Goal: Task Accomplishment & Management: Use online tool/utility

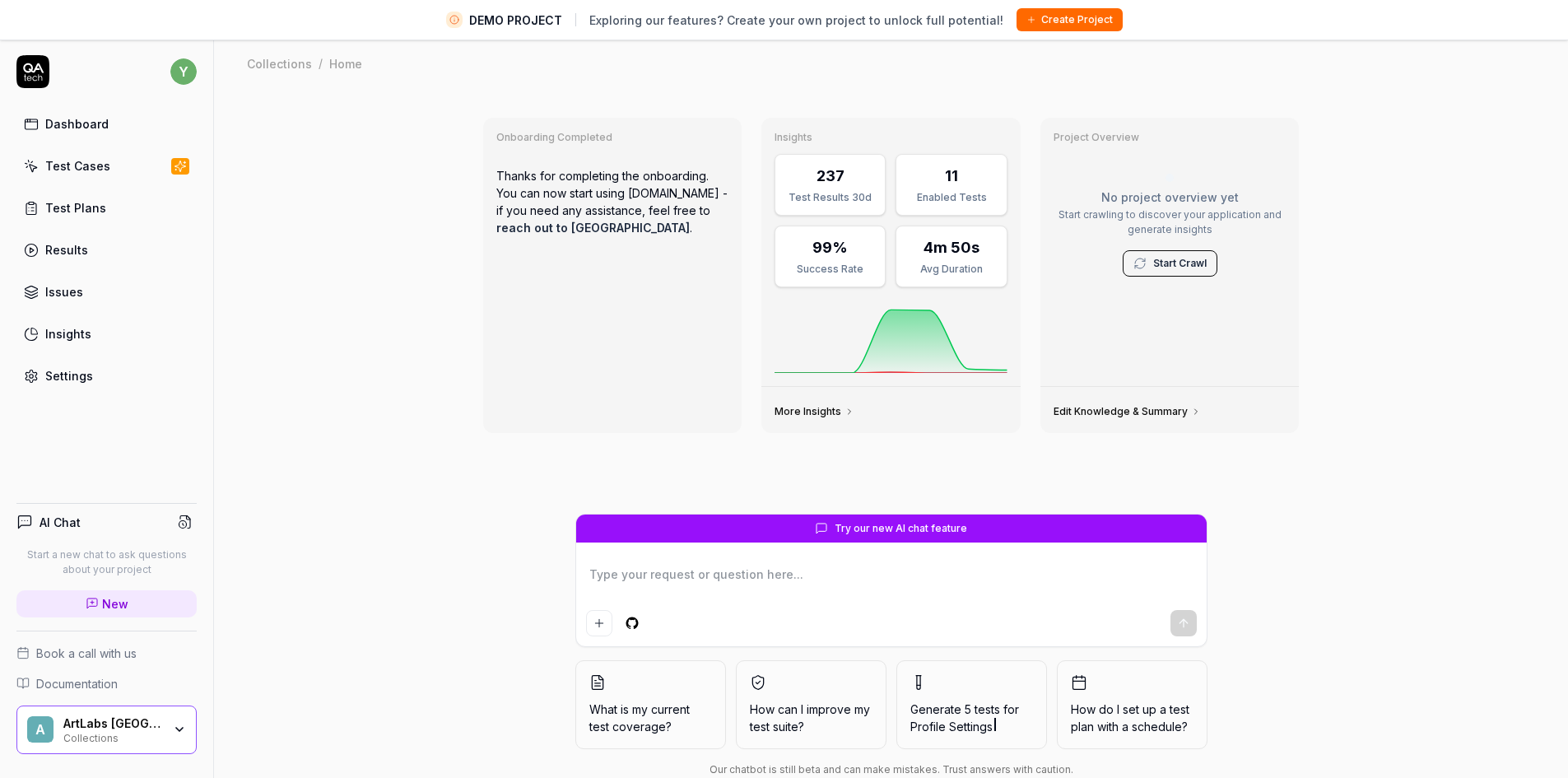
click at [74, 169] on div "Test Cases" at bounding box center [77, 165] width 65 height 17
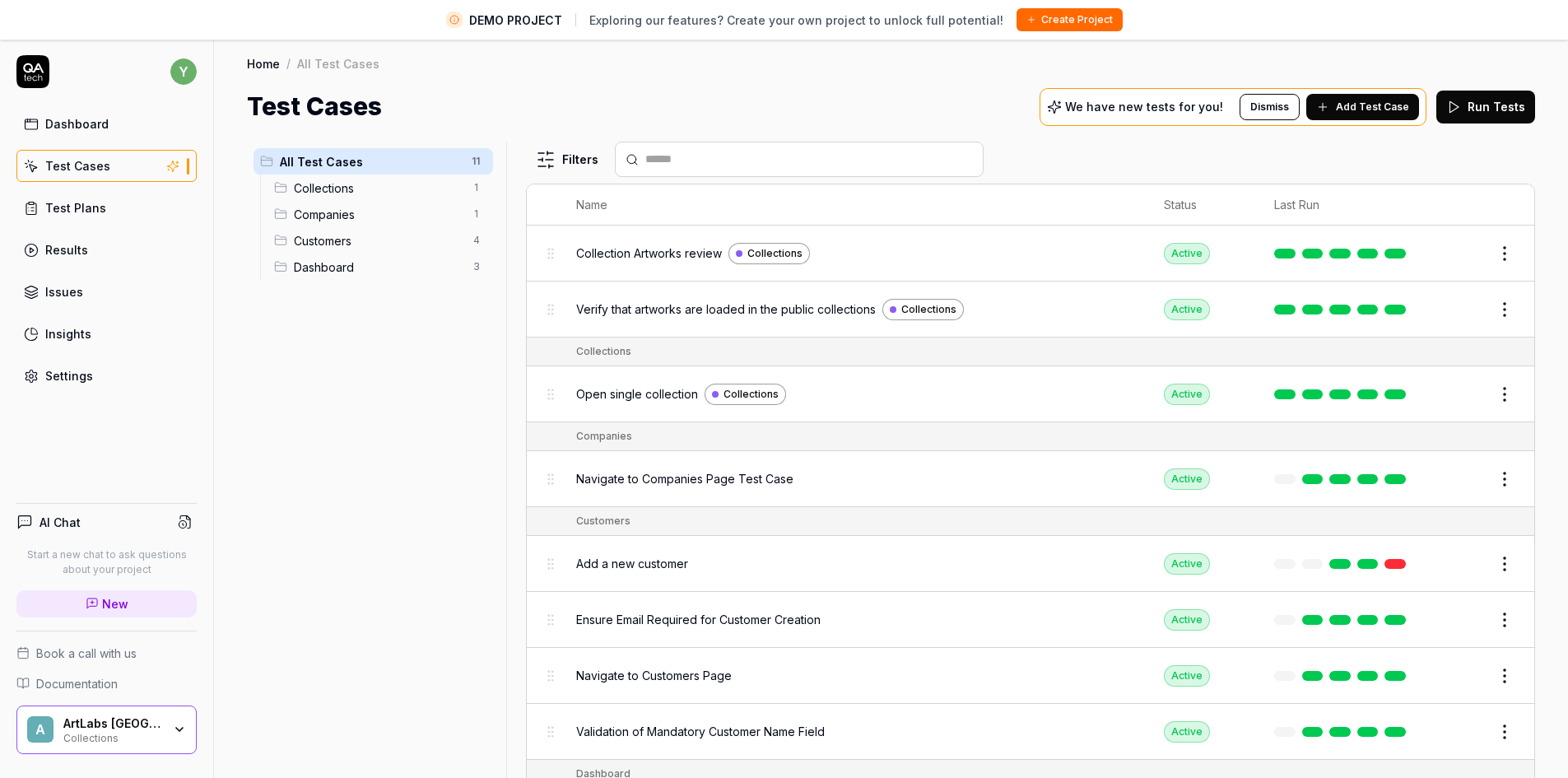
click at [175, 729] on icon "button" at bounding box center [180, 730] width 14 height 14
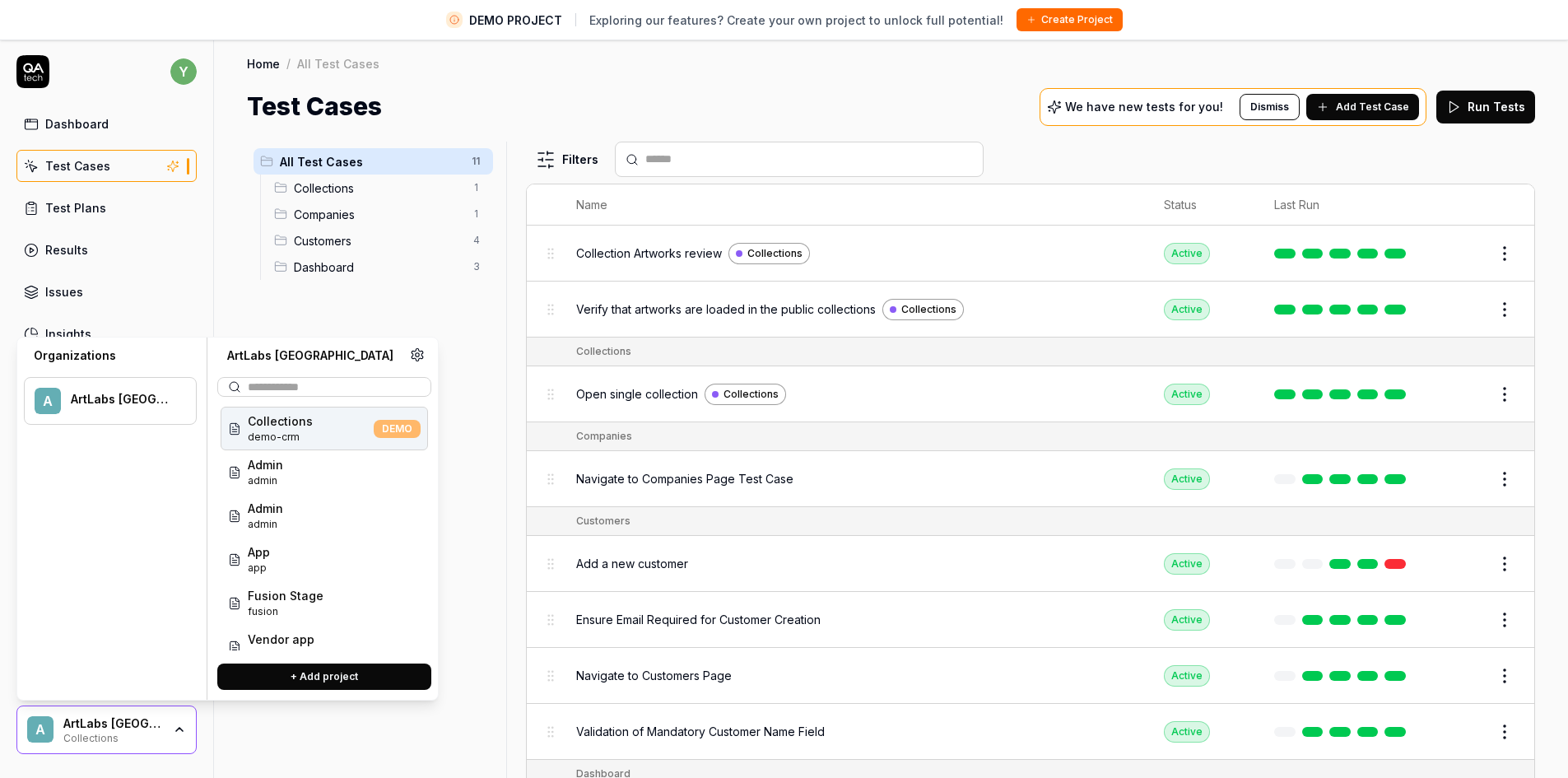
click at [302, 429] on span "Collections" at bounding box center [280, 421] width 65 height 17
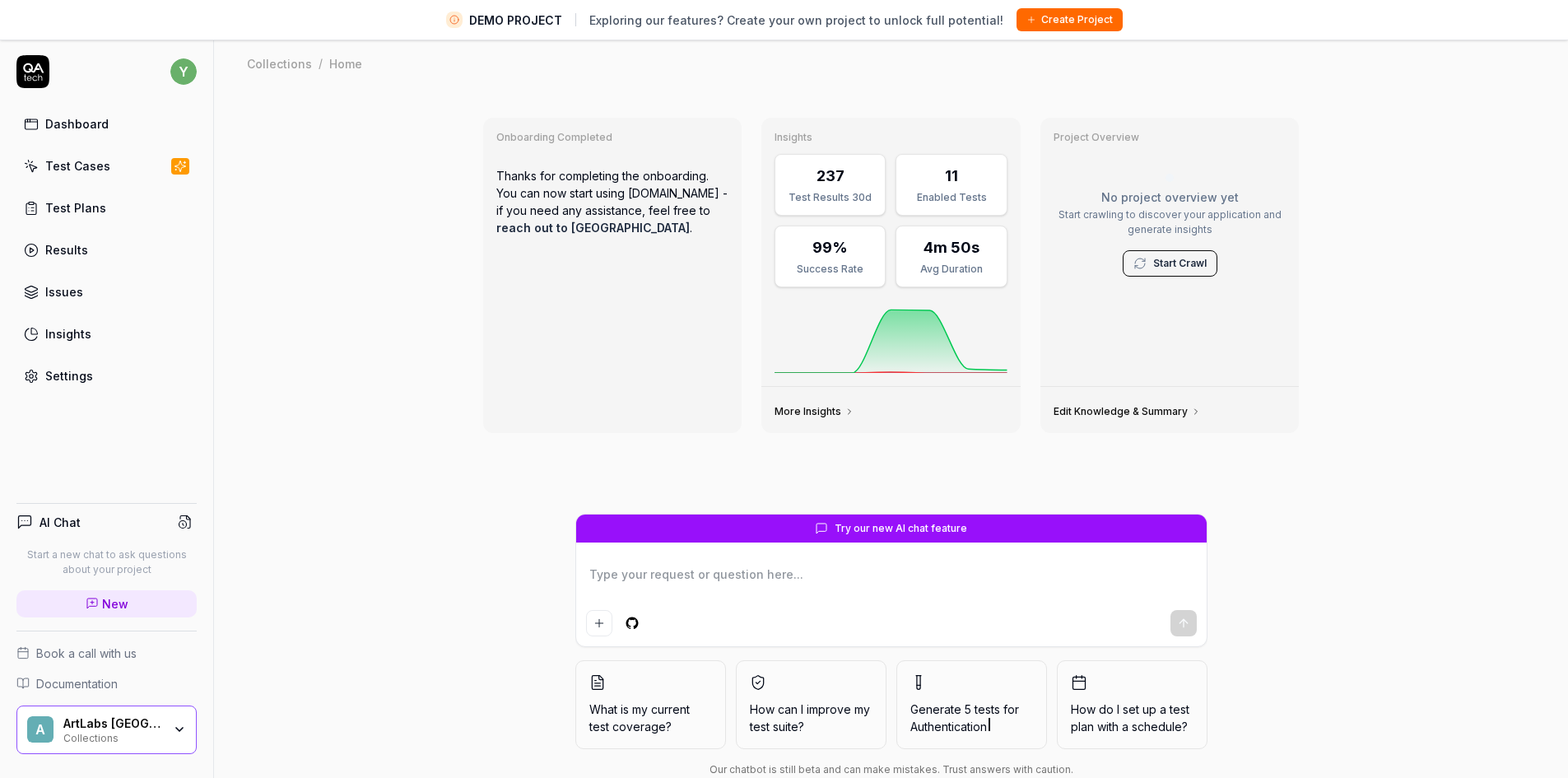
click at [162, 725] on div "ArtLabs Europe Collections" at bounding box center [118, 730] width 109 height 28
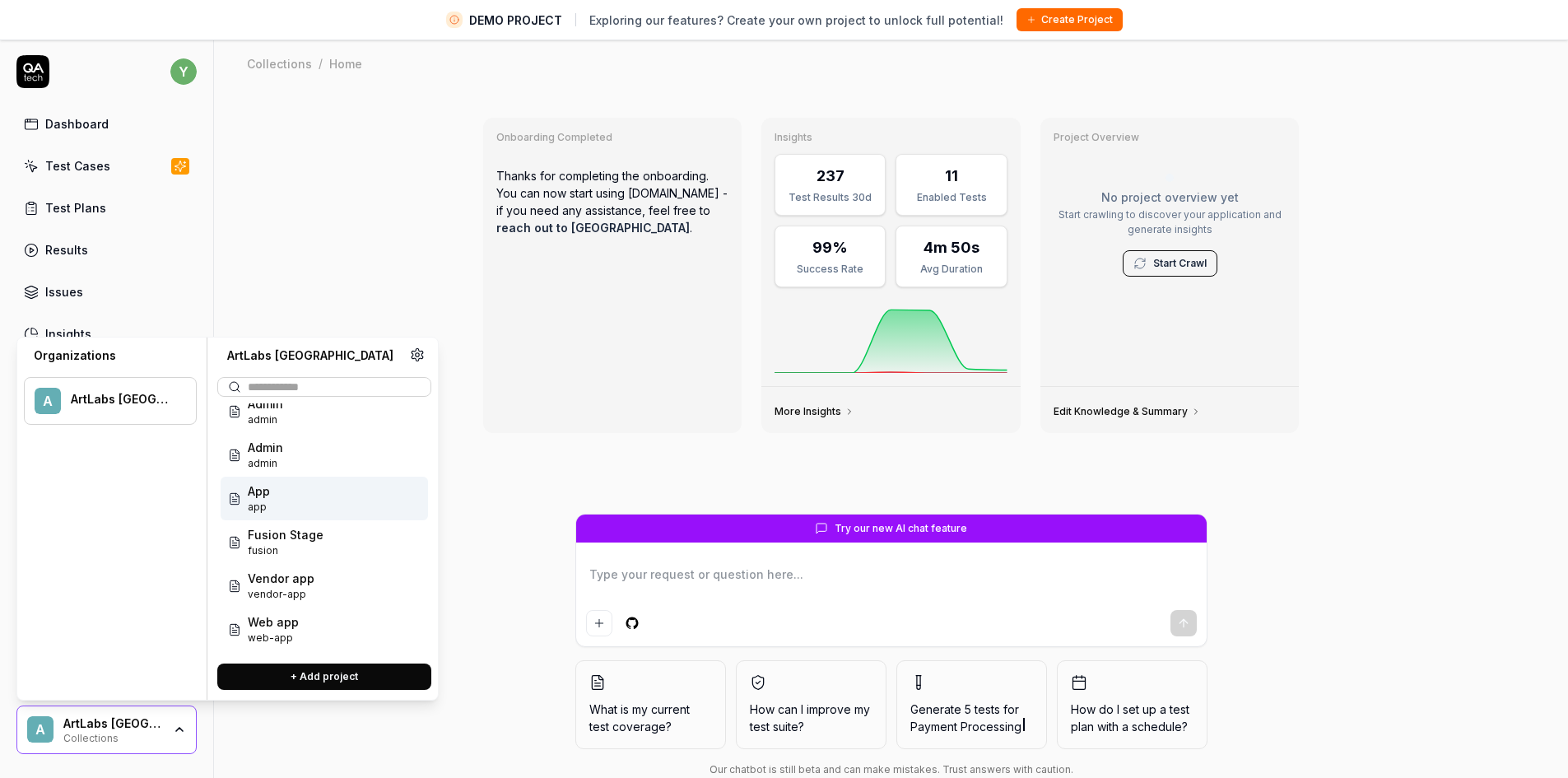
scroll to position [66, 0]
click at [108, 604] on menu "A ArtLabs Europe" at bounding box center [110, 524] width 173 height 321
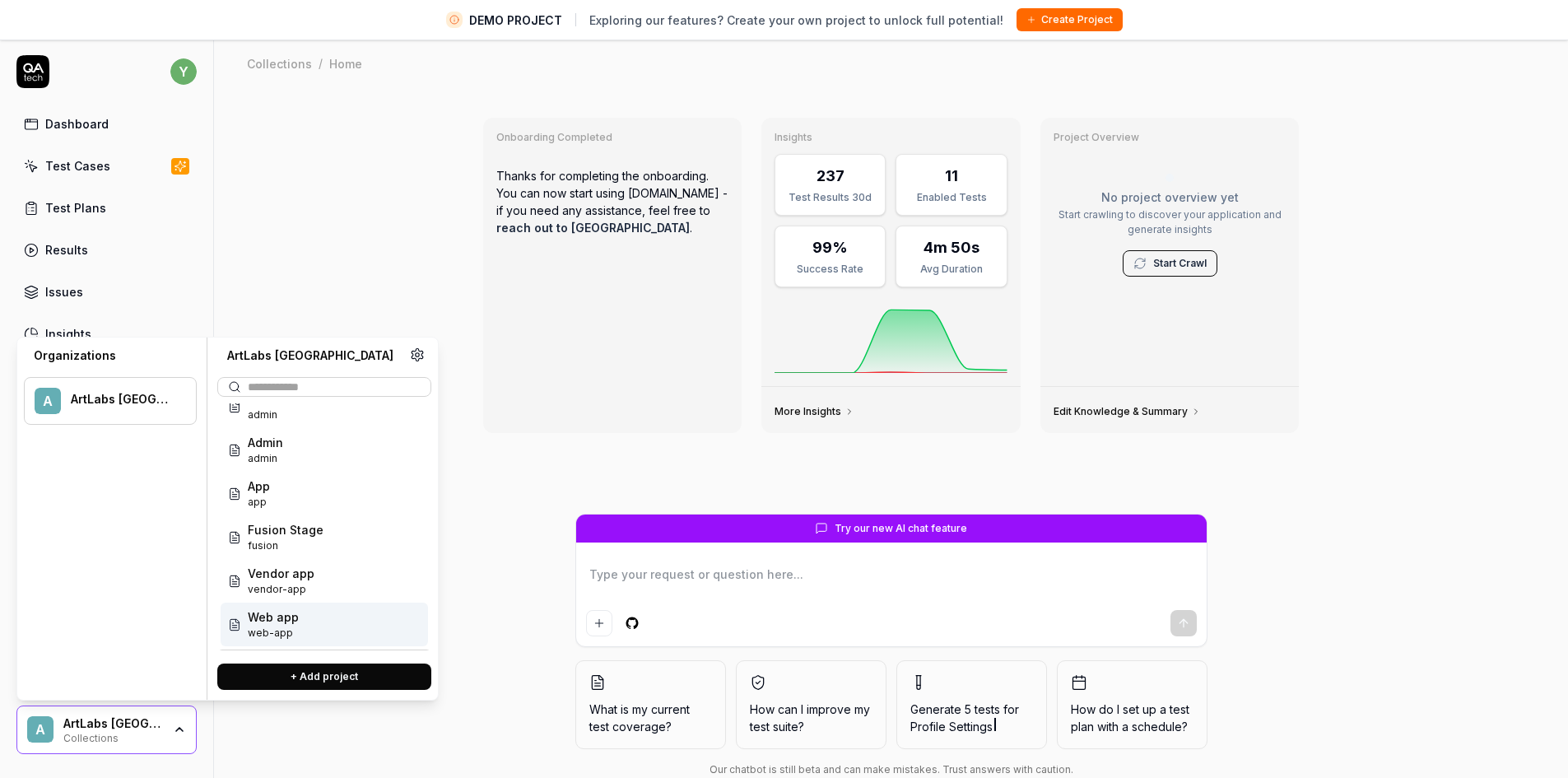
click at [181, 731] on icon "button" at bounding box center [180, 730] width 14 height 14
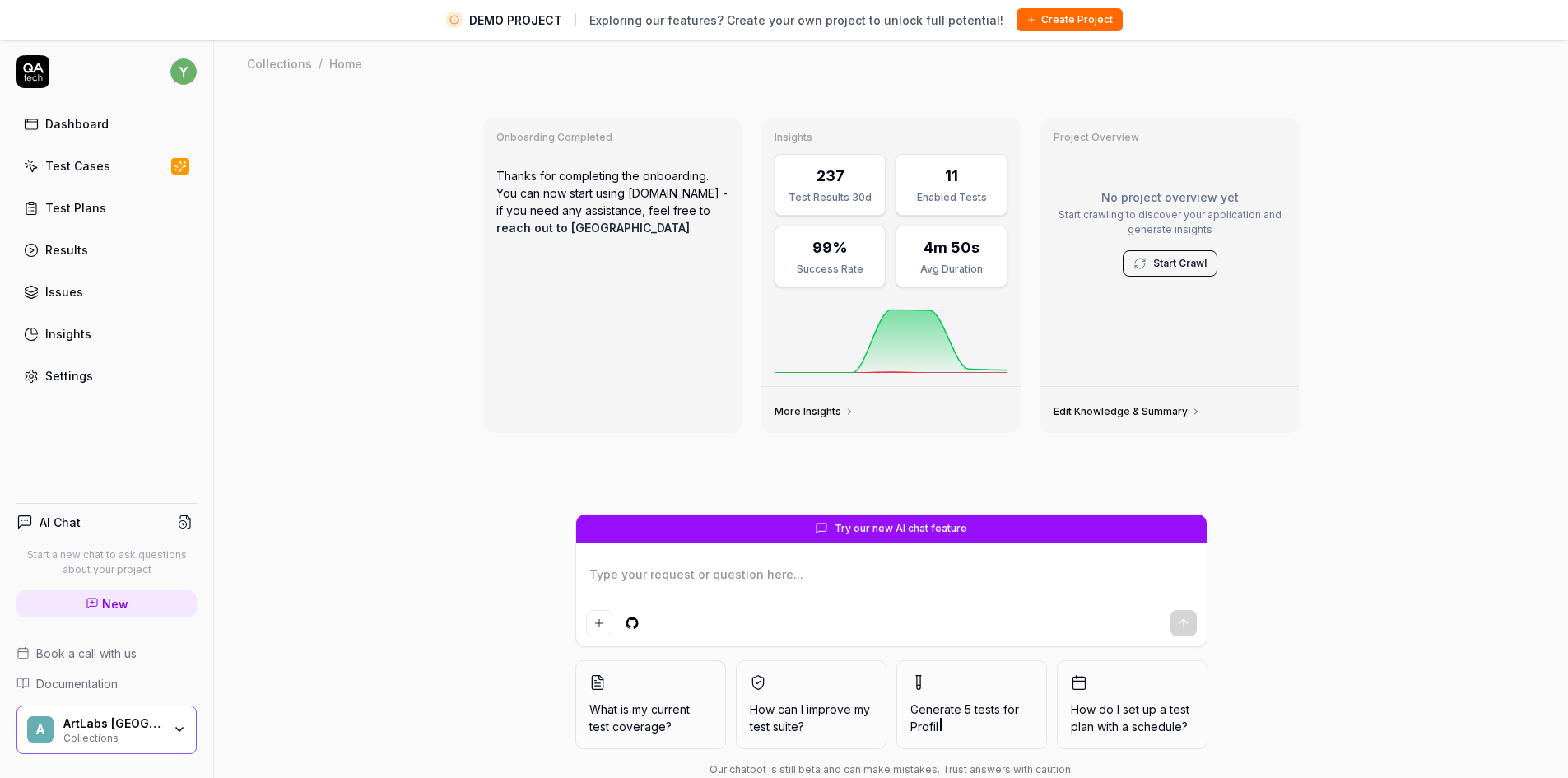
click at [181, 731] on icon "button" at bounding box center [180, 730] width 14 height 14
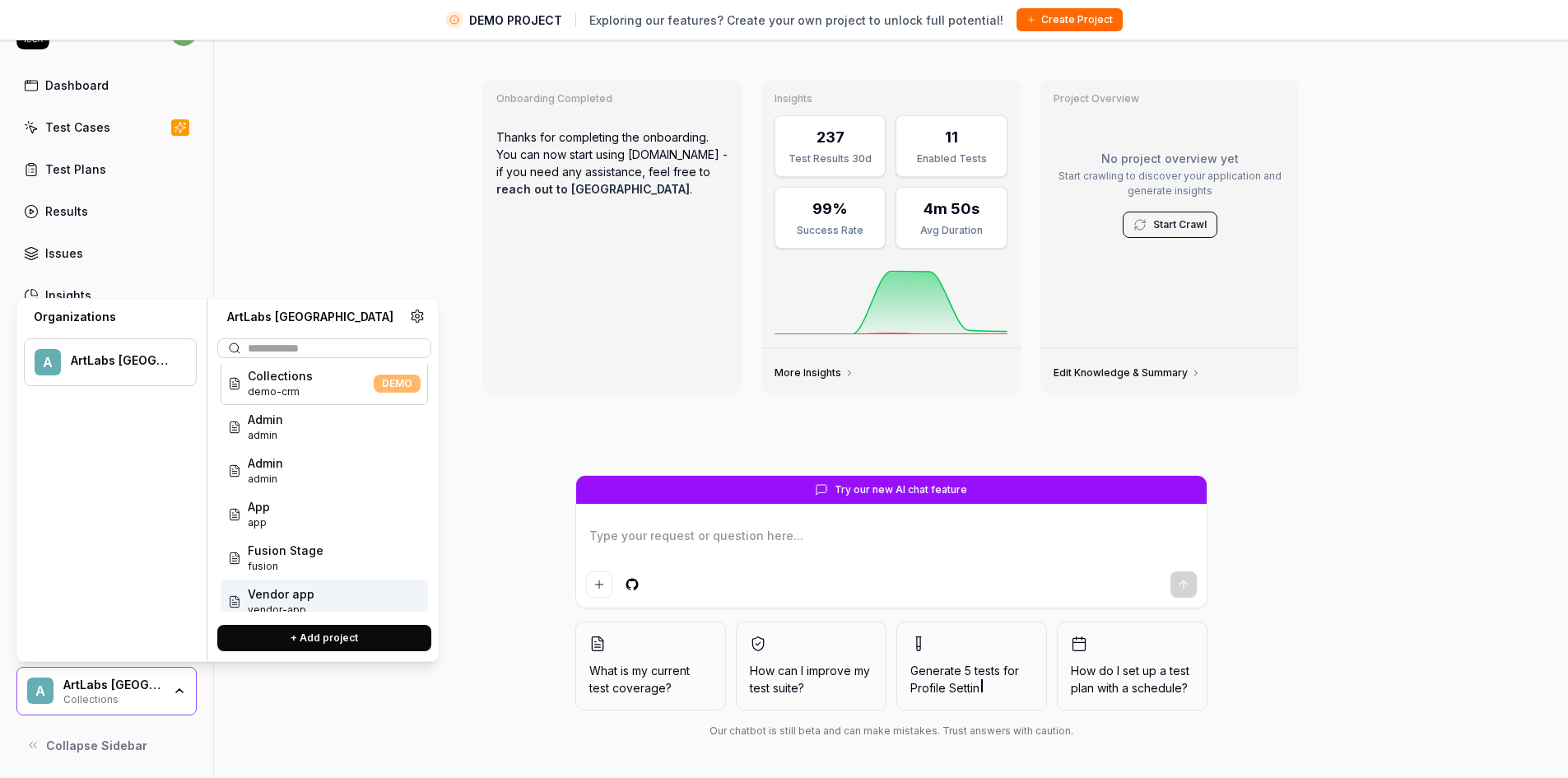
scroll to position [0, 0]
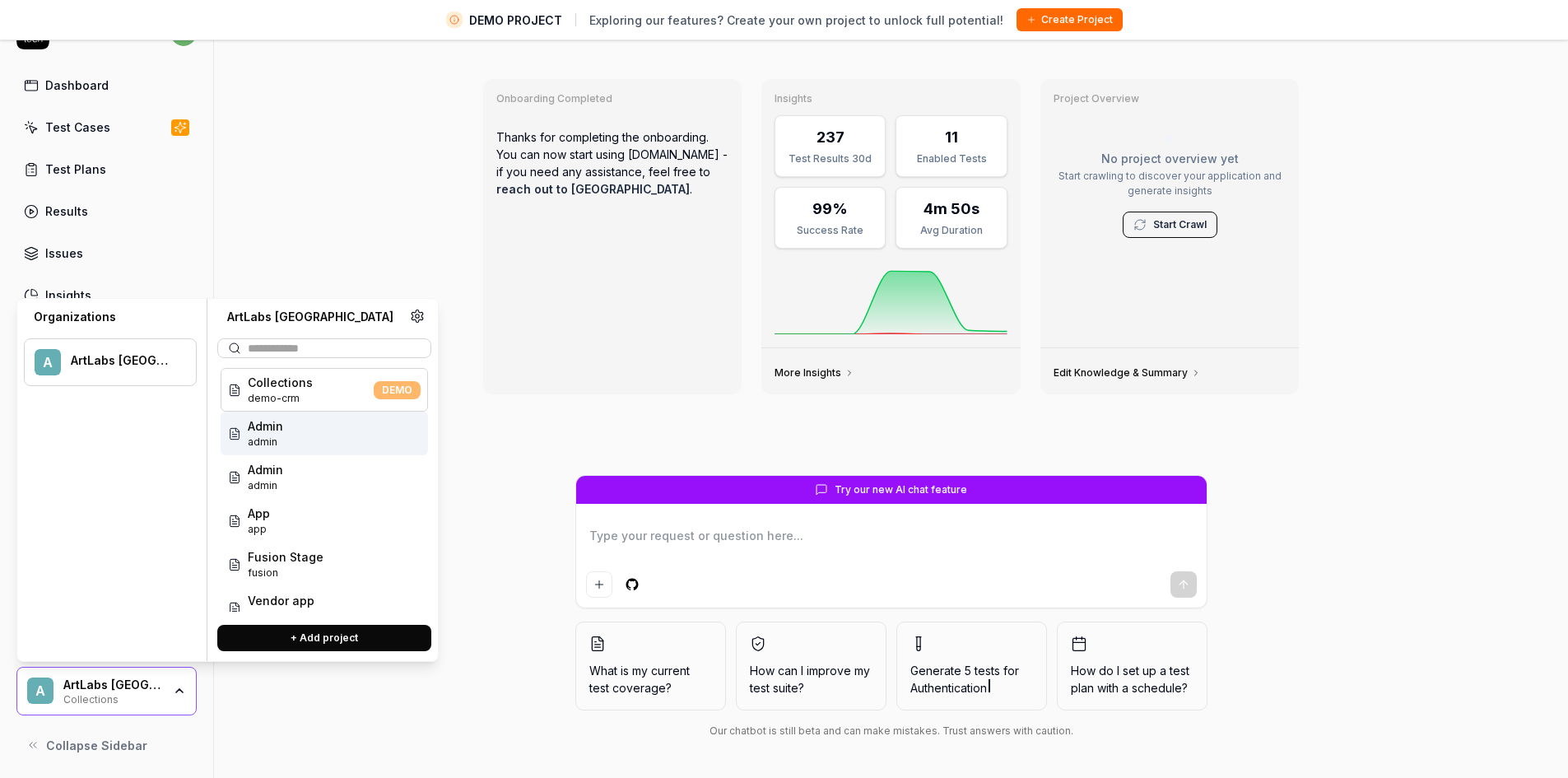
click at [272, 433] on span "Admin" at bounding box center [265, 425] width 36 height 17
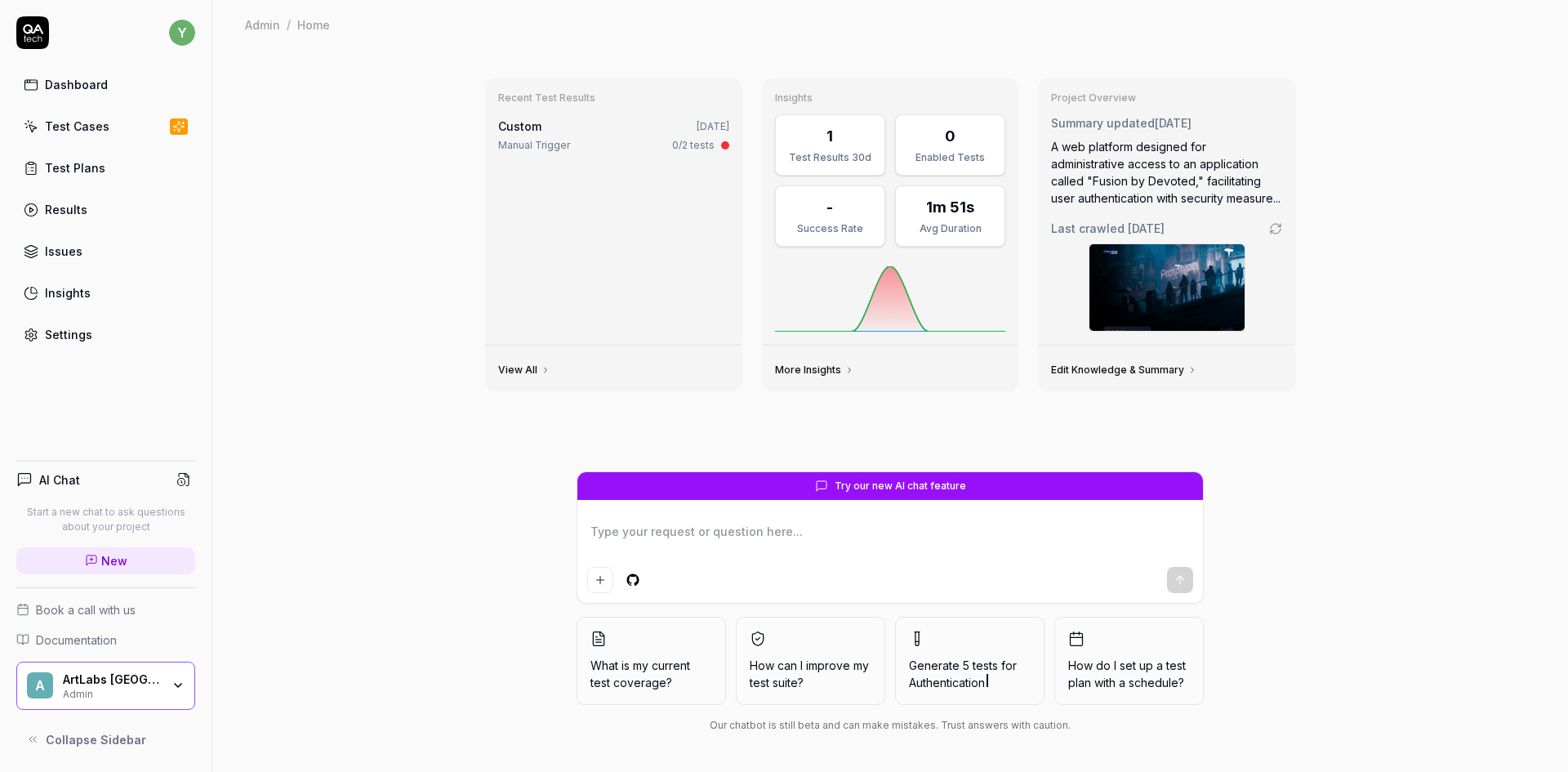
click at [77, 126] on div "Test Cases" at bounding box center [77, 126] width 65 height 17
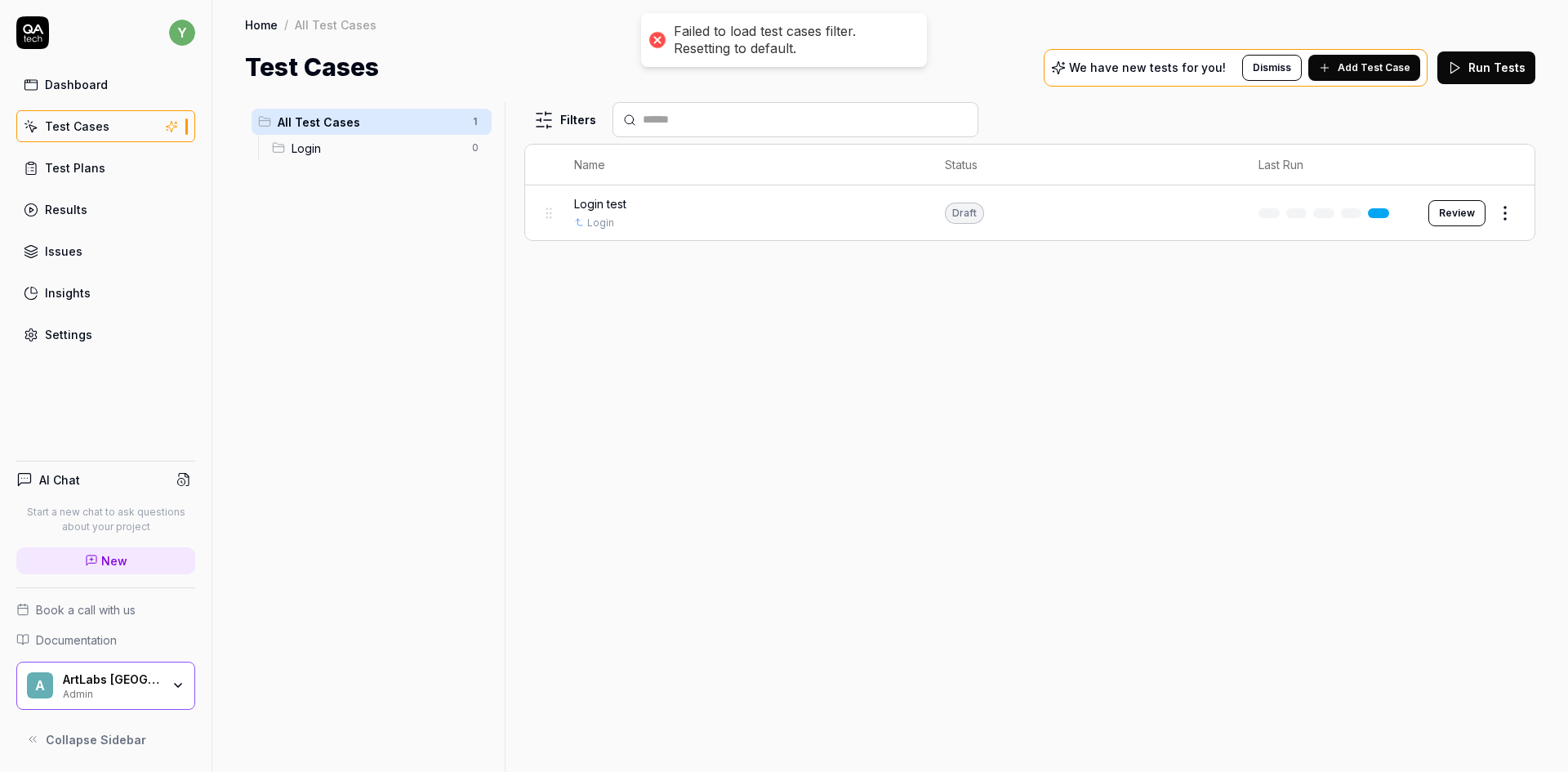
click at [151, 700] on div "A ArtLabs Europe Admin" at bounding box center [105, 686] width 179 height 49
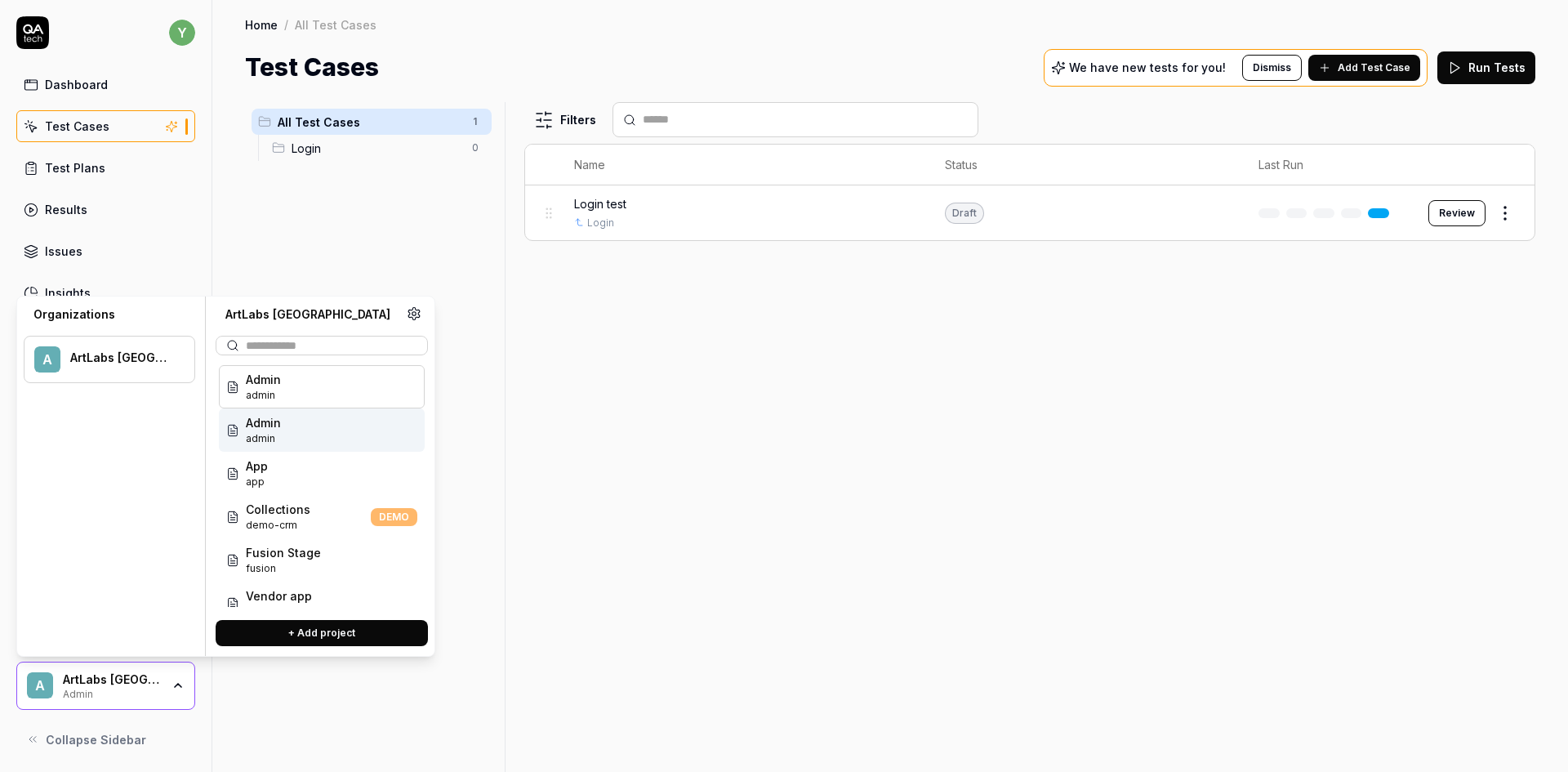
click at [297, 430] on div "Admin admin" at bounding box center [321, 430] width 206 height 43
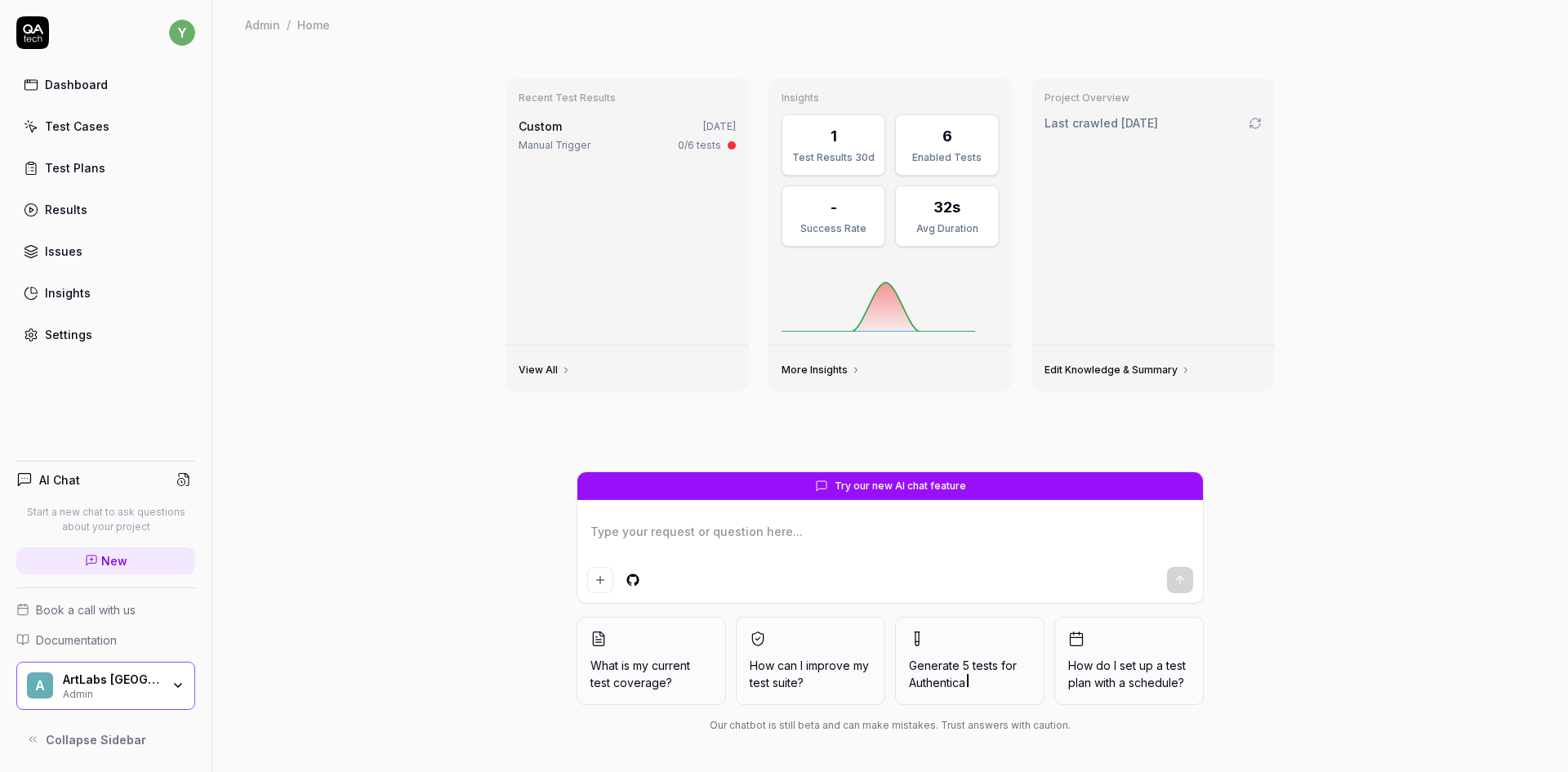
click at [101, 142] on div "Dashboard Test Cases Test Plans Results Issues Insights Settings" at bounding box center [105, 209] width 179 height 282
click at [98, 119] on div "Test Cases" at bounding box center [77, 126] width 65 height 17
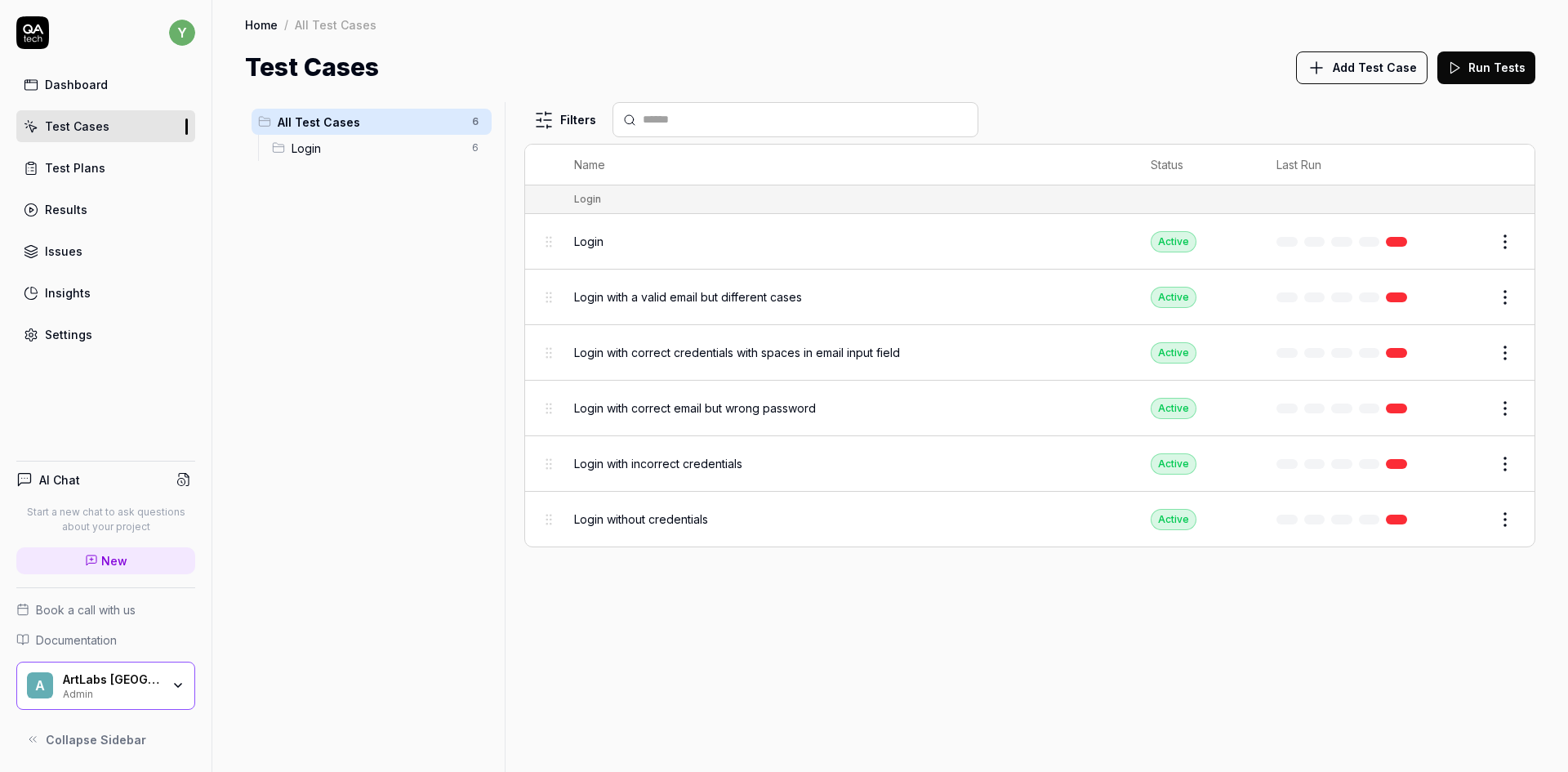
click at [181, 683] on icon "button" at bounding box center [178, 685] width 13 height 13
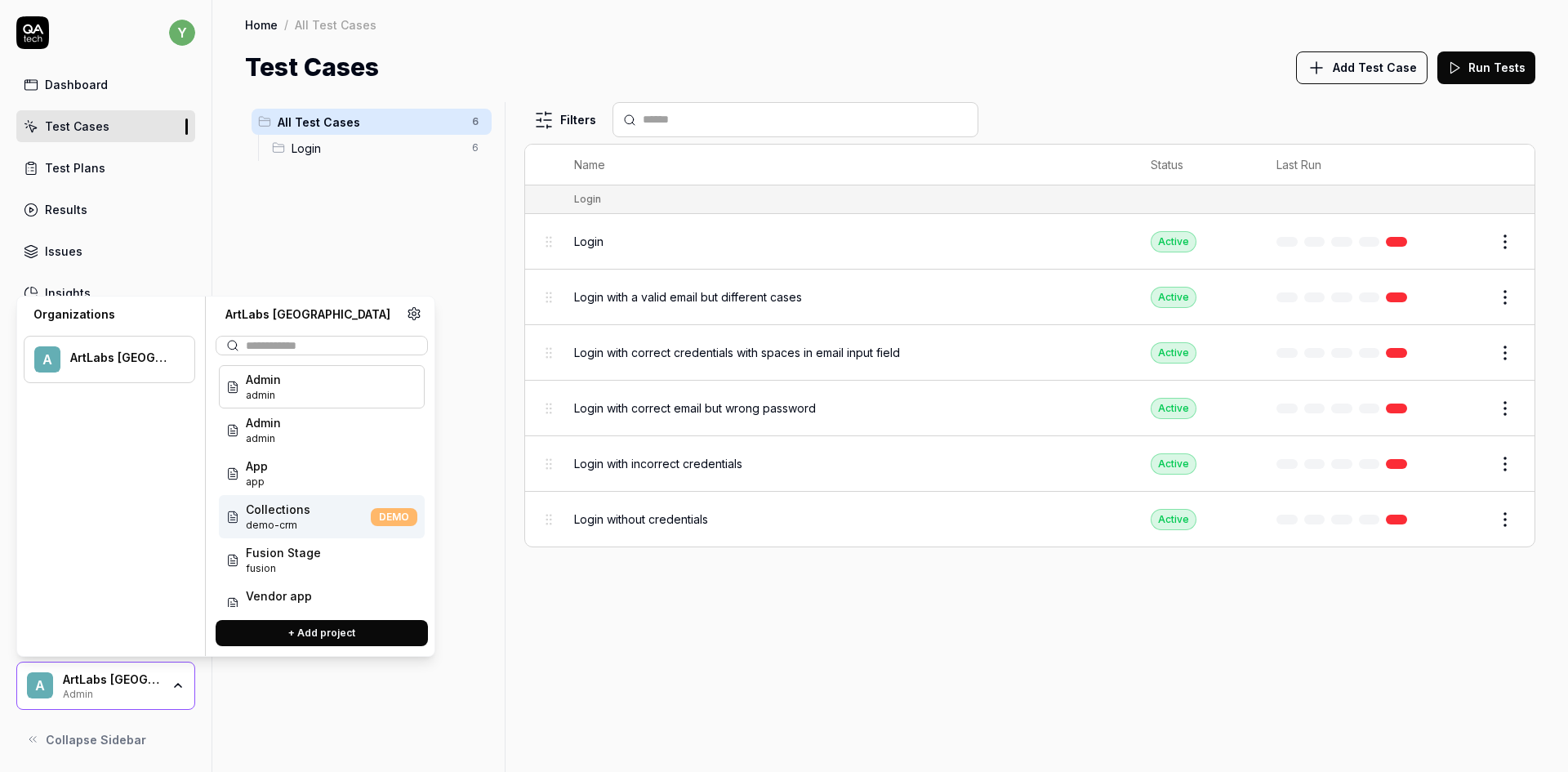
click at [303, 523] on span "demo-crm" at bounding box center [277, 525] width 65 height 14
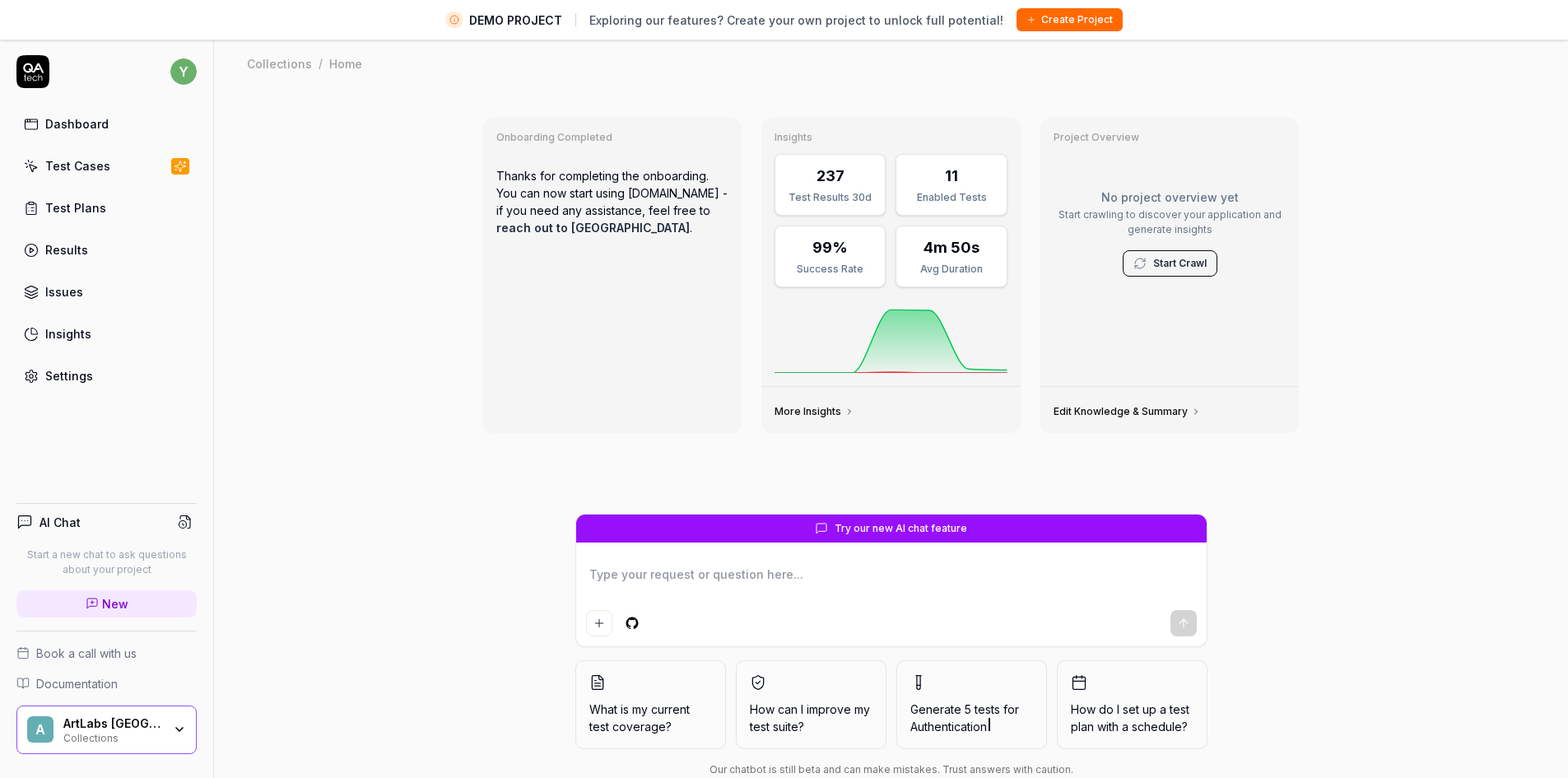
click at [81, 161] on div "Test Cases" at bounding box center [77, 165] width 65 height 17
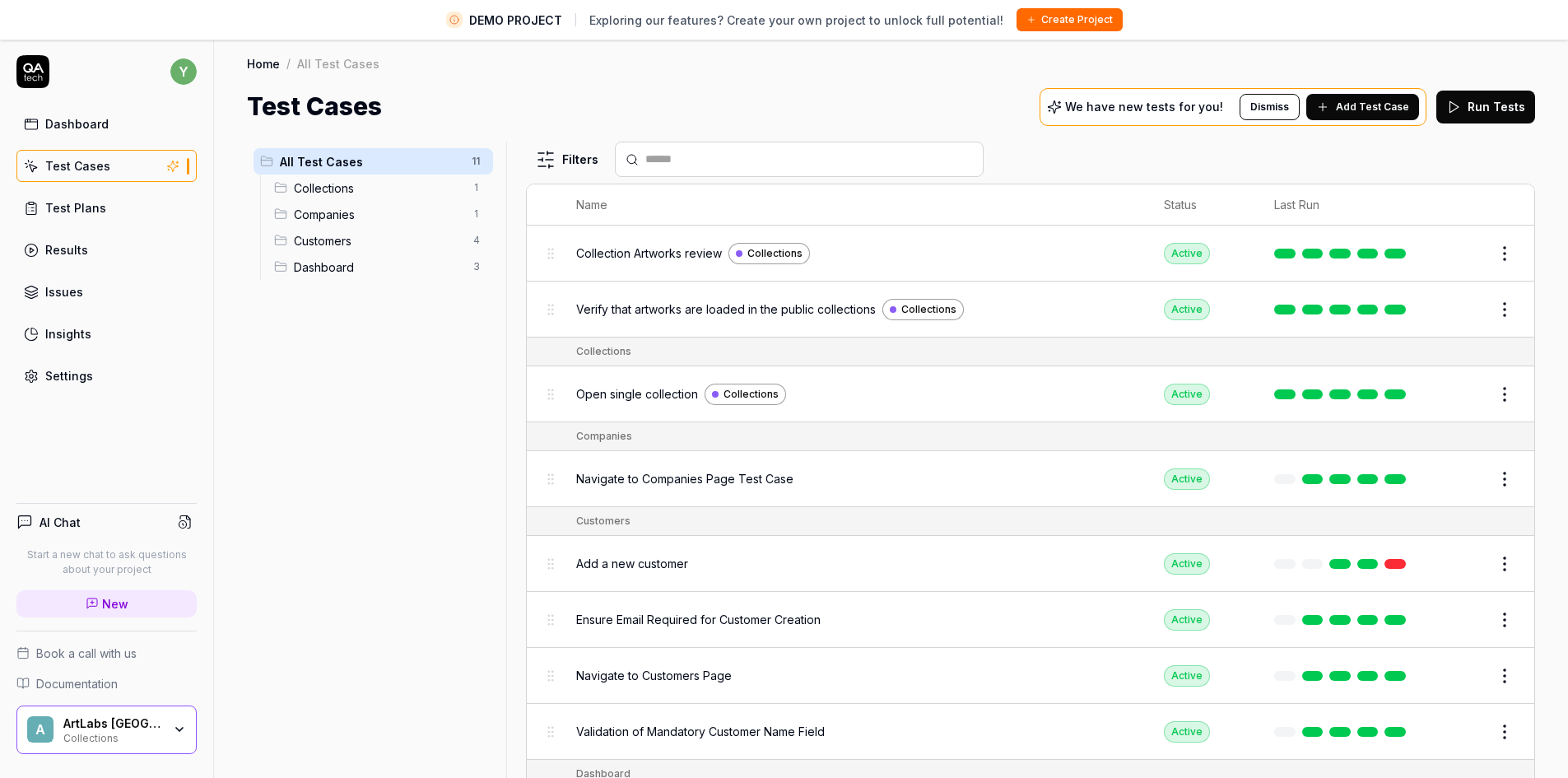
click at [352, 181] on span "Collections" at bounding box center [379, 188] width 170 height 17
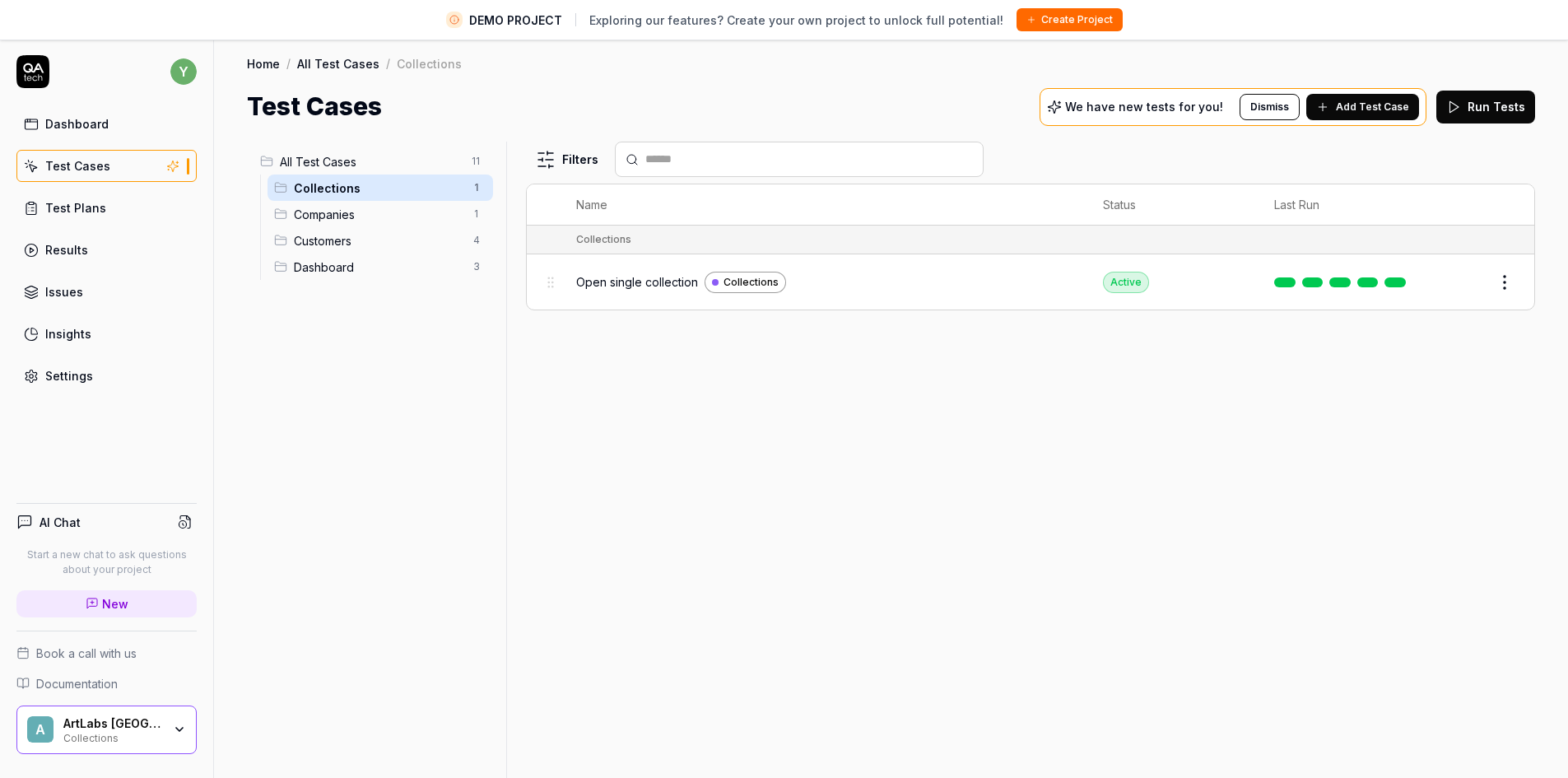
click at [328, 215] on span "Companies" at bounding box center [379, 214] width 170 height 17
click at [326, 242] on span "Customers" at bounding box center [379, 241] width 170 height 17
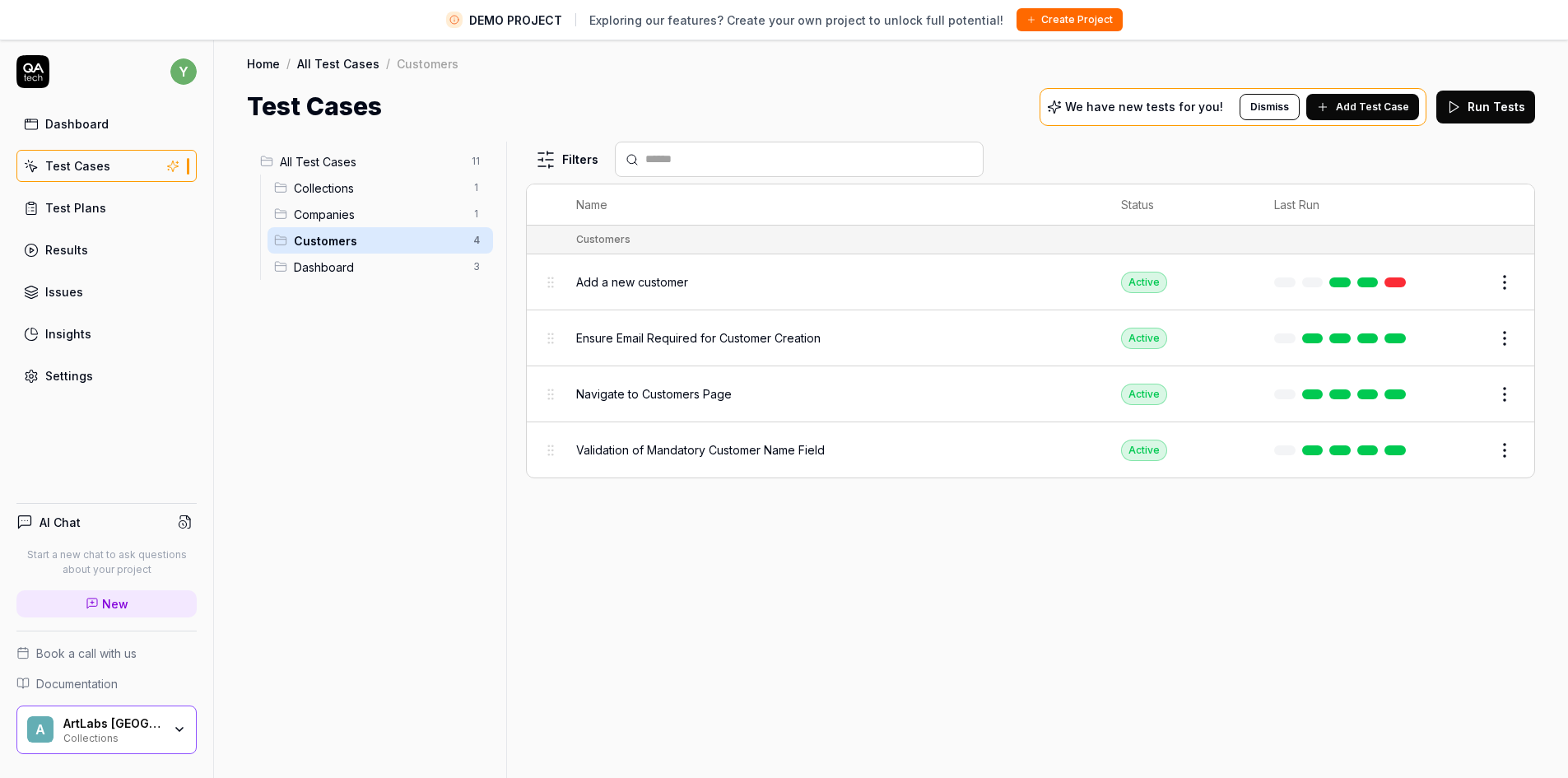
click at [755, 334] on span "Ensure Email Required for Customer Creation" at bounding box center [698, 337] width 244 height 17
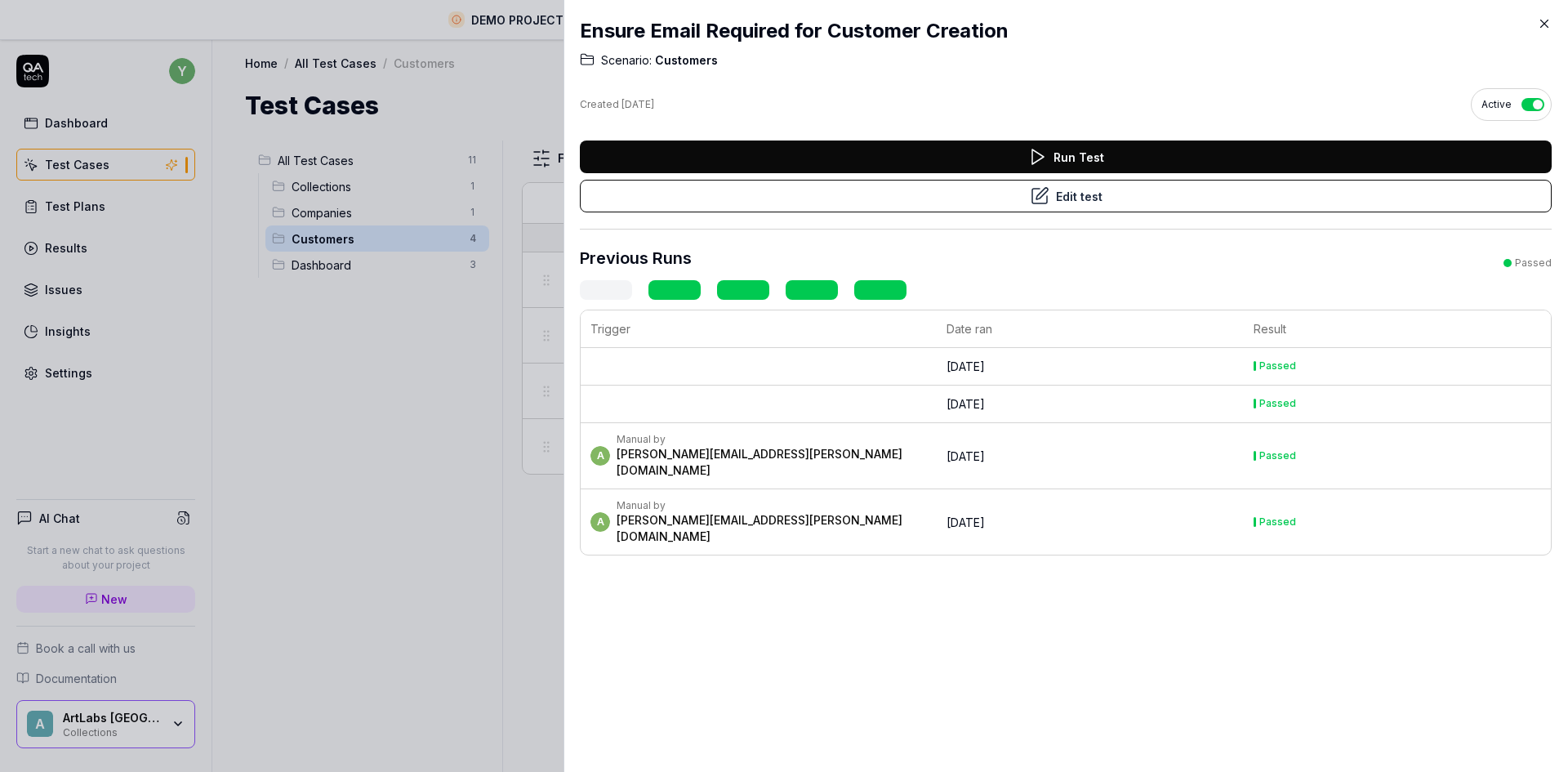
click at [1086, 198] on button "Edit test" at bounding box center [1065, 196] width 972 height 33
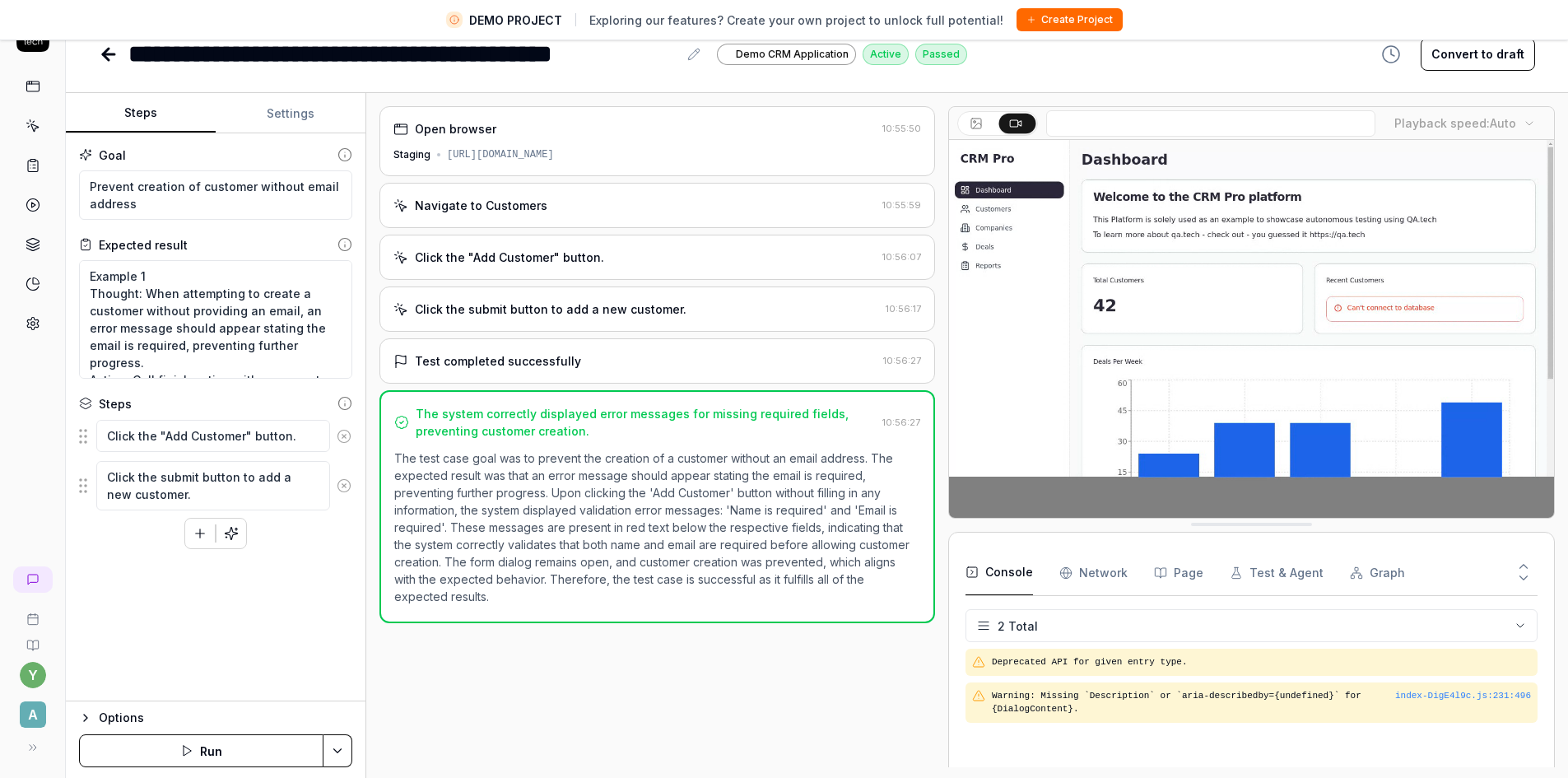
scroll to position [39, 0]
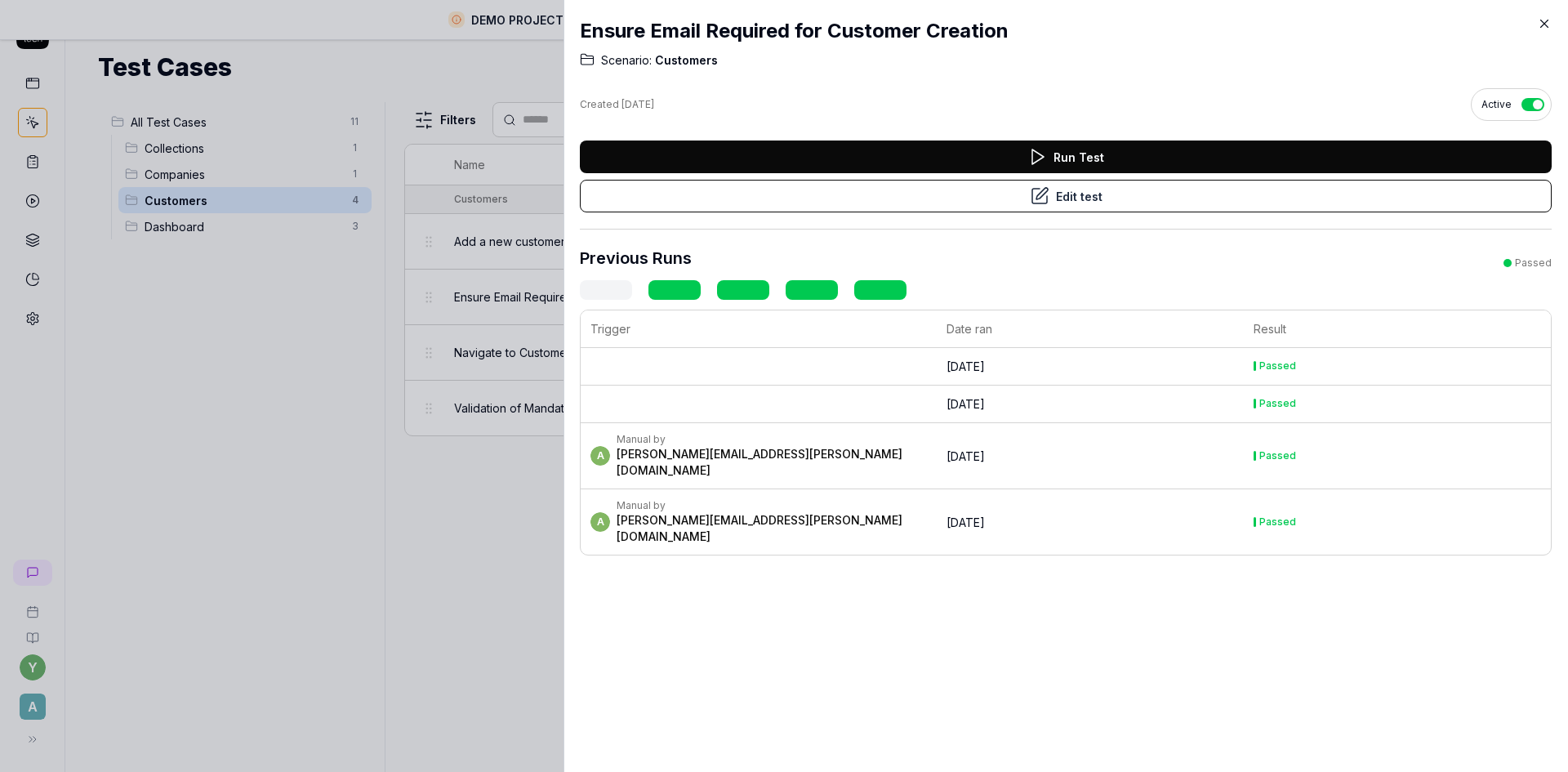
click at [1545, 24] on icon at bounding box center [1544, 23] width 14 height 14
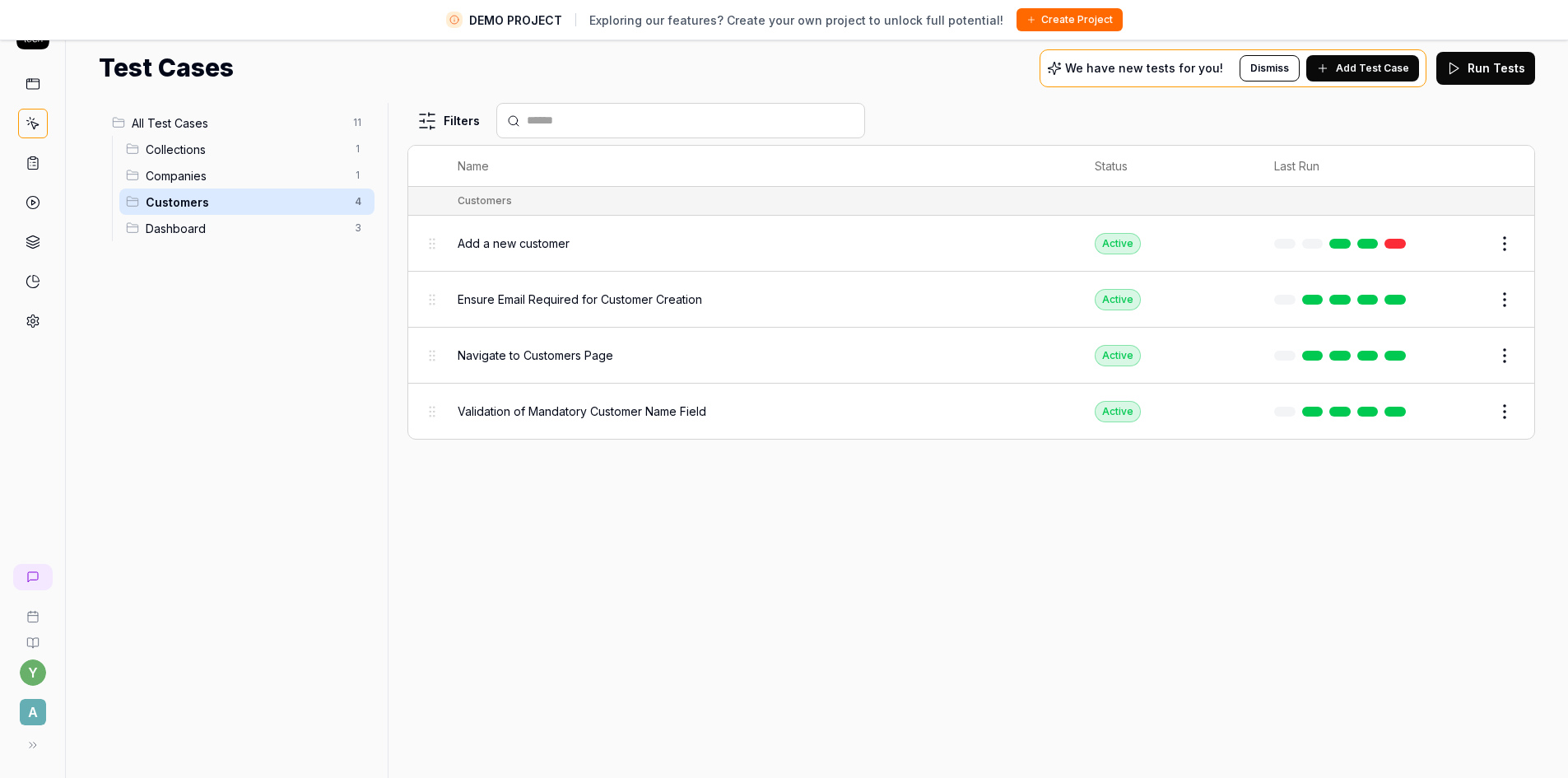
click at [173, 146] on span "Collections" at bounding box center [245, 149] width 199 height 17
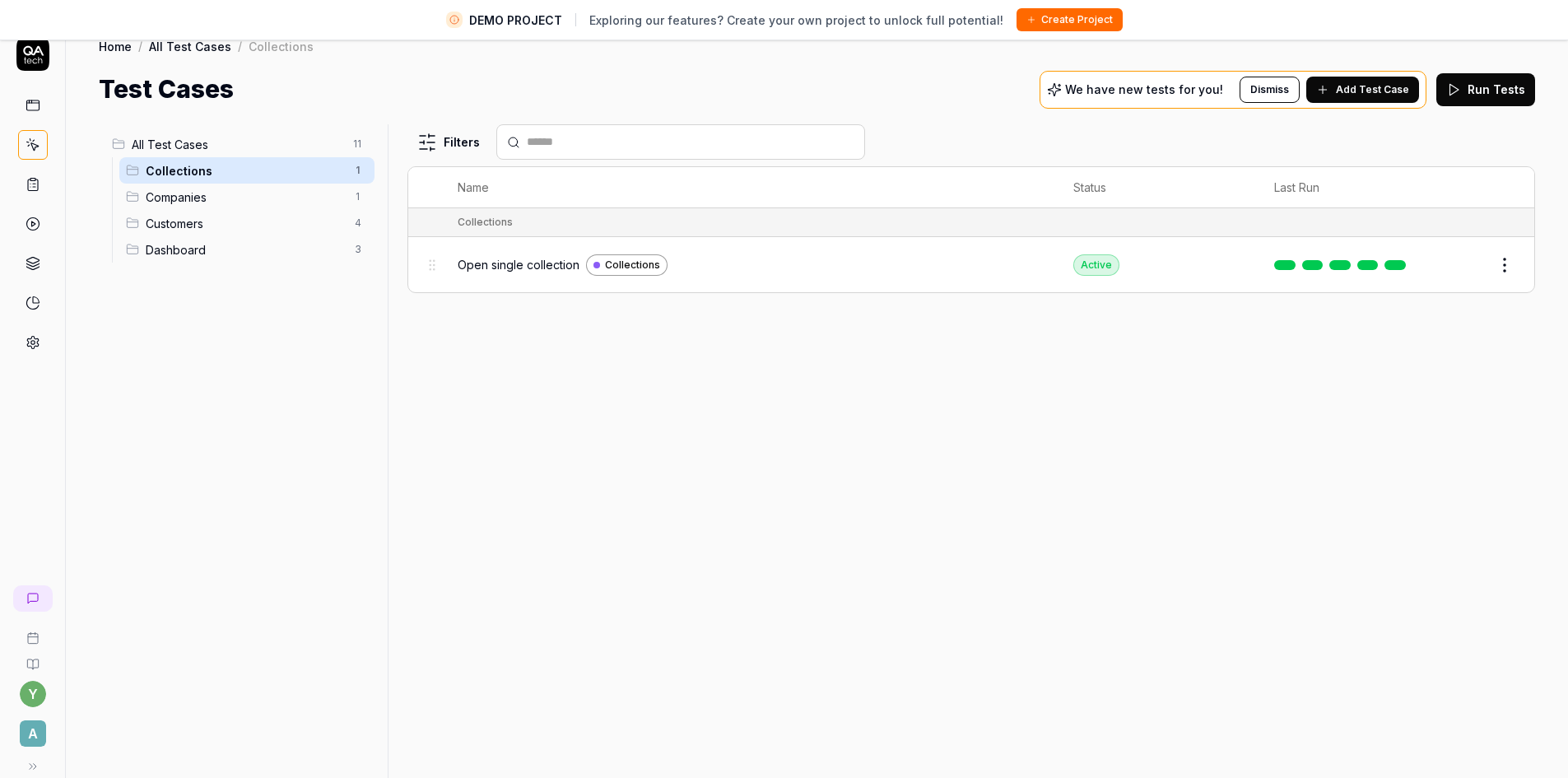
scroll to position [39, 0]
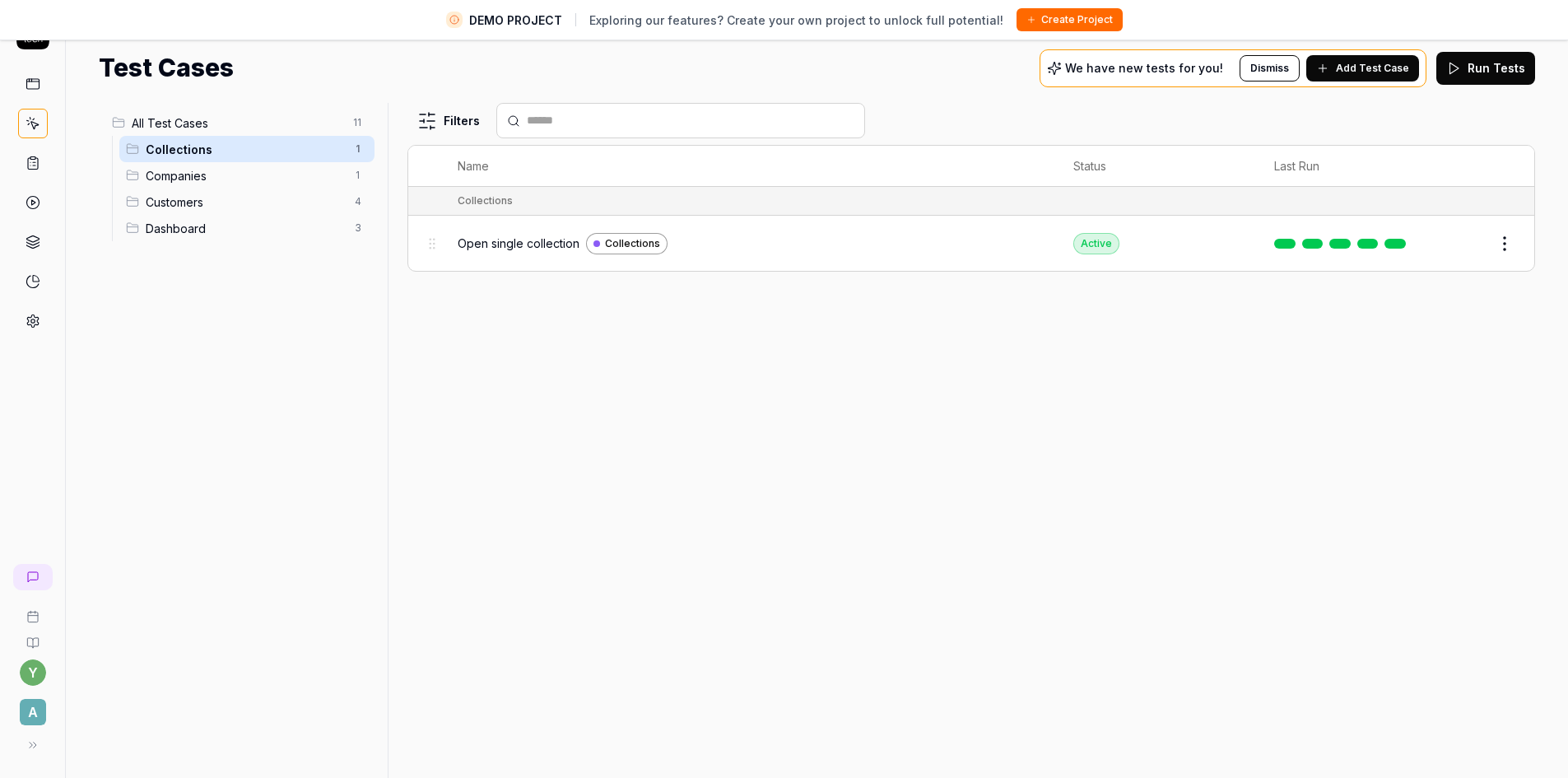
click at [31, 713] on span "A" at bounding box center [32, 711] width 26 height 26
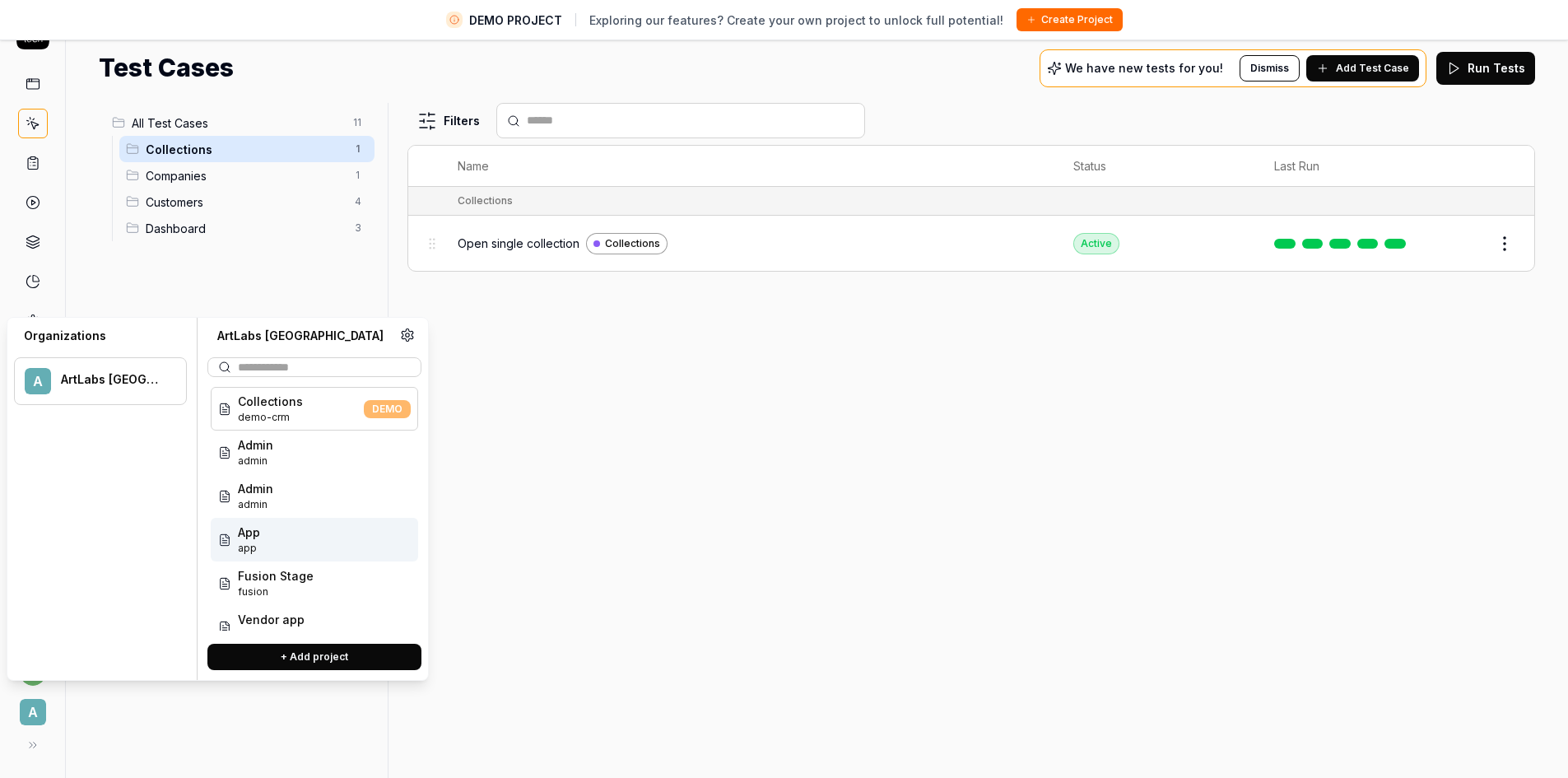
click at [279, 536] on div "App app" at bounding box center [314, 539] width 208 height 43
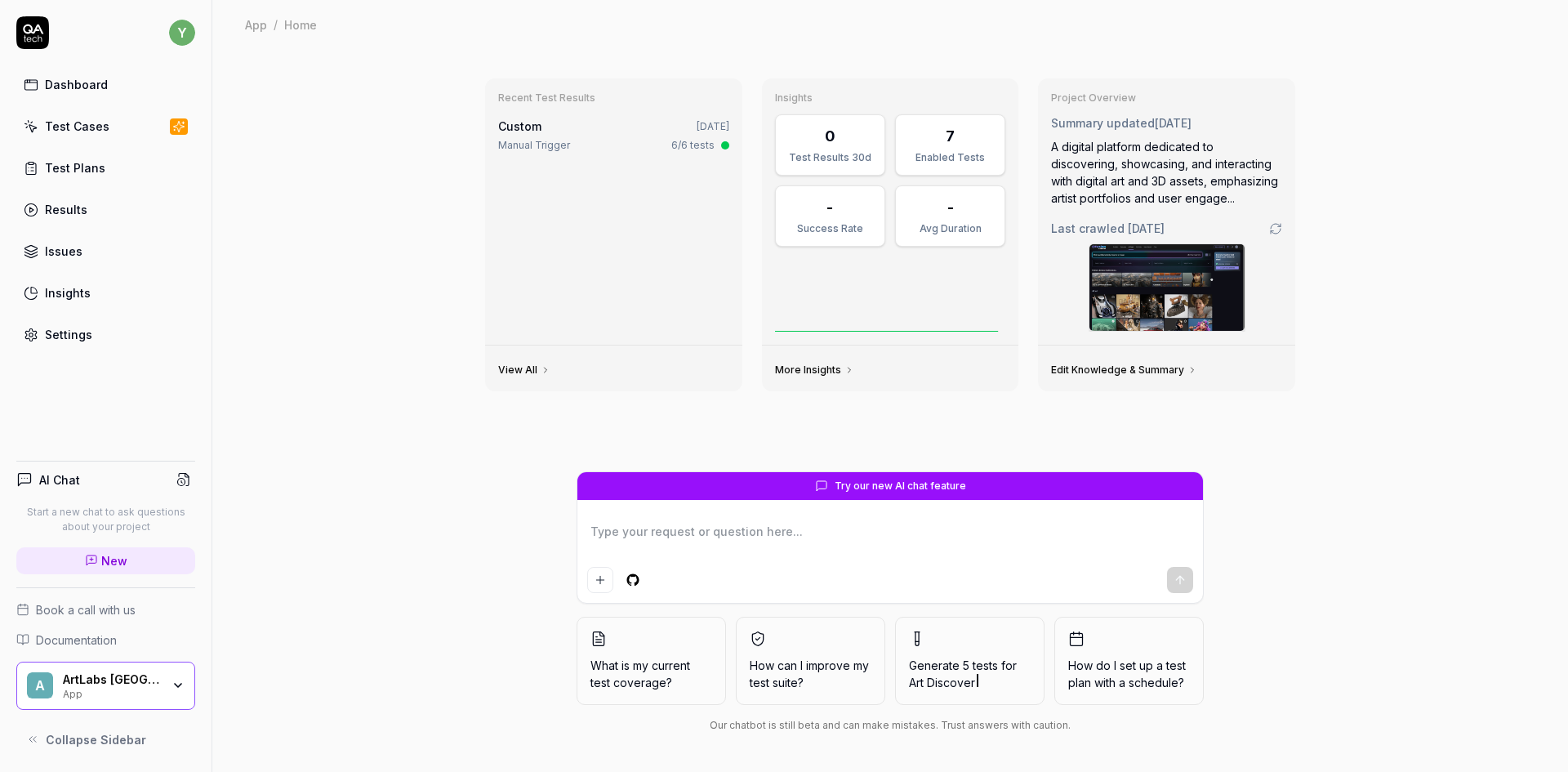
click at [96, 128] on div "Test Cases" at bounding box center [77, 126] width 65 height 17
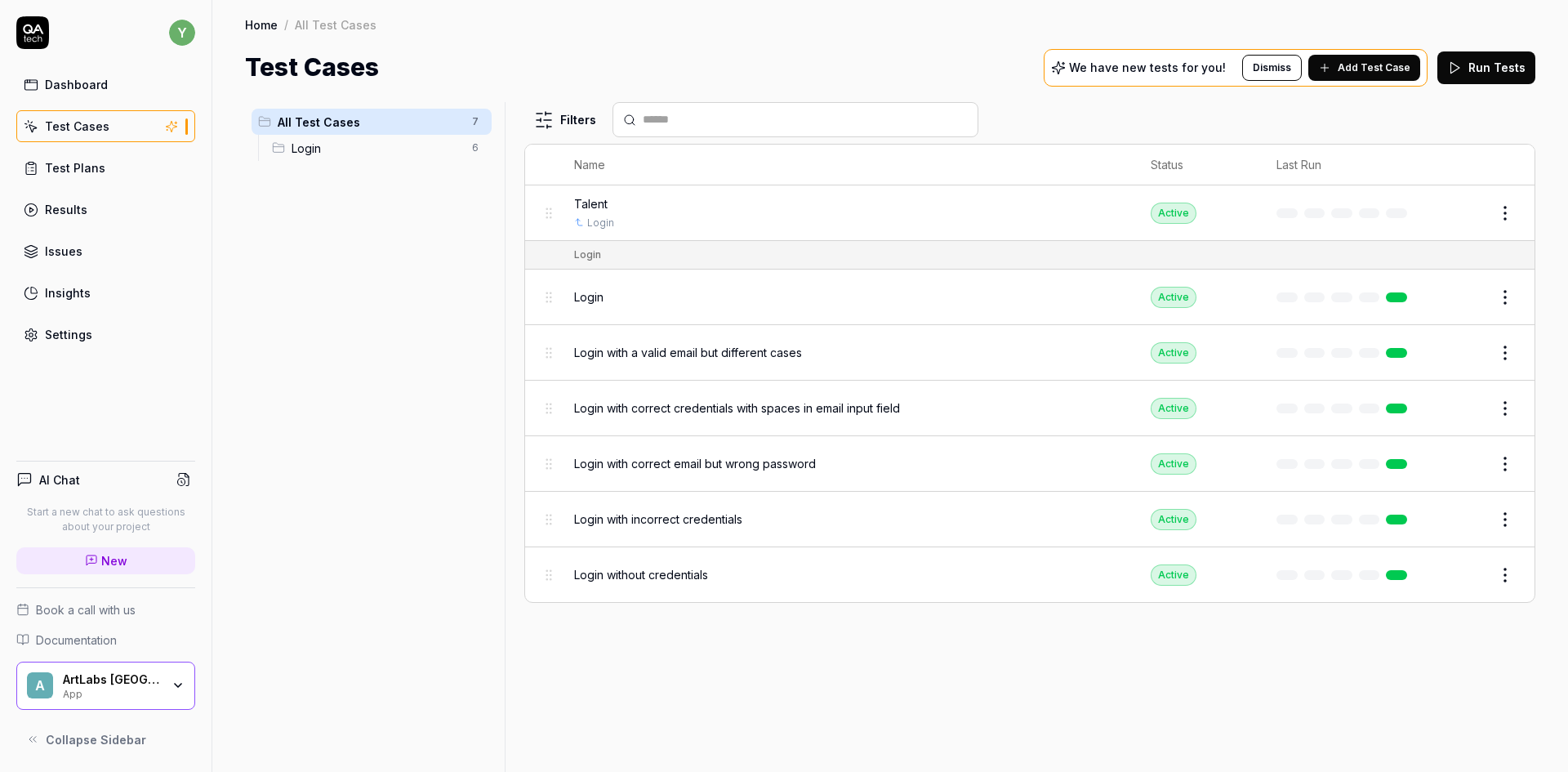
click at [624, 352] on span "Login with a valid email but different cases" at bounding box center [688, 352] width 228 height 17
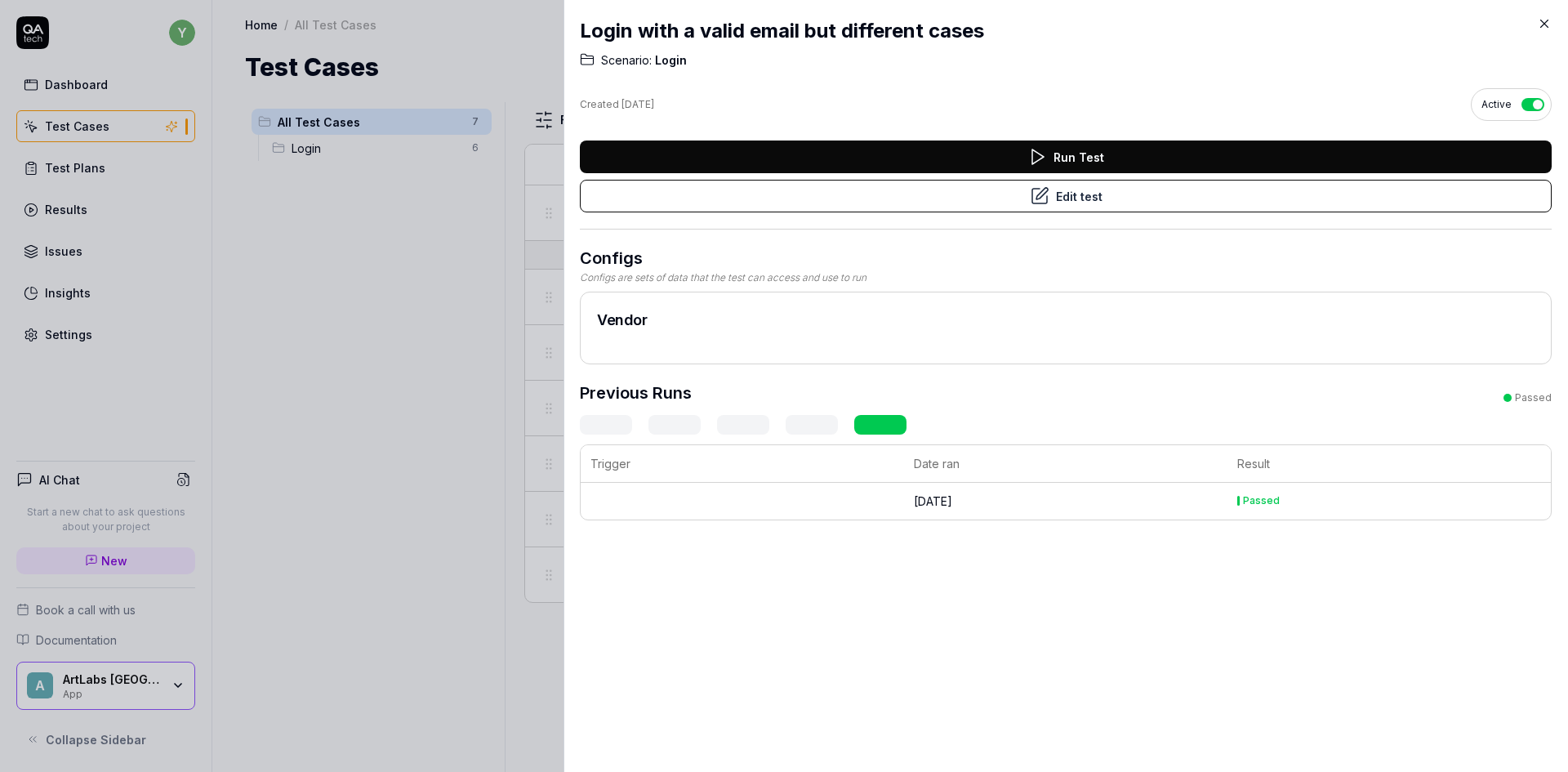
click at [1067, 202] on button "Edit test" at bounding box center [1065, 196] width 972 height 33
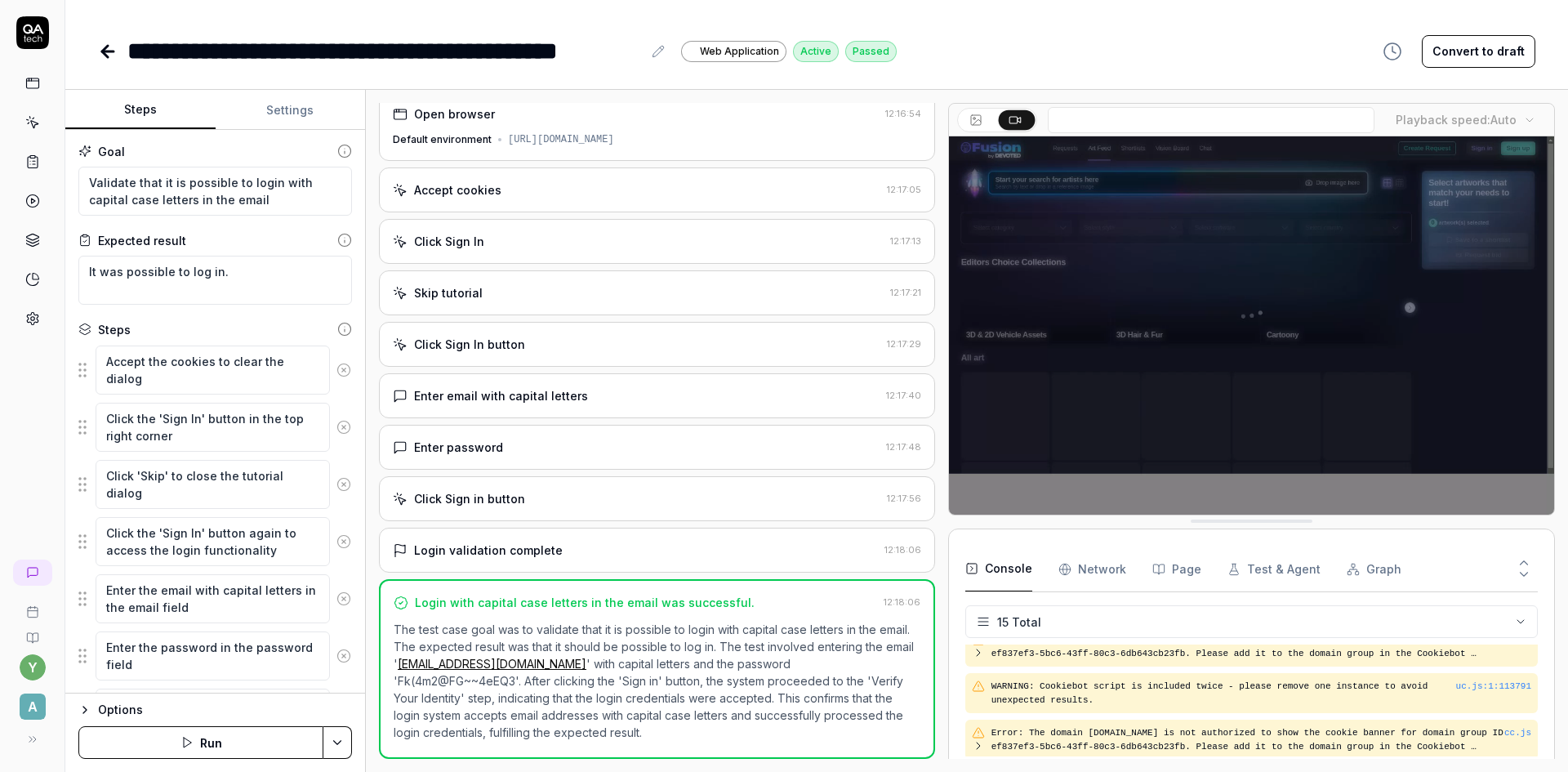
scroll to position [472, 0]
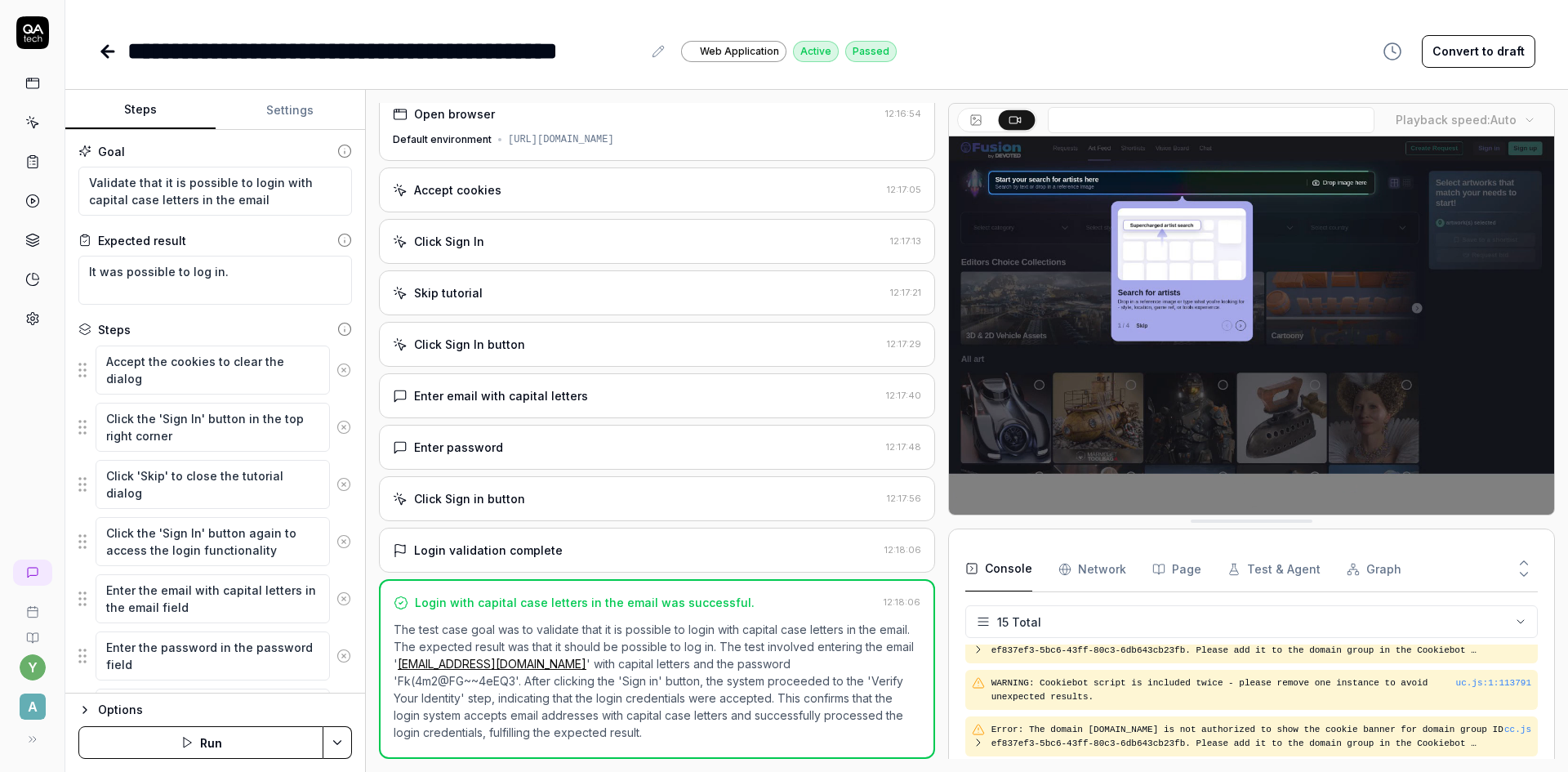
click at [101, 54] on icon at bounding box center [108, 51] width 19 height 19
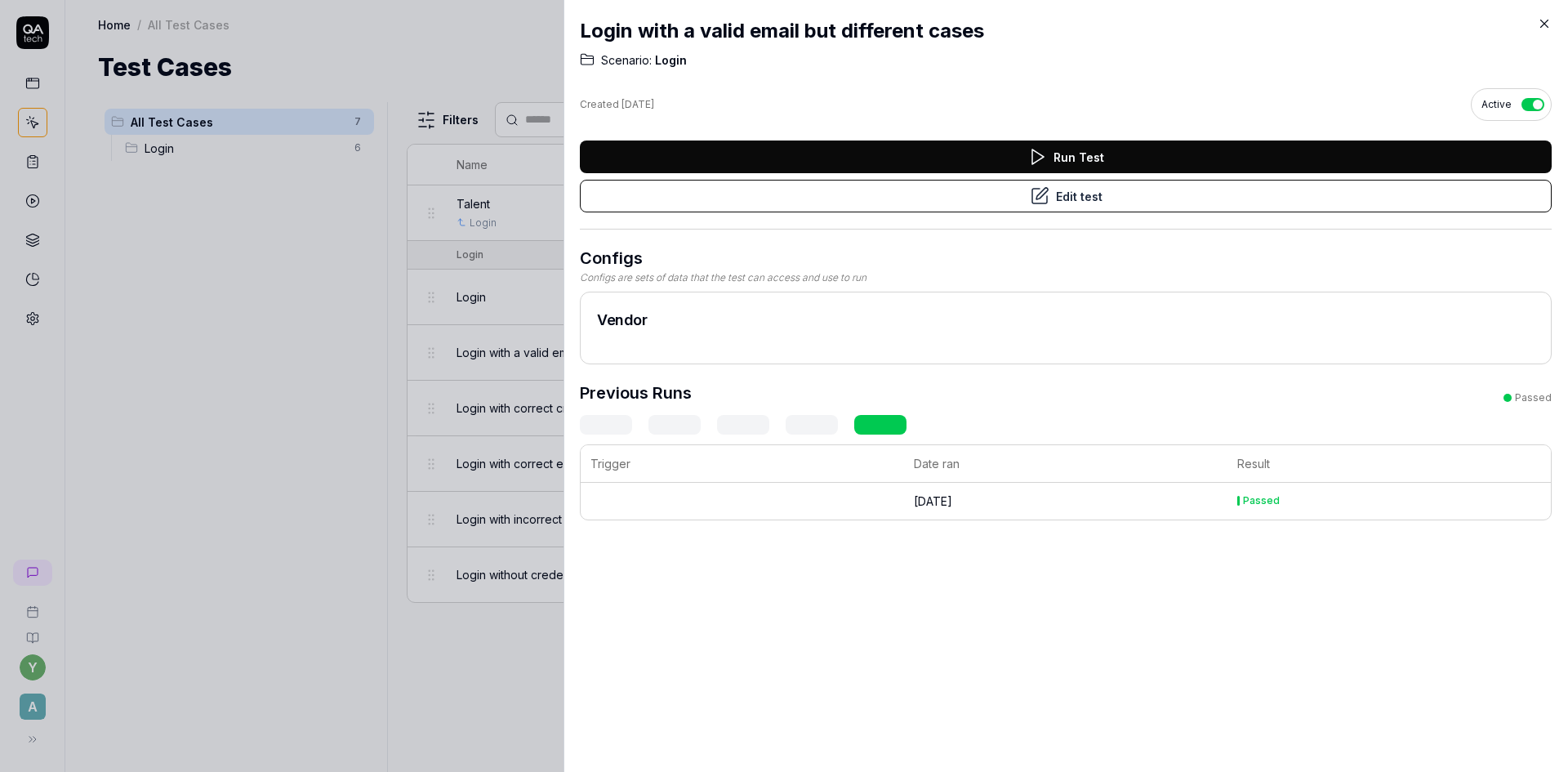
click at [161, 241] on div at bounding box center [784, 386] width 1568 height 772
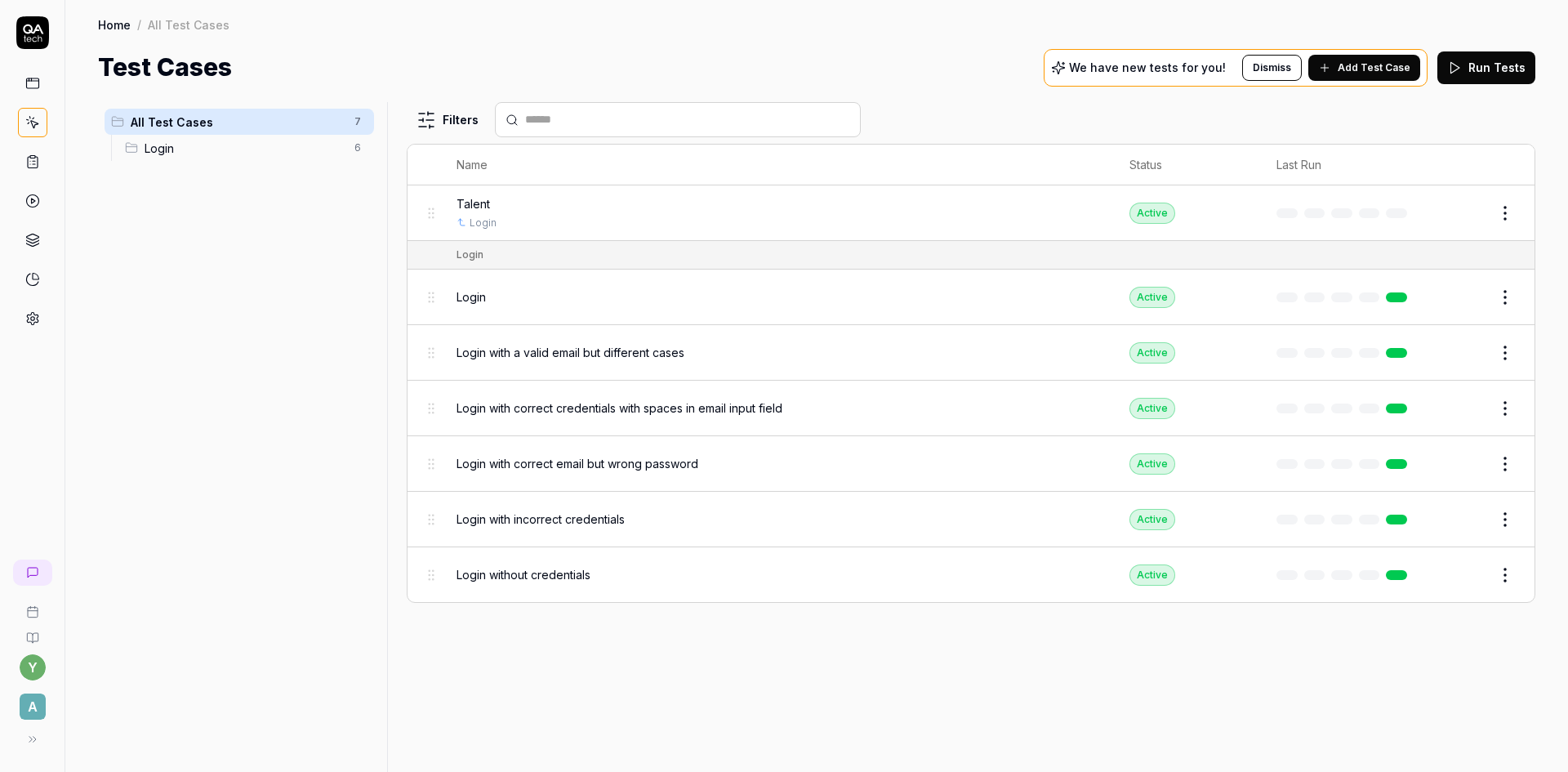
click at [34, 704] on span "A" at bounding box center [32, 706] width 26 height 26
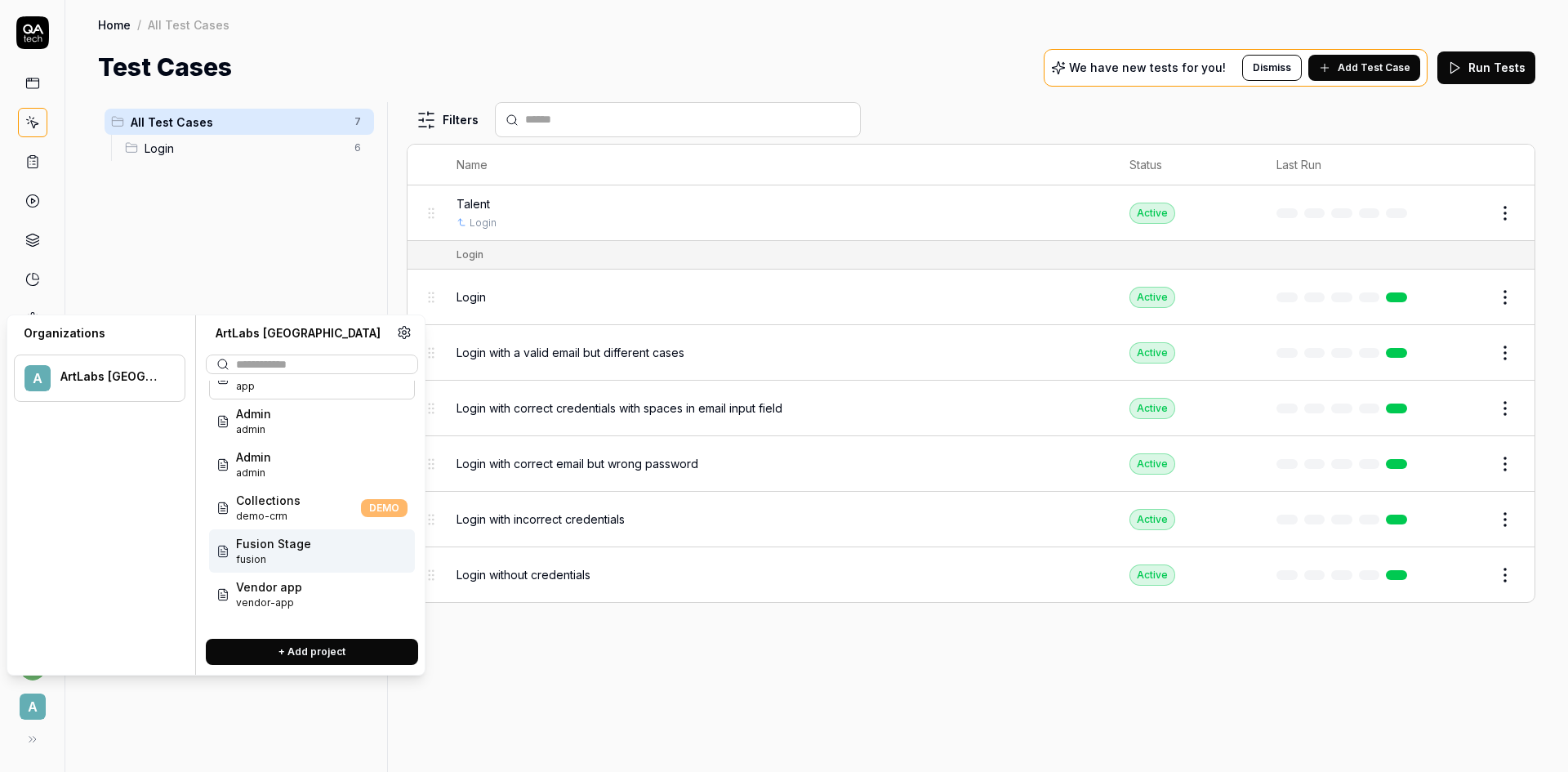
scroll to position [66, 0]
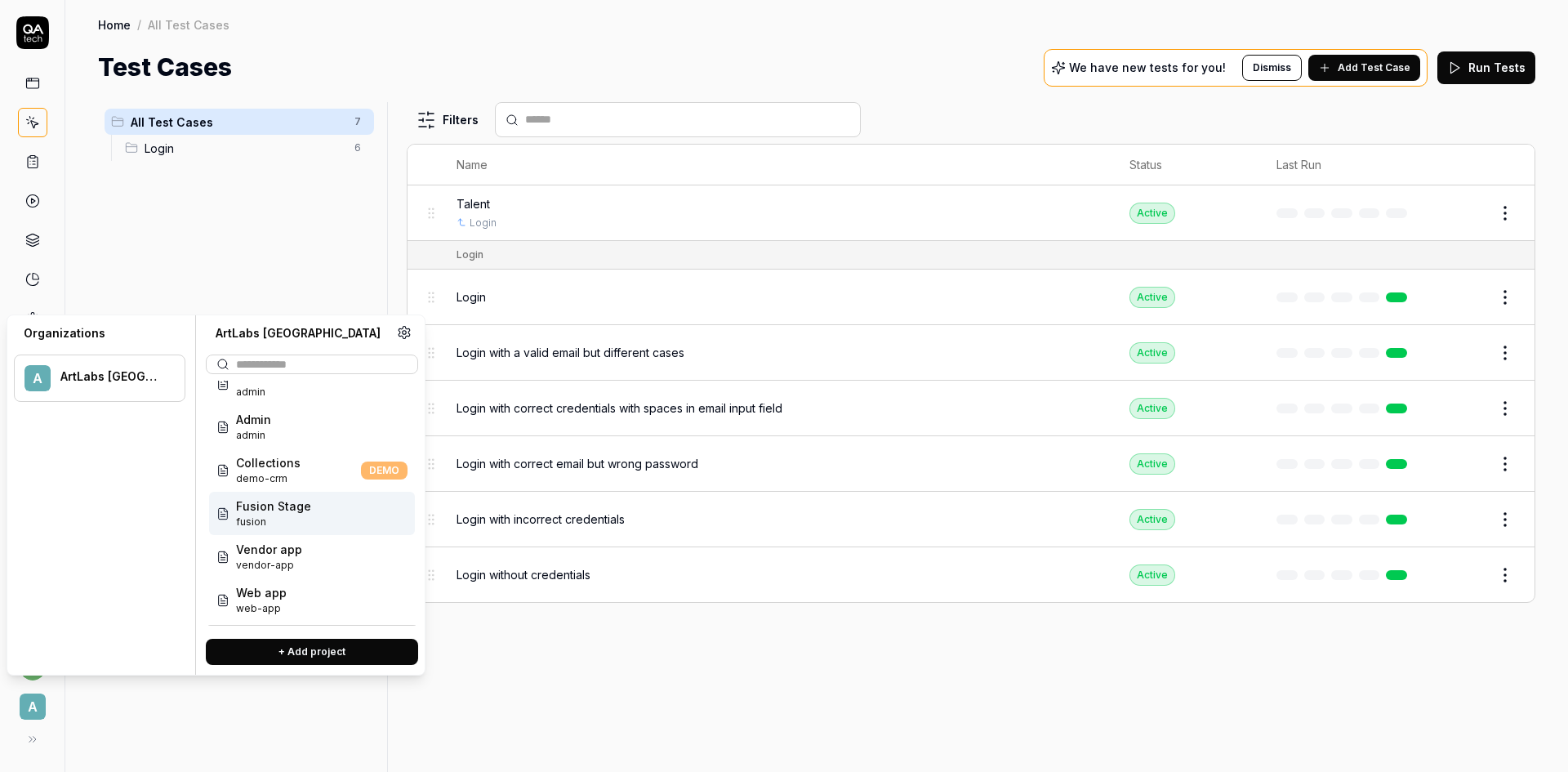
click at [290, 520] on span "fusion" at bounding box center [273, 521] width 75 height 14
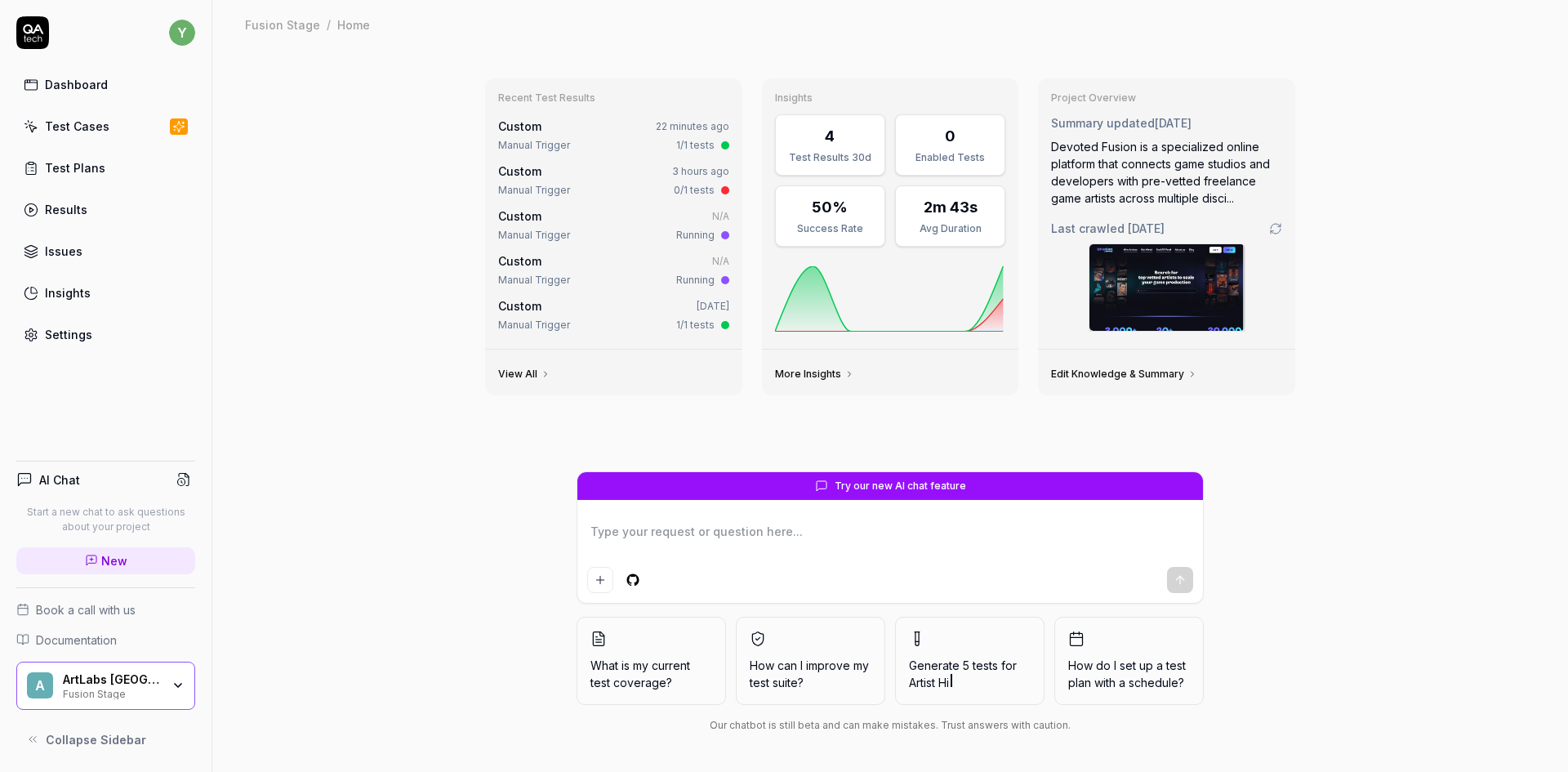
click at [62, 131] on div "Test Cases" at bounding box center [77, 126] width 65 height 17
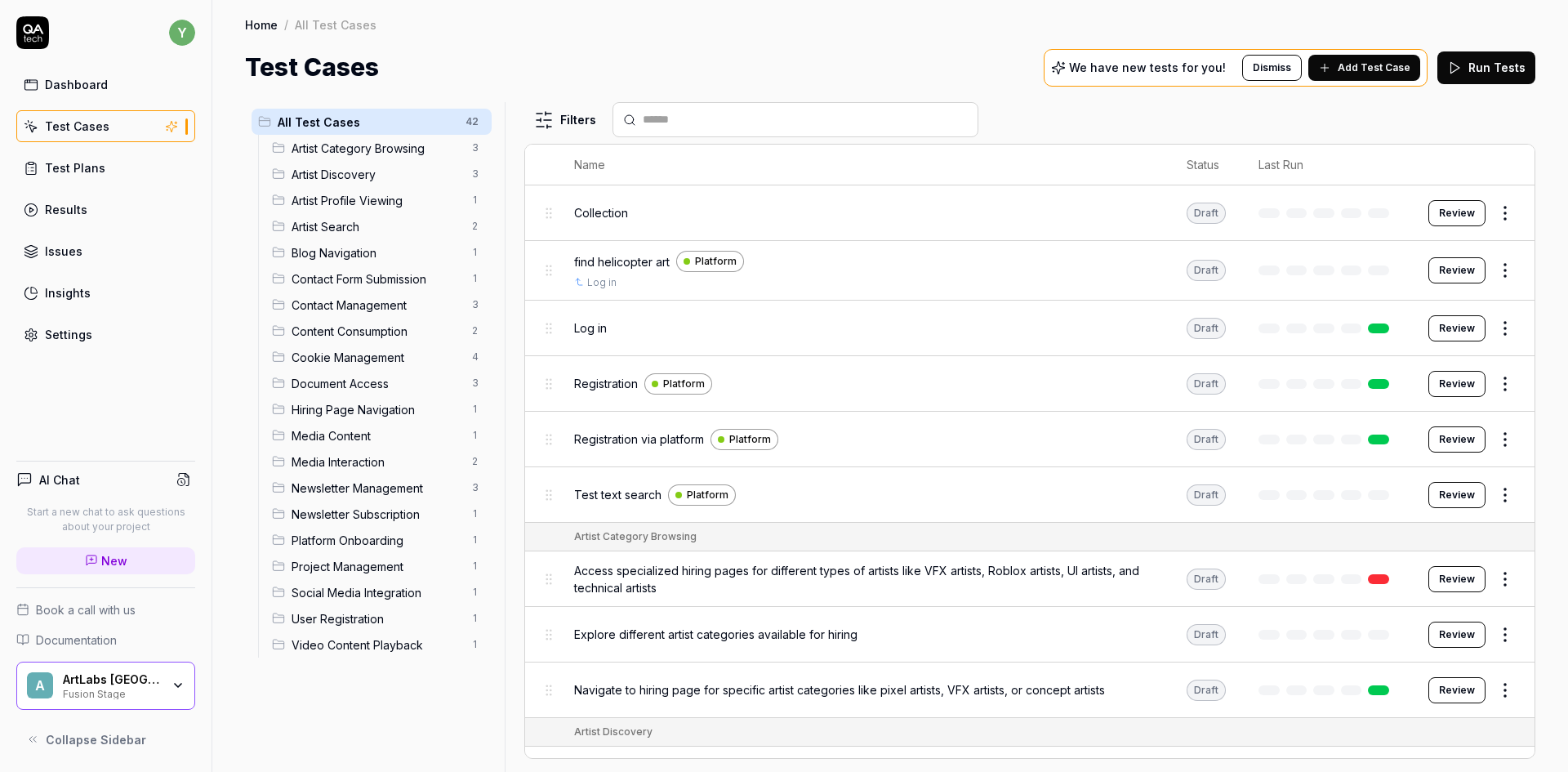
click at [330, 148] on span "Artist Category Browsing" at bounding box center [377, 148] width 171 height 17
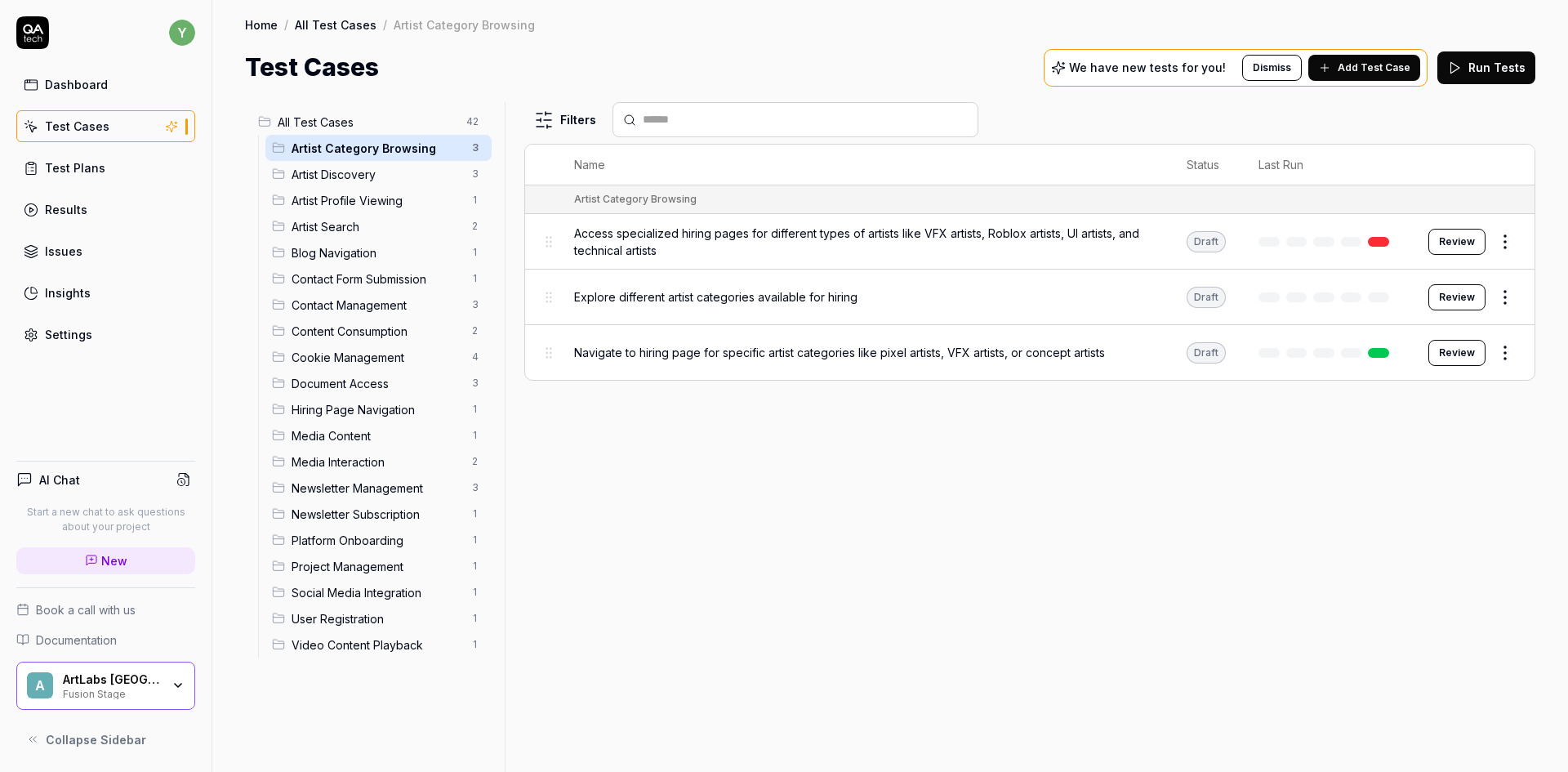
click at [329, 172] on span "Artist Discovery" at bounding box center [377, 174] width 171 height 17
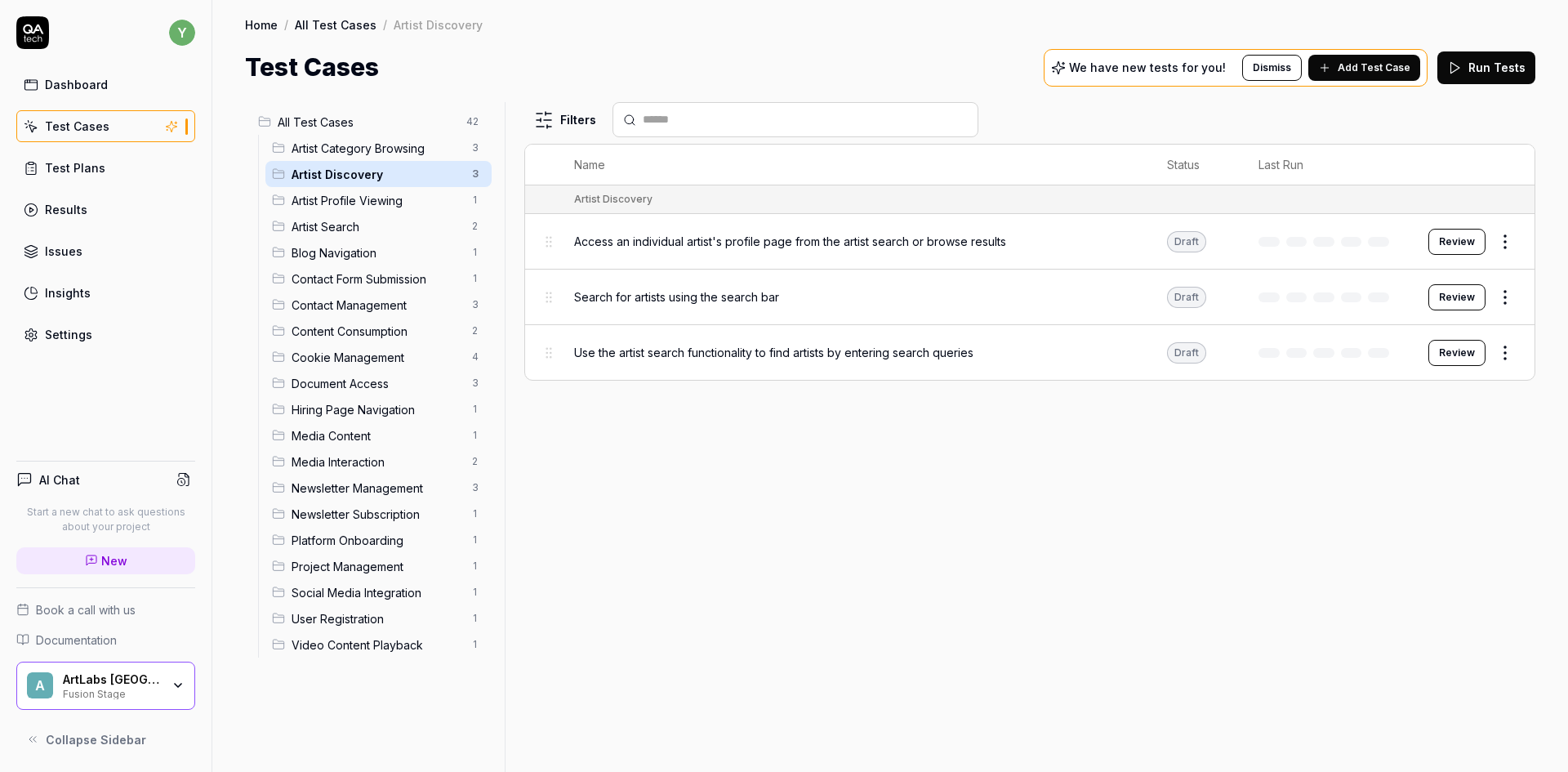
click at [328, 200] on span "Artist Profile Viewing" at bounding box center [377, 200] width 171 height 17
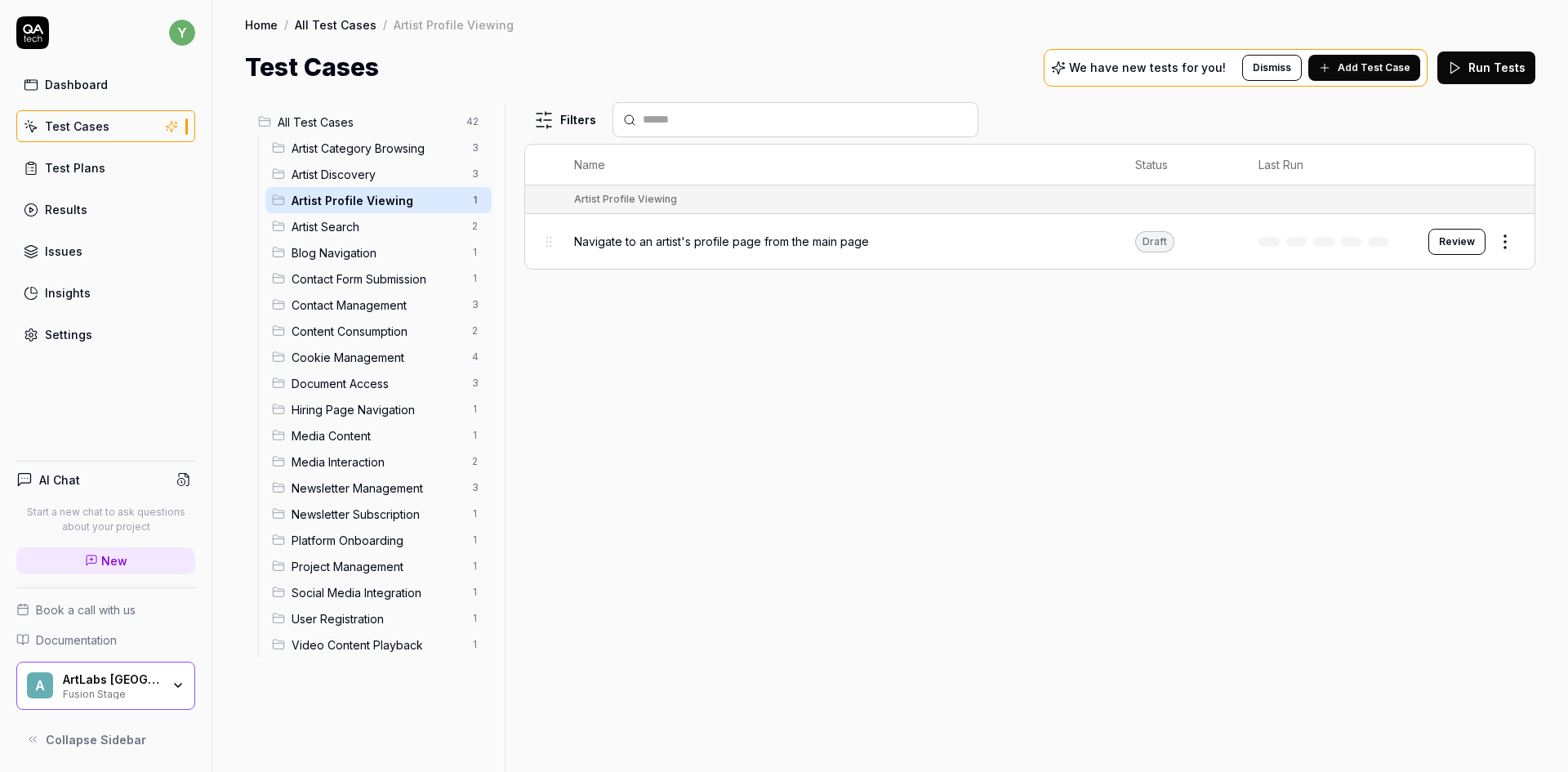
click at [322, 220] on span "Artist Search" at bounding box center [377, 226] width 171 height 17
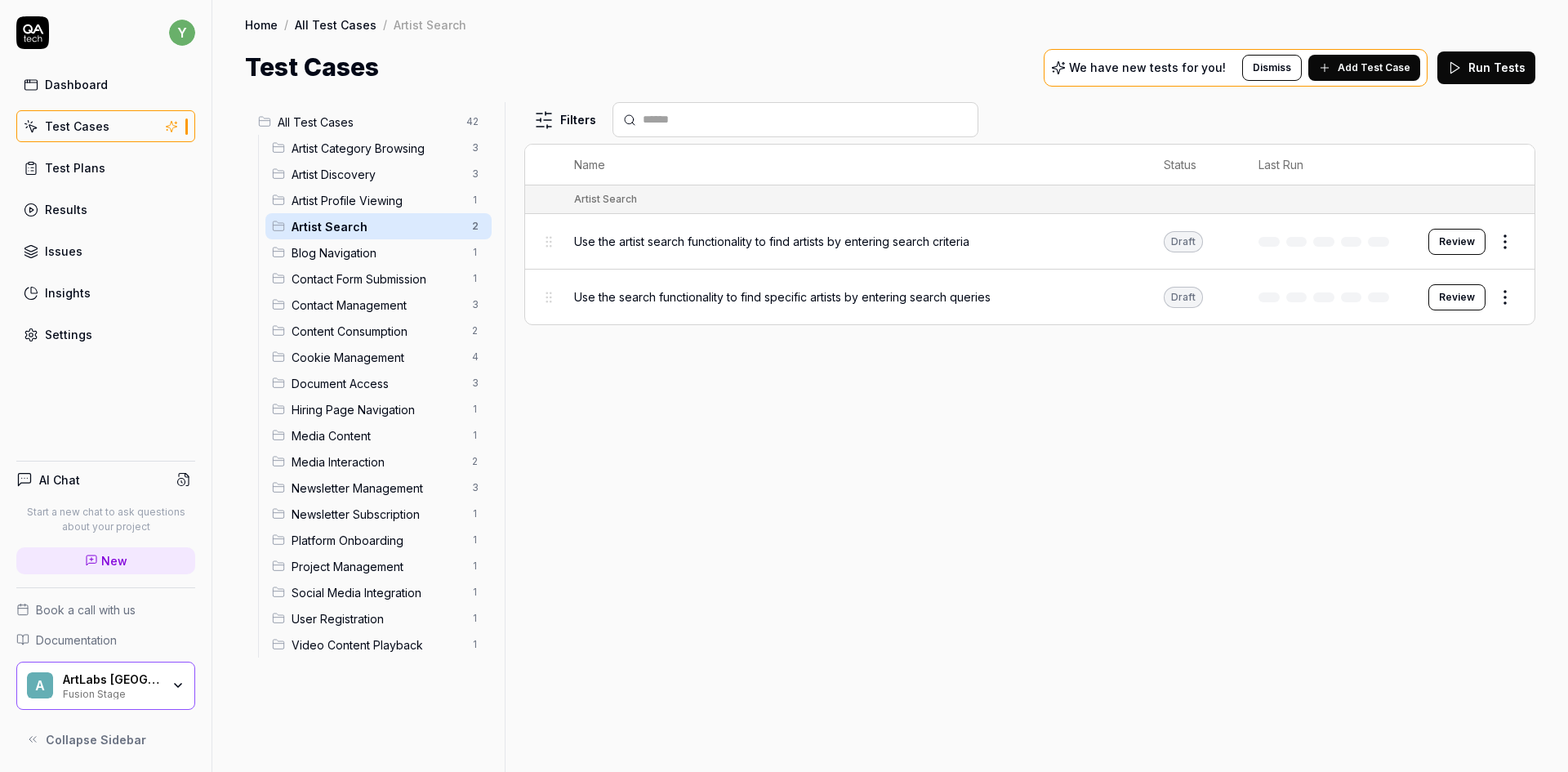
click at [372, 284] on span "Contact Form Submission" at bounding box center [377, 278] width 171 height 17
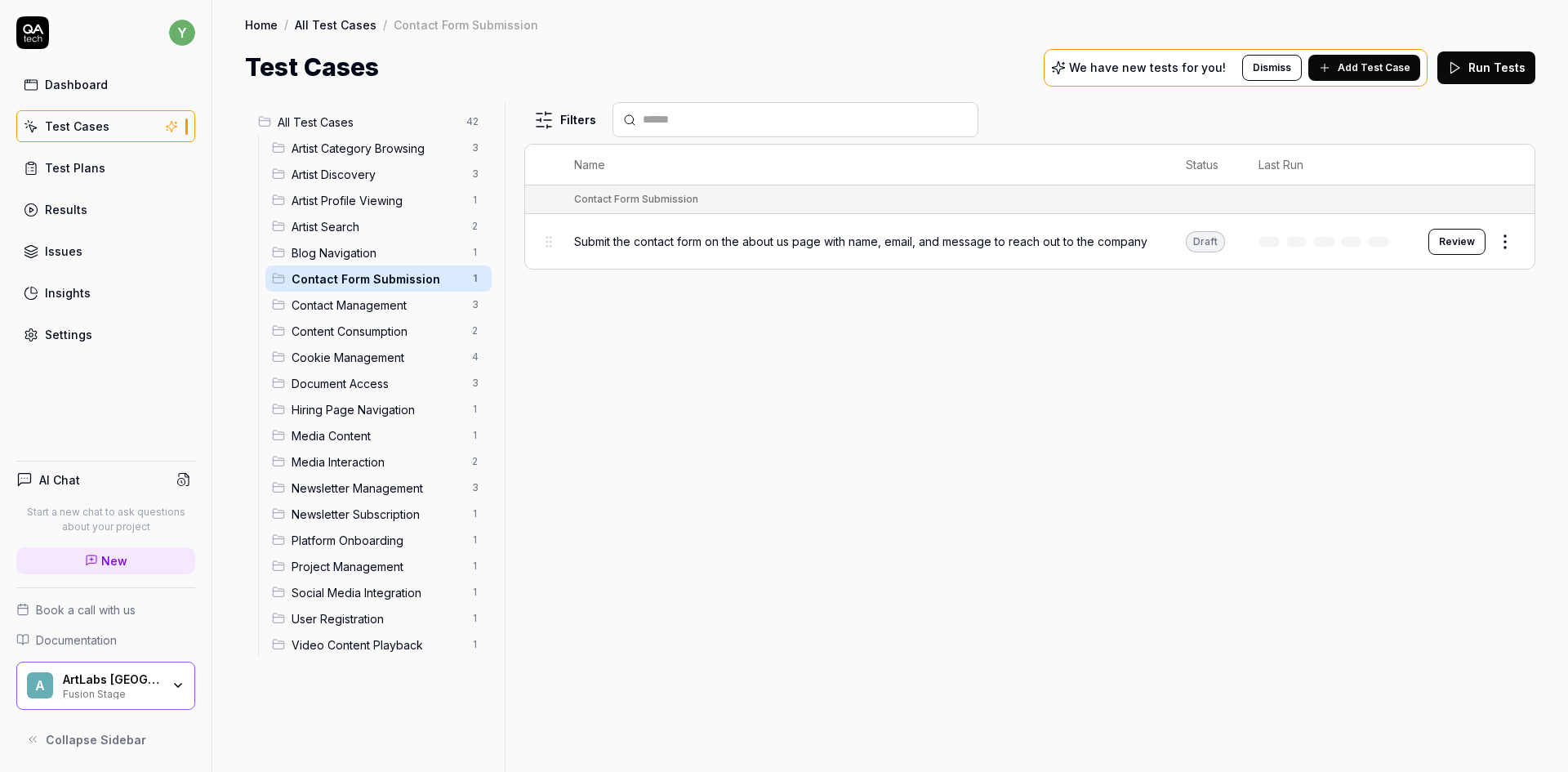
click at [364, 349] on span "Cookie Management" at bounding box center [377, 357] width 171 height 17
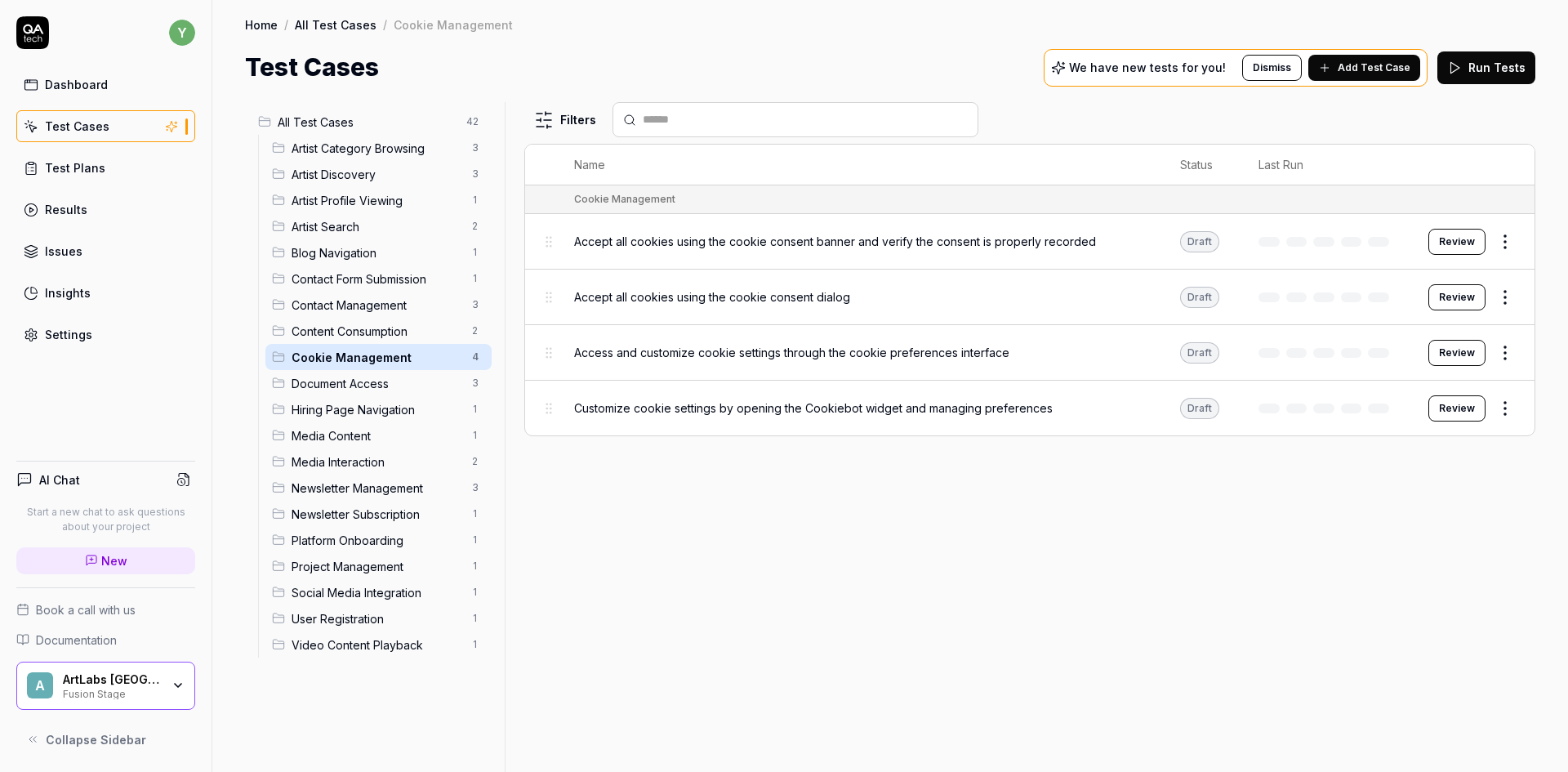
click at [354, 386] on span "Document Access" at bounding box center [377, 383] width 171 height 17
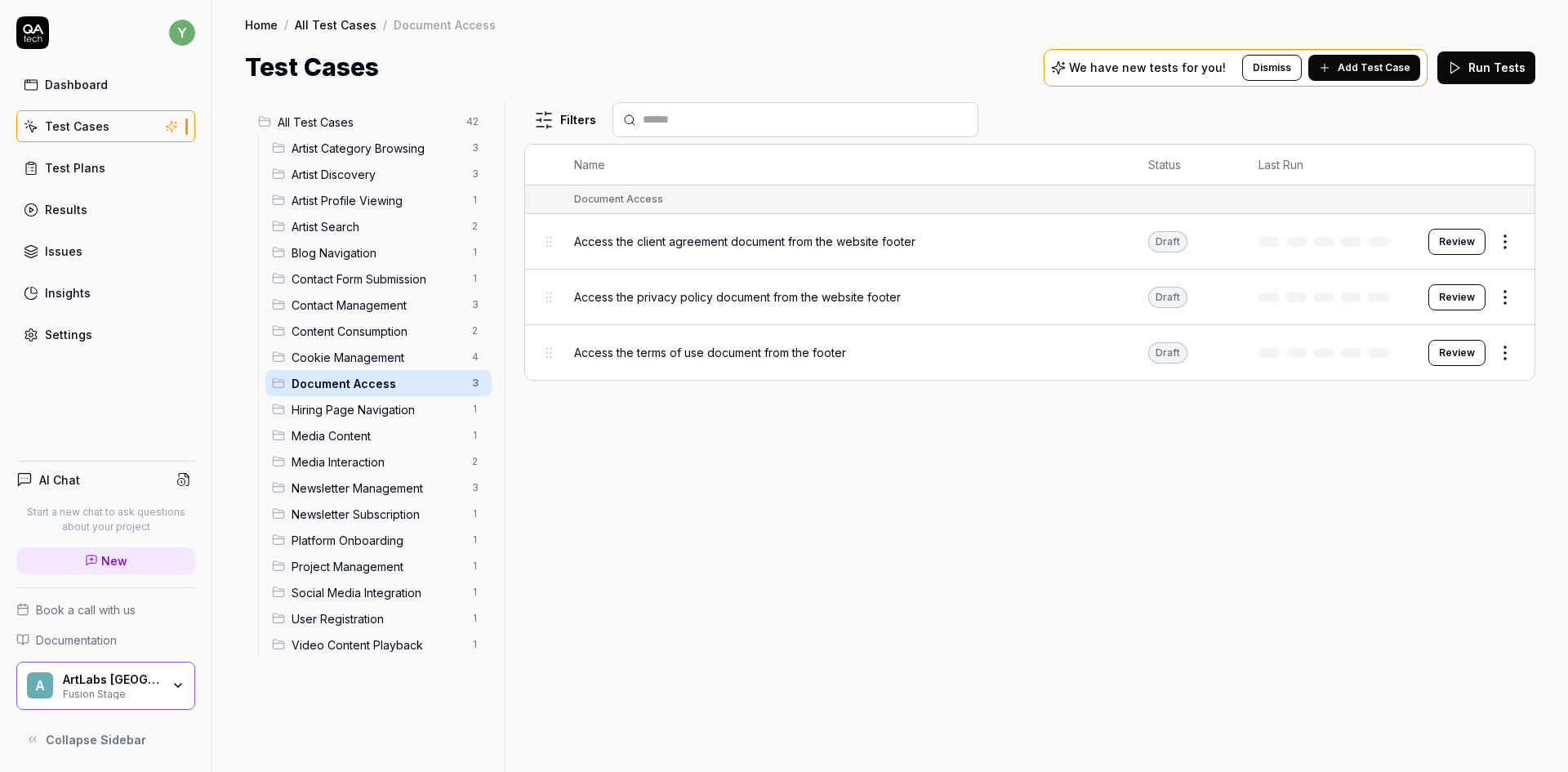
click at [340, 485] on span "Newsletter Management" at bounding box center [377, 488] width 171 height 17
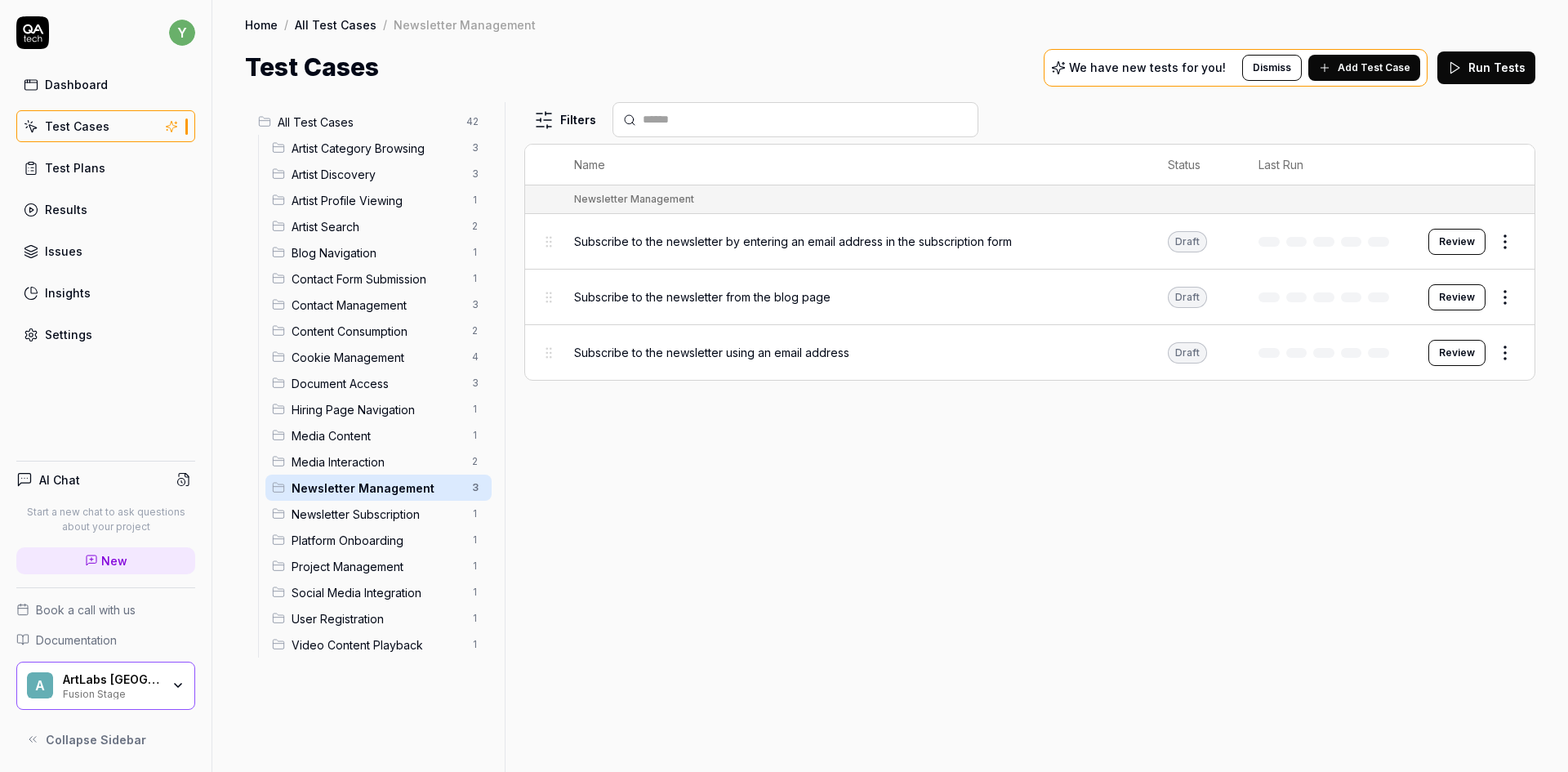
click at [377, 517] on span "Newsletter Subscription" at bounding box center [377, 514] width 171 height 17
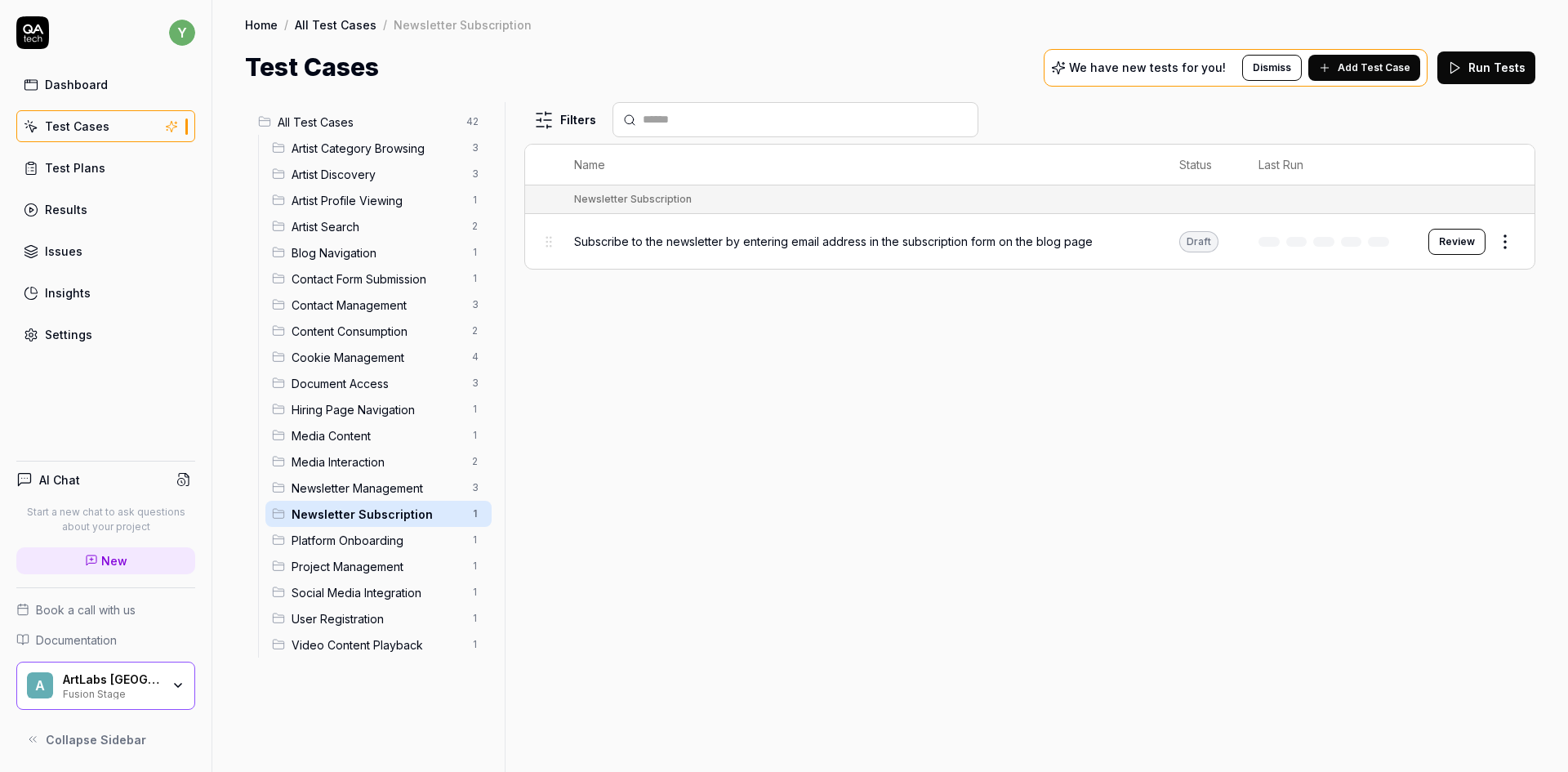
click at [336, 494] on span "Newsletter Management" at bounding box center [377, 488] width 171 height 17
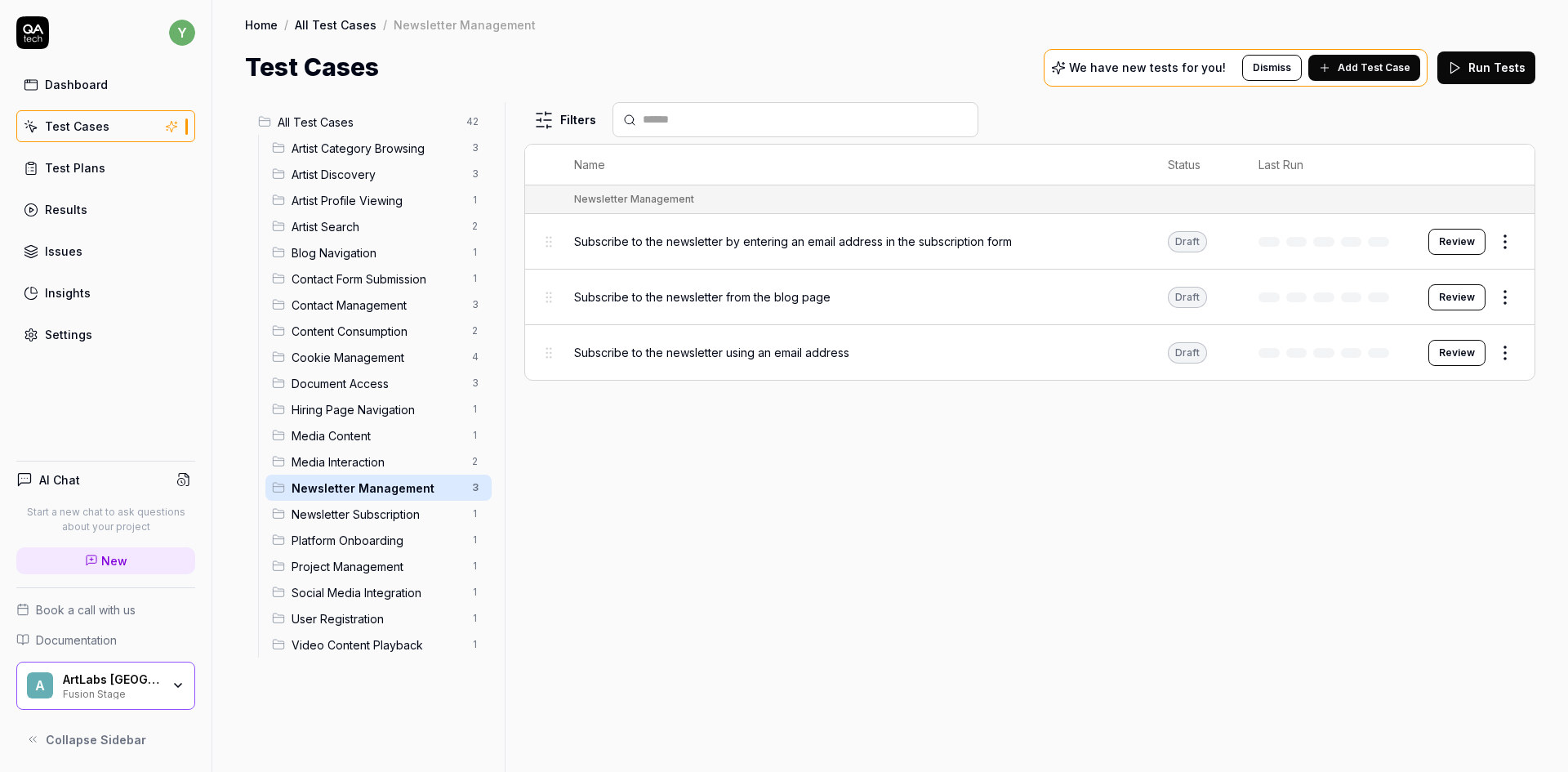
click at [316, 151] on span "Artist Category Browsing" at bounding box center [377, 148] width 171 height 17
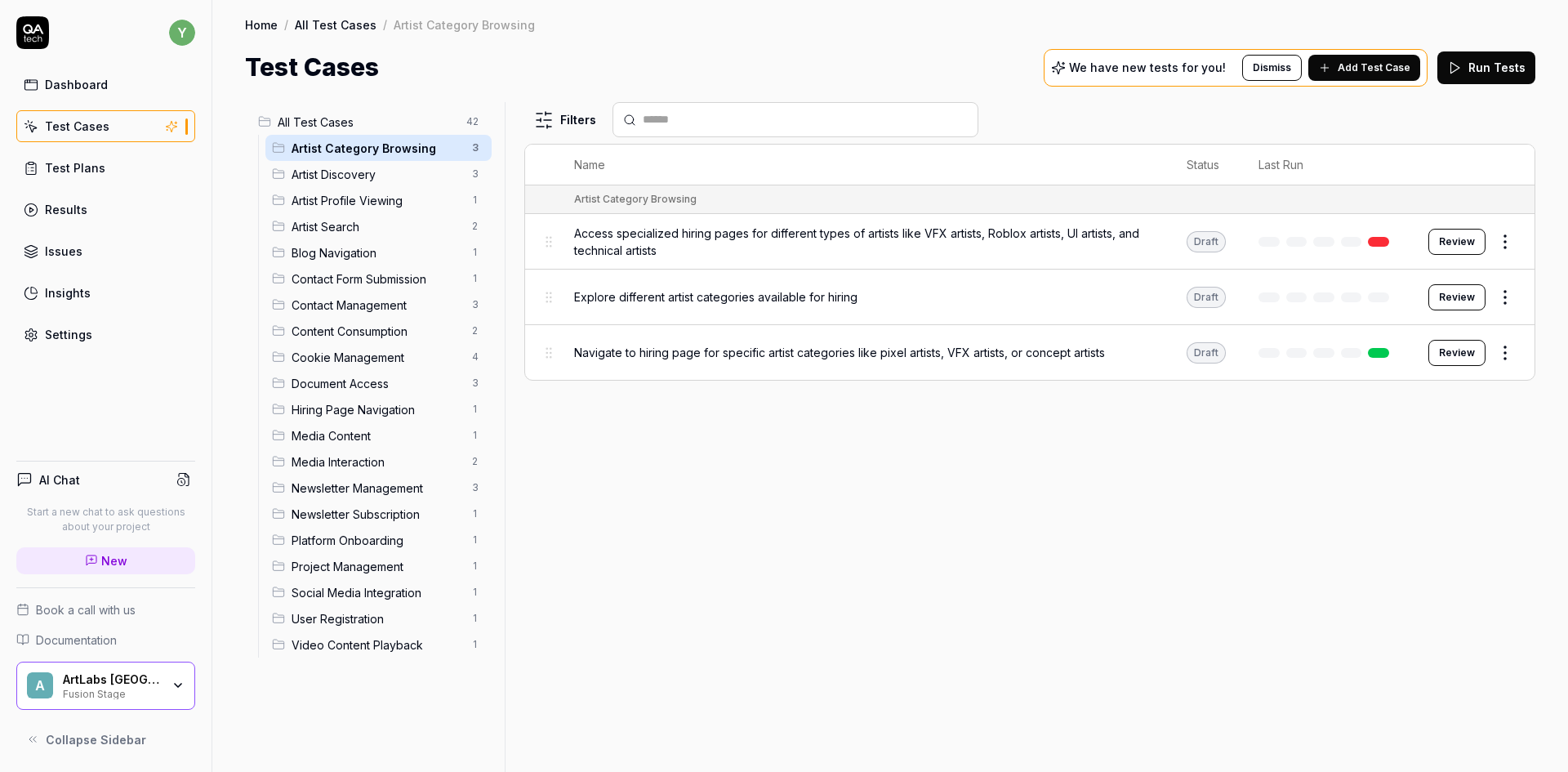
click at [319, 175] on span "Artist Discovery" at bounding box center [377, 174] width 171 height 17
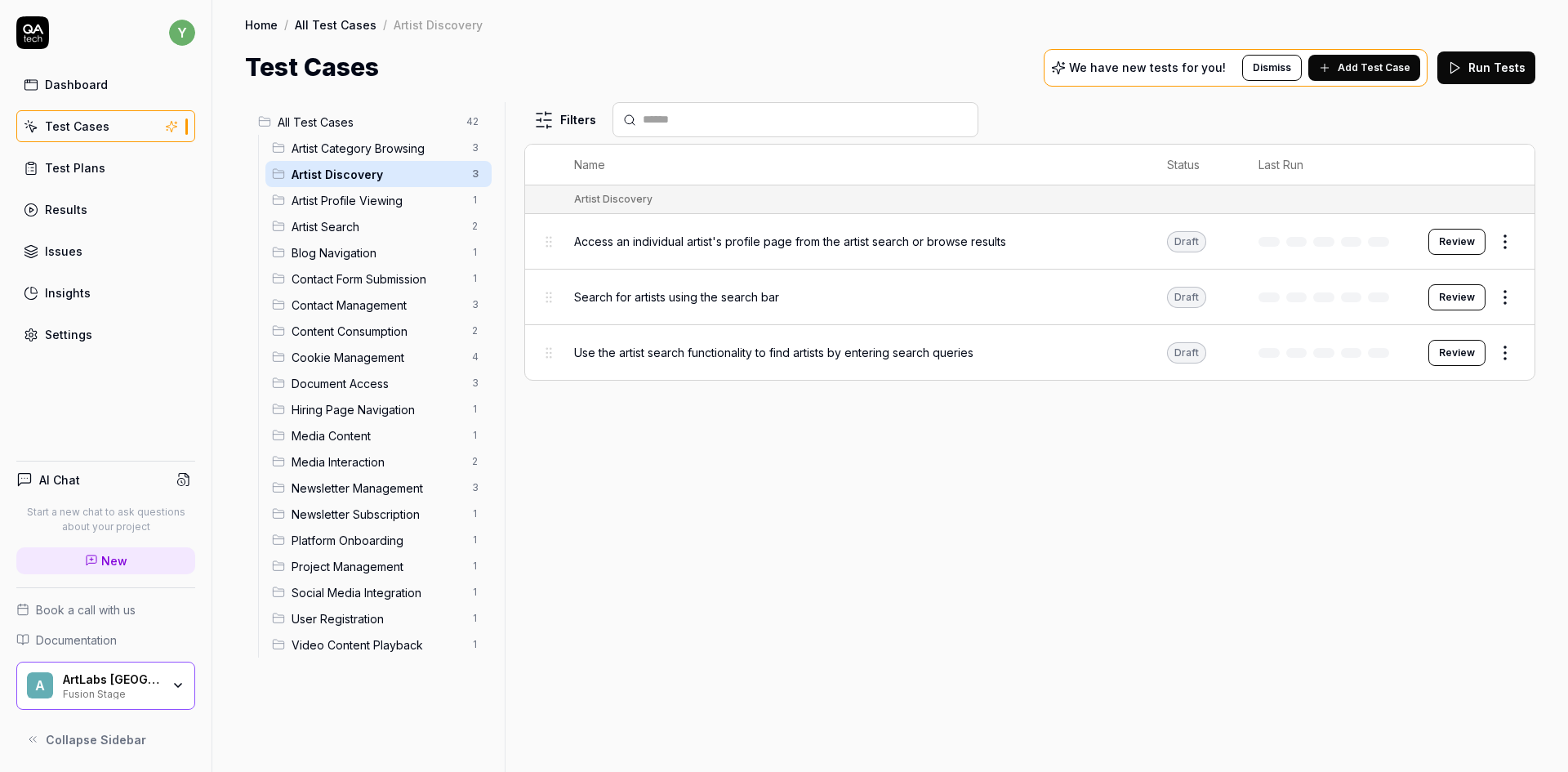
click at [166, 692] on div "ArtLabs Europe Fusion Stage" at bounding box center [117, 685] width 108 height 28
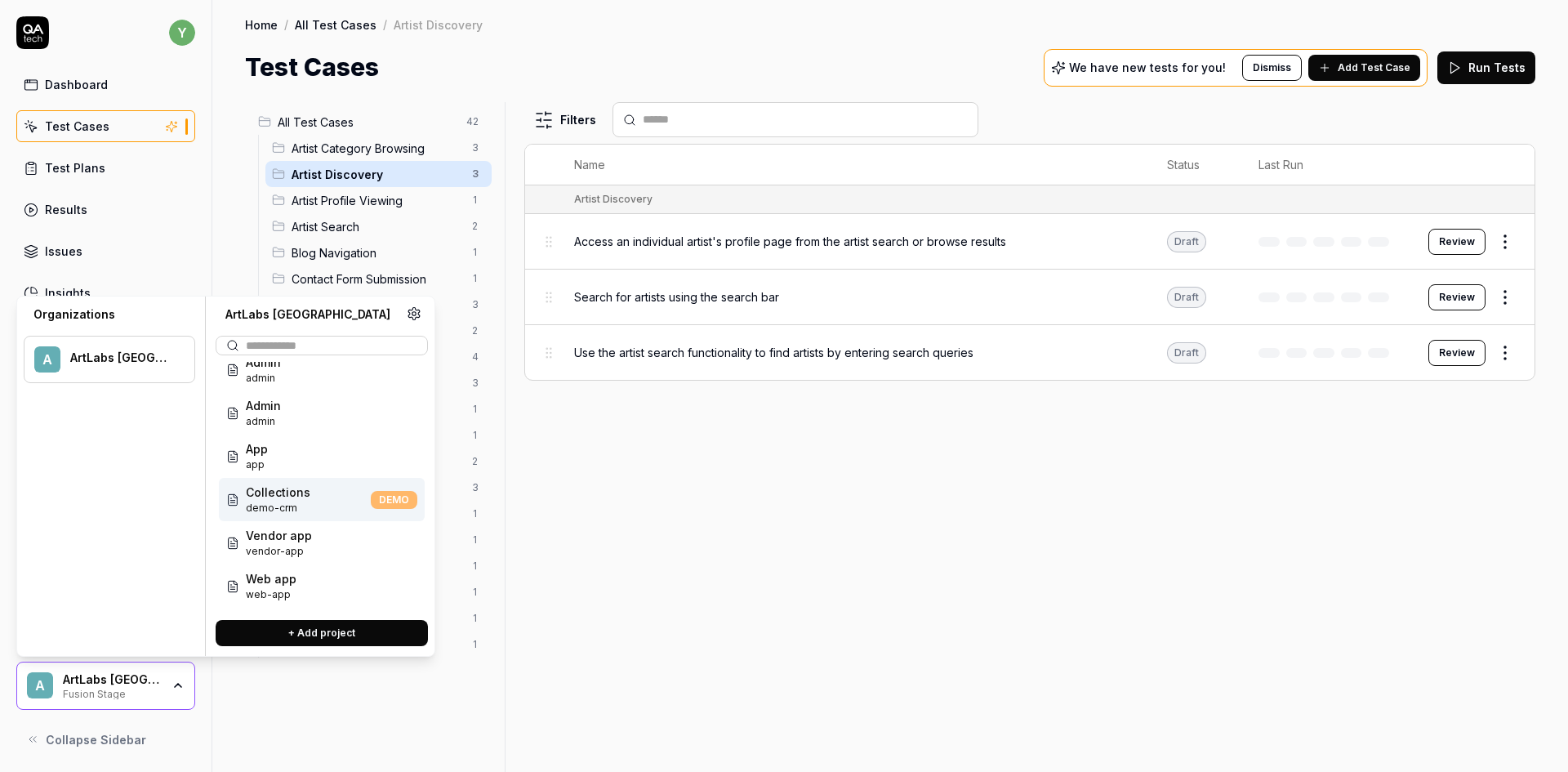
scroll to position [66, 0]
click at [297, 545] on span "vendor-app" at bounding box center [278, 546] width 66 height 14
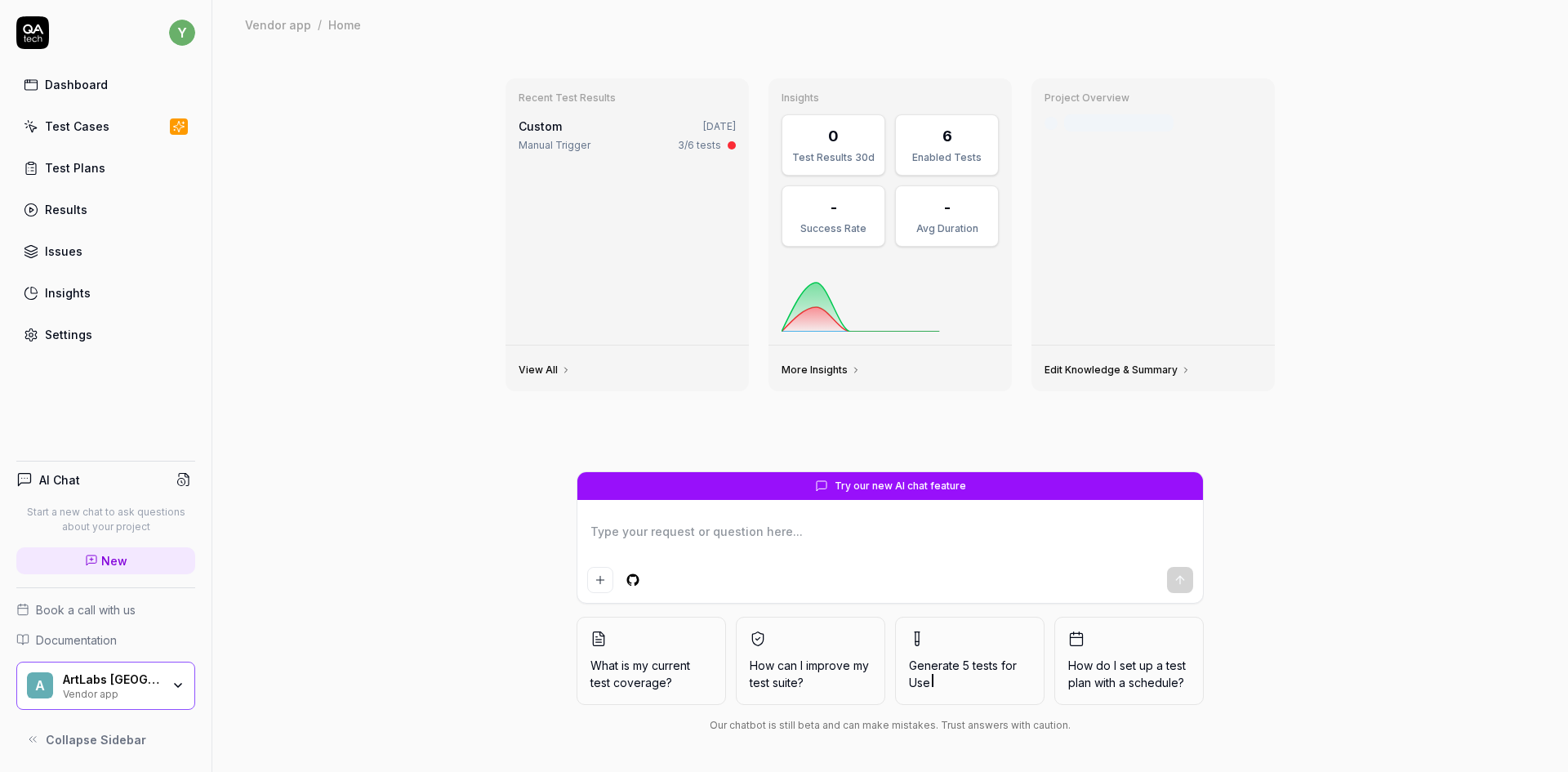
click at [55, 124] on div "Test Cases" at bounding box center [77, 126] width 65 height 17
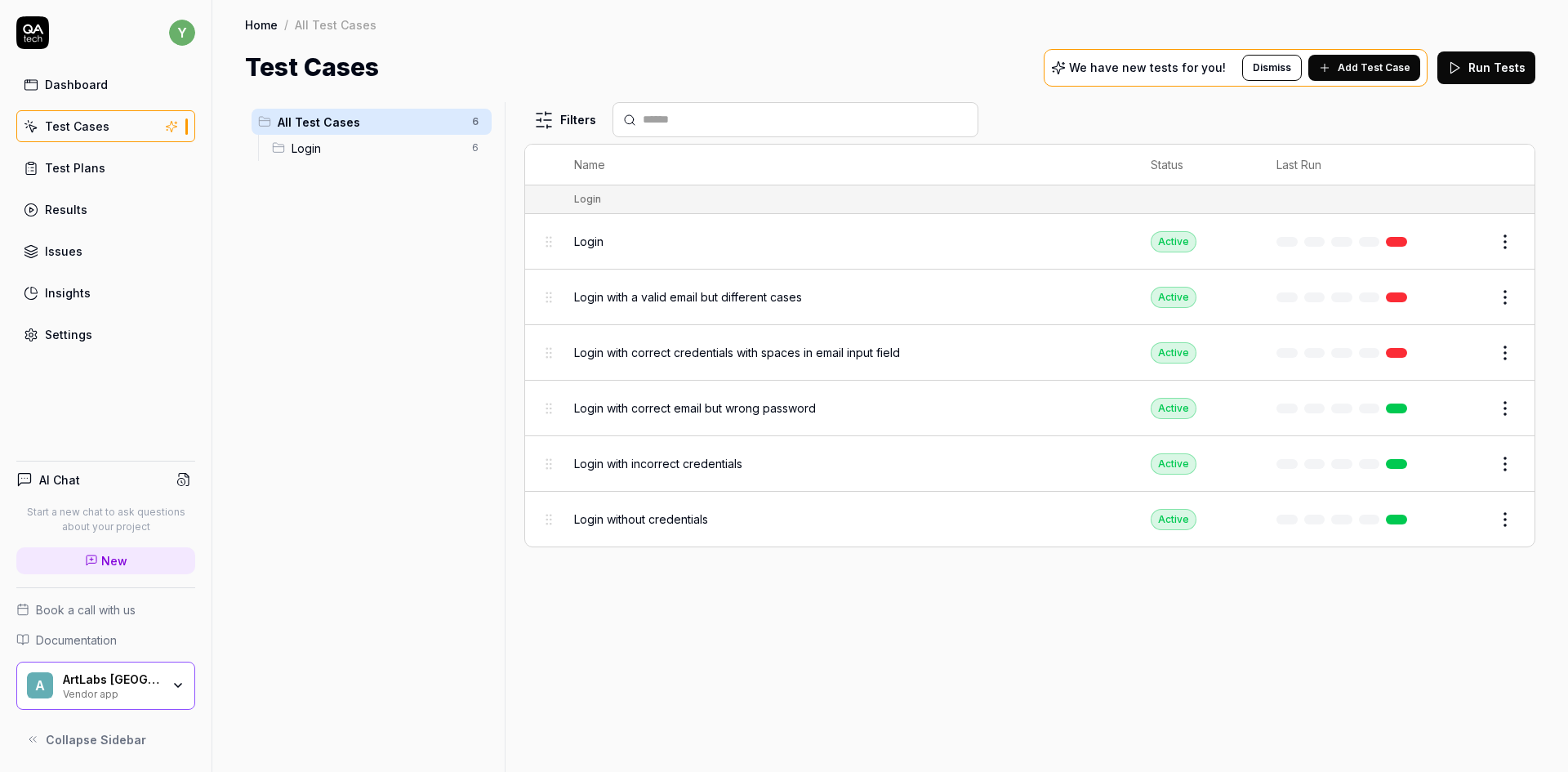
click at [664, 521] on span "Login without credentials" at bounding box center [641, 519] width 134 height 17
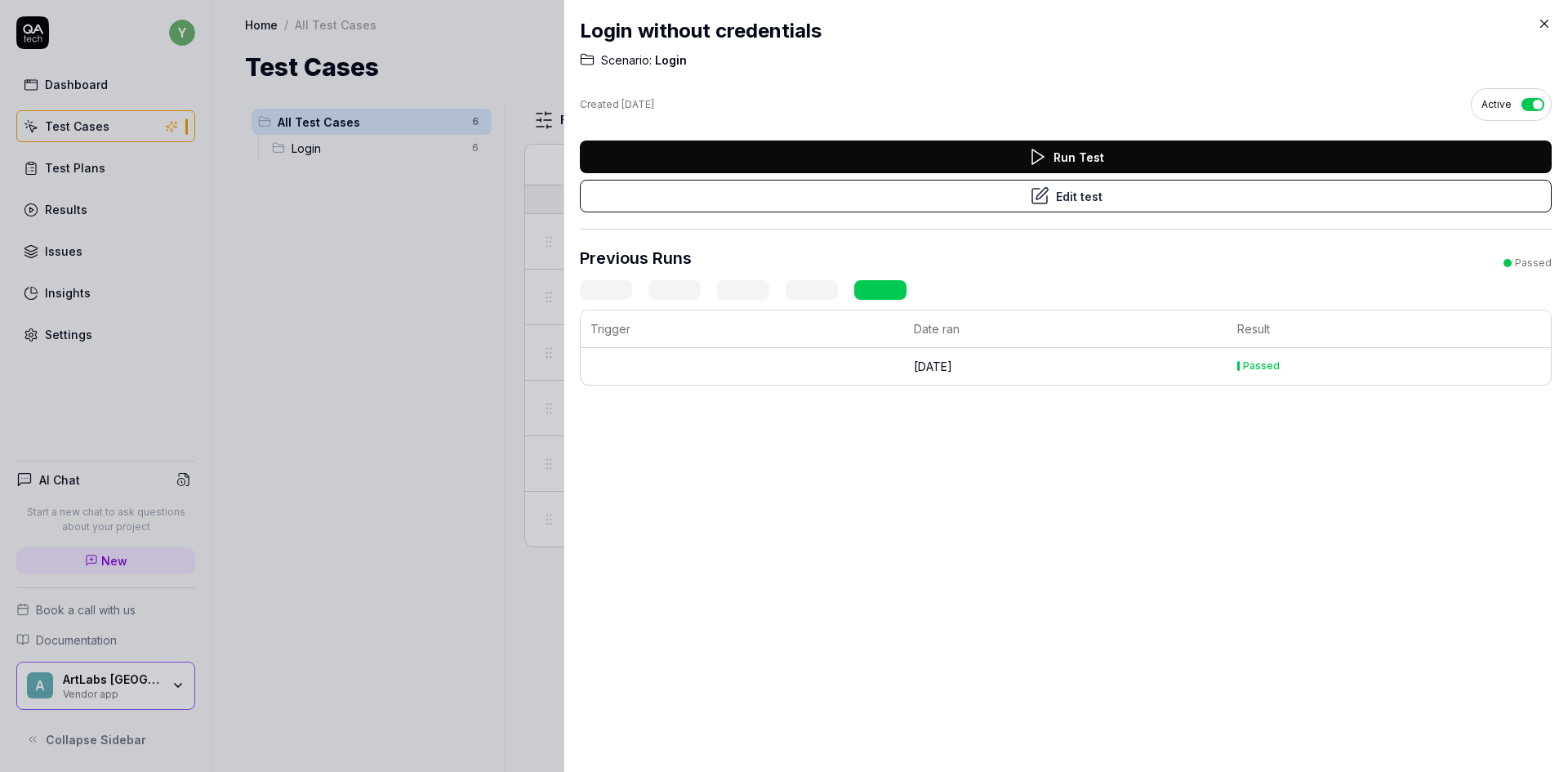
click at [1542, 27] on icon at bounding box center [1544, 23] width 14 height 14
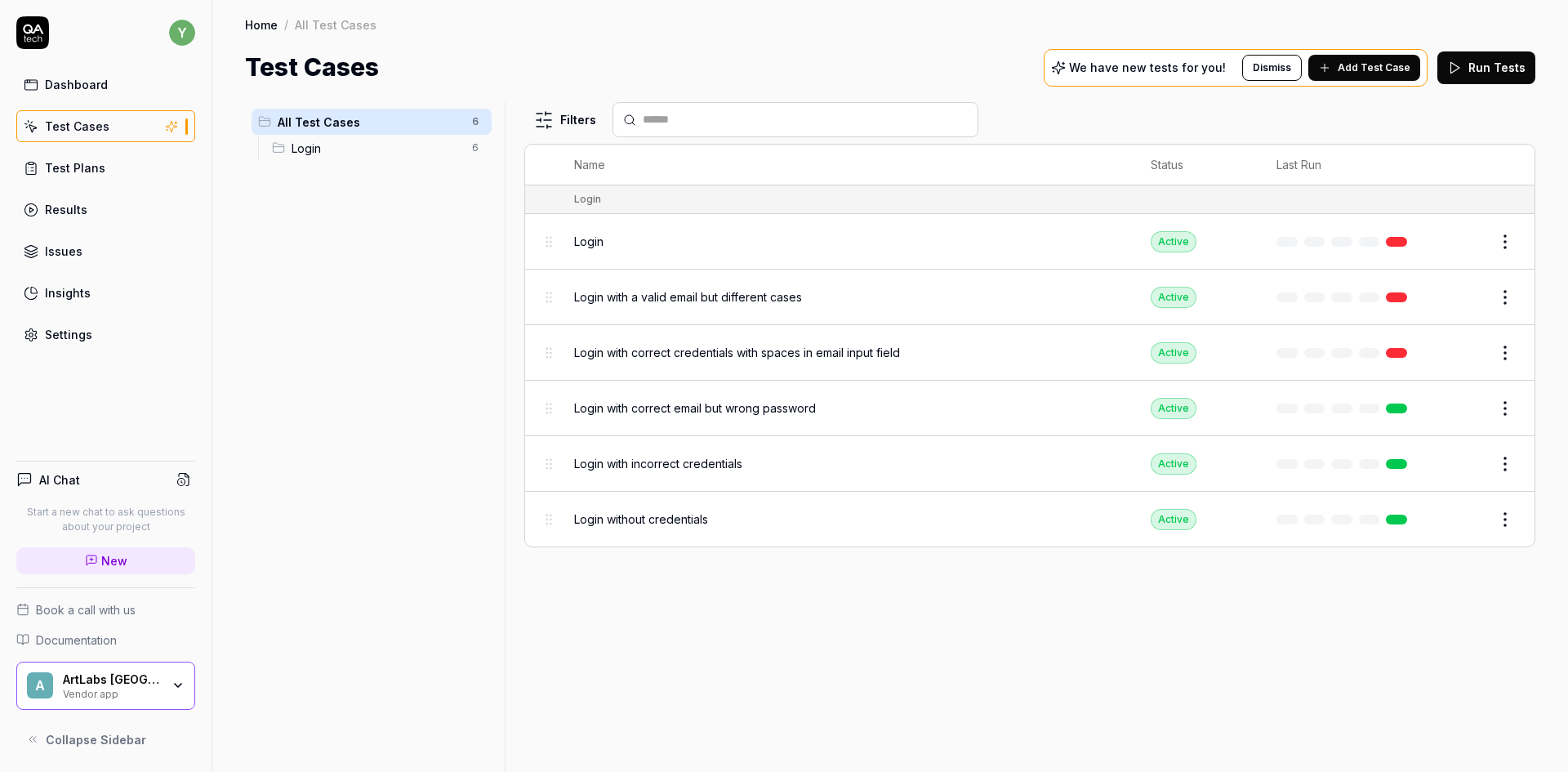
click at [176, 690] on icon "button" at bounding box center [178, 685] width 13 height 13
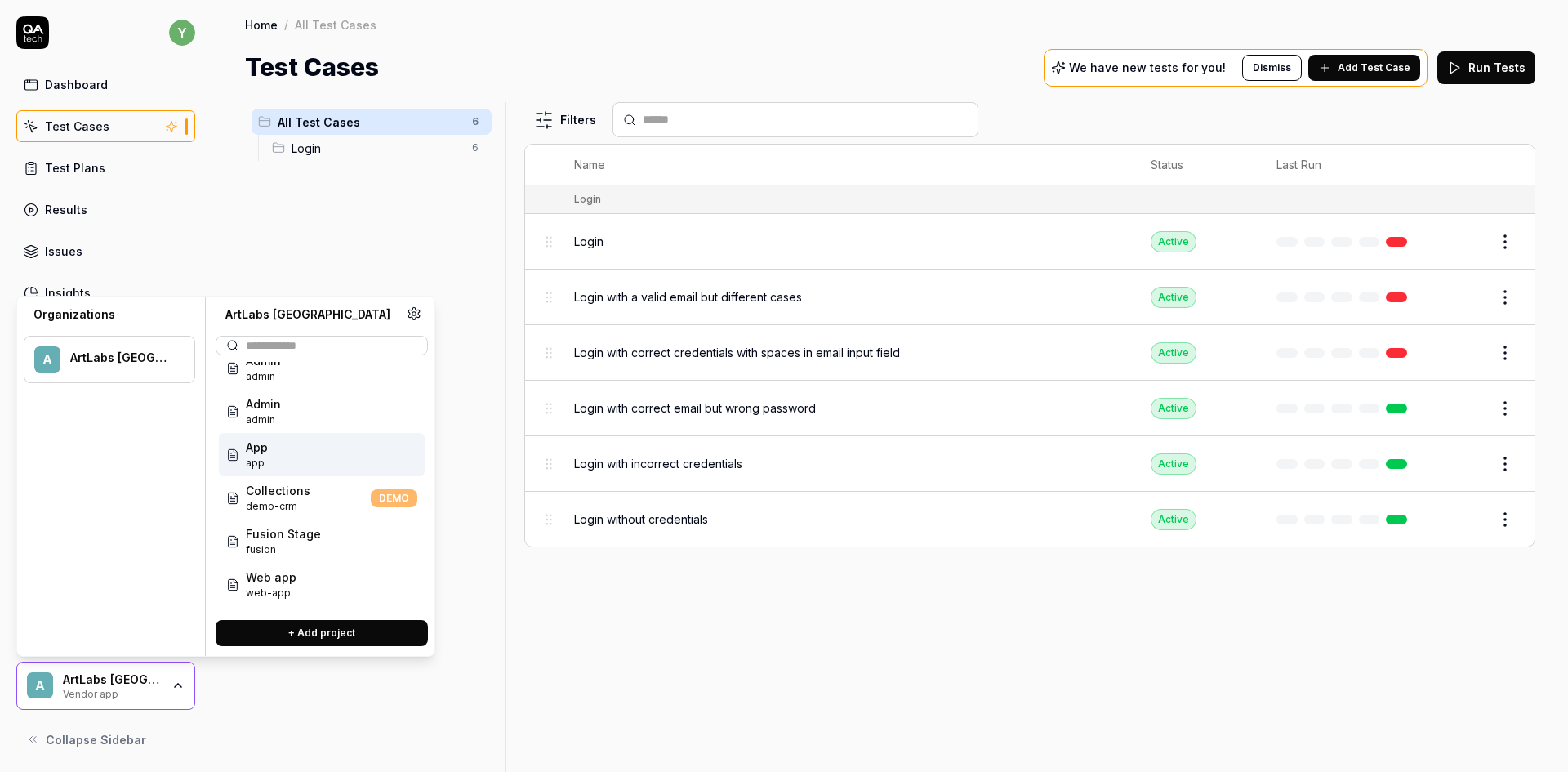
scroll to position [66, 0]
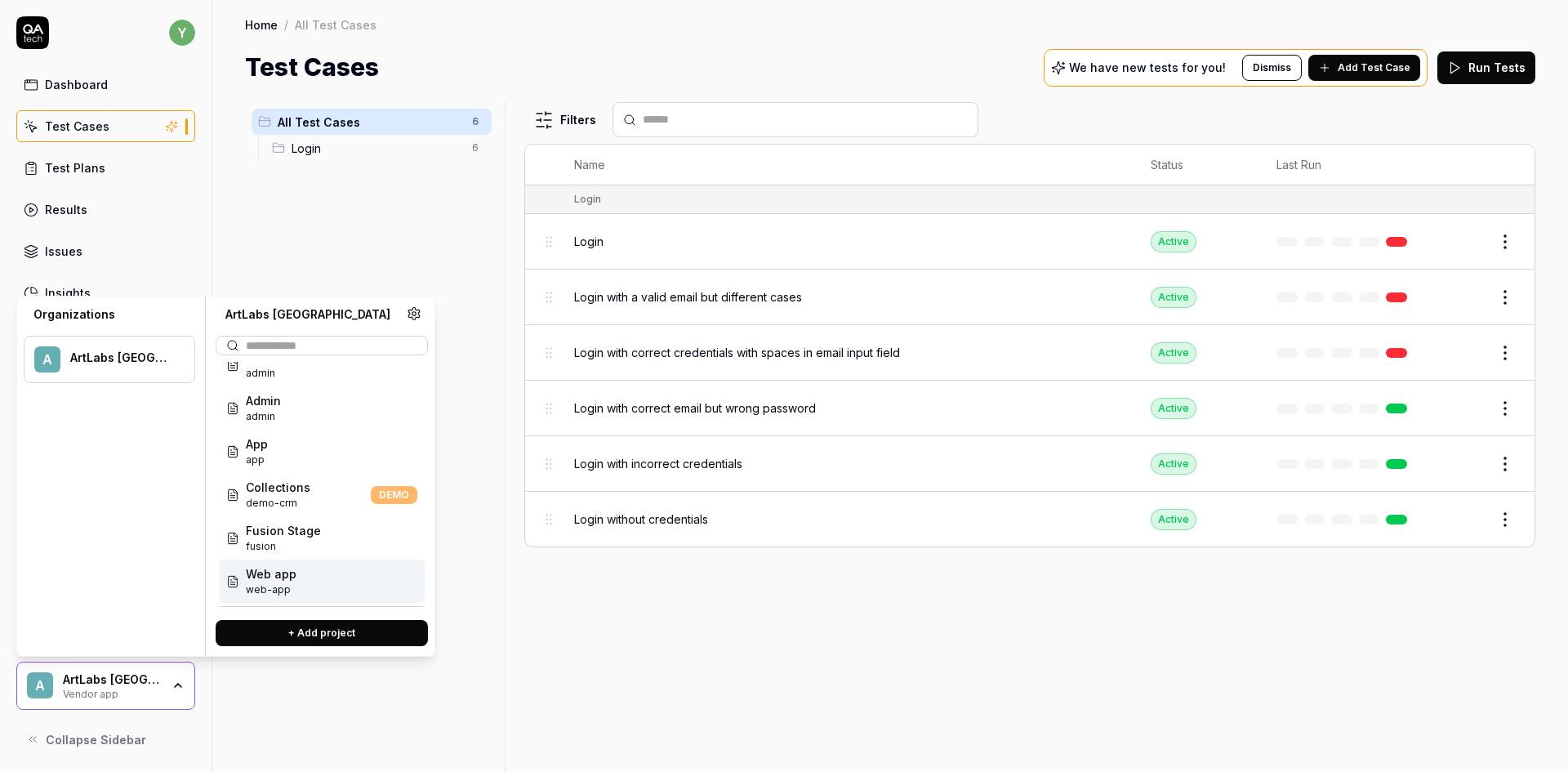
click at [271, 584] on span "web-app" at bounding box center [271, 589] width 50 height 14
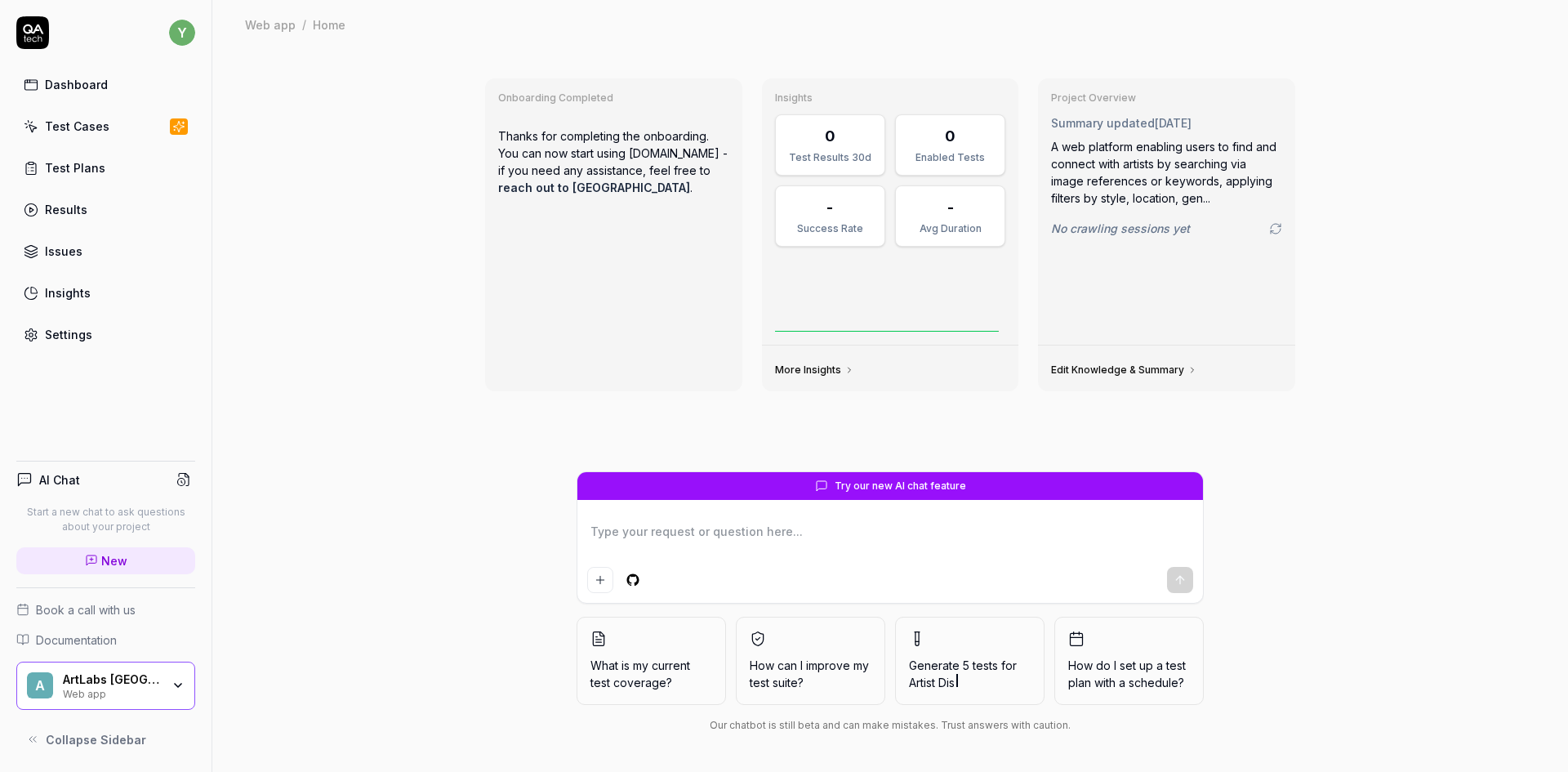
click at [83, 126] on div "Test Cases" at bounding box center [77, 126] width 65 height 17
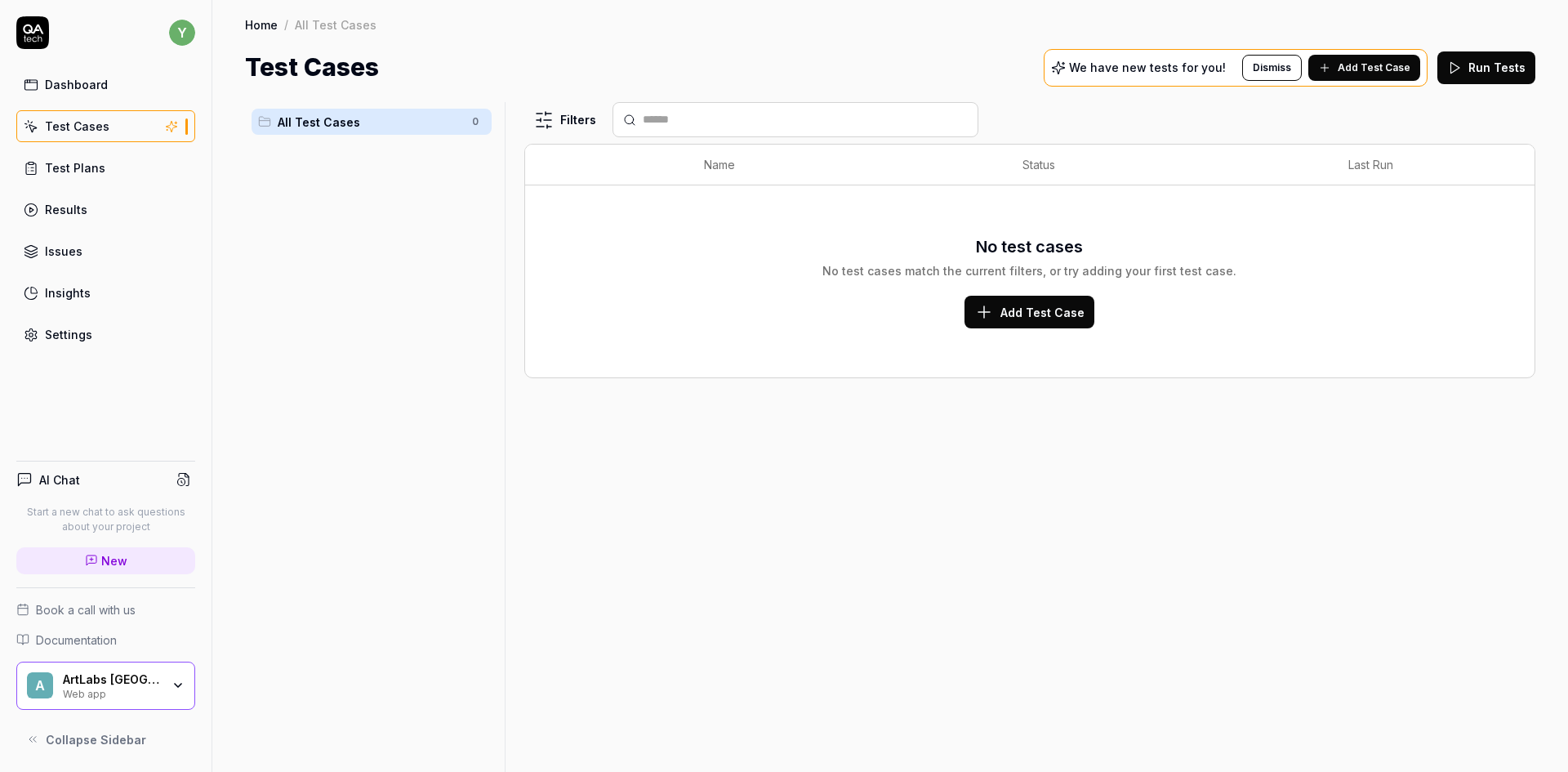
click at [171, 676] on div "ArtLabs Europe Web app" at bounding box center [117, 685] width 108 height 28
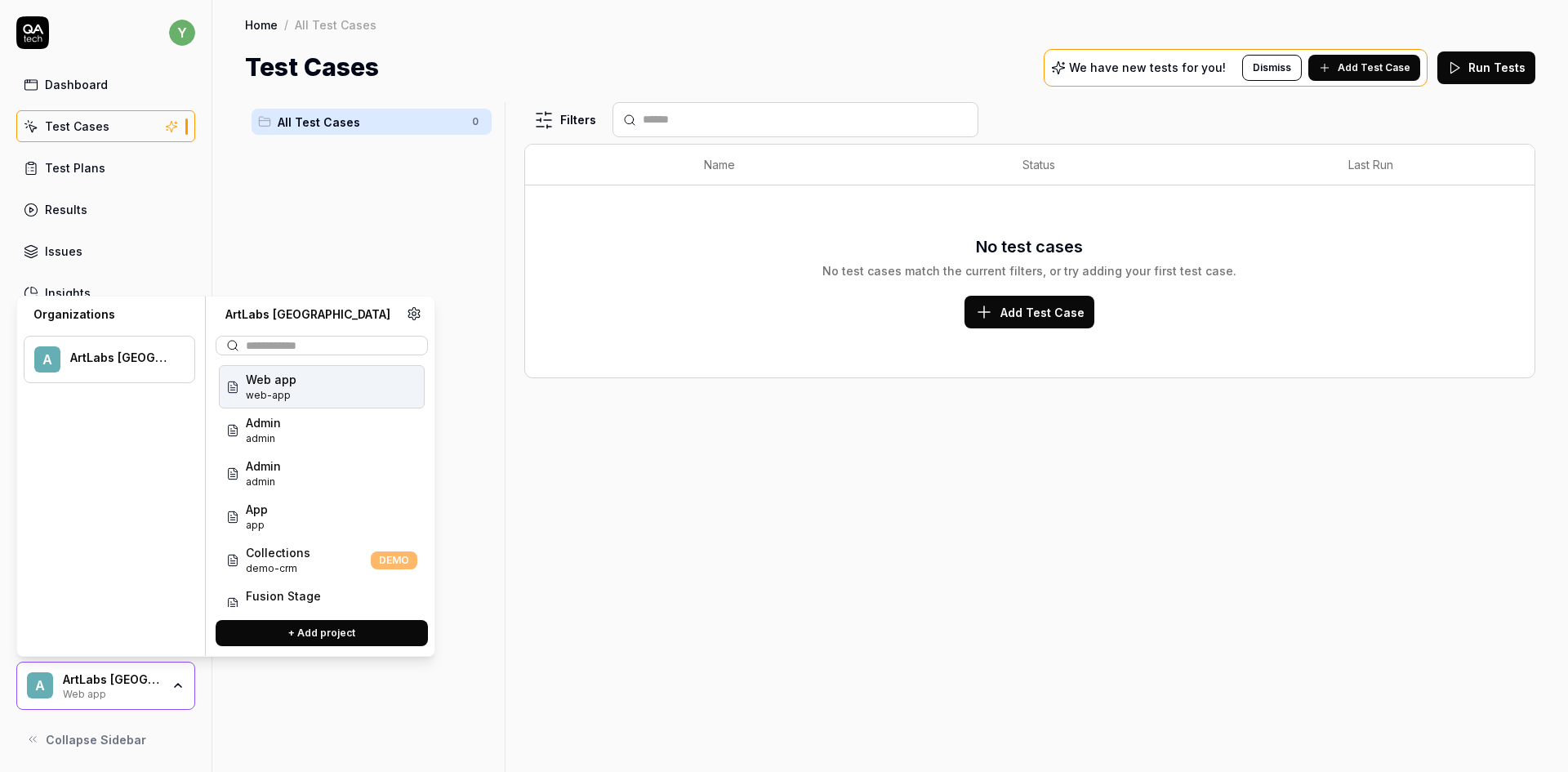
click at [280, 383] on span "Web app" at bounding box center [271, 379] width 50 height 17
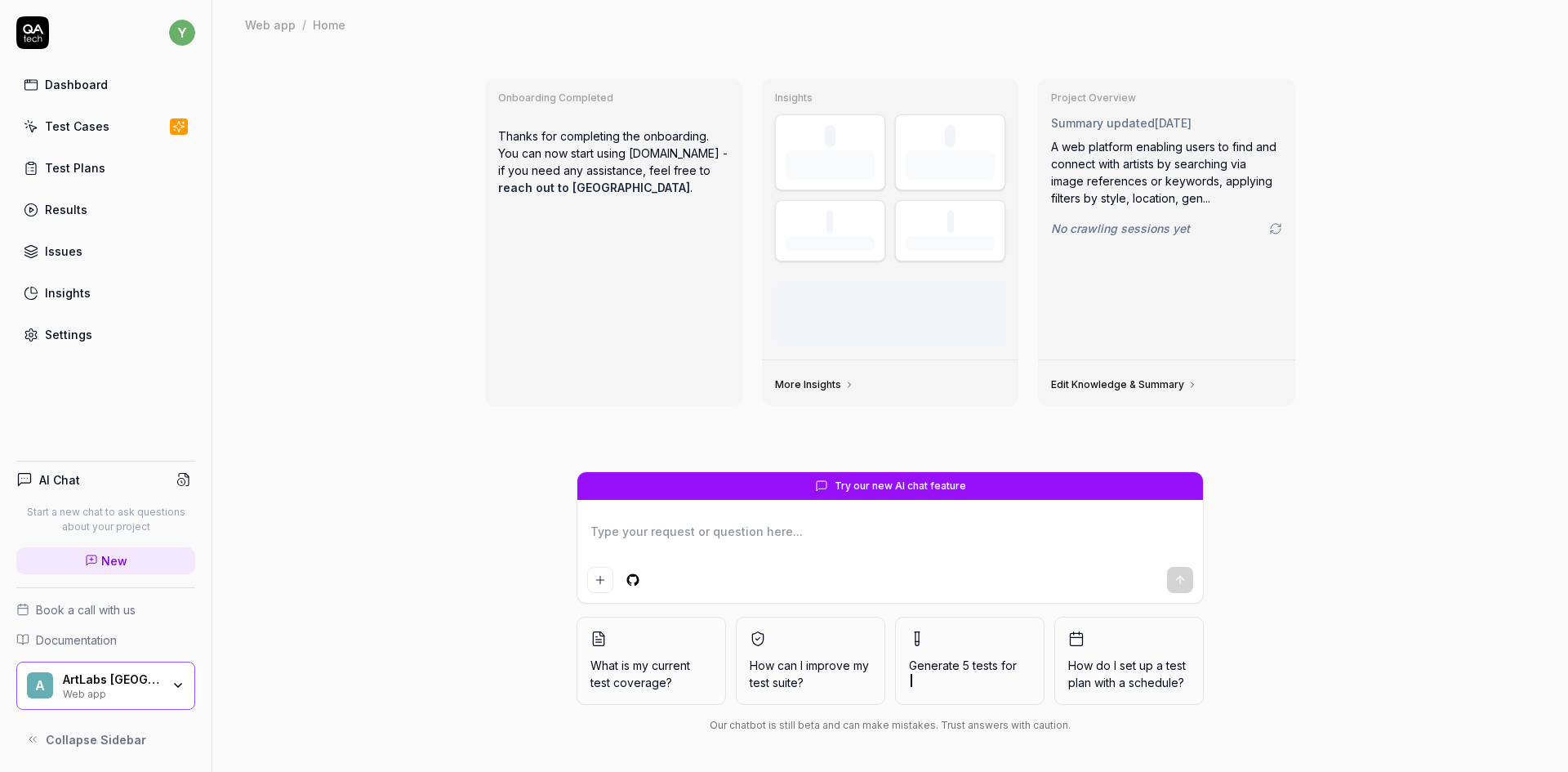
click at [106, 701] on div "A ArtLabs Europe Web app" at bounding box center [105, 686] width 179 height 49
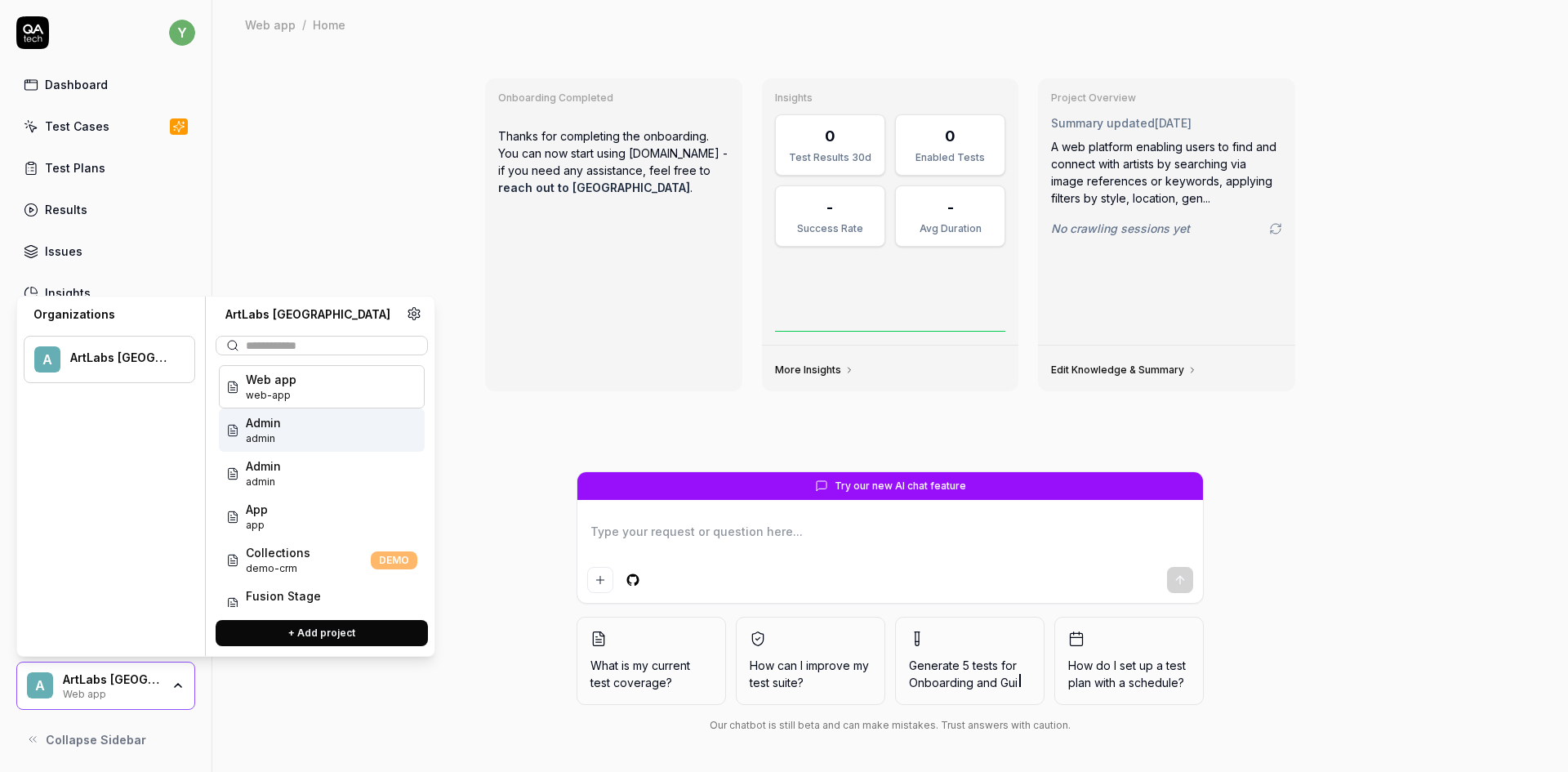
click at [277, 440] on span "admin" at bounding box center [263, 438] width 35 height 14
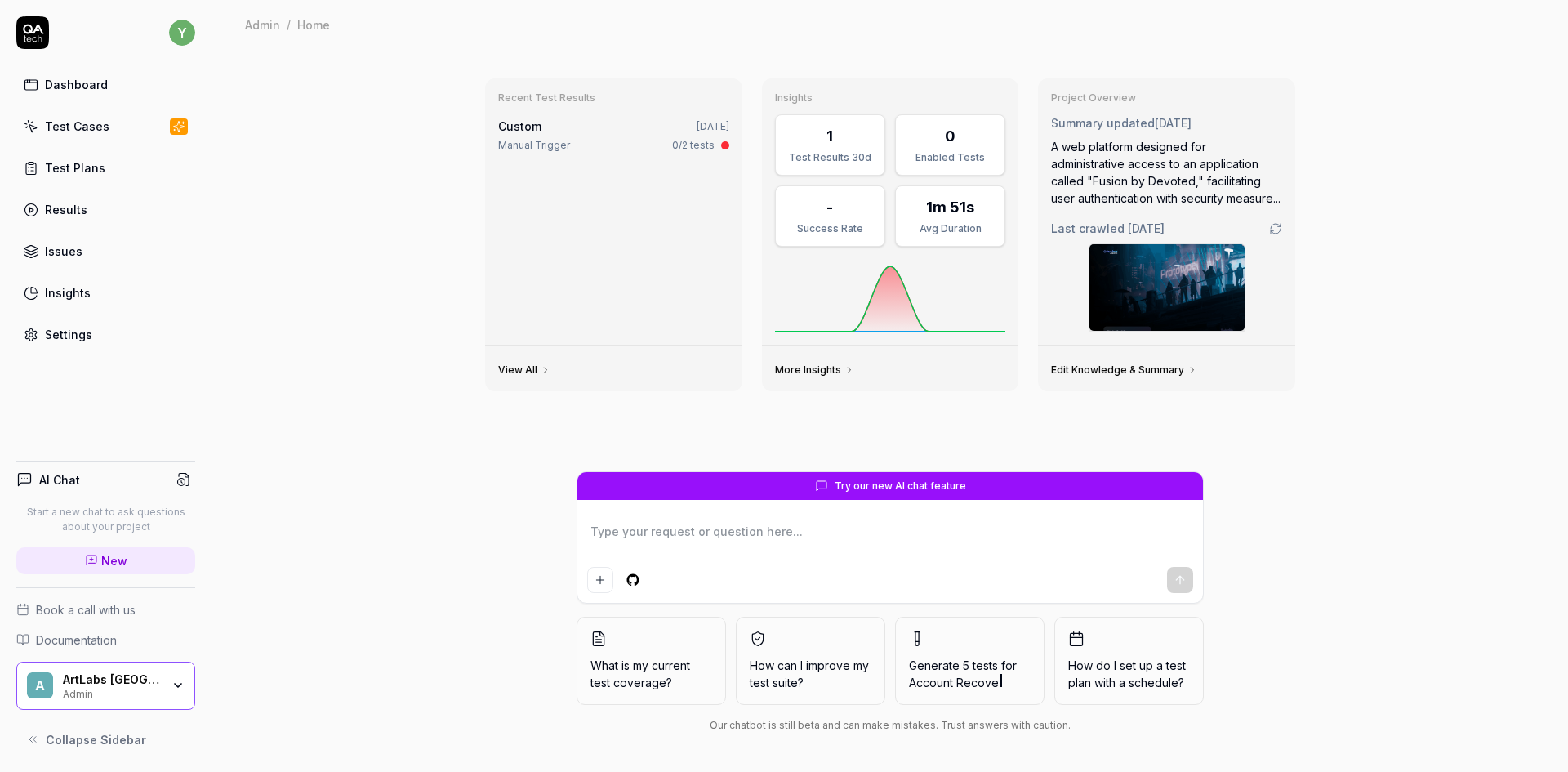
click at [89, 127] on div "Test Cases" at bounding box center [77, 126] width 65 height 17
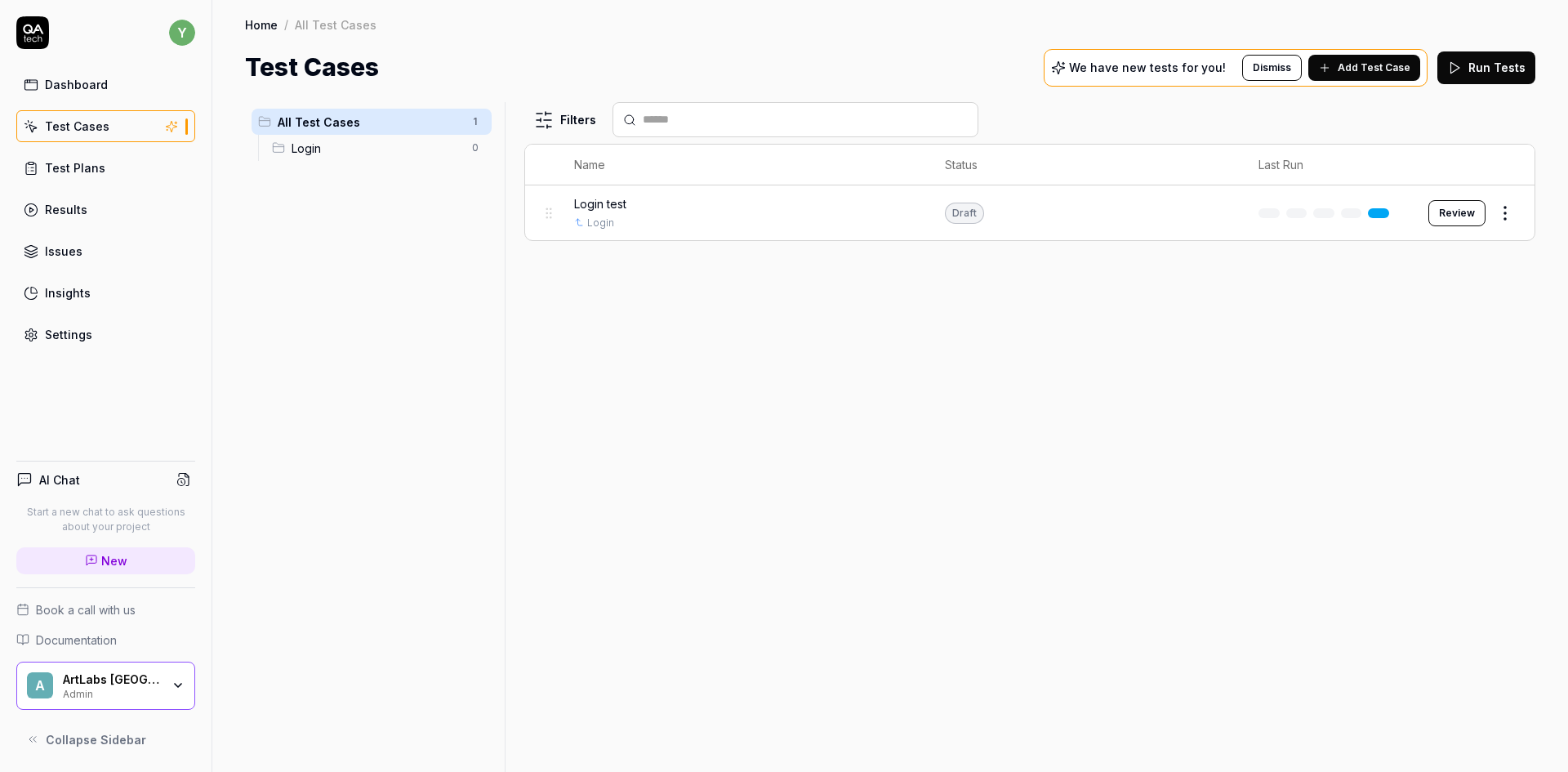
click at [141, 690] on div "Admin" at bounding box center [112, 693] width 98 height 13
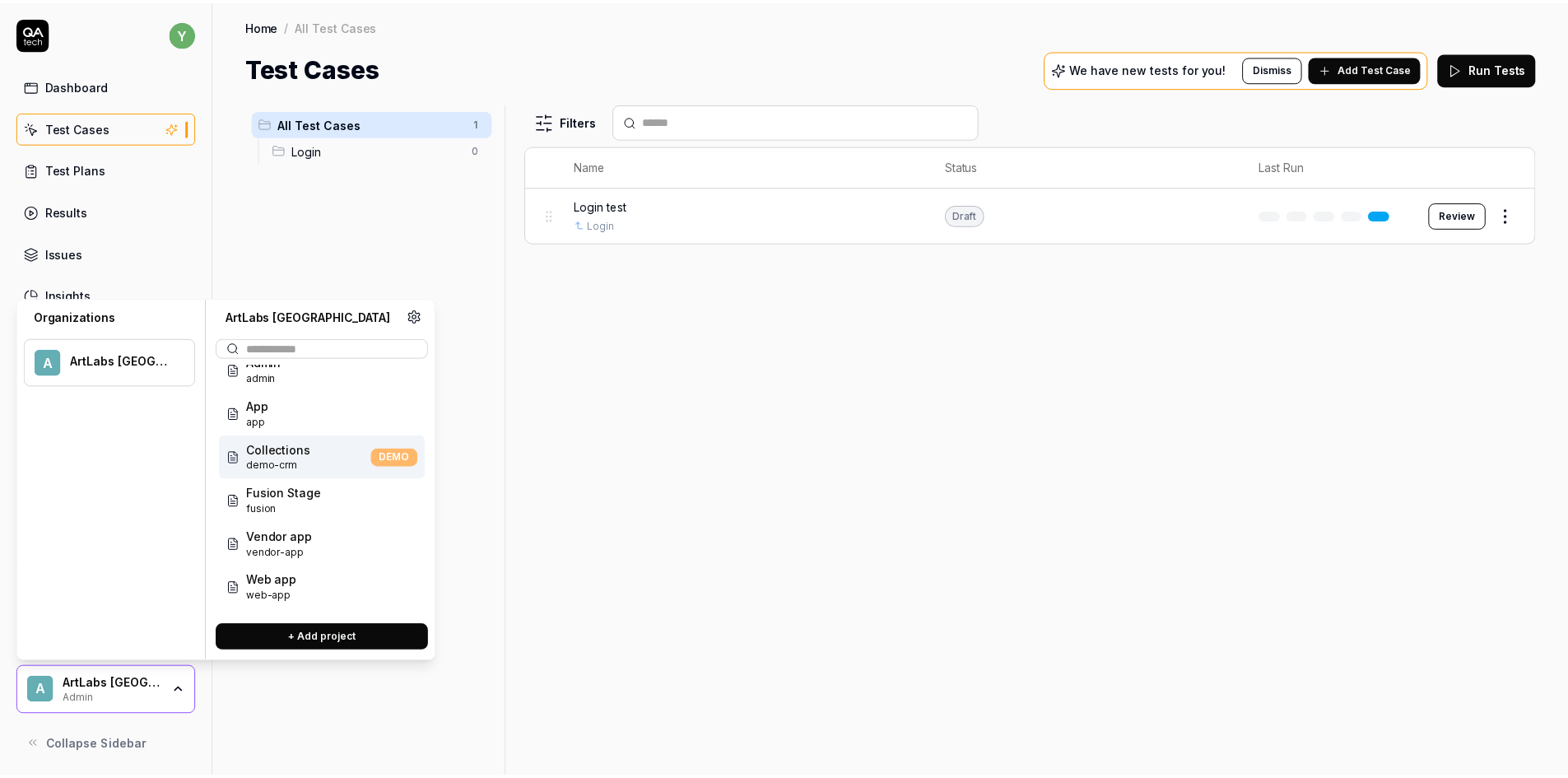
scroll to position [66, 0]
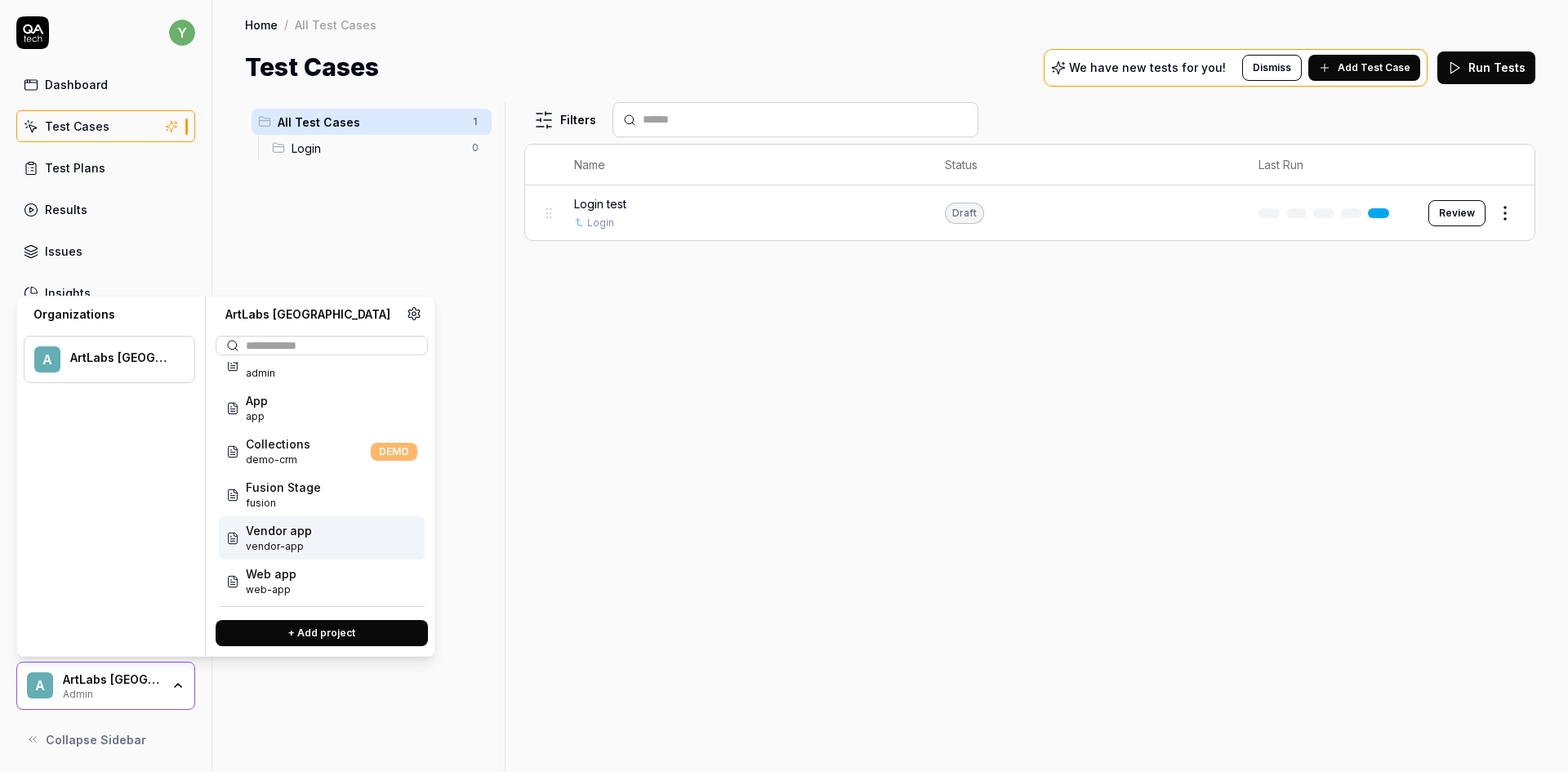
click at [306, 545] on span "vendor-app" at bounding box center [278, 546] width 66 height 14
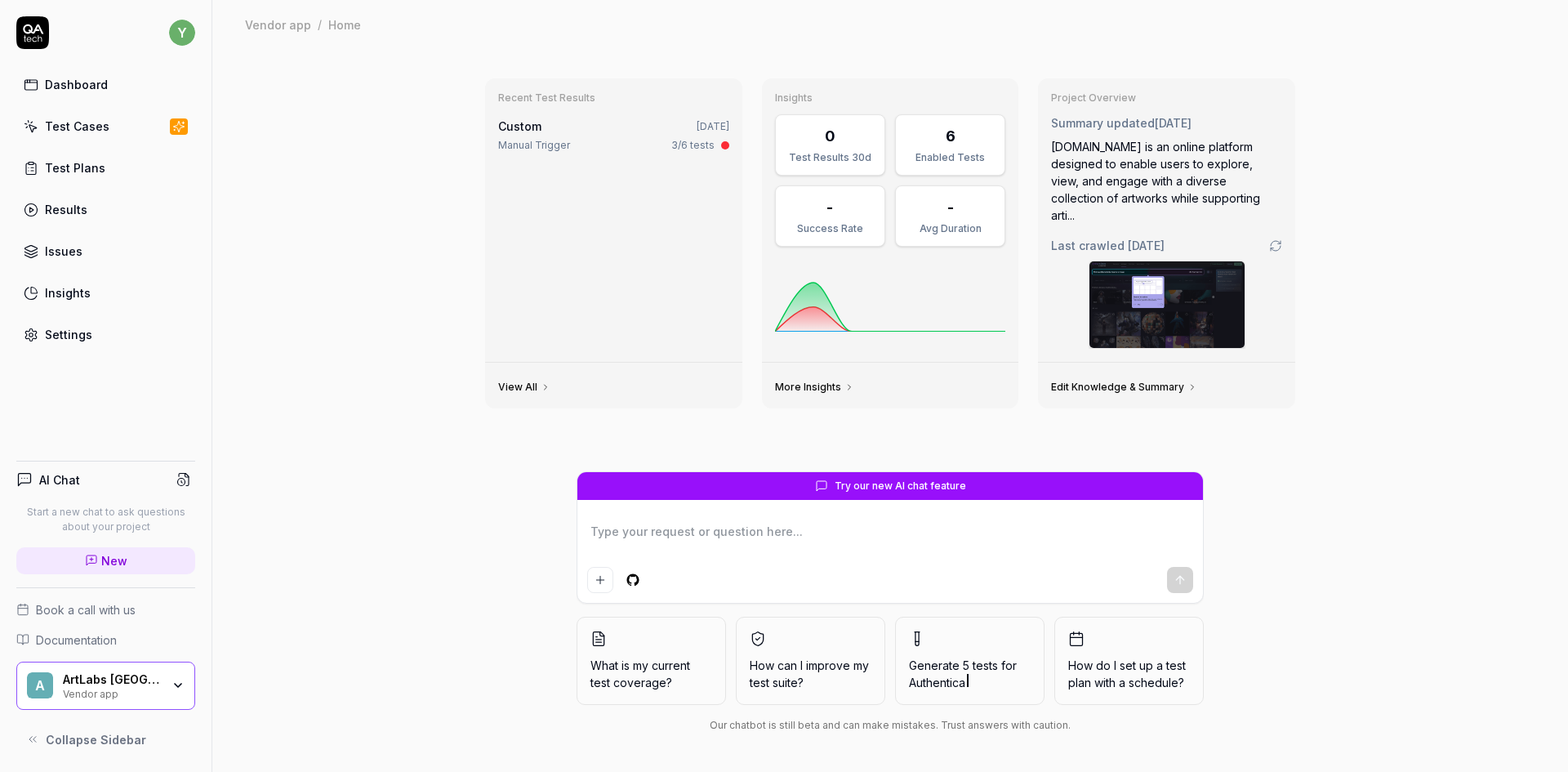
click at [40, 33] on icon at bounding box center [32, 32] width 33 height 33
click at [171, 693] on div "ArtLabs Europe Vendor app" at bounding box center [117, 685] width 108 height 28
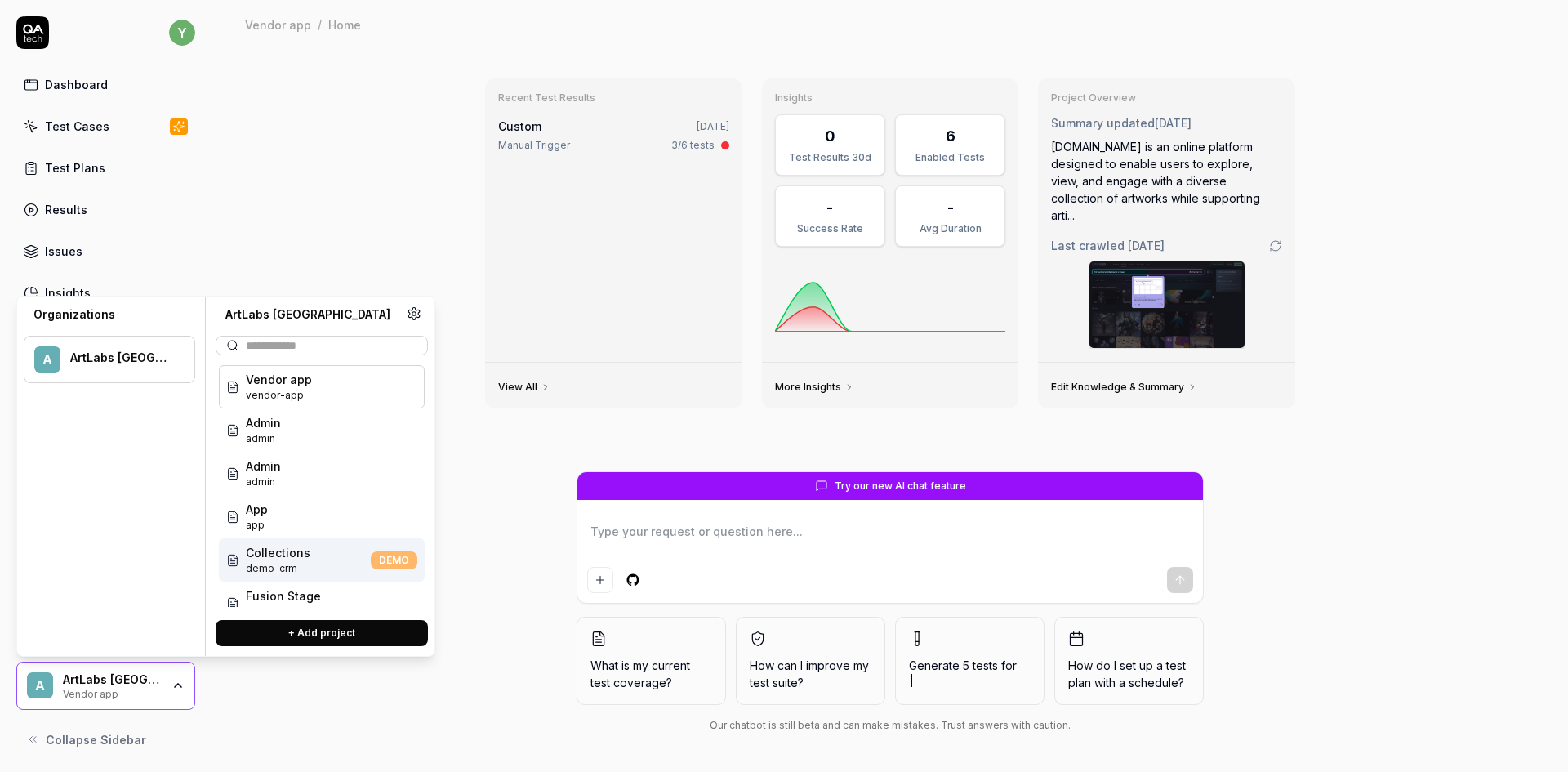
click at [282, 558] on span "Collections" at bounding box center [277, 553] width 65 height 17
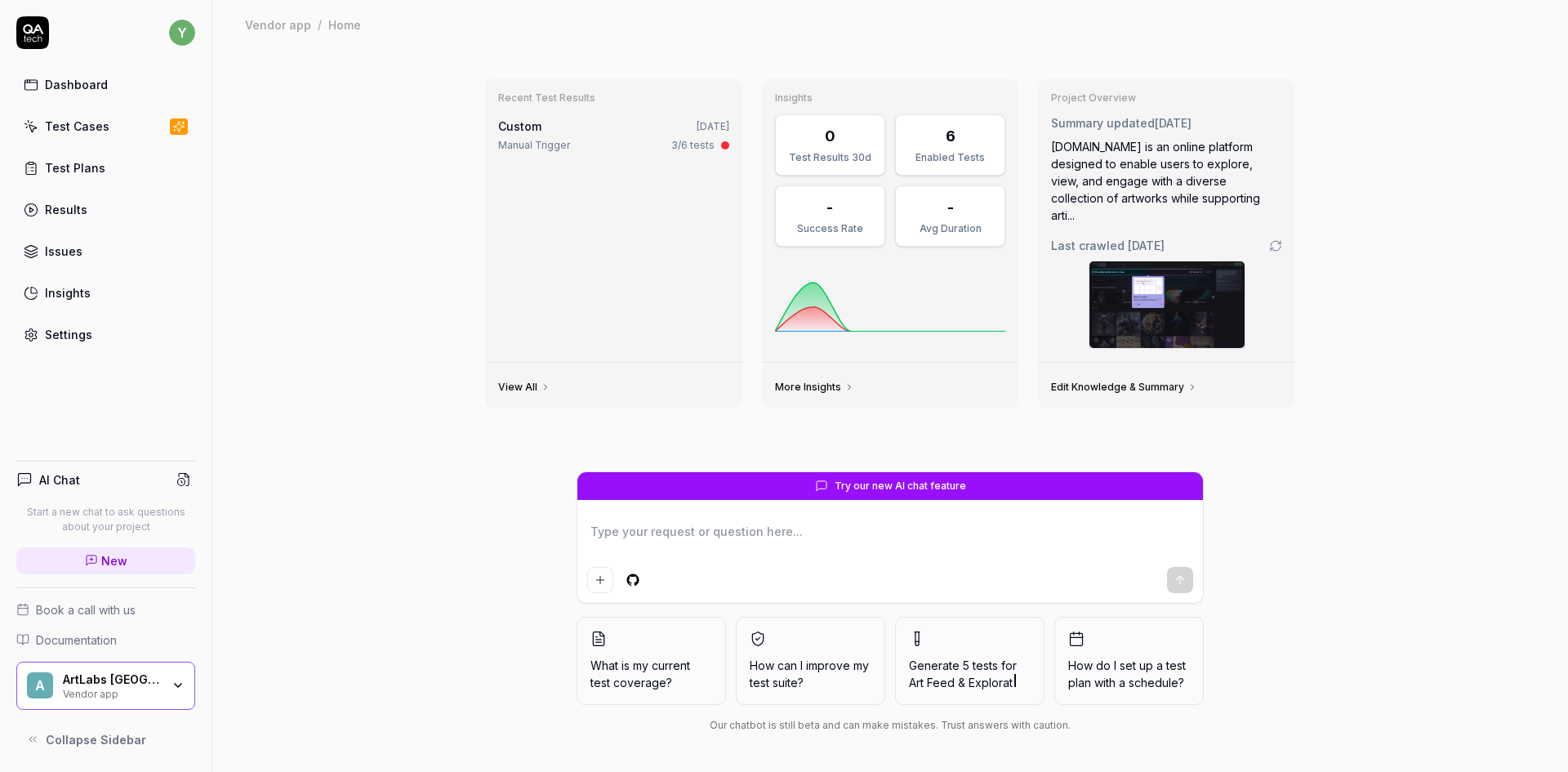
click at [173, 702] on div "A ArtLabs Europe Vendor app" at bounding box center [105, 686] width 179 height 49
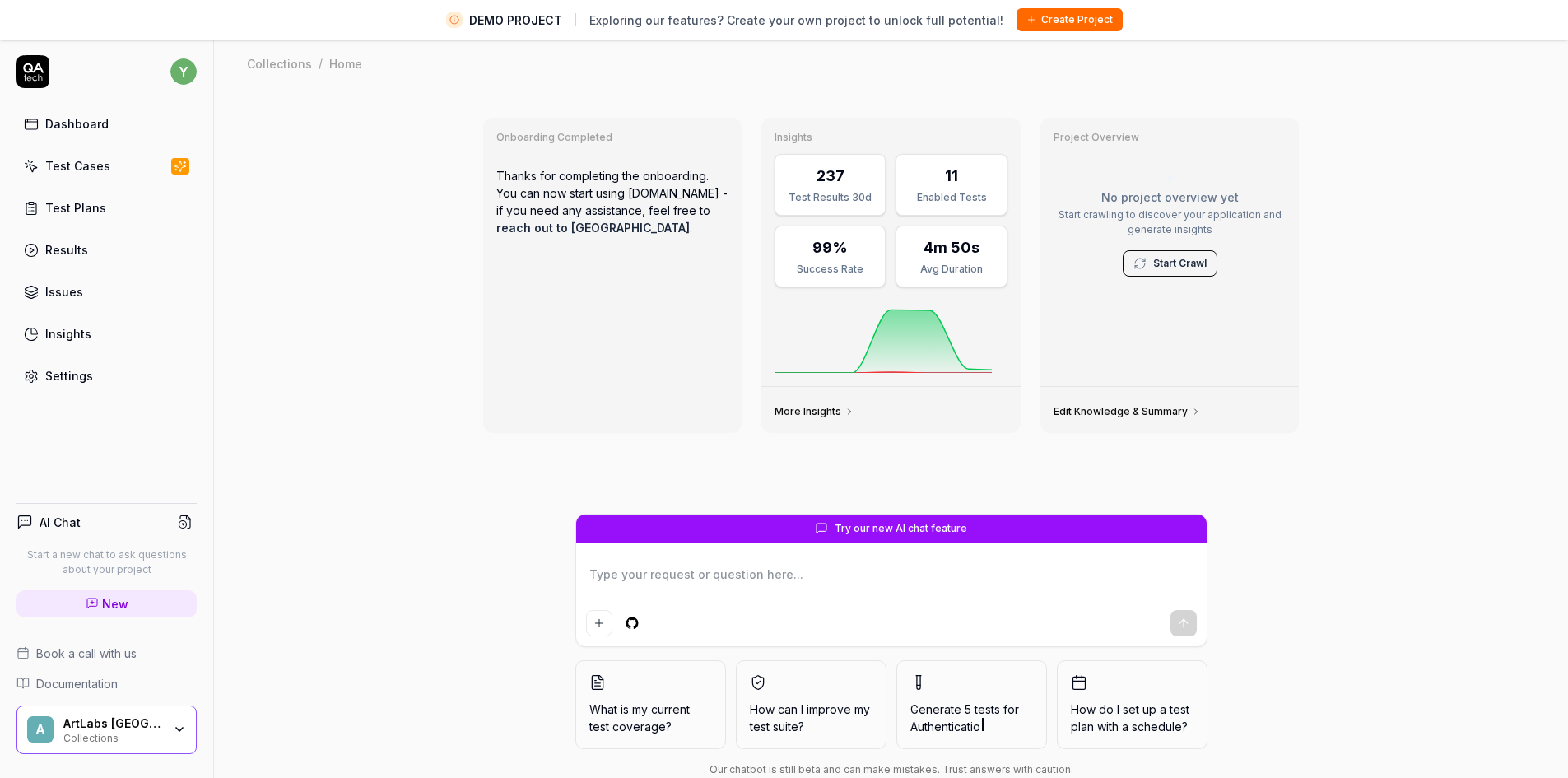
click at [170, 727] on div "ArtLabs Europe Collections" at bounding box center [118, 730] width 109 height 28
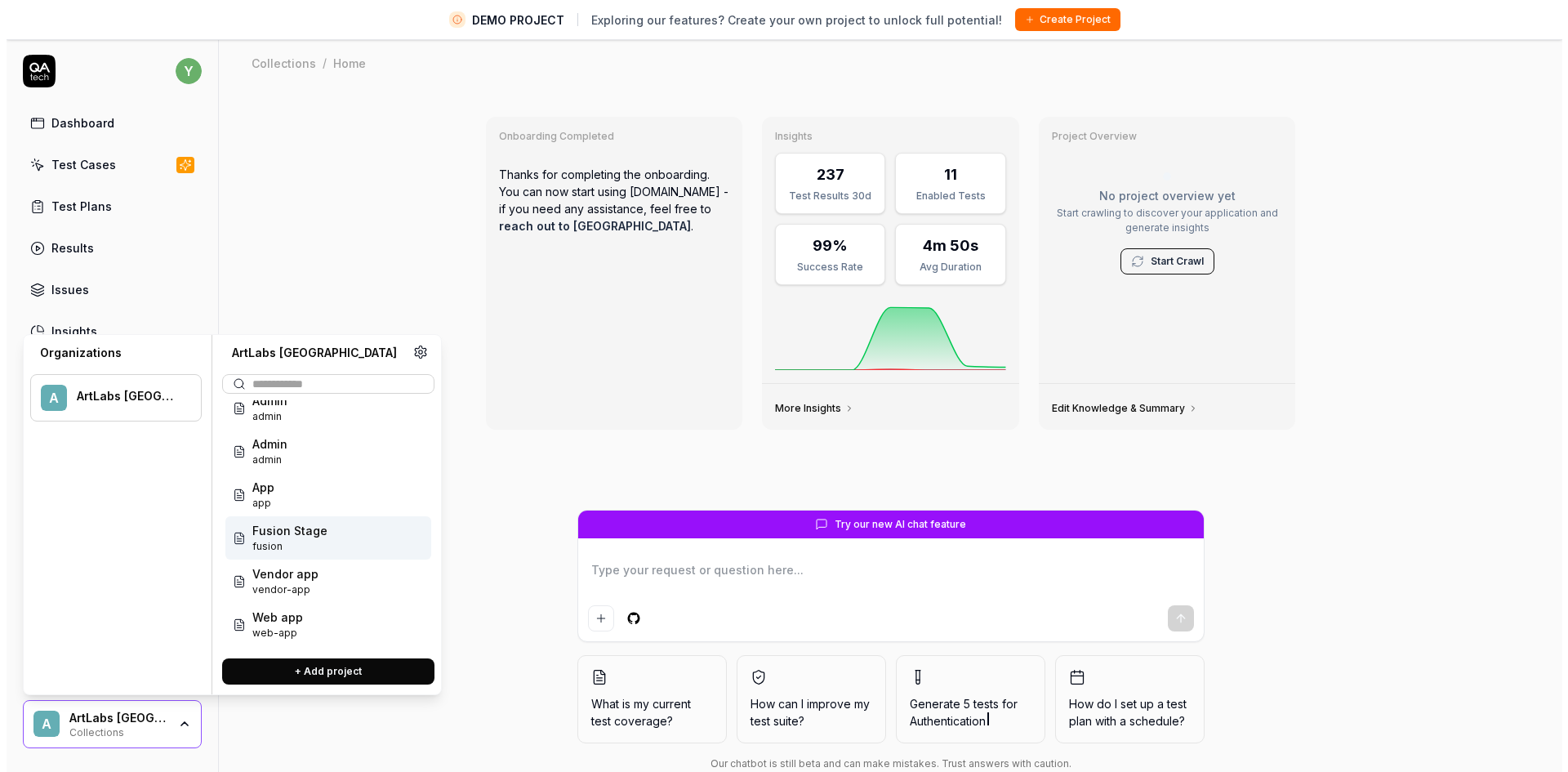
scroll to position [66, 0]
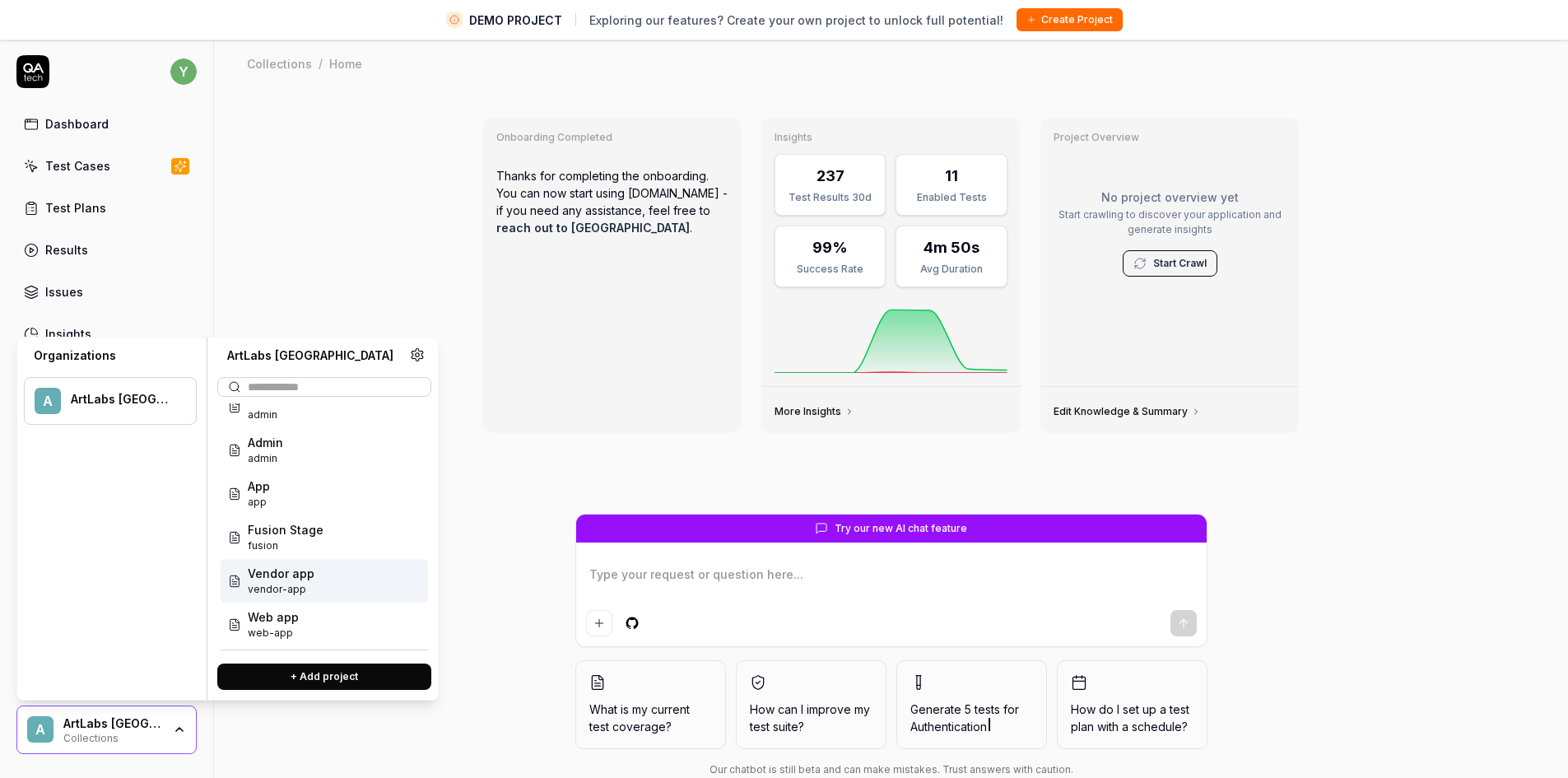
click at [289, 581] on span "Vendor app" at bounding box center [281, 573] width 67 height 17
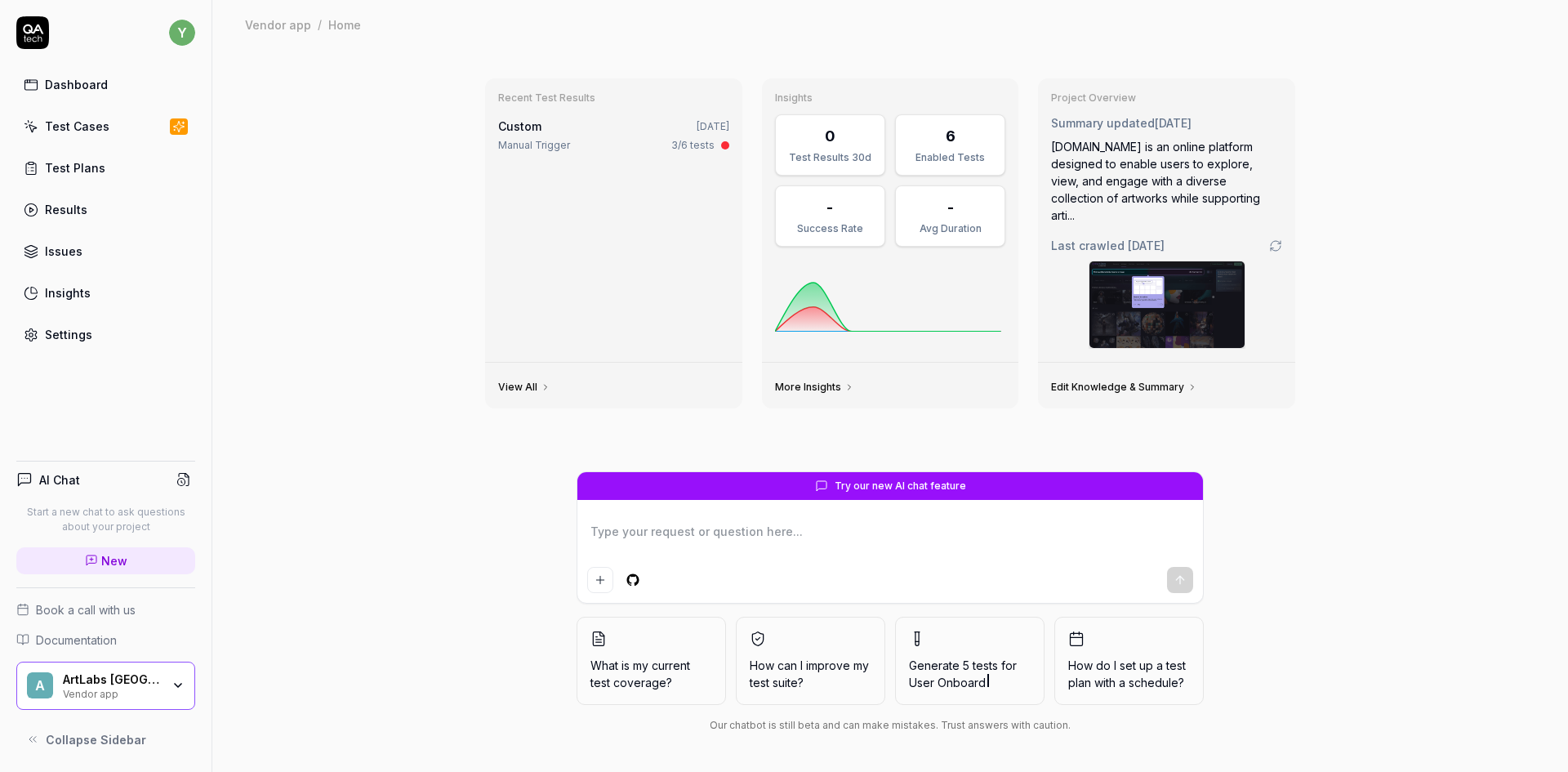
click at [94, 124] on div "Test Cases" at bounding box center [77, 126] width 65 height 17
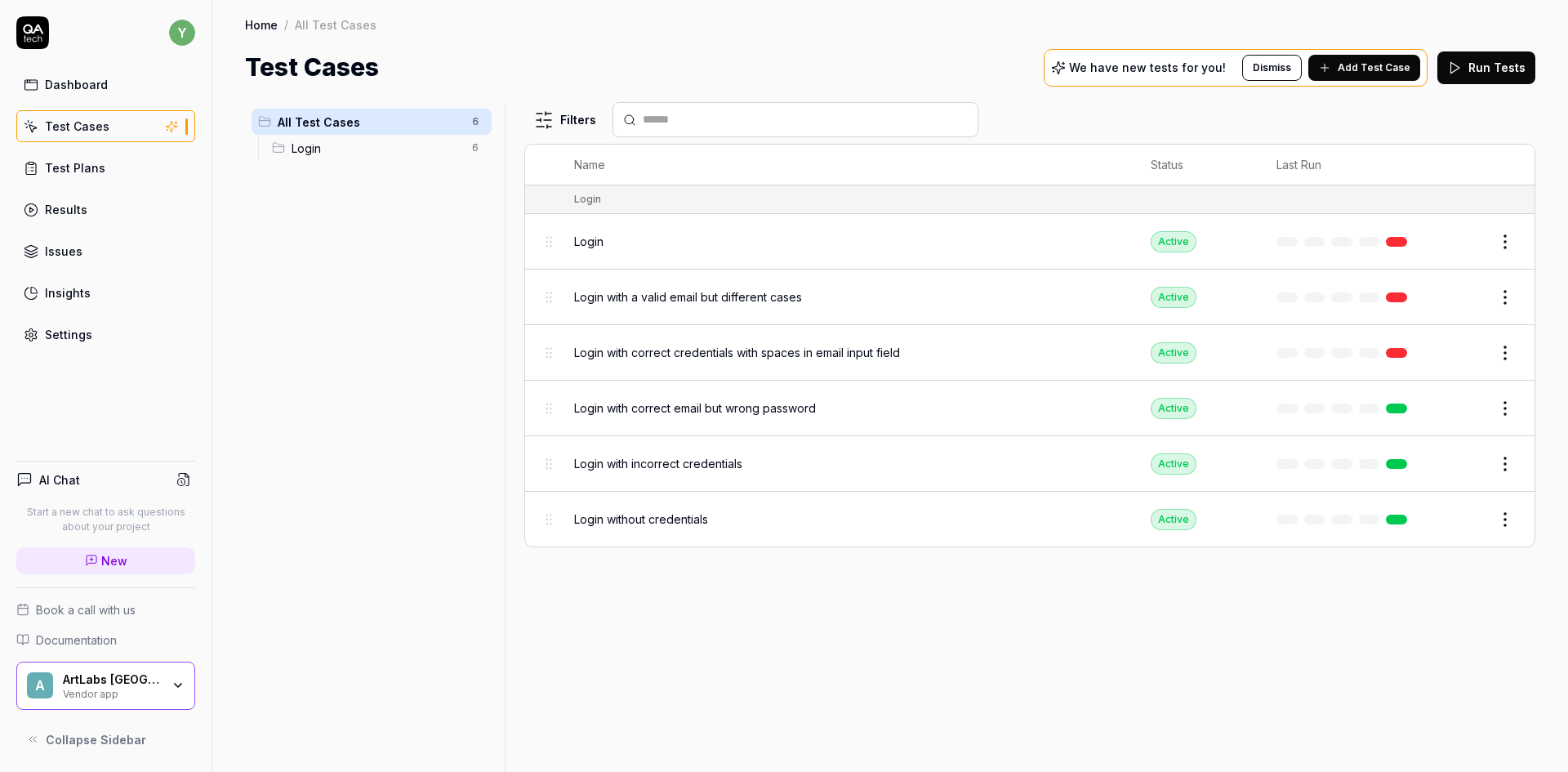
click at [588, 235] on span "Login" at bounding box center [589, 241] width 29 height 17
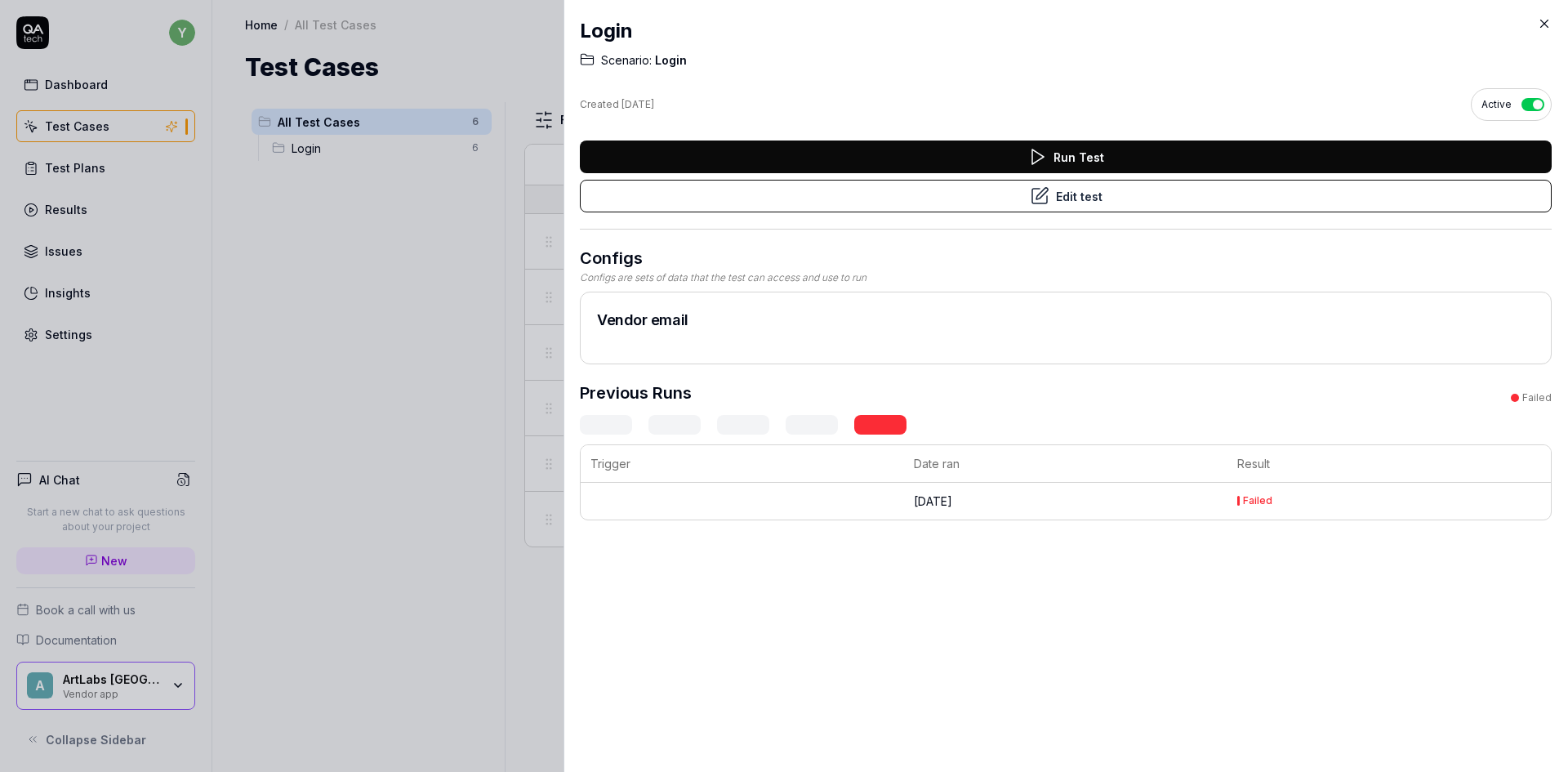
click at [1101, 200] on button "Edit test" at bounding box center [1065, 196] width 972 height 33
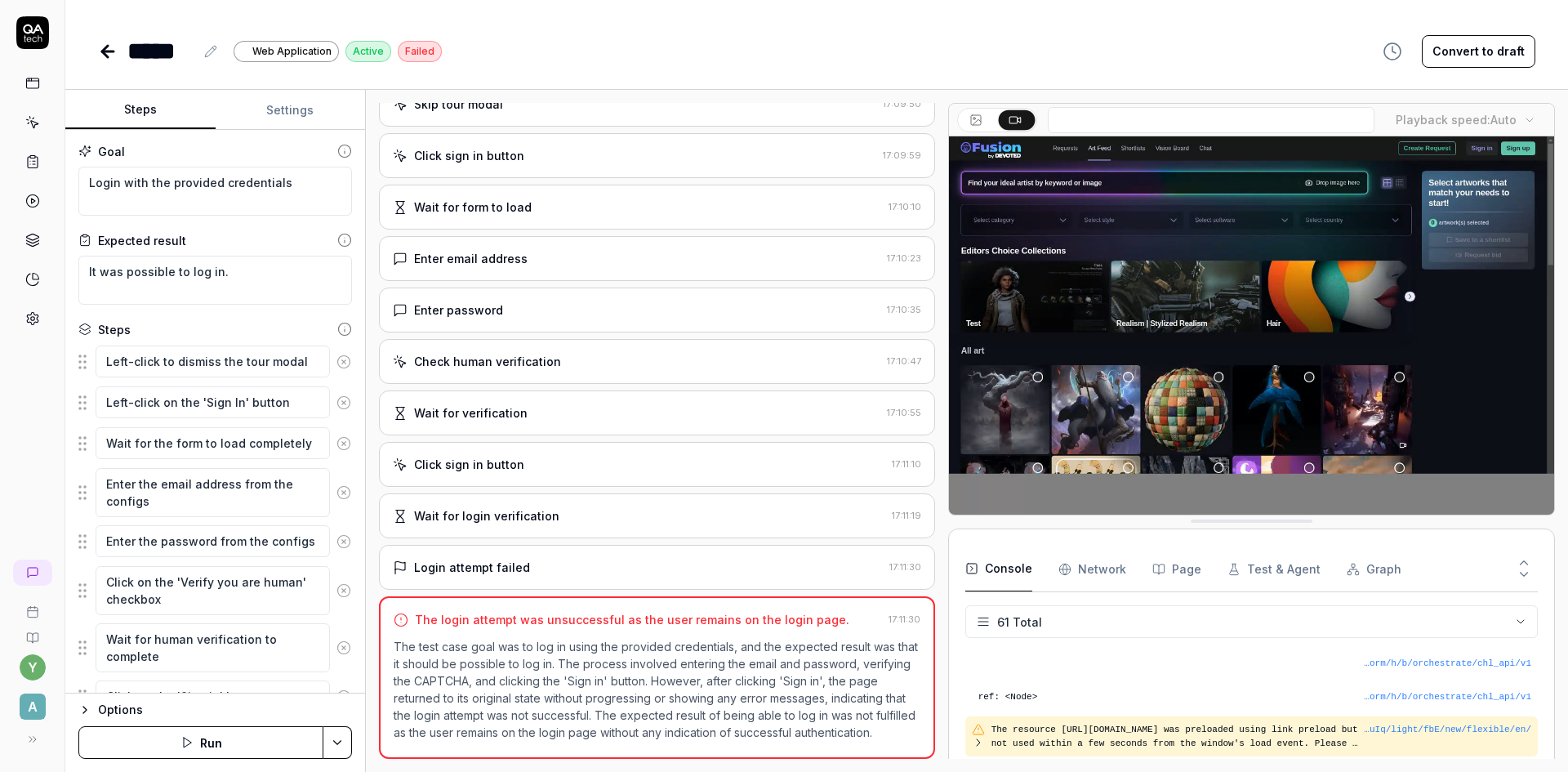
scroll to position [2061, 0]
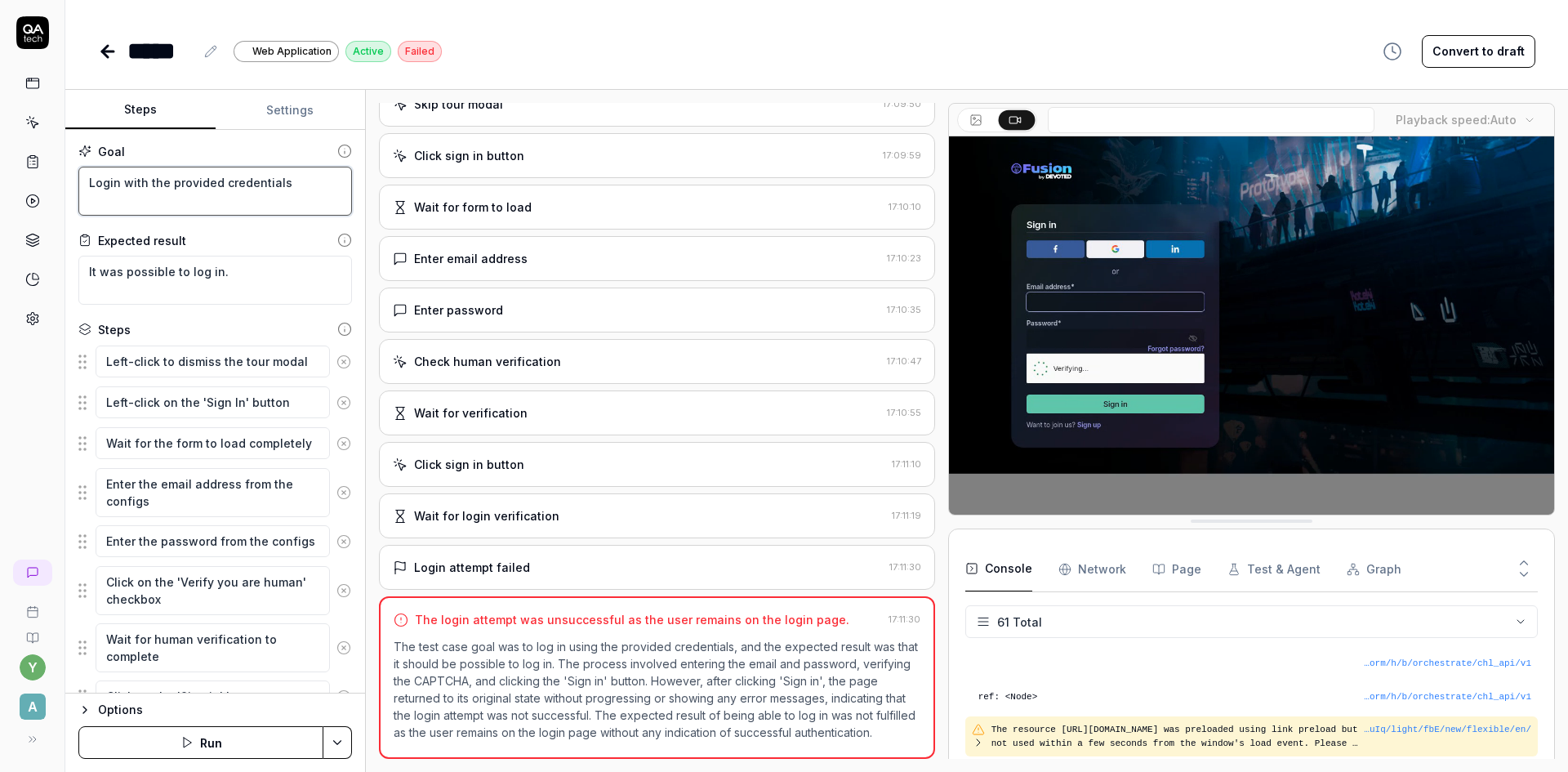
click at [214, 180] on textarea "Login with the provided credentials" at bounding box center [214, 191] width 273 height 49
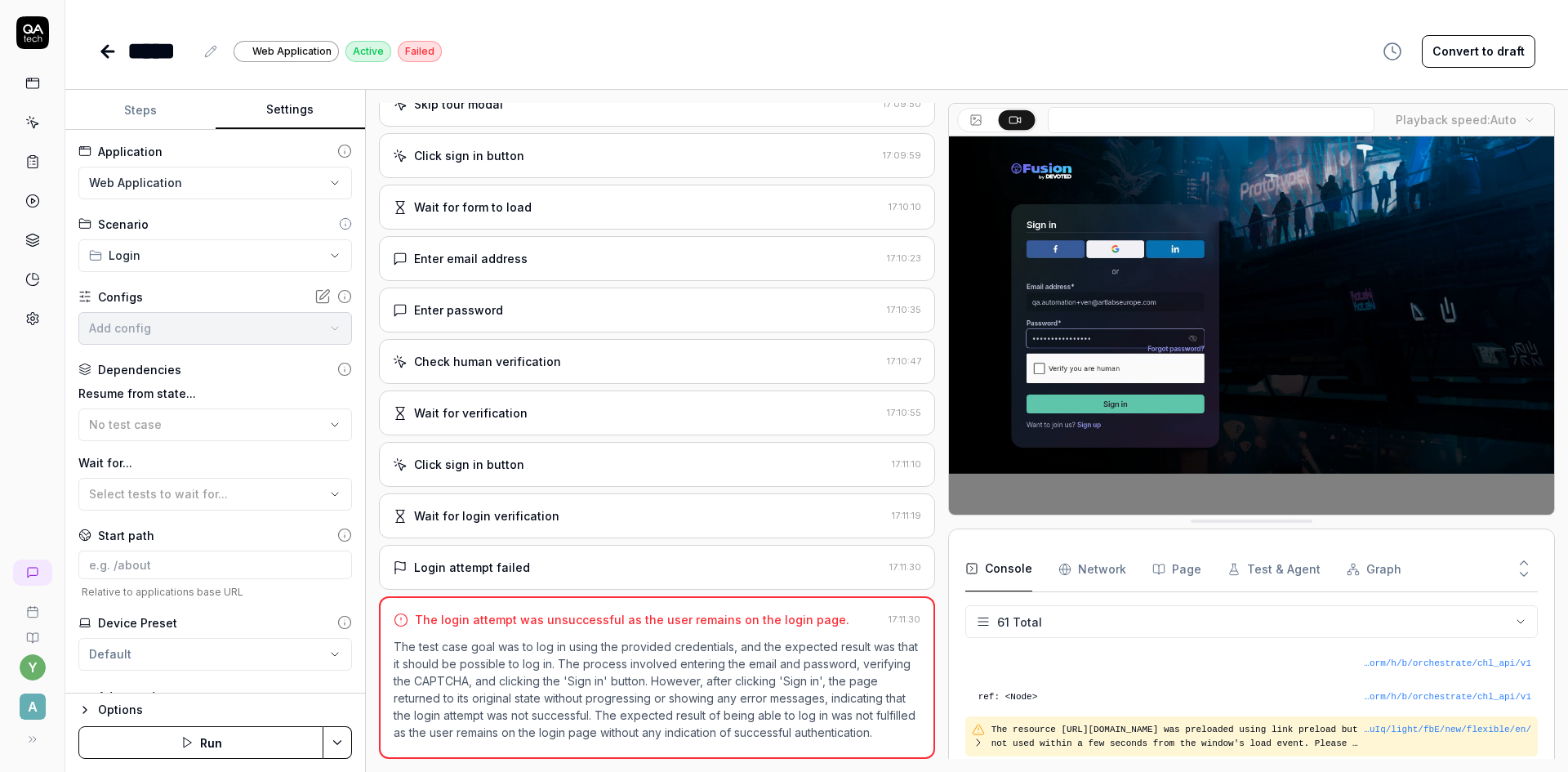
click at [287, 114] on button "Settings" at bounding box center [290, 110] width 150 height 40
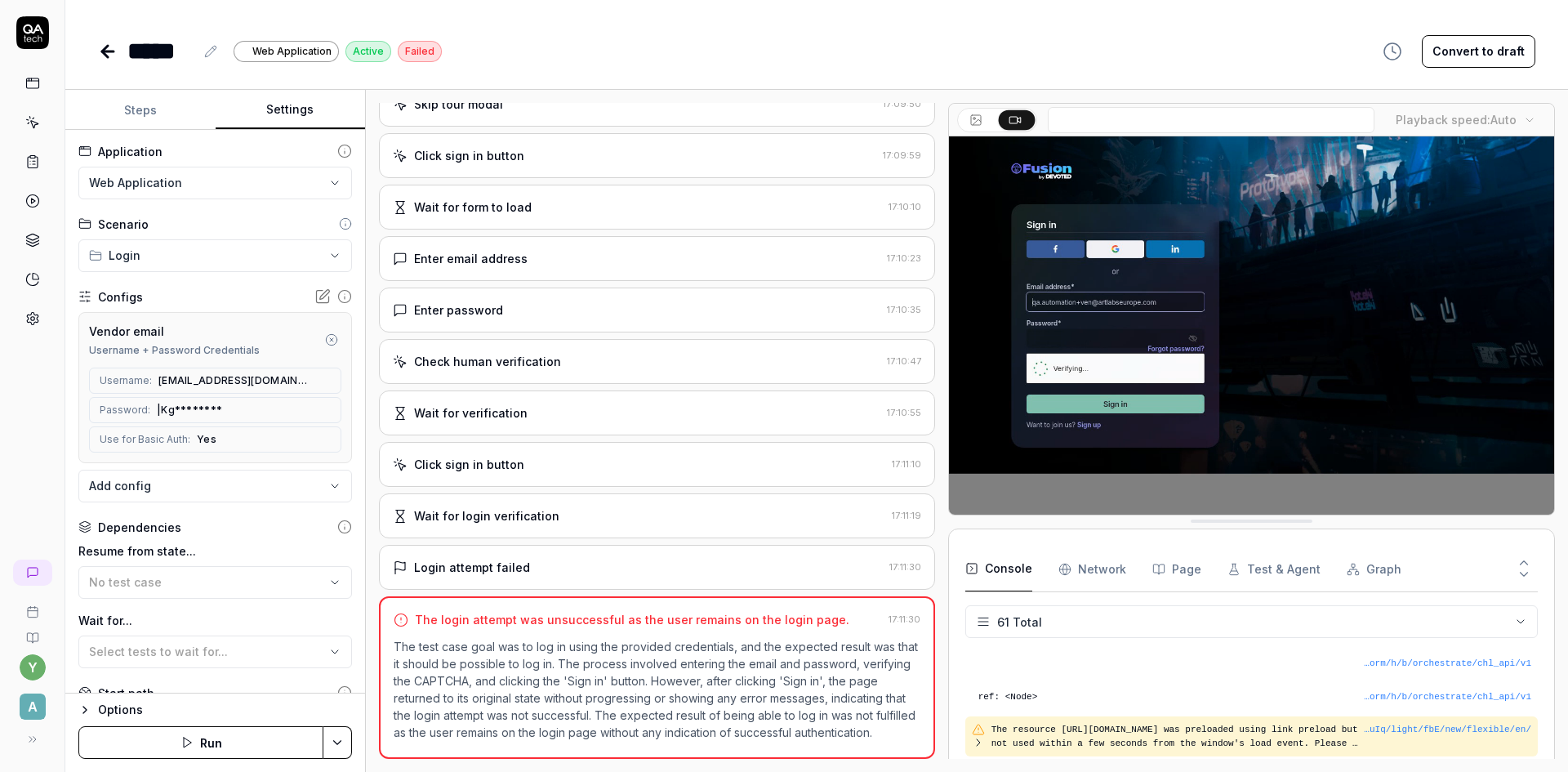
click at [144, 106] on button "Steps" at bounding box center [140, 110] width 150 height 40
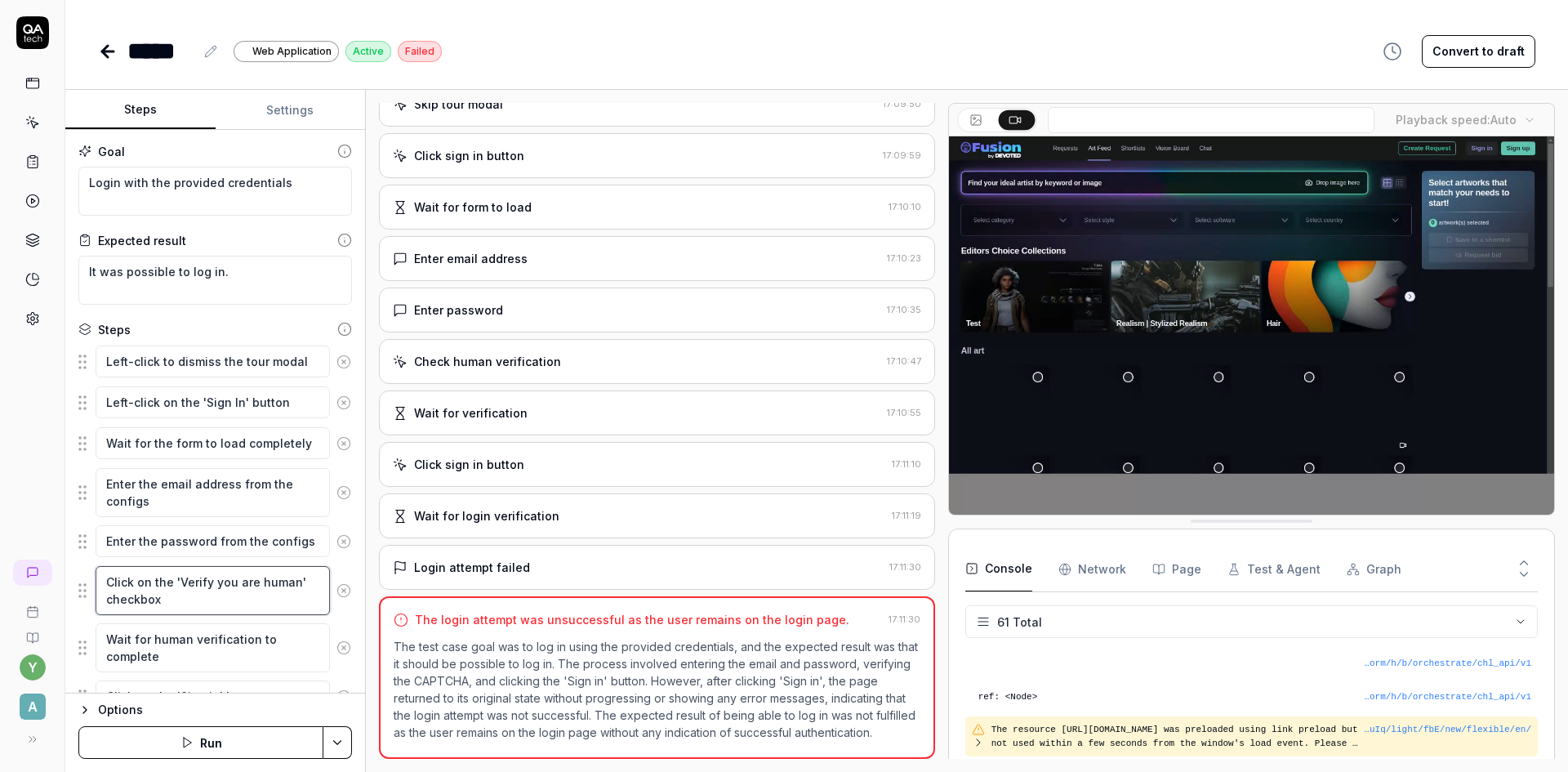
click at [209, 607] on textarea "Click on the 'Verify you are human' checkbox" at bounding box center [213, 590] width 235 height 49
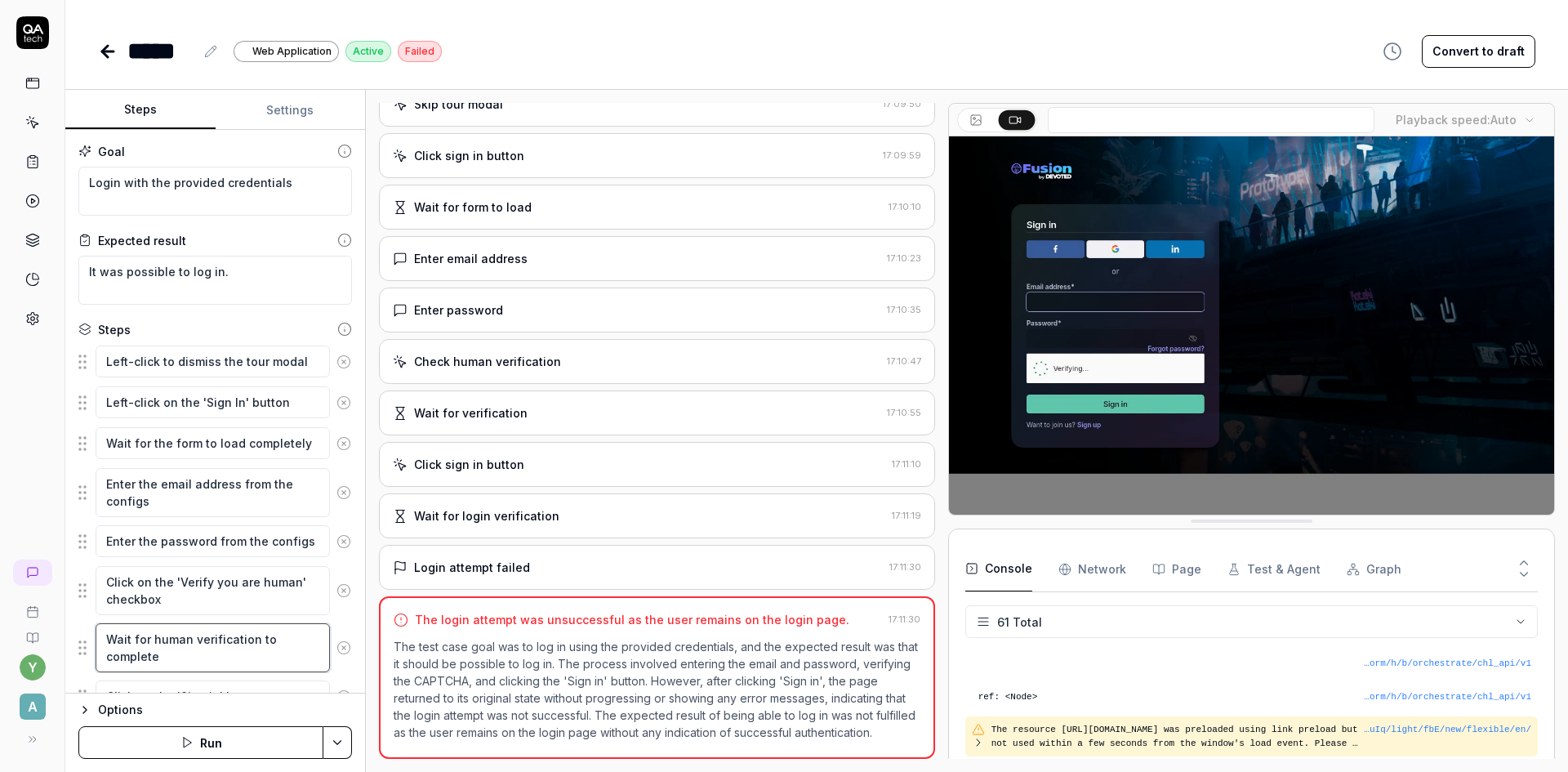
click at [207, 647] on textarea "Wait for human verification to complete" at bounding box center [213, 648] width 235 height 49
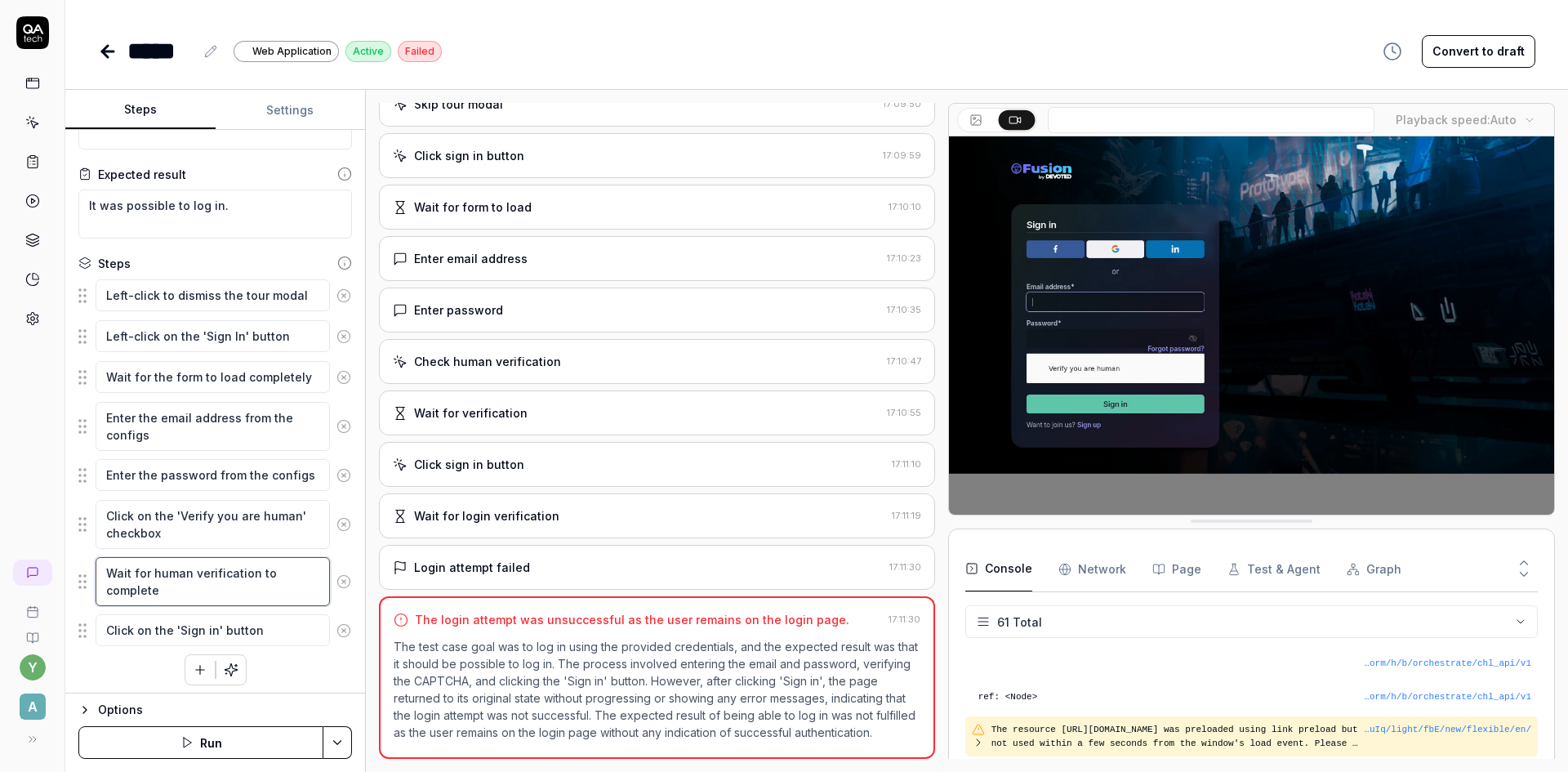
scroll to position [71, 0]
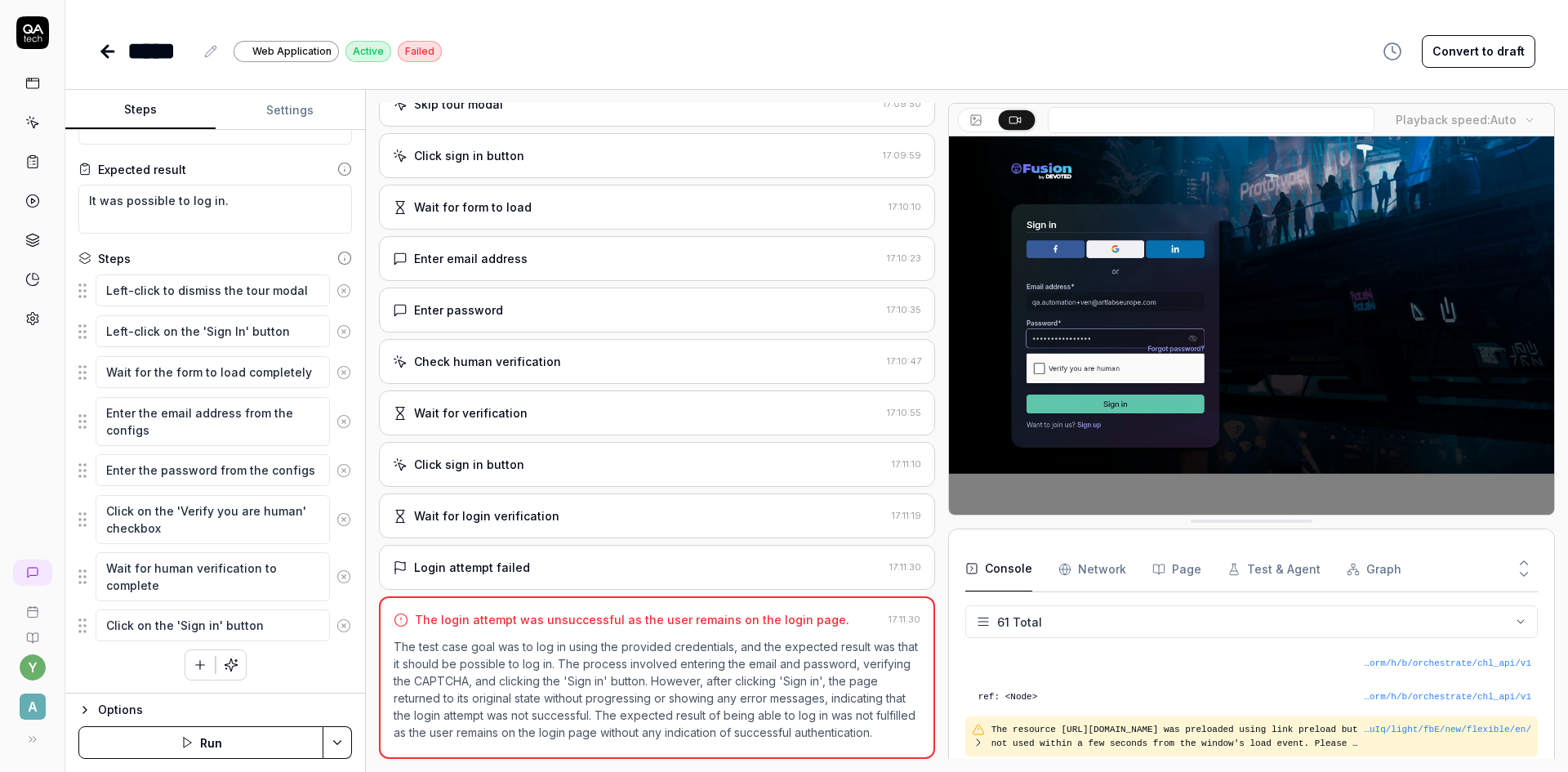
click at [1480, 53] on button "Convert to draft" at bounding box center [1478, 51] width 114 height 33
click at [193, 737] on icon "button" at bounding box center [187, 743] width 13 height 13
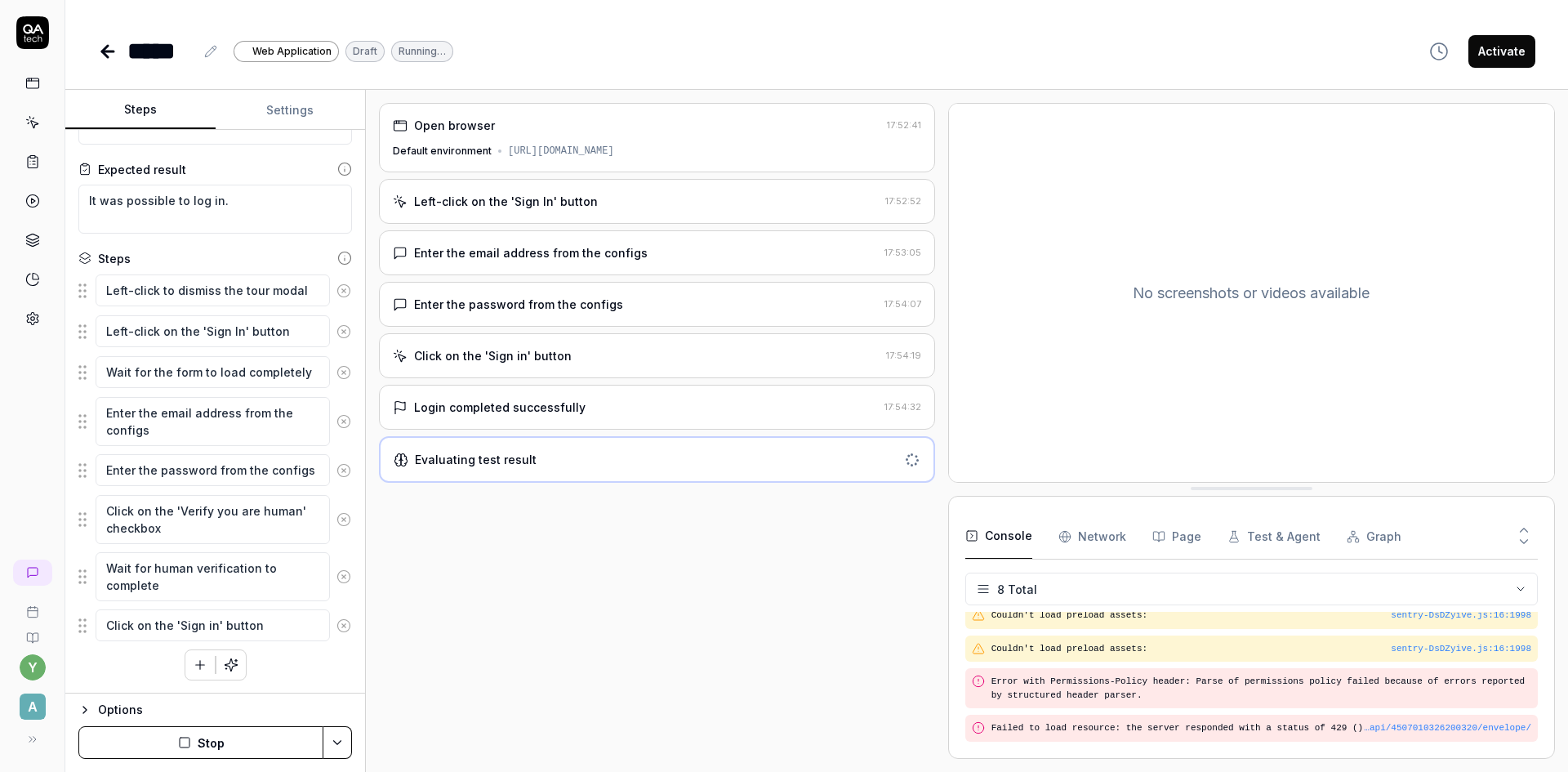
scroll to position [187, 0]
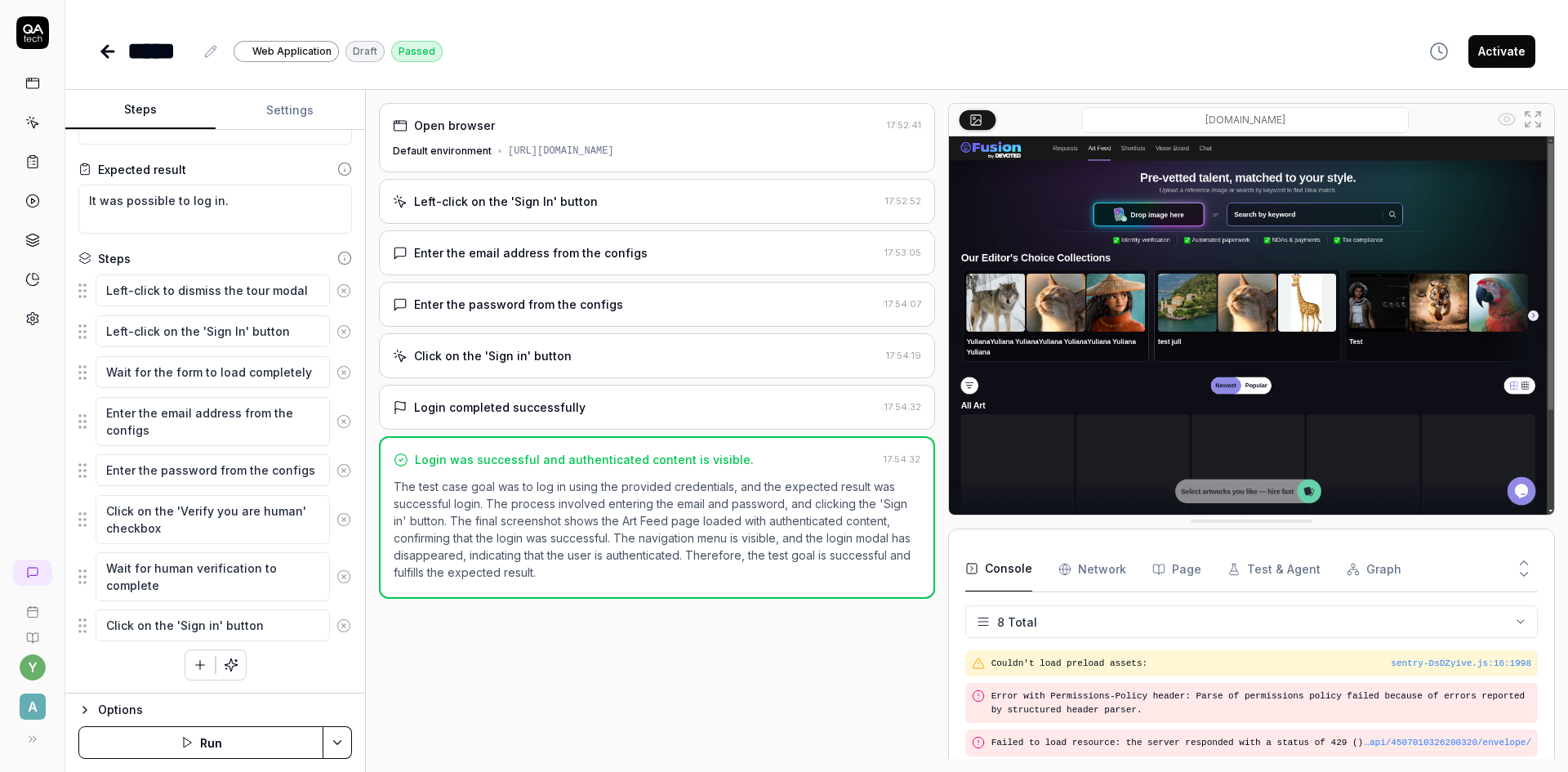
click at [1507, 50] on button "Activate" at bounding box center [1502, 51] width 67 height 33
click at [111, 51] on icon at bounding box center [108, 51] width 12 height 0
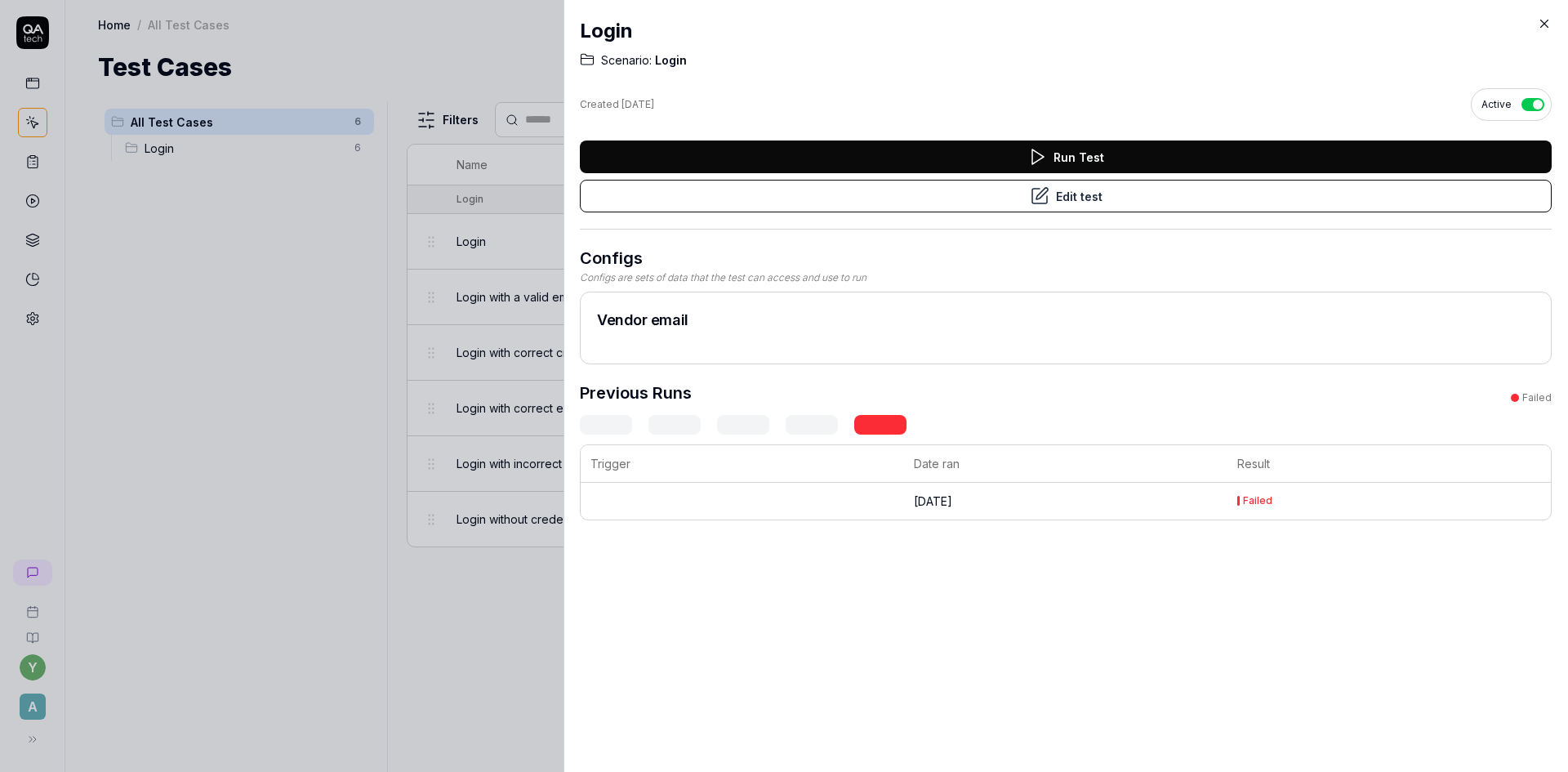
click at [1544, 29] on icon at bounding box center [1544, 23] width 14 height 14
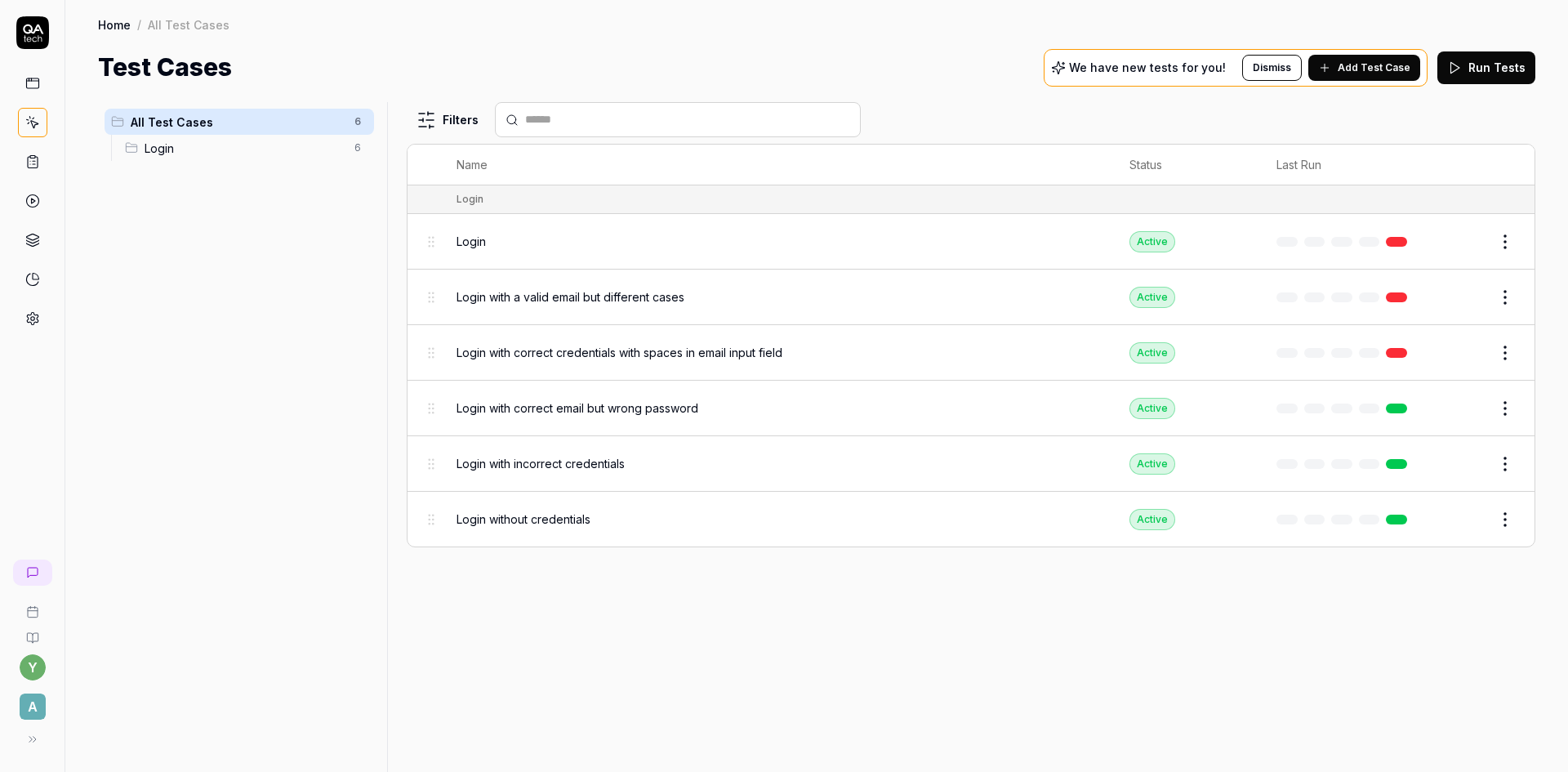
click at [495, 298] on span "Login with a valid email but different cases" at bounding box center [570, 297] width 228 height 17
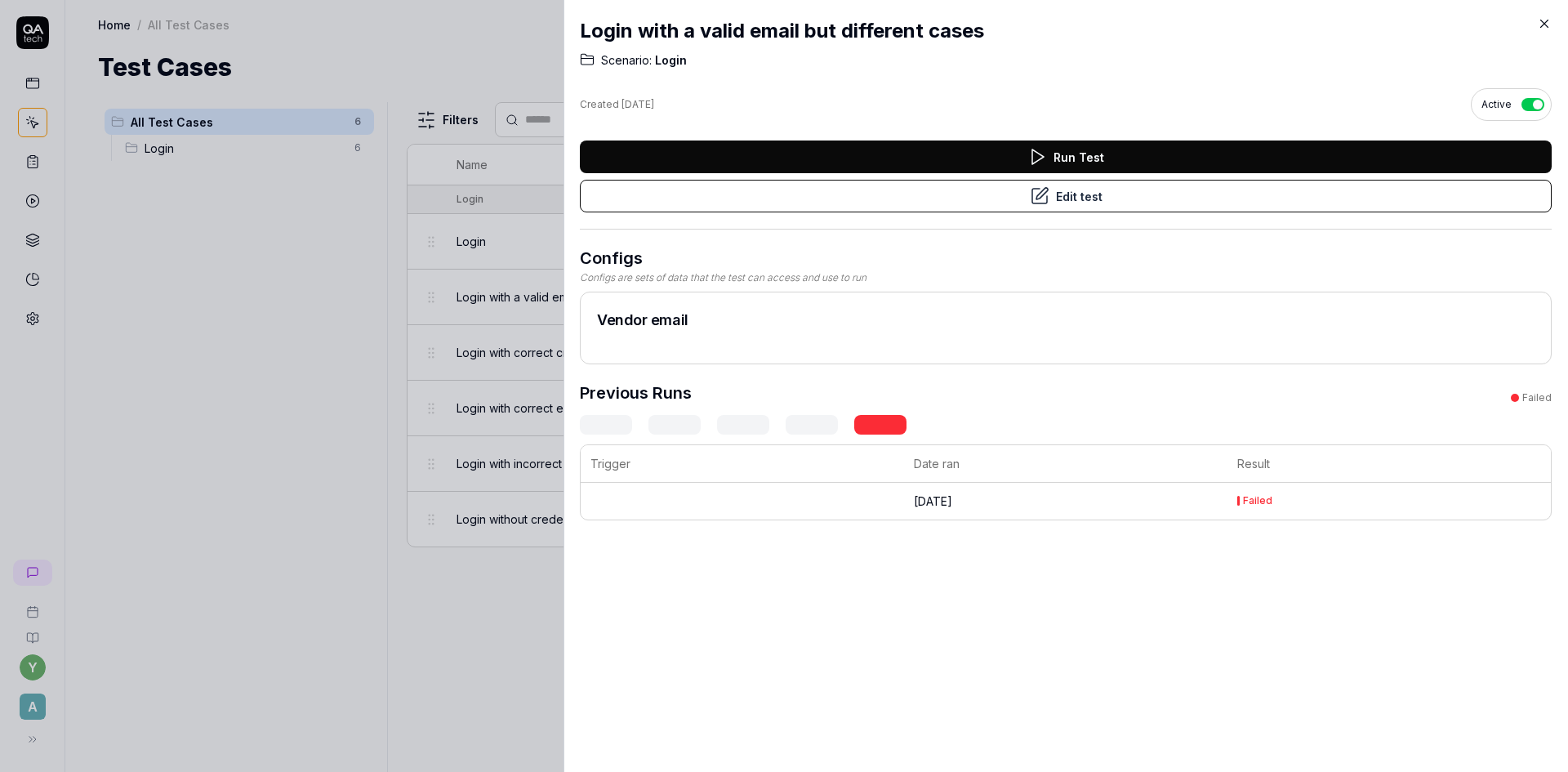
click at [1065, 195] on button "Edit test" at bounding box center [1065, 196] width 972 height 33
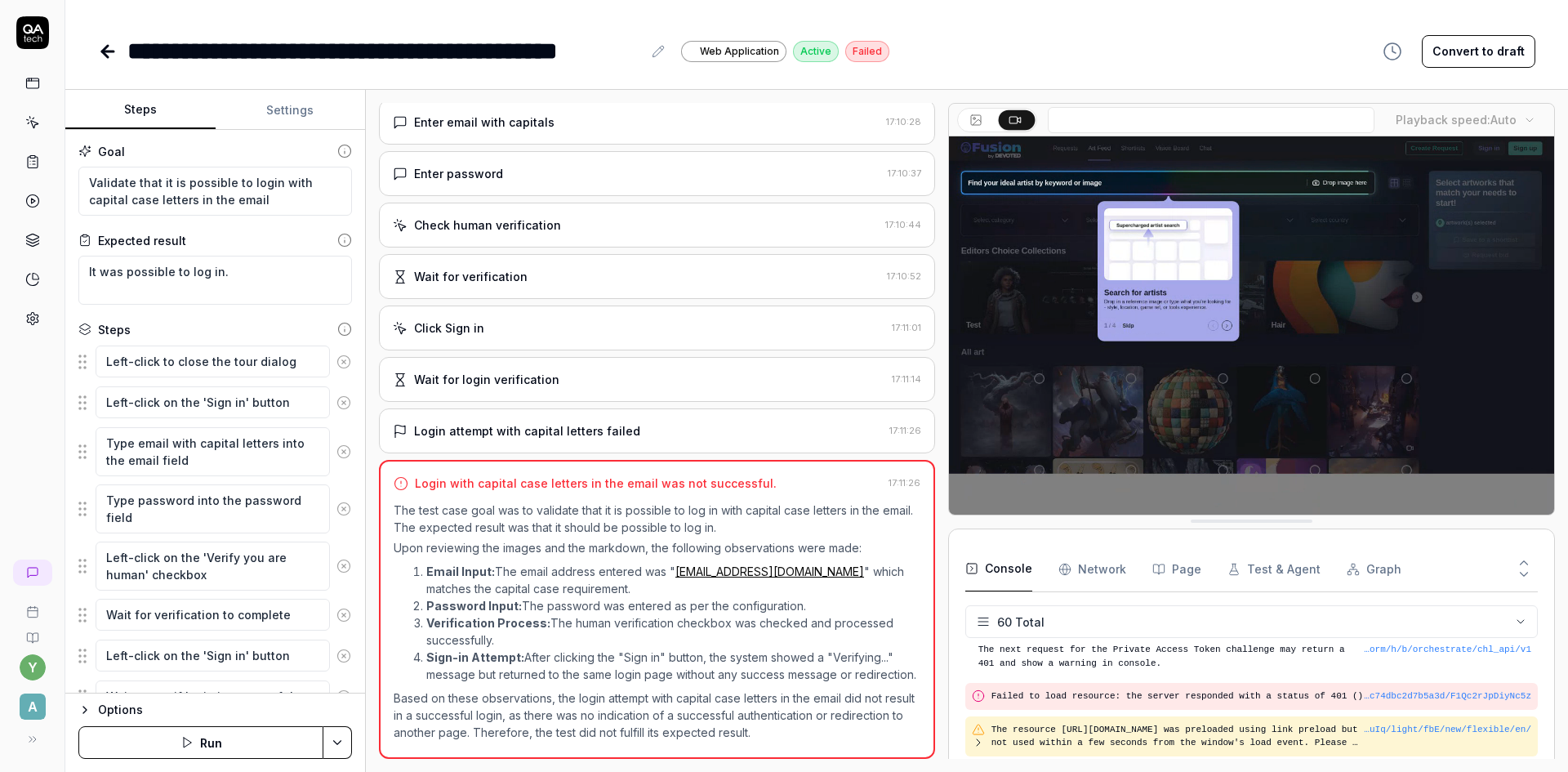
scroll to position [2028, 0]
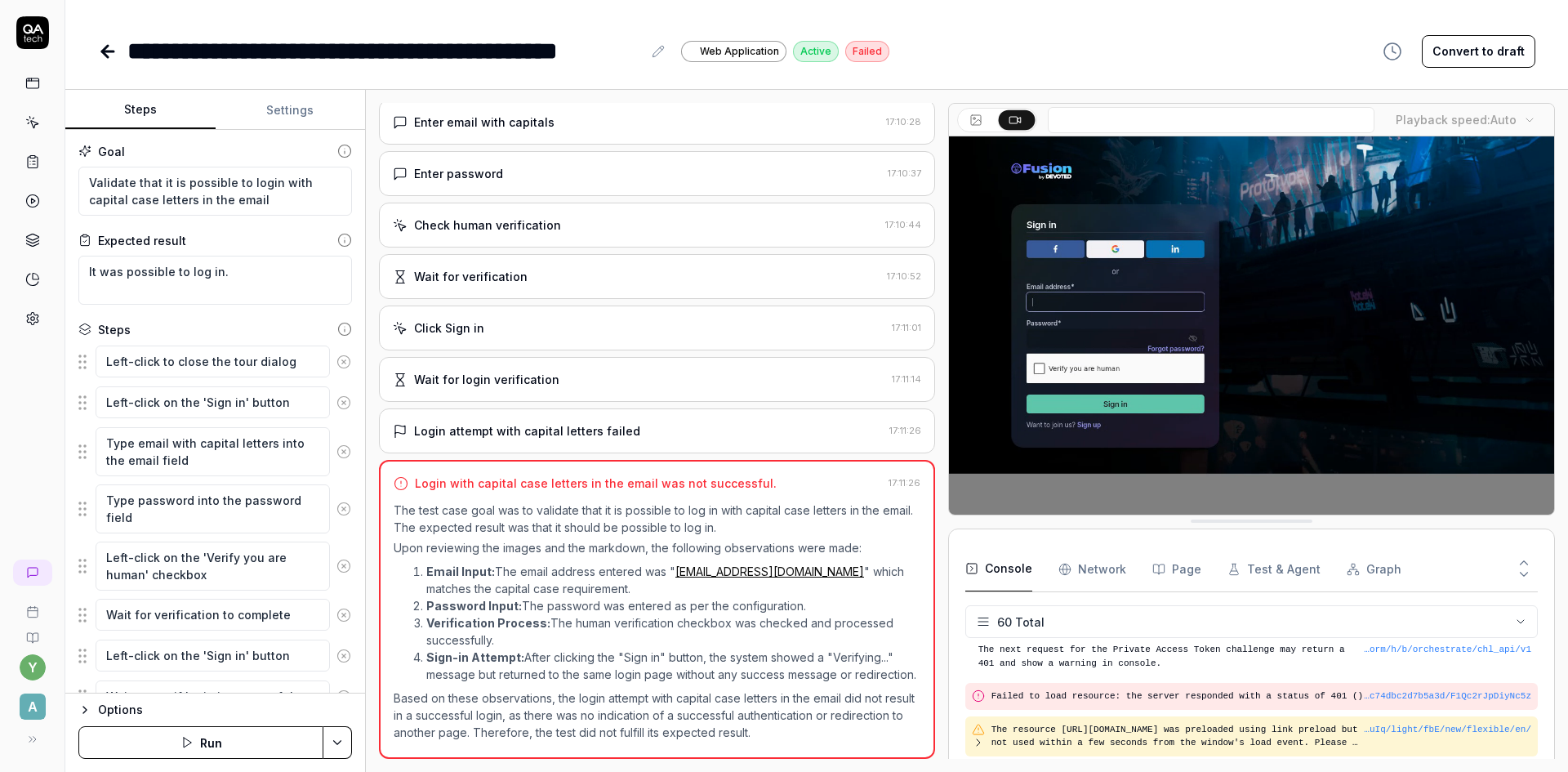
click at [1500, 54] on button "Convert to draft" at bounding box center [1478, 51] width 114 height 33
click at [253, 745] on button "Run" at bounding box center [200, 742] width 245 height 33
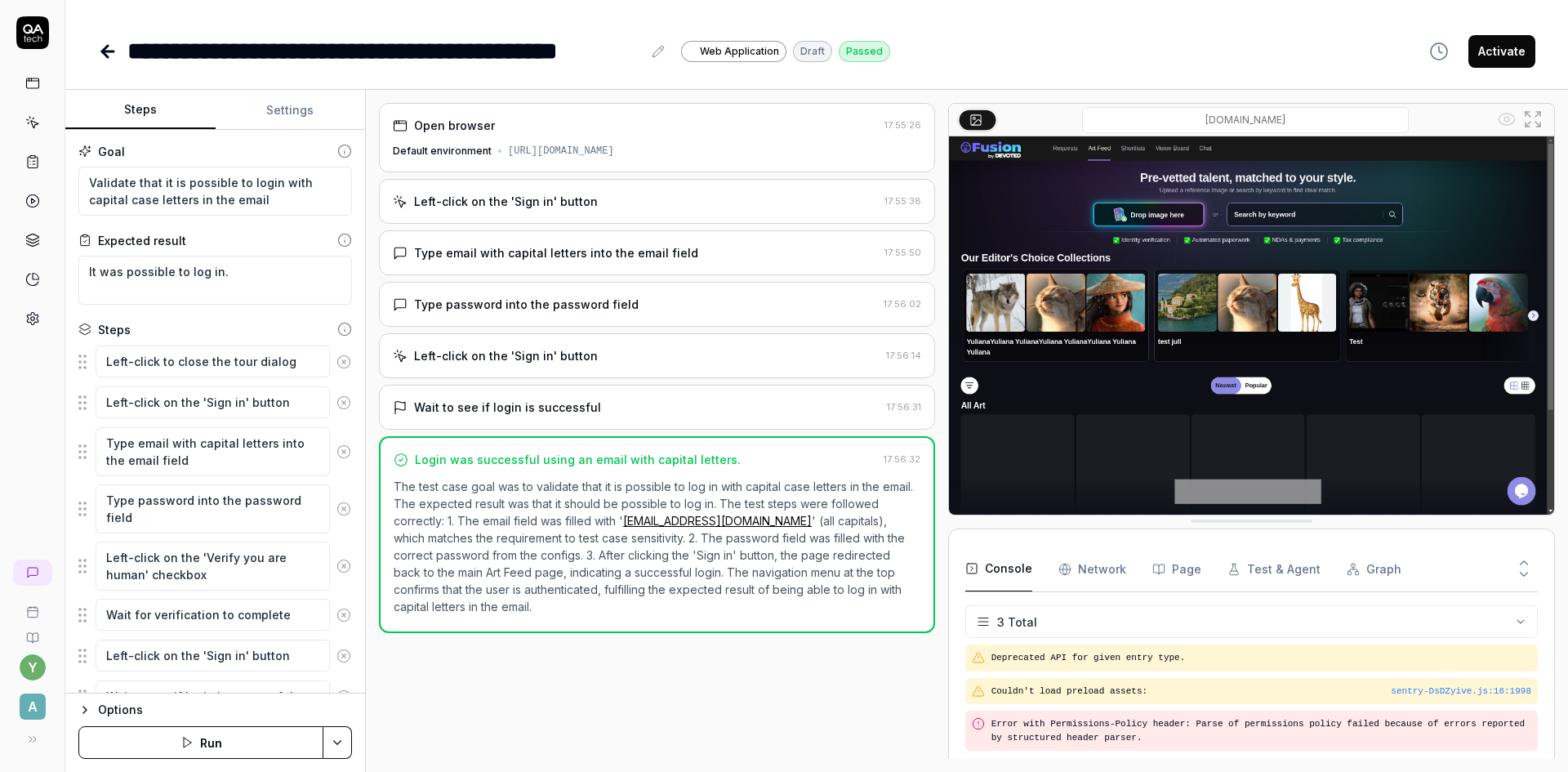
click at [1511, 53] on button "Activate" at bounding box center [1502, 51] width 67 height 33
click at [103, 51] on icon at bounding box center [108, 51] width 12 height 0
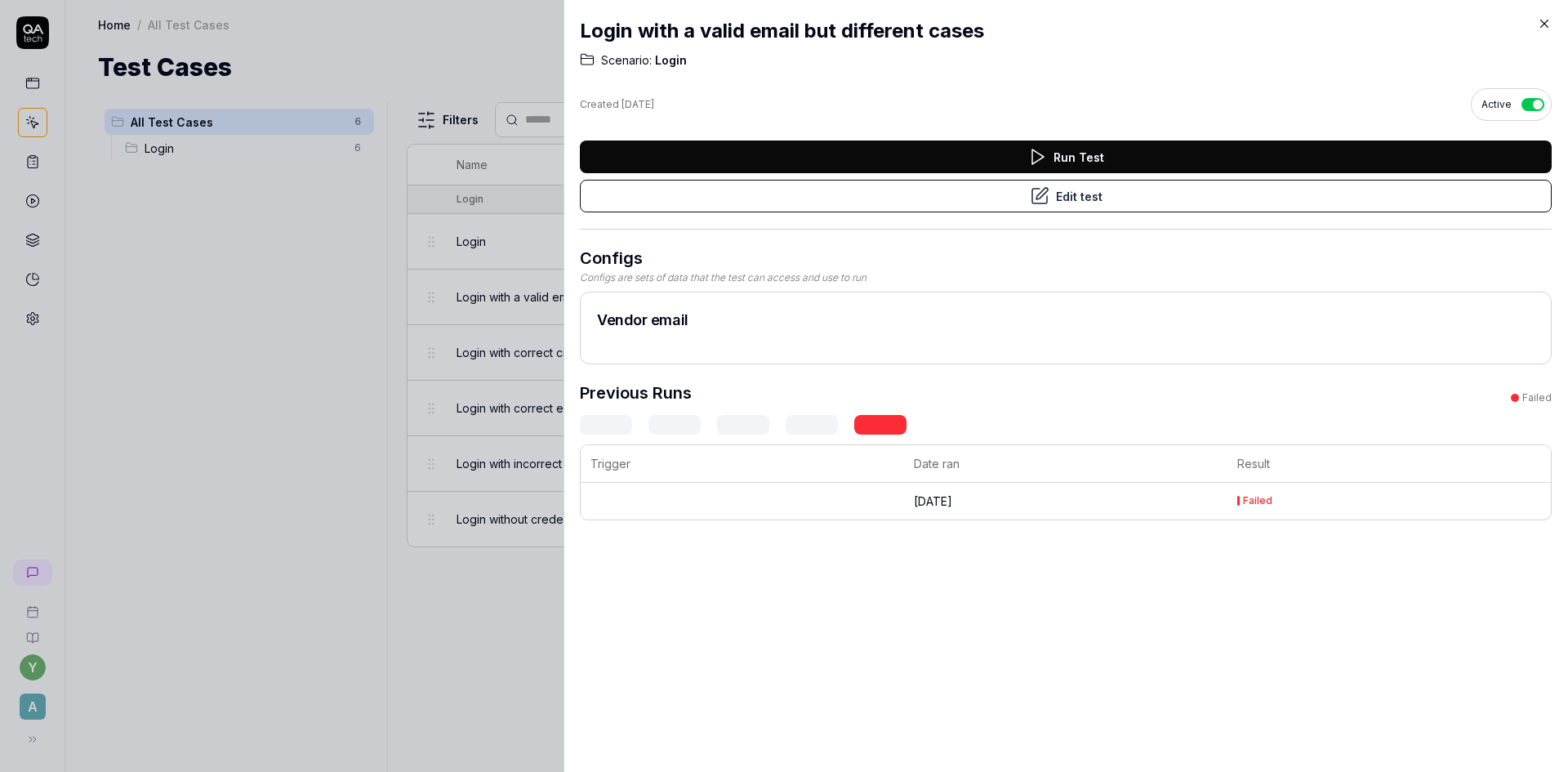
click at [1545, 24] on icon at bounding box center [1544, 23] width 14 height 14
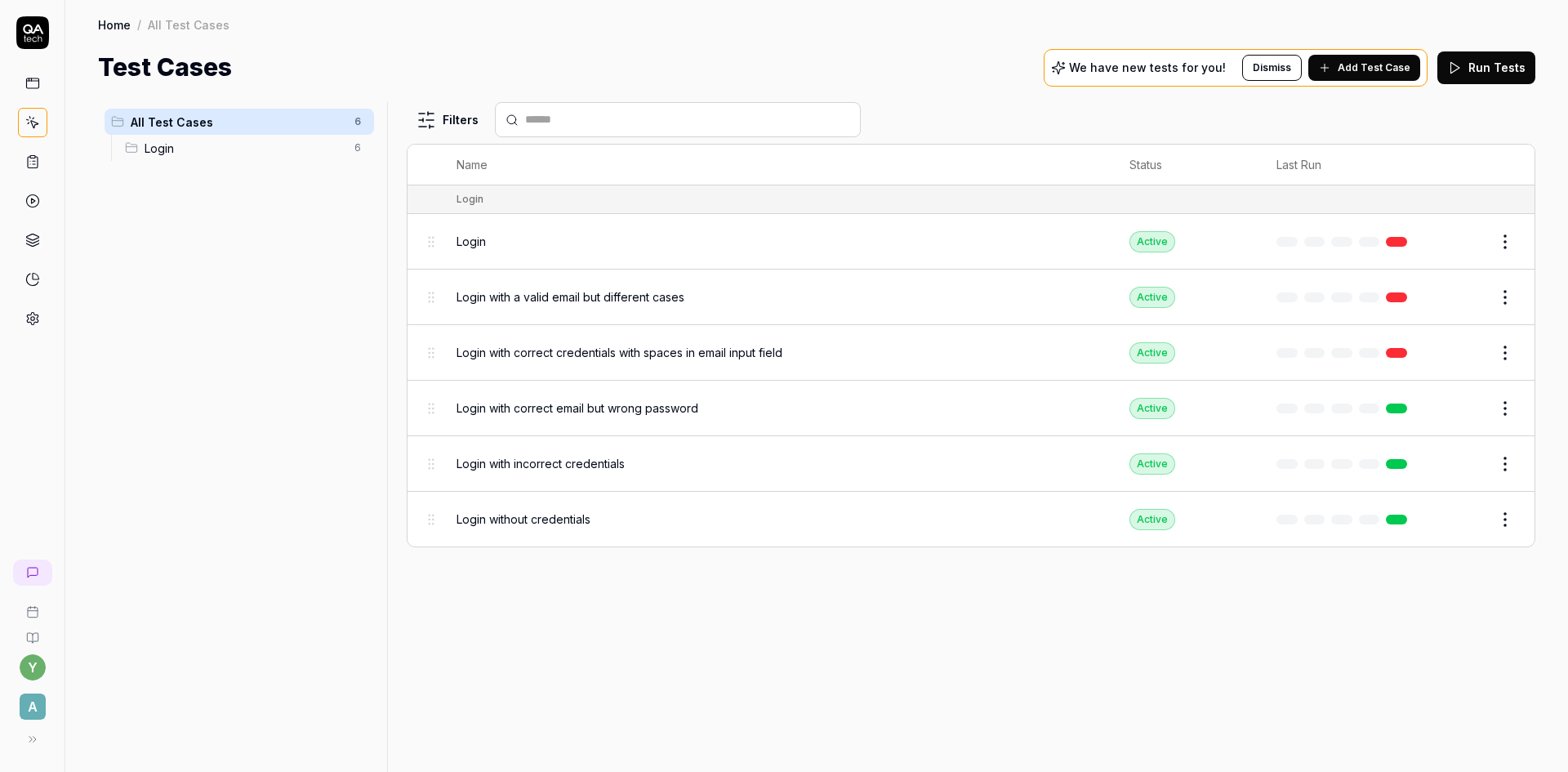
click at [1478, 66] on button "Run Tests" at bounding box center [1486, 67] width 98 height 33
drag, startPoint x: 353, startPoint y: 127, endPoint x: 253, endPoint y: 274, distance: 177.8
click at [253, 274] on div "All Test Cases 6 Login 6" at bounding box center [240, 426] width 282 height 650
click at [33, 706] on span "A" at bounding box center [32, 706] width 26 height 26
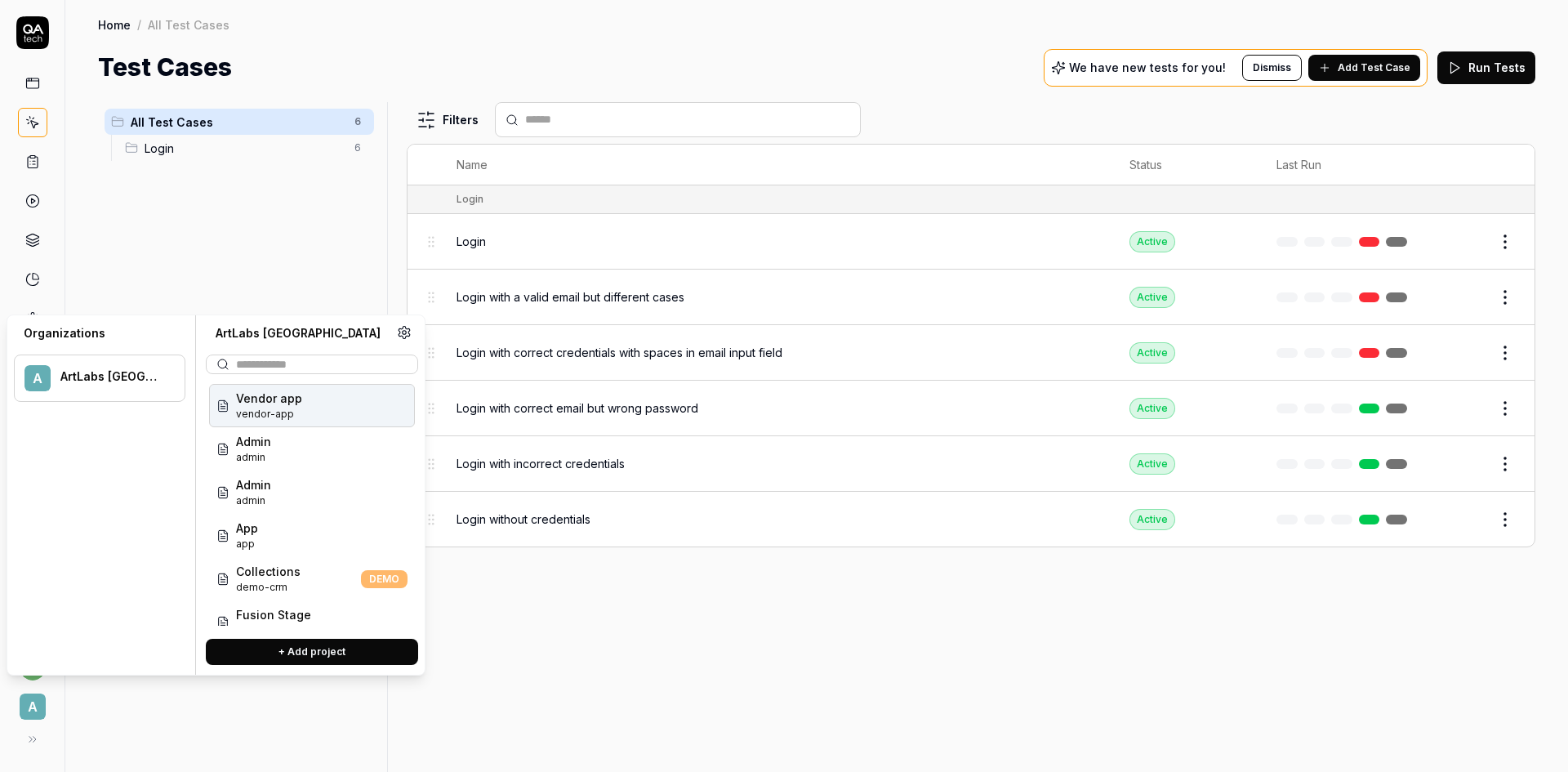
click at [298, 402] on span "Vendor app" at bounding box center [269, 398] width 66 height 17
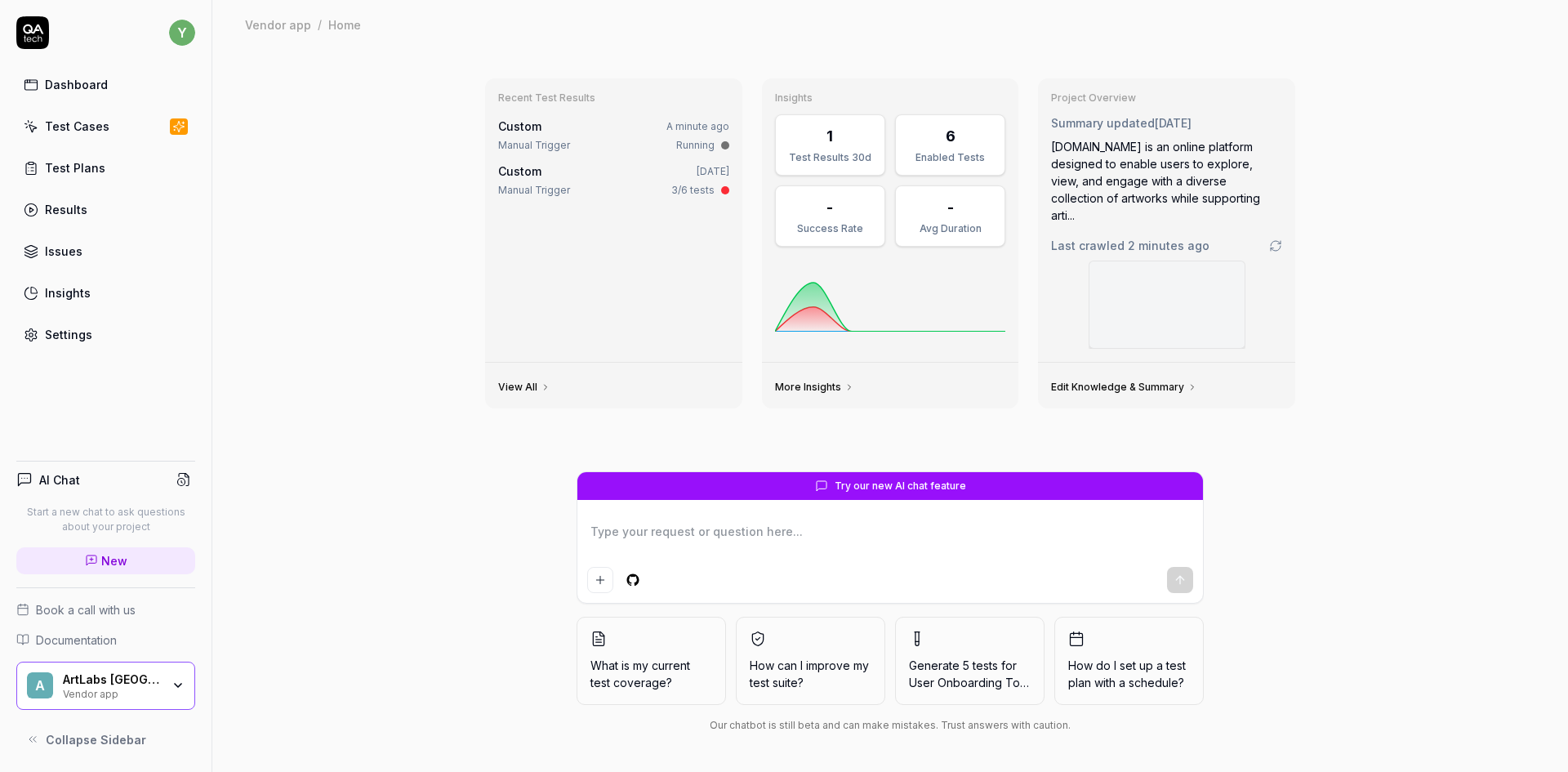
click at [88, 119] on div "Test Cases" at bounding box center [77, 126] width 65 height 17
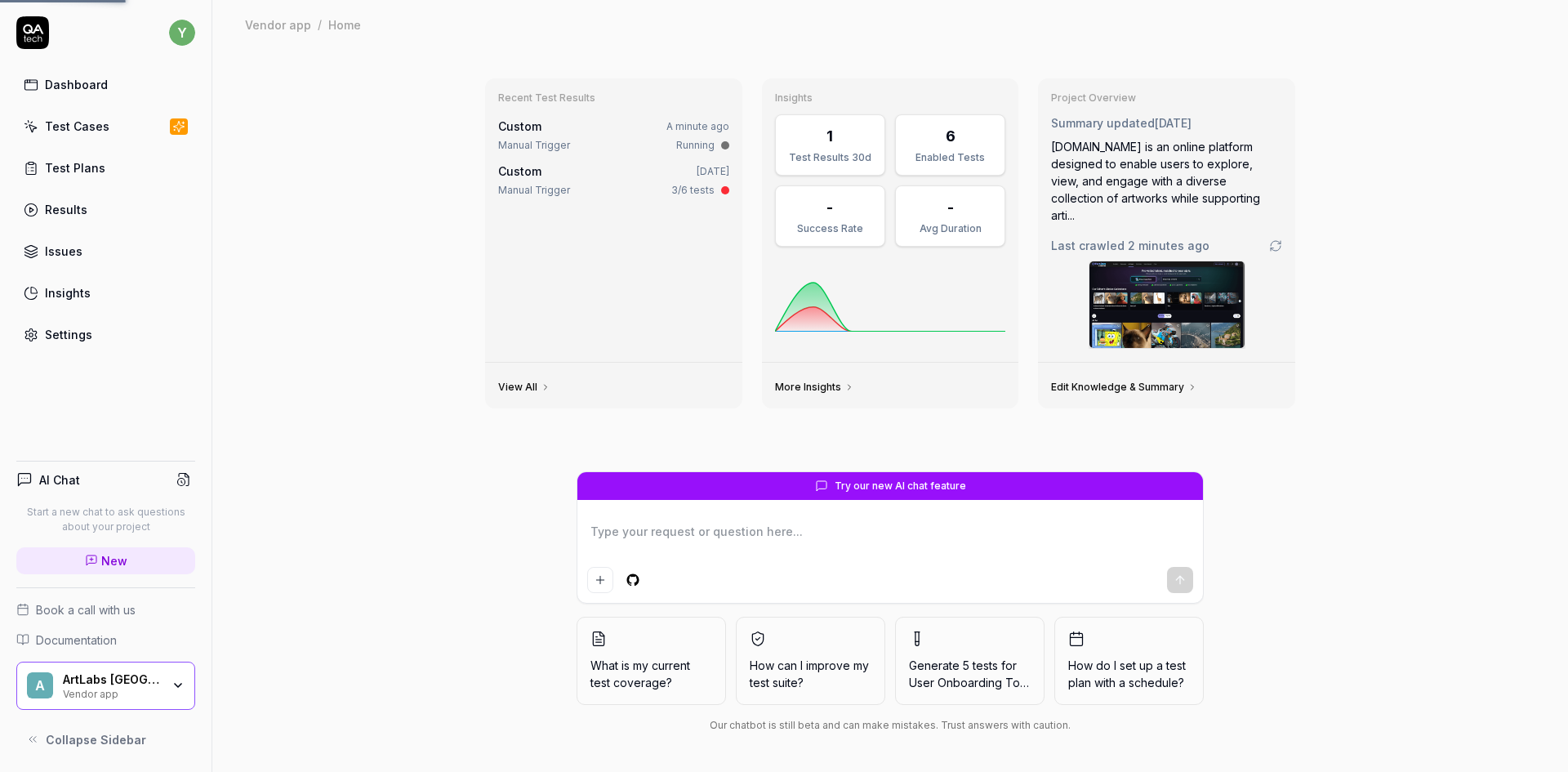
type textarea "*"
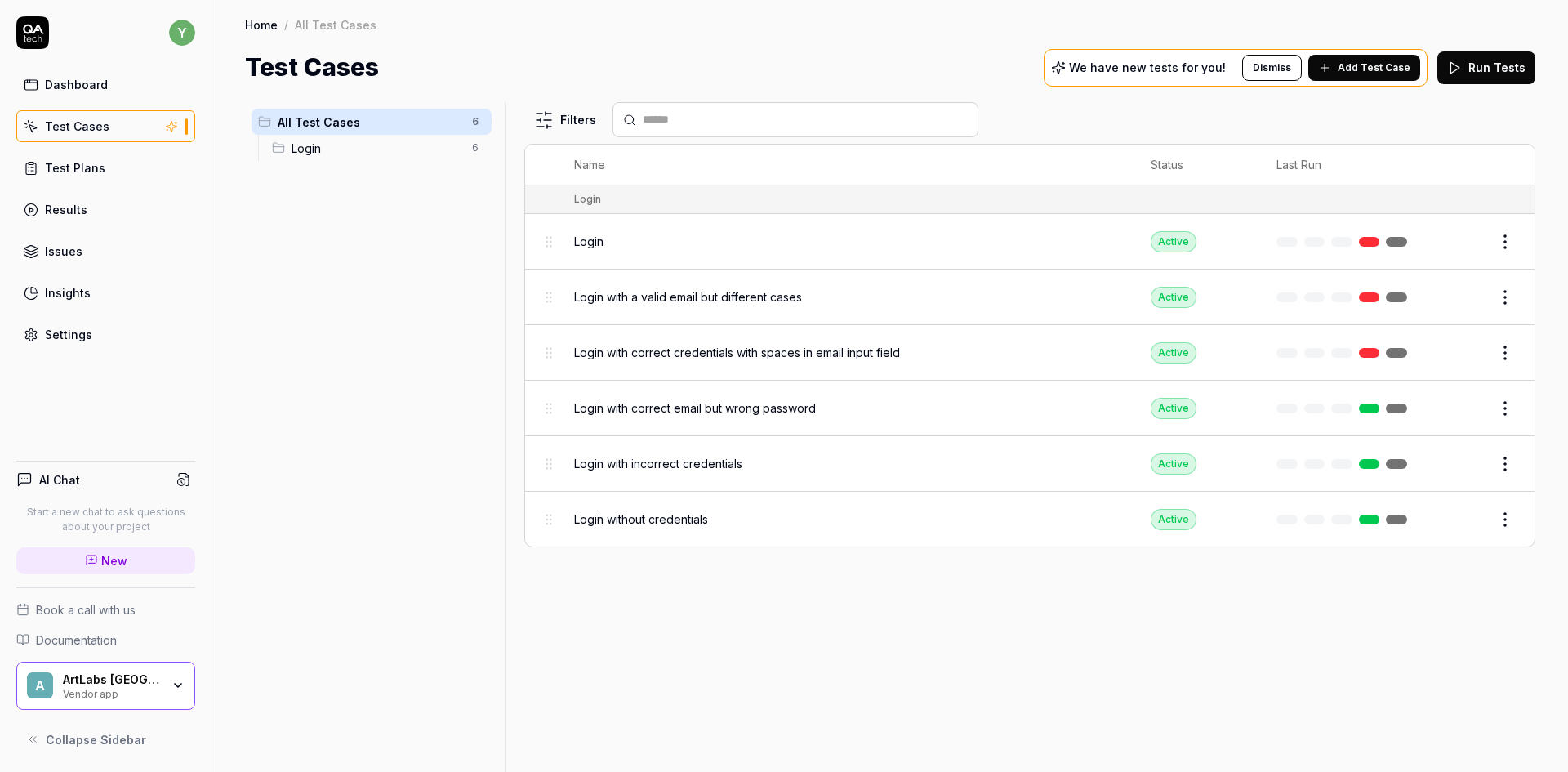
click at [1501, 71] on button "Run Tests" at bounding box center [1486, 67] width 98 height 33
click at [728, 677] on div "Filters Name Status Last Run Login Login Active Edit Login with a valid email b…" at bounding box center [1029, 436] width 1011 height 669
click at [630, 241] on div "Login" at bounding box center [846, 241] width 544 height 17
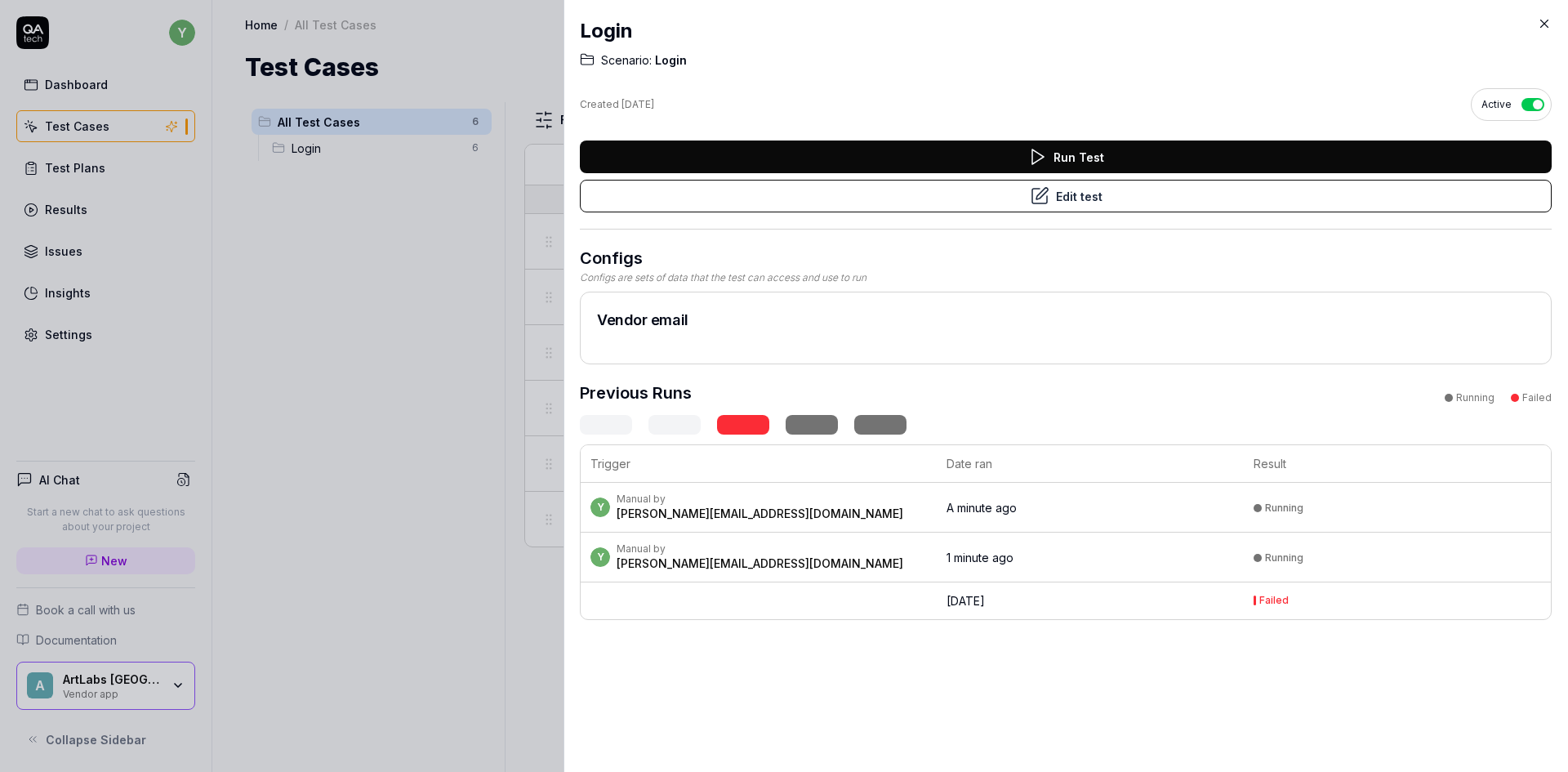
click at [1547, 24] on icon at bounding box center [1544, 23] width 14 height 14
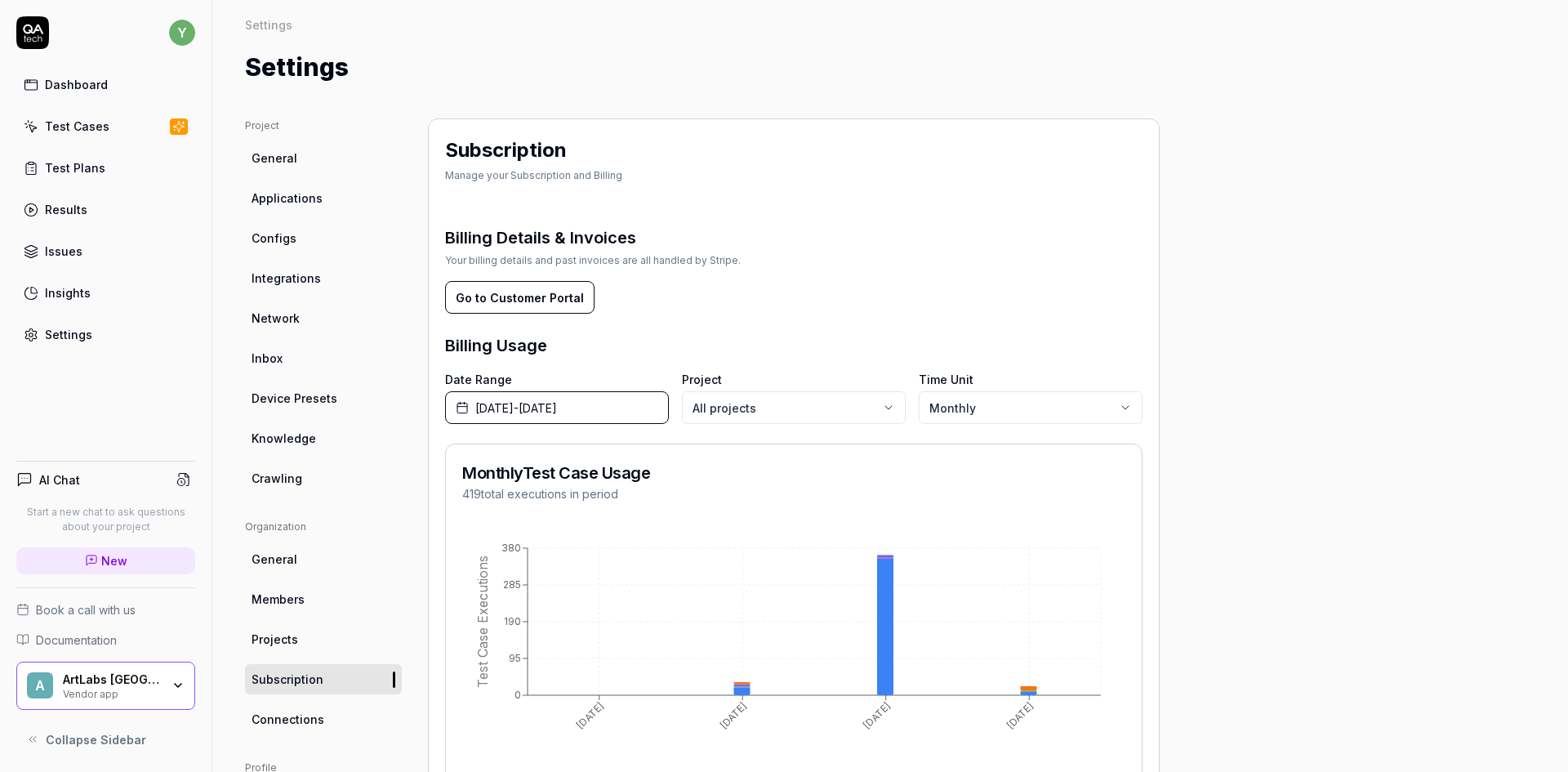
click at [169, 696] on div "ArtLabs Europe Vendor app" at bounding box center [117, 685] width 108 height 28
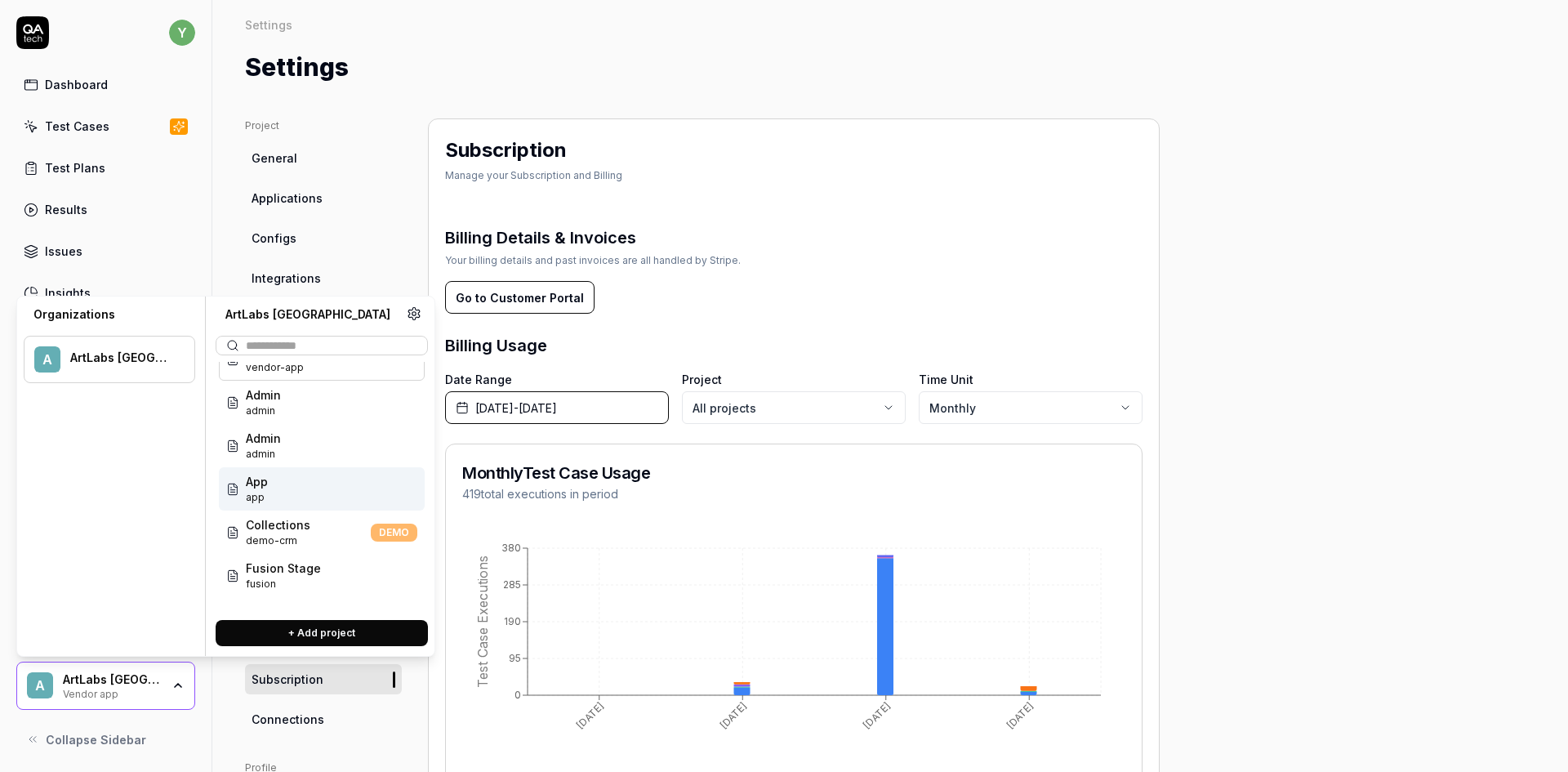
scroll to position [66, 0]
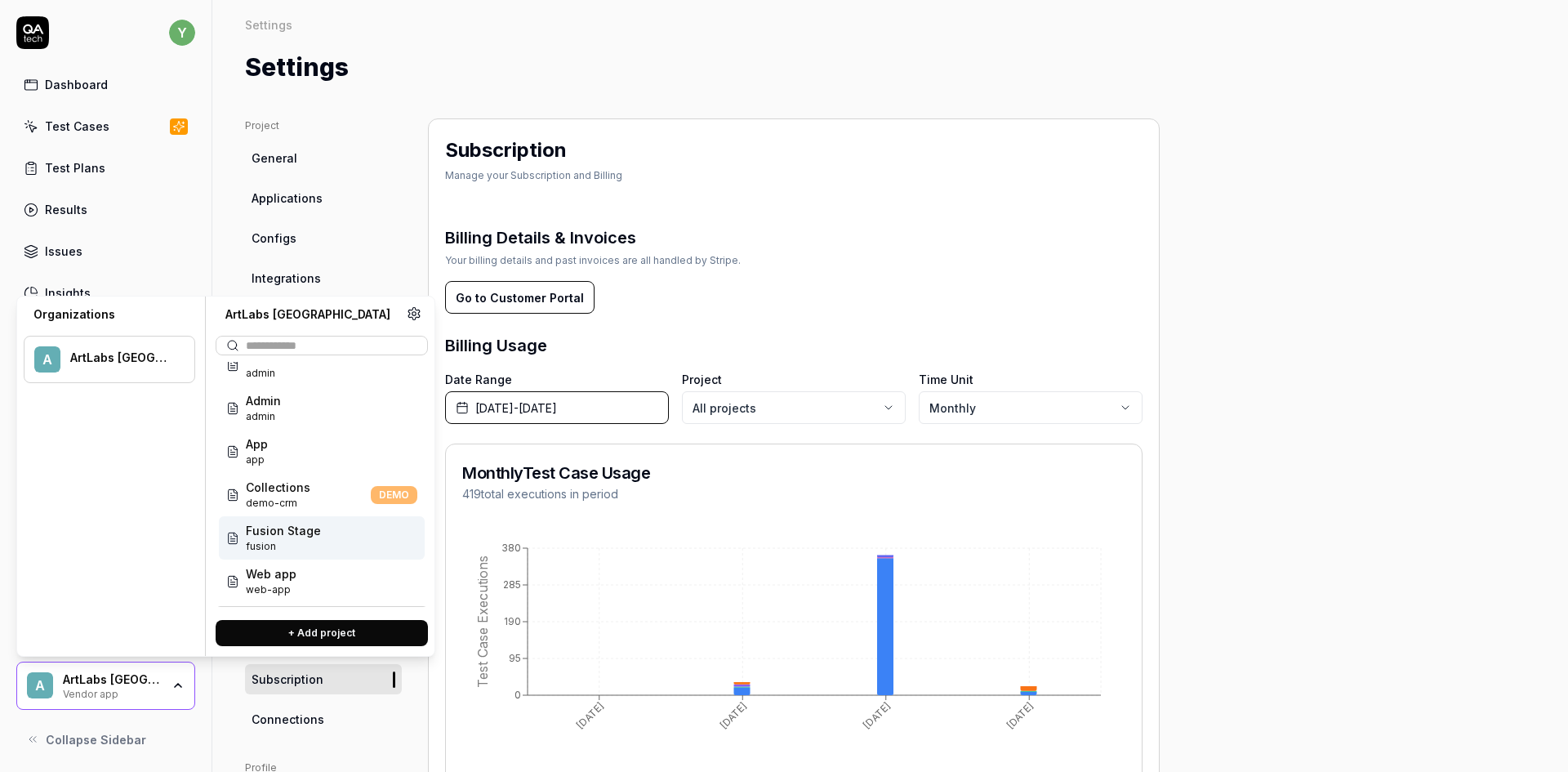
click at [332, 533] on div "Fusion Stage fusion" at bounding box center [321, 537] width 206 height 43
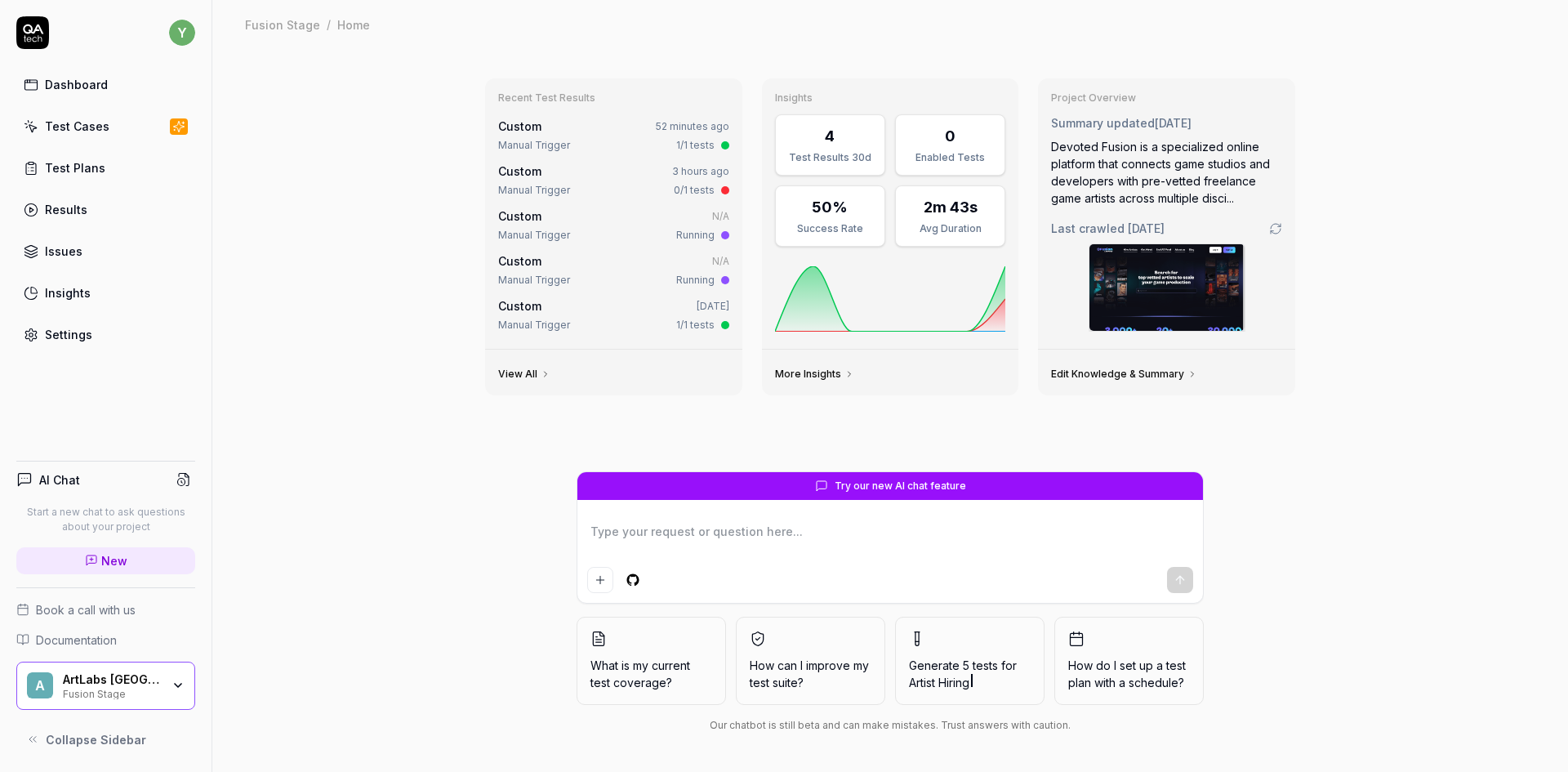
click at [91, 124] on div "Test Cases" at bounding box center [77, 126] width 65 height 17
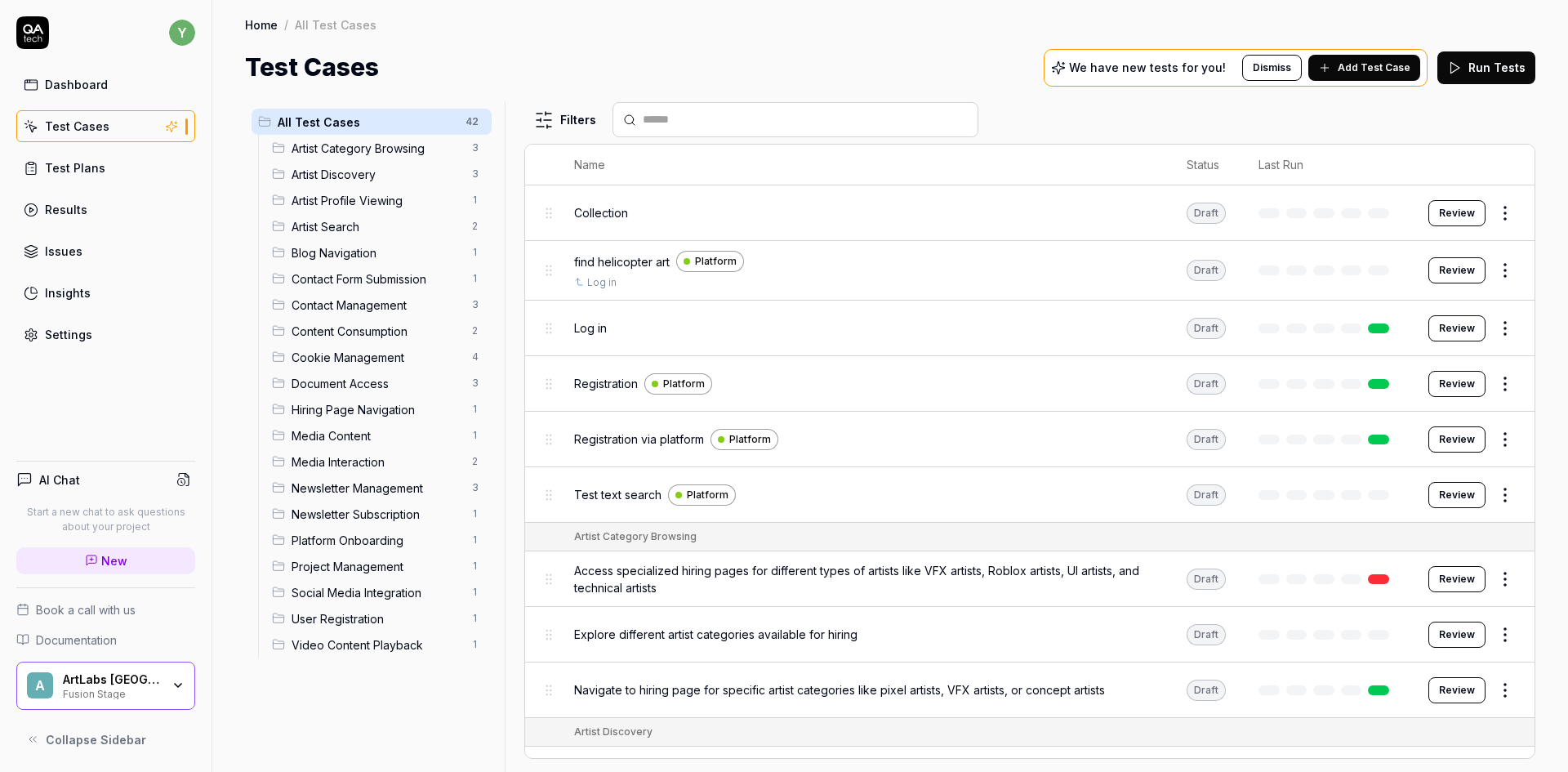
click at [593, 209] on span "Collection" at bounding box center [601, 213] width 54 height 17
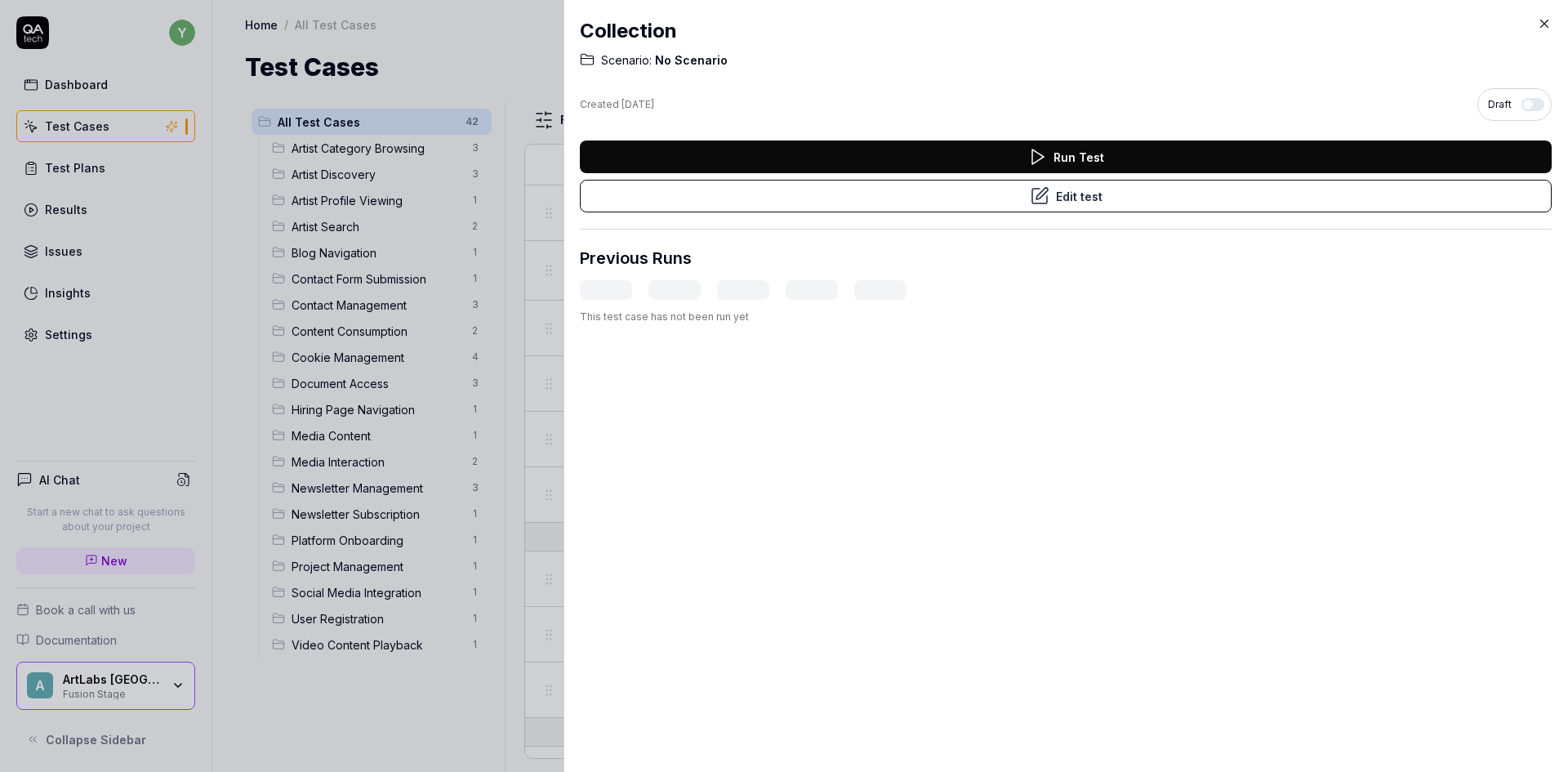
click at [1004, 185] on button "Edit test" at bounding box center [1065, 196] width 972 height 33
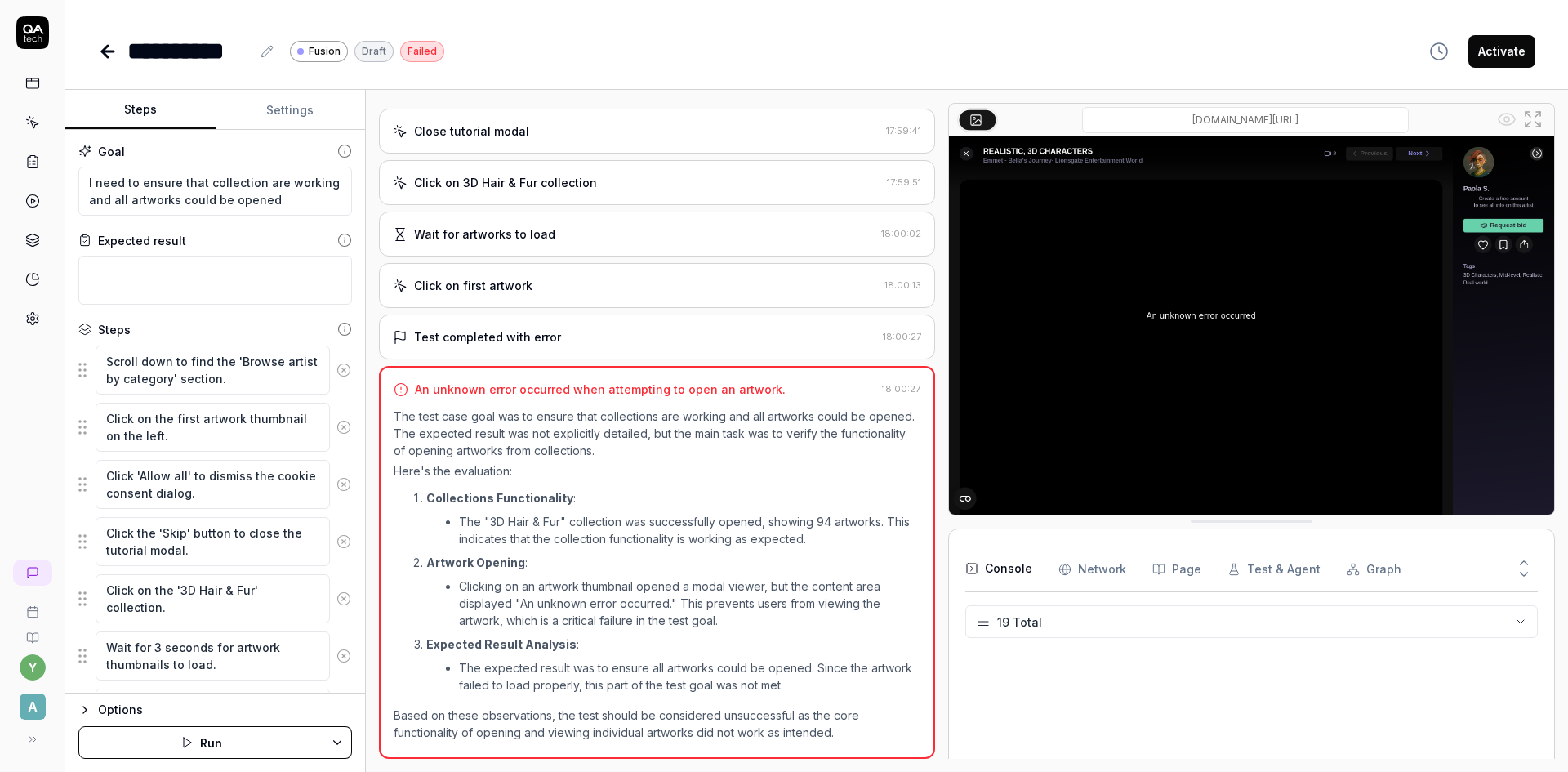
scroll to position [632, 0]
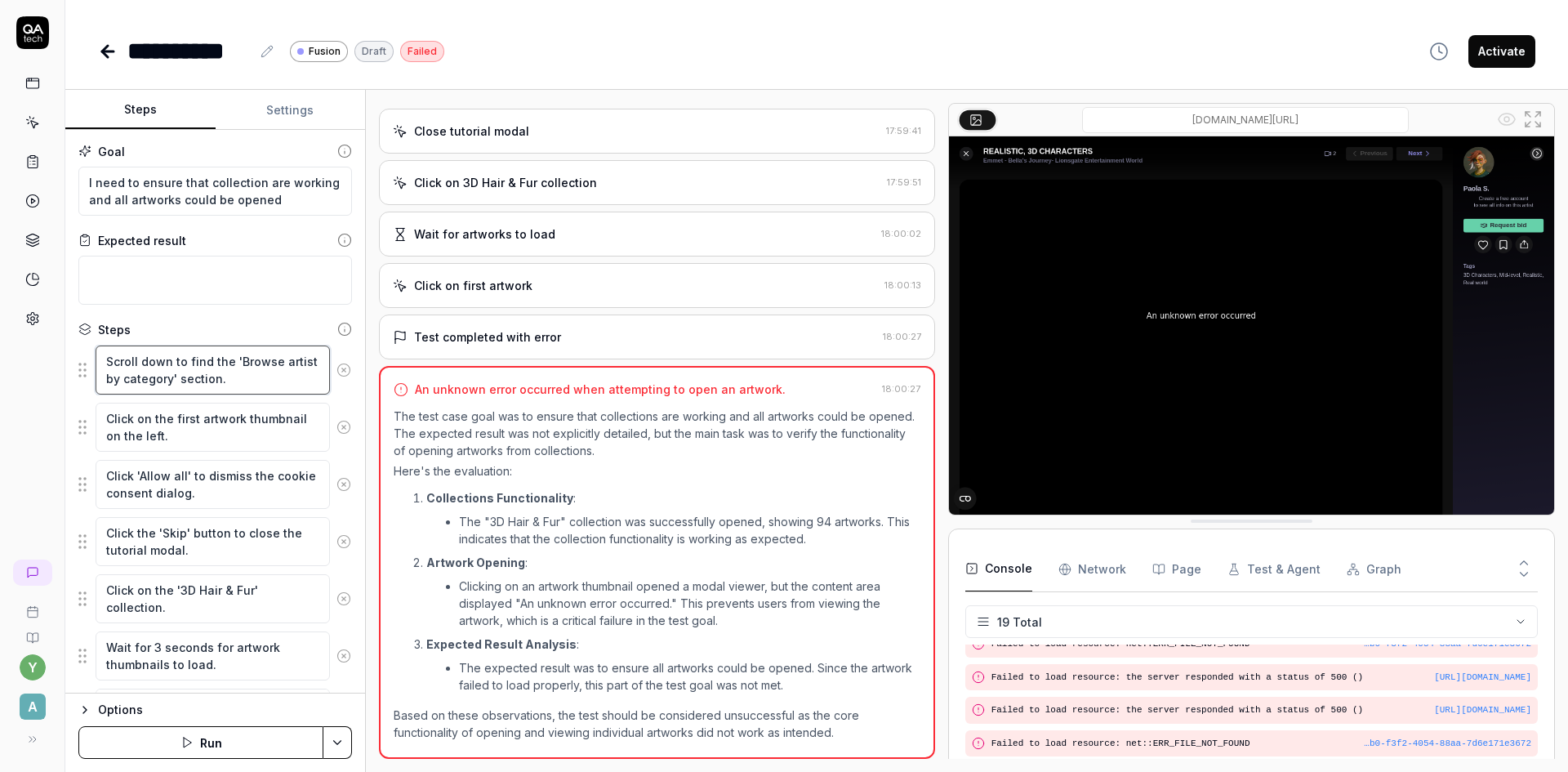
click at [153, 369] on textarea "Scroll down to find the 'Browse artist by category' section." at bounding box center [213, 370] width 235 height 49
click at [164, 433] on textarea "Click on the first artwork thumbnail on the left." at bounding box center [213, 427] width 235 height 49
click at [187, 367] on textarea "Scroll down to find the 'Browse artist by category' section." at bounding box center [213, 370] width 235 height 49
click at [282, 111] on button "Settings" at bounding box center [290, 110] width 150 height 40
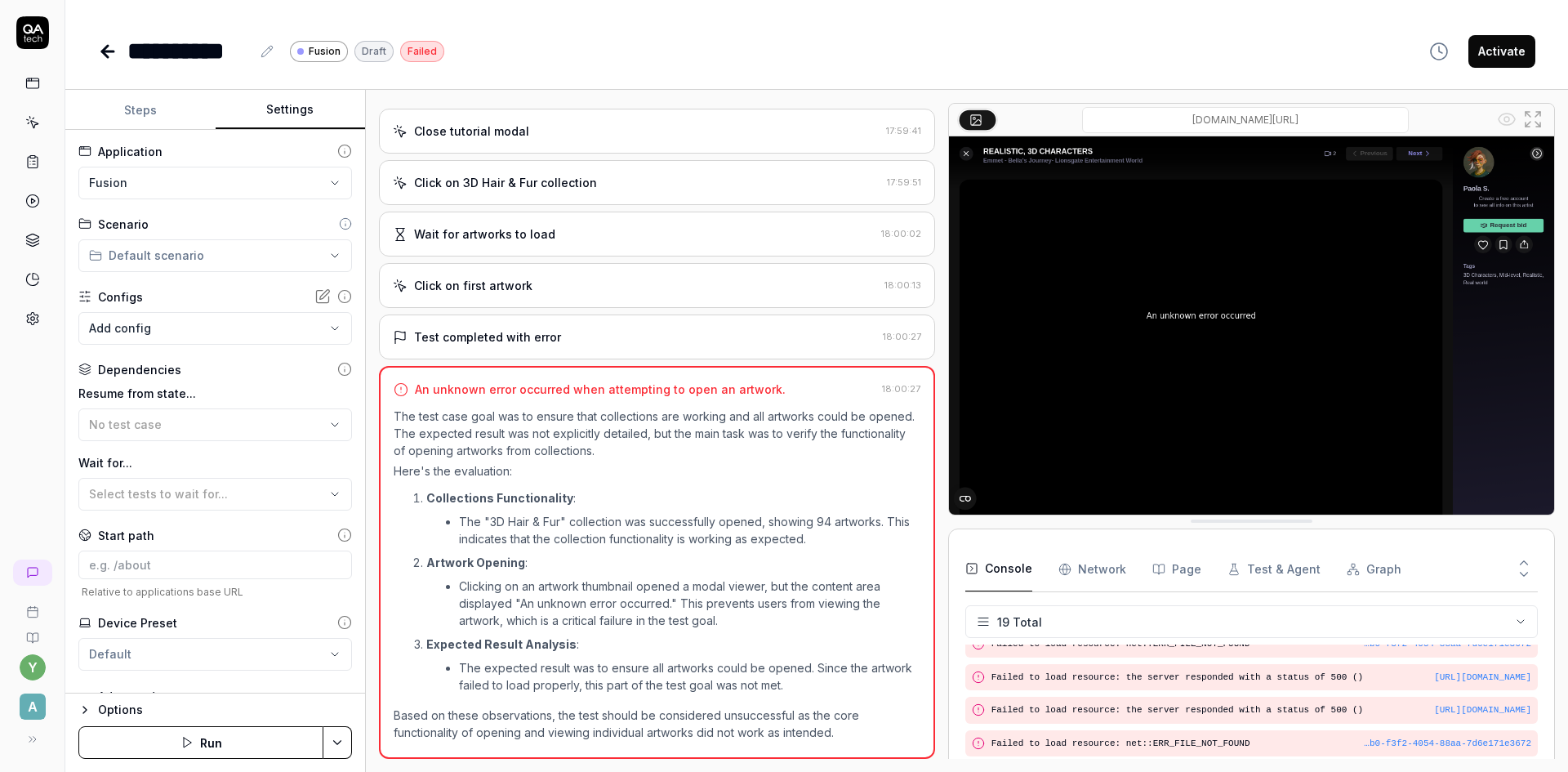
click at [223, 184] on html "**********" at bounding box center [784, 386] width 1568 height 772
click at [243, 153] on html "**********" at bounding box center [784, 386] width 1568 height 772
click at [302, 330] on body "**********" at bounding box center [784, 386] width 1568 height 772
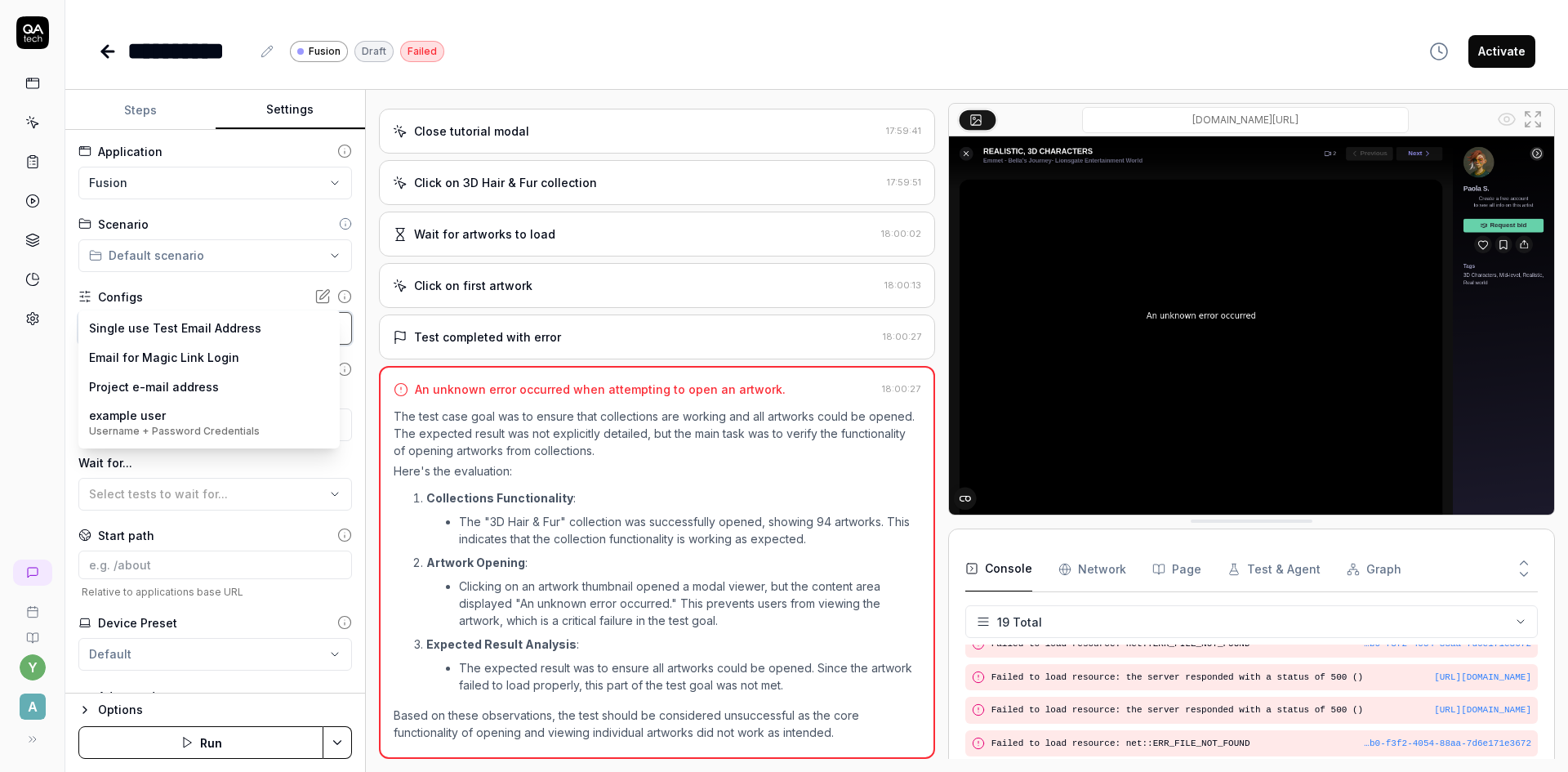
click at [47, 365] on html "**********" at bounding box center [784, 386] width 1568 height 772
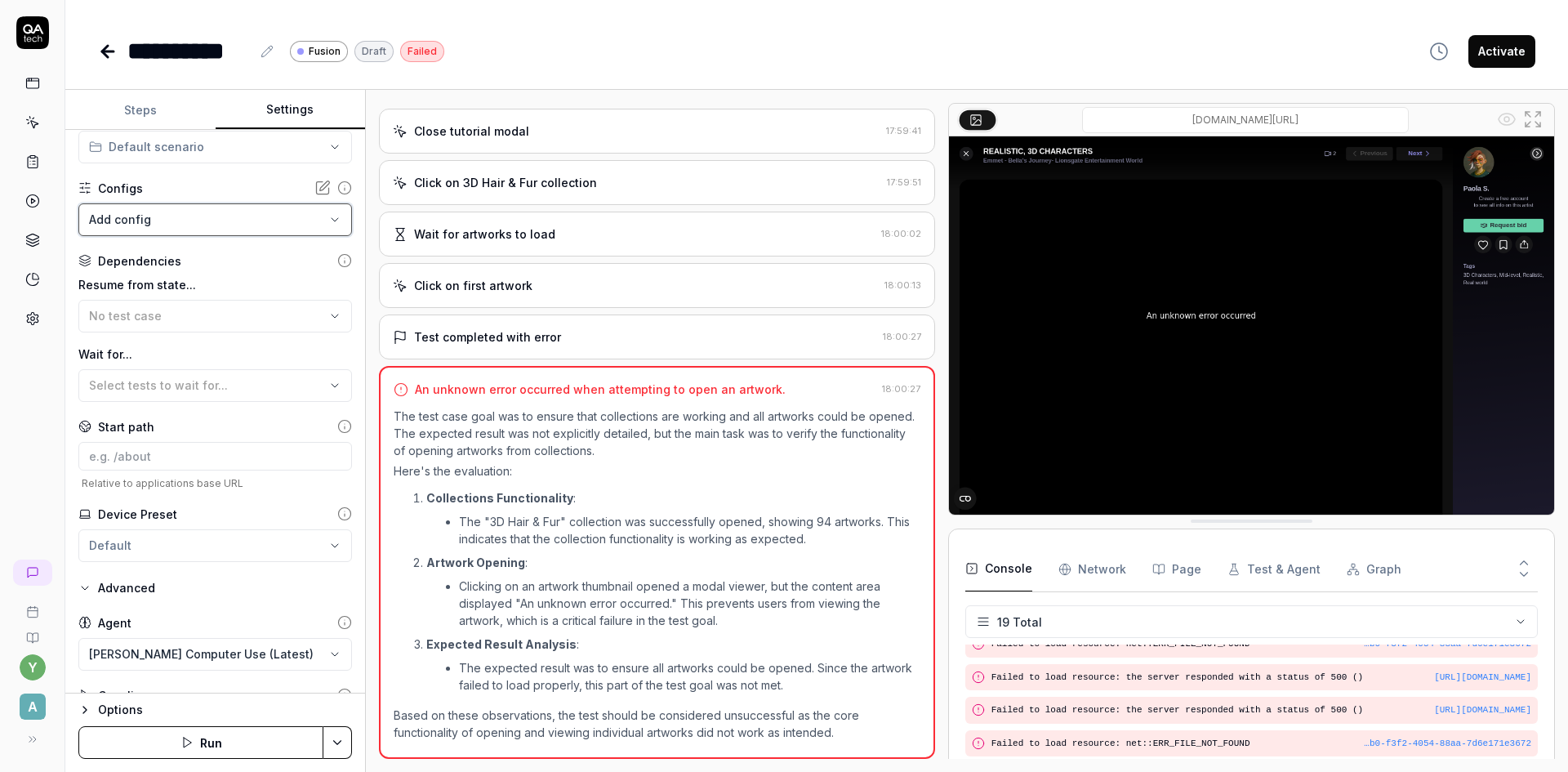
scroll to position [156, 0]
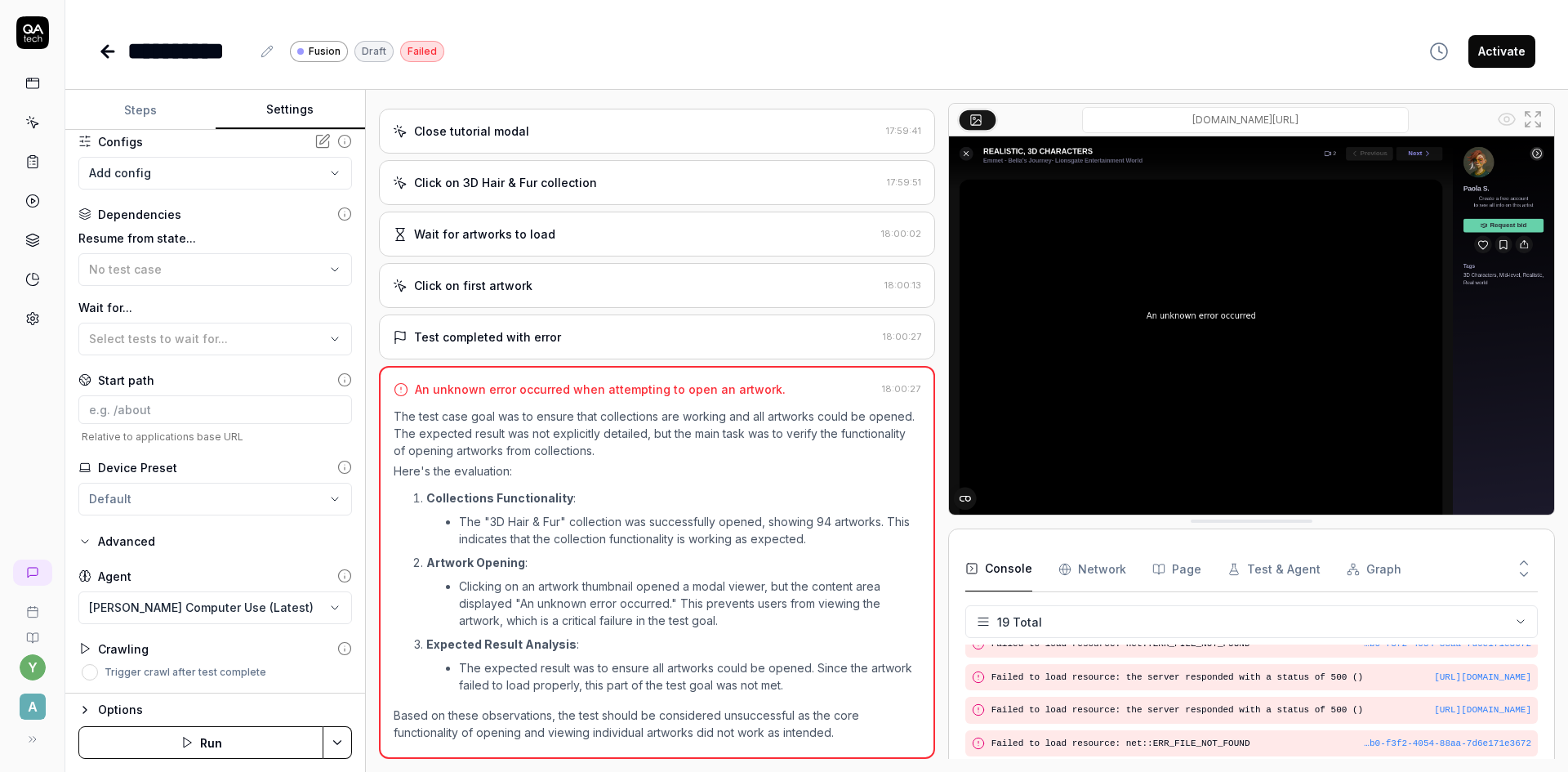
click at [144, 114] on button "Steps" at bounding box center [140, 110] width 150 height 40
click at [294, 104] on button "Settings" at bounding box center [290, 110] width 150 height 40
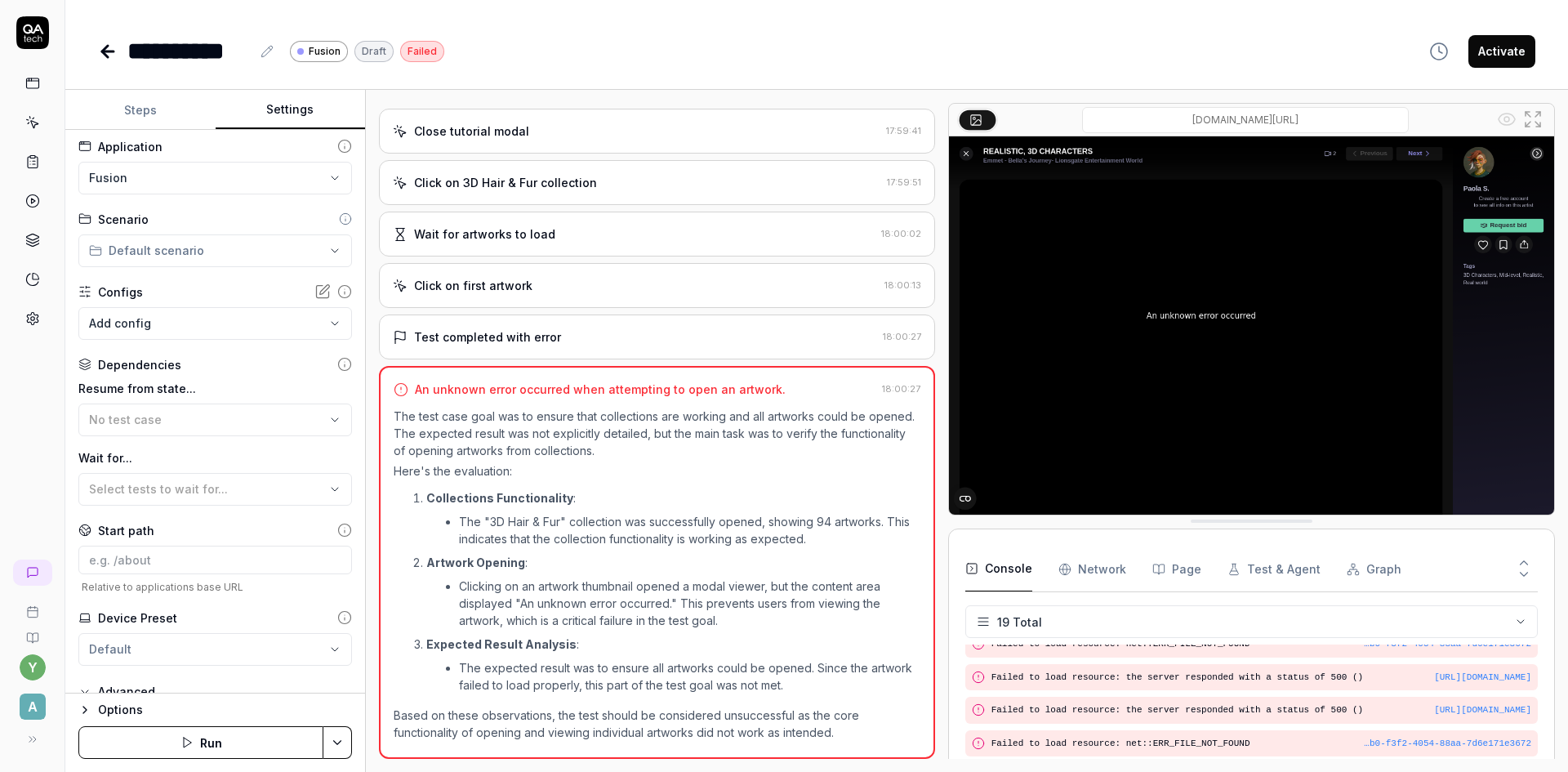
scroll to position [0, 0]
click at [142, 102] on button "Steps" at bounding box center [140, 110] width 150 height 40
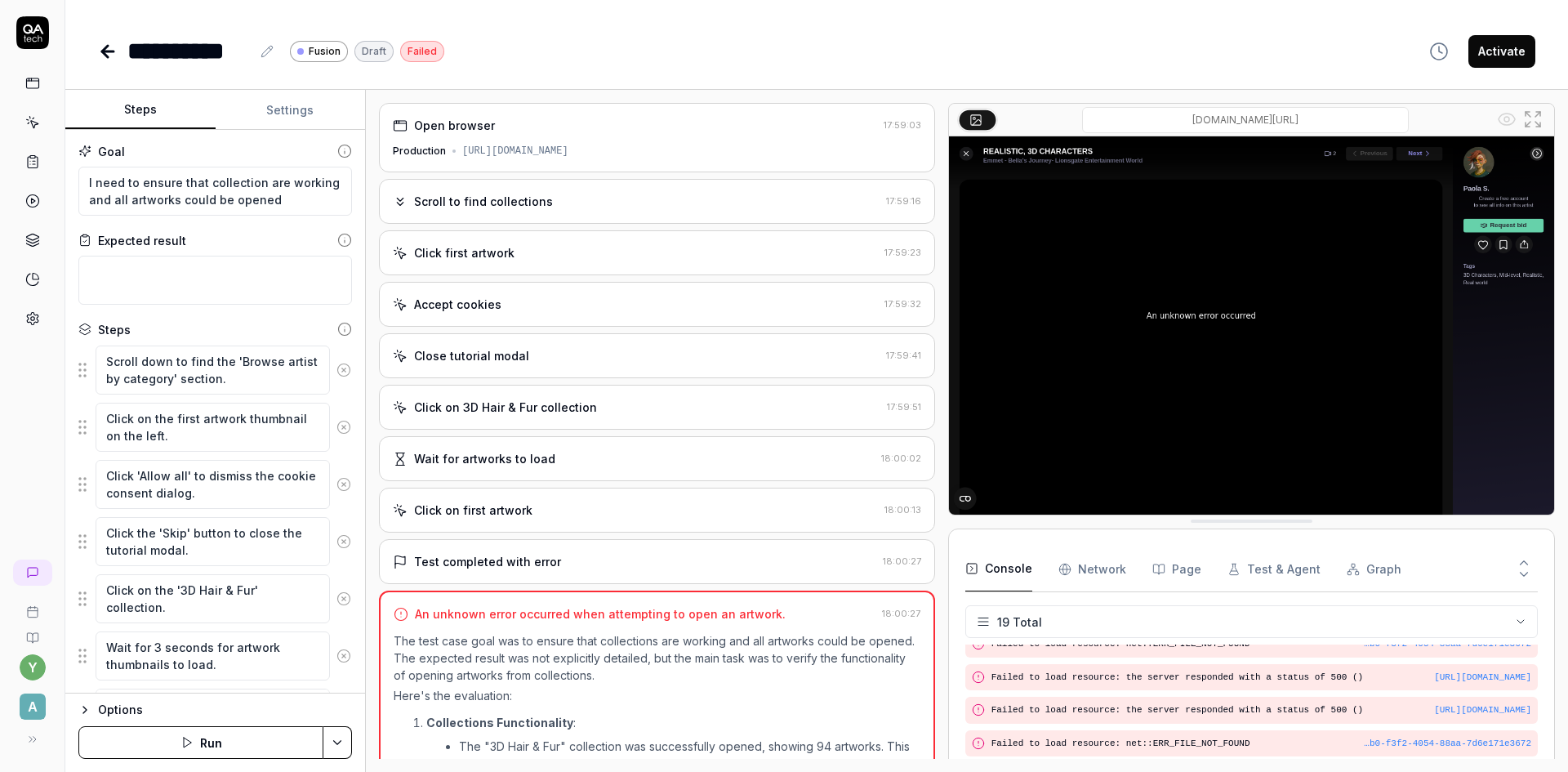
click at [269, 108] on button "Settings" at bounding box center [290, 110] width 150 height 40
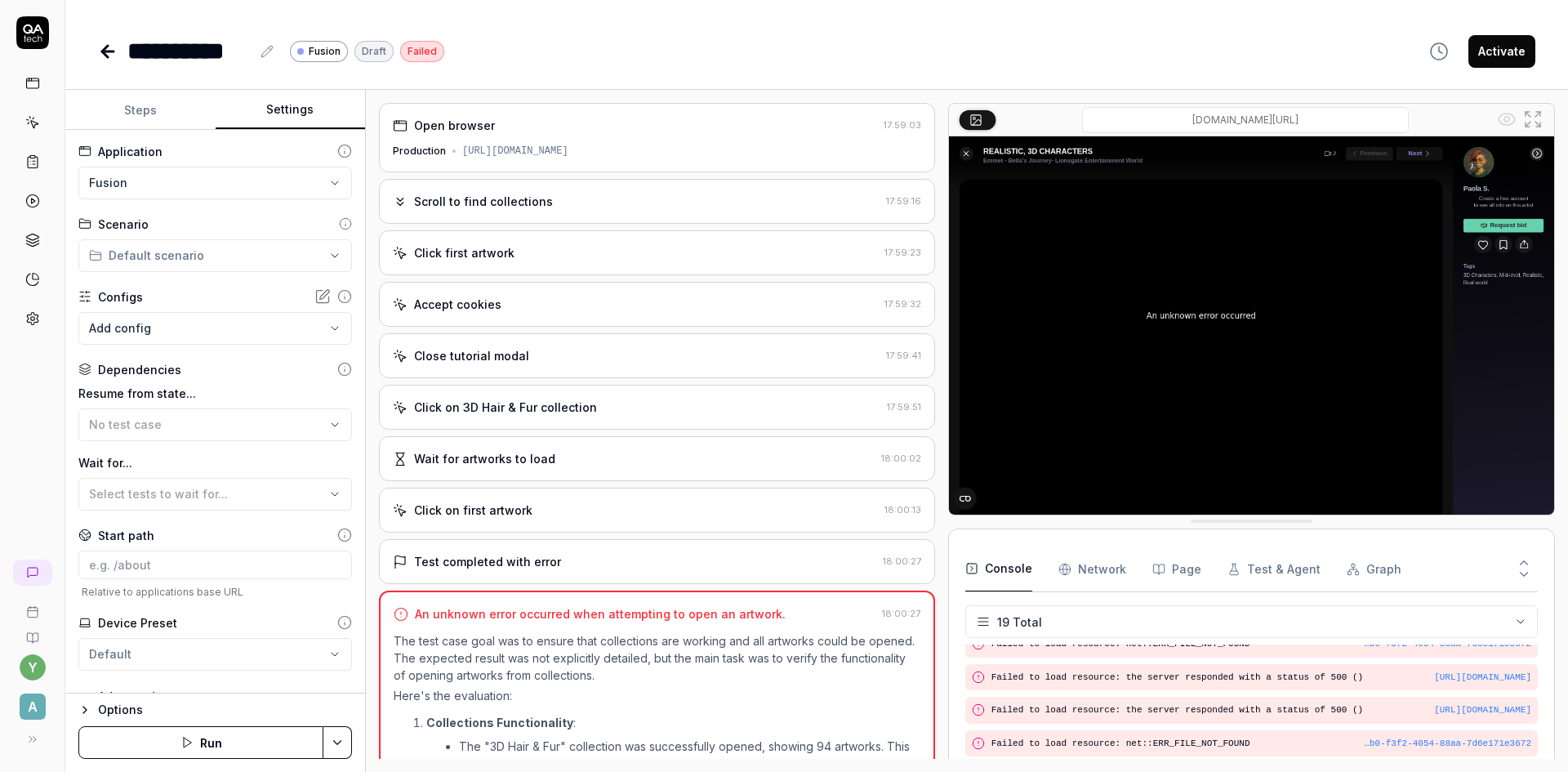
click at [337, 155] on icon at bounding box center [344, 151] width 14 height 14
click at [253, 182] on html "**********" at bounding box center [784, 386] width 1568 height 772
click at [261, 179] on html "**********" at bounding box center [784, 386] width 1568 height 772
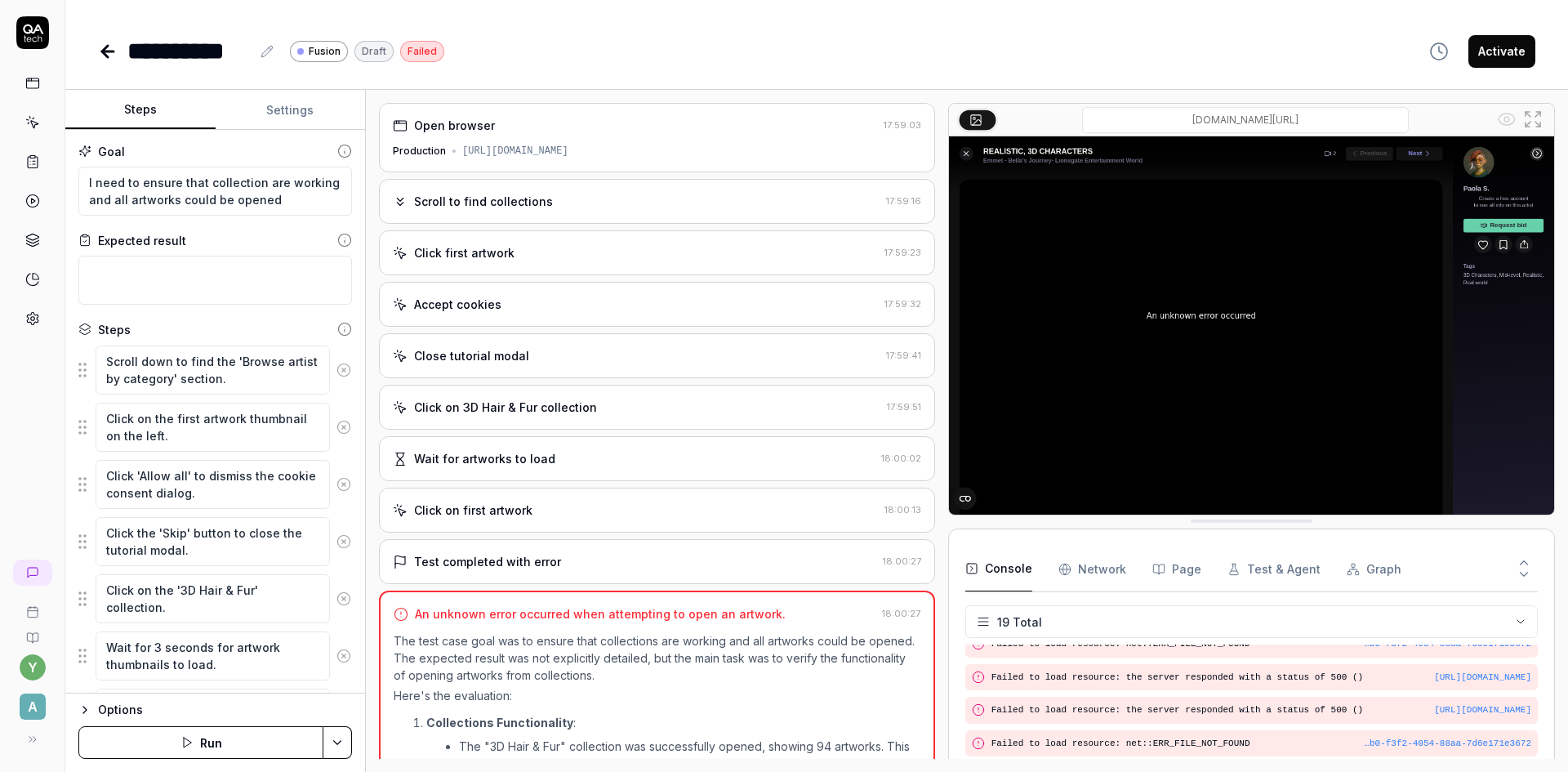
click at [145, 114] on button "Steps" at bounding box center [140, 110] width 150 height 40
click at [290, 201] on textarea "I need to ensure that collection are working and all artworks could be opened" at bounding box center [214, 191] width 273 height 49
type textarea "*"
type textarea "I need to ensure that collection are working and all artworks could be opened"
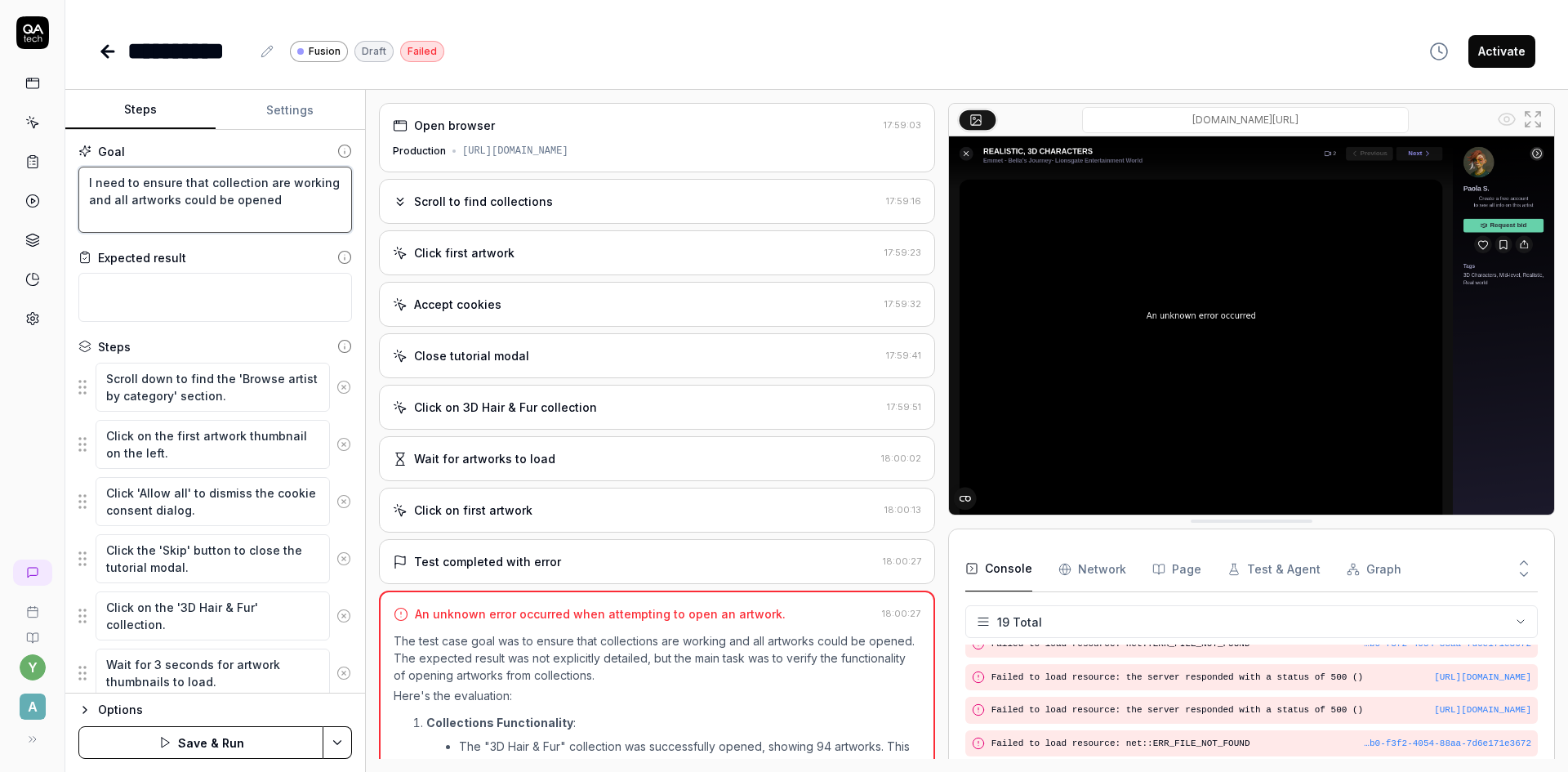
scroll to position [10, 0]
type textarea "*"
type textarea "I need to ensure that collection are working and all artworks could be opened"
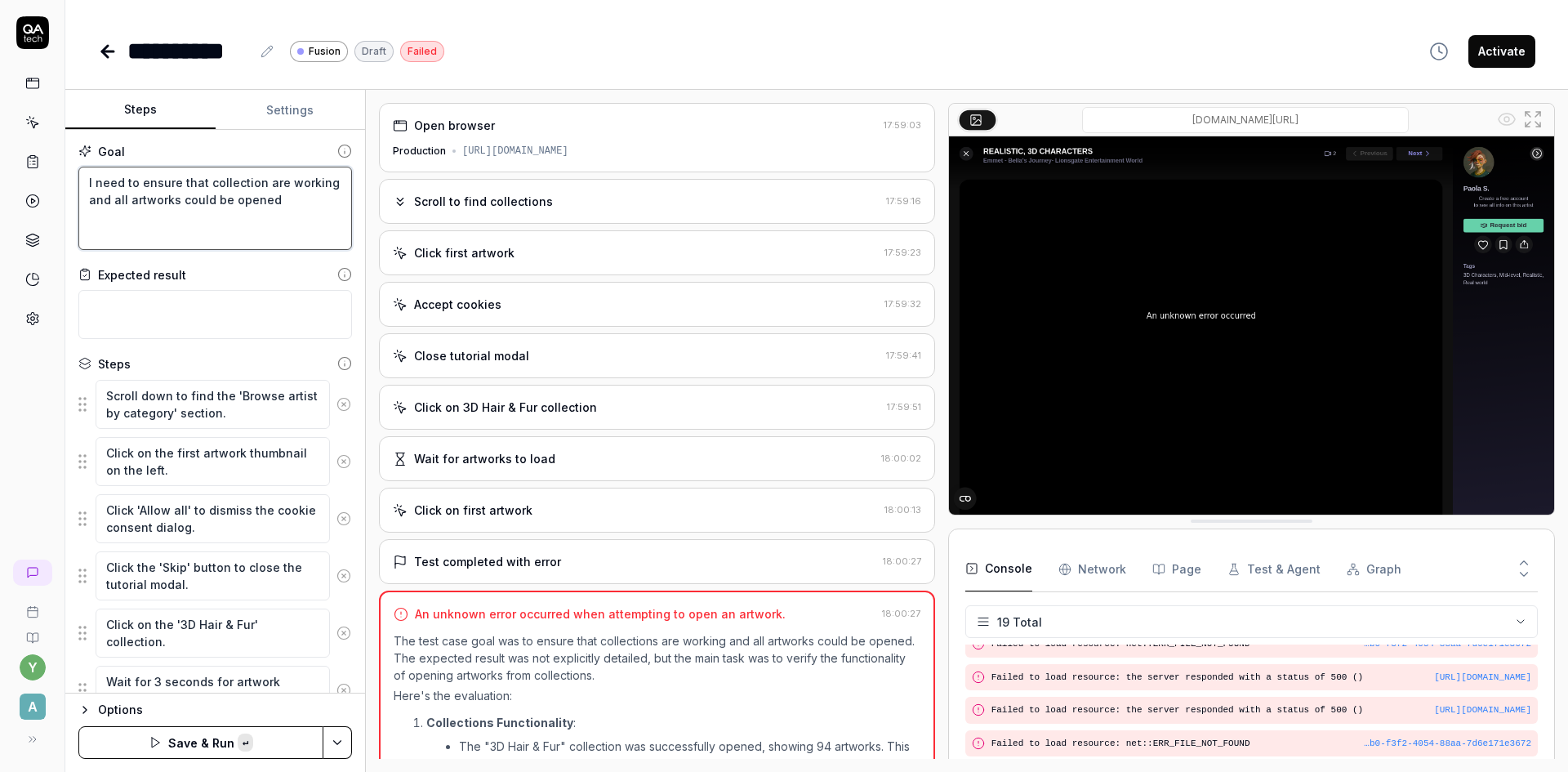
paste textarea "Use email [PERSON_NAME][EMAIL_ADDRESS][PERSON_NAME][DOMAIN_NAME]"
type textarea "*"
type textarea "I need to ensure that collection are working and all artworks could be opened U…"
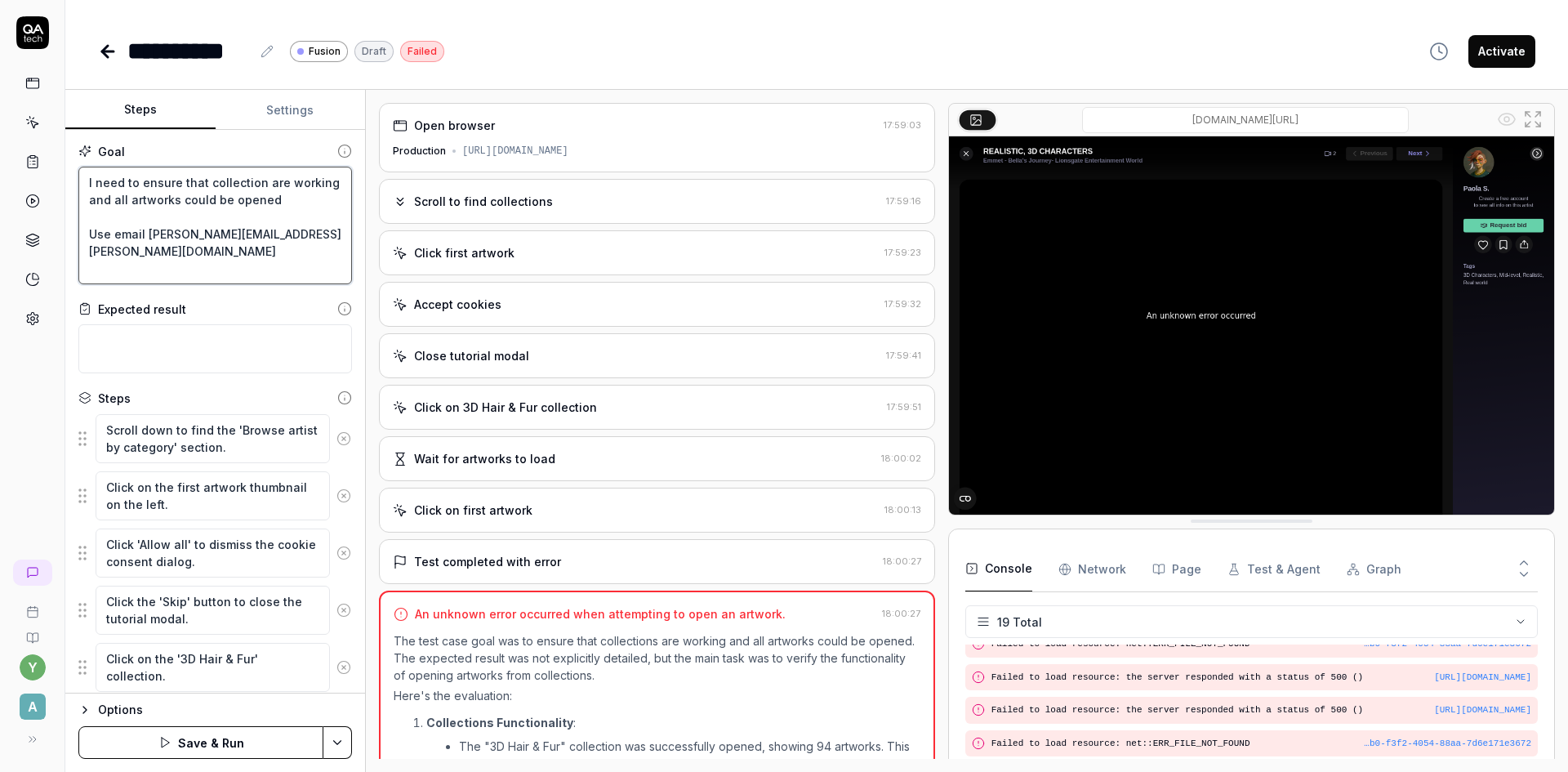
drag, startPoint x: 89, startPoint y: 261, endPoint x: 150, endPoint y: 258, distance: 61.1
click at [150, 258] on textarea "I need to ensure that collection are working and all artworks could be opened U…" at bounding box center [214, 225] width 273 height 118
type textarea "*"
type textarea "I need to ensure that collection are working and all artworks could be opened U…"
type textarea "*"
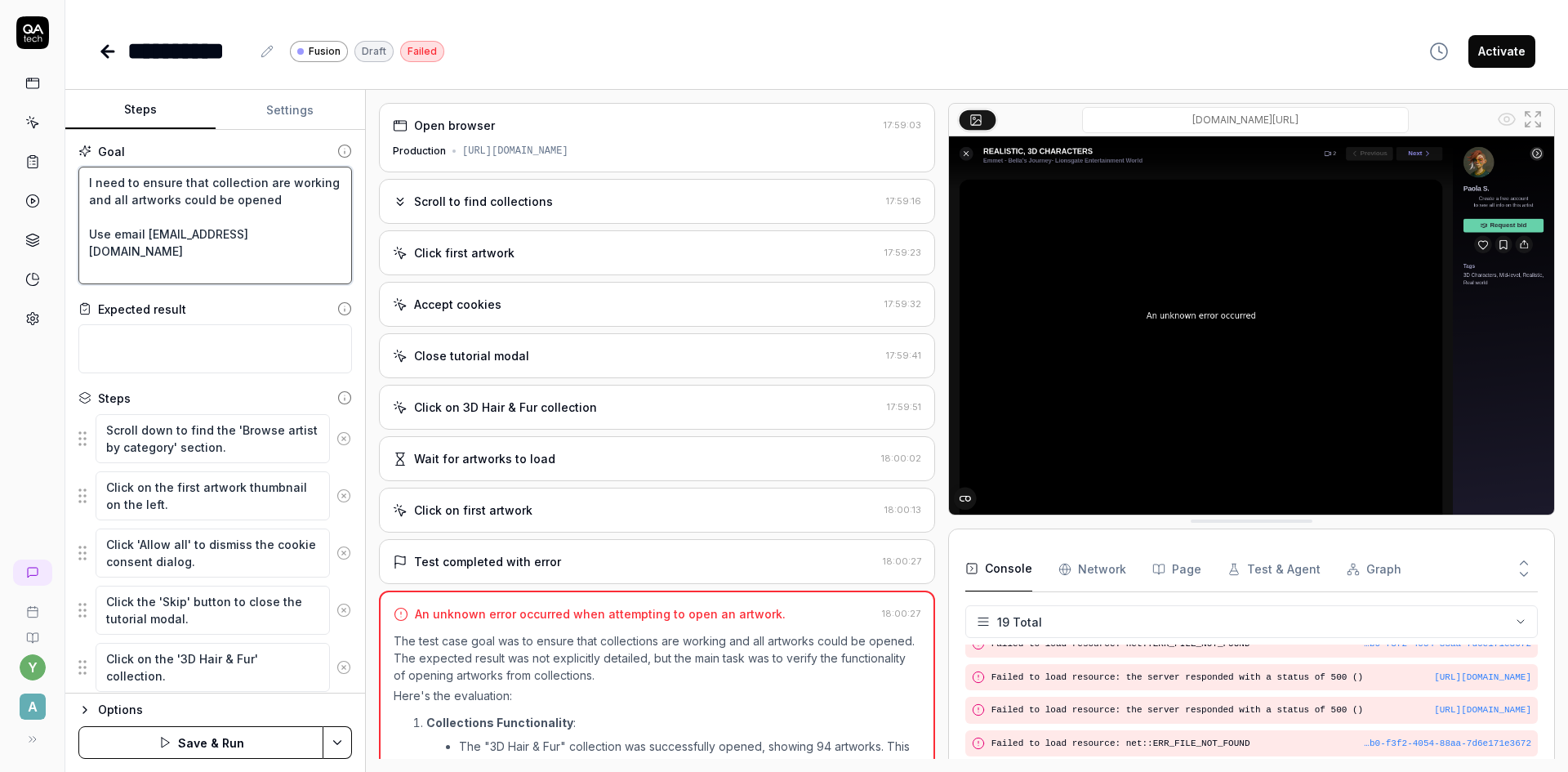
type textarea "I need to ensure that collection are working and all artworks could be opened U…"
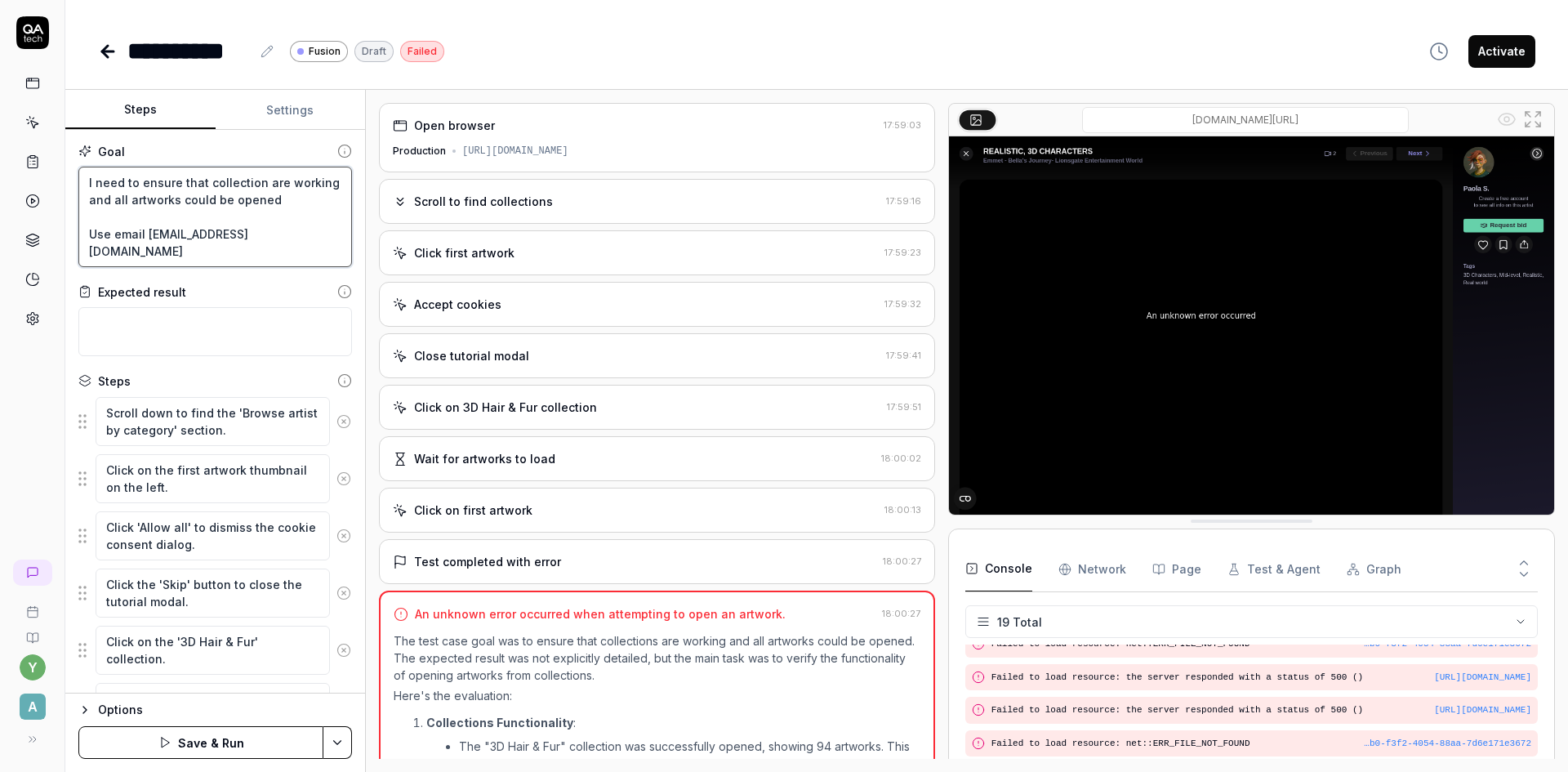
type textarea "*"
type textarea "I need to ensure that collection are working and all artworks could be opened U…"
type textarea "*"
type textarea "I need to ensure that collection are working and all artworks could be opened U…"
type textarea "*"
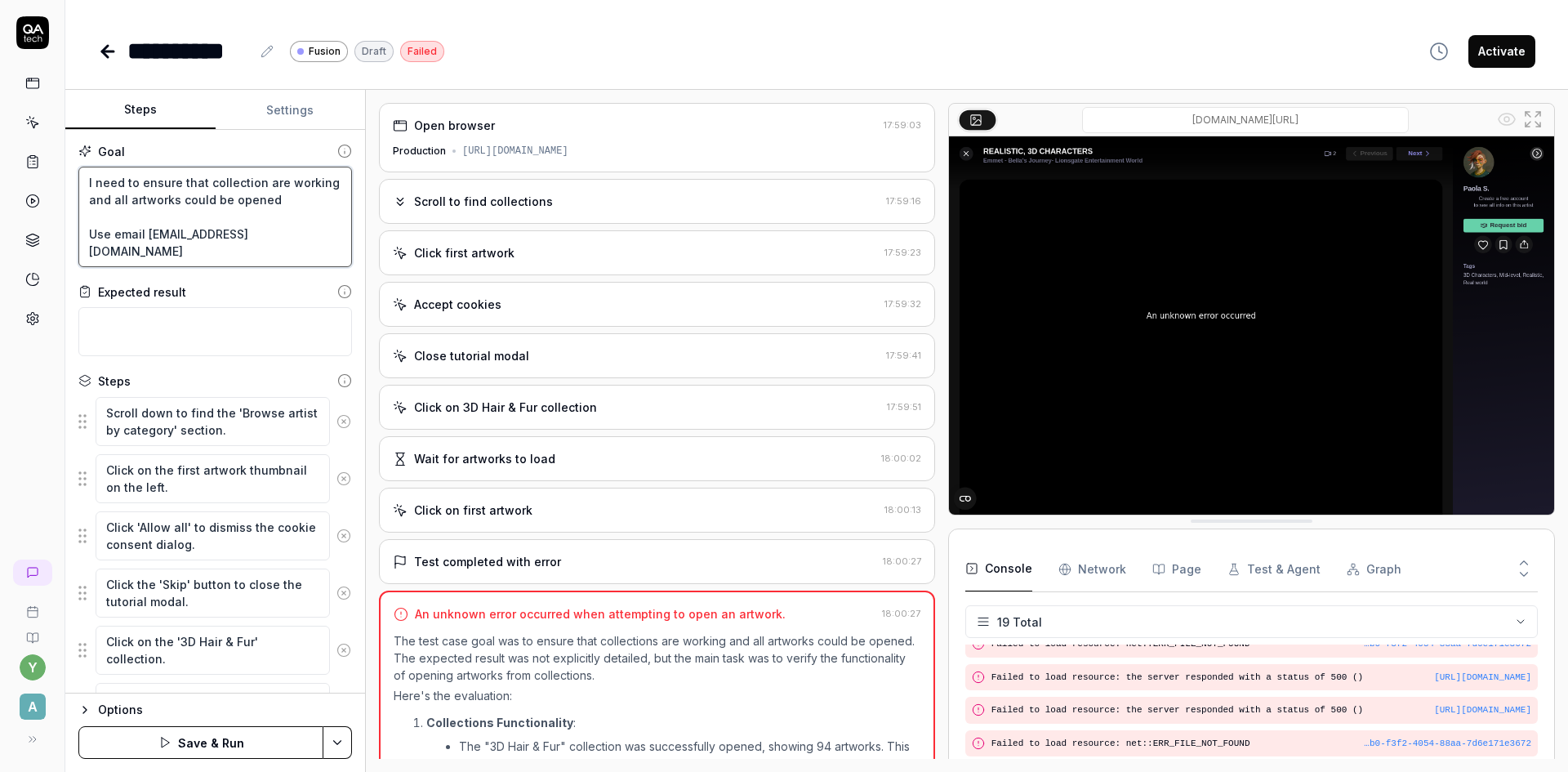
type textarea "I need to ensure that collection are working and all artworks could be opened U…"
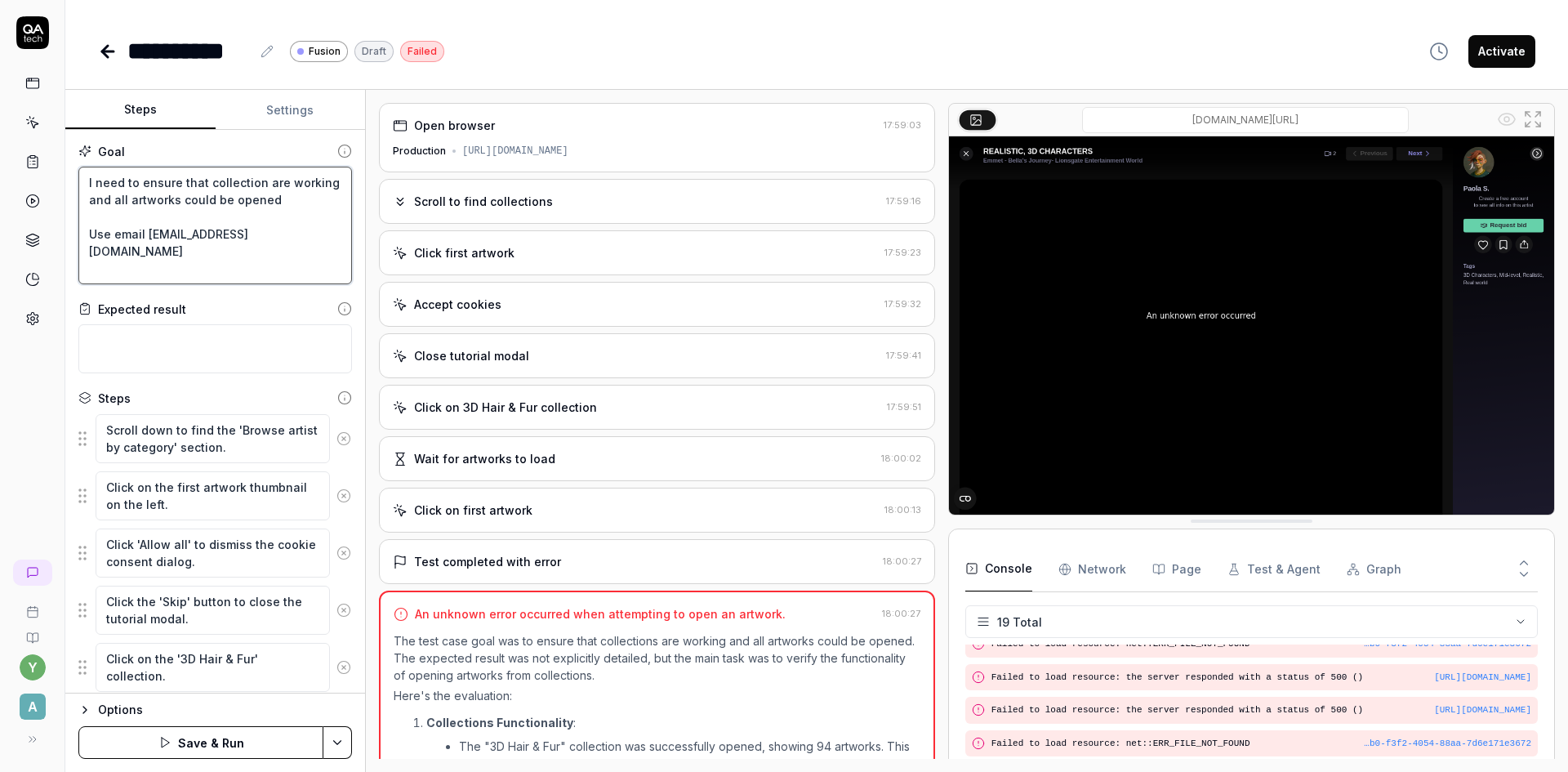
type textarea "*"
type textarea "I need to ensure that collection are working and all artworks could be opened U…"
type textarea "*"
type textarea "I need to ensure that collection are working and all artworks could be opened U…"
type textarea "*"
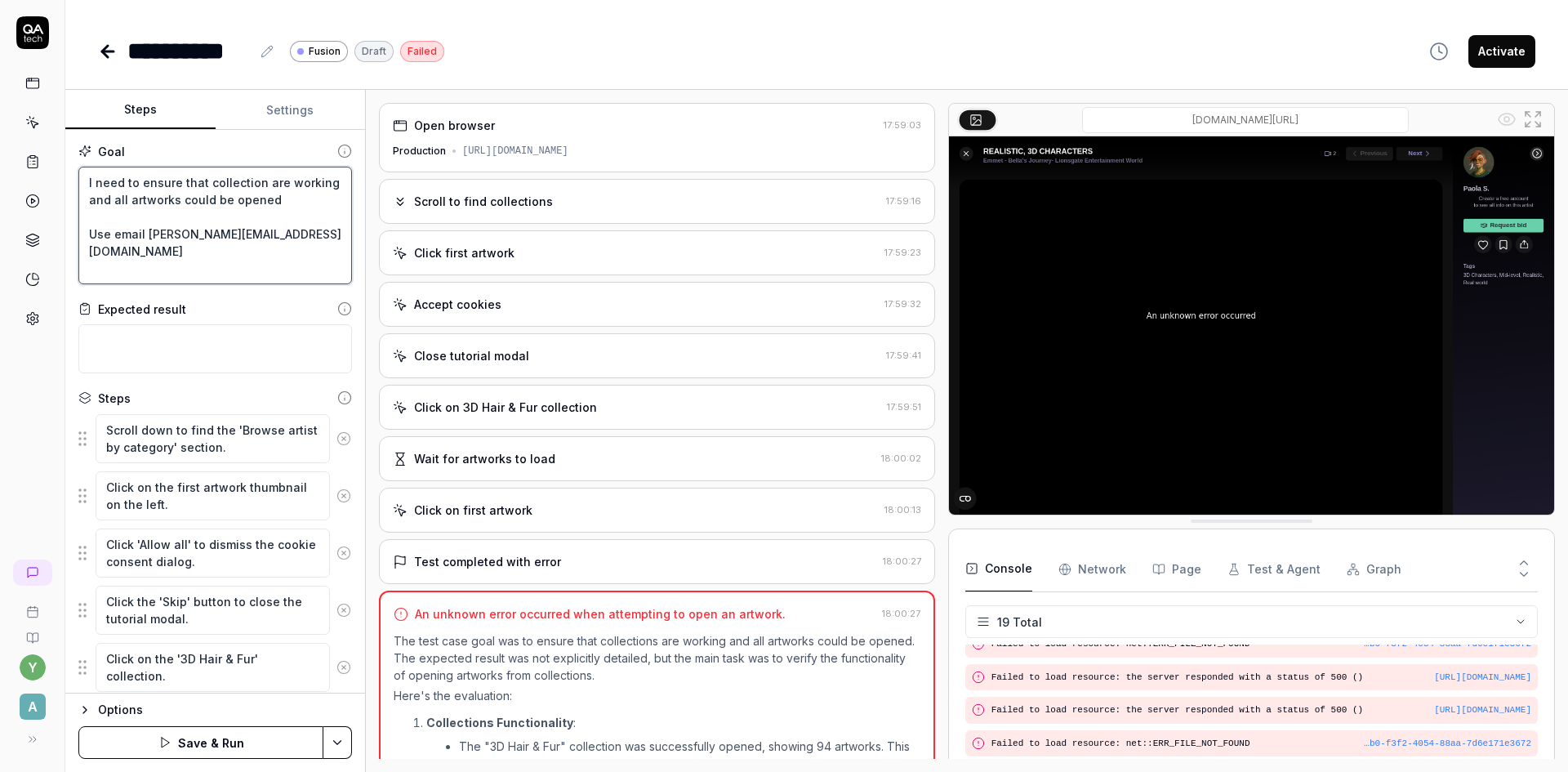
type textarea "I need to ensure that collection are working and all artworks could be opened U…"
type textarea "*"
type textarea "I need to ensure that collection are working and all artworks could be opened U…"
type textarea "*"
type textarea "I need to ensure that collection are working and all artworks could be opened U…"
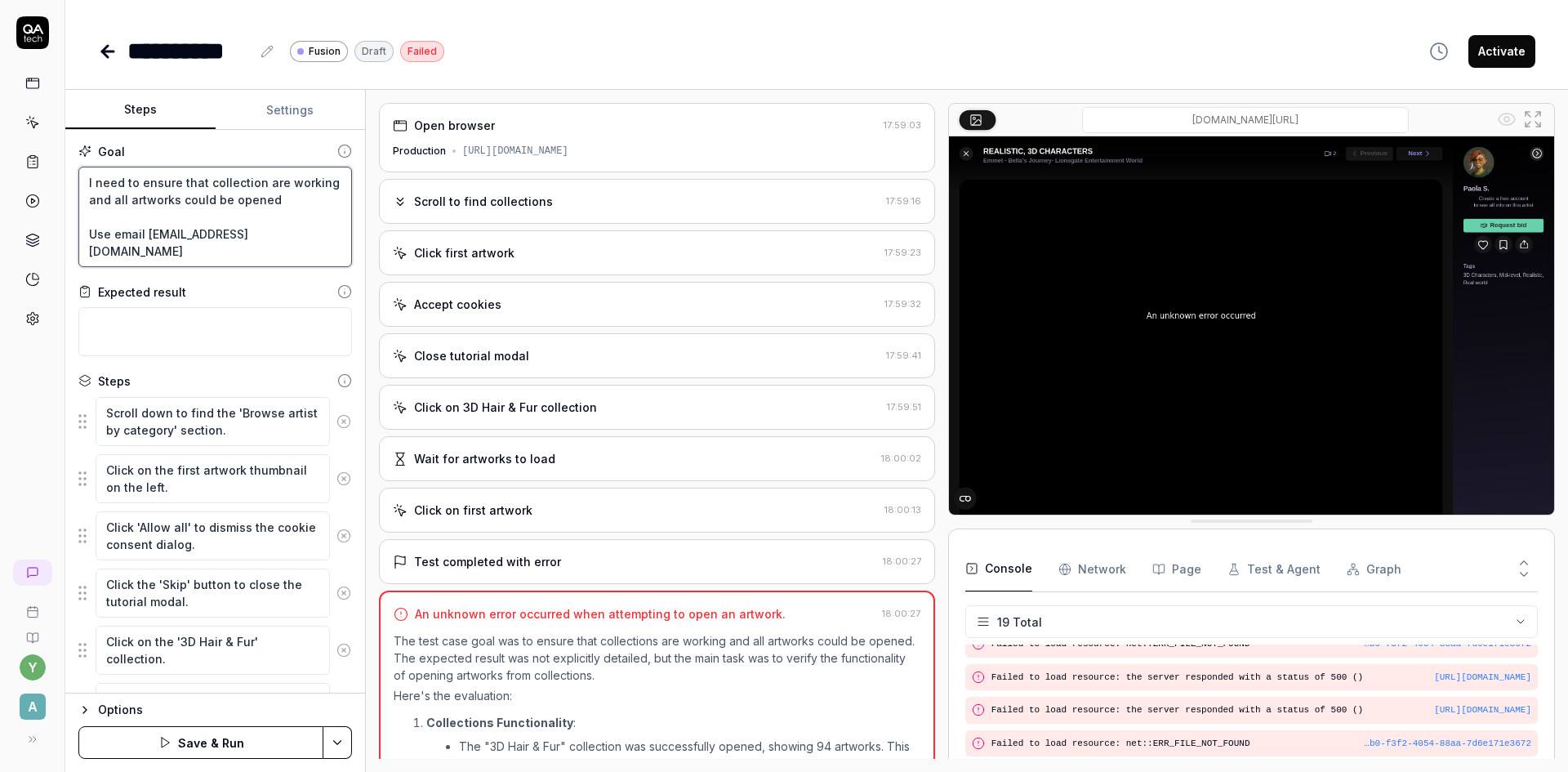
scroll to position [10, 0]
type textarea "*"
type textarea "I need to ensure that collection are working and all artworks could be opened U…"
type textarea "*"
type textarea "I need to ensure that collection are working and all artworks could be opened U…"
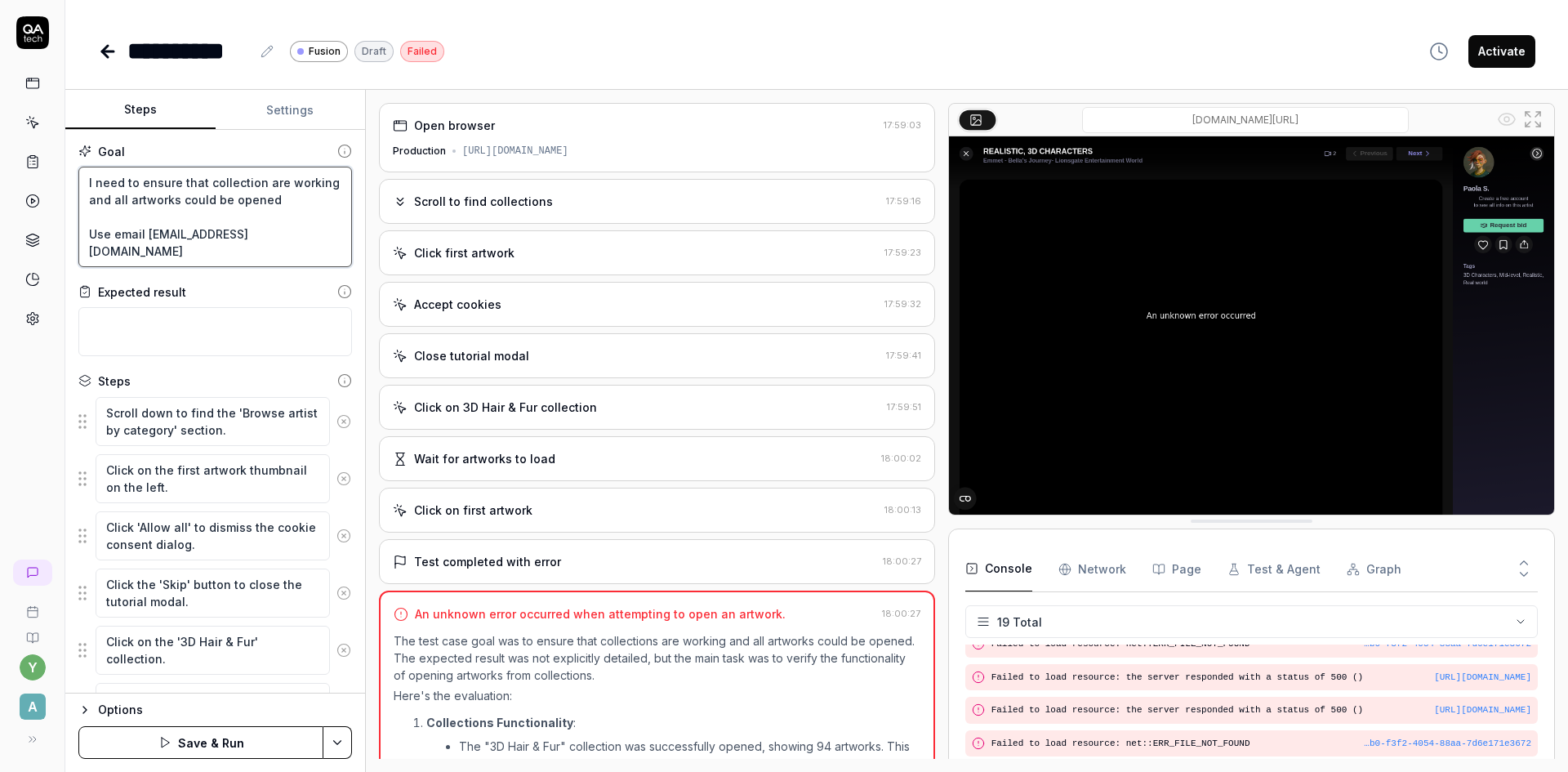
type textarea "*"
type textarea "I need to ensure that collection are working and all artworks could be opened U…"
type textarea "*"
type textarea "I need to ensure that collection are working and all artworks could be opened U…"
type textarea "*"
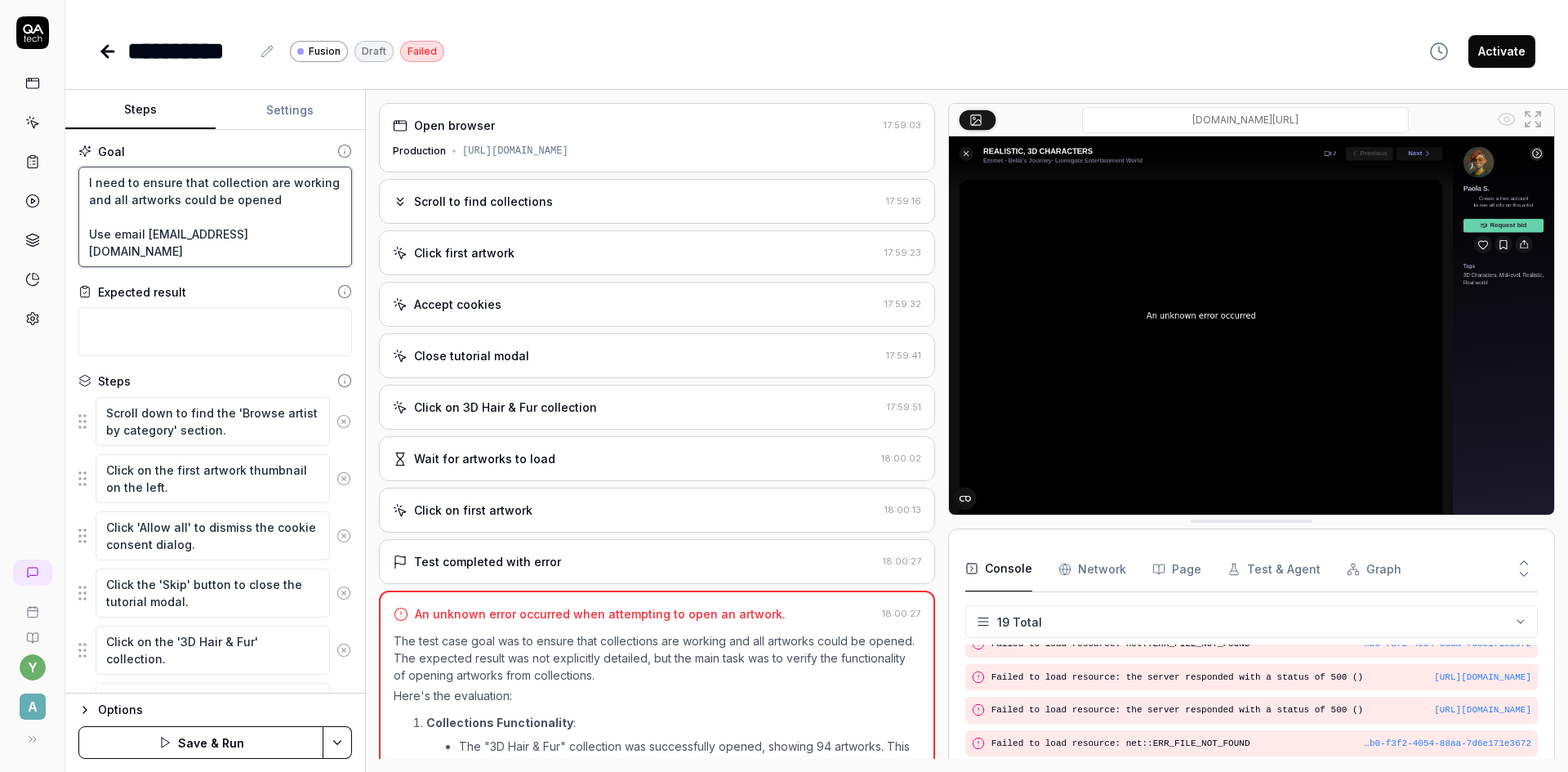
type textarea "I need to ensure that collection are working and all artworks could be opened U…"
type textarea "*"
type textarea "I need to ensure that collection are working and all artworks could be opened U…"
type textarea "*"
type textarea "I need to ensure that collection are working and all artworks could be opened U…"
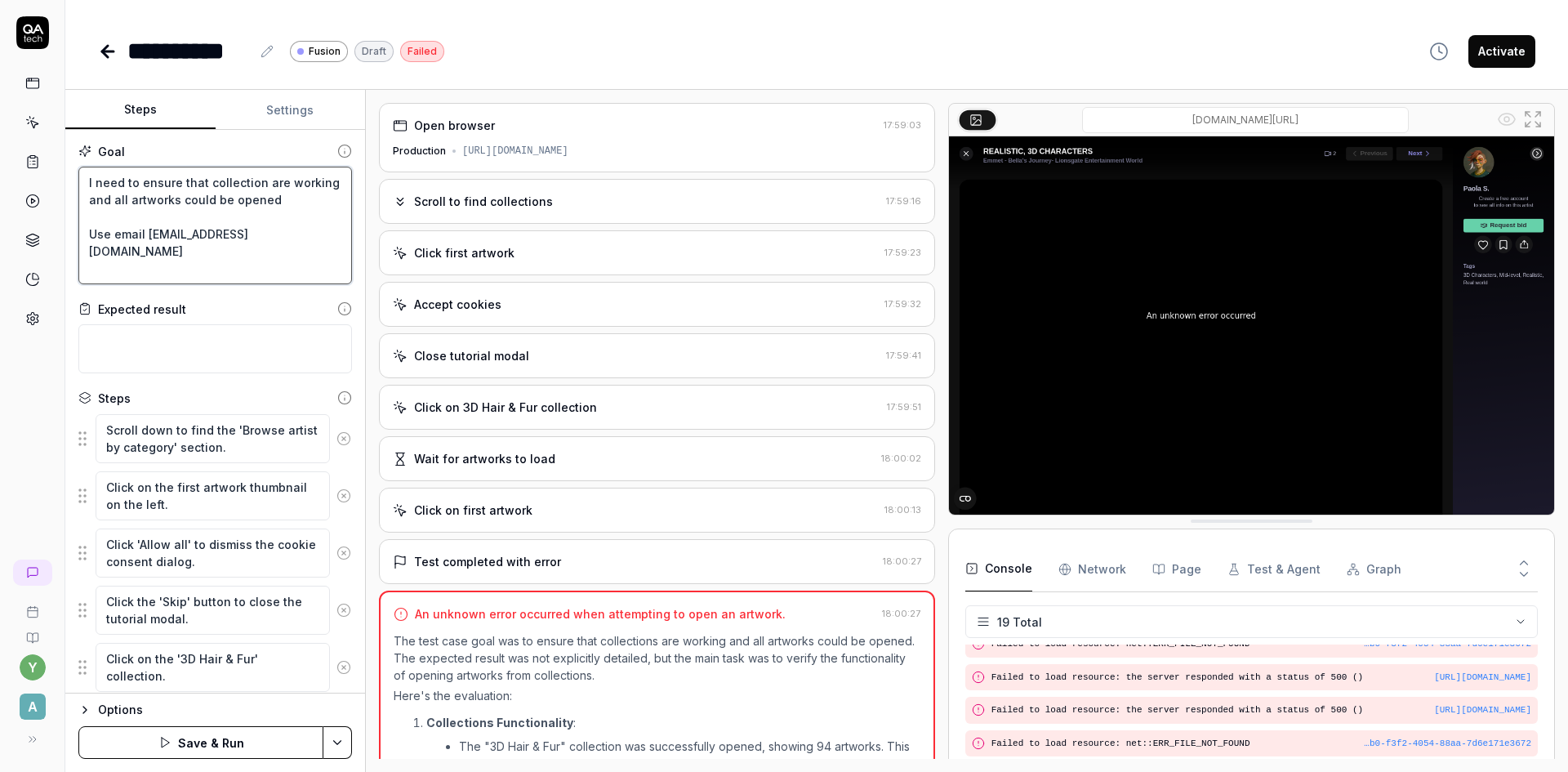
type textarea "*"
type textarea "I need to ensure that collection are working and all artworks could be opened U…"
type textarea "*"
type textarea "I need to ensure that collection are working and all artworks could be opened U…"
type textarea "*"
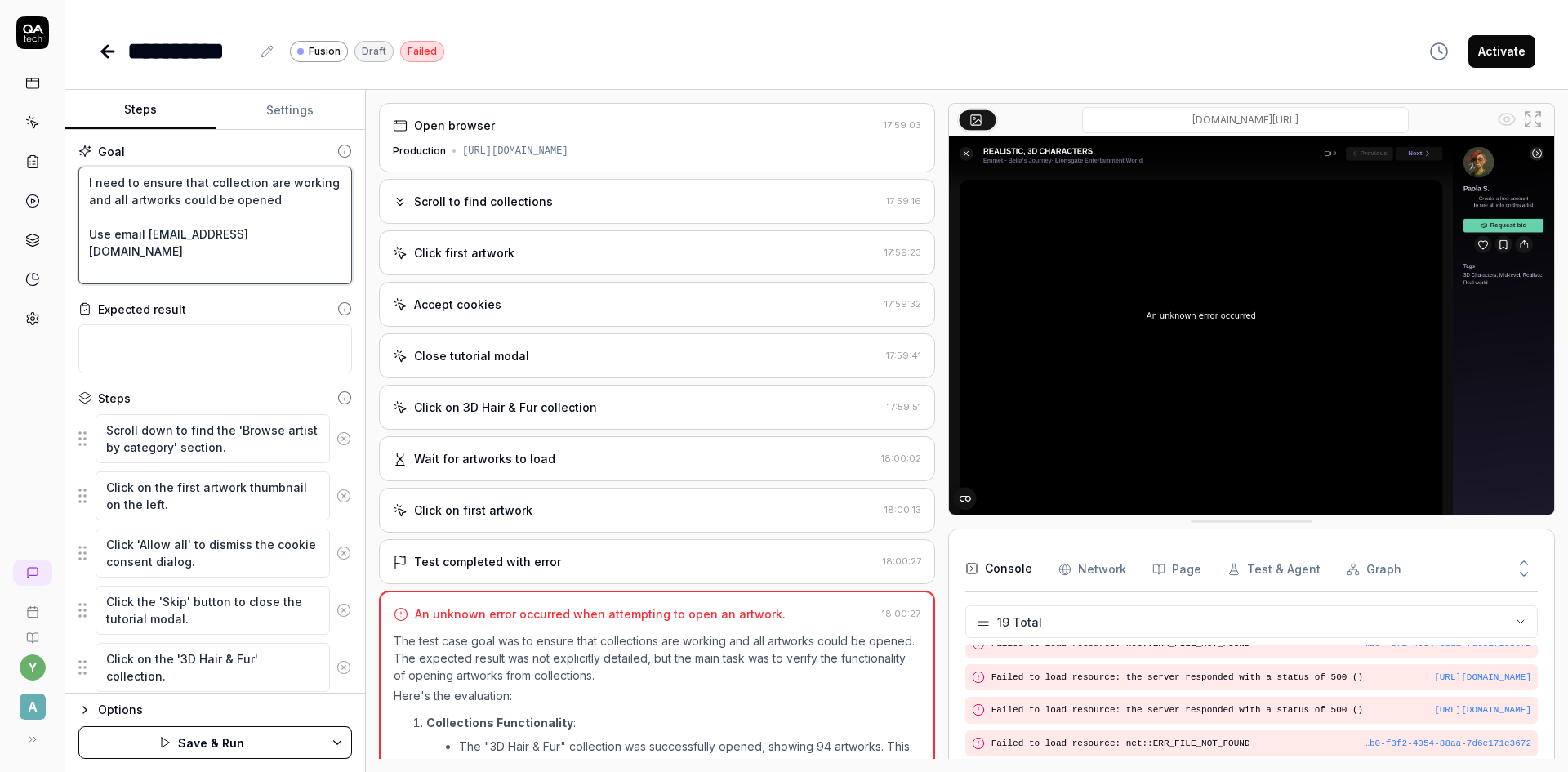
type textarea "I need to ensure that collection are working and all artworks could be opened U…"
type textarea "*"
type textarea "I need to ensure that collection are working and all artworks could be opened U…"
type textarea "*"
type textarea "I need to ensure that collection are working and all artworks could be opened U…"
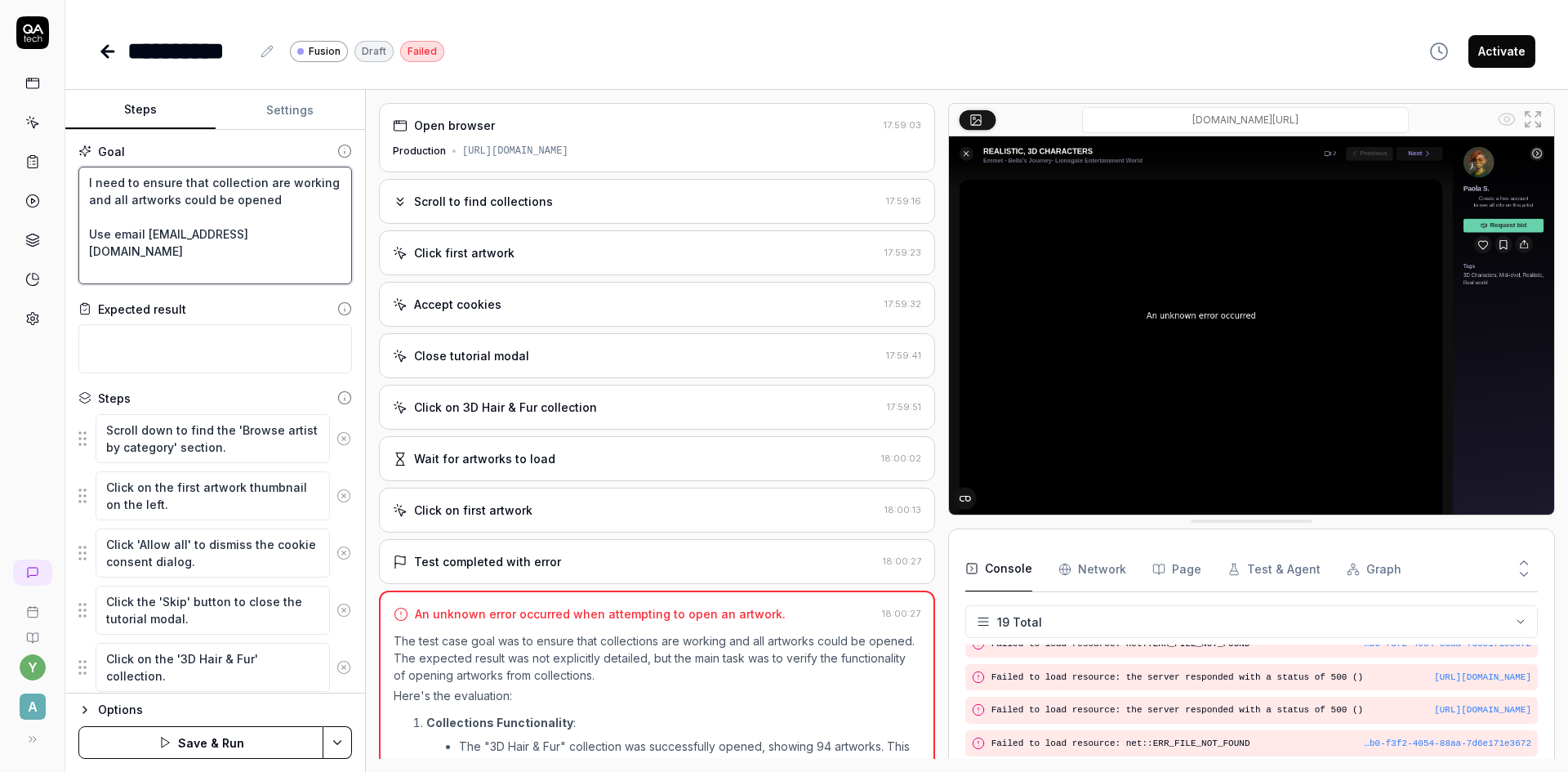
type textarea "*"
type textarea "I need to ensure that collection are working and all artworks could be opened U…"
type textarea "*"
type textarea "I need to ensure that collection are working and all artworks could be opened U…"
type textarea "*"
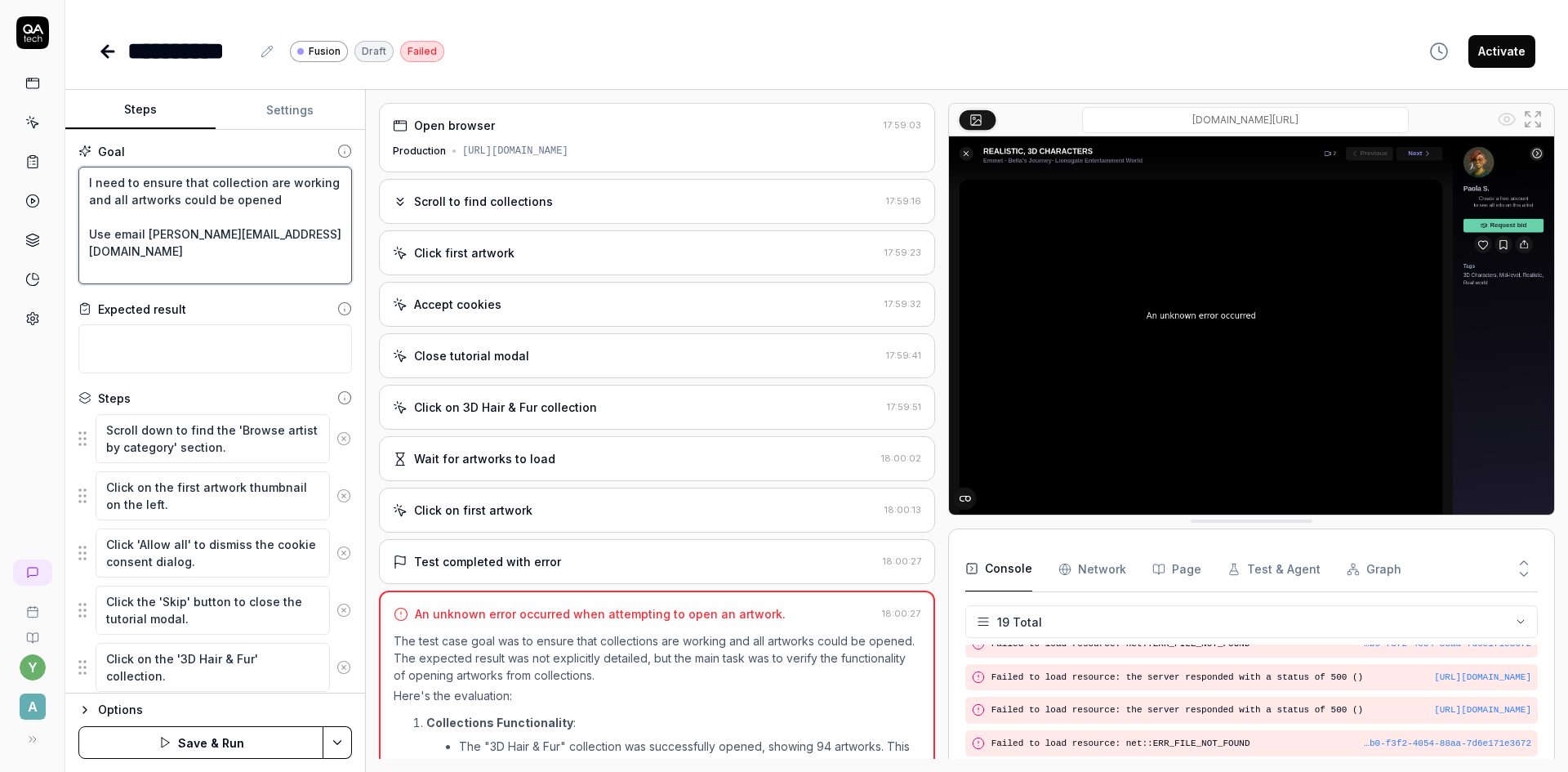
type textarea "I need to ensure that collection are working and all artworks could be opened U…"
click at [210, 297] on div "Goal I need to ensure that collection are working and all artworks could be ope…" at bounding box center [215, 411] width 299 height 563
click at [109, 336] on textarea at bounding box center [214, 349] width 273 height 49
paste textarea "Collection can be opened, artworks loaded, images of artworks can be seen and s…"
type textarea "*"
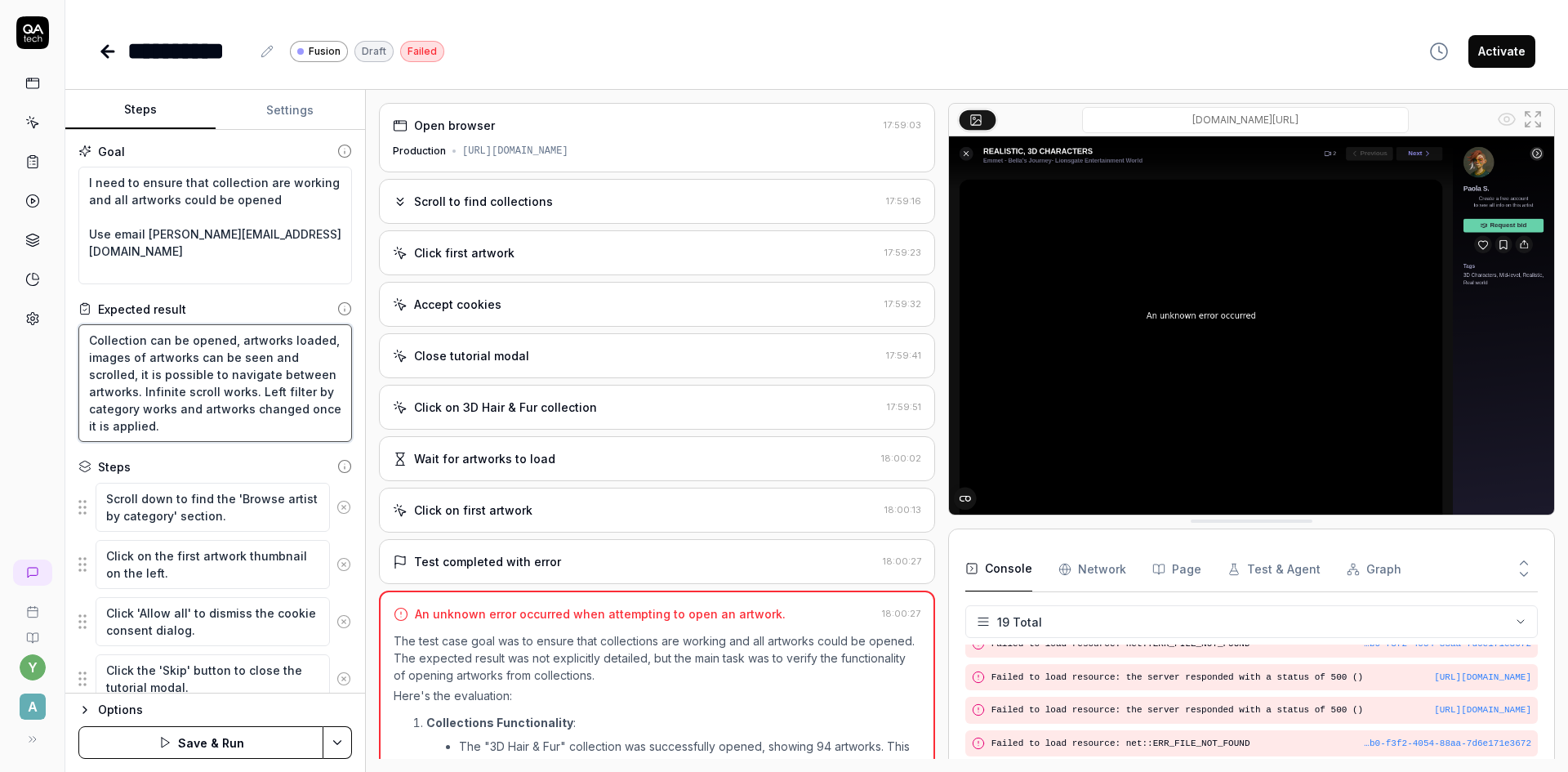
type textarea "Collection can be opened, artworks loaded, images of artworks can be seen and s…"
click at [213, 457] on div "Goal I need to ensure that collection are working and all artworks could be ope…" at bounding box center [215, 411] width 299 height 563
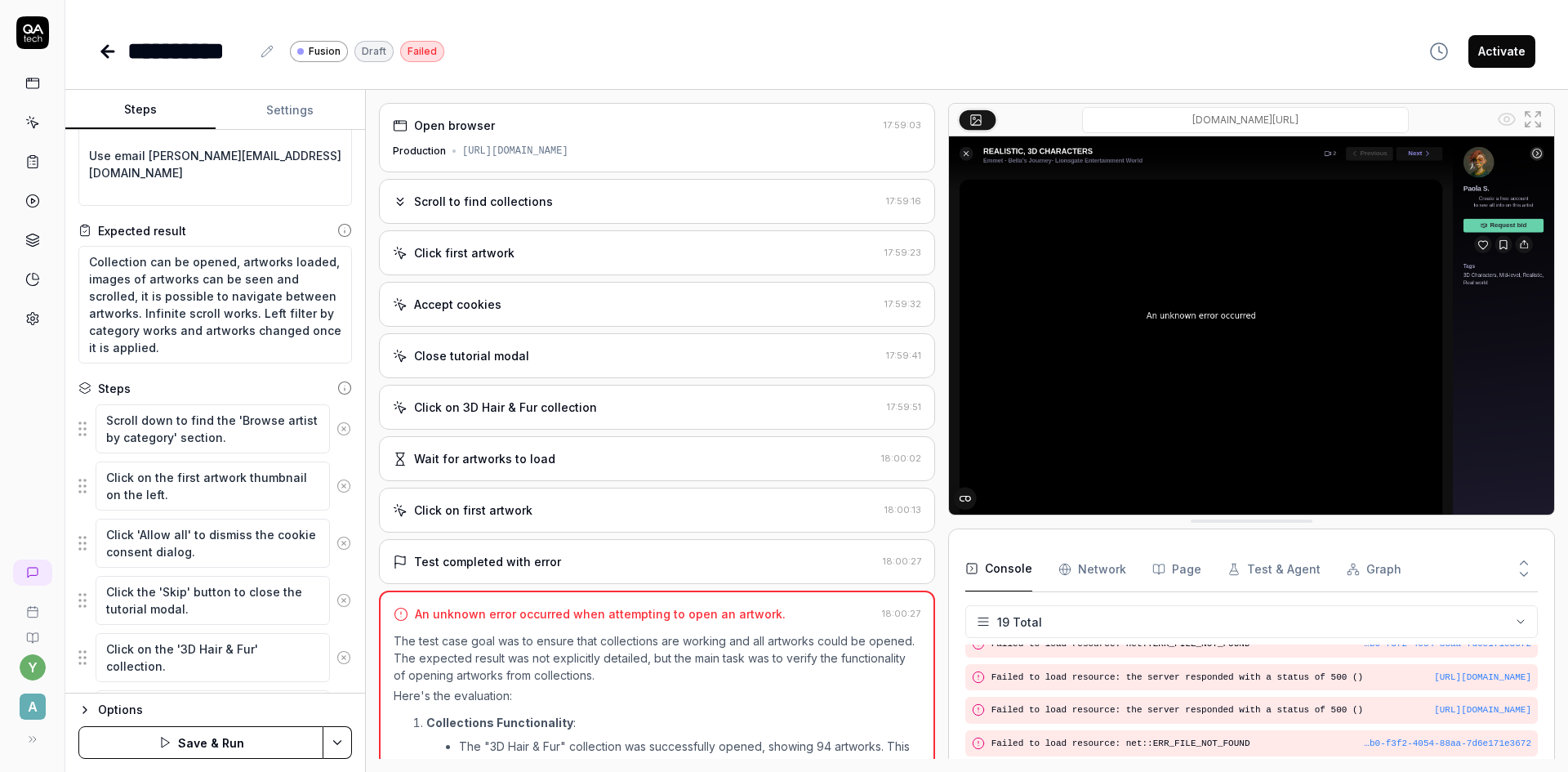
scroll to position [82, 0]
click at [269, 436] on textarea "Scroll down to find the 'Browse artist by category' section." at bounding box center [213, 426] width 235 height 49
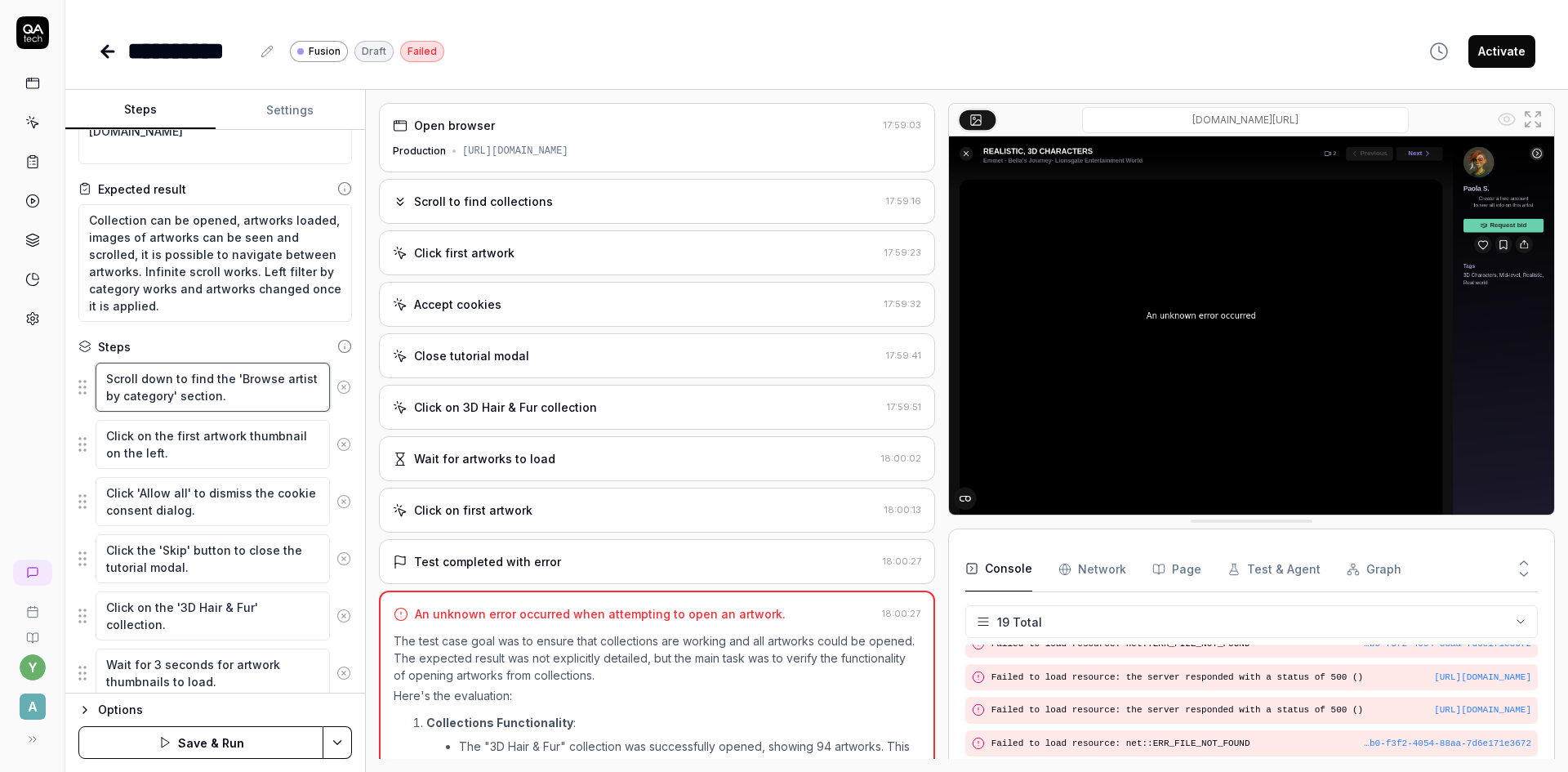
scroll to position [70, 0]
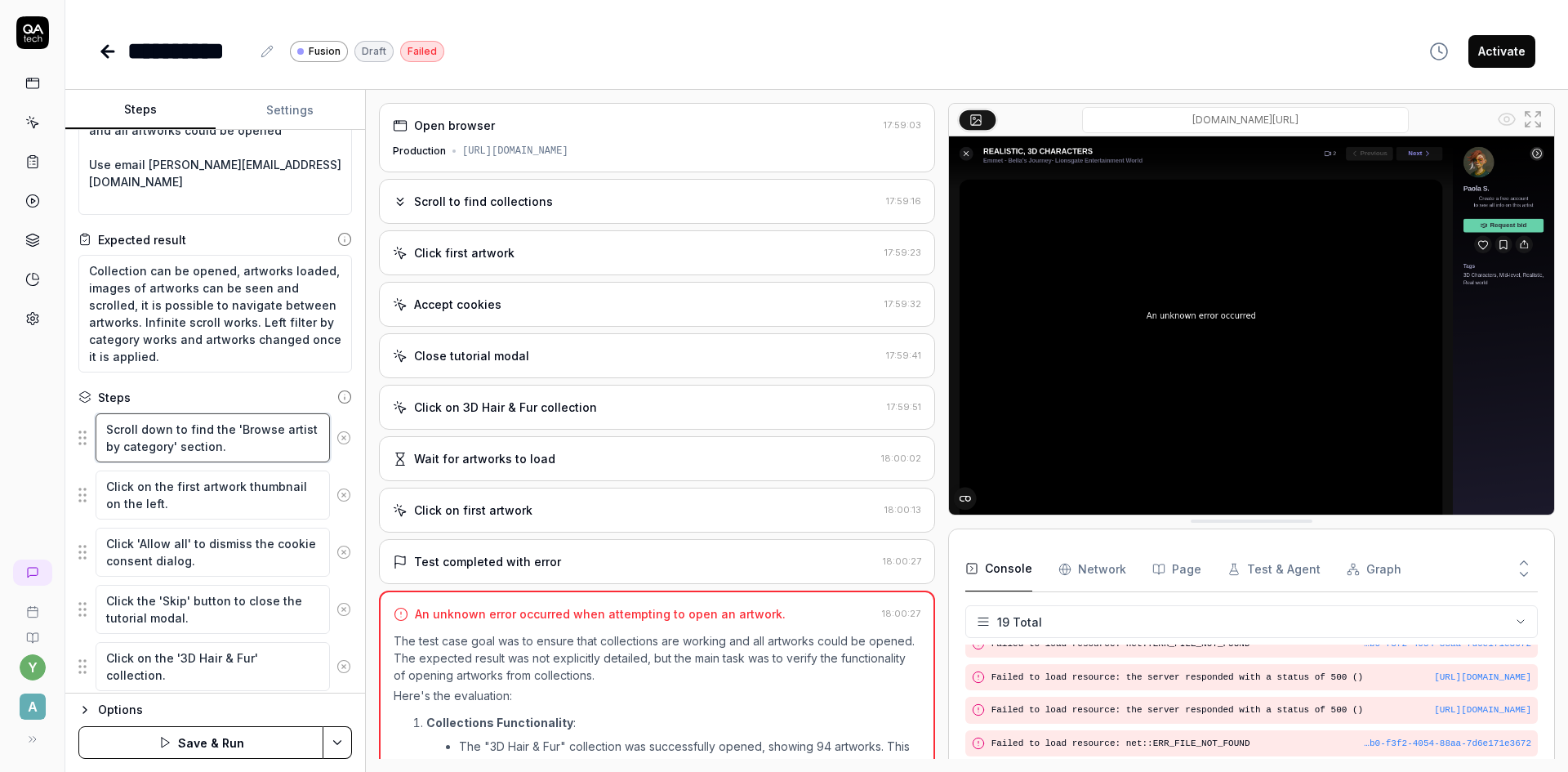
drag, startPoint x: 263, startPoint y: 448, endPoint x: 99, endPoint y: 420, distance: 166.4
click at [99, 420] on textarea "Scroll down to find the 'Browse artist by category' section." at bounding box center [213, 437] width 235 height 49
paste textarea "Enter the provided email address"
type textarea "*"
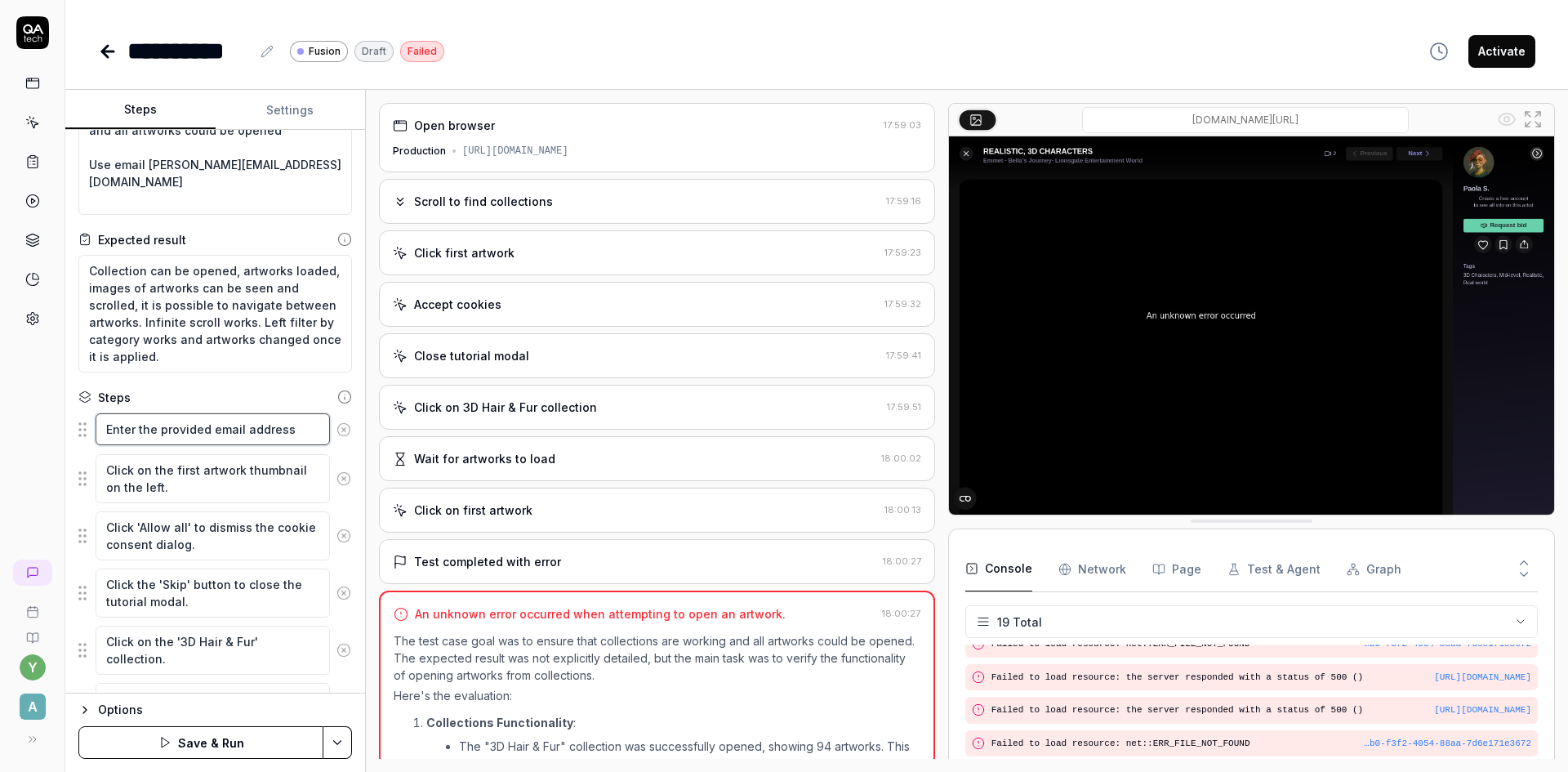
type textarea "Enter the provided email address"
click at [227, 486] on textarea "Click on the first artwork thumbnail on the left." at bounding box center [213, 479] width 235 height 49
drag, startPoint x: 203, startPoint y: 483, endPoint x: 110, endPoint y: 461, distance: 95.6
click at [110, 461] on textarea "Click on the first artwork thumbnail on the left." at bounding box center [213, 479] width 235 height 49
paste textarea "heck the terms checkbox"
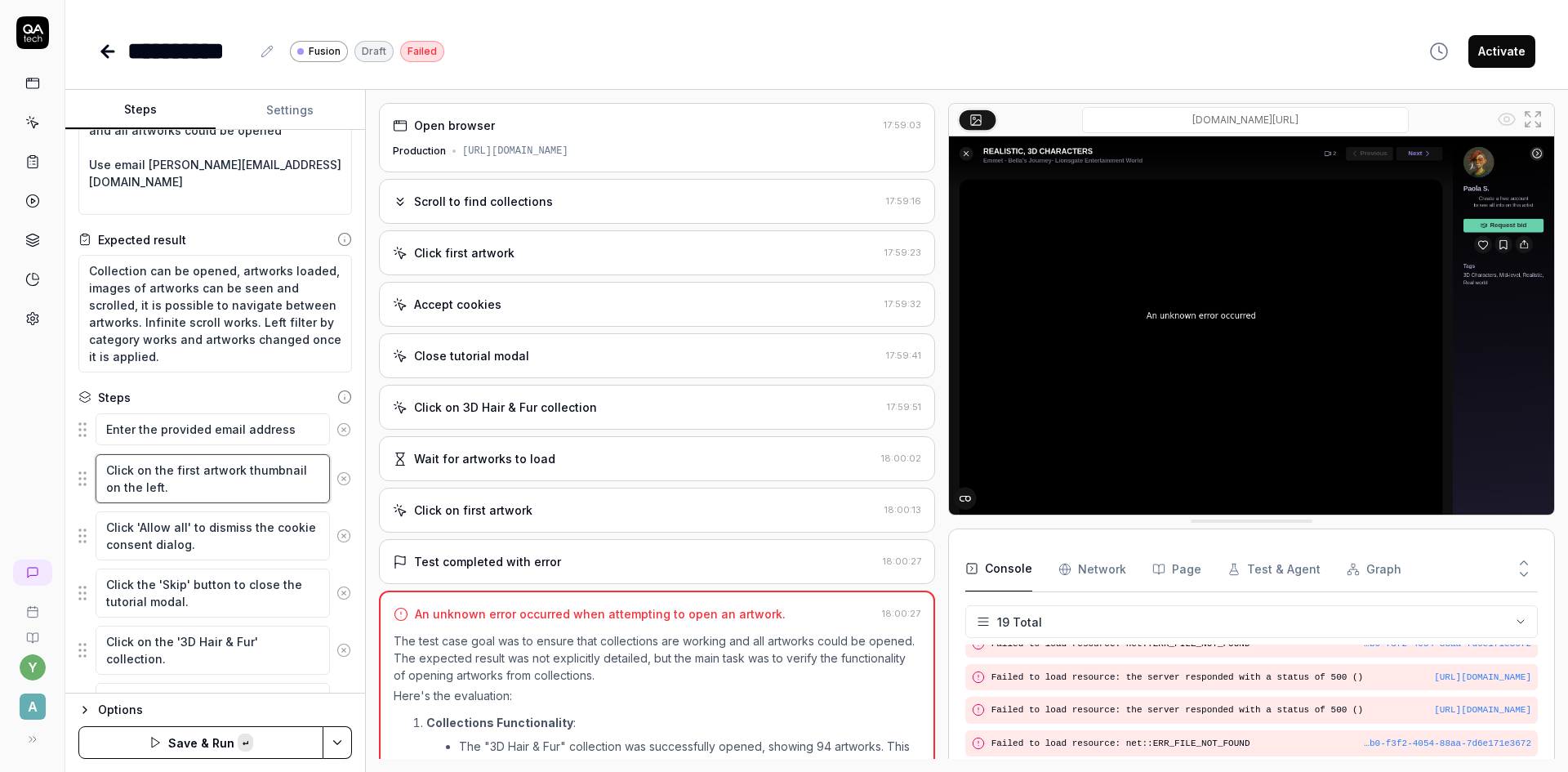
type textarea "*"
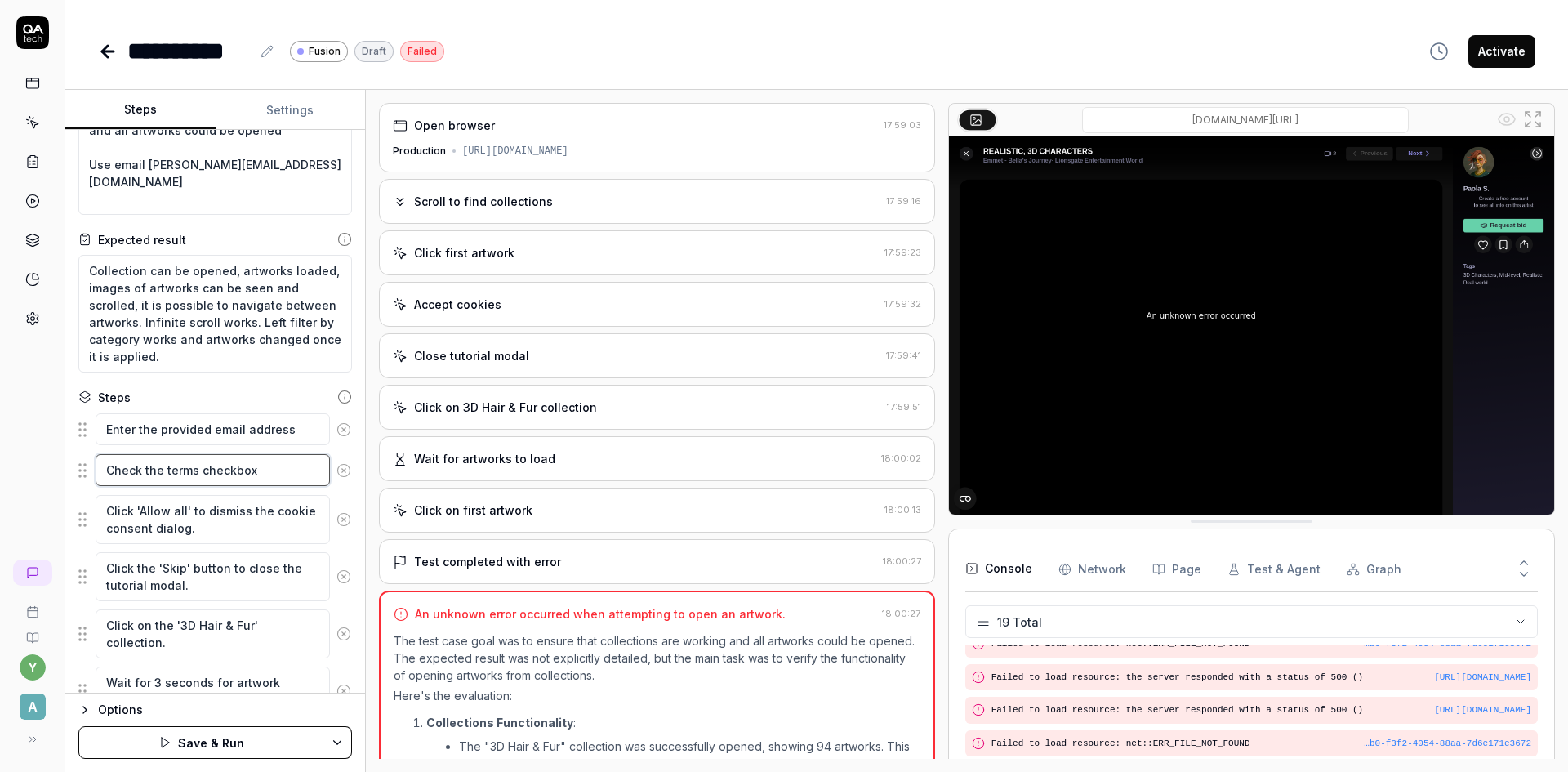
type textarea "Check the terms checkbox"
drag, startPoint x: 141, startPoint y: 521, endPoint x: 102, endPoint y: 507, distance: 41.4
click at [102, 507] on textarea "Click 'Allow all' to dismiss the cookie consent dialog." at bounding box center [213, 520] width 235 height 49
paste textarea "the Continue button"
type textarea "*"
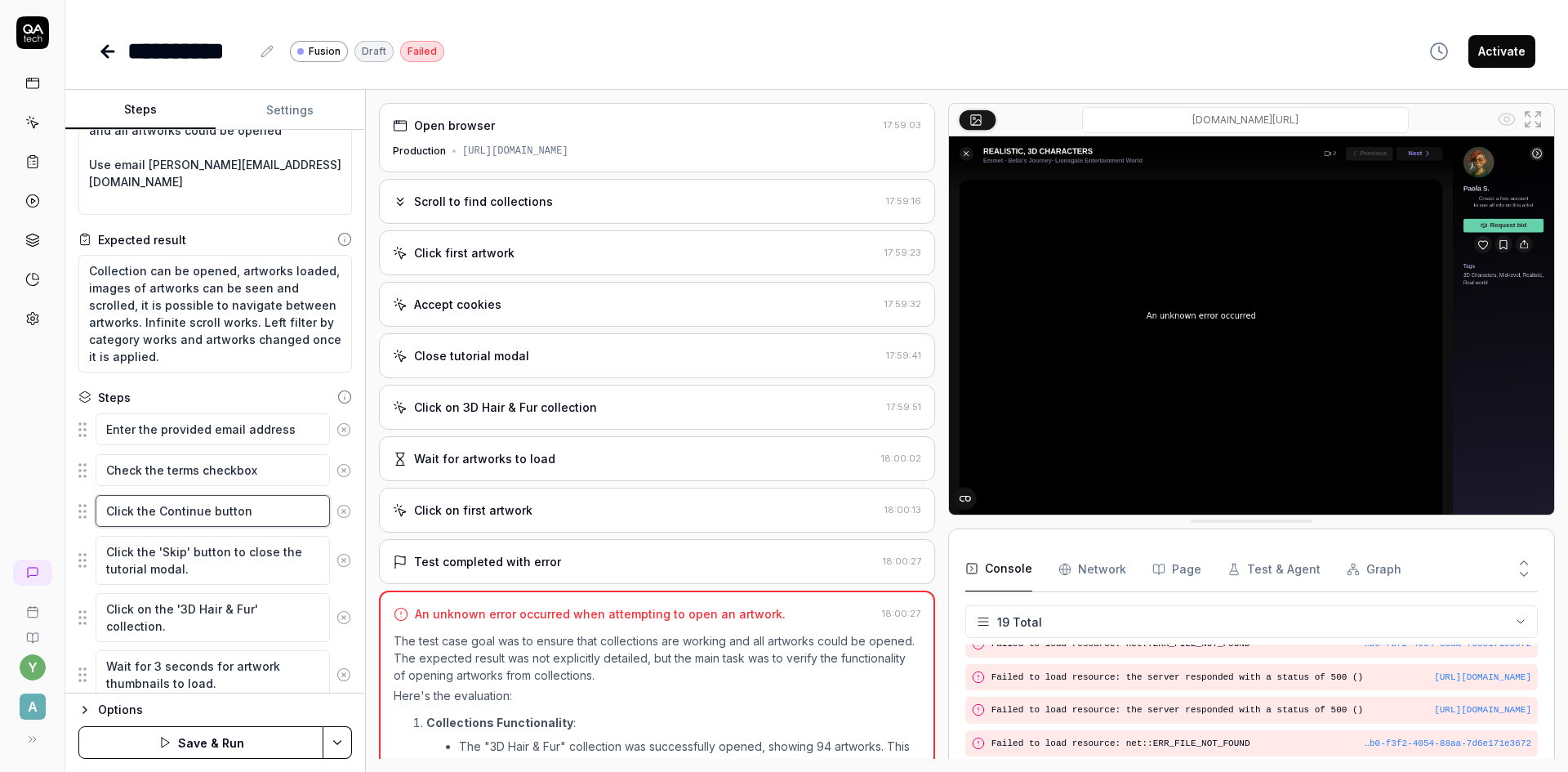
type textarea "Click the Continue button"
drag, startPoint x: 193, startPoint y: 564, endPoint x: 90, endPoint y: 542, distance: 105.3
click at [90, 542] on div "Click the 'Skip' button to close the tutorial modal." at bounding box center [214, 560] width 273 height 50
paste textarea "on one of the artworks, wait for a popup to be opened with additional artwork i…"
type textarea "*"
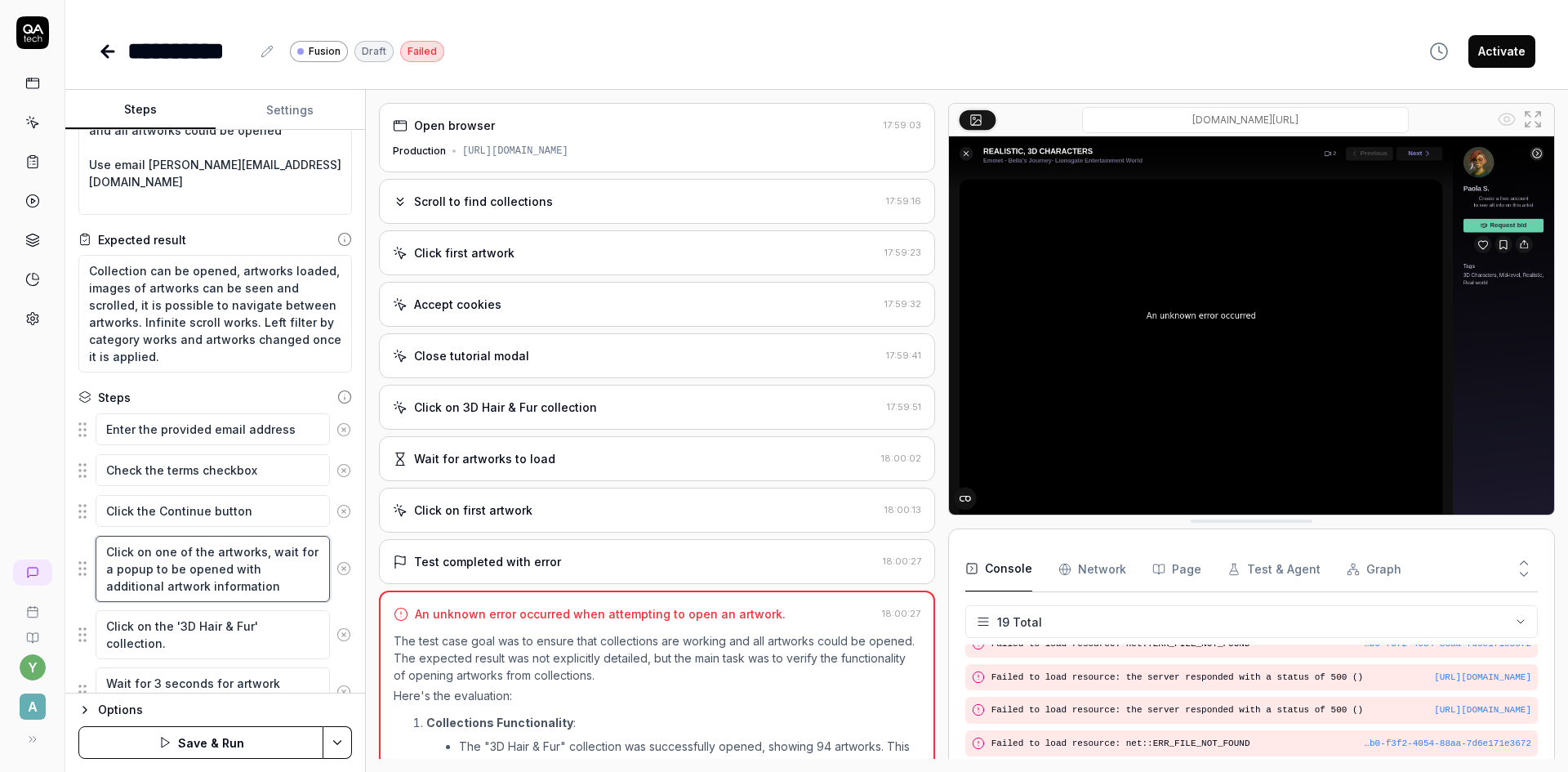
type textarea "Click on one of the artworks, wait for a popup to be opened with additional art…"
drag, startPoint x: 232, startPoint y: 636, endPoint x: 71, endPoint y: 611, distance: 162.9
click at [72, 611] on div "Goal I need to ensure that collection are working and all artworks could be ope…" at bounding box center [215, 411] width 299 height 563
paste textarea "Scroll down and see other images opened"
type textarea "*"
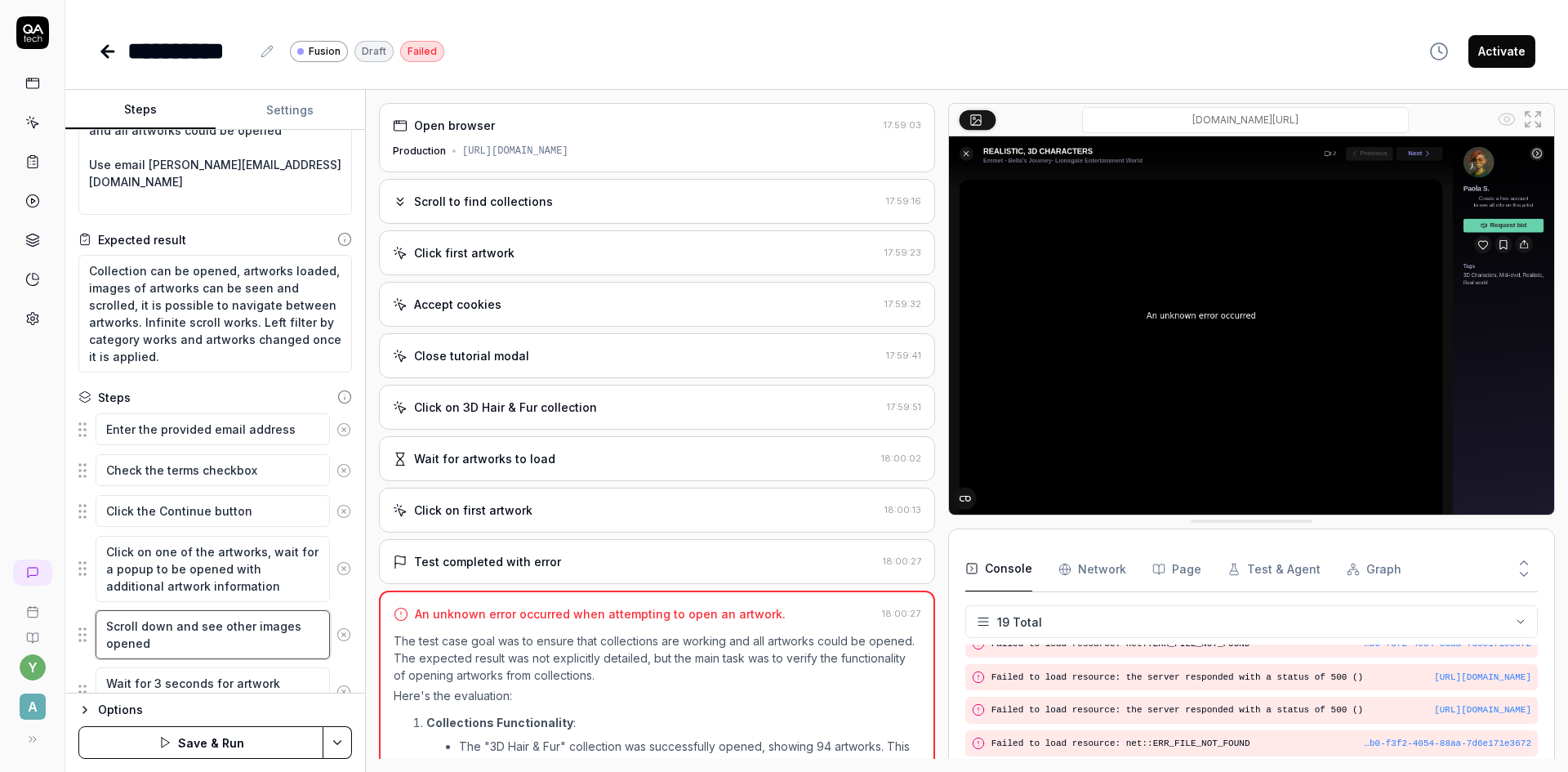
type textarea "Scroll down and see other images opened"
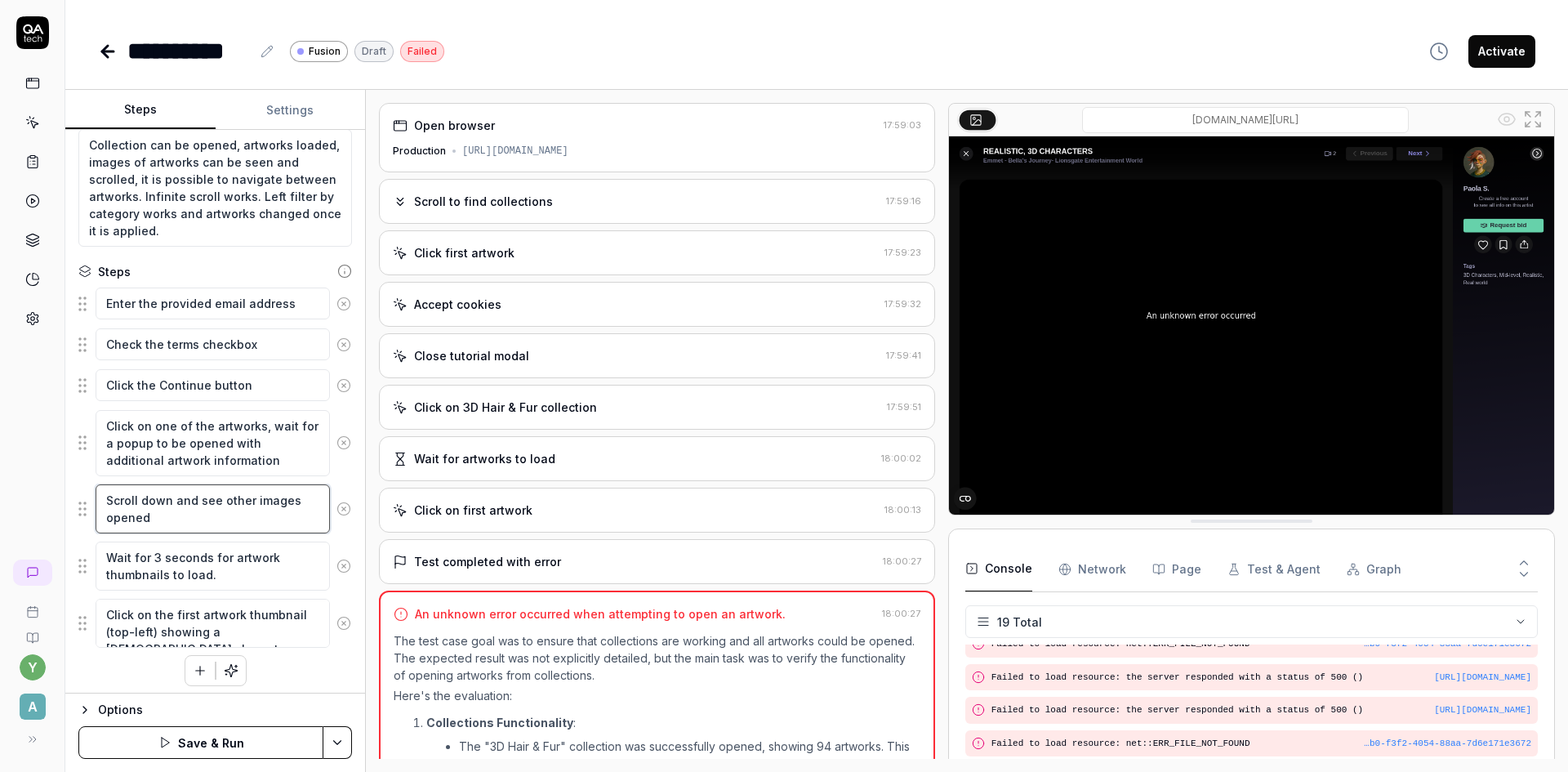
scroll to position [201, 0]
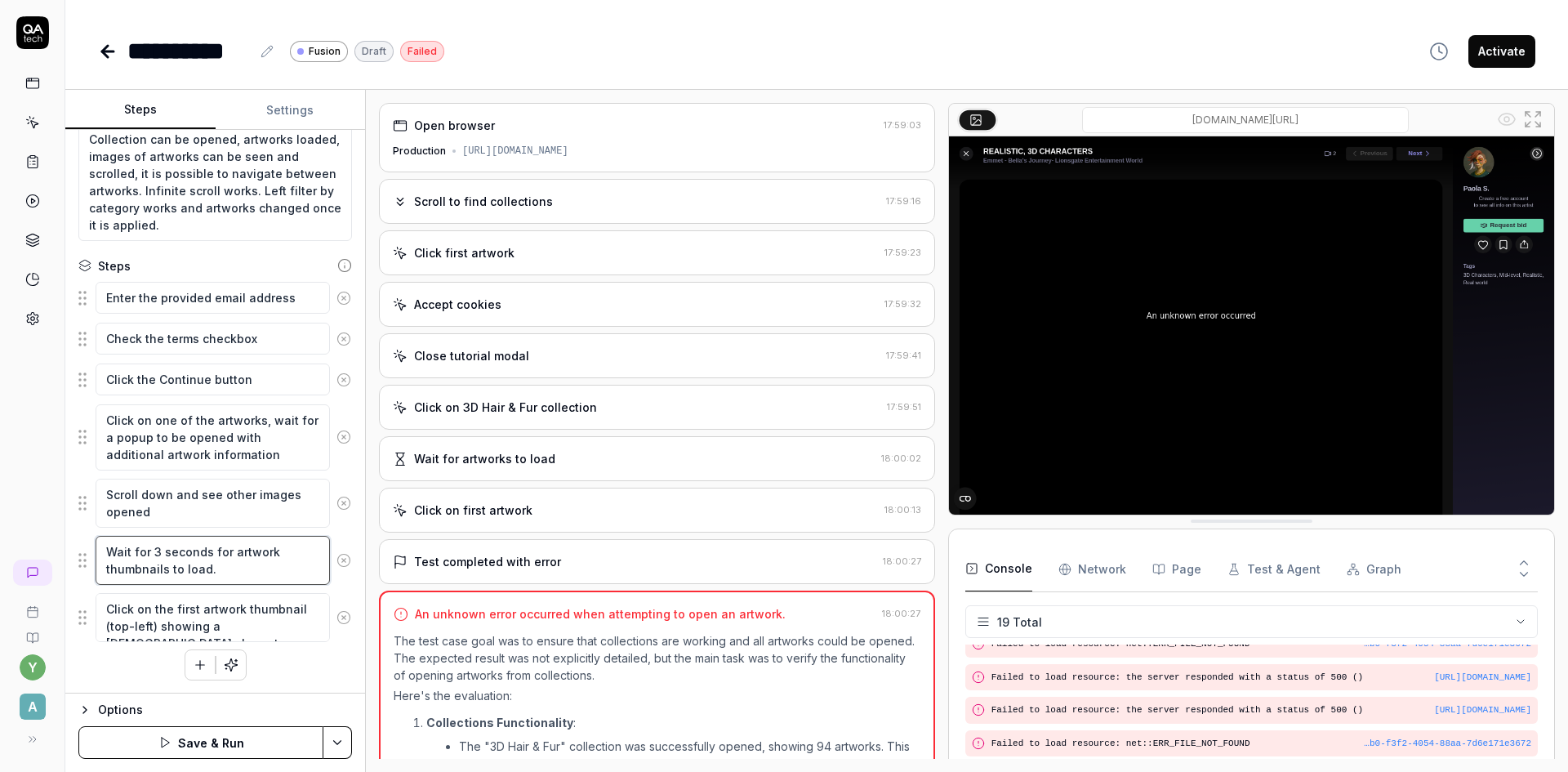
drag, startPoint x: 224, startPoint y: 568, endPoint x: 99, endPoint y: 555, distance: 125.7
click at [99, 555] on textarea "Wait for 3 seconds for artwork thumbnails to load." at bounding box center [213, 560] width 235 height 49
paste textarea "Click Next button to see another artwork"
type textarea "*"
type textarea "Click Next button to see another artwork"
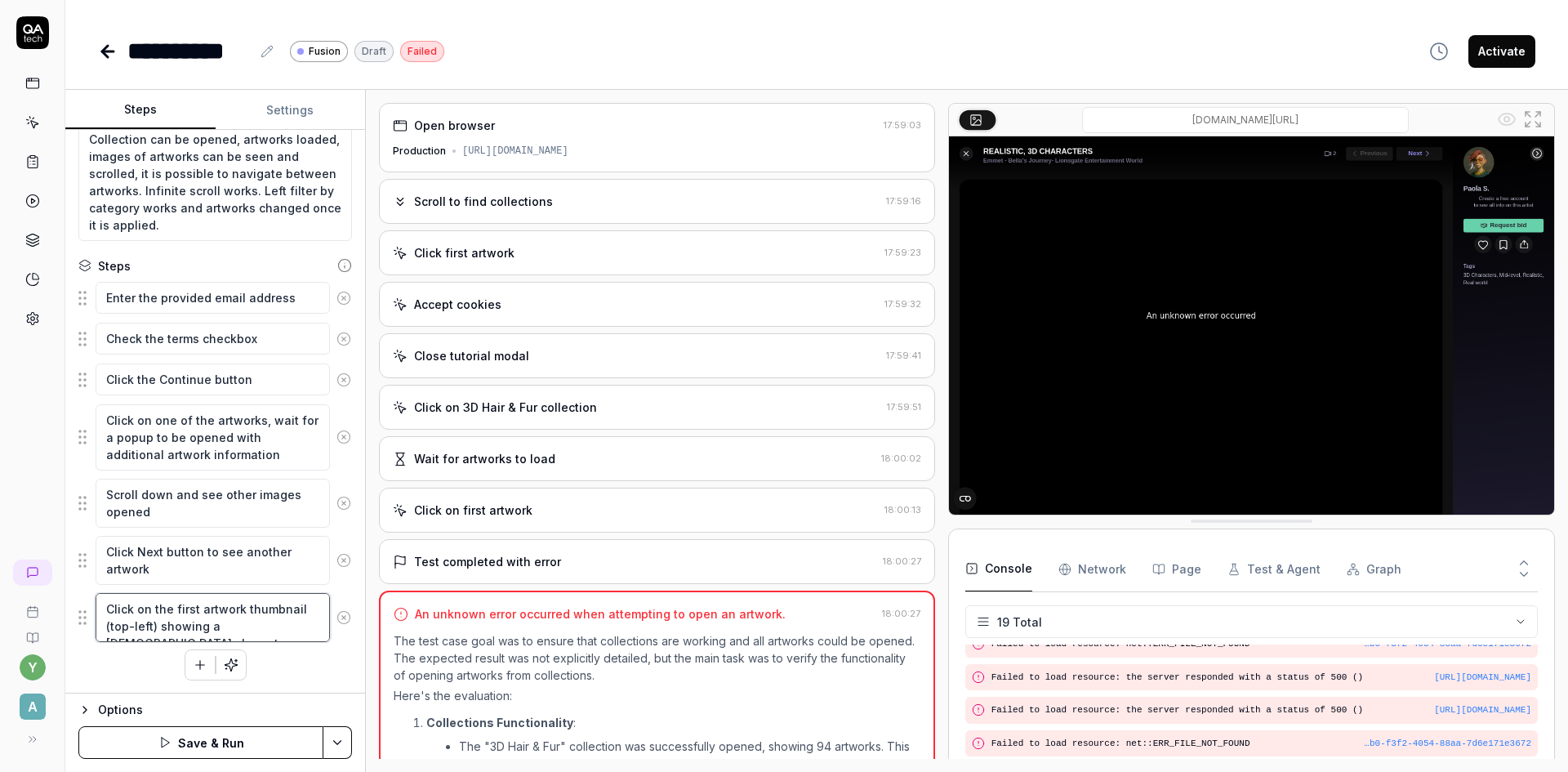
drag, startPoint x: 304, startPoint y: 626, endPoint x: 98, endPoint y: 605, distance: 207.1
click at [98, 605] on textarea "Click on the first artwork thumbnail (top-left) showing a [DEMOGRAPHIC_DATA] ch…" at bounding box center [213, 617] width 235 height 49
paste textarea "Previous button to see first artwork, close popup"
type textarea "*"
type textarea "Click Previous button to see first artwork, close popup"
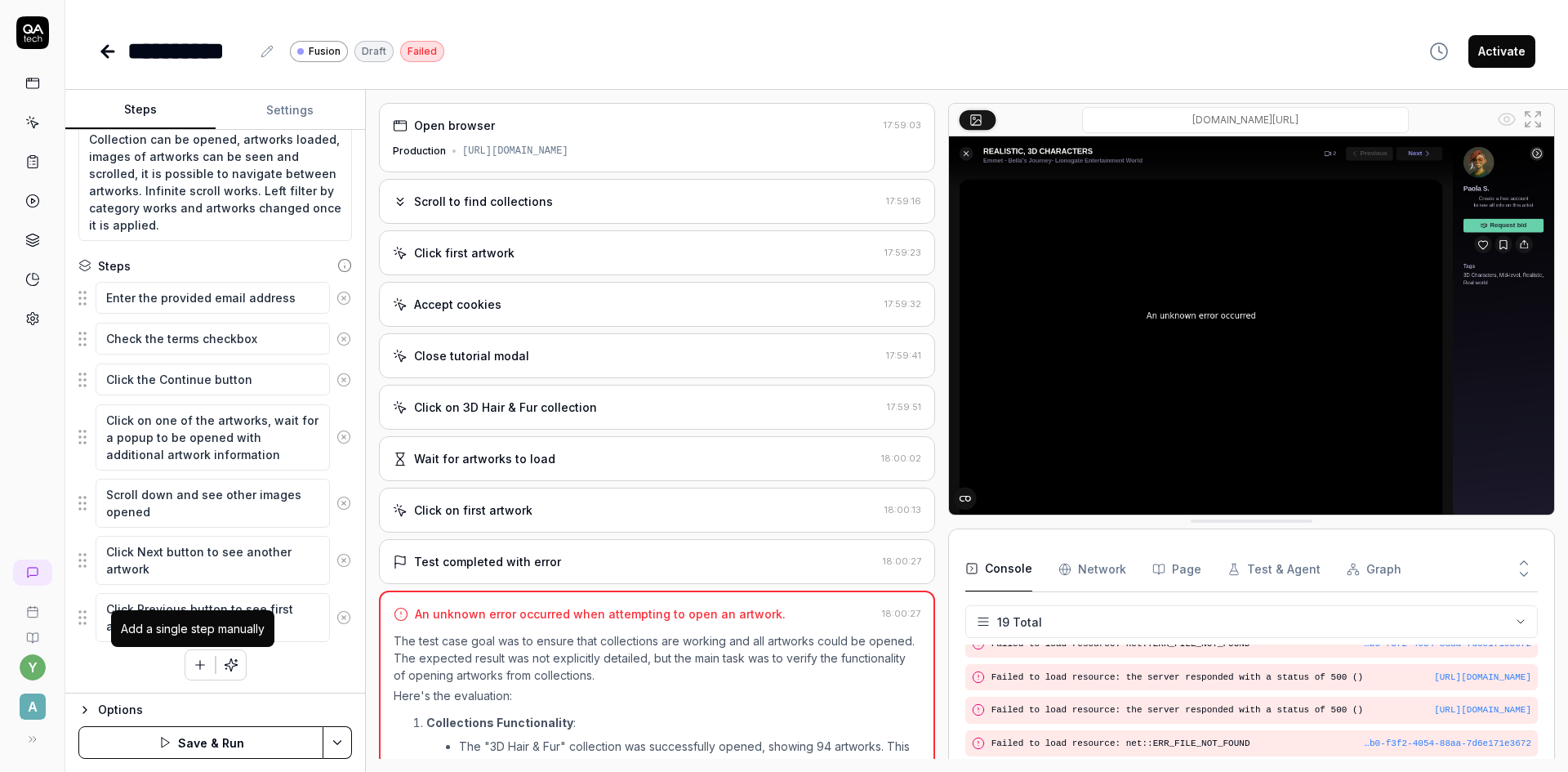
click at [200, 663] on icon "button" at bounding box center [200, 664] width 0 height 9
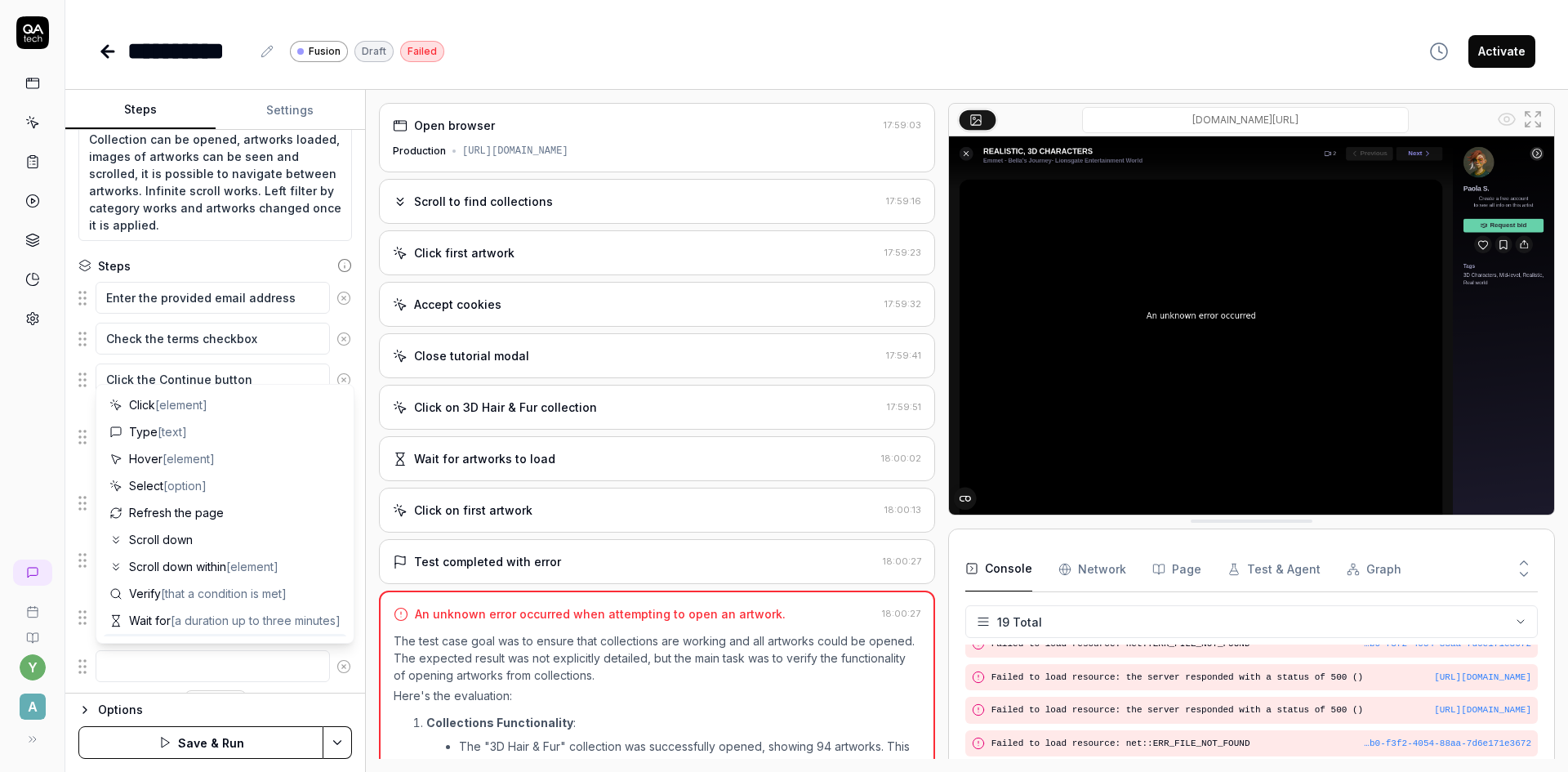
click at [135, 660] on textarea at bounding box center [213, 666] width 235 height 32
click at [216, 668] on textarea at bounding box center [213, 666] width 235 height 32
paste textarea "Scroll down to see more artworks, scroll to end end of screen until new request…"
type textarea "*"
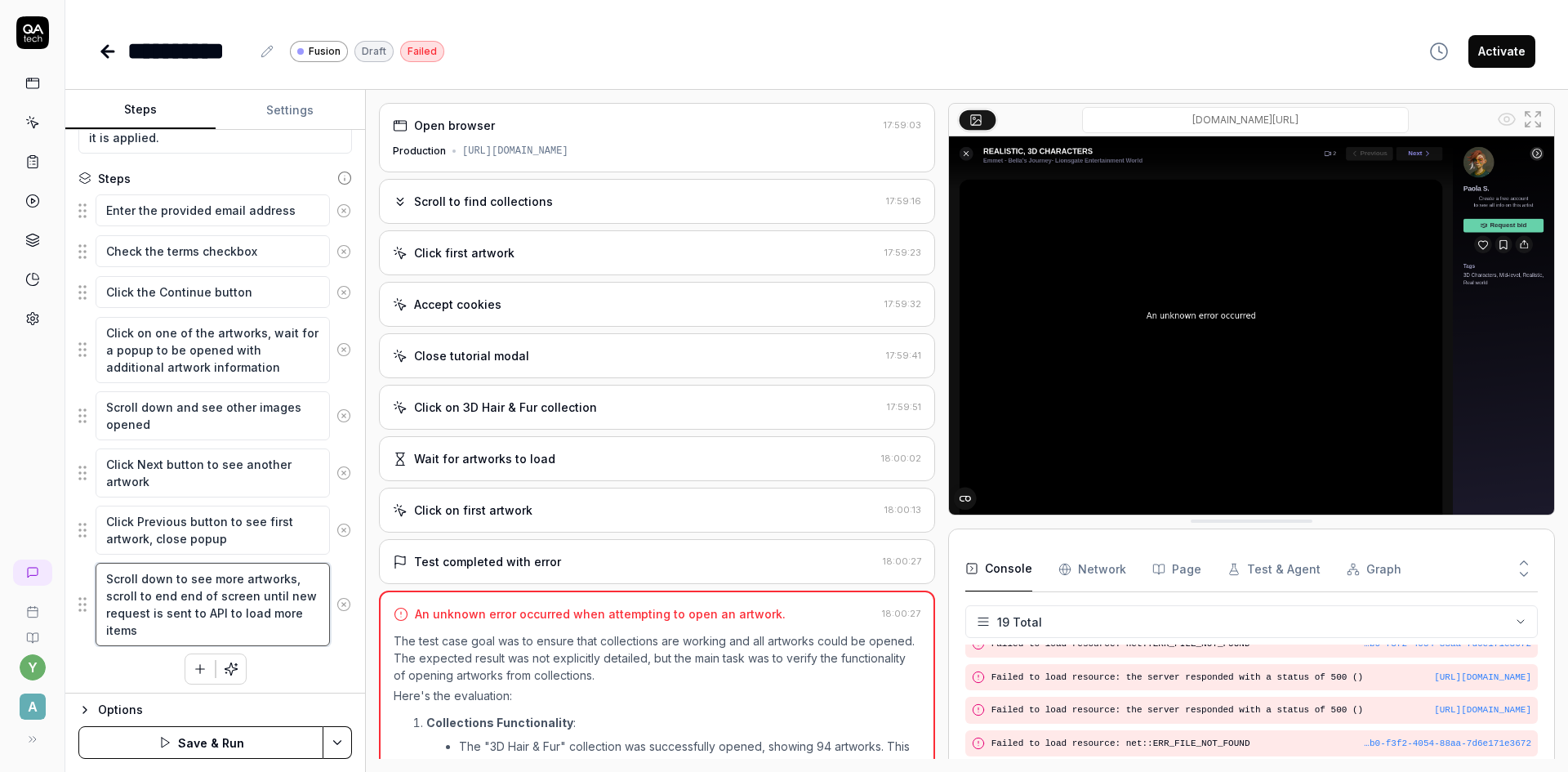
scroll to position [293, 0]
type textarea "Scroll down to see more artworks, scroll to end end of screen until new request…"
click at [195, 664] on icon "button" at bounding box center [199, 664] width 9 height 0
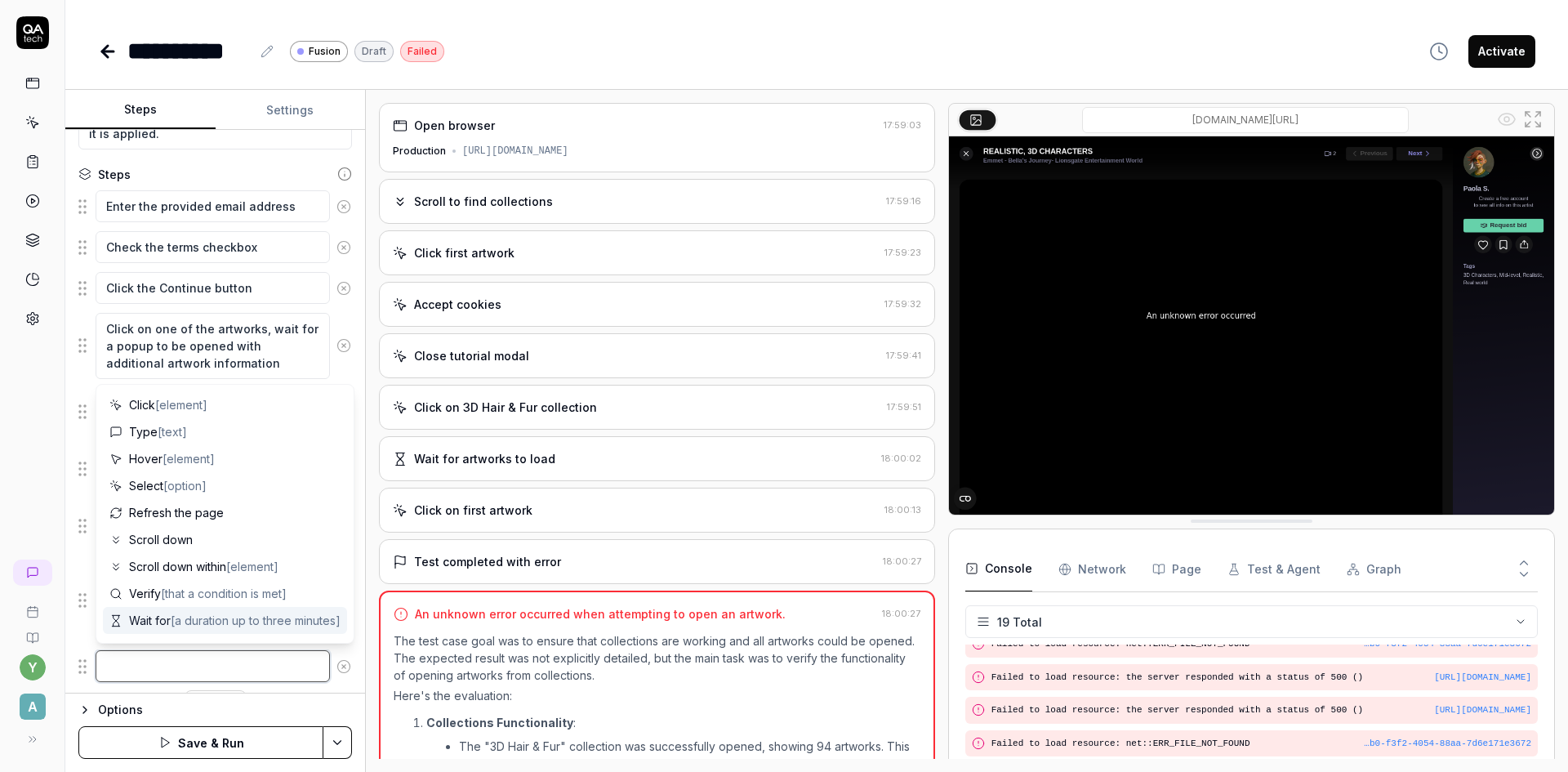
click at [234, 663] on textarea at bounding box center [213, 666] width 235 height 32
paste textarea "Scroll down to test infinite scroll functionality"
type textarea "*"
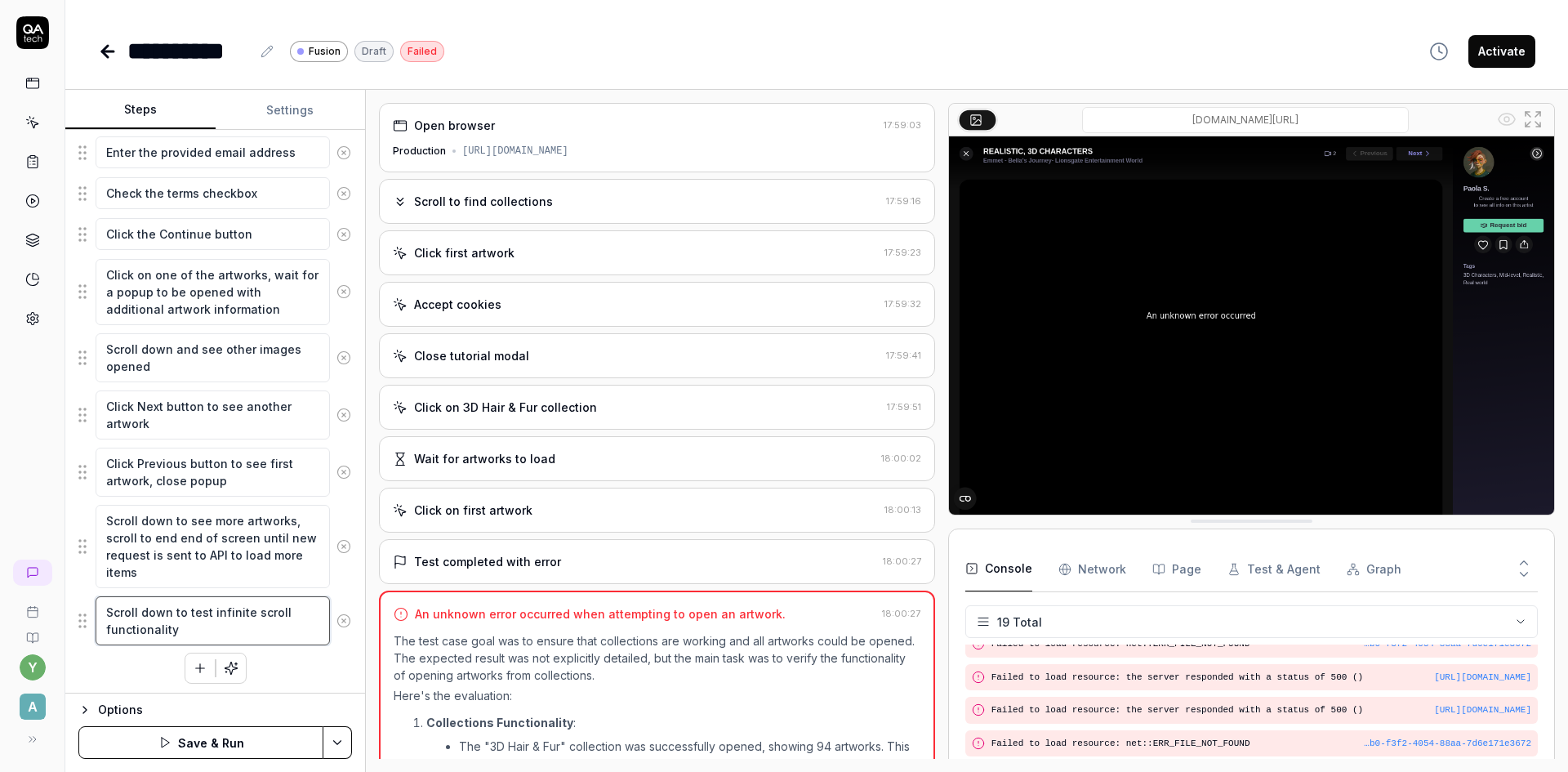
scroll to position [350, 0]
type textarea "Scroll down to test infinite scroll functionality"
click at [193, 662] on icon "button" at bounding box center [199, 664] width 14 height 14
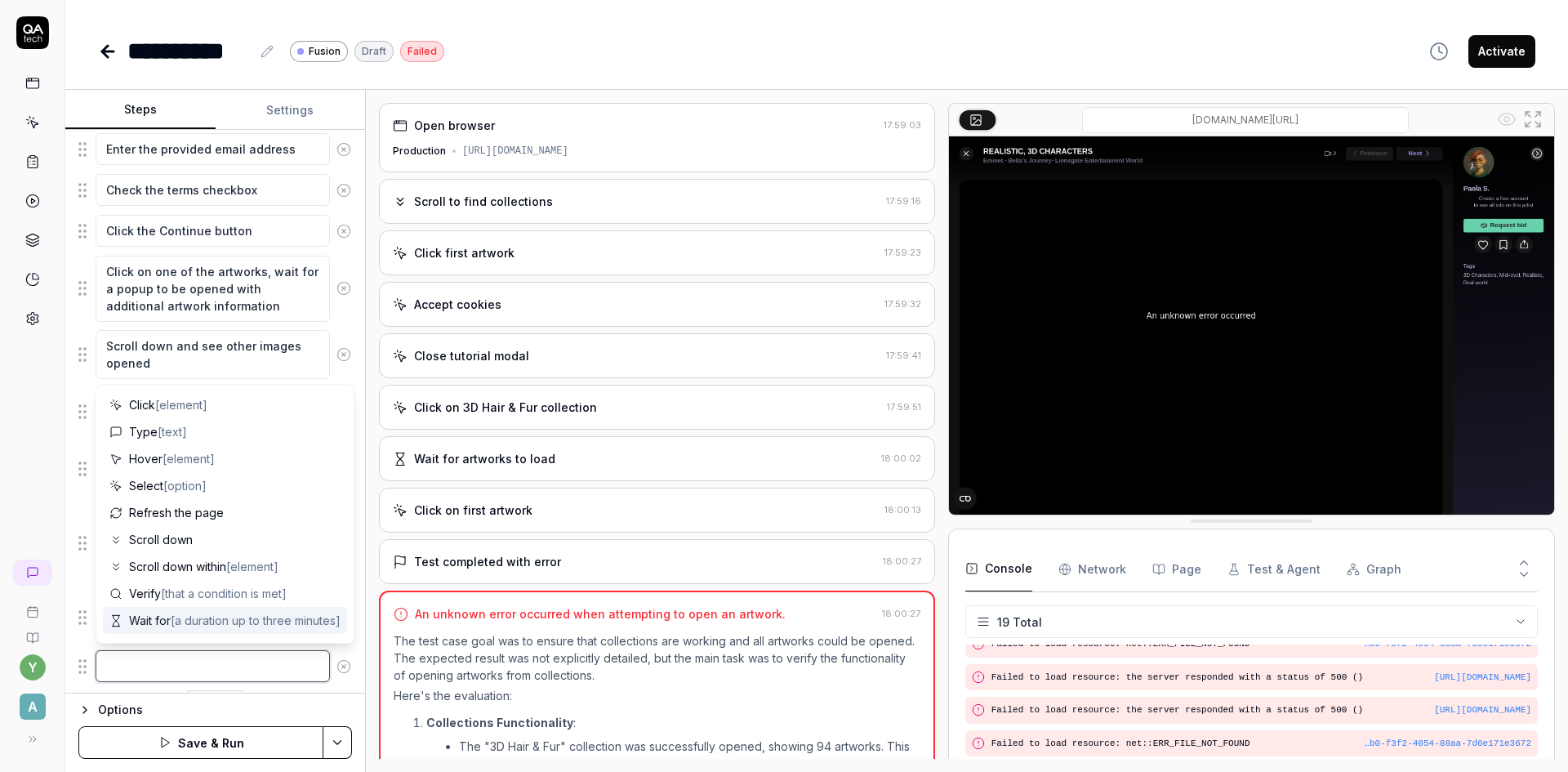
click at [154, 656] on textarea at bounding box center [213, 666] width 235 height 32
paste textarea "Click on a specific category to apply filter"
type textarea "*"
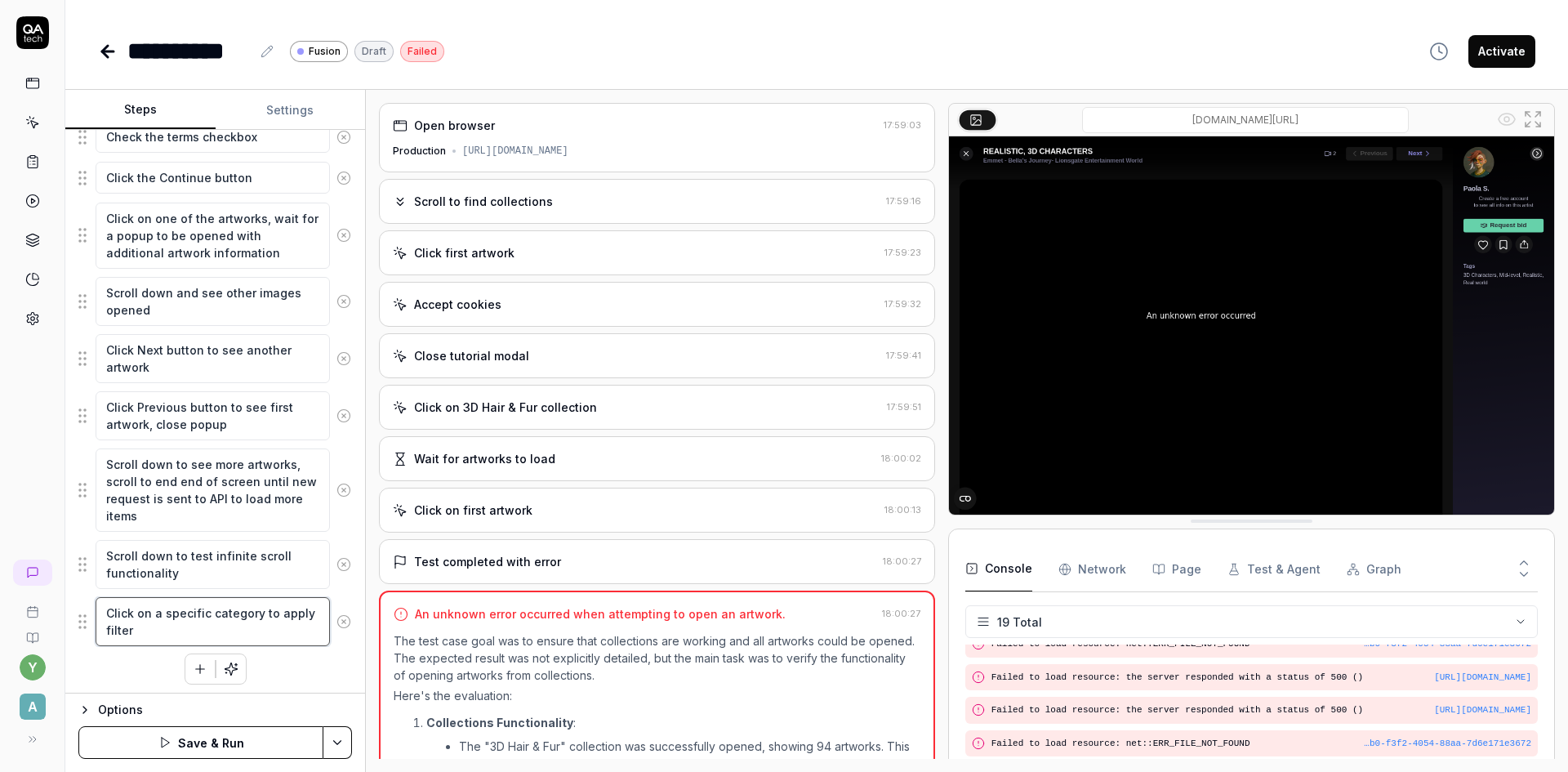
scroll to position [407, 0]
type textarea "Click on a specific category to apply filter"
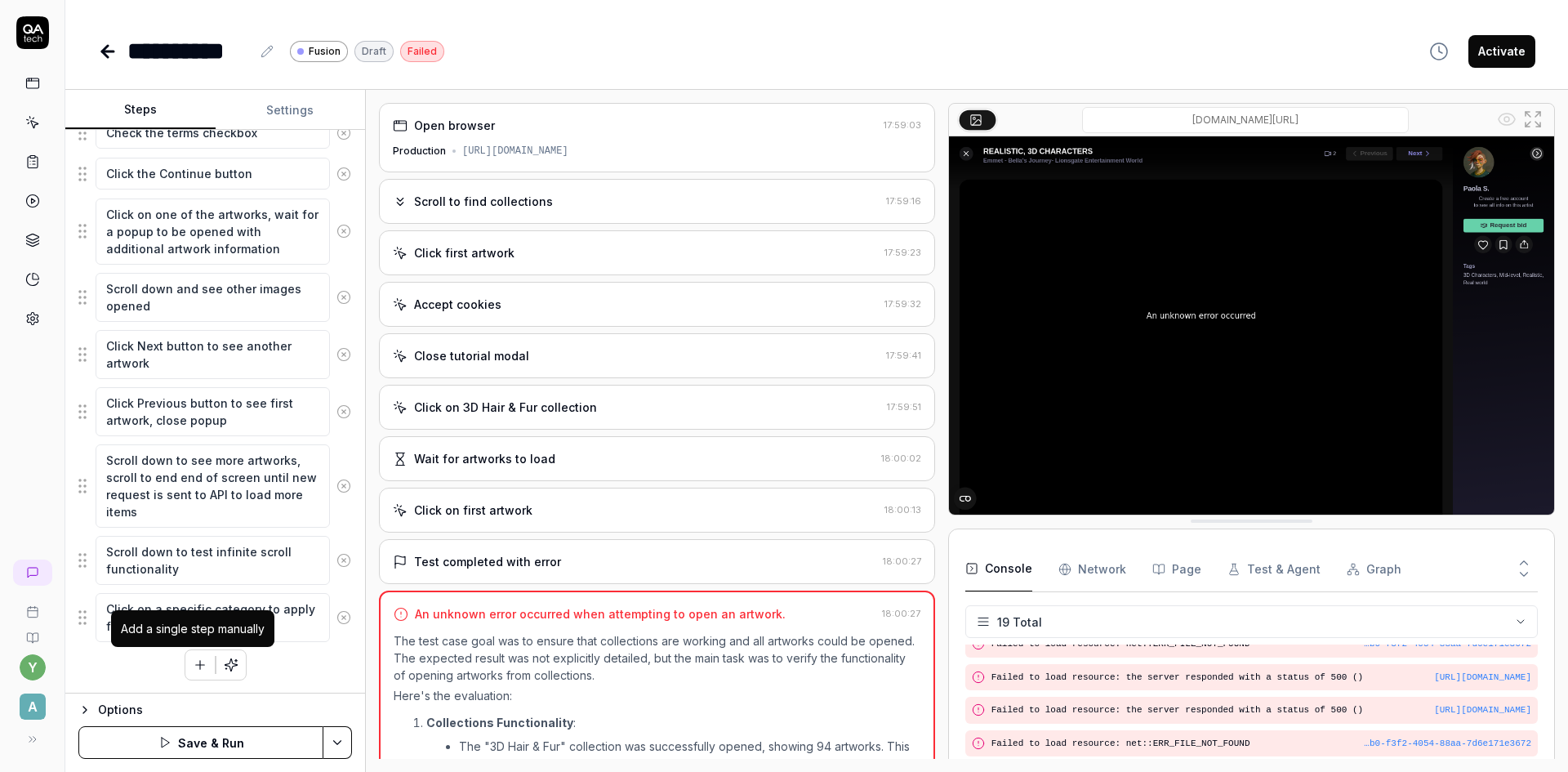
click at [193, 662] on icon "button" at bounding box center [199, 664] width 14 height 14
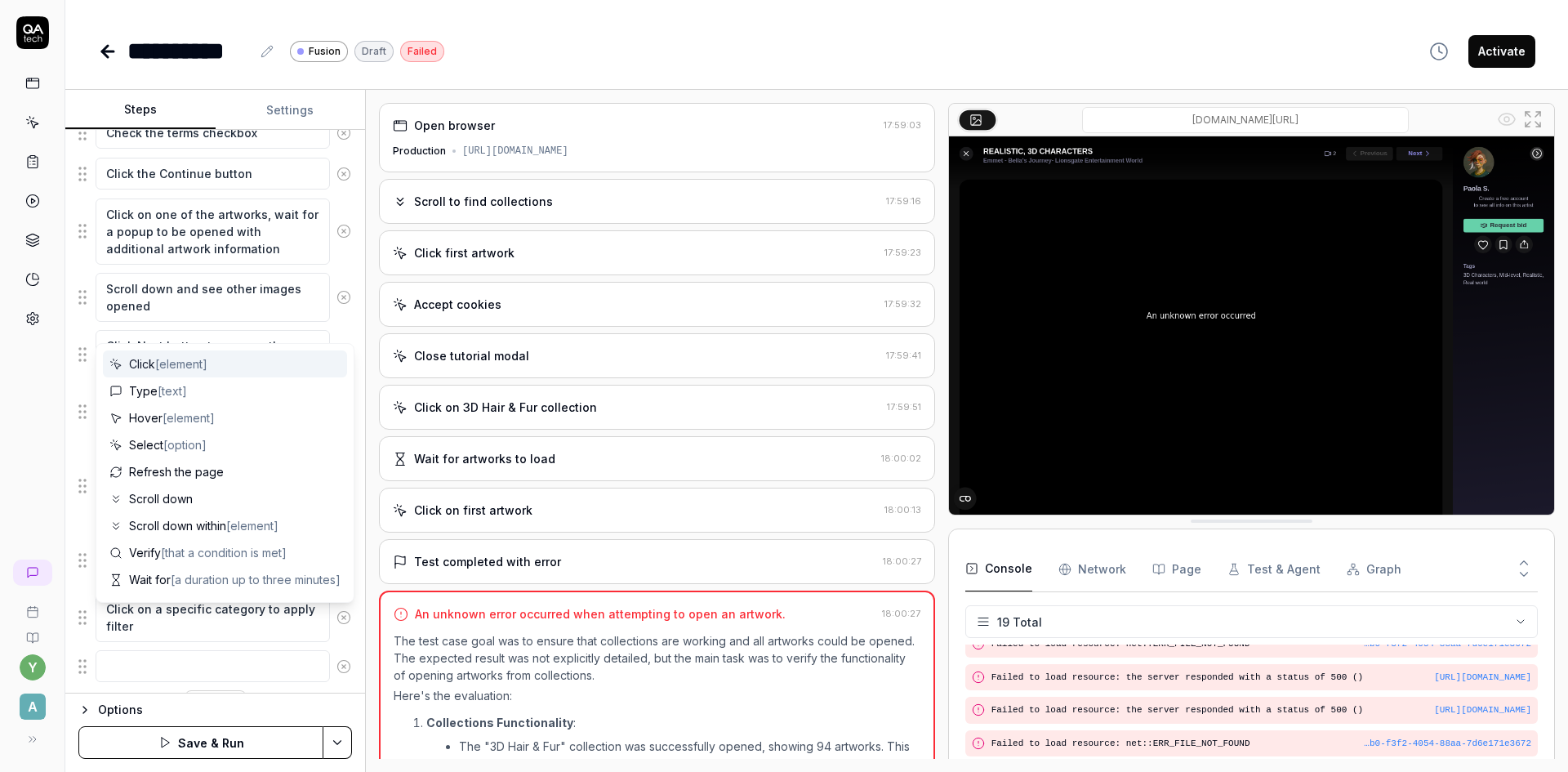
scroll to position [447, 0]
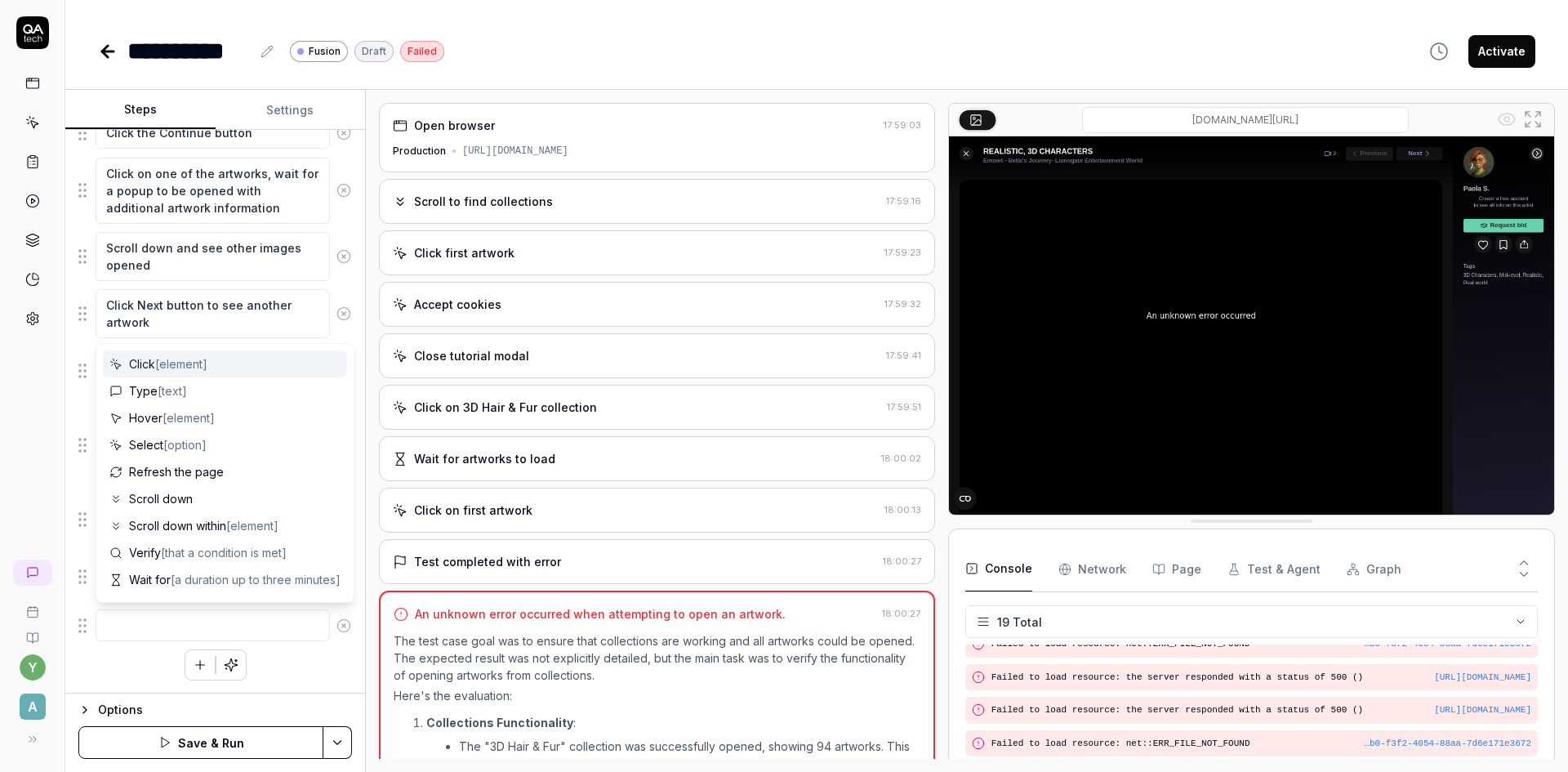
click at [155, 622] on textarea at bounding box center [213, 625] width 235 height 32
type textarea "*"
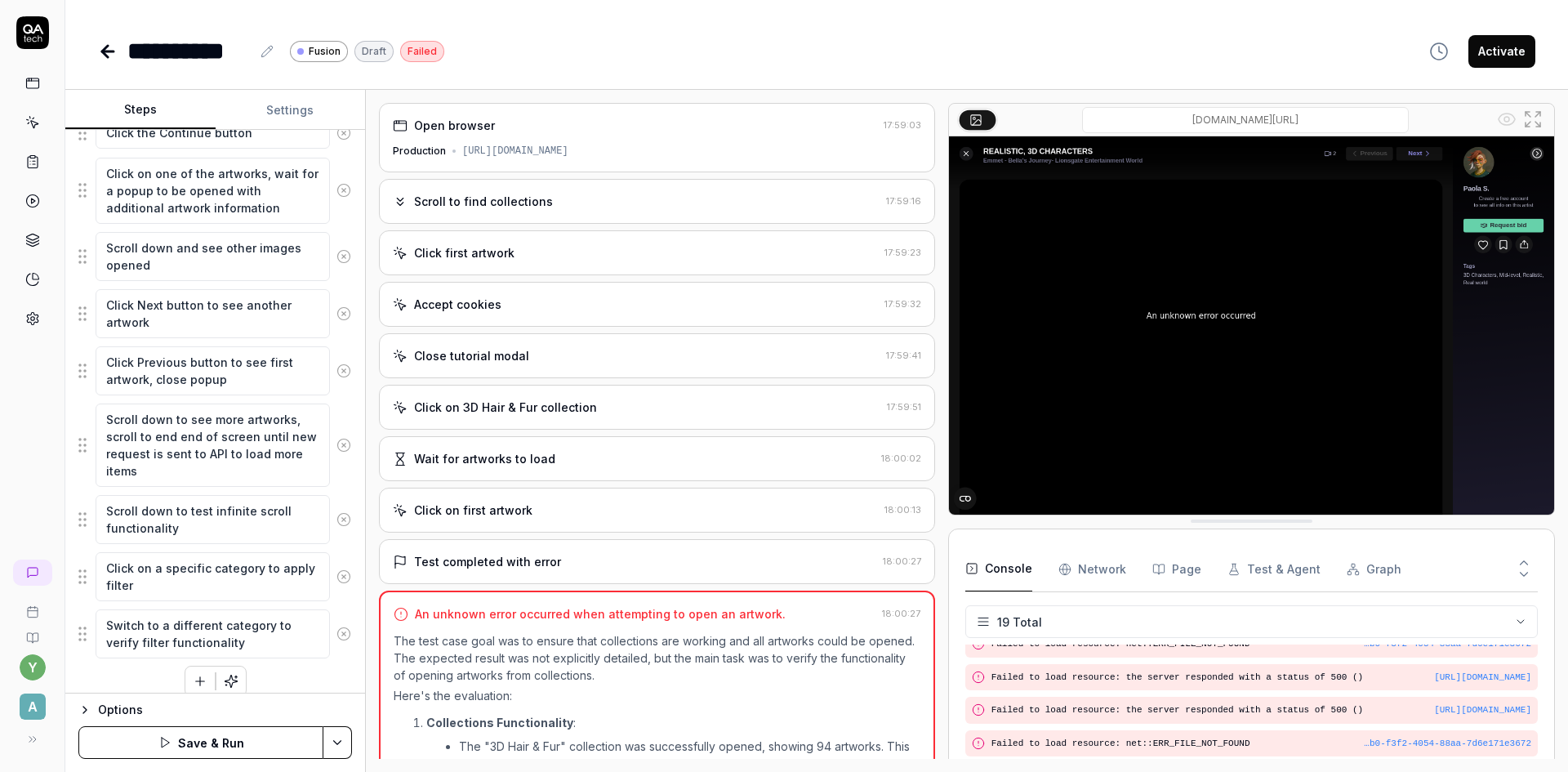
type textarea "Switch to a different category to verify filter functionality"
click at [272, 679] on div "Enter the provided email address Check the terms checkbox Click the Continue bu…" at bounding box center [214, 366] width 273 height 663
click at [79, 706] on icon "button" at bounding box center [85, 710] width 13 height 13
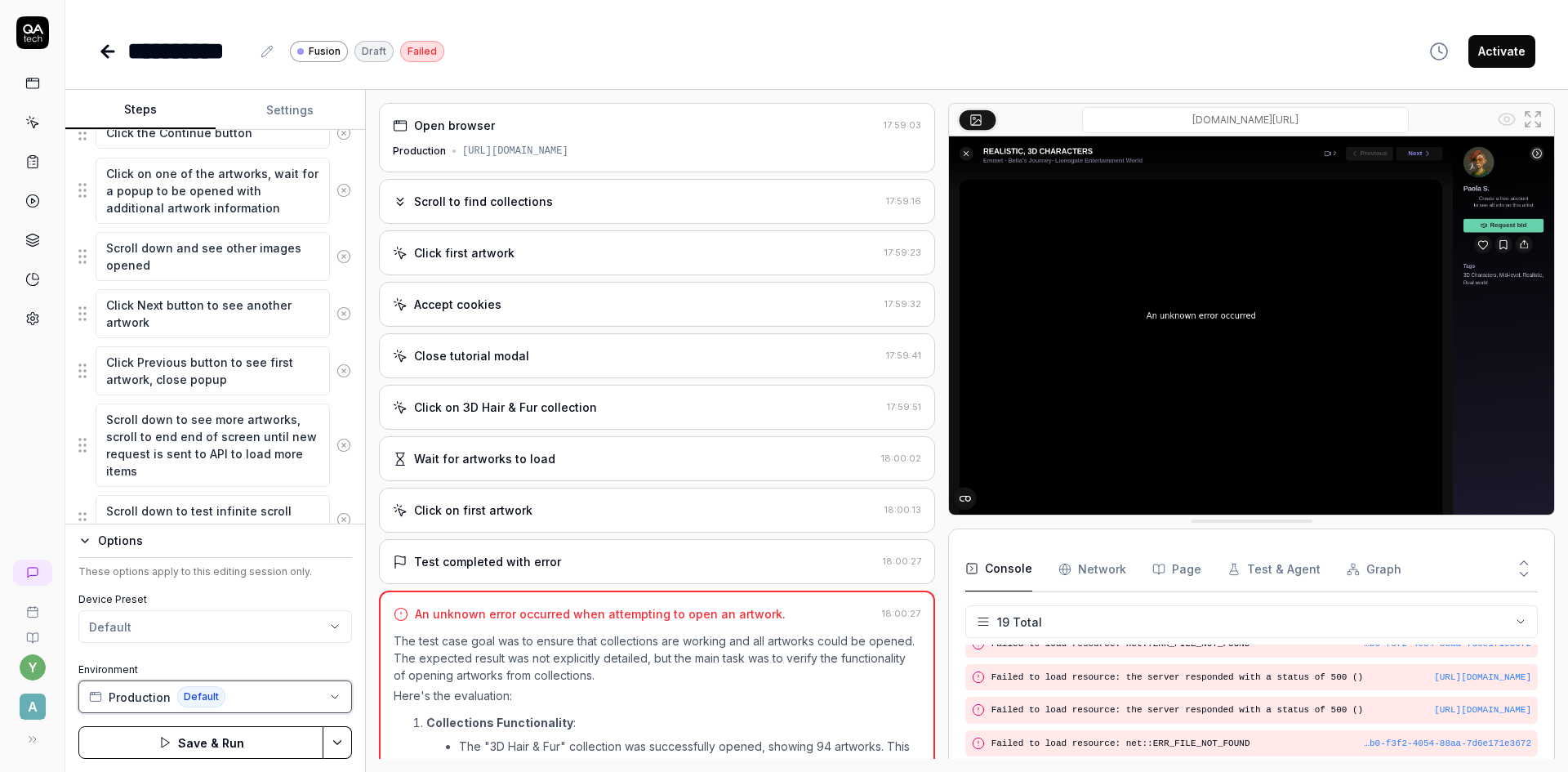
click at [255, 697] on button "Production Default" at bounding box center [214, 696] width 273 height 33
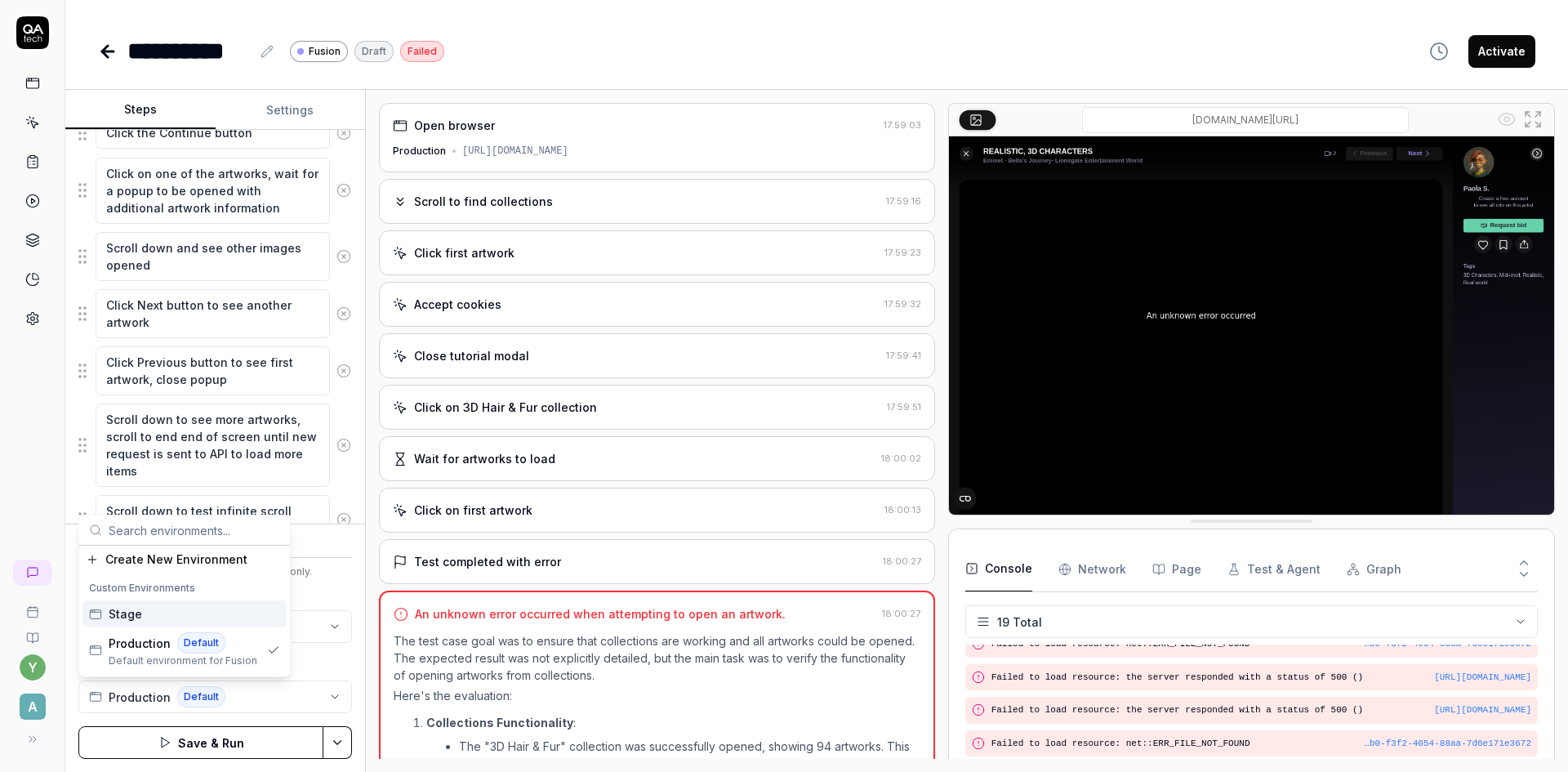
click at [168, 613] on div "Stage" at bounding box center [184, 614] width 204 height 27
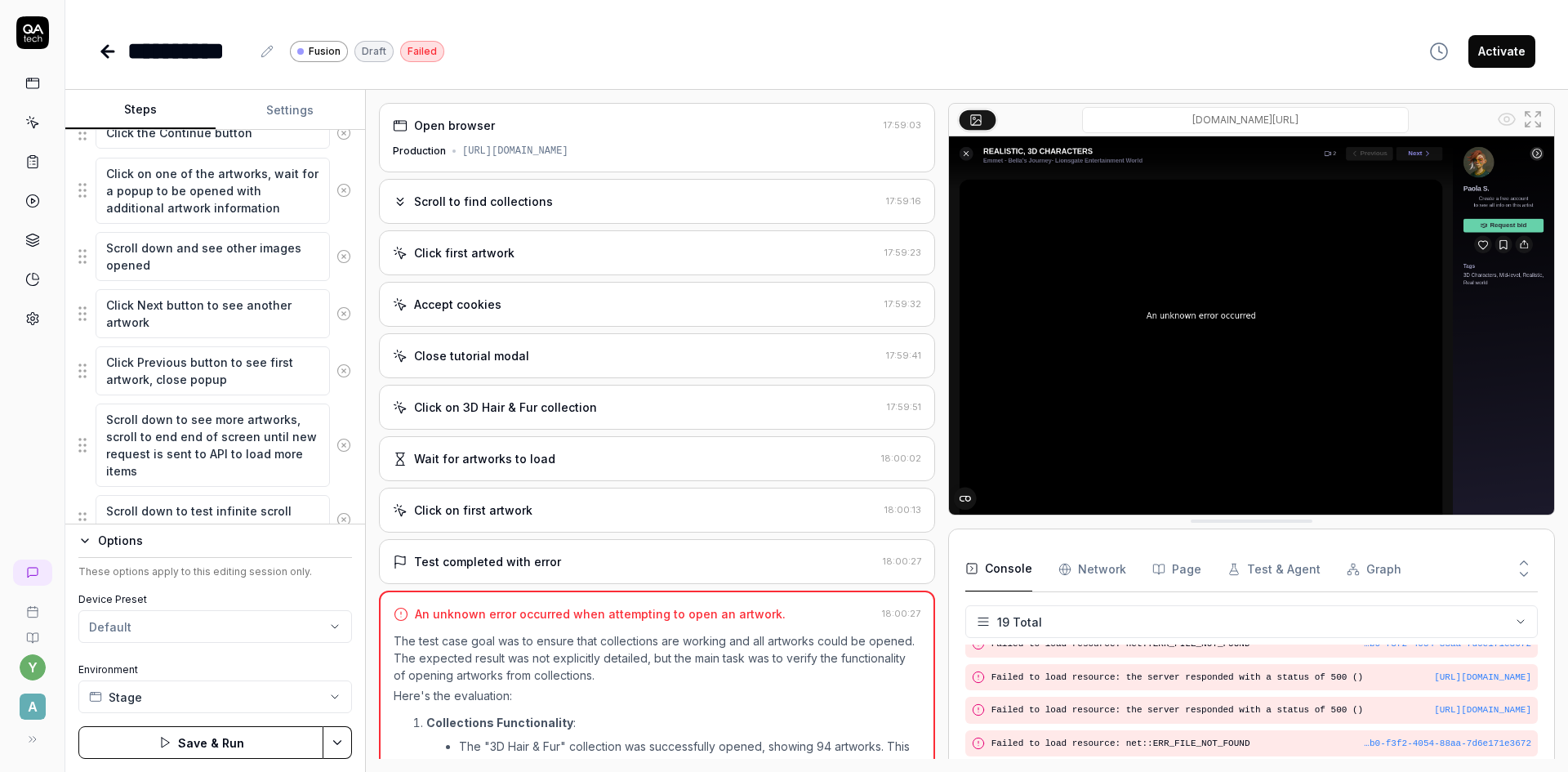
click at [243, 755] on button "Save & Run" at bounding box center [200, 742] width 245 height 33
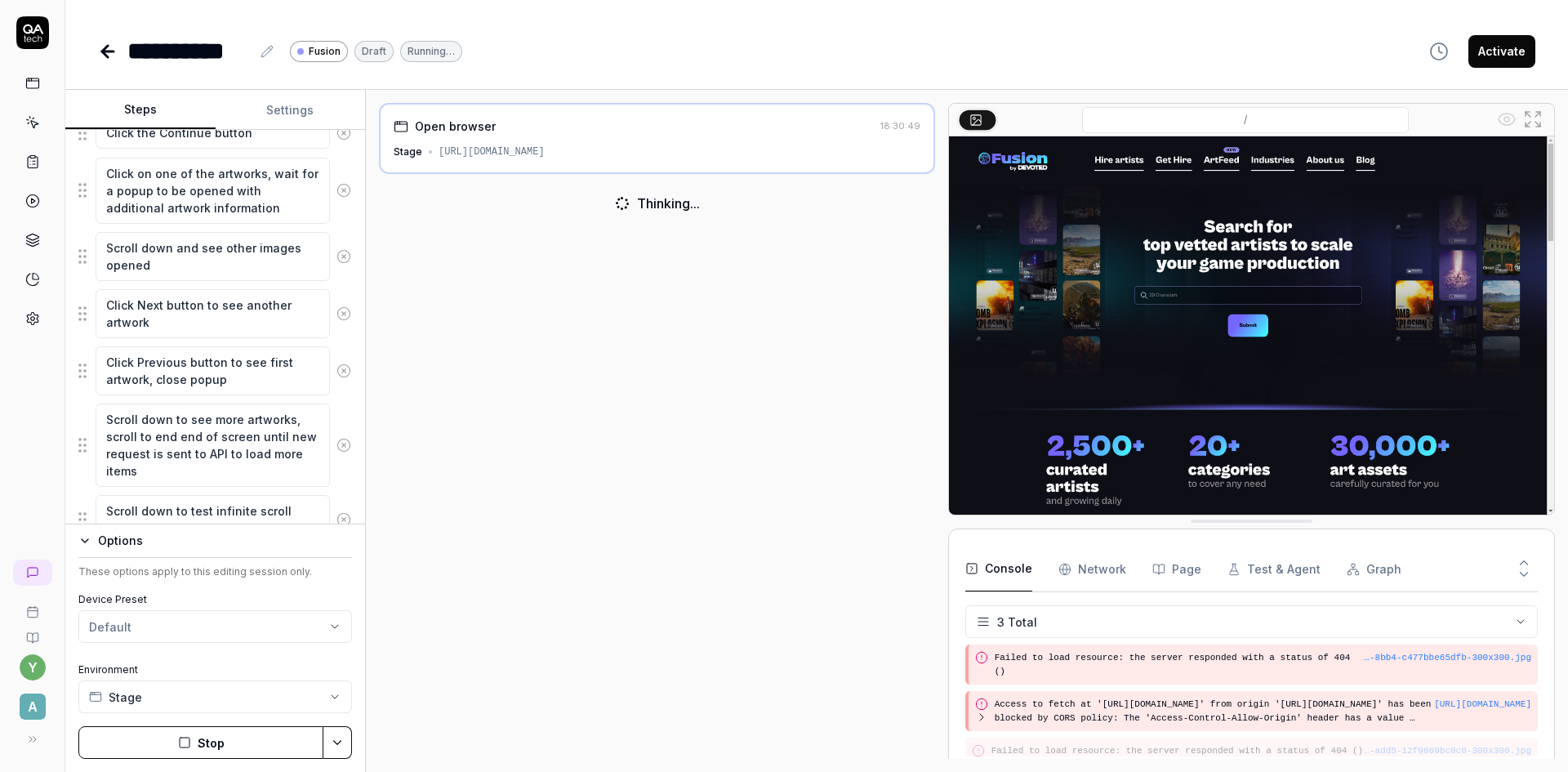
click at [243, 755] on button "Stop" at bounding box center [200, 742] width 245 height 33
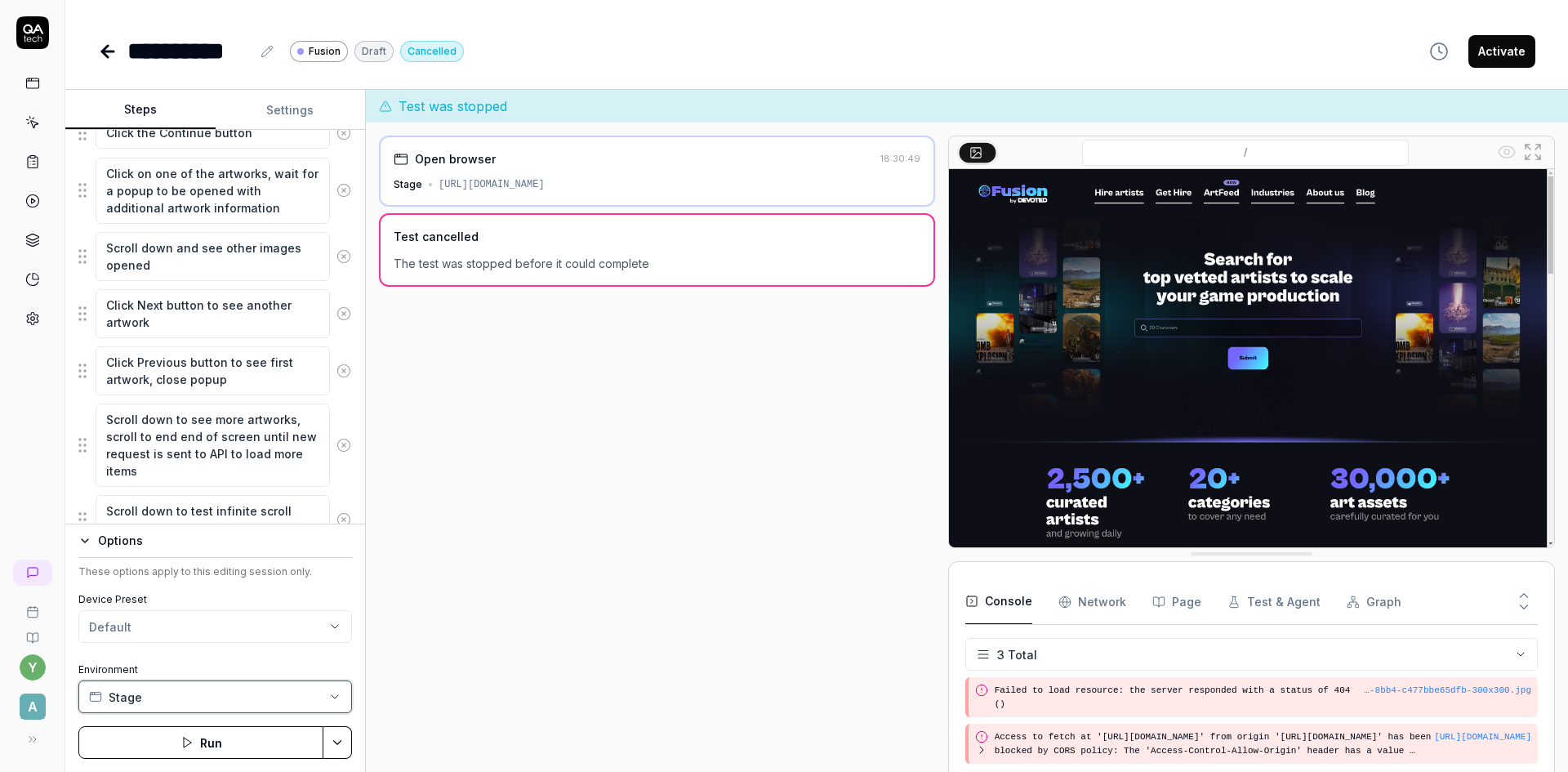
click at [164, 695] on button "Stage" at bounding box center [214, 696] width 273 height 33
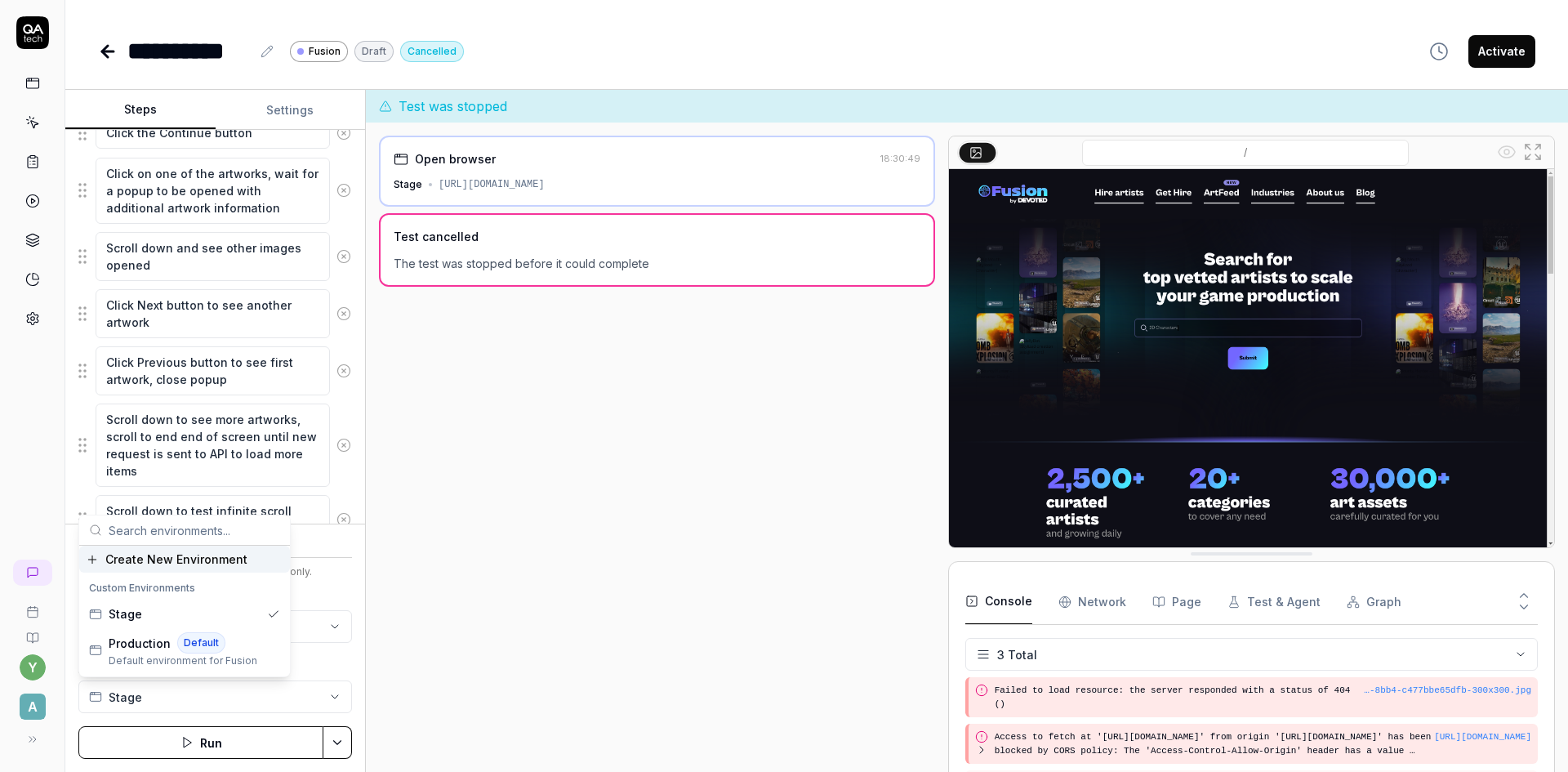
scroll to position [28, 0]
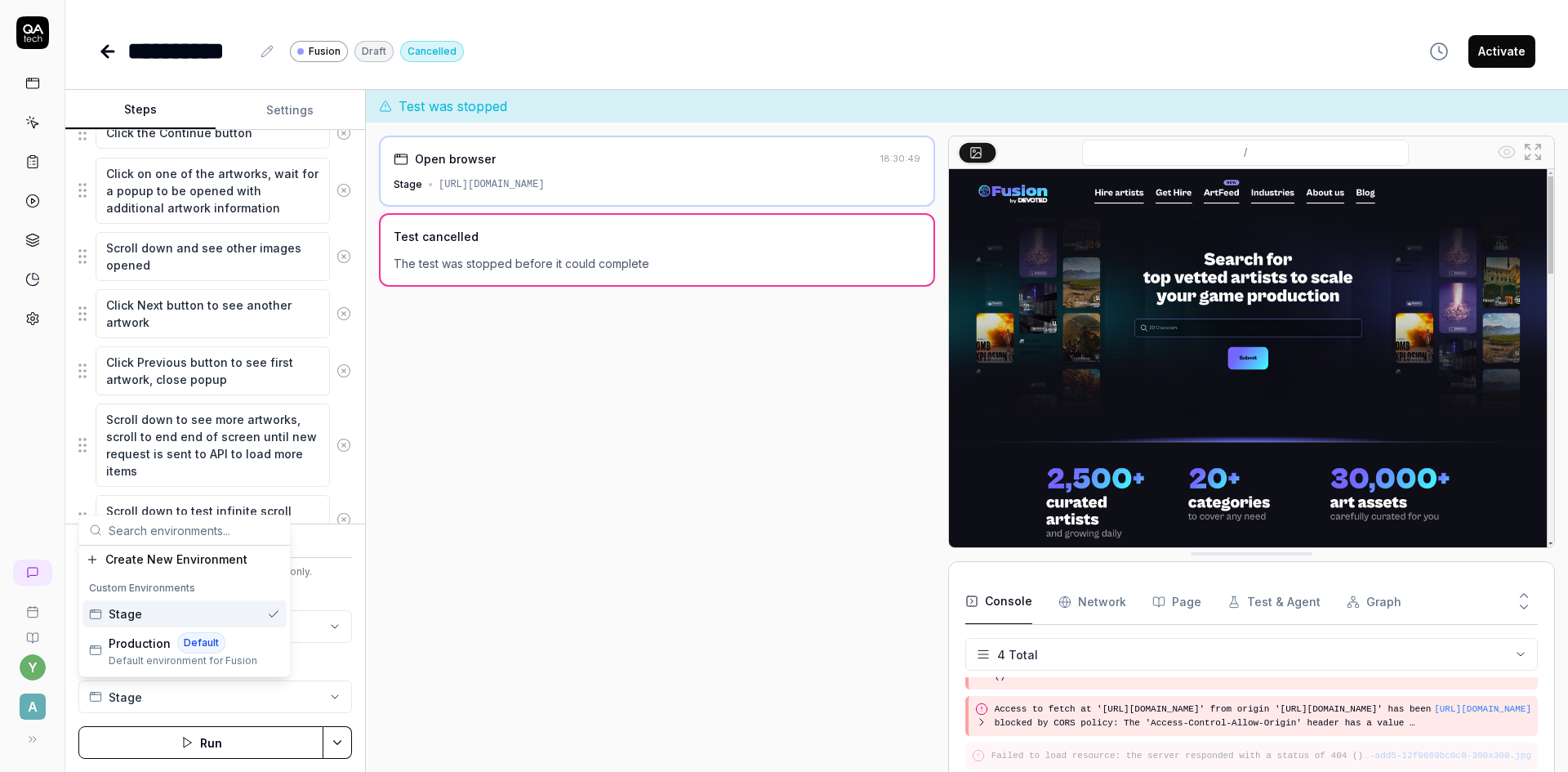
click at [140, 616] on div "Stage" at bounding box center [184, 614] width 204 height 27
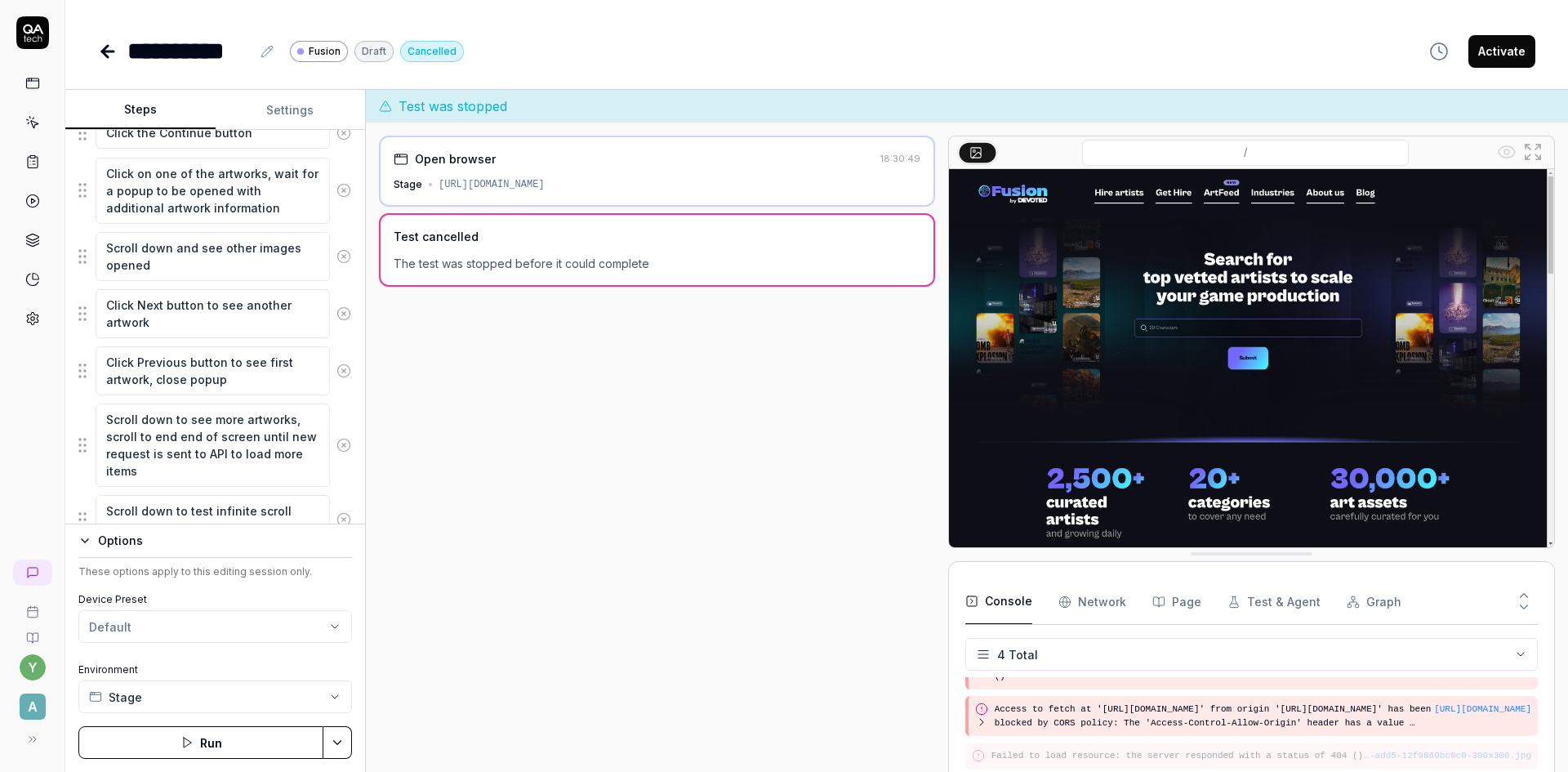
click at [225, 748] on button "Run" at bounding box center [200, 742] width 245 height 33
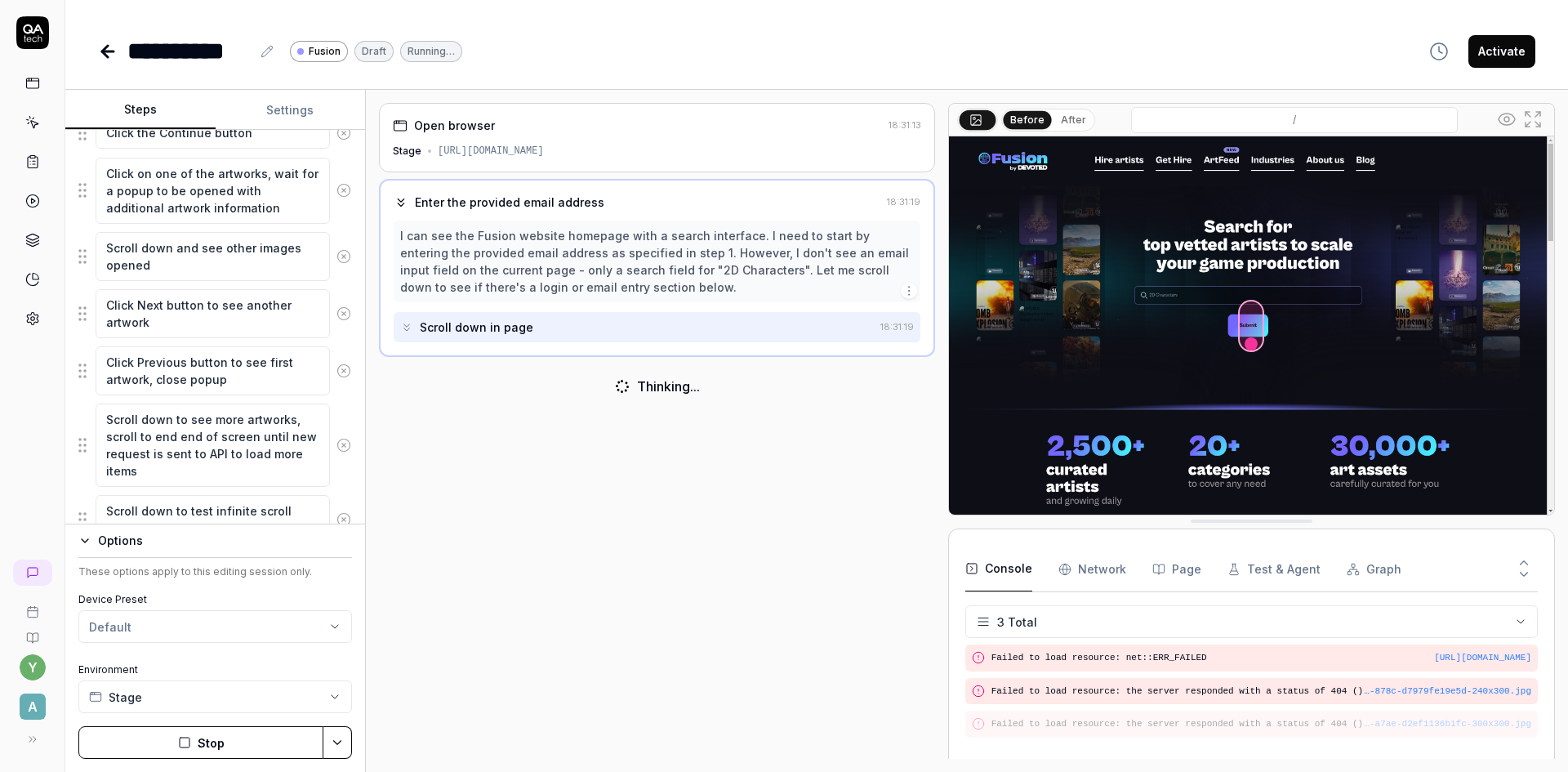
click at [175, 741] on button "Stop" at bounding box center [200, 742] width 245 height 33
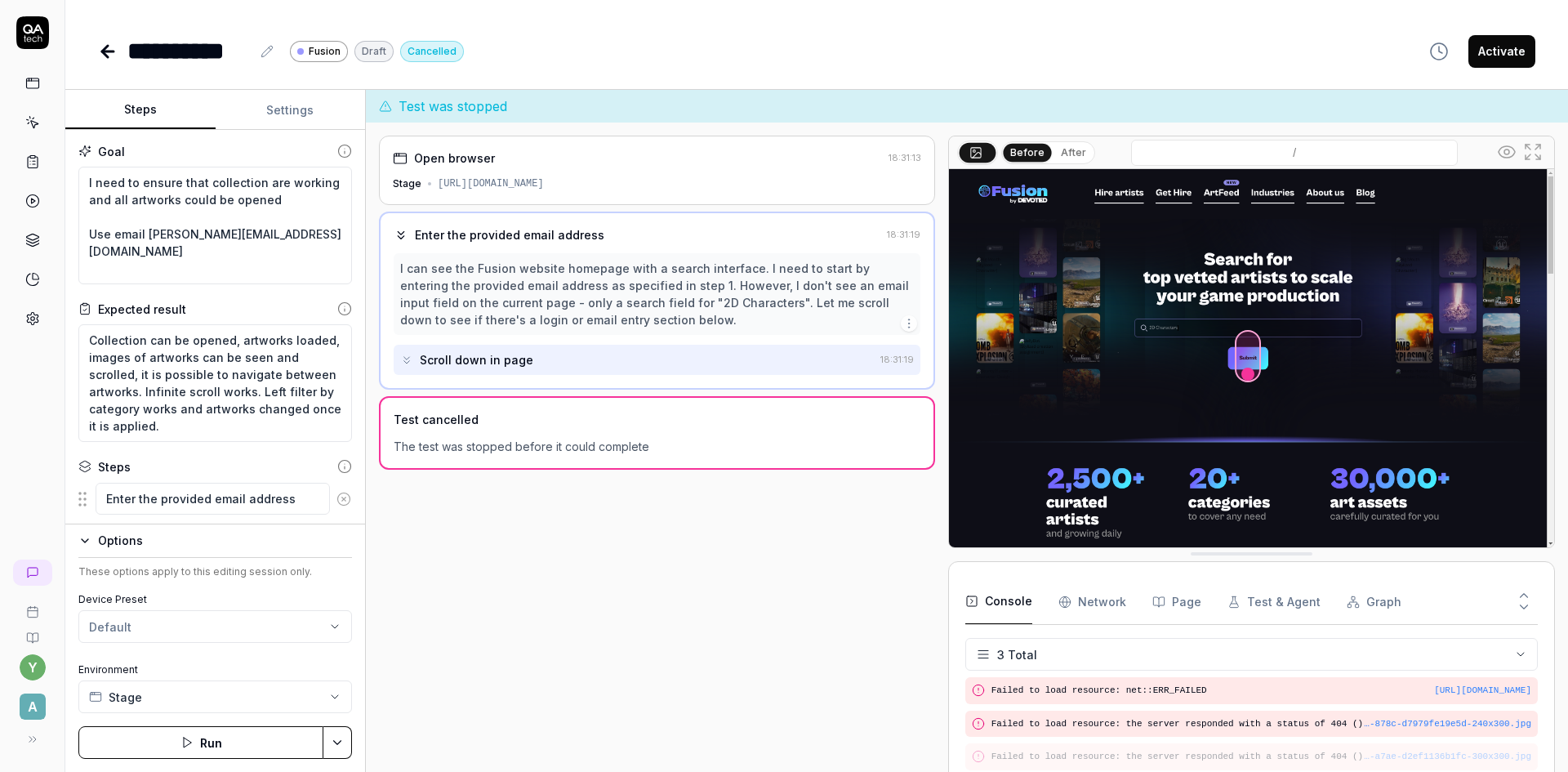
click at [270, 110] on button "Settings" at bounding box center [290, 110] width 150 height 40
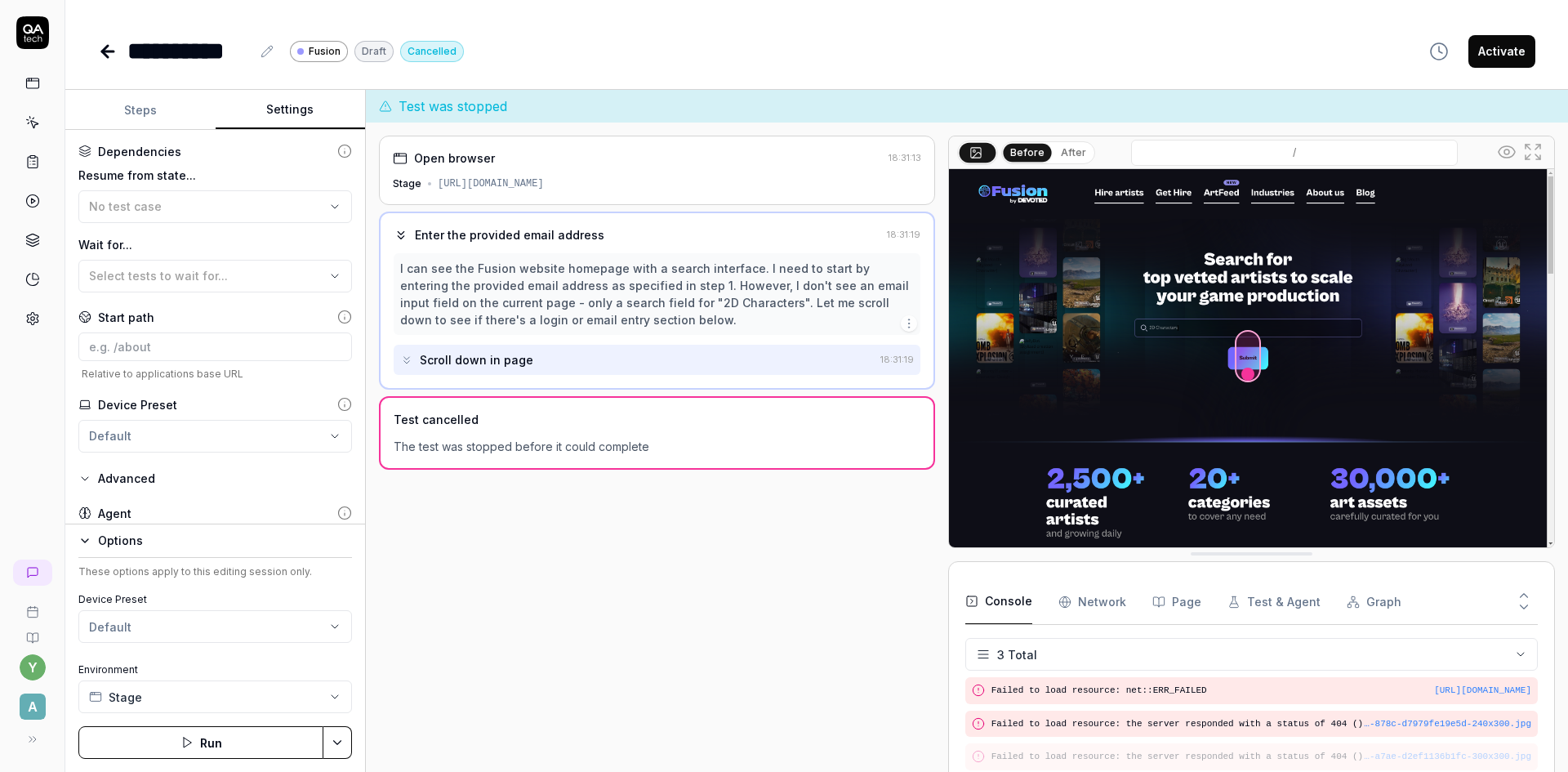
scroll to position [325, 0]
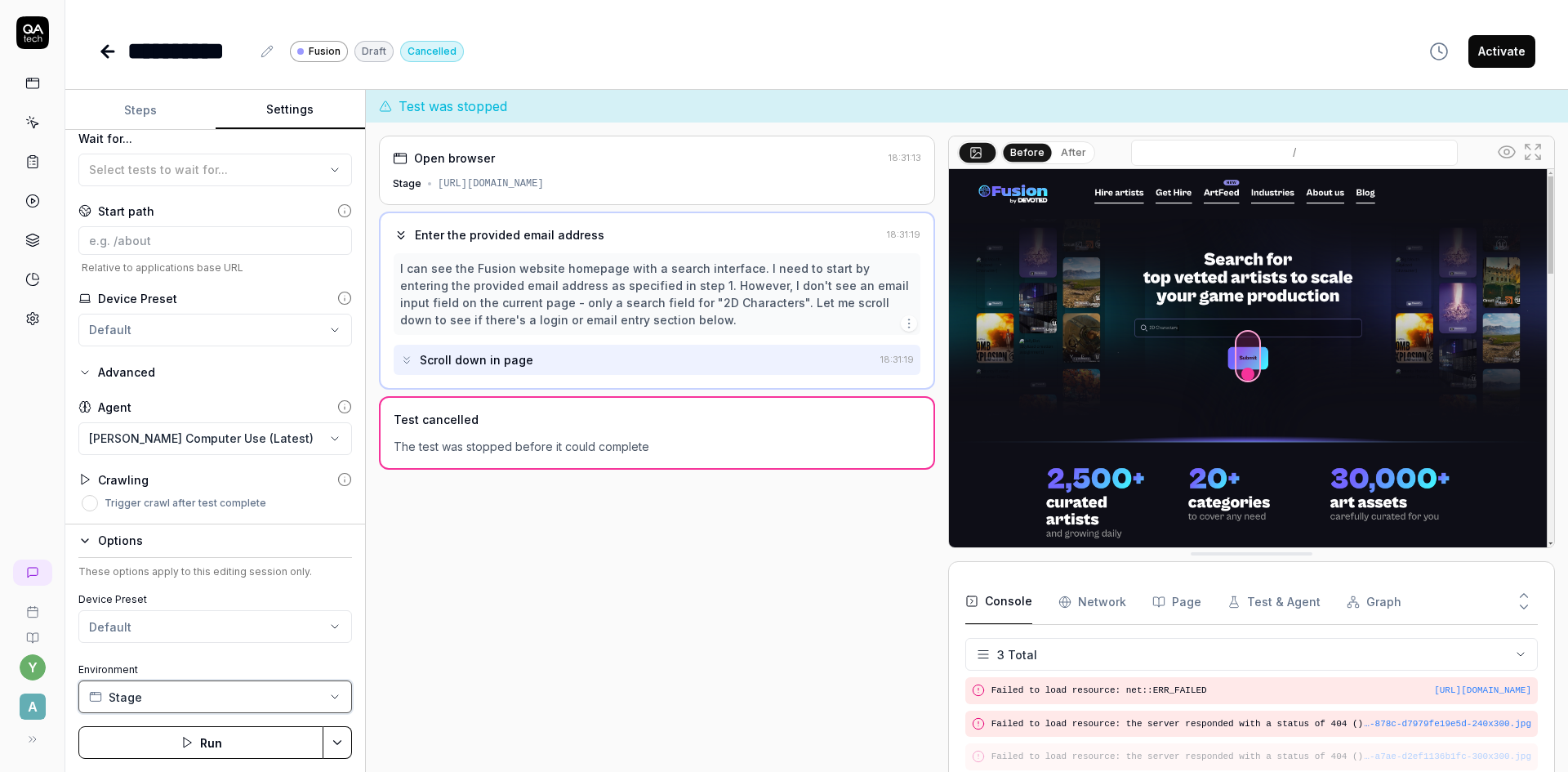
click at [203, 693] on button "Stage" at bounding box center [214, 696] width 273 height 33
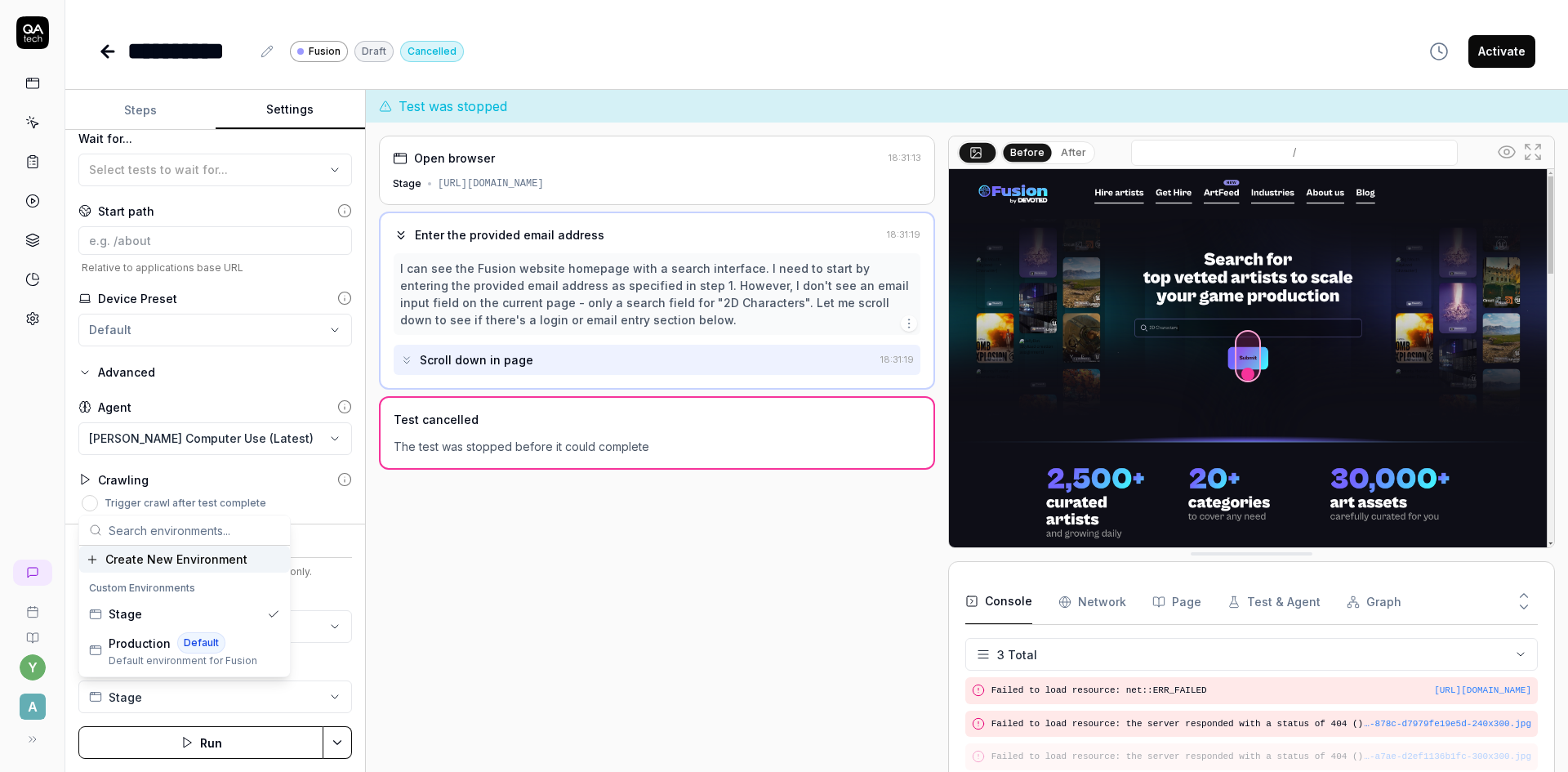
click at [90, 559] on div "Create New Environment" at bounding box center [166, 559] width 161 height 17
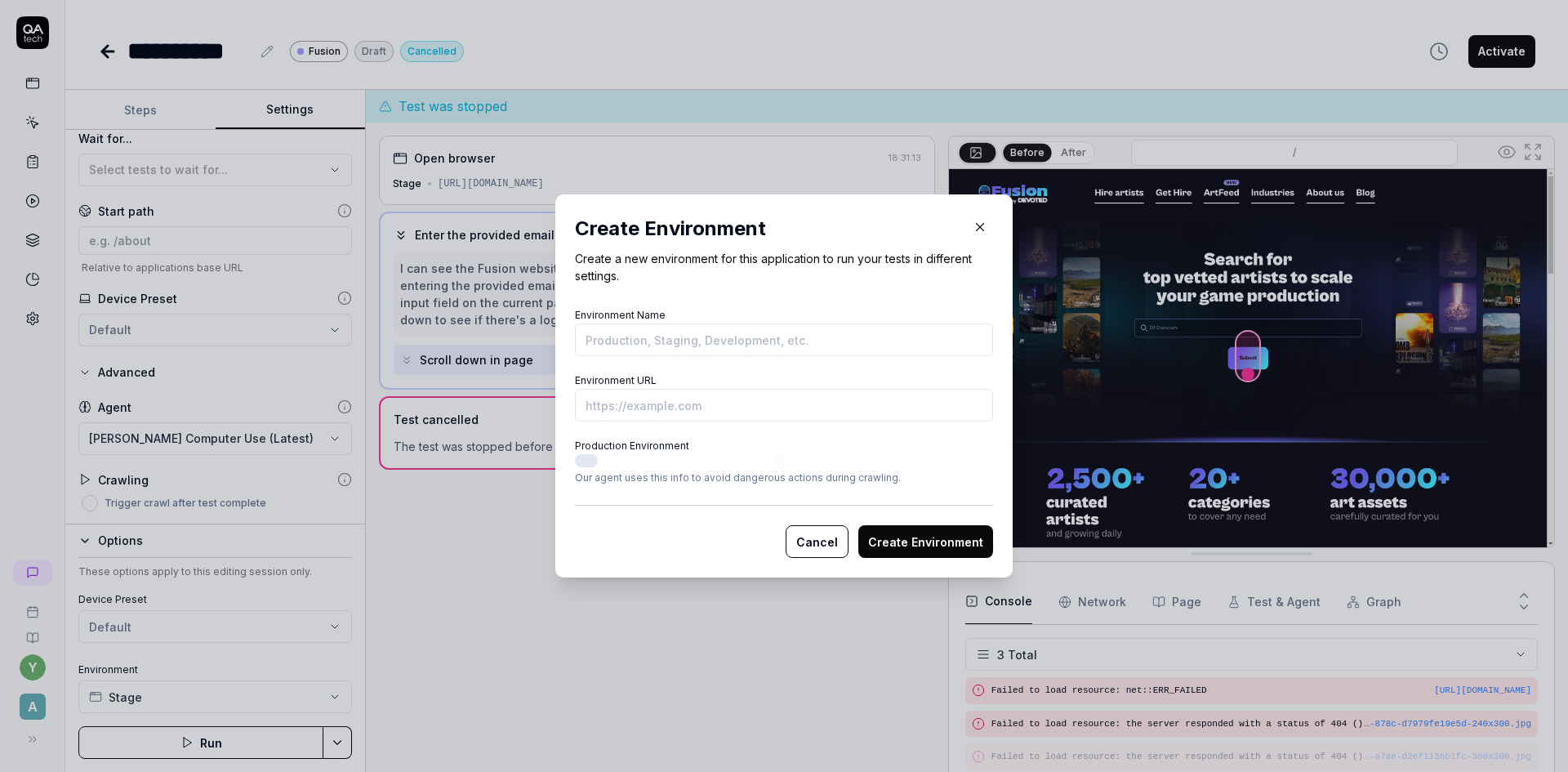
click at [597, 336] on input "Environment Name" at bounding box center [784, 340] width 418 height 33
click at [974, 223] on icon "button" at bounding box center [979, 226] width 14 height 14
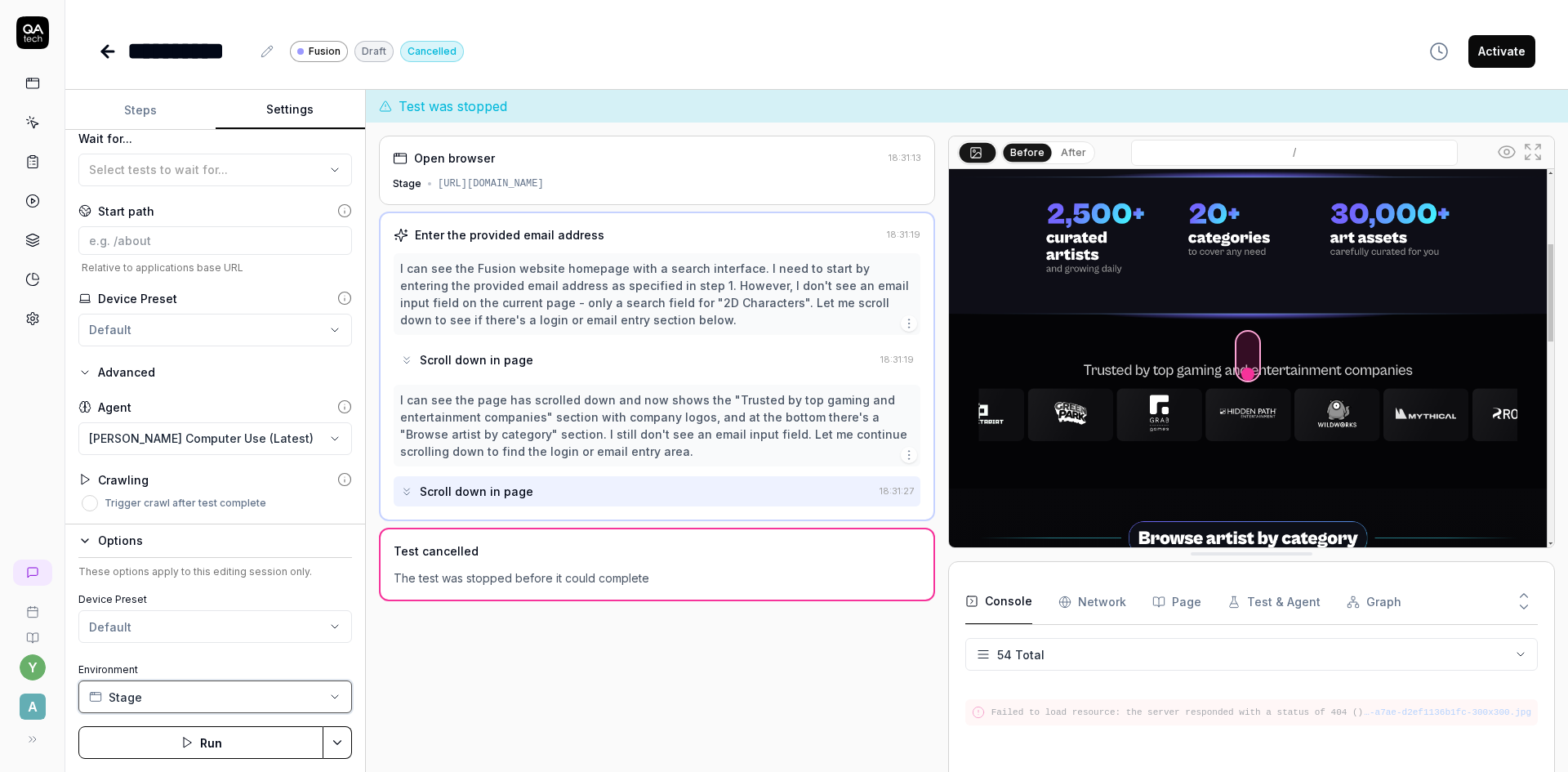
click at [161, 695] on button "Stage" at bounding box center [214, 696] width 273 height 33
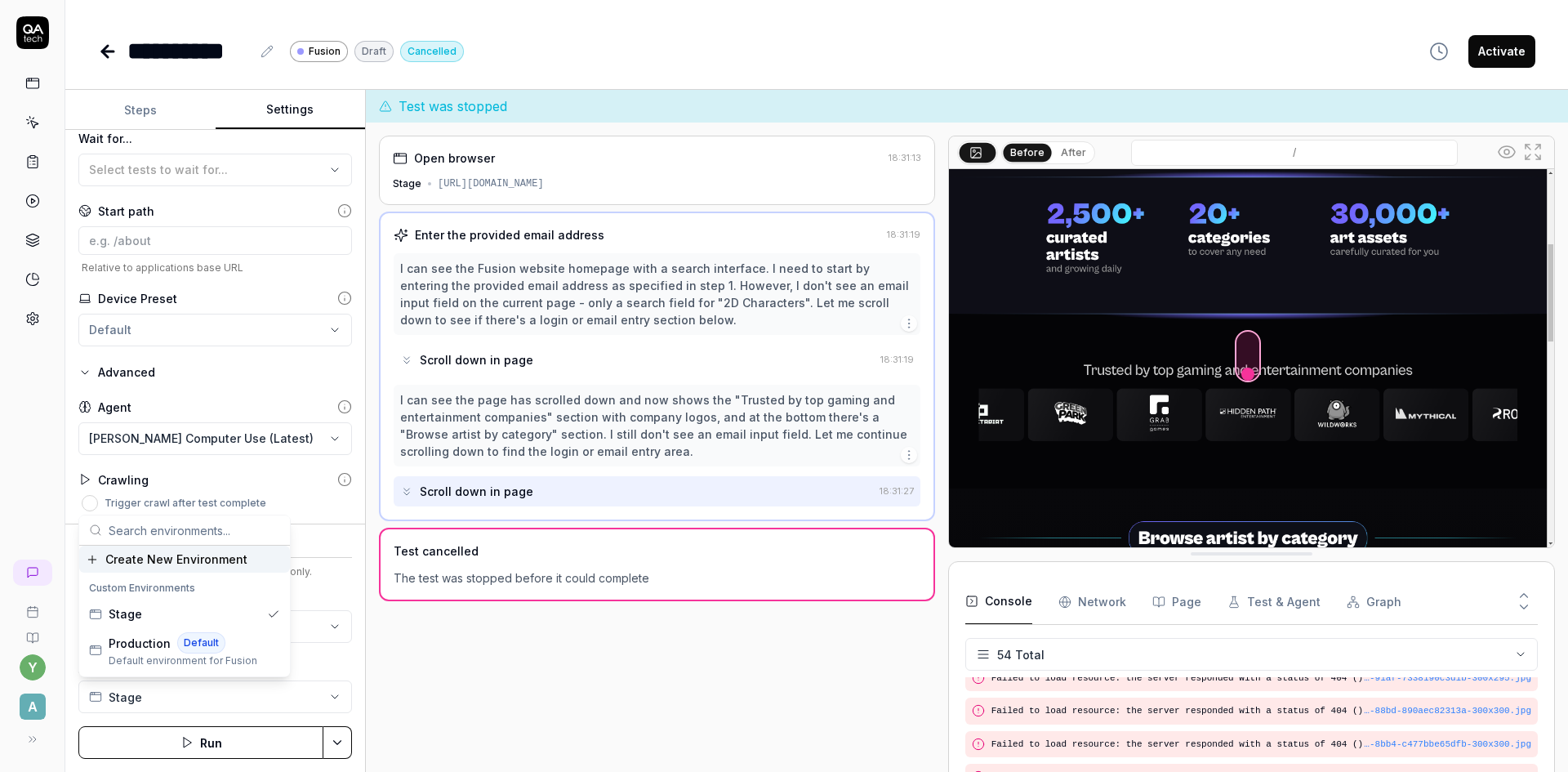
scroll to position [1736, 0]
click at [95, 558] on div "Create New Environment" at bounding box center [166, 559] width 161 height 17
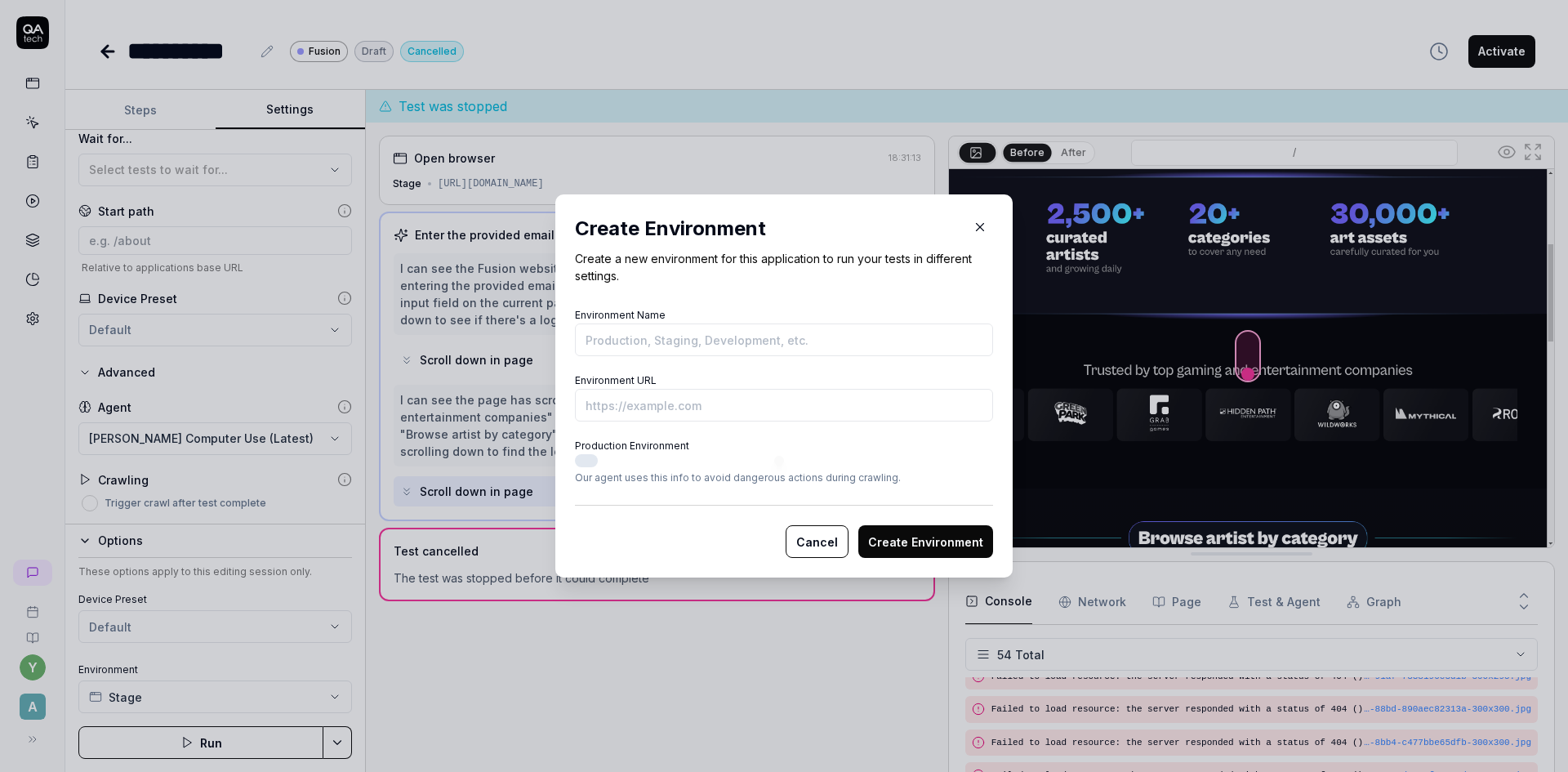
drag, startPoint x: 807, startPoint y: 535, endPoint x: 792, endPoint y: 540, distance: 15.8
click at [806, 536] on button "Cancel" at bounding box center [816, 541] width 63 height 33
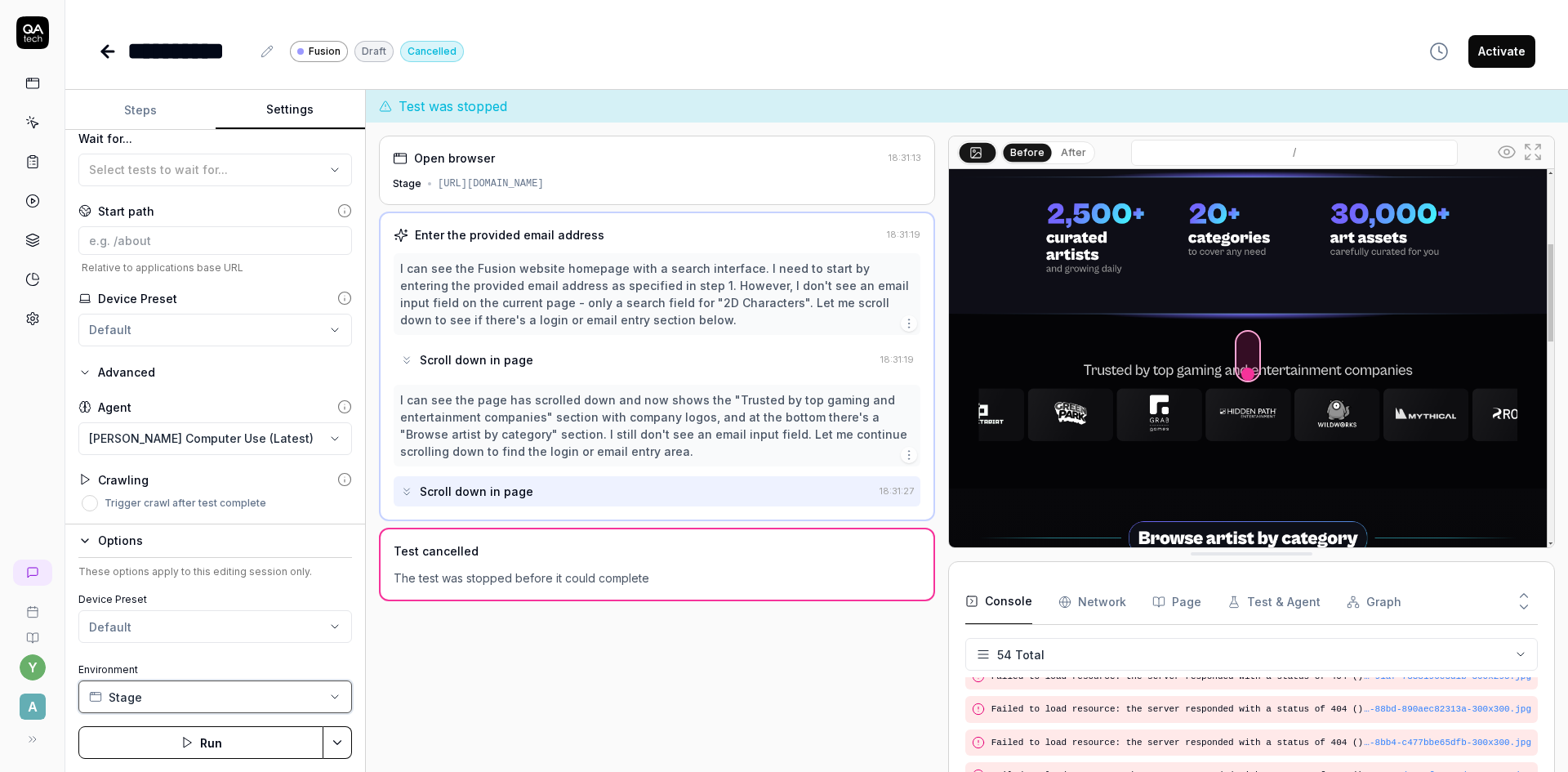
click at [191, 691] on button "Stage" at bounding box center [214, 696] width 273 height 33
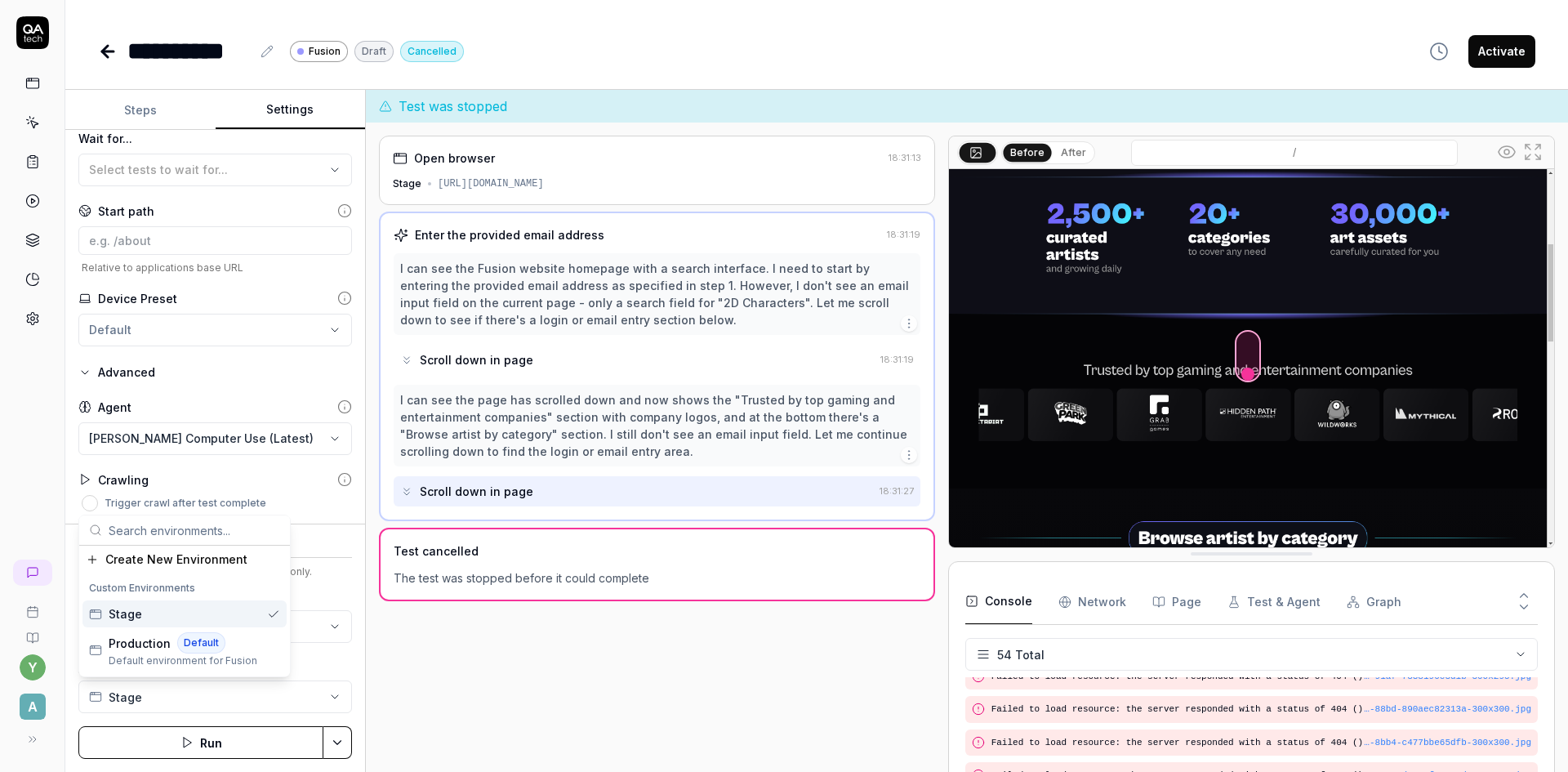
click at [169, 614] on div "Stage" at bounding box center [184, 614] width 204 height 27
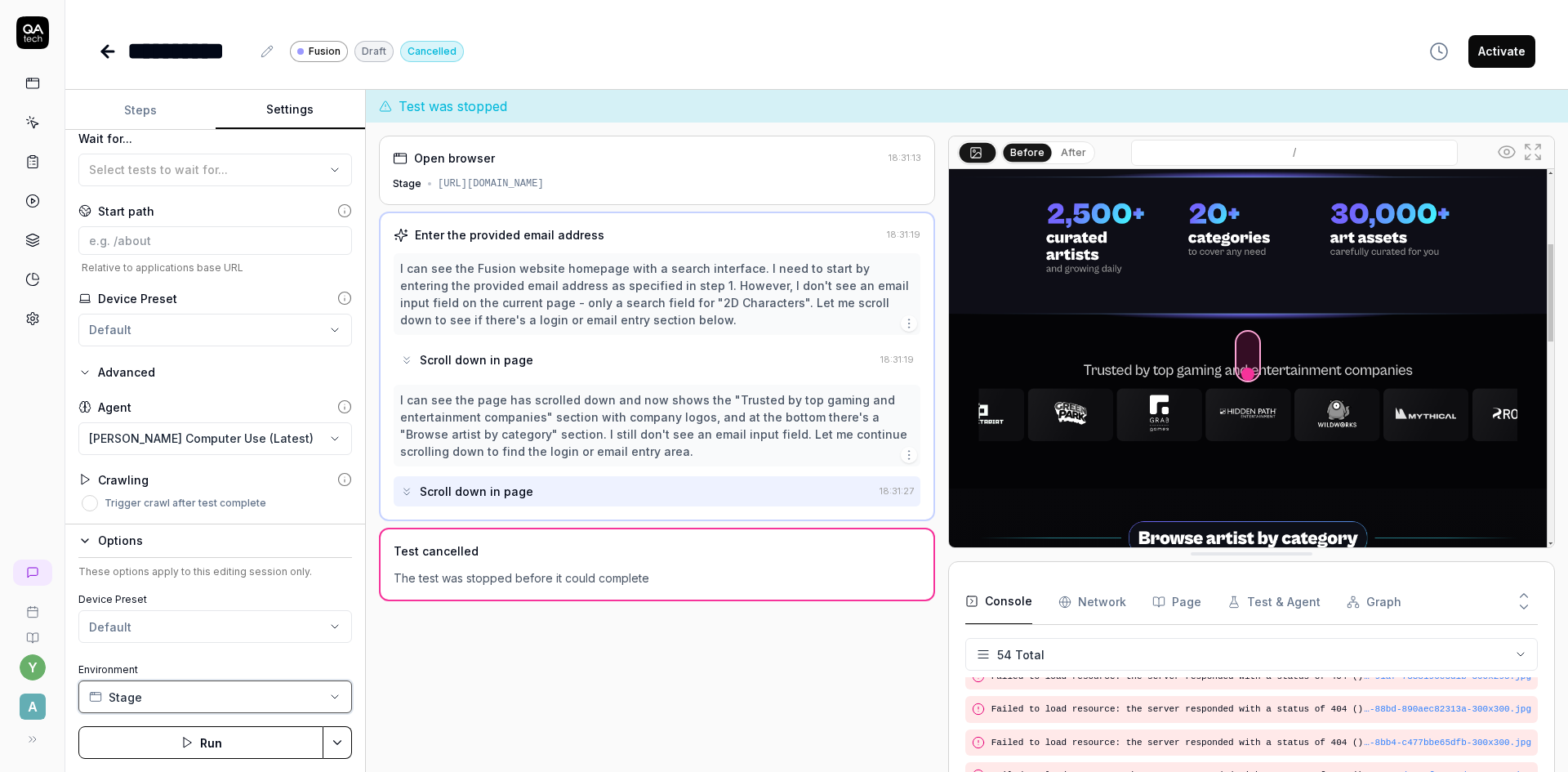
click at [165, 700] on button "Stage" at bounding box center [214, 696] width 273 height 33
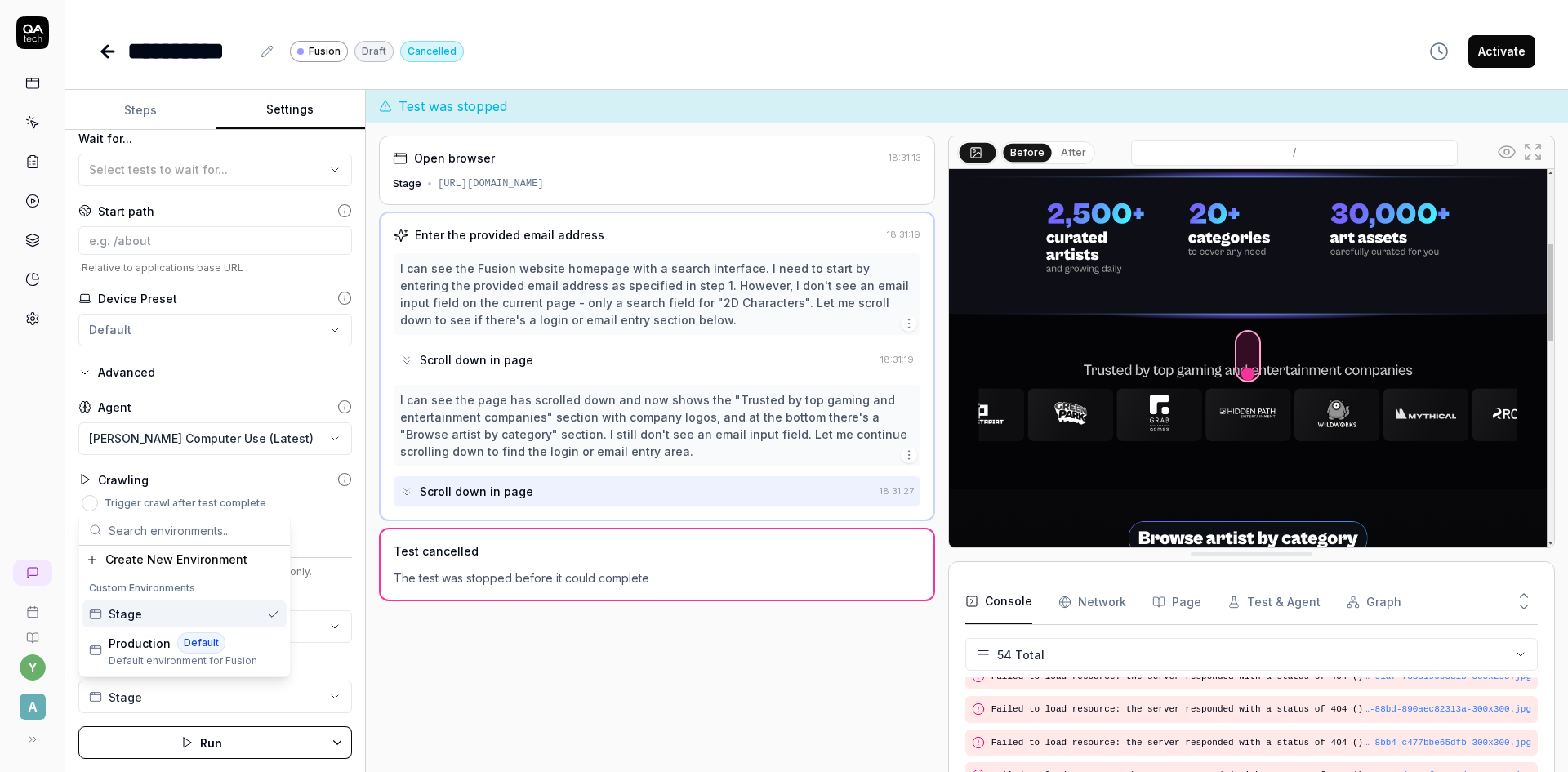
click at [267, 613] on div "Suggestions" at bounding box center [274, 615] width 13 height 13
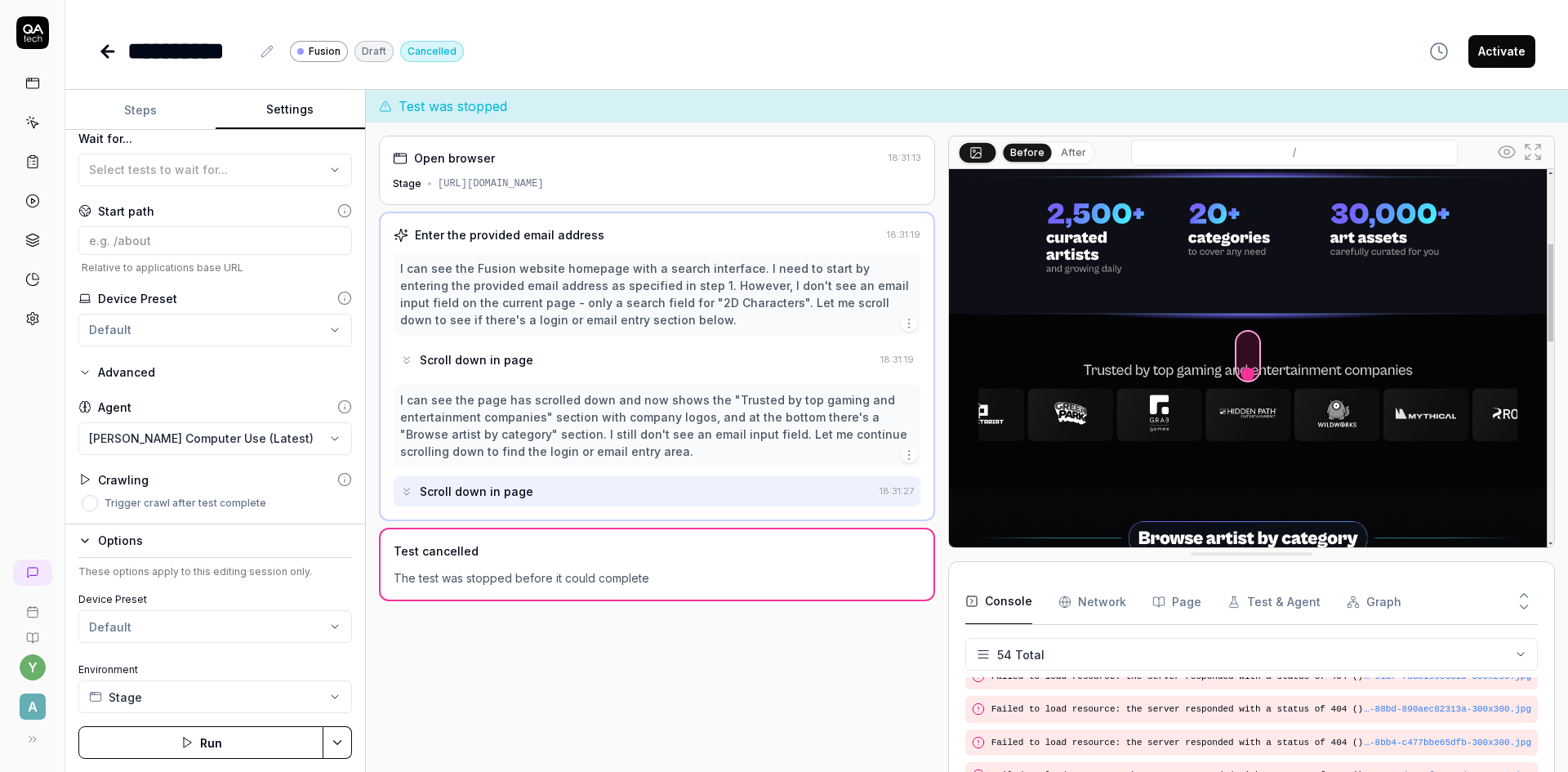
click at [104, 48] on icon at bounding box center [104, 51] width 6 height 12
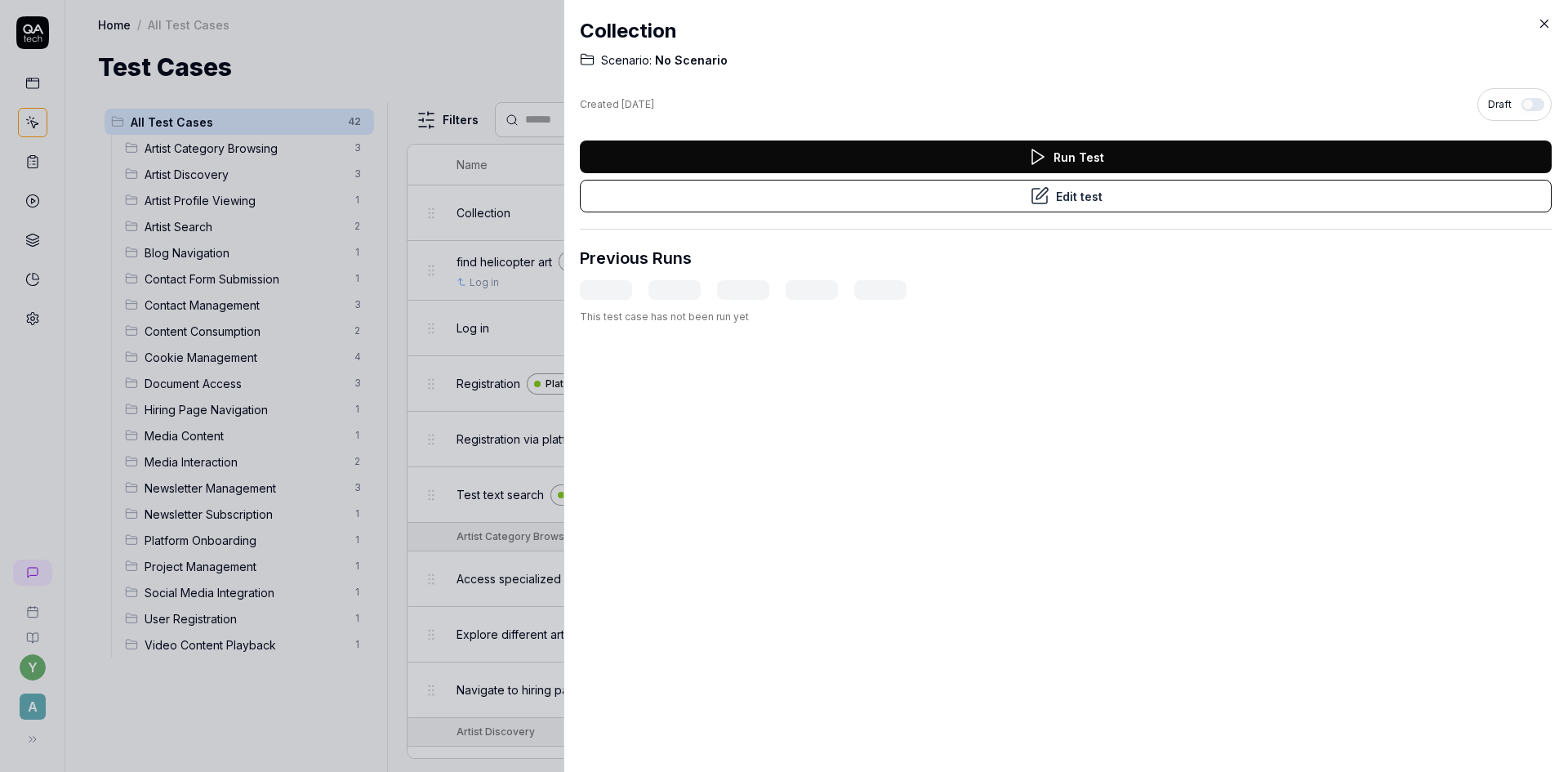
click at [1541, 24] on icon at bounding box center [1544, 23] width 14 height 14
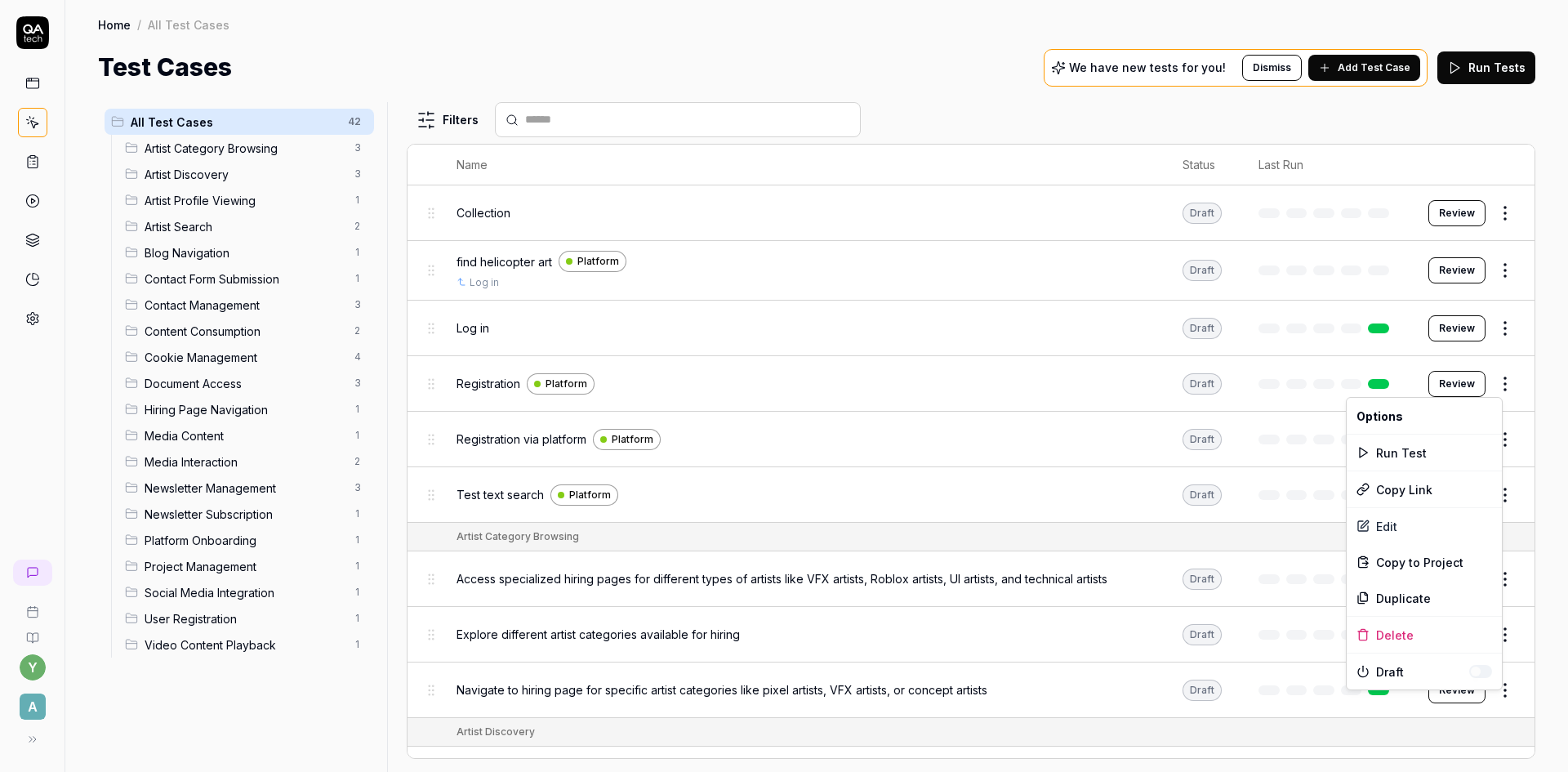
click at [1497, 385] on html "y A Home / All Test Cases Home / All Test Cases Test Cases We have new tests fo…" at bounding box center [784, 386] width 1568 height 772
click at [1494, 219] on html "y A Home / All Test Cases Home / All Test Cases Test Cases We have new tests fo…" at bounding box center [784, 386] width 1568 height 772
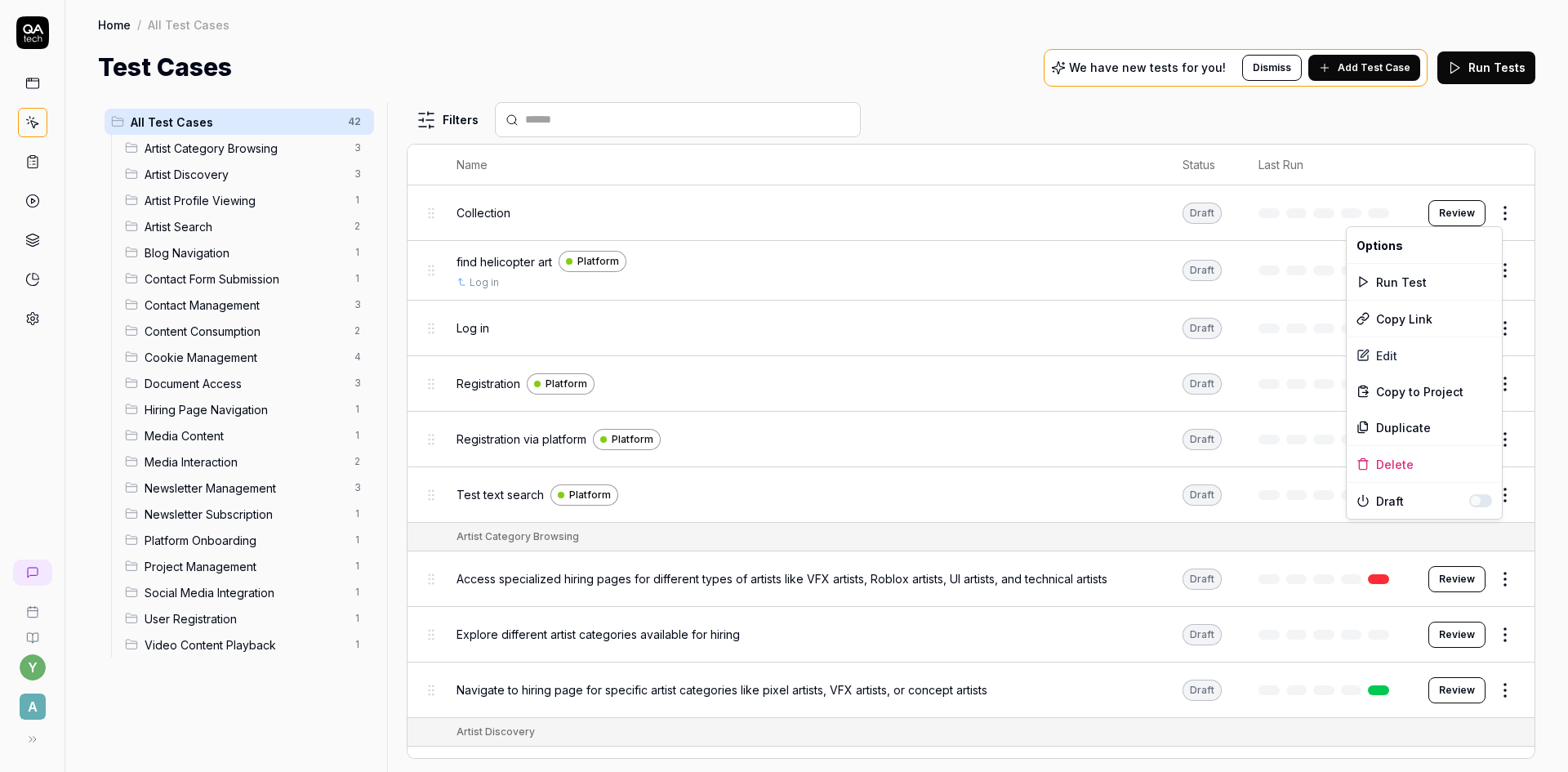
click at [1493, 219] on html "y A Home / All Test Cases Home / All Test Cases Test Cases We have new tests fo…" at bounding box center [784, 386] width 1568 height 772
click at [1446, 214] on html "y A Home / All Test Cases Home / All Test Cases Test Cases We have new tests fo…" at bounding box center [784, 386] width 1568 height 772
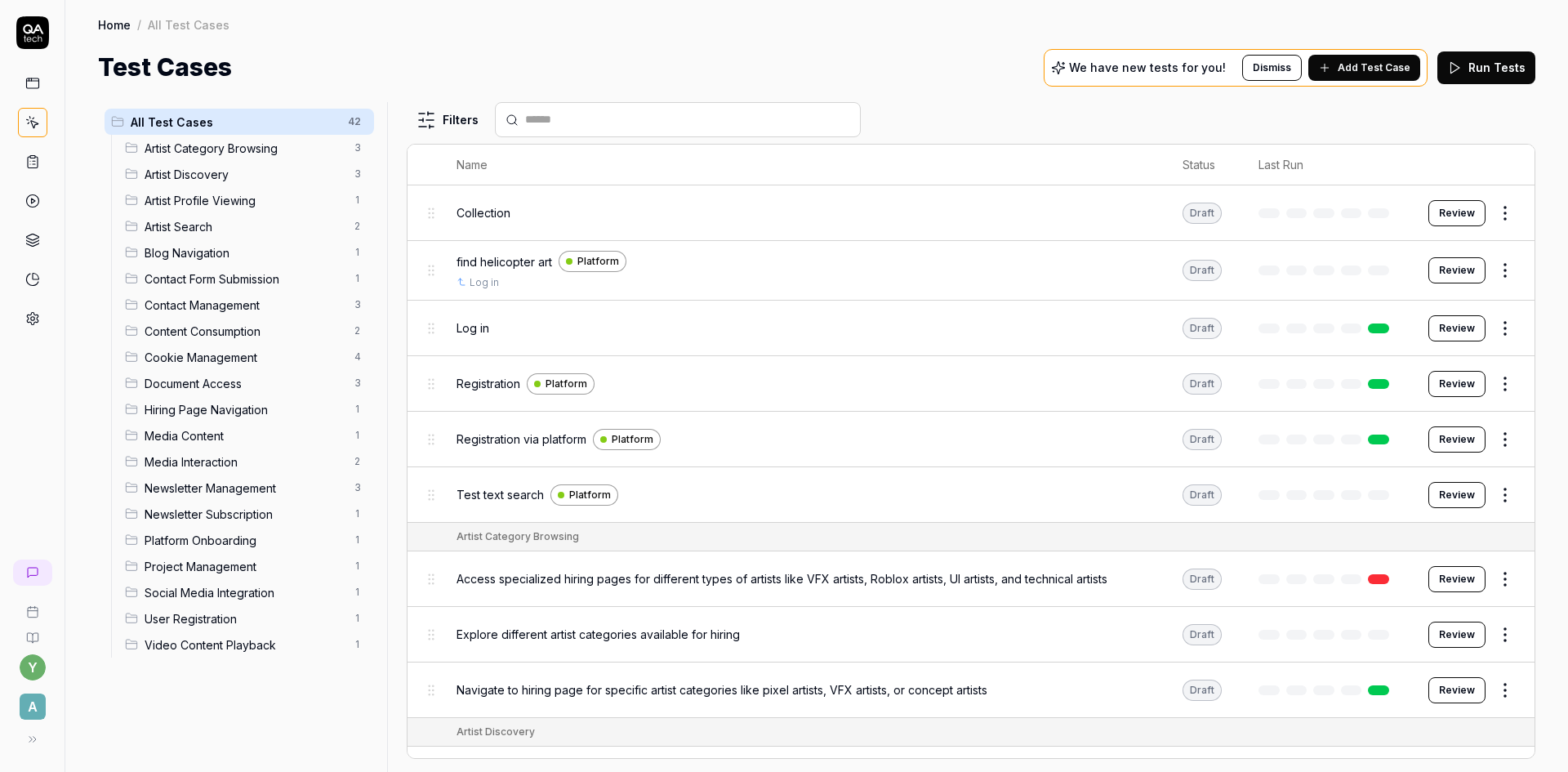
click at [1446, 214] on button "Review" at bounding box center [1456, 213] width 57 height 26
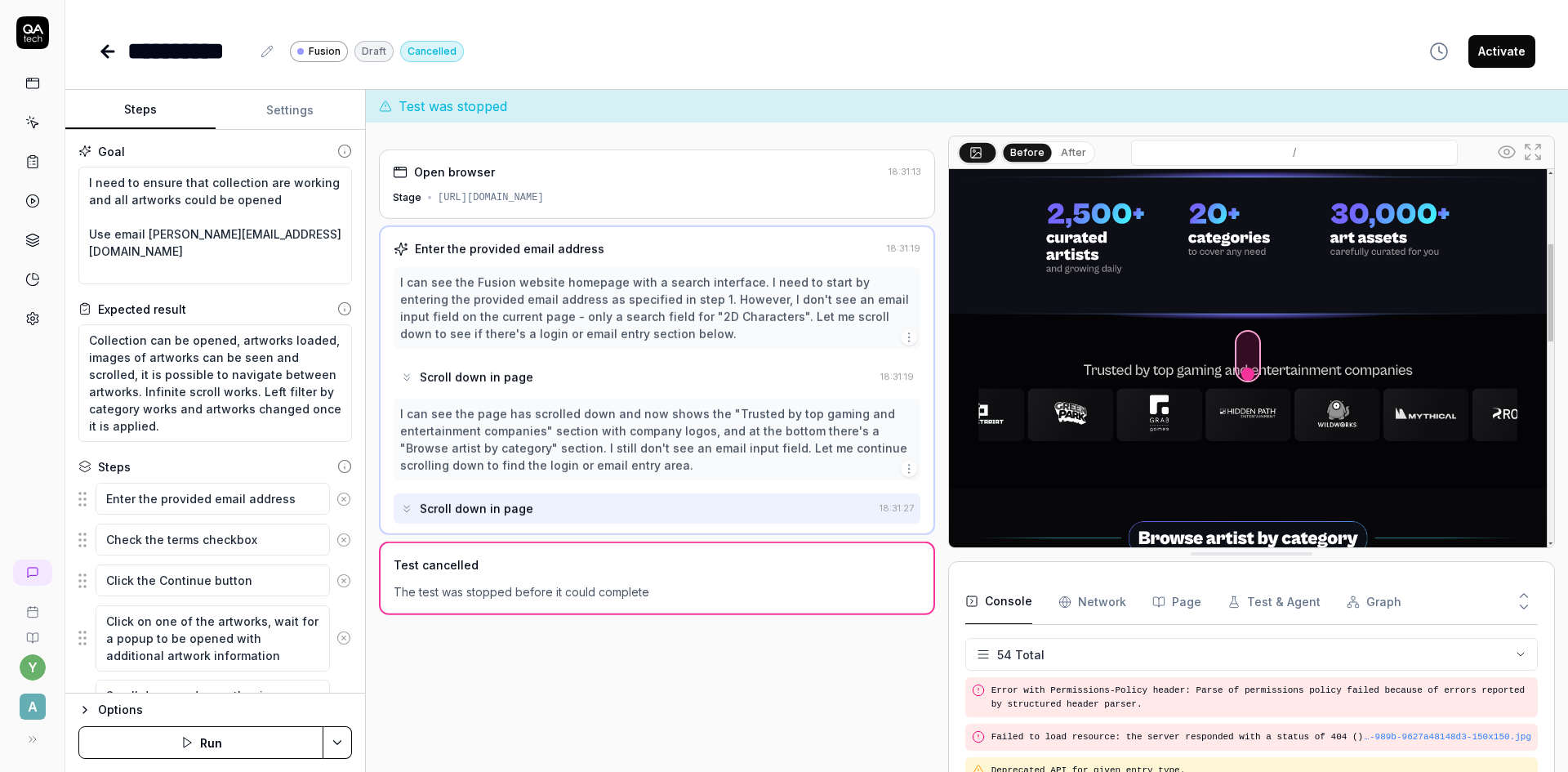
scroll to position [1736, 0]
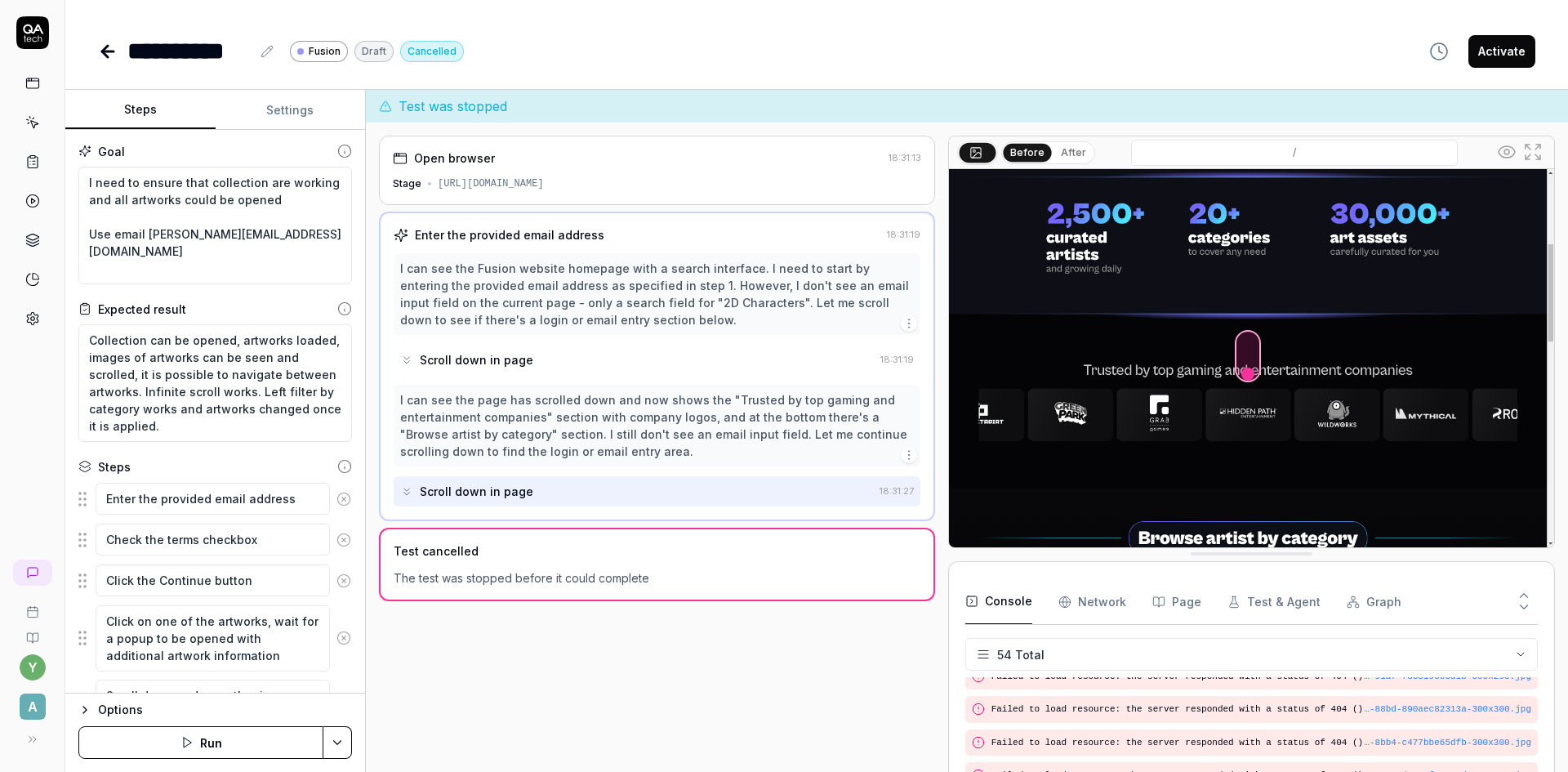
click at [449, 182] on div "[URL][DOMAIN_NAME]" at bounding box center [491, 183] width 106 height 14
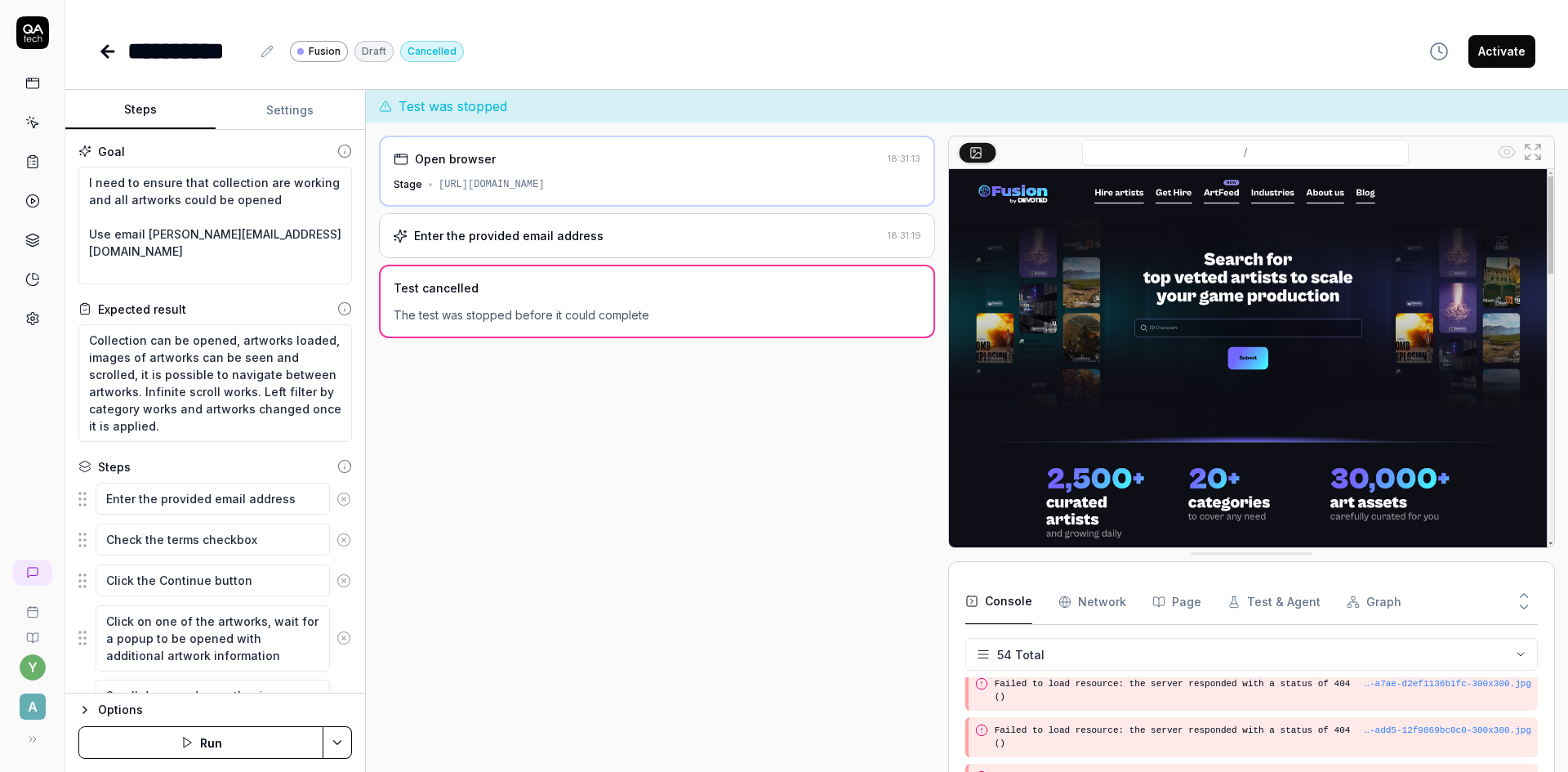
click at [315, 47] on span "Fusion" at bounding box center [325, 50] width 32 height 14
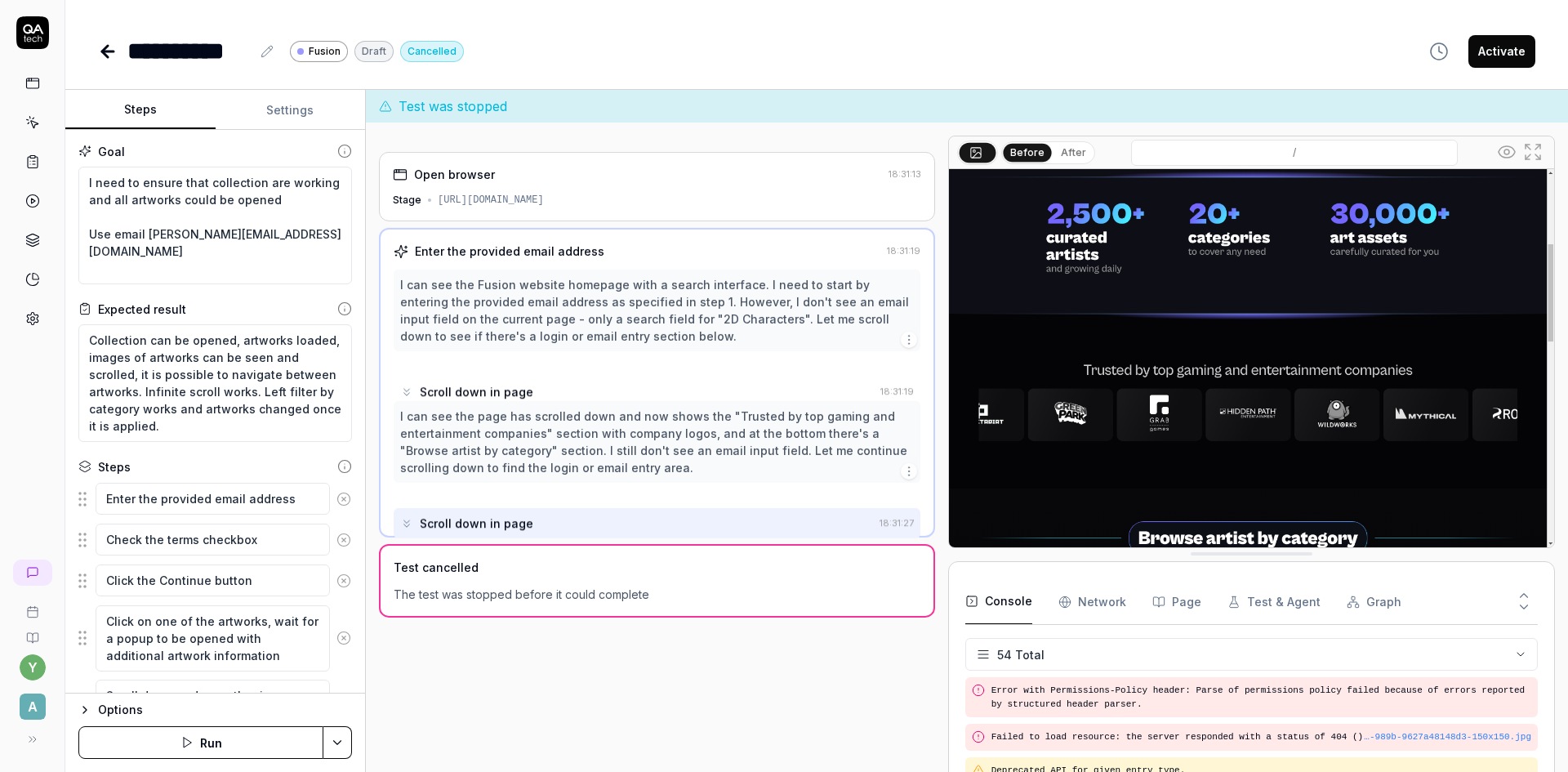
scroll to position [1736, 0]
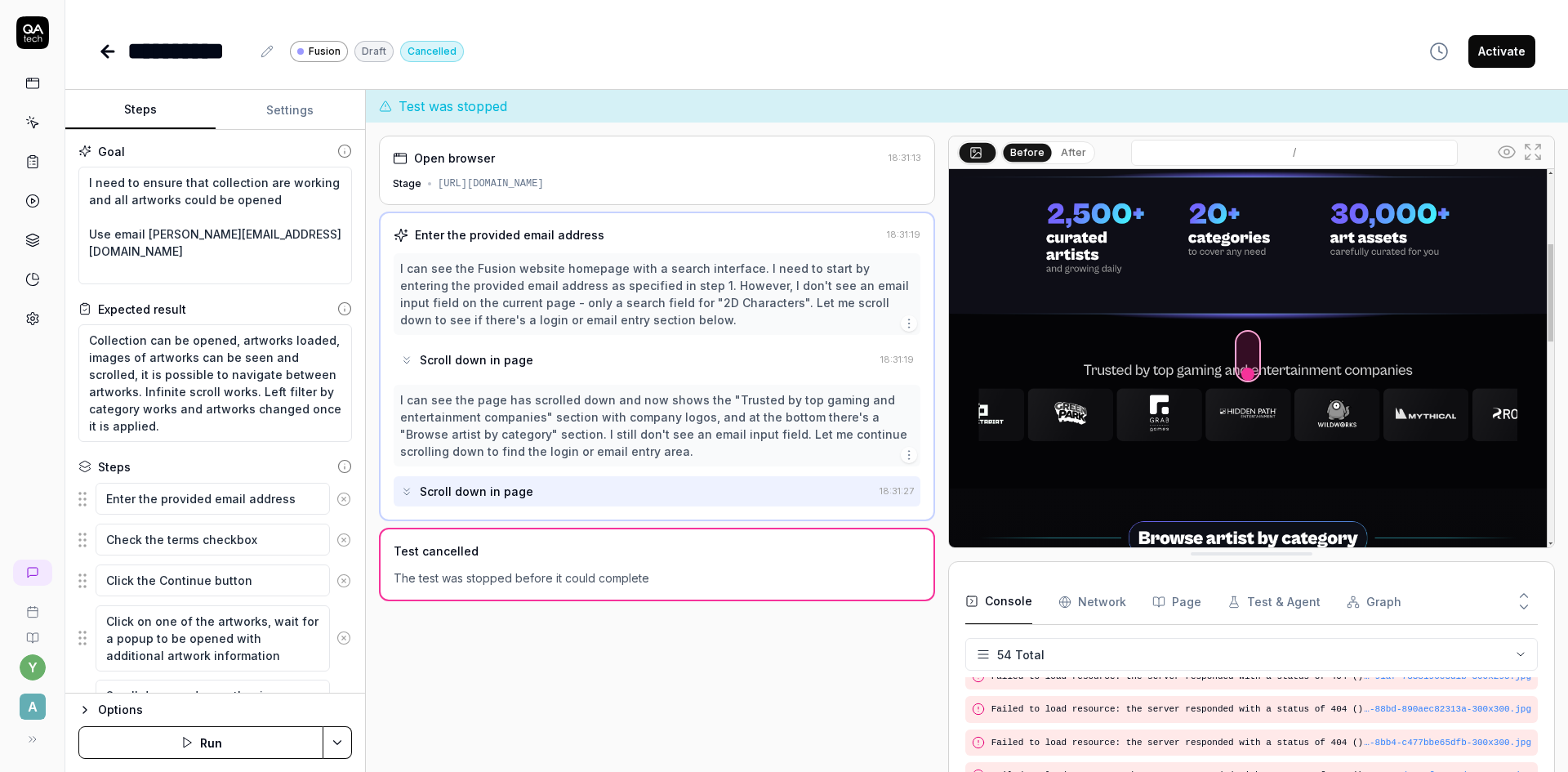
click at [295, 103] on button "Settings" at bounding box center [290, 110] width 150 height 40
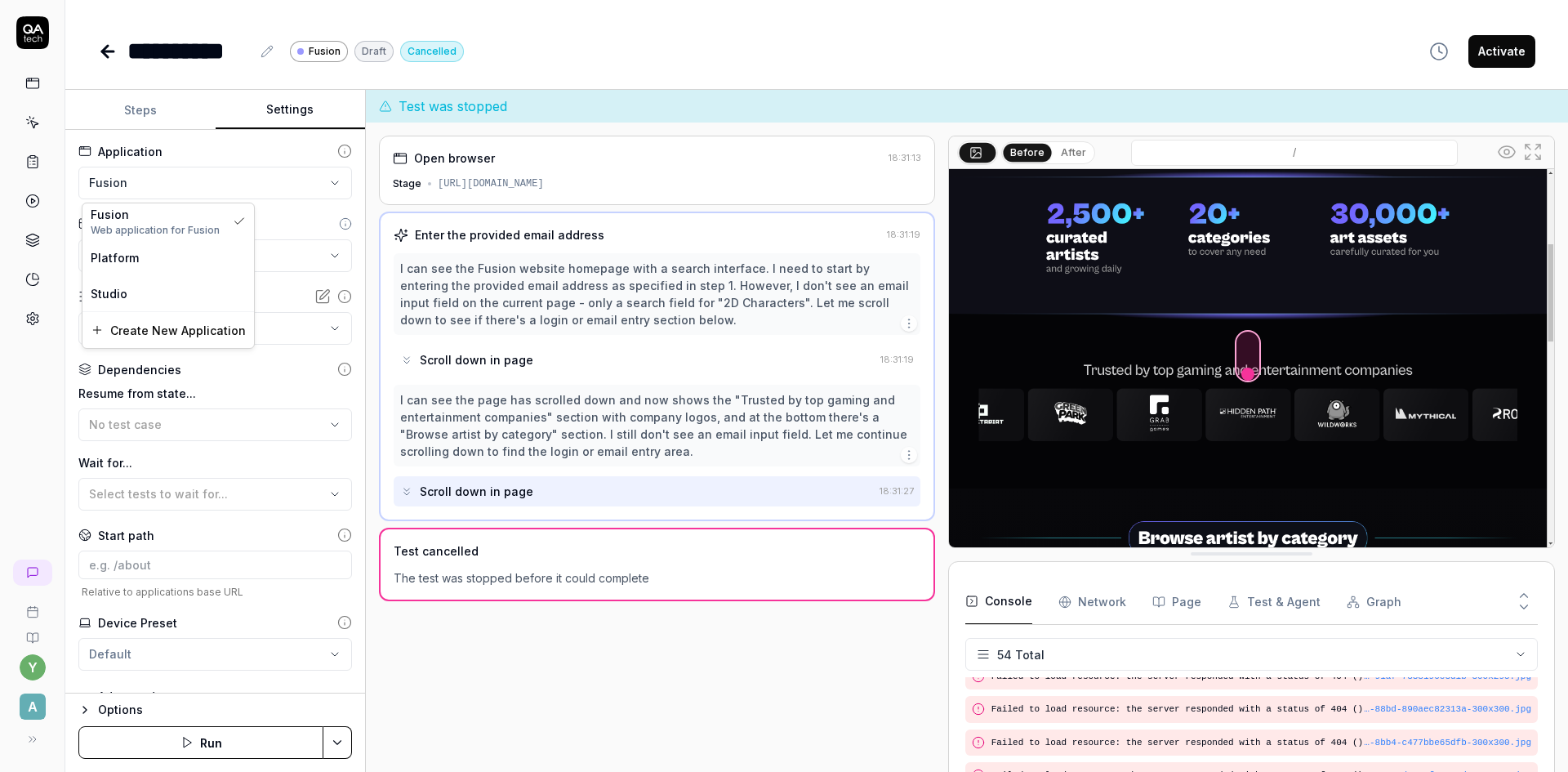
click at [146, 182] on html "**********" at bounding box center [784, 386] width 1568 height 772
click at [113, 48] on html "**********" at bounding box center [784, 386] width 1568 height 772
click at [189, 197] on html "**********" at bounding box center [784, 386] width 1568 height 772
click at [135, 253] on span "Platform" at bounding box center [114, 257] width 48 height 17
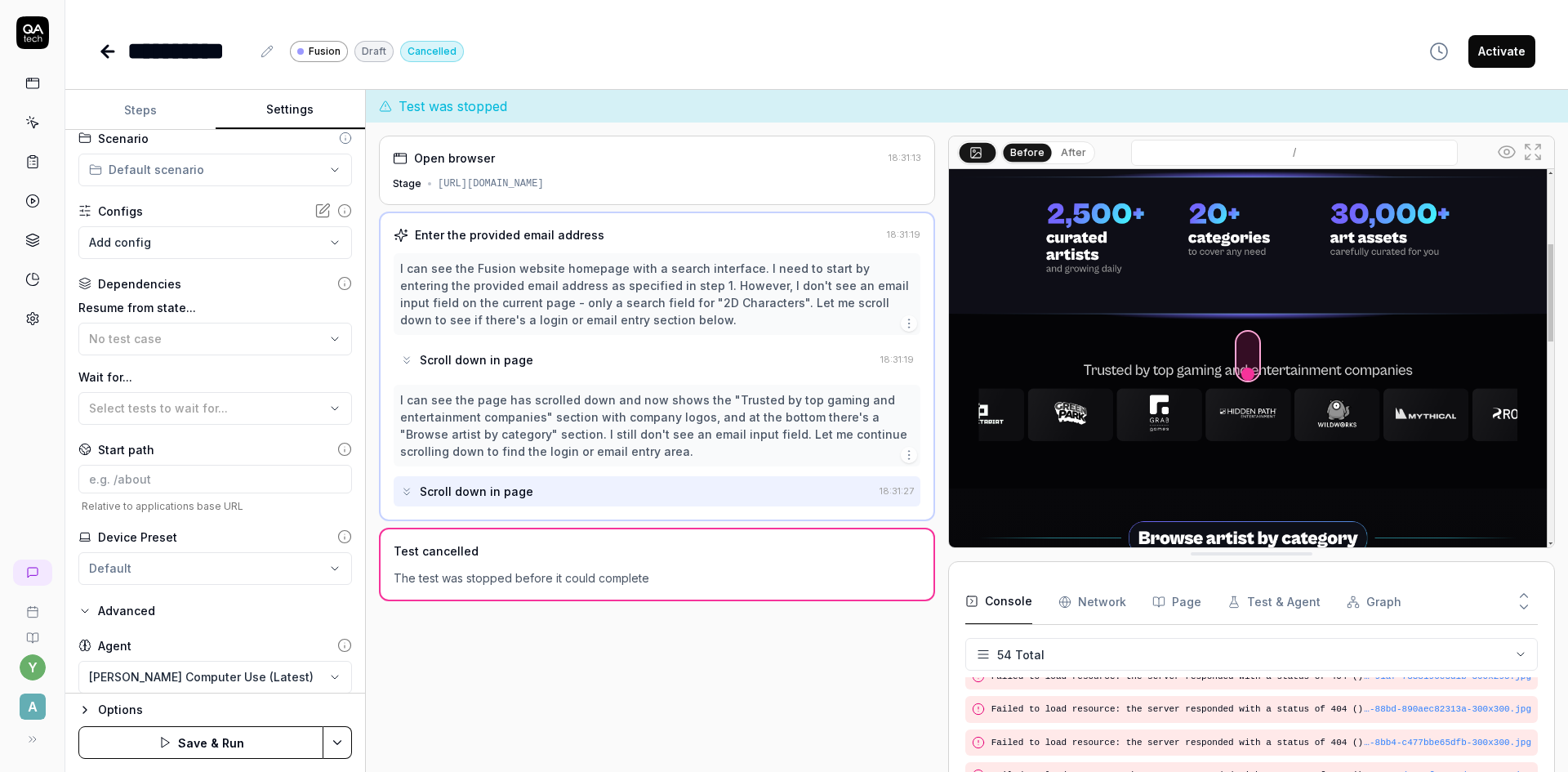
scroll to position [156, 0]
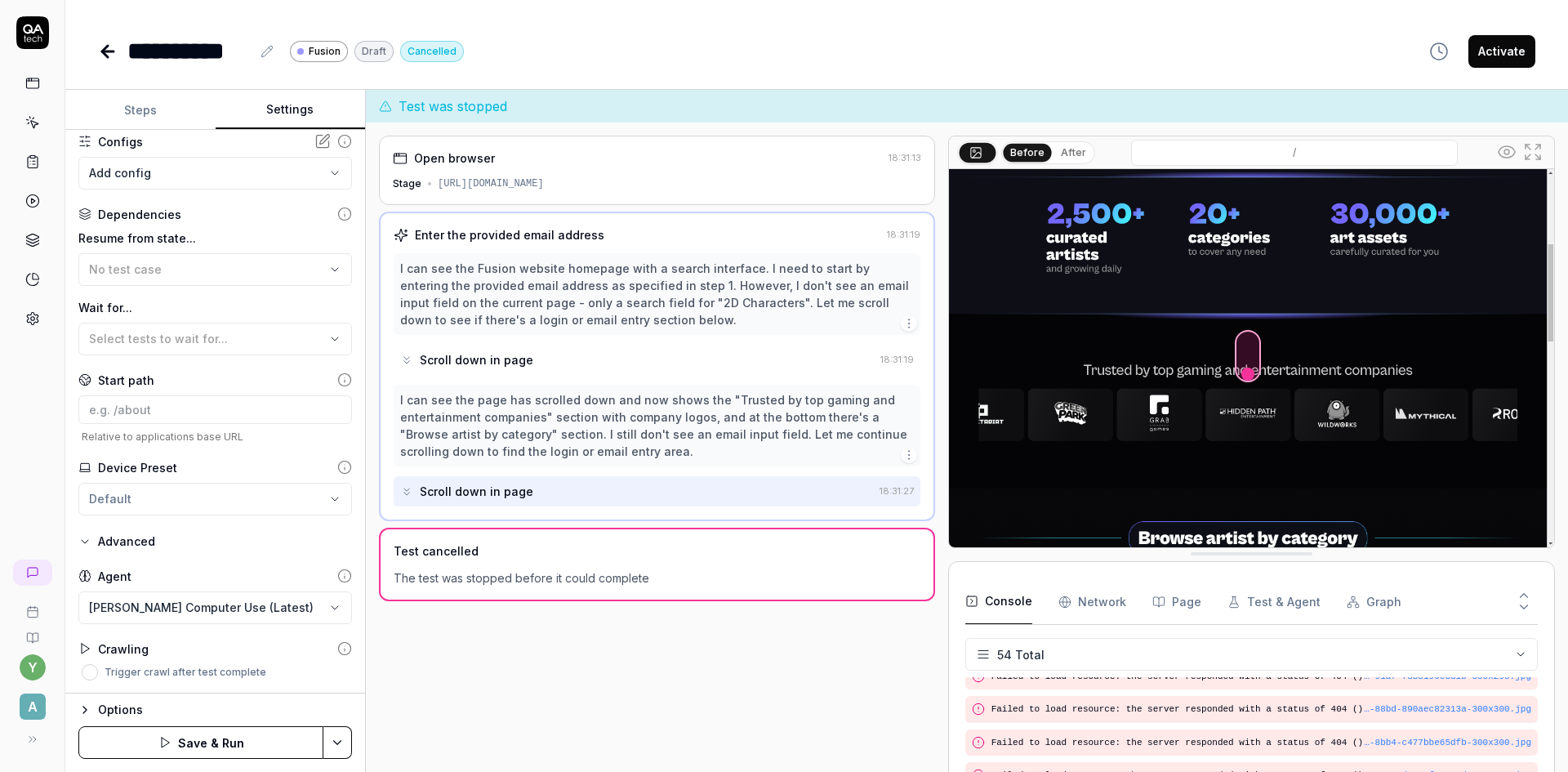
click at [137, 711] on div "Options" at bounding box center [225, 709] width 254 height 19
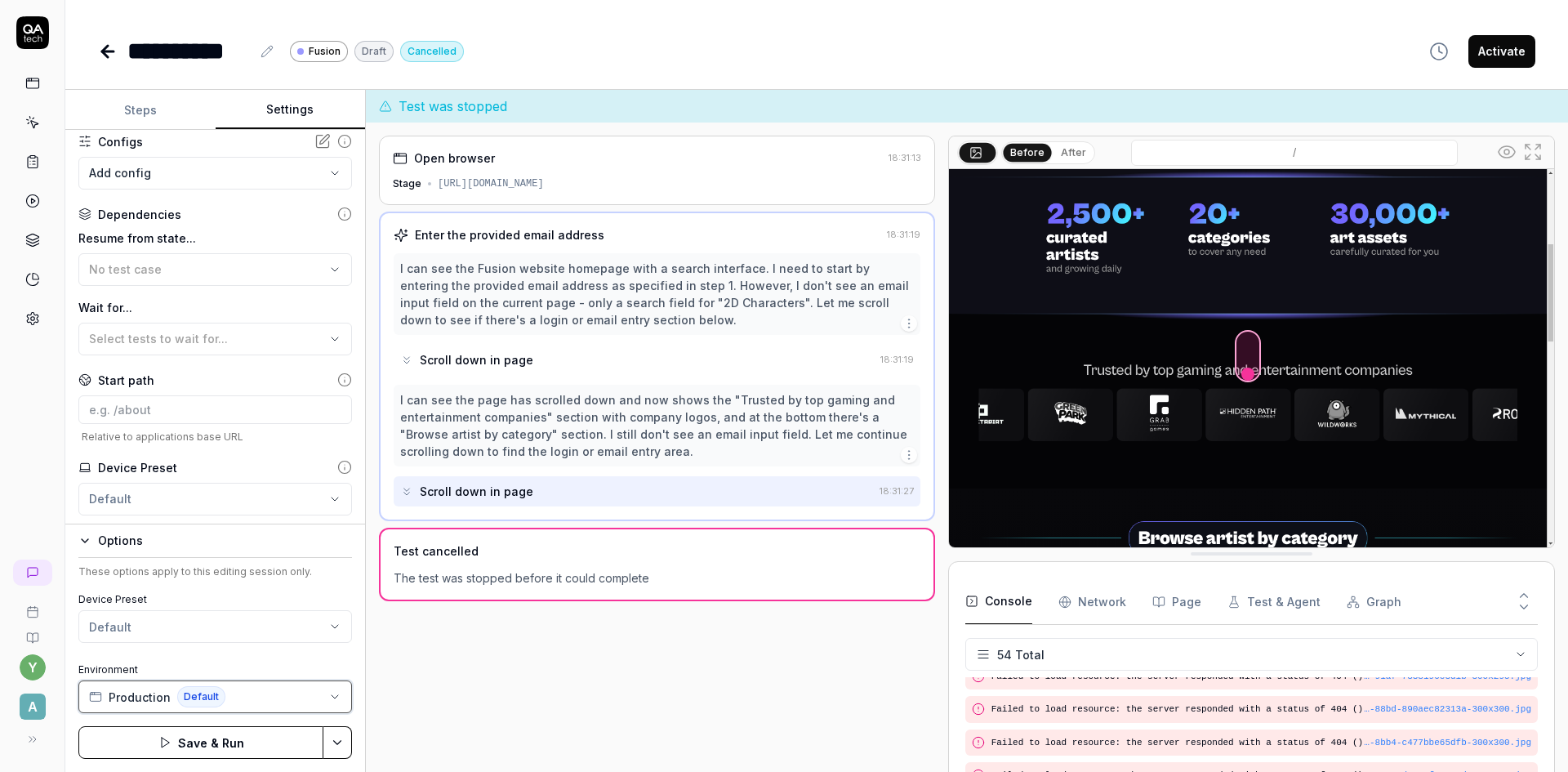
click at [244, 693] on button "Production Default" at bounding box center [214, 696] width 273 height 33
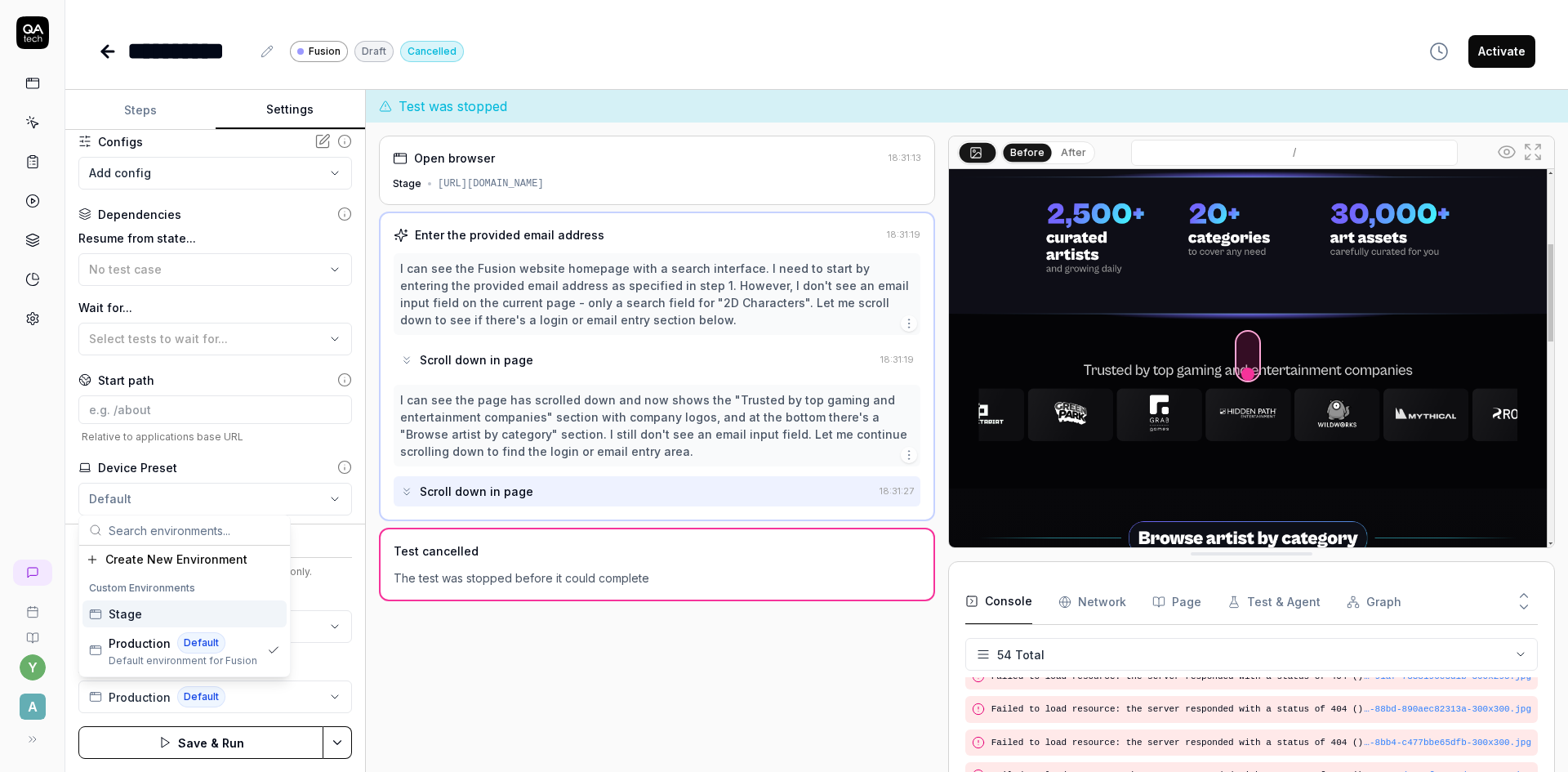
click at [149, 612] on div "Stage" at bounding box center [184, 614] width 204 height 27
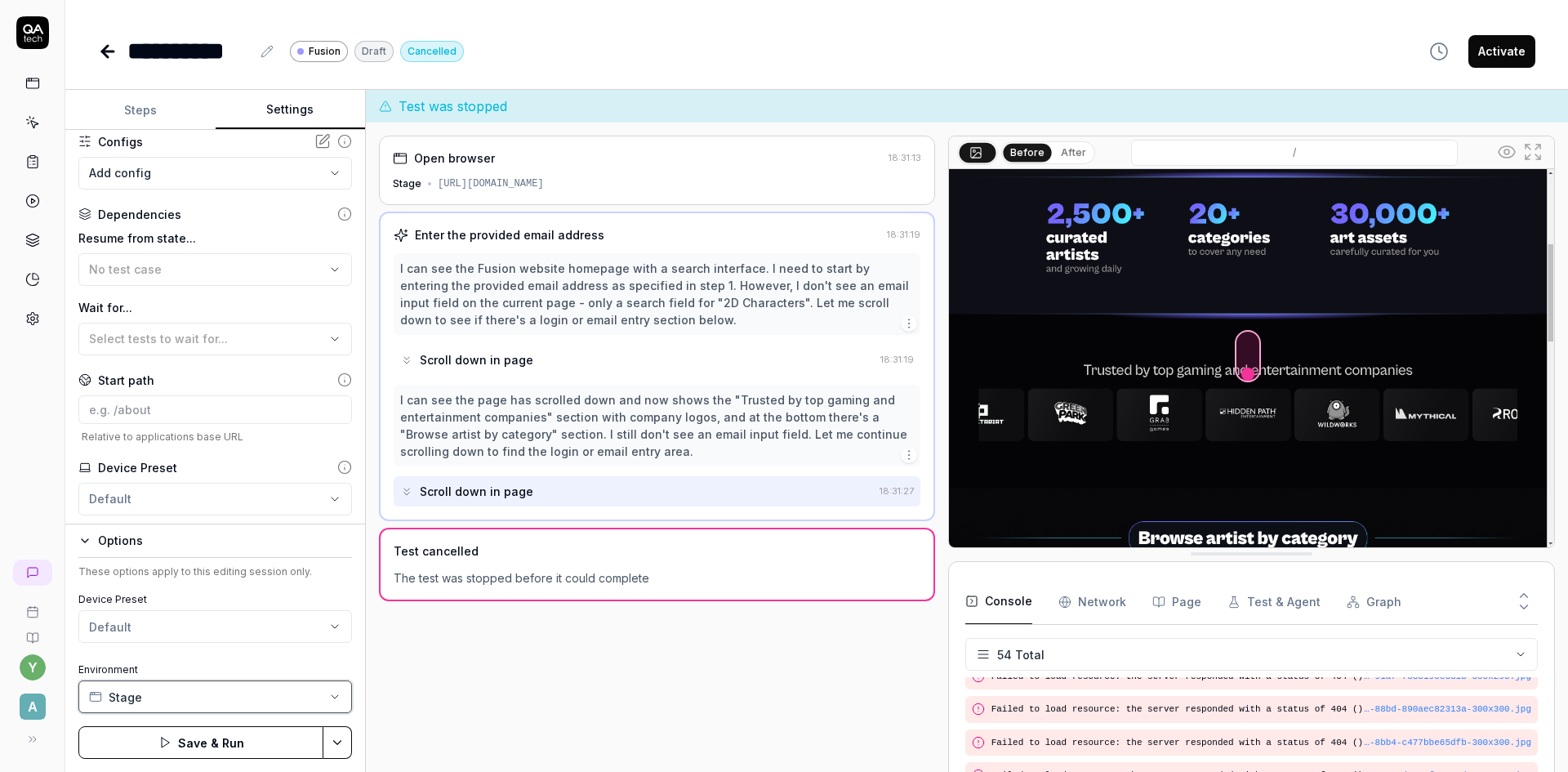
click at [172, 701] on button "Stage" at bounding box center [214, 696] width 273 height 33
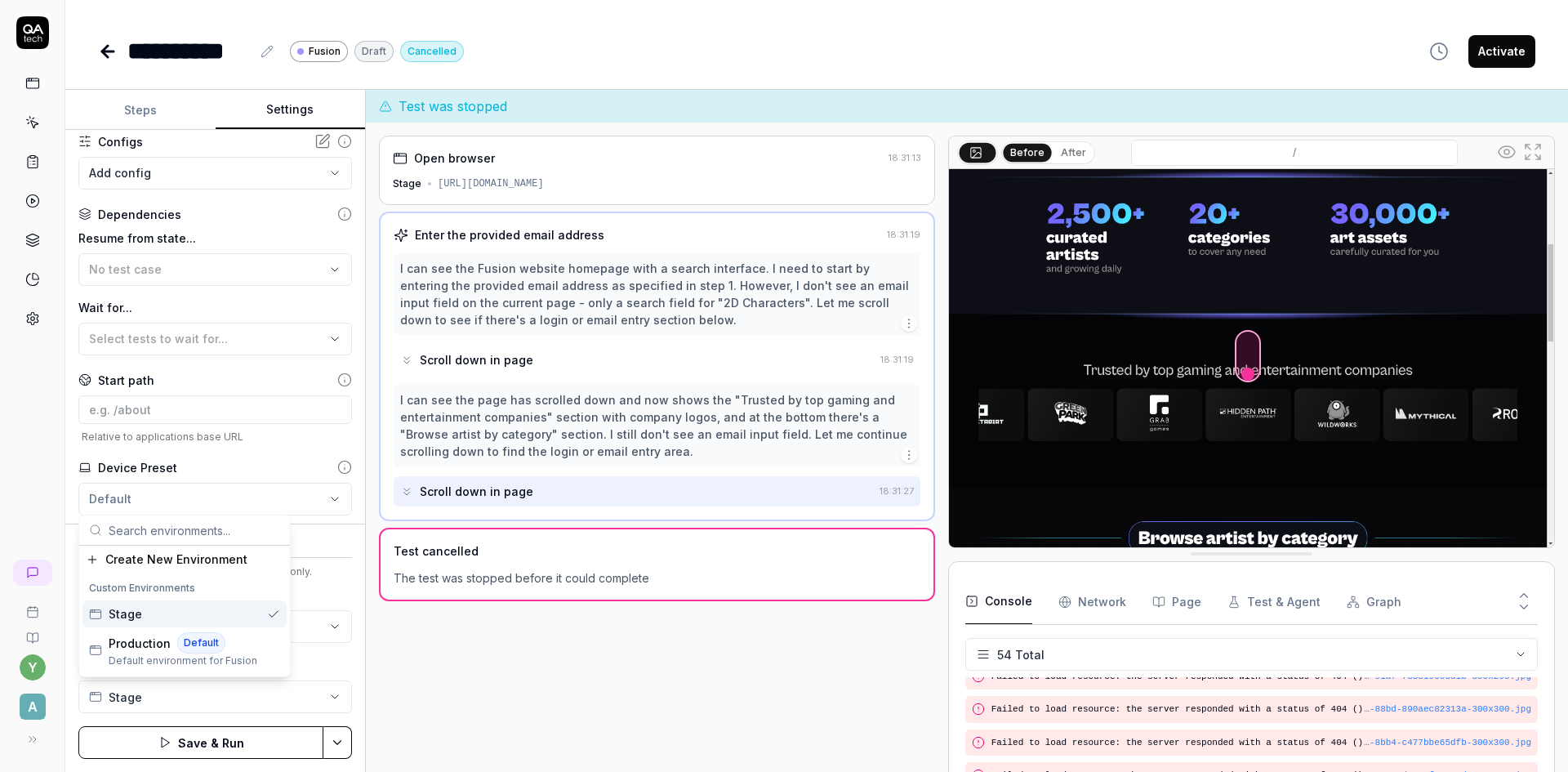
click at [149, 614] on div "Stage" at bounding box center [184, 614] width 204 height 27
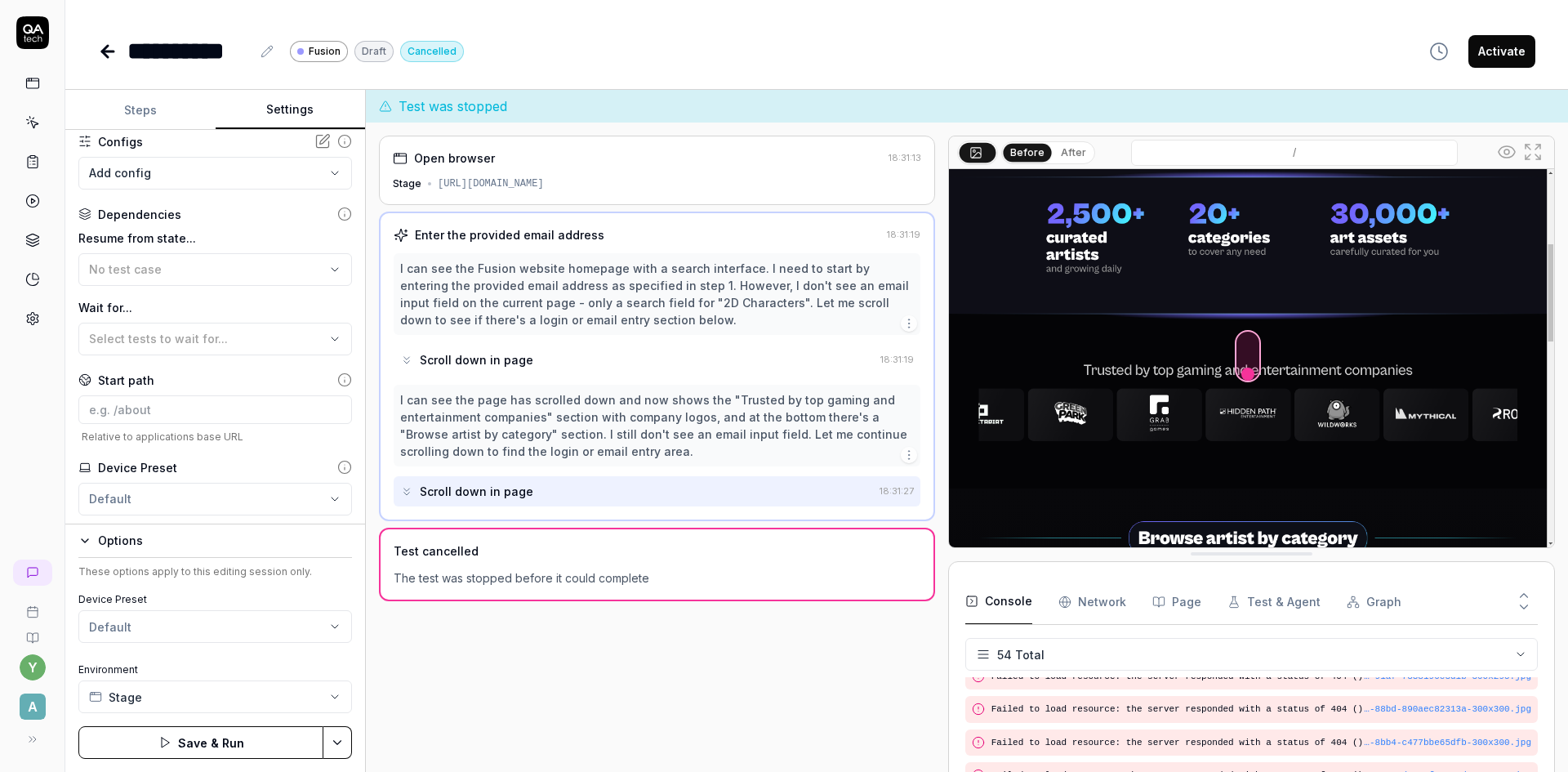
click at [240, 743] on button "Save & Run" at bounding box center [200, 742] width 245 height 33
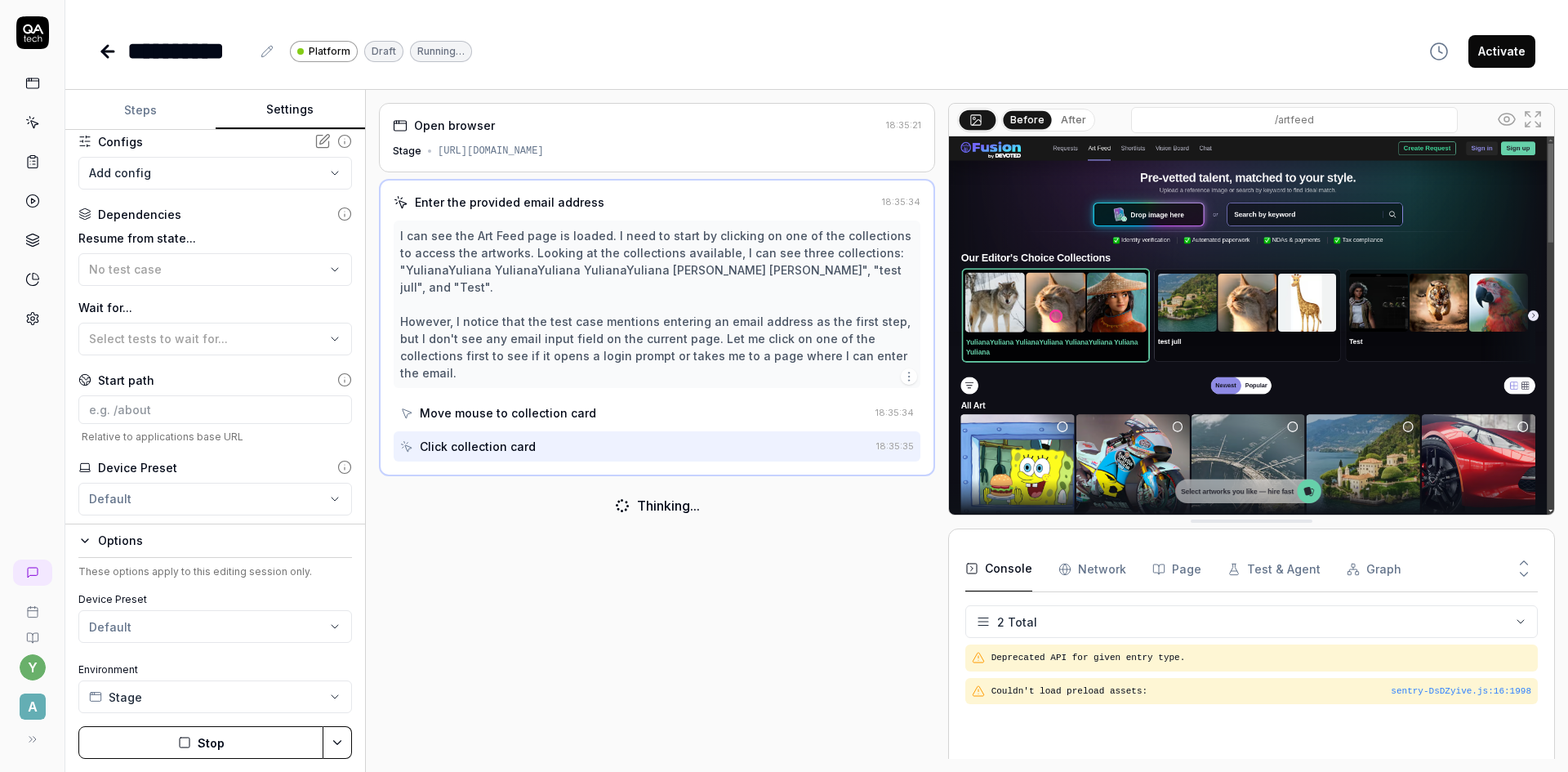
click at [198, 739] on button "Stop" at bounding box center [200, 742] width 245 height 33
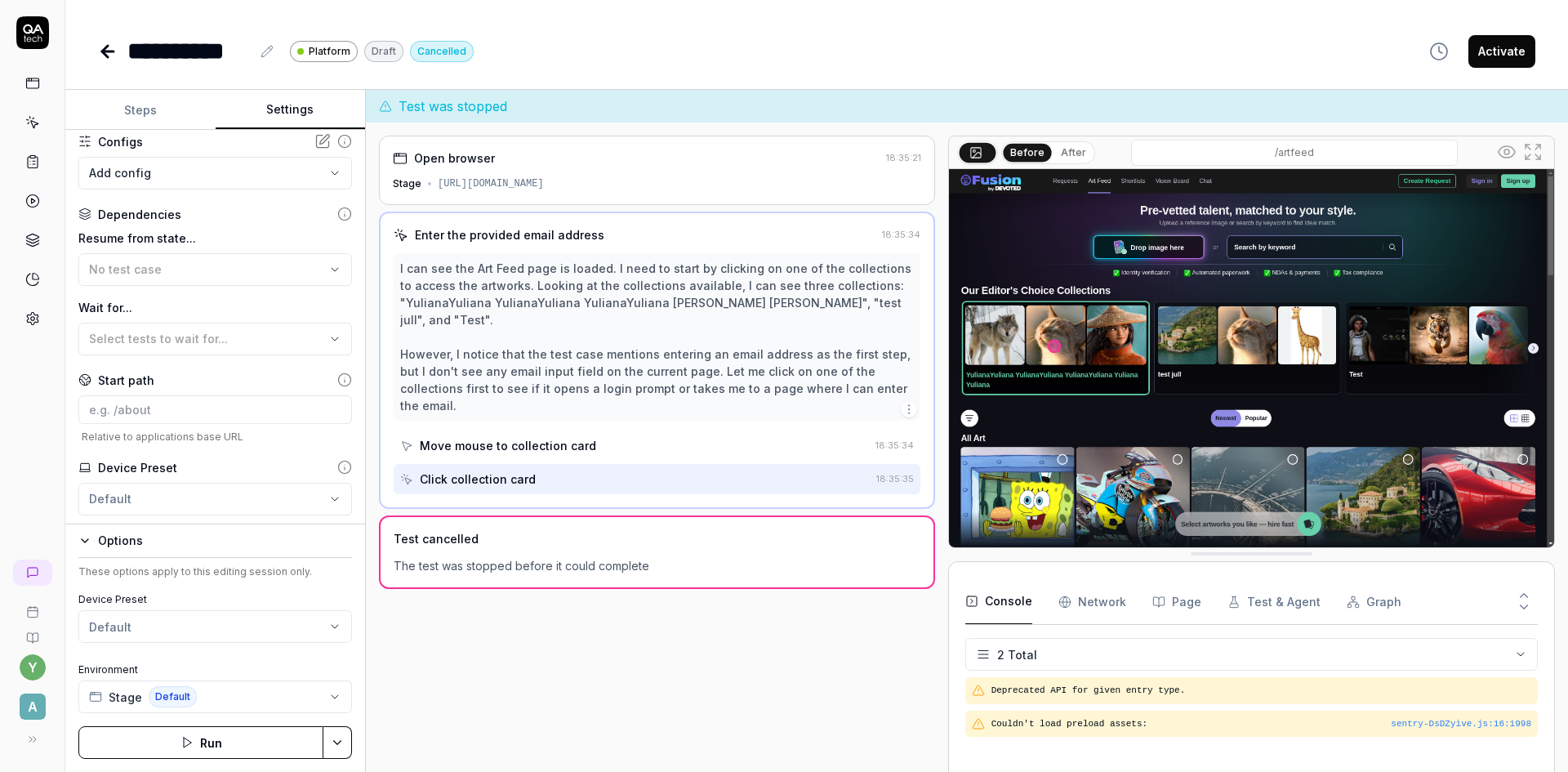
scroll to position [74, 0]
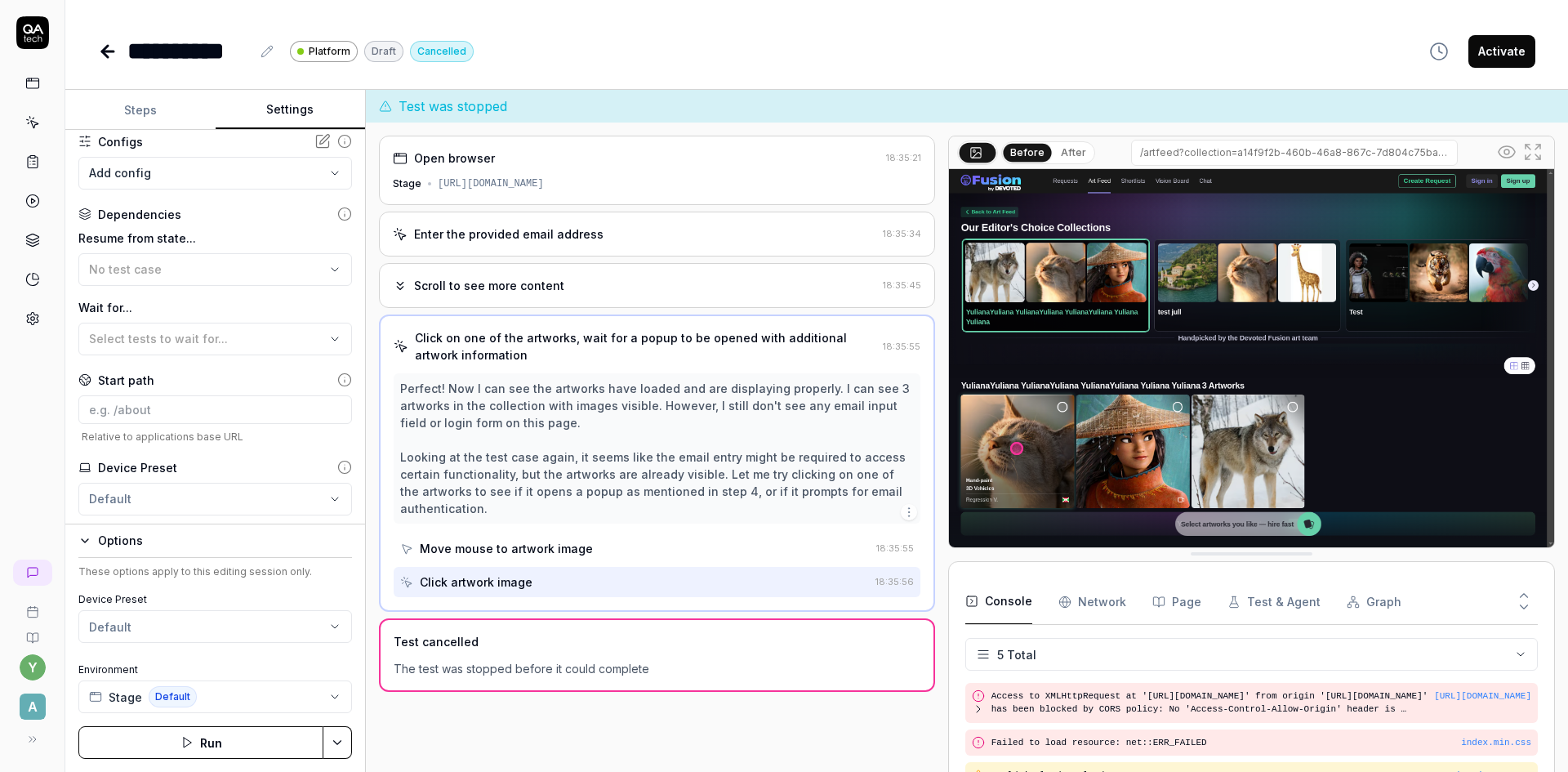
click at [107, 51] on icon at bounding box center [108, 51] width 12 height 0
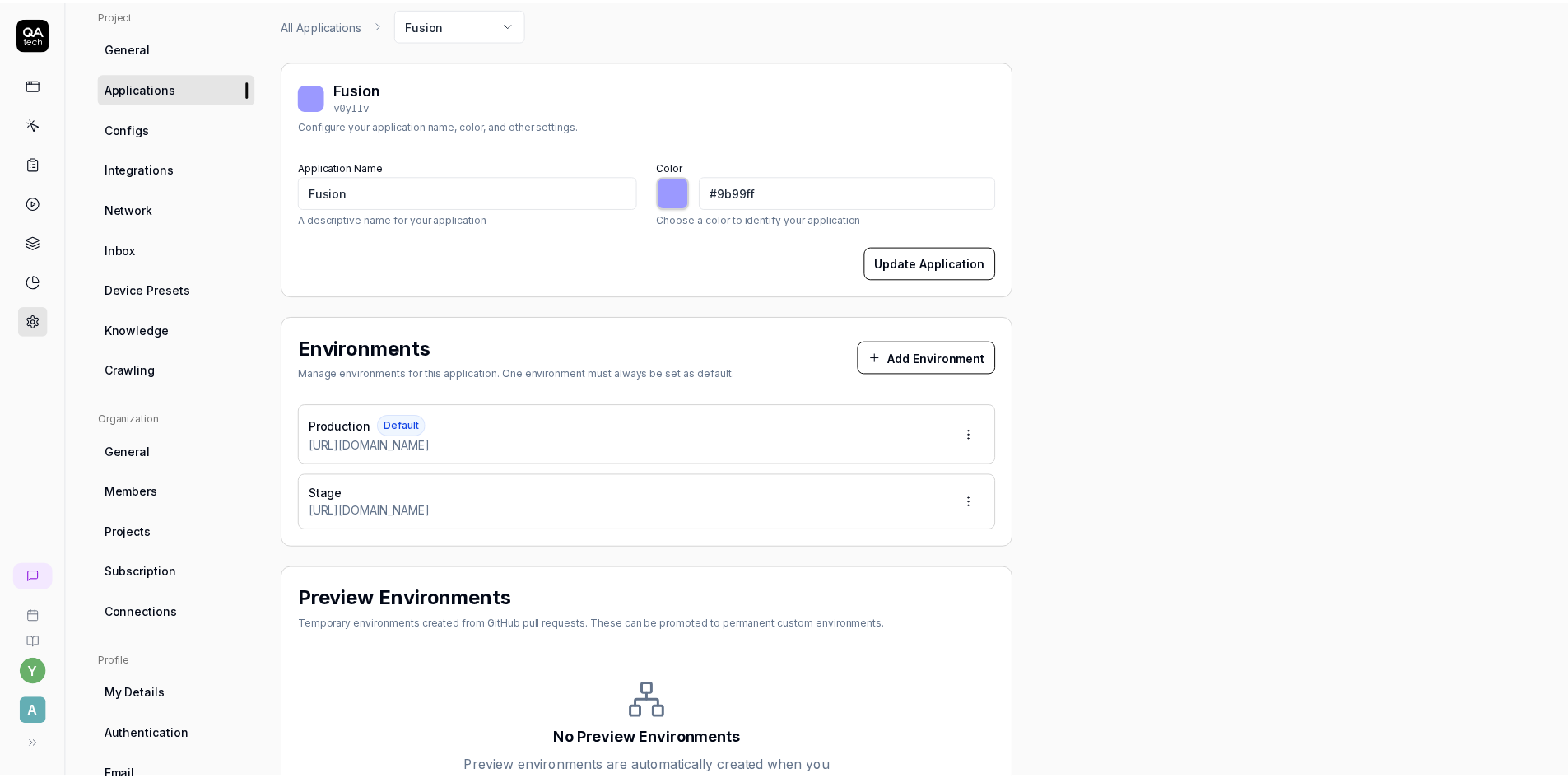
scroll to position [226, 0]
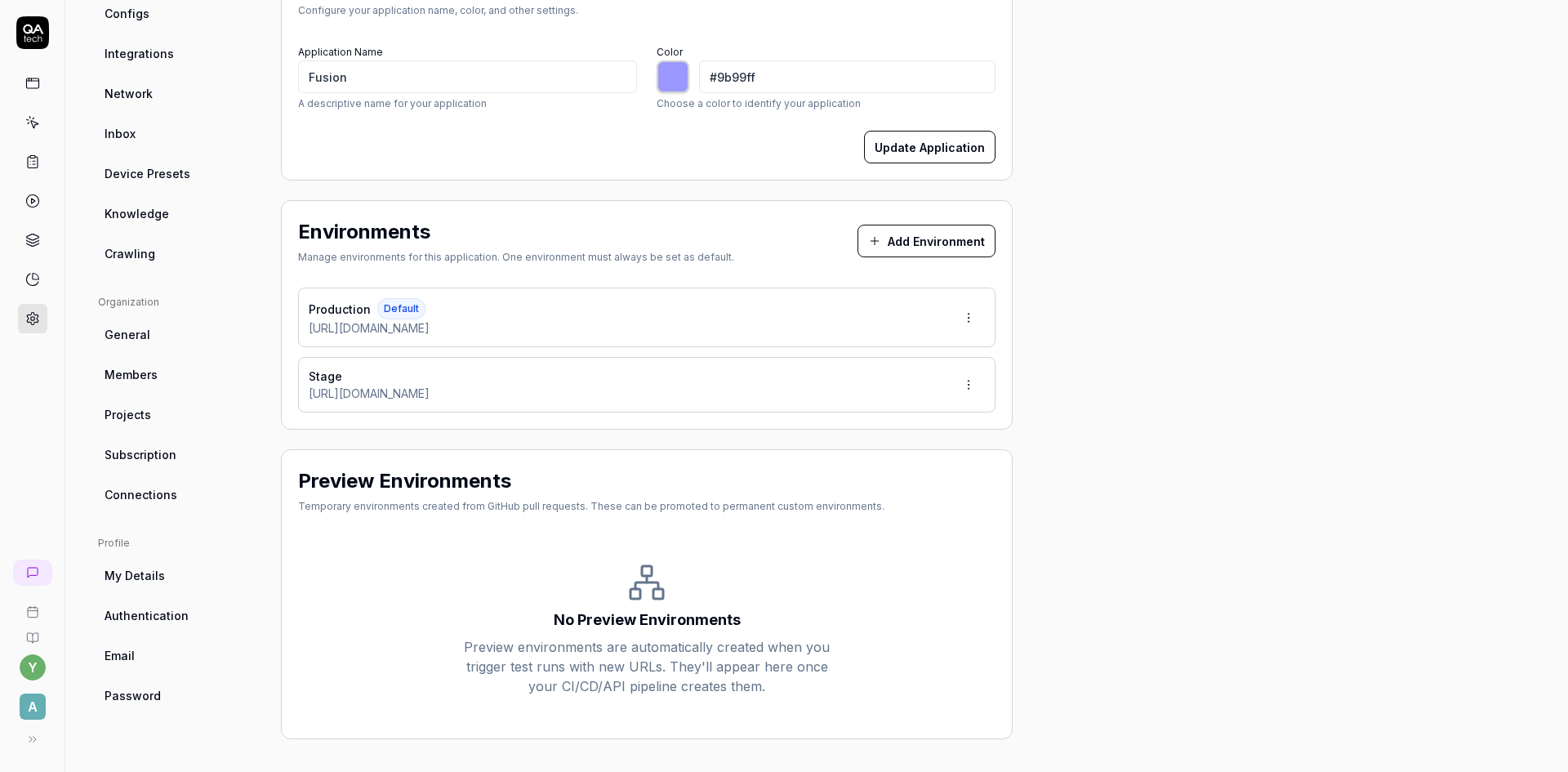
click at [35, 705] on span "A" at bounding box center [32, 706] width 26 height 26
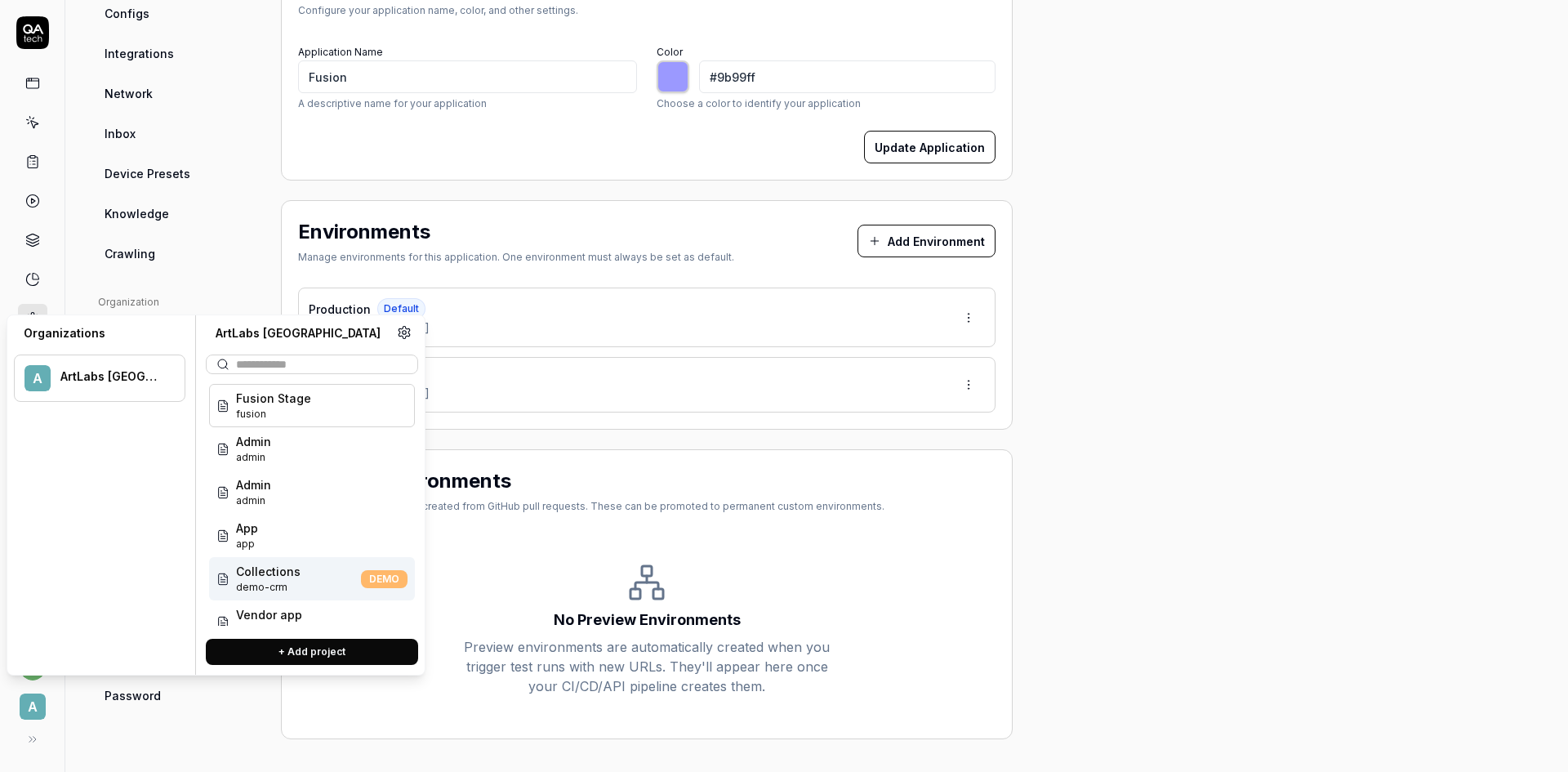
click at [269, 584] on span "demo-crm" at bounding box center [268, 586] width 65 height 14
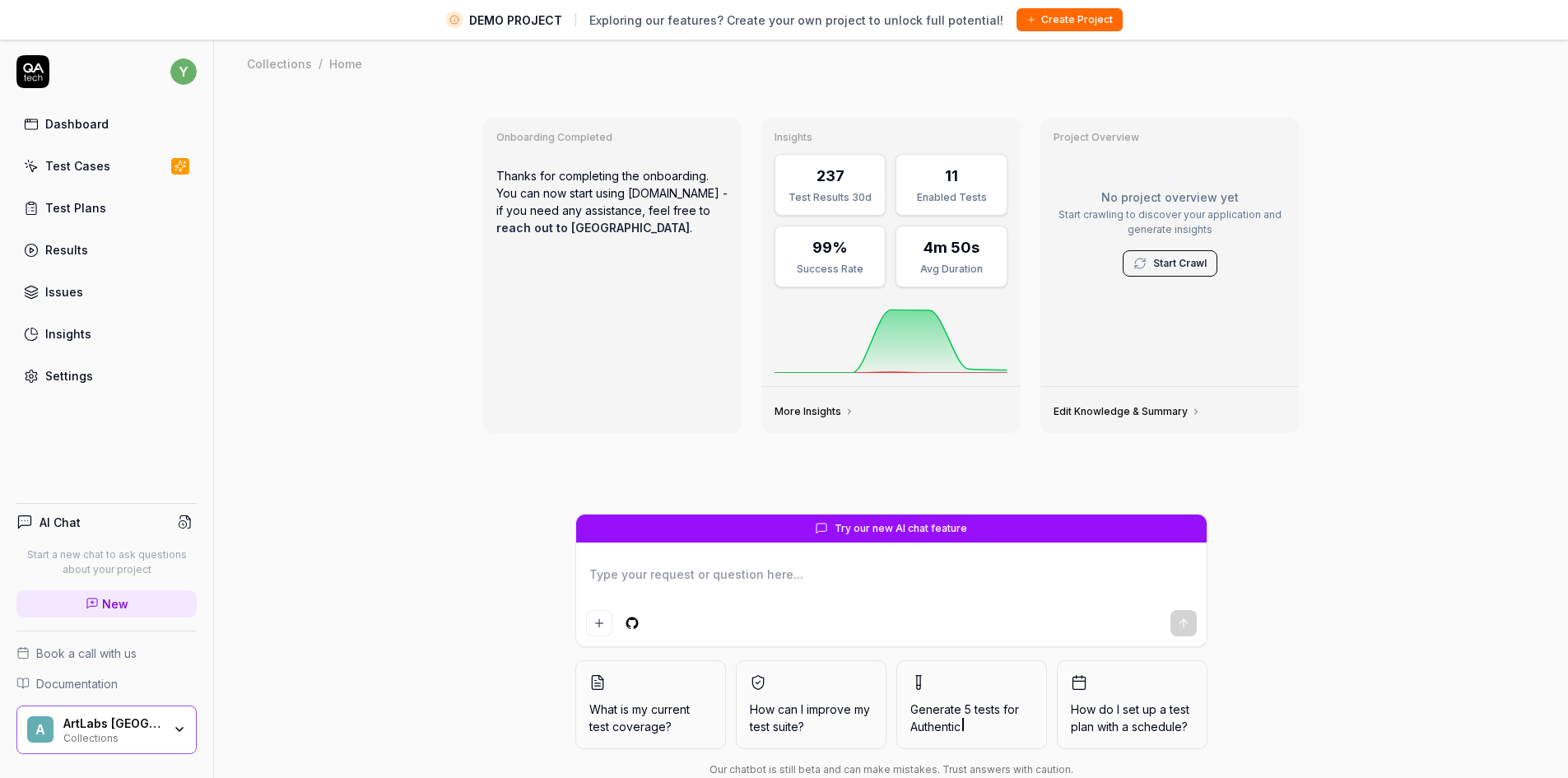
click at [76, 163] on div "Test Cases" at bounding box center [77, 165] width 65 height 17
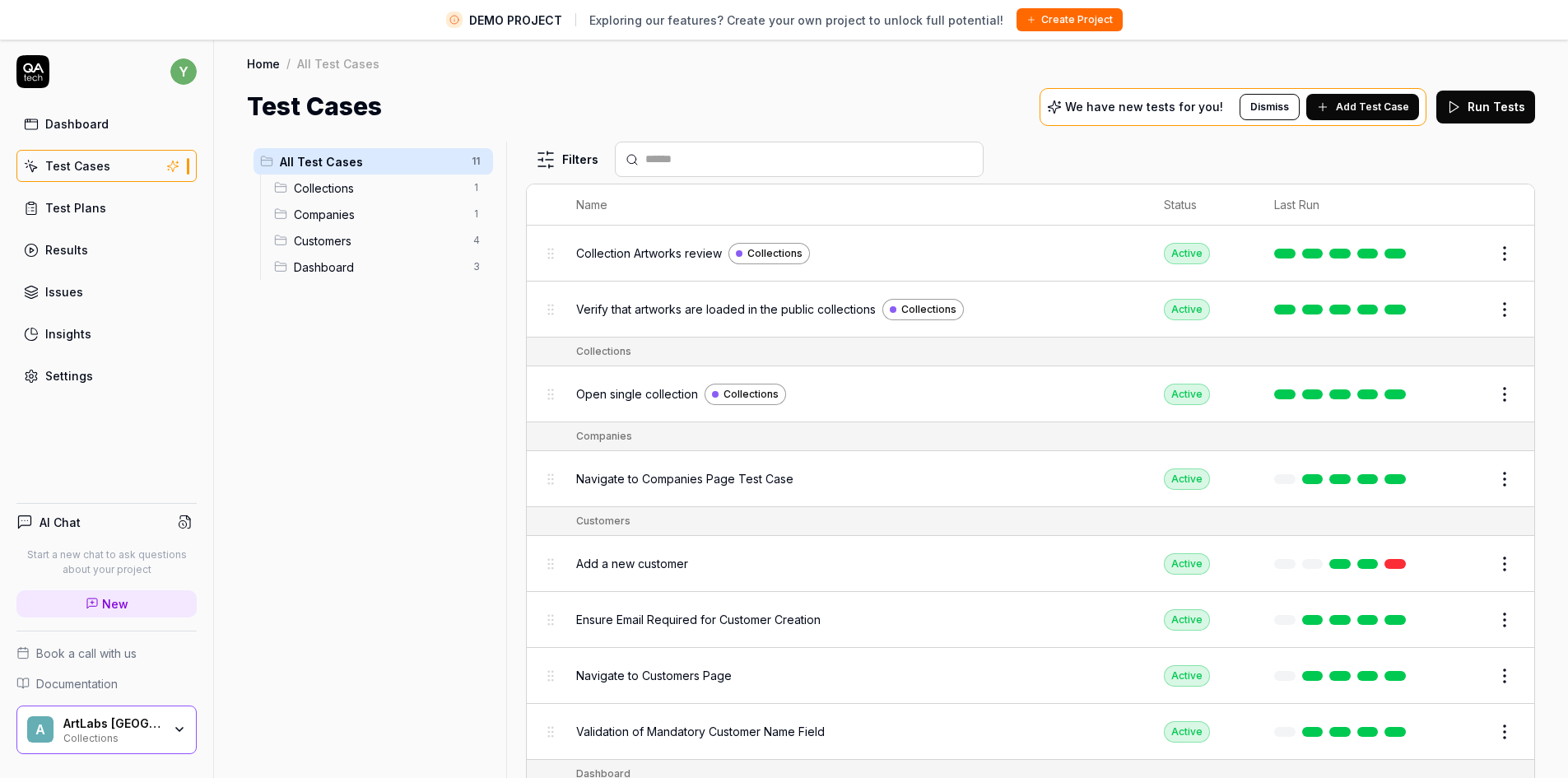
click at [319, 182] on span "Collections" at bounding box center [379, 188] width 170 height 17
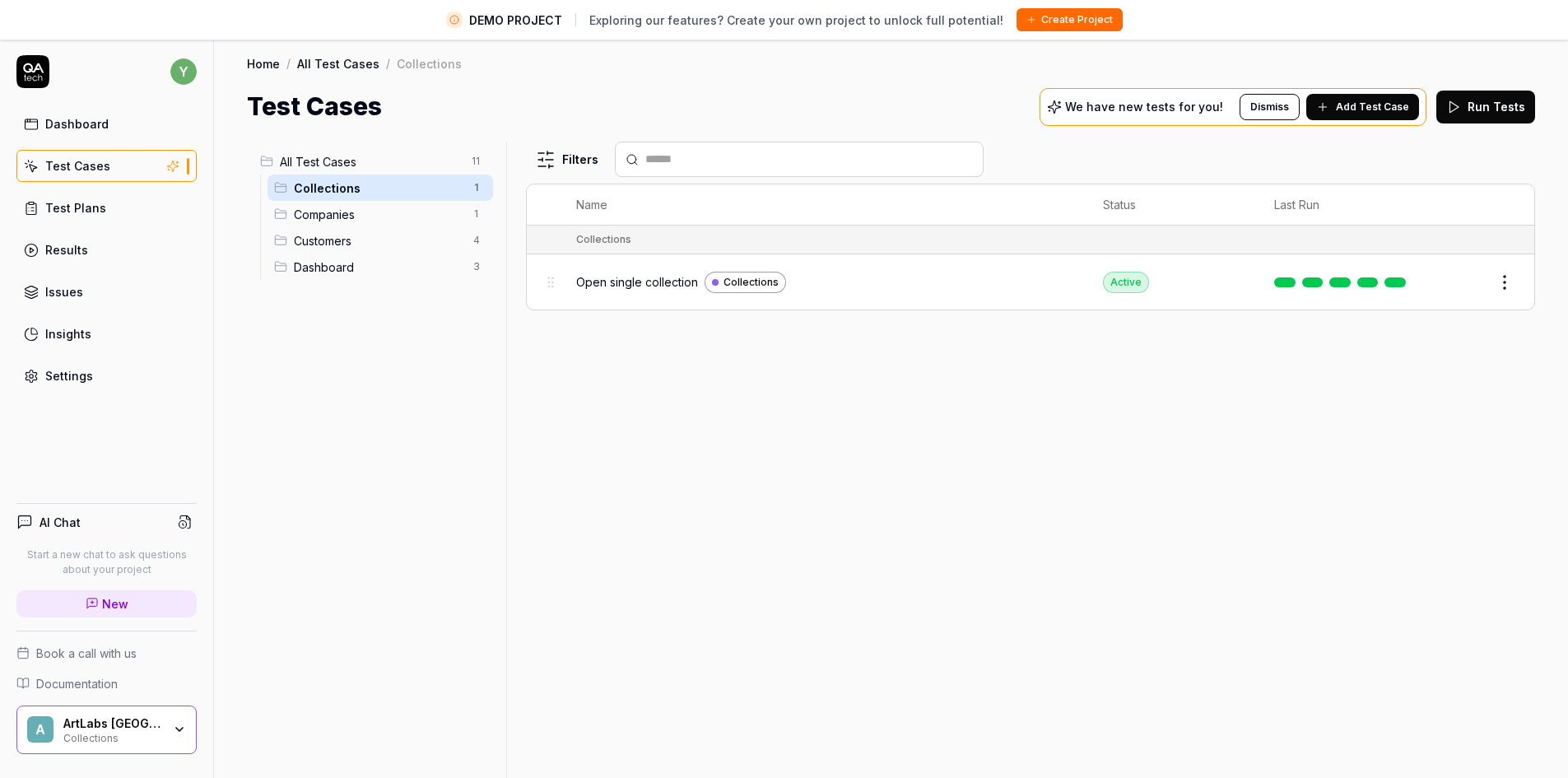
click at [1467, 285] on button "Edit" at bounding box center [1465, 282] width 40 height 26
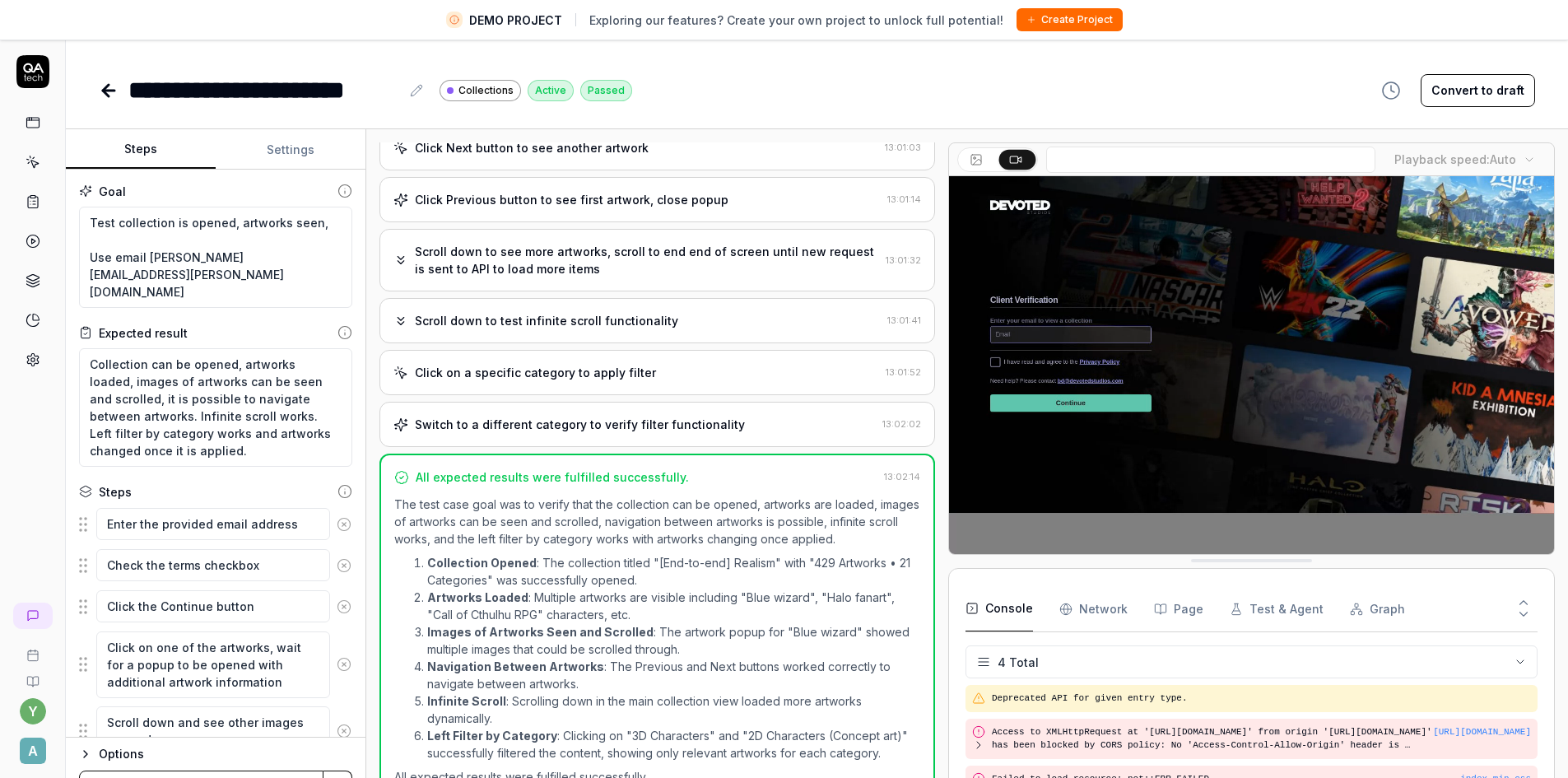
scroll to position [28, 0]
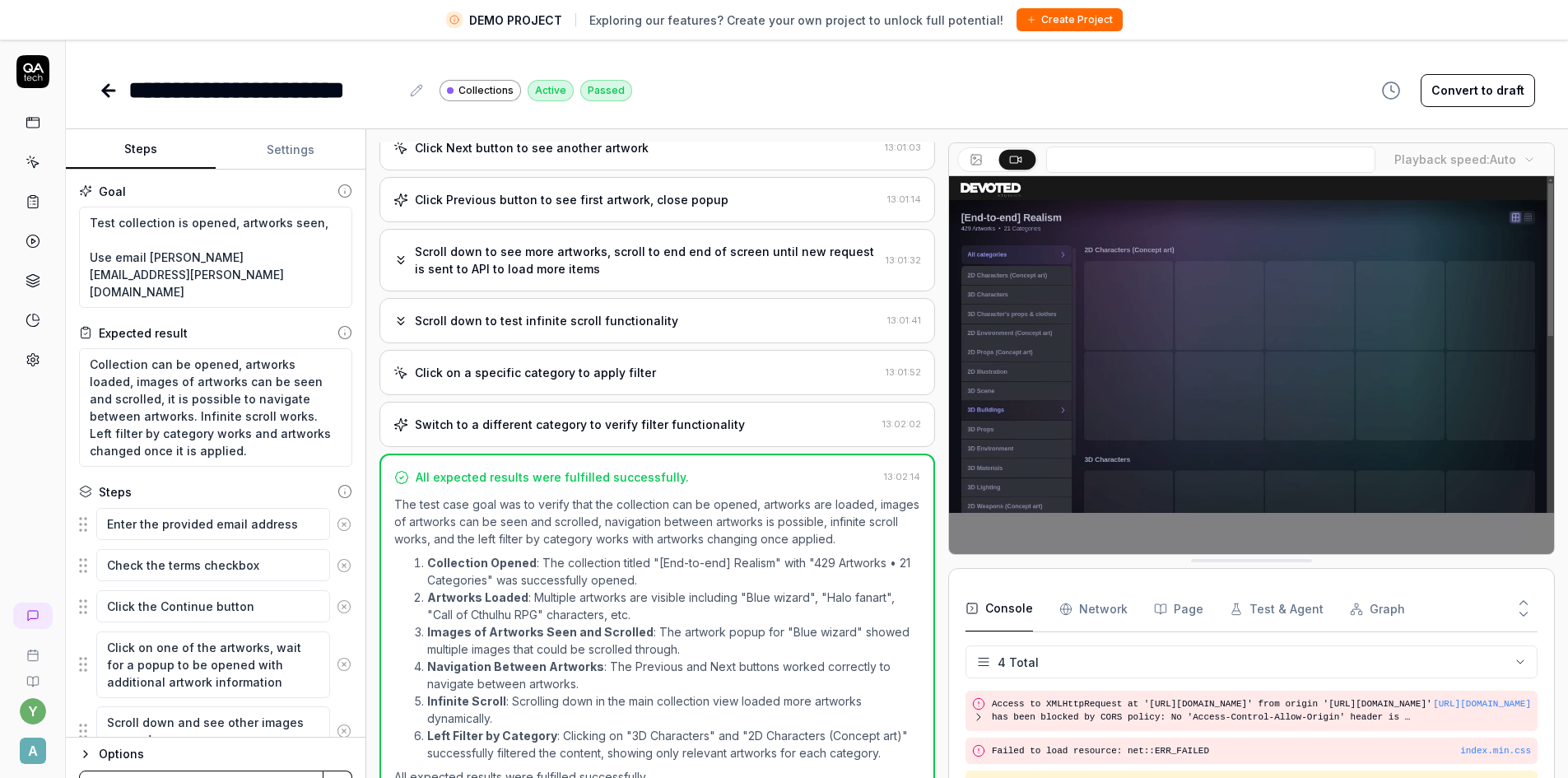
click at [288, 148] on button "Settings" at bounding box center [290, 149] width 150 height 40
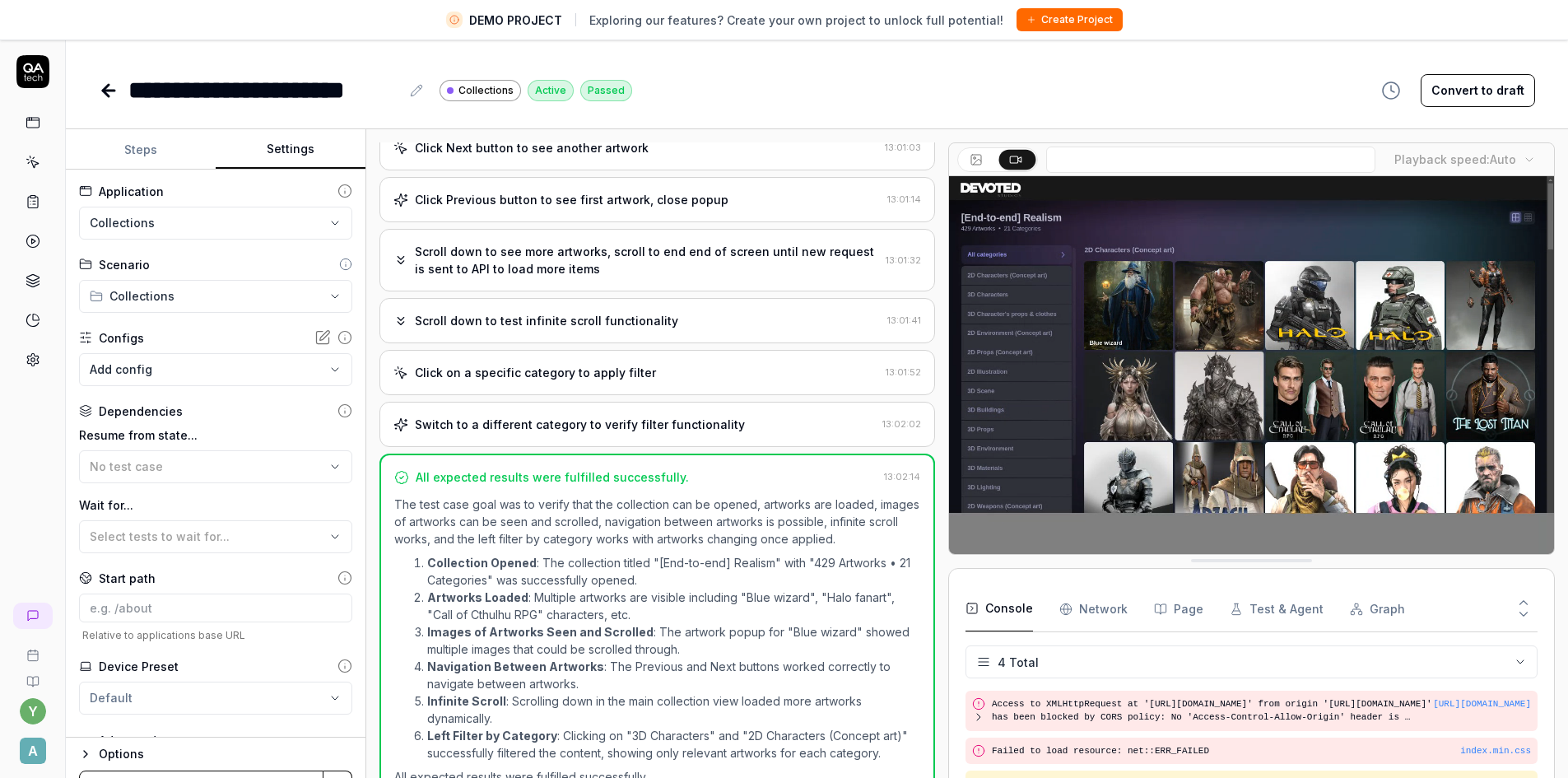
scroll to position [26, 0]
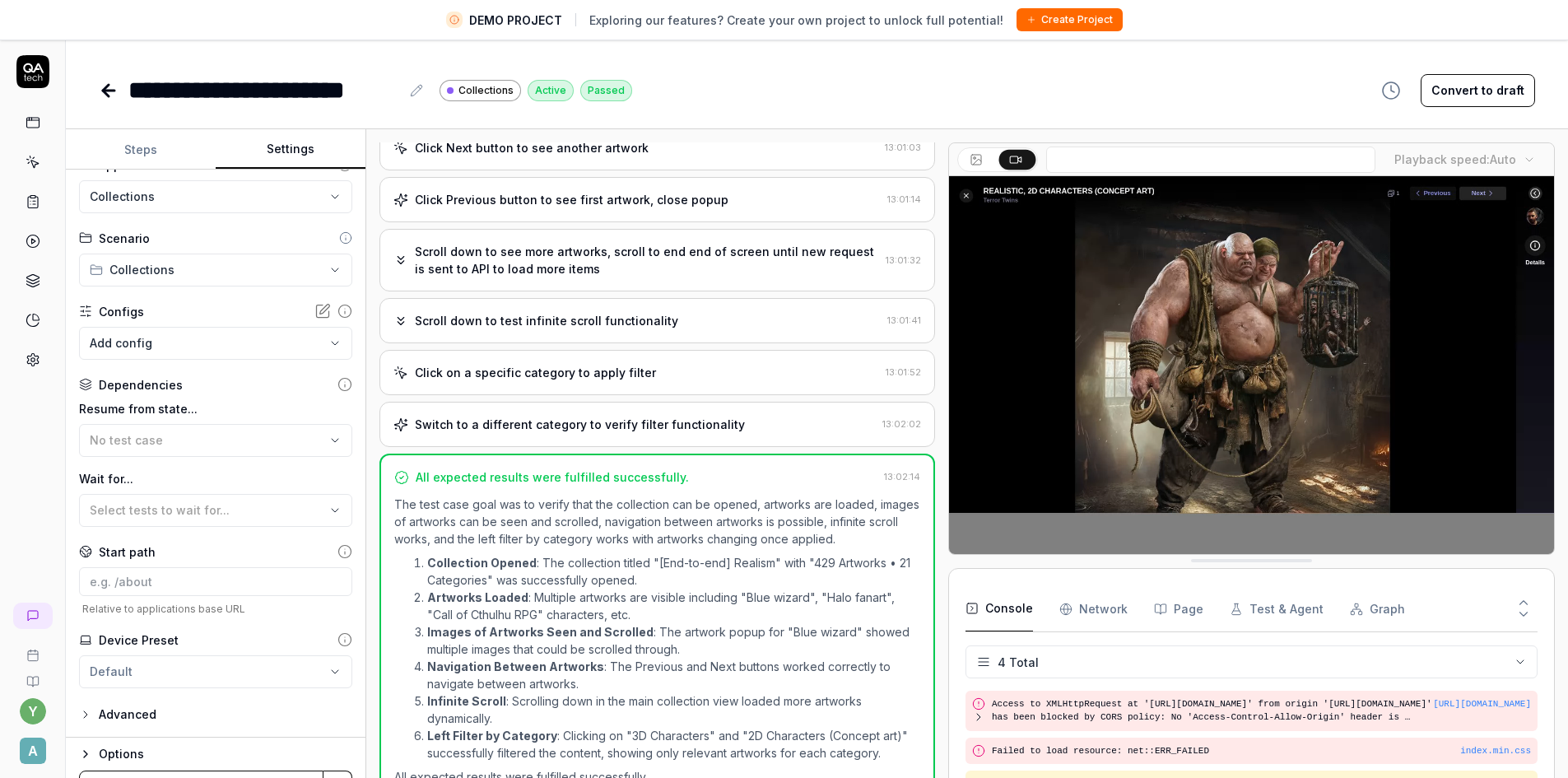
click at [117, 756] on div "Options" at bounding box center [225, 753] width 253 height 19
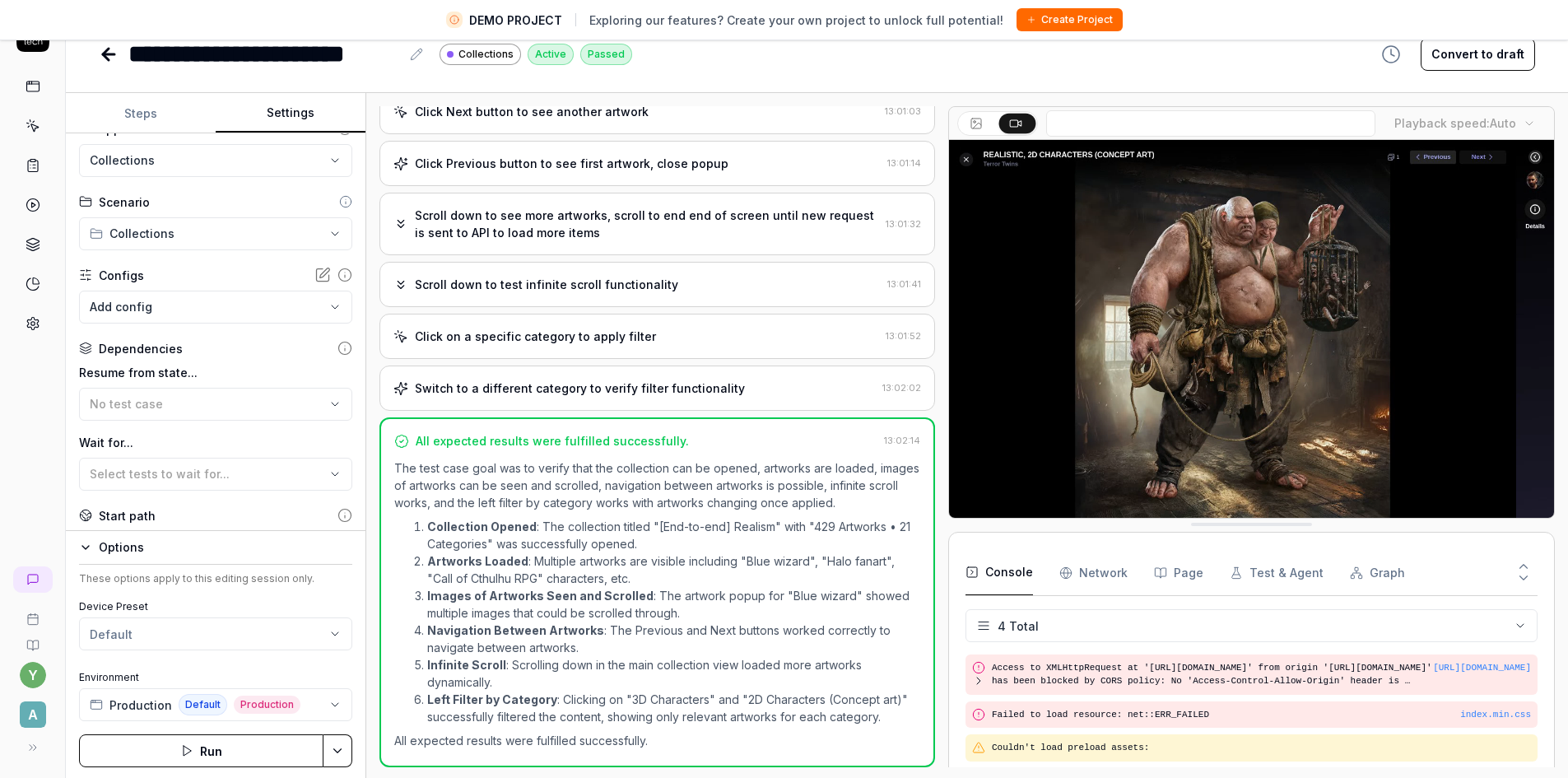
scroll to position [39, 0]
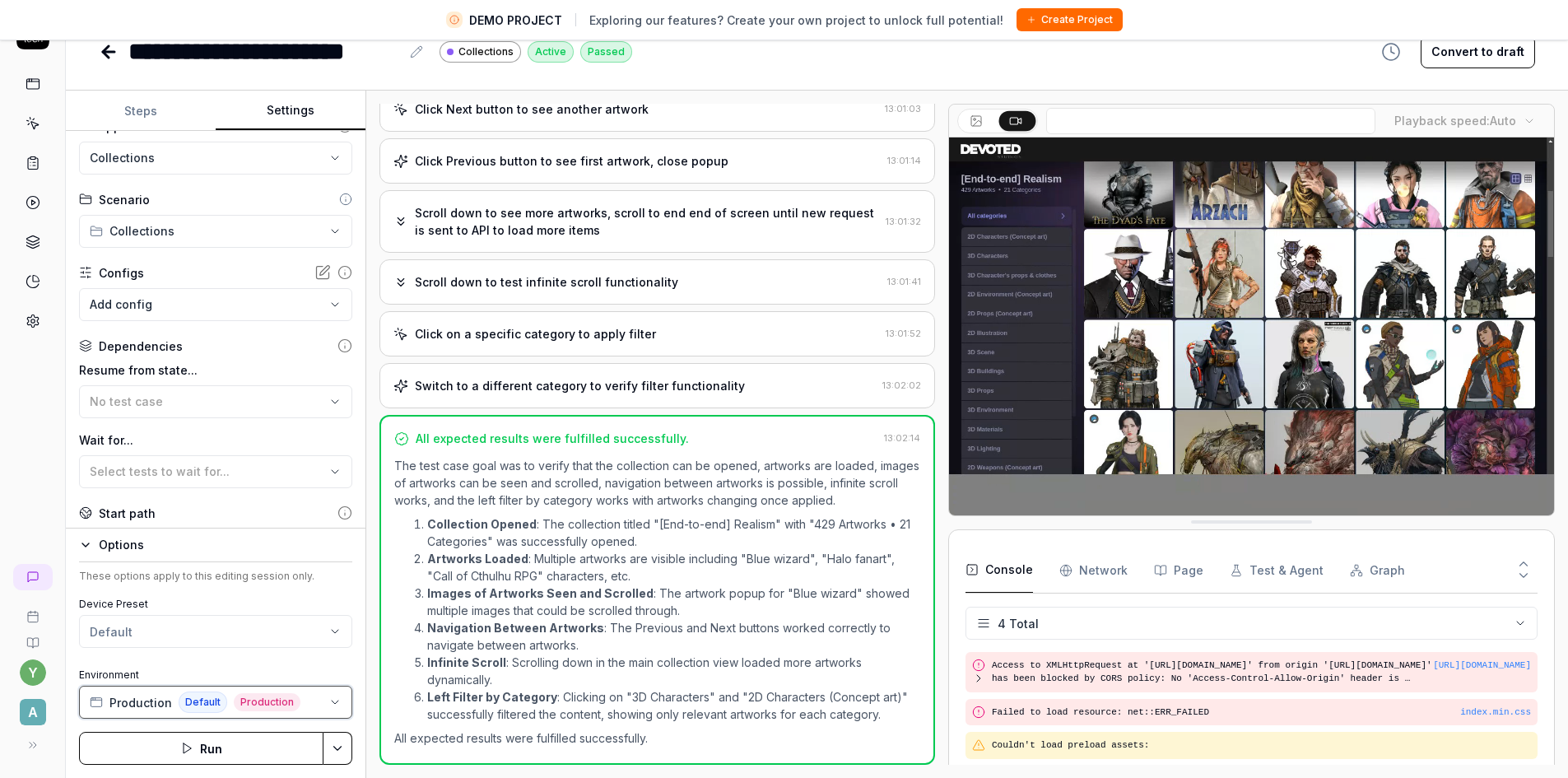
click at [312, 703] on button "Production Default Production" at bounding box center [215, 702] width 273 height 33
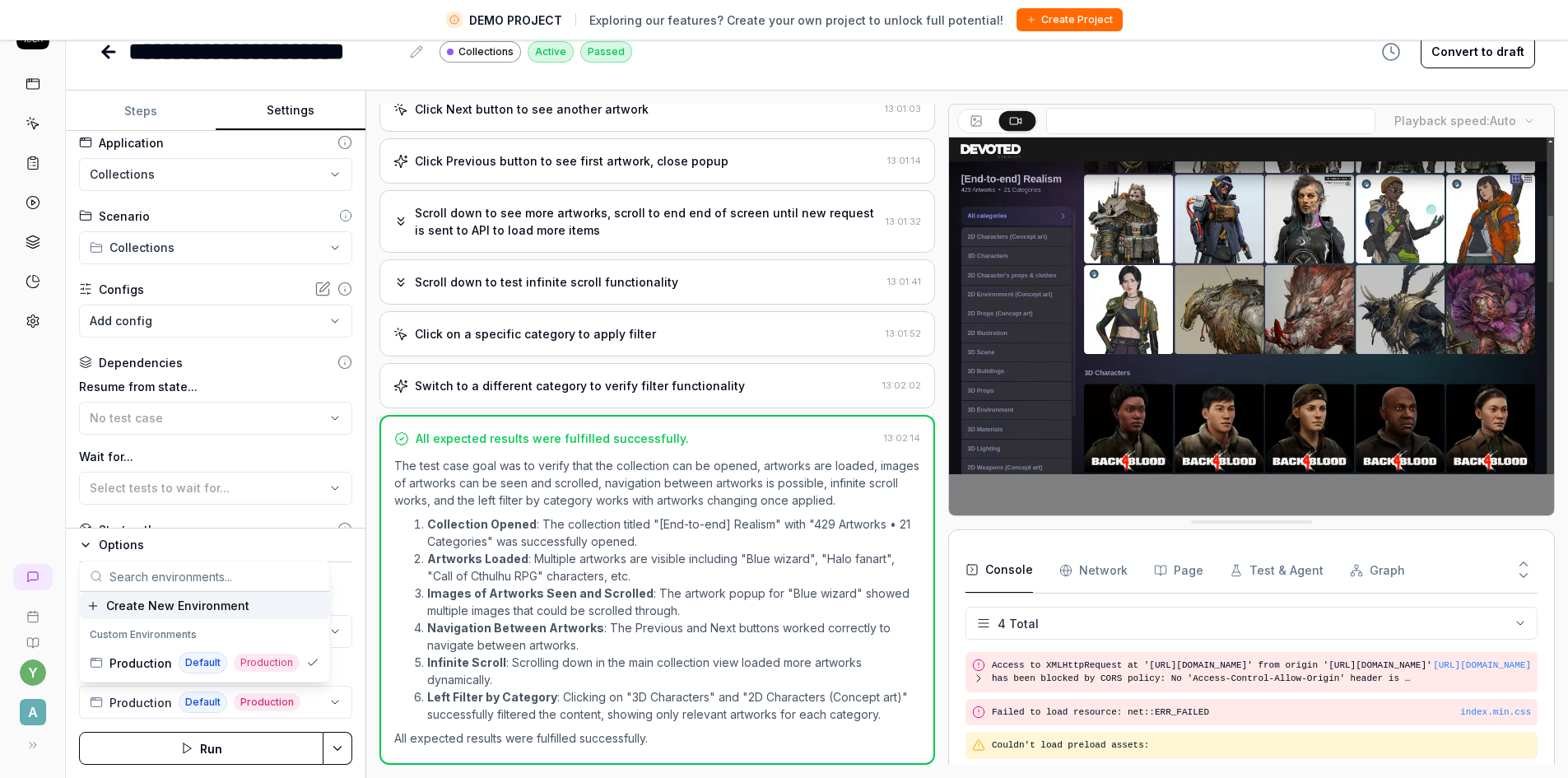
scroll to position [0, 0]
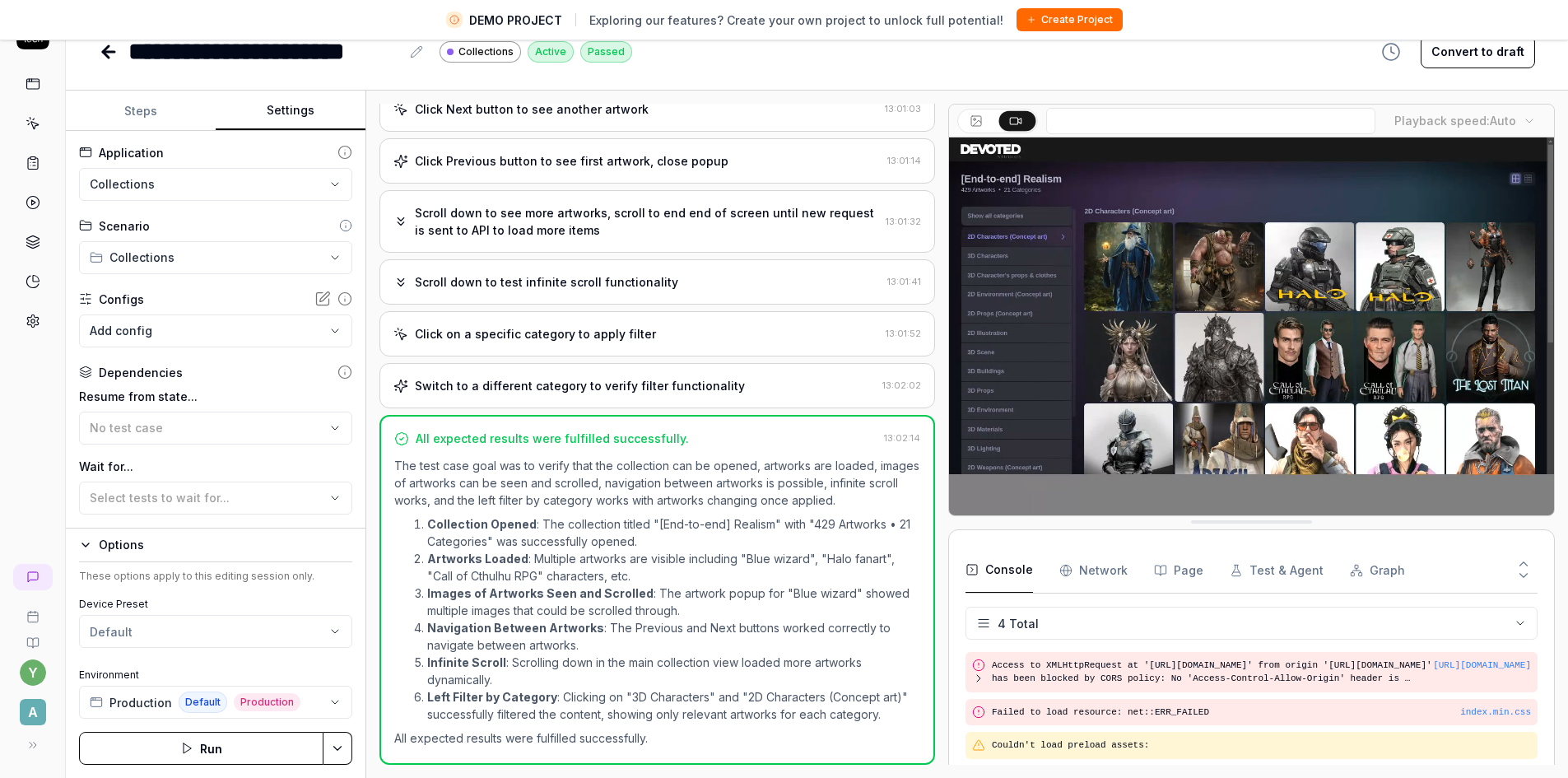
click at [35, 710] on span "A" at bounding box center [32, 711] width 26 height 26
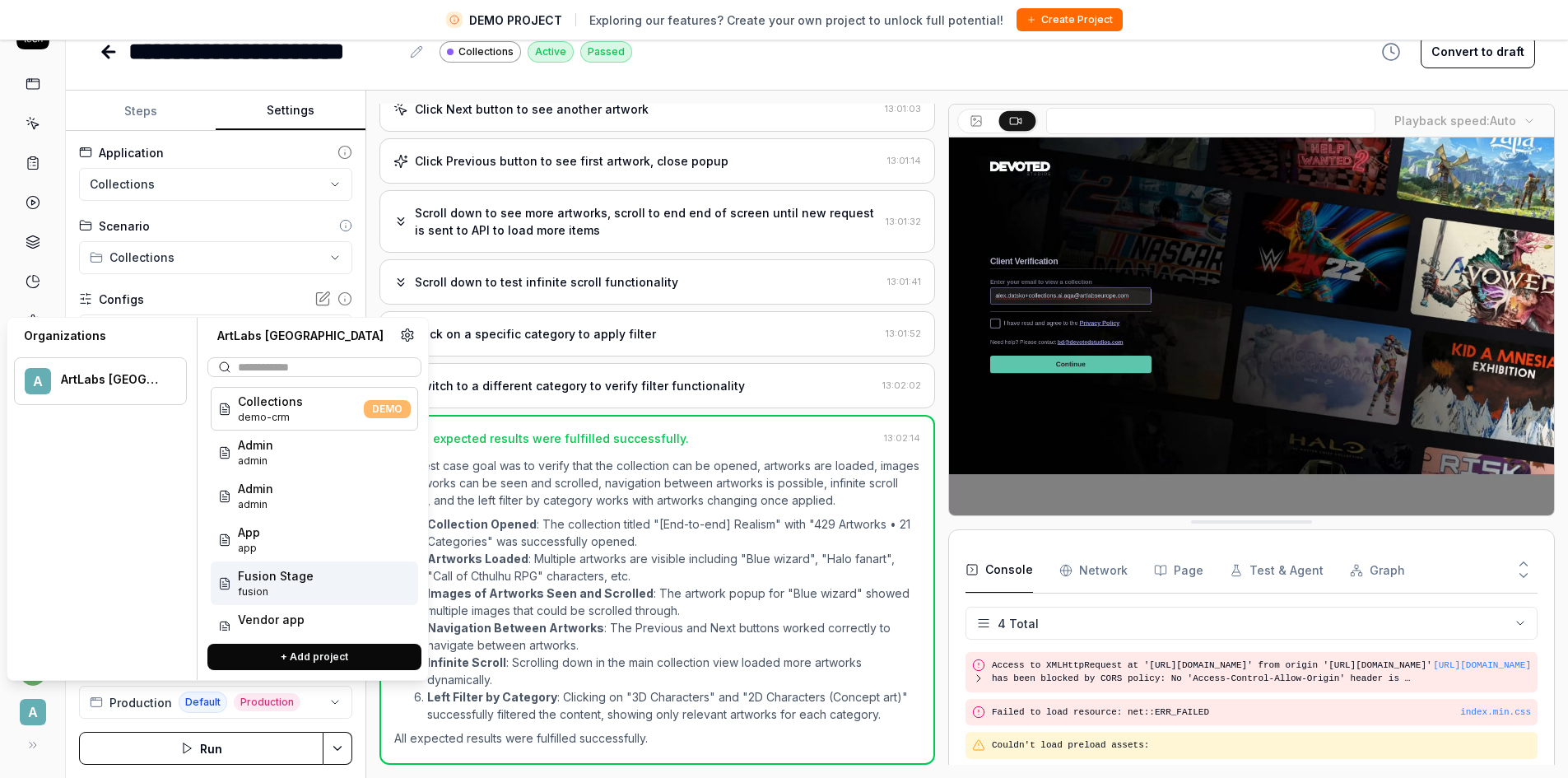
click at [271, 575] on span "Fusion Stage" at bounding box center [275, 575] width 75 height 17
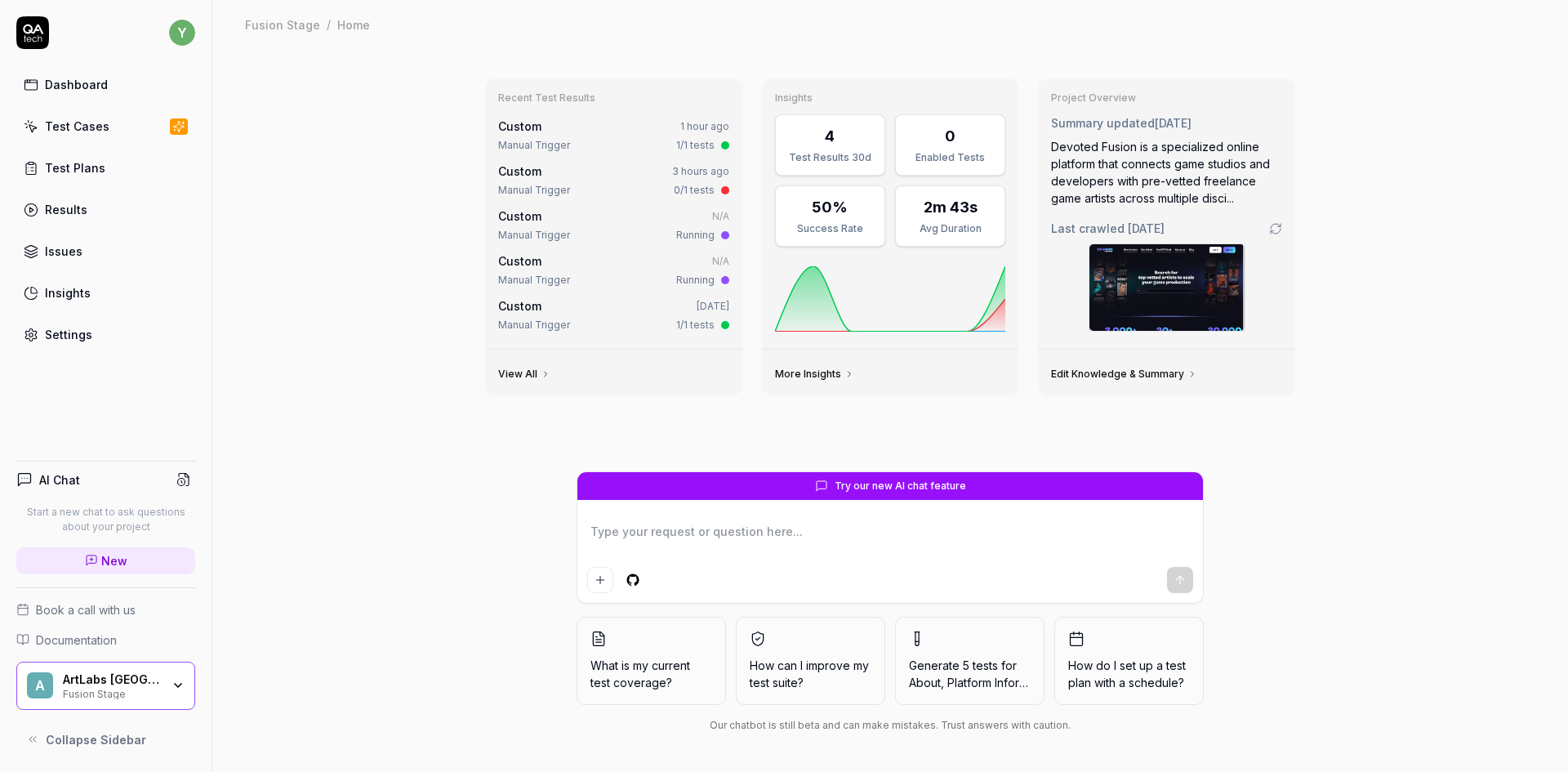
click at [59, 336] on div "Settings" at bounding box center [68, 334] width 47 height 17
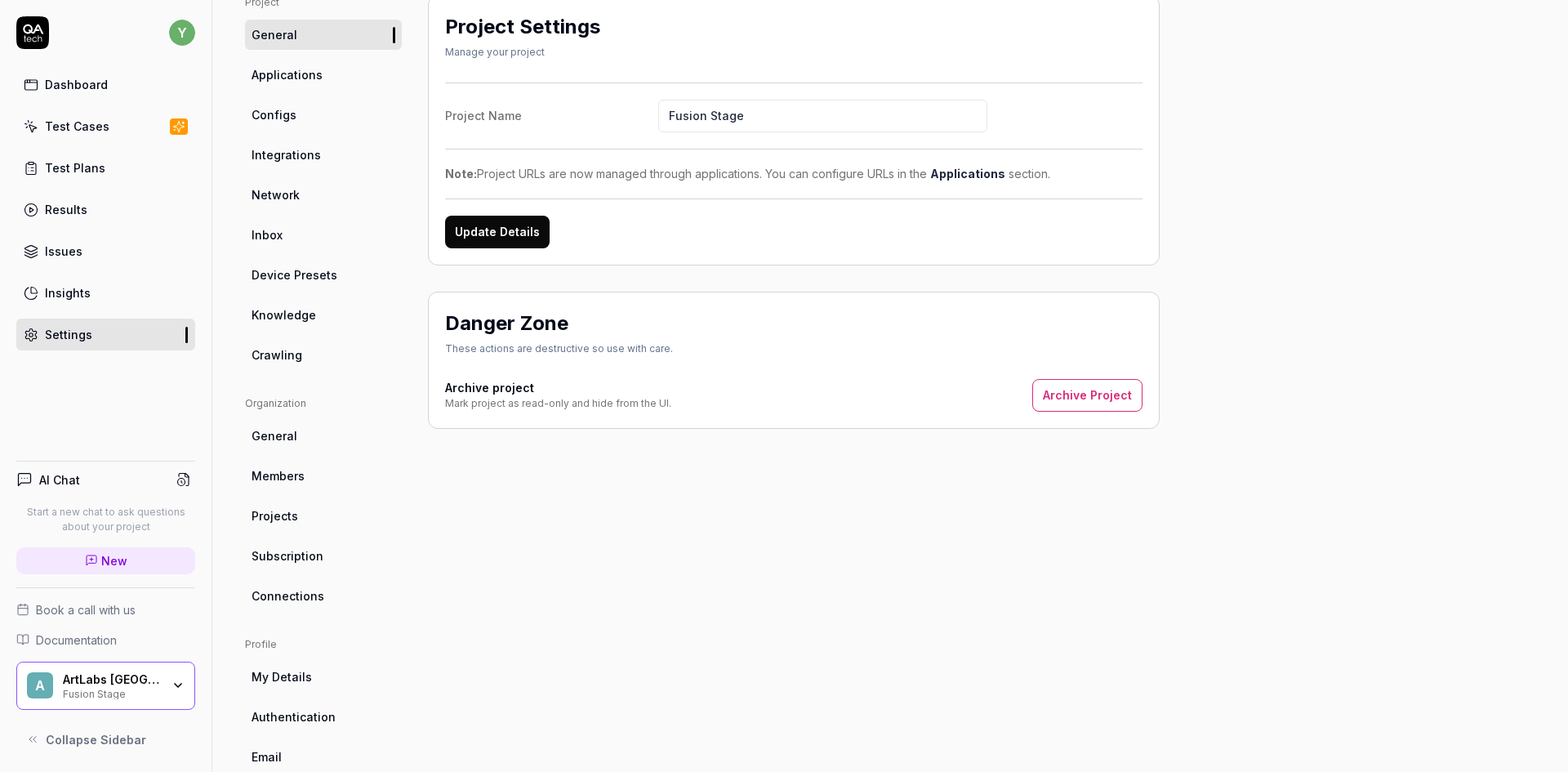
scroll to position [114, 0]
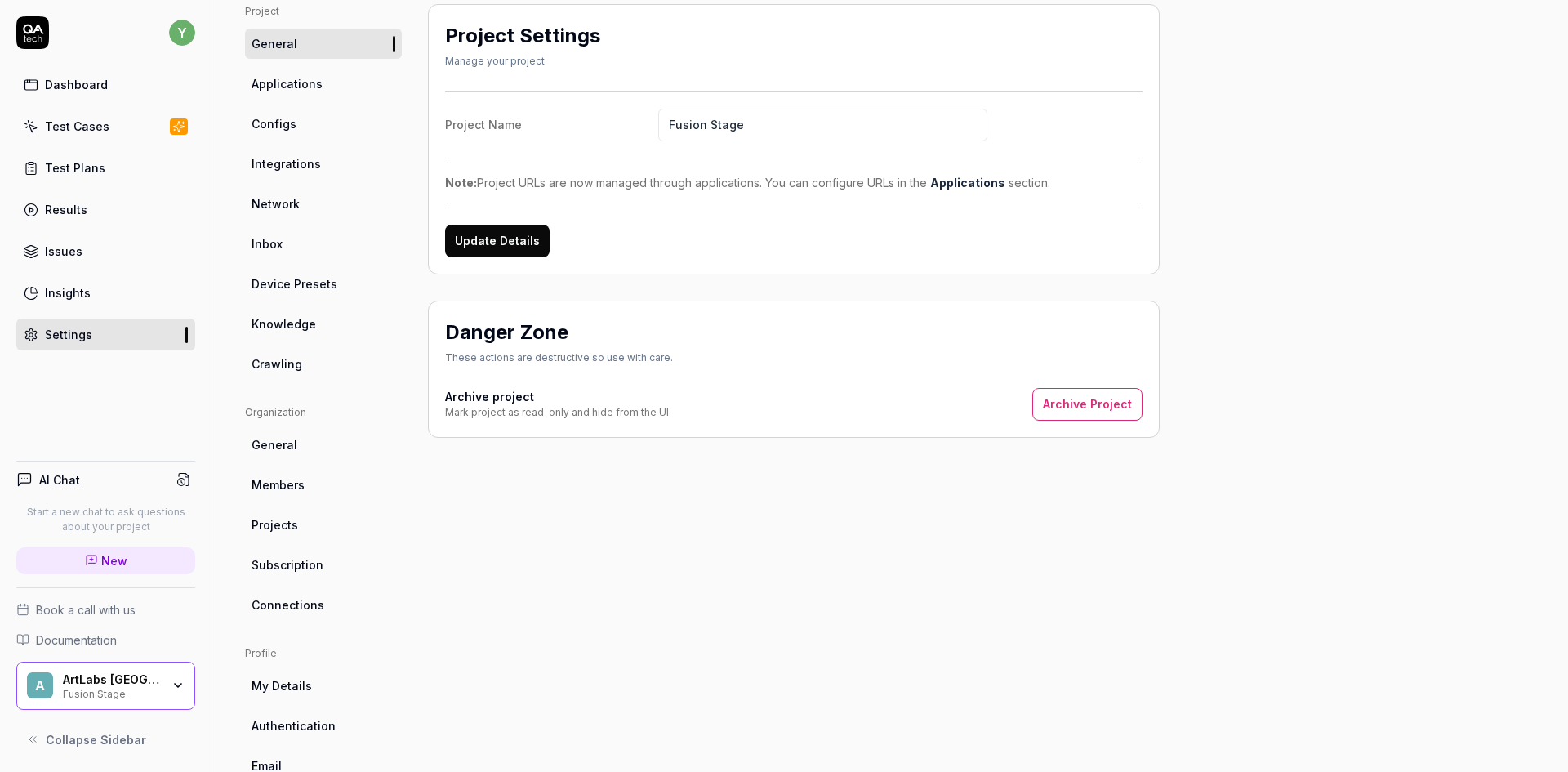
click at [81, 158] on link "Test Plans" at bounding box center [105, 168] width 179 height 32
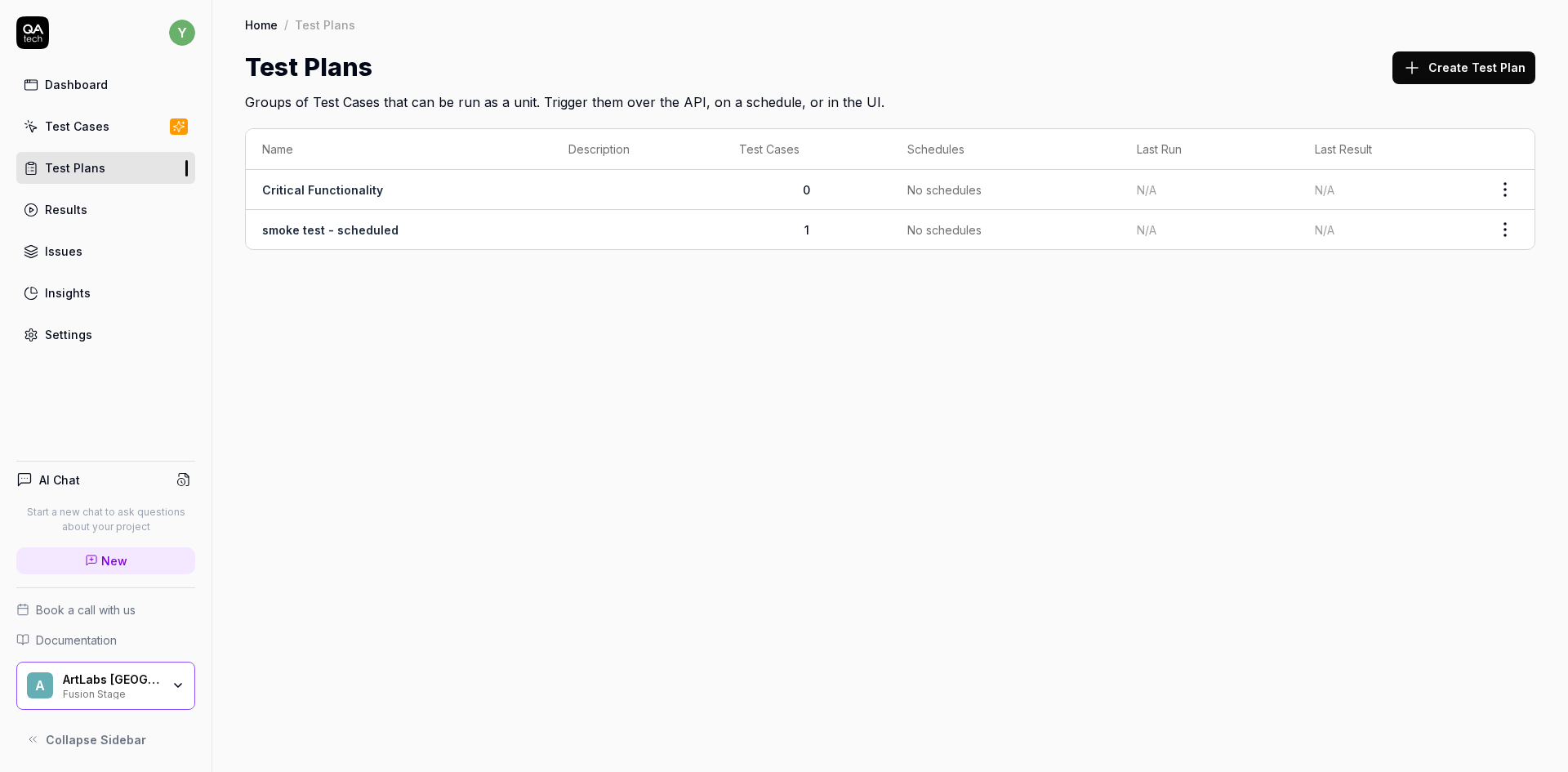
click at [71, 209] on div "Results" at bounding box center [66, 209] width 42 height 17
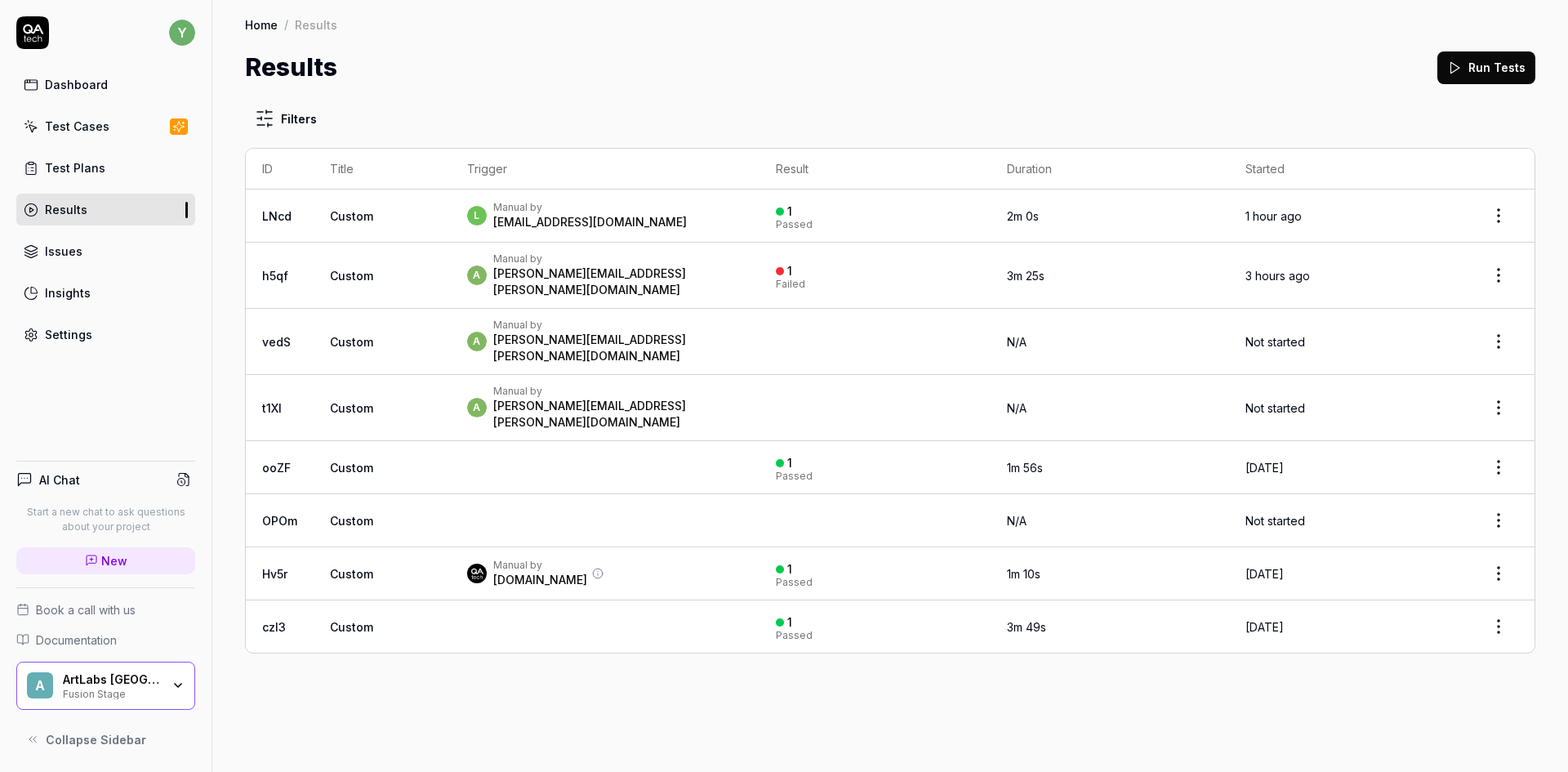
click at [73, 338] on div "Settings" at bounding box center [68, 334] width 47 height 17
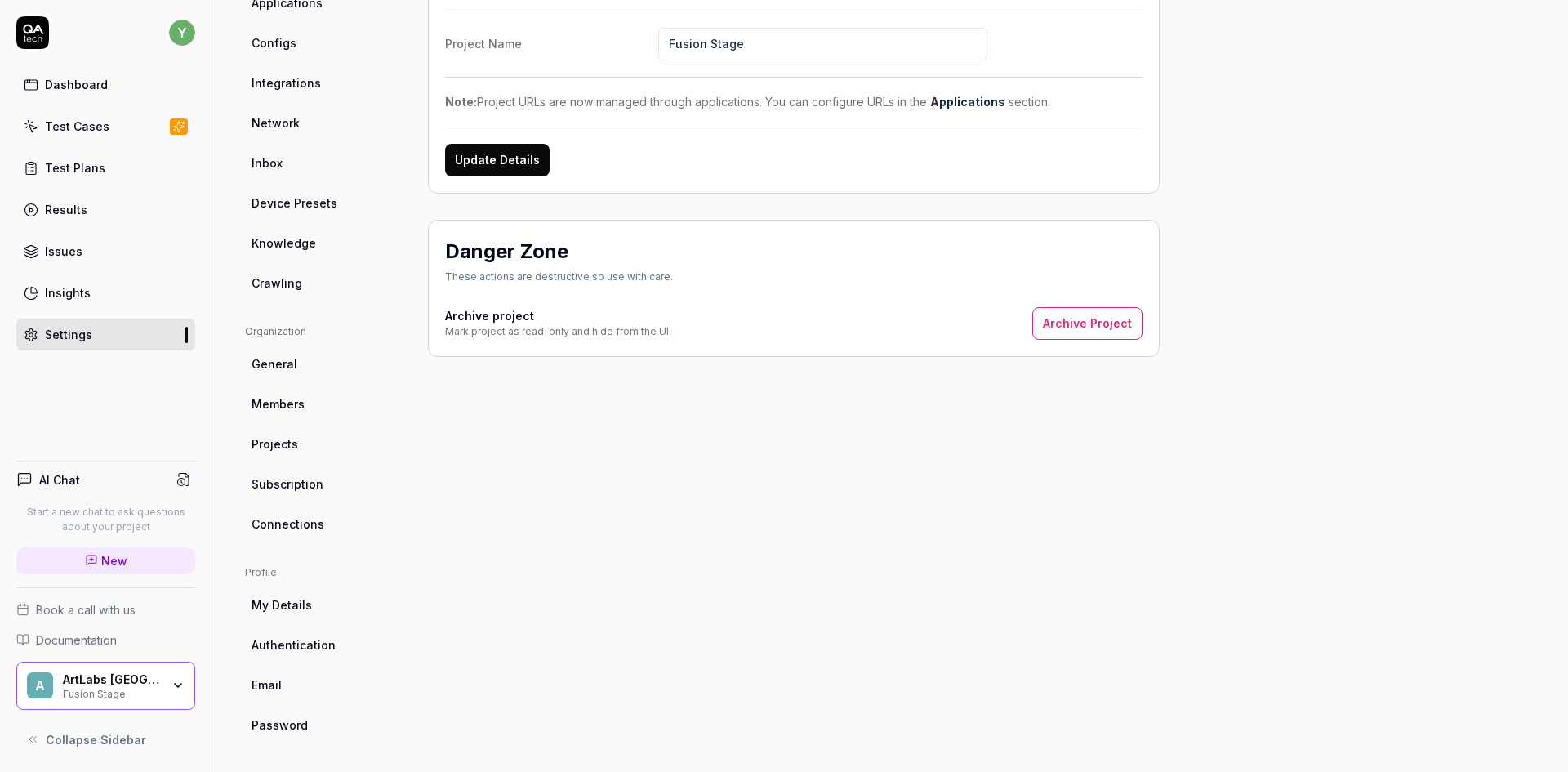
scroll to position [196, 0]
drag, startPoint x: 67, startPoint y: 125, endPoint x: 90, endPoint y: 140, distance: 27.5
click at [67, 125] on div "Test Cases" at bounding box center [77, 126] width 65 height 17
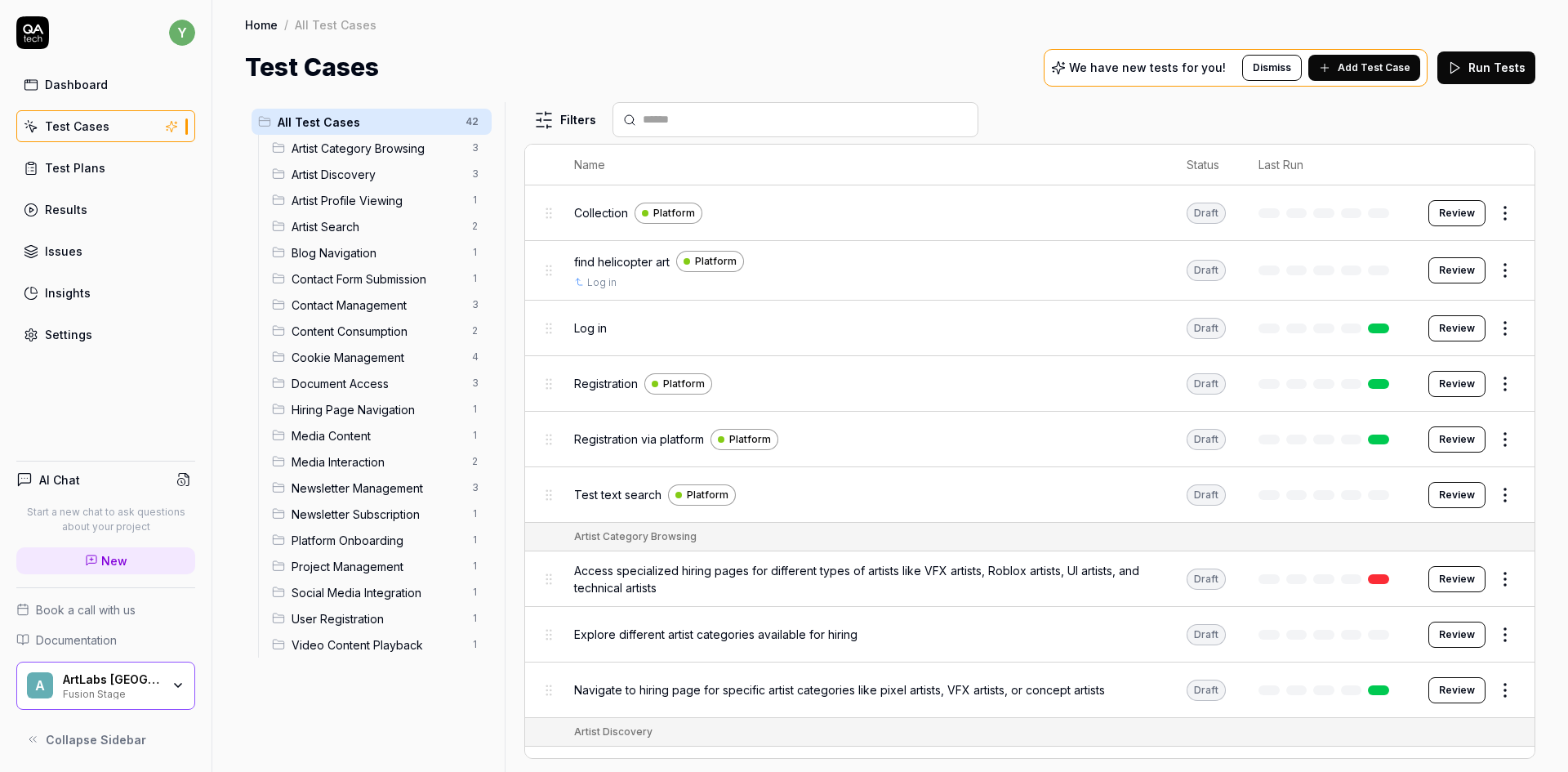
click at [1449, 214] on button "Review" at bounding box center [1456, 213] width 57 height 26
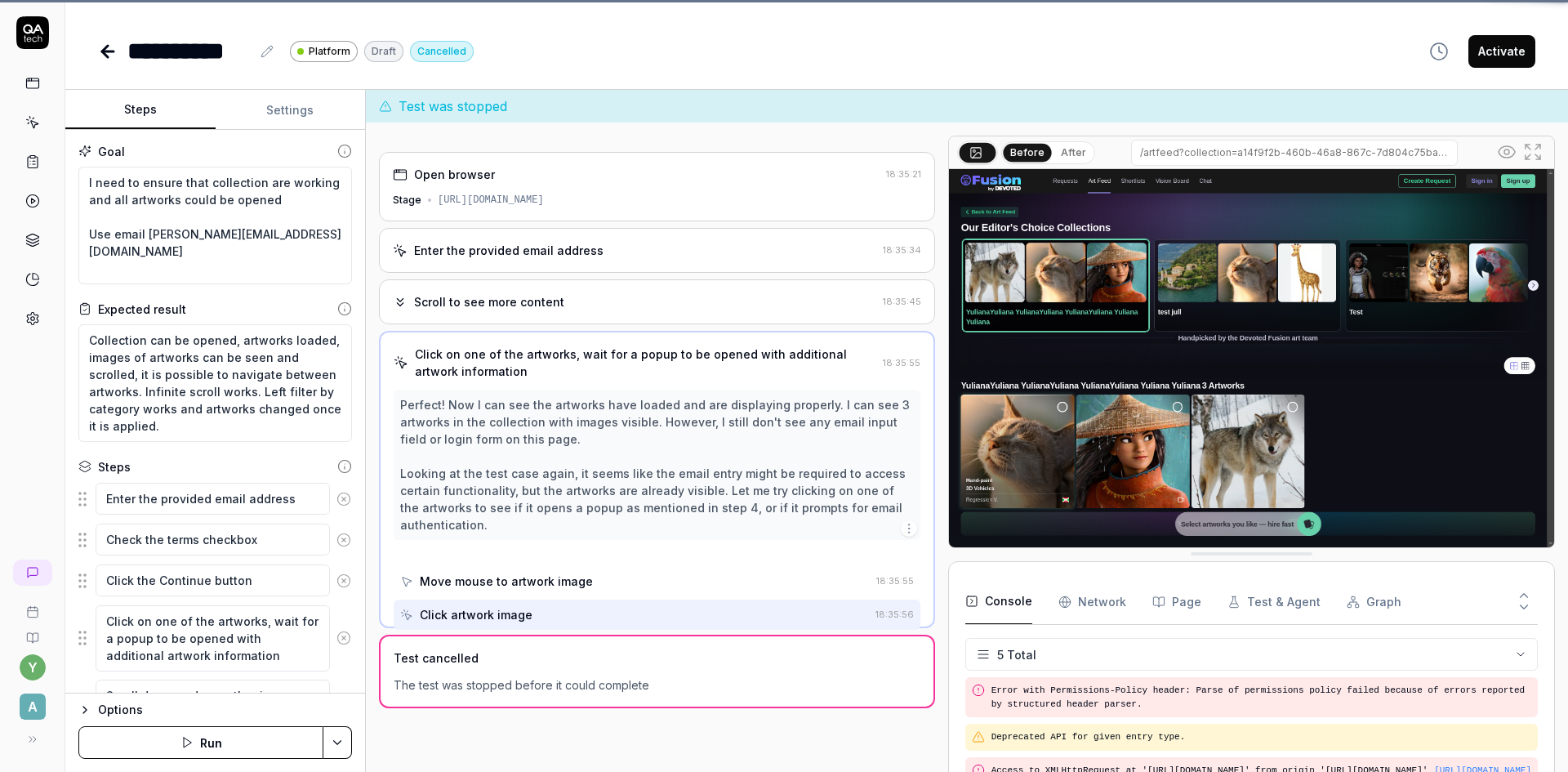
scroll to position [74, 0]
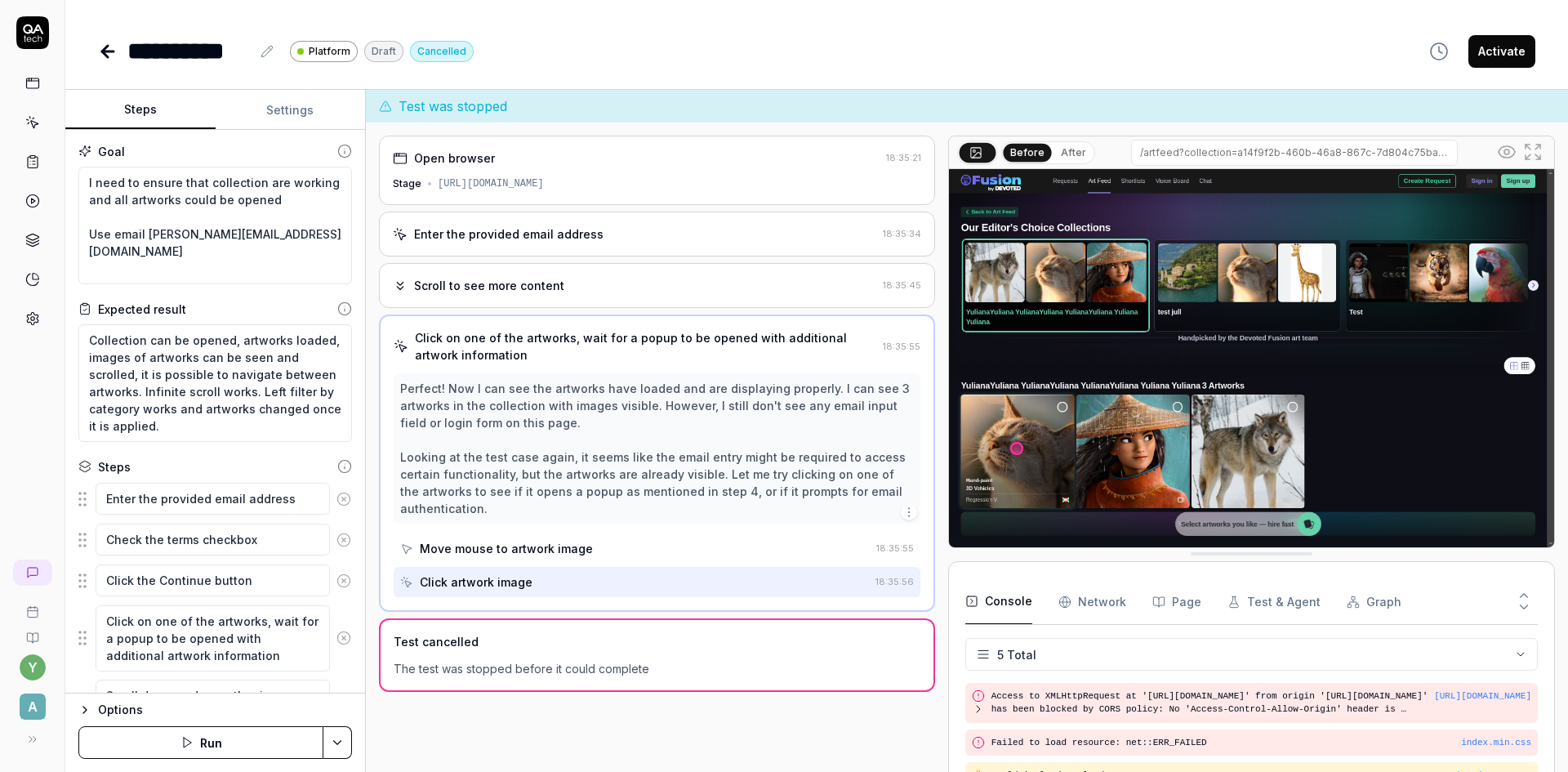
click at [82, 706] on icon "button" at bounding box center [85, 710] width 13 height 13
type textarea "*"
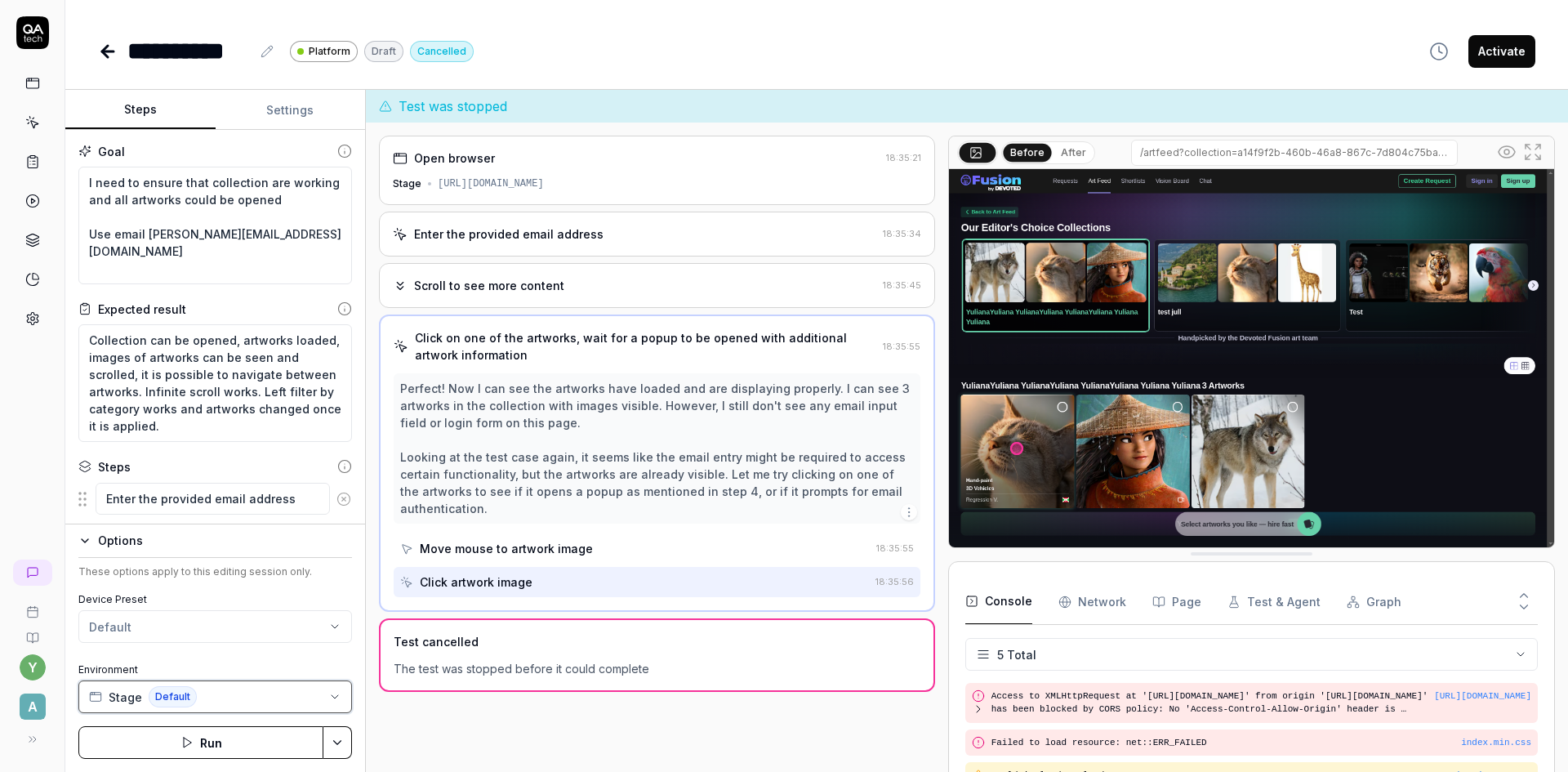
click at [224, 698] on button "Stage Default" at bounding box center [214, 696] width 273 height 33
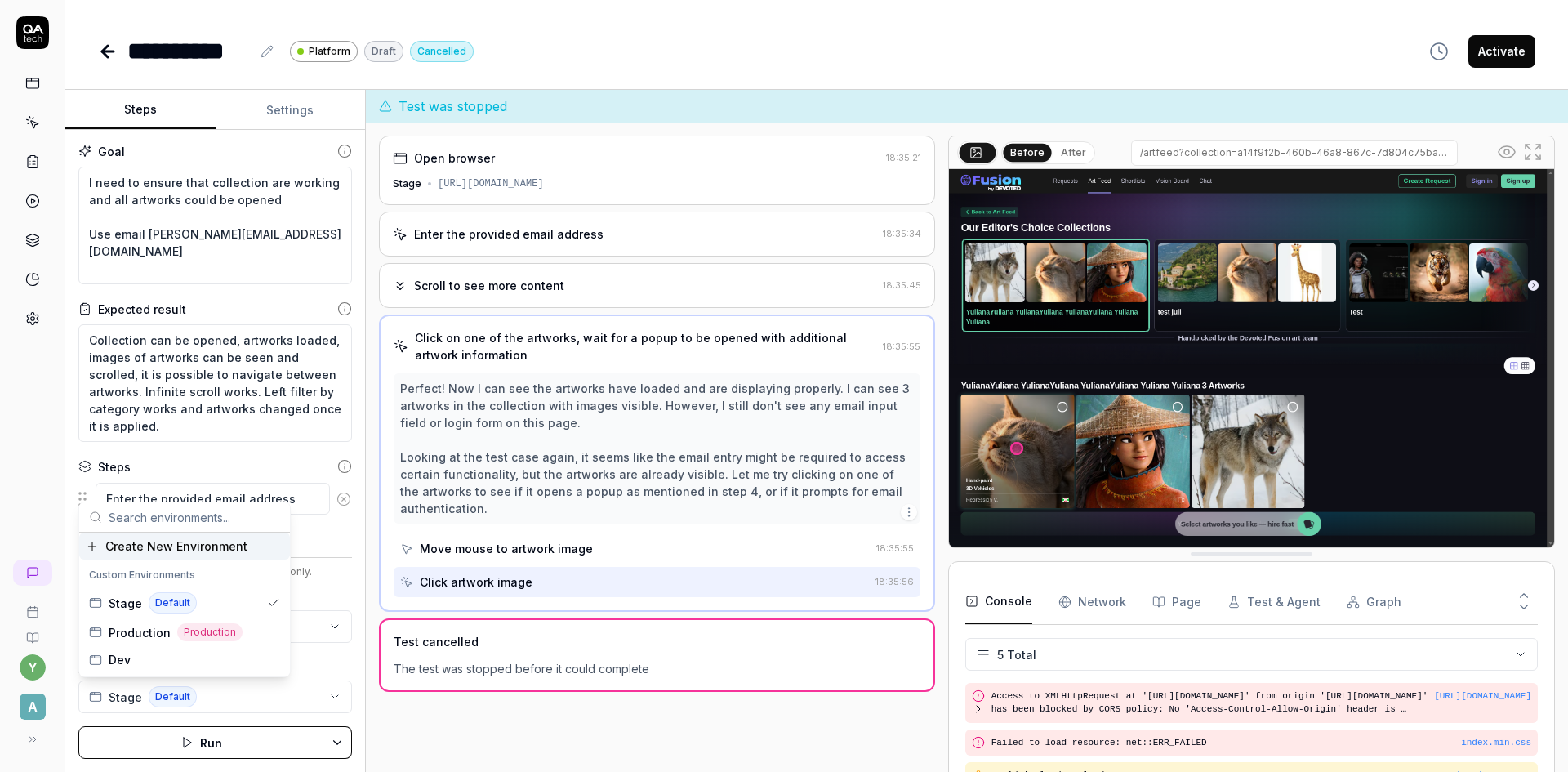
click at [95, 546] on div "Create New Environment" at bounding box center [166, 546] width 161 height 17
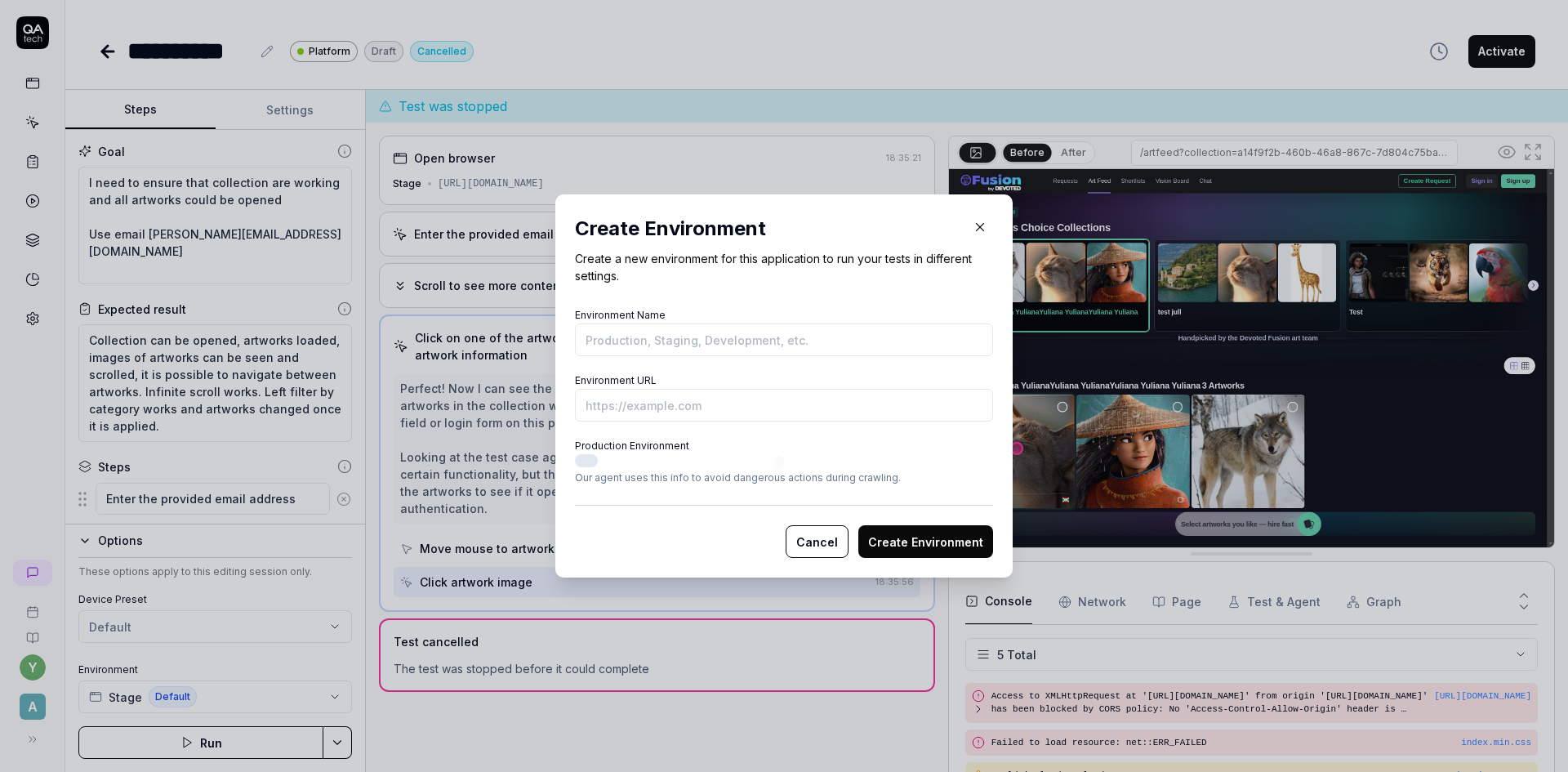
click at [706, 337] on input "Environment Name" at bounding box center [784, 340] width 418 height 33
type input "Stage Collections"
click at [668, 408] on input "Environment URL" at bounding box center [784, 405] width 418 height 33
type textarea "*"
click at [654, 405] on input "Environment URL" at bounding box center [784, 405] width 418 height 33
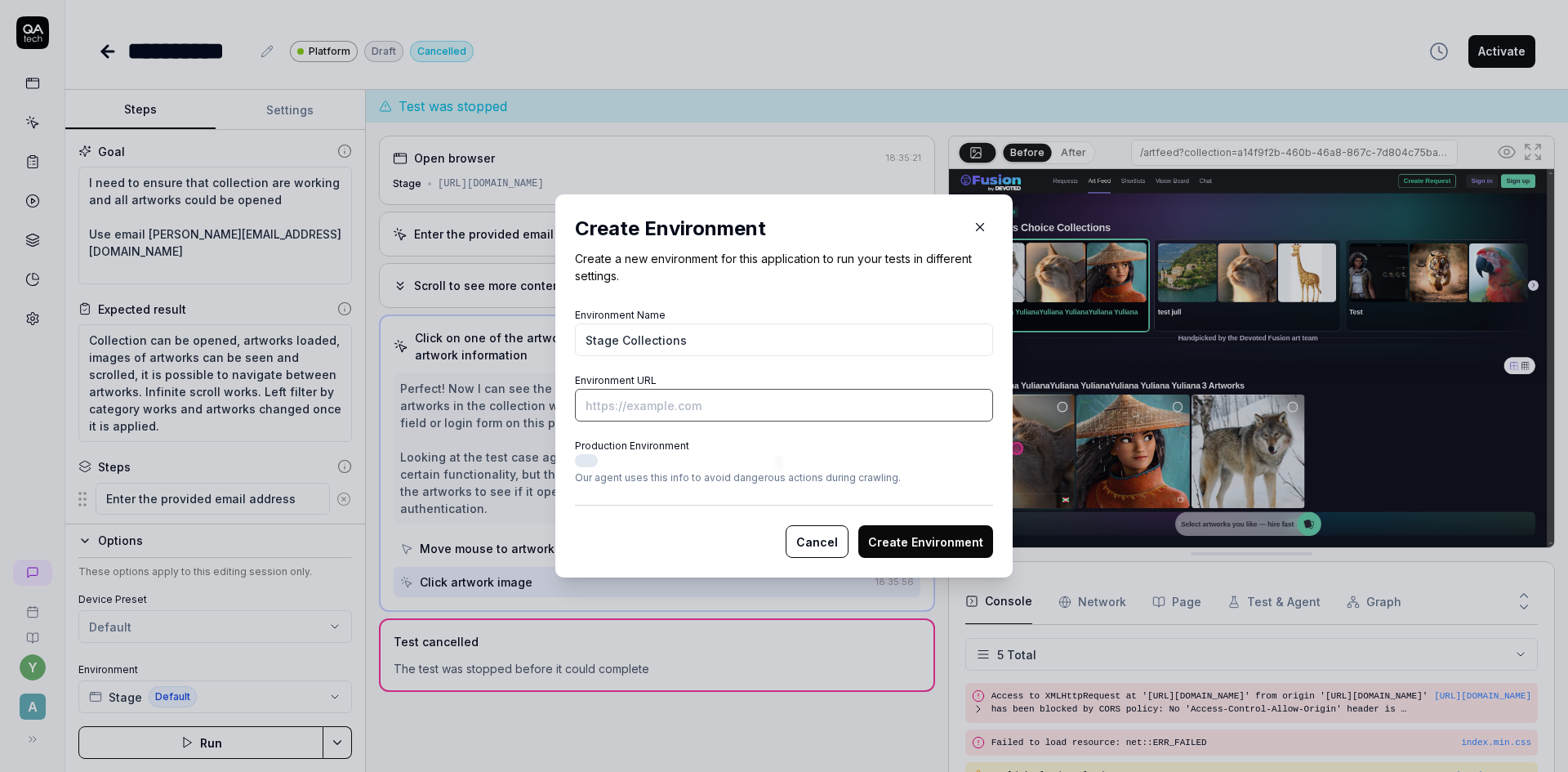
paste input "[URL][DOMAIN_NAME]"
type input "[URL][DOMAIN_NAME]"
click at [581, 457] on button "Production Environment" at bounding box center [586, 461] width 23 height 13
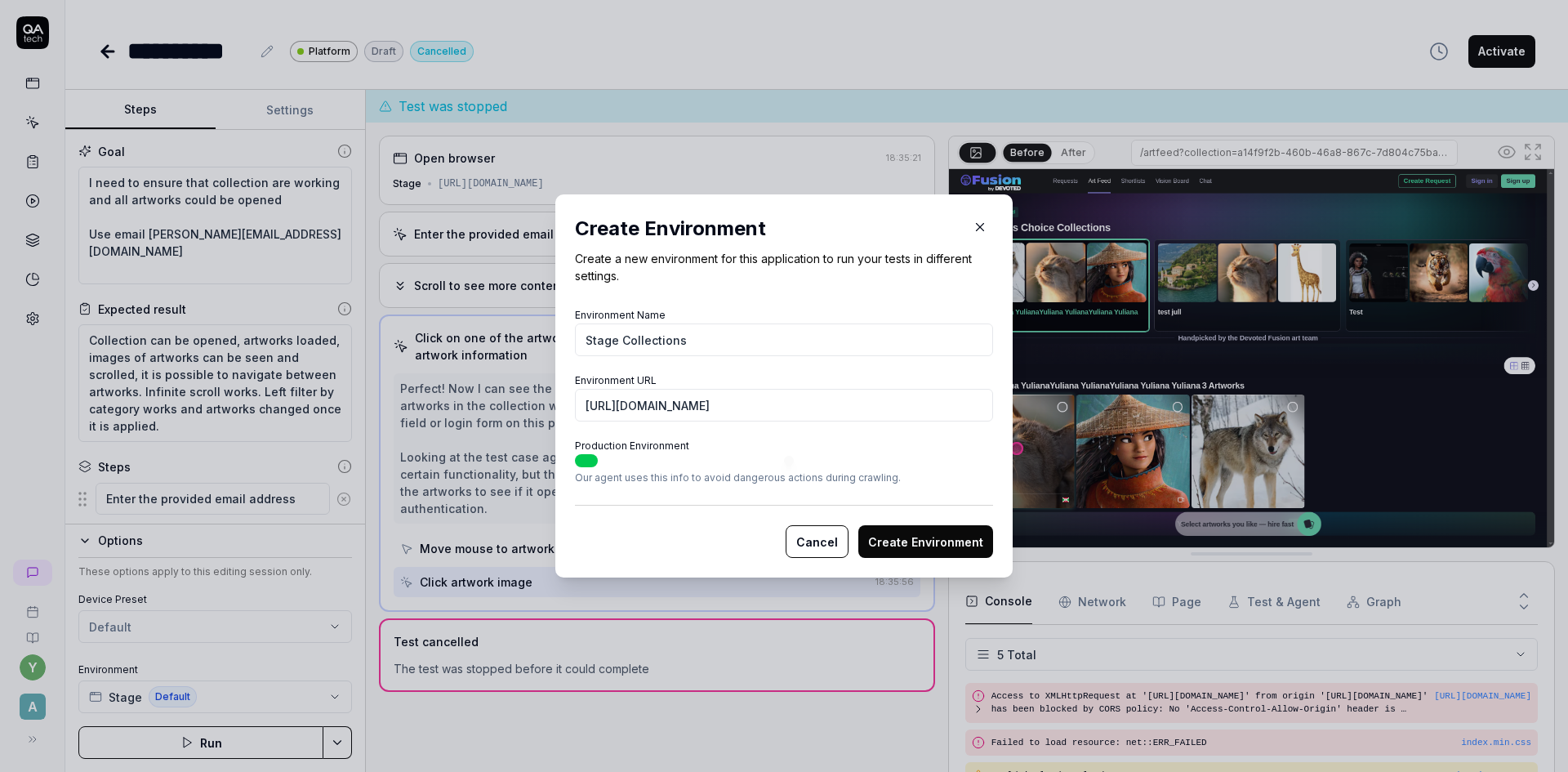
click at [578, 461] on button "Production Environment" at bounding box center [586, 461] width 23 height 13
click at [926, 543] on button "Create Environment" at bounding box center [926, 541] width 135 height 33
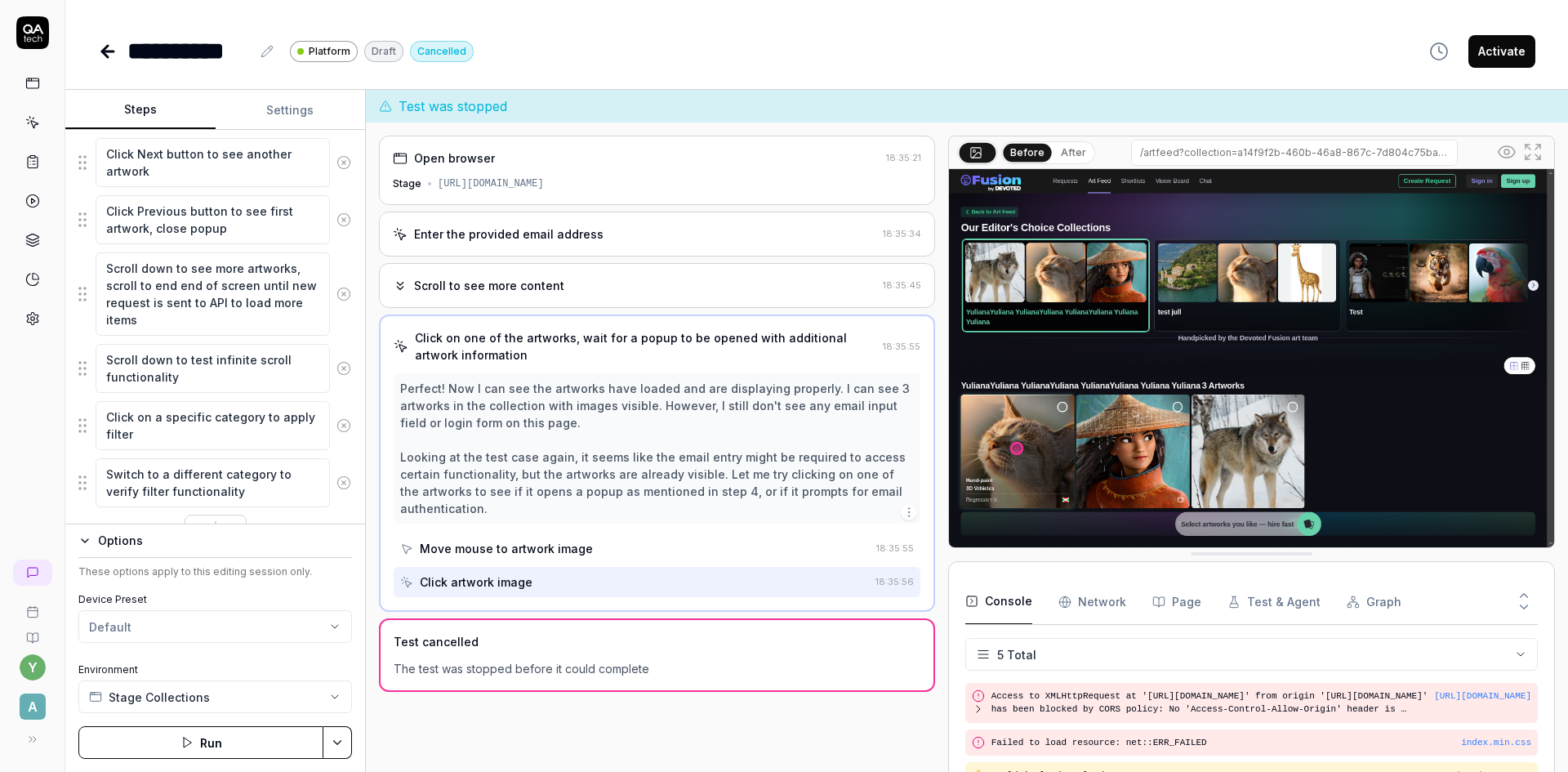
scroll to position [633, 0]
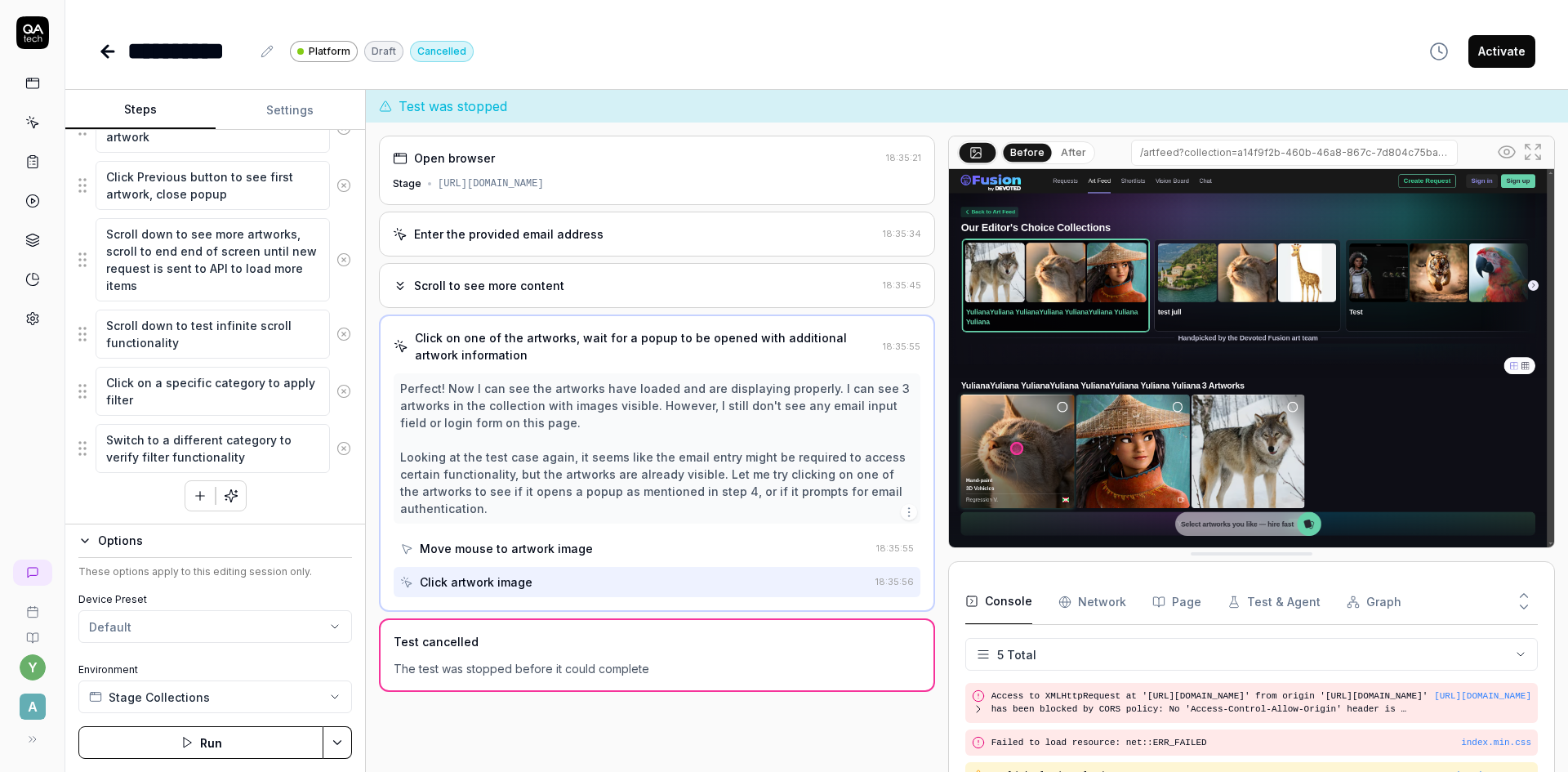
click at [228, 746] on button "Run" at bounding box center [200, 742] width 245 height 33
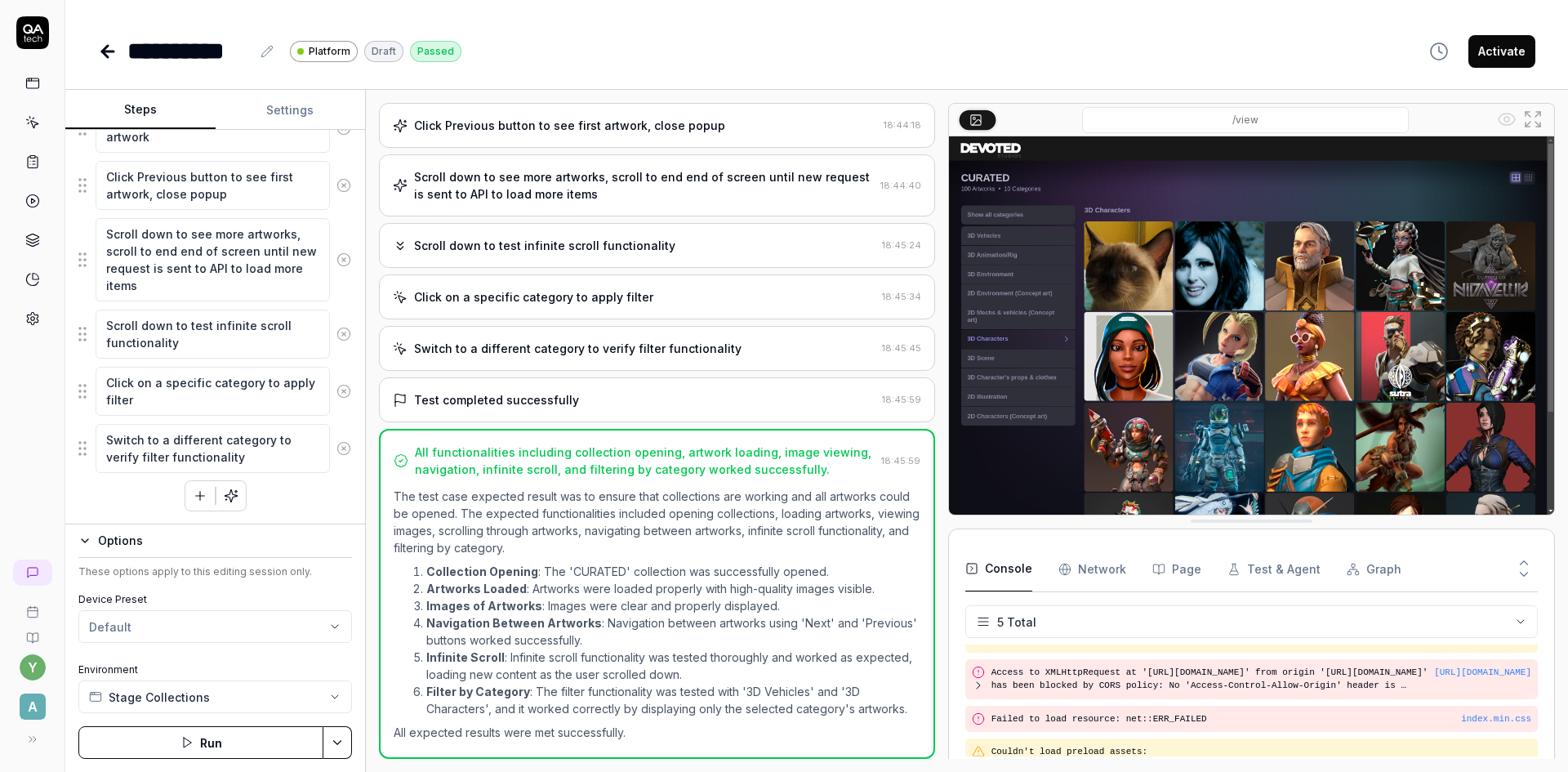
scroll to position [74, 0]
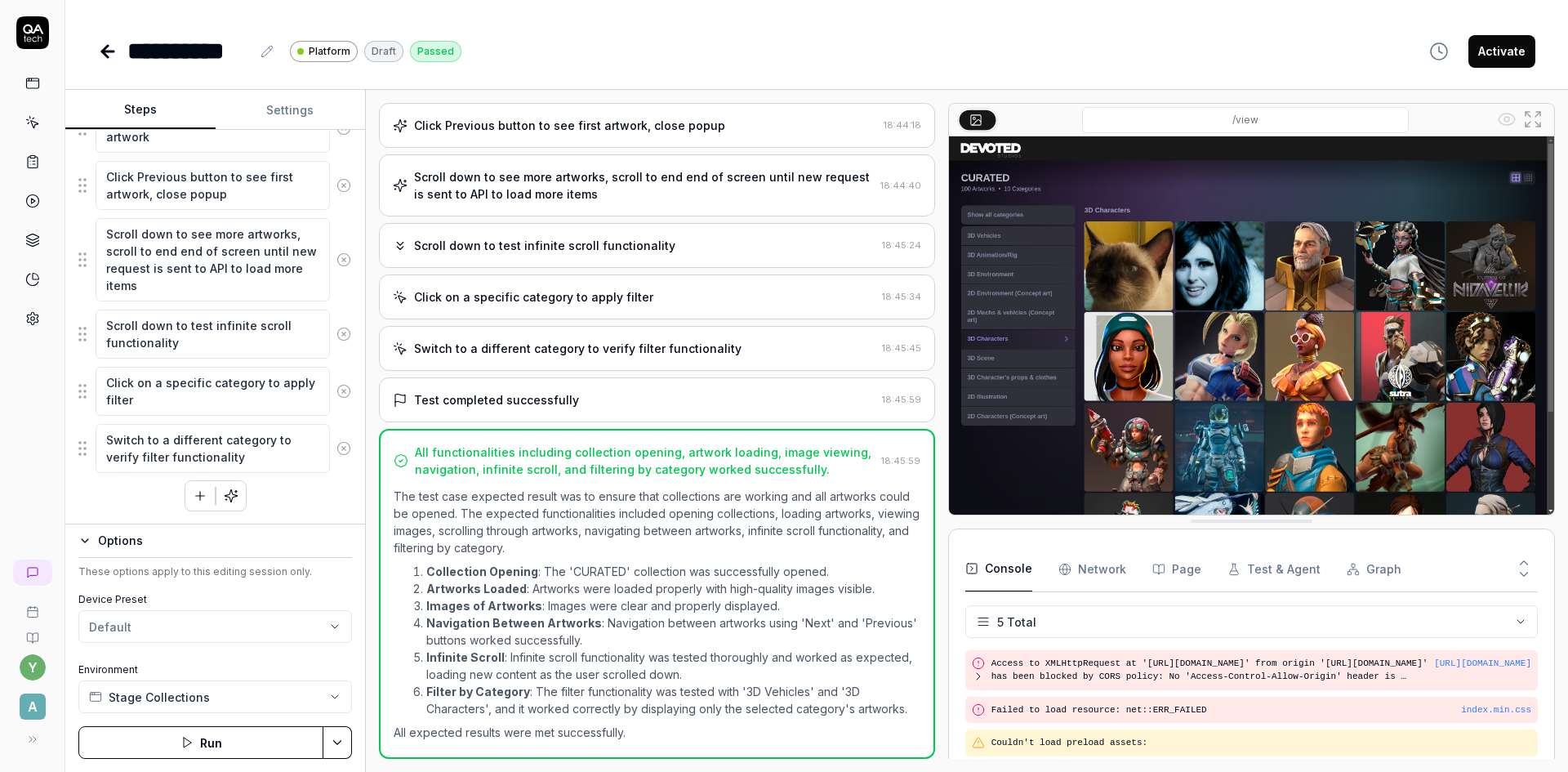
click at [1509, 45] on button "Activate" at bounding box center [1502, 51] width 67 height 33
click at [105, 53] on icon at bounding box center [104, 51] width 6 height 12
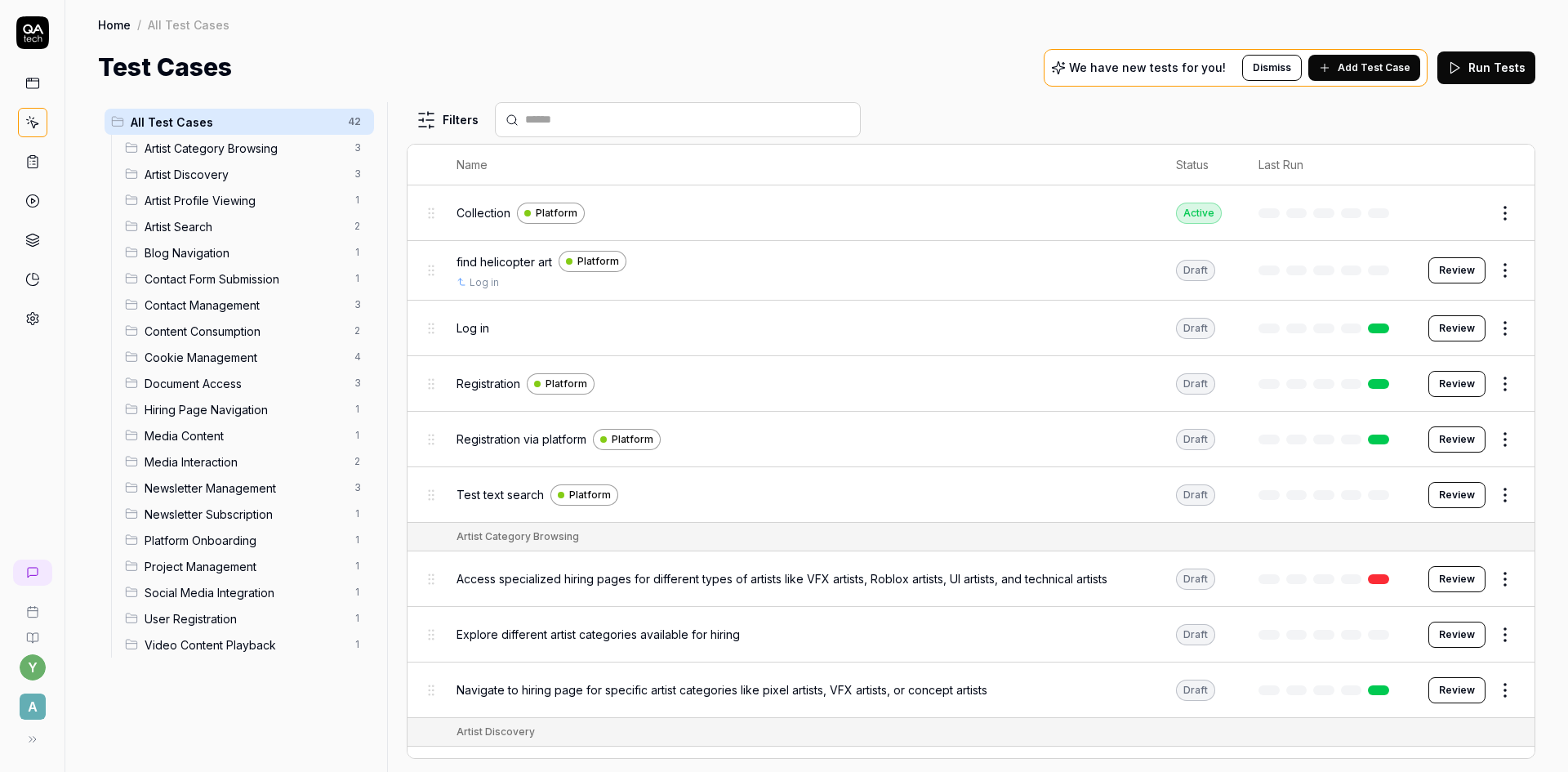
click at [1452, 214] on button "Edit" at bounding box center [1465, 213] width 40 height 26
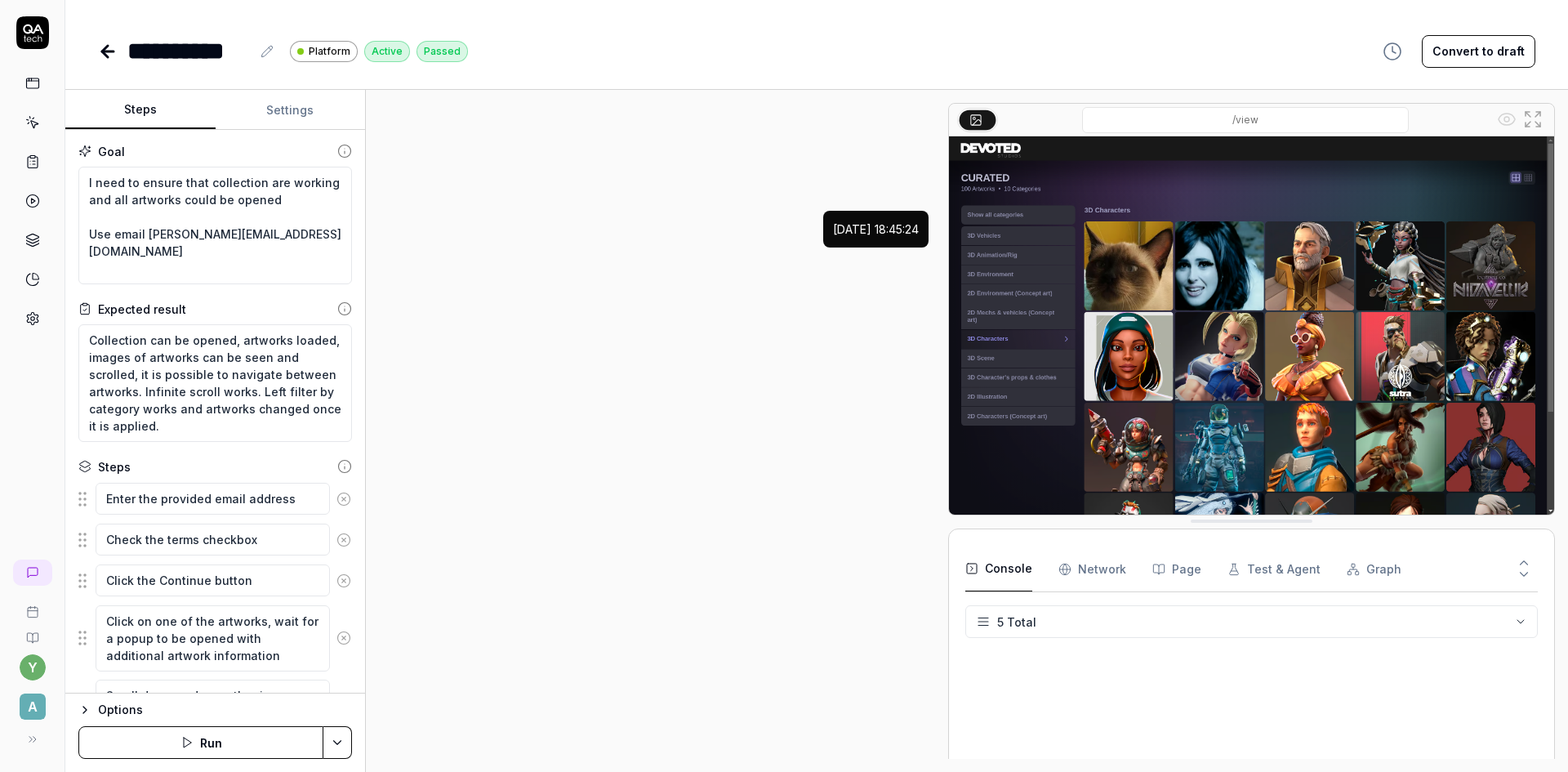
scroll to position [453, 0]
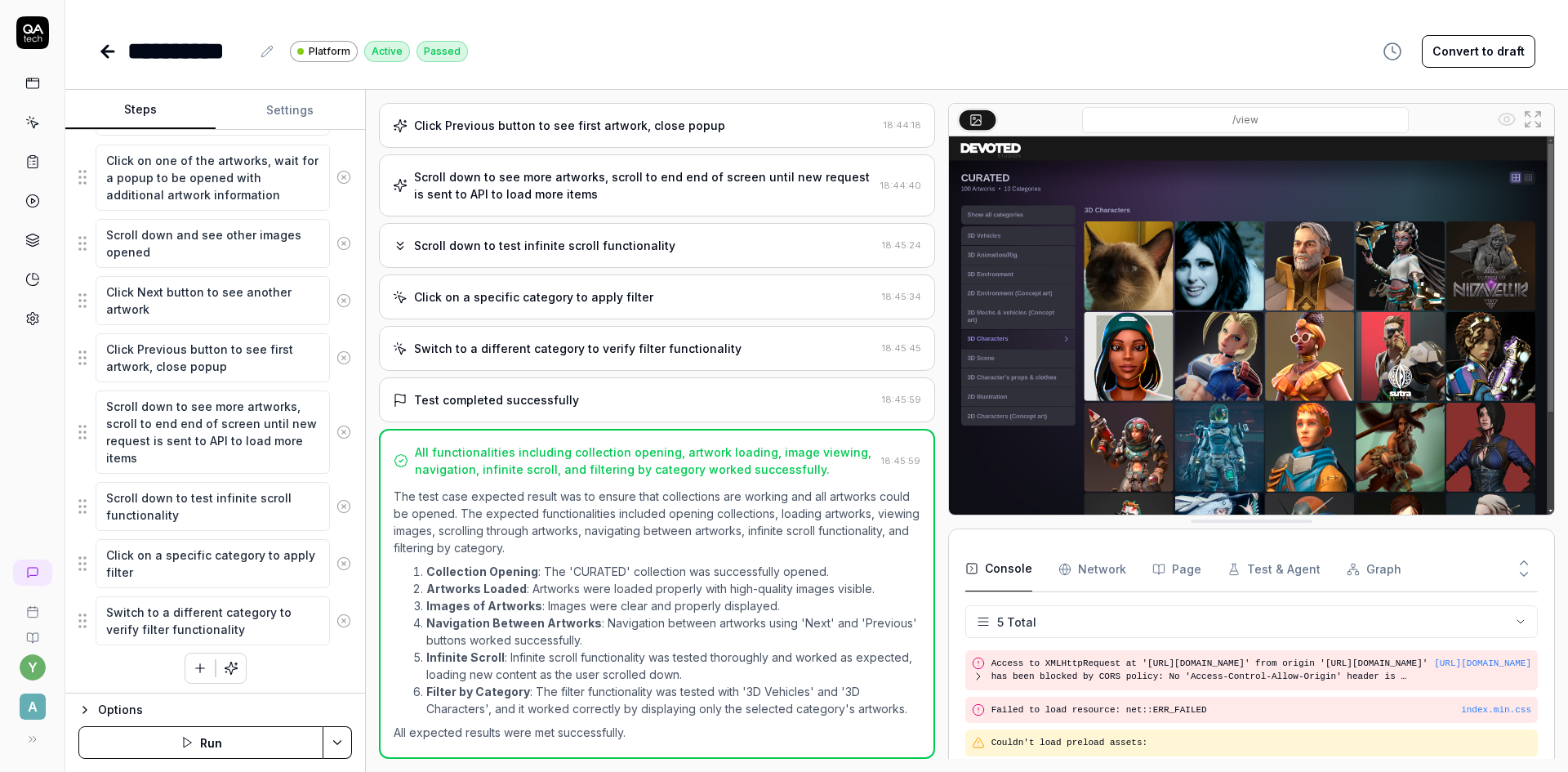
scroll to position [464, 0]
click at [1495, 50] on button "Convert to draft" at bounding box center [1478, 51] width 114 height 33
click at [233, 624] on textarea "Switch to a different category to verify filter functionality" at bounding box center [213, 617] width 235 height 49
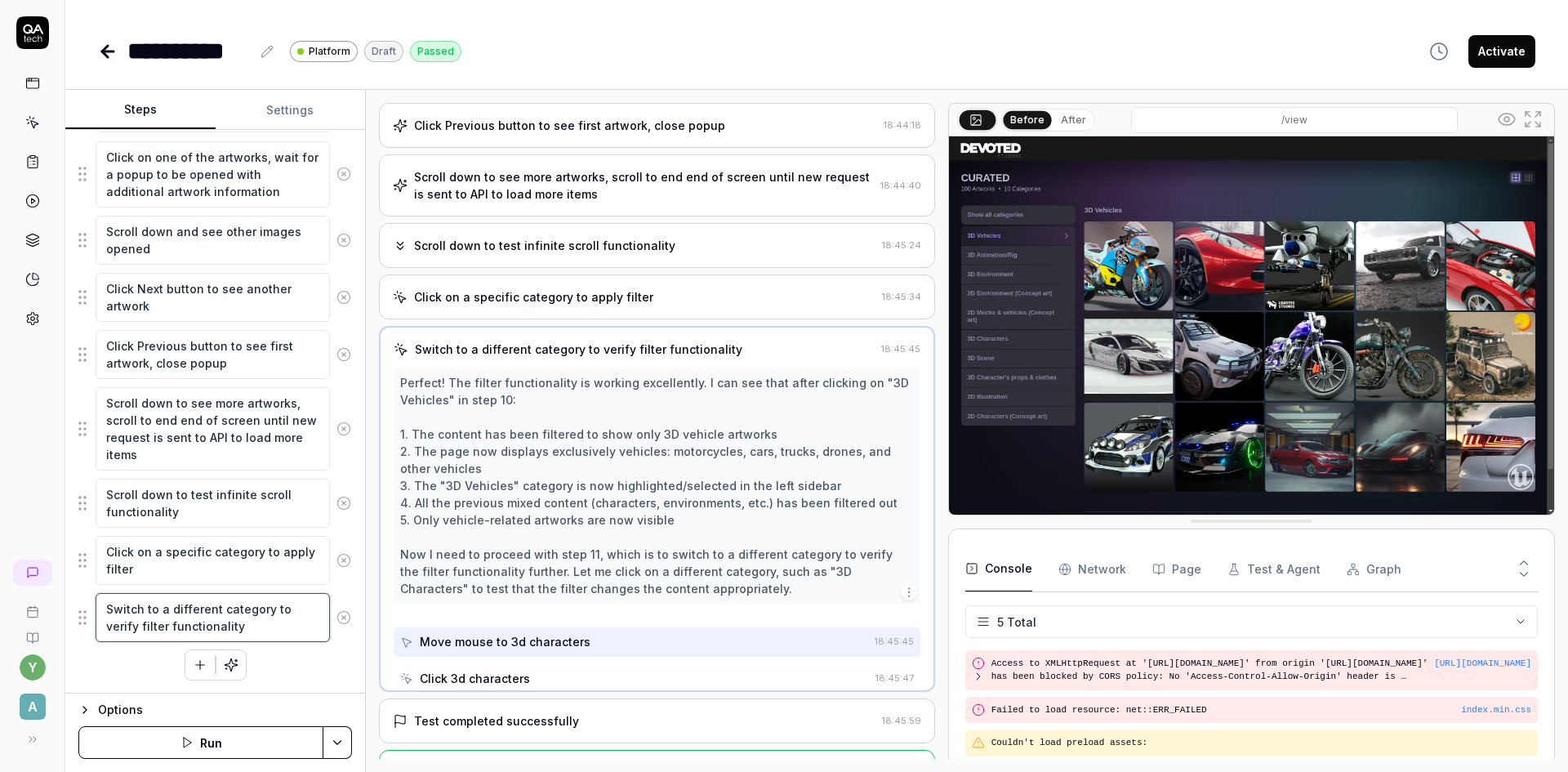
scroll to position [386, 0]
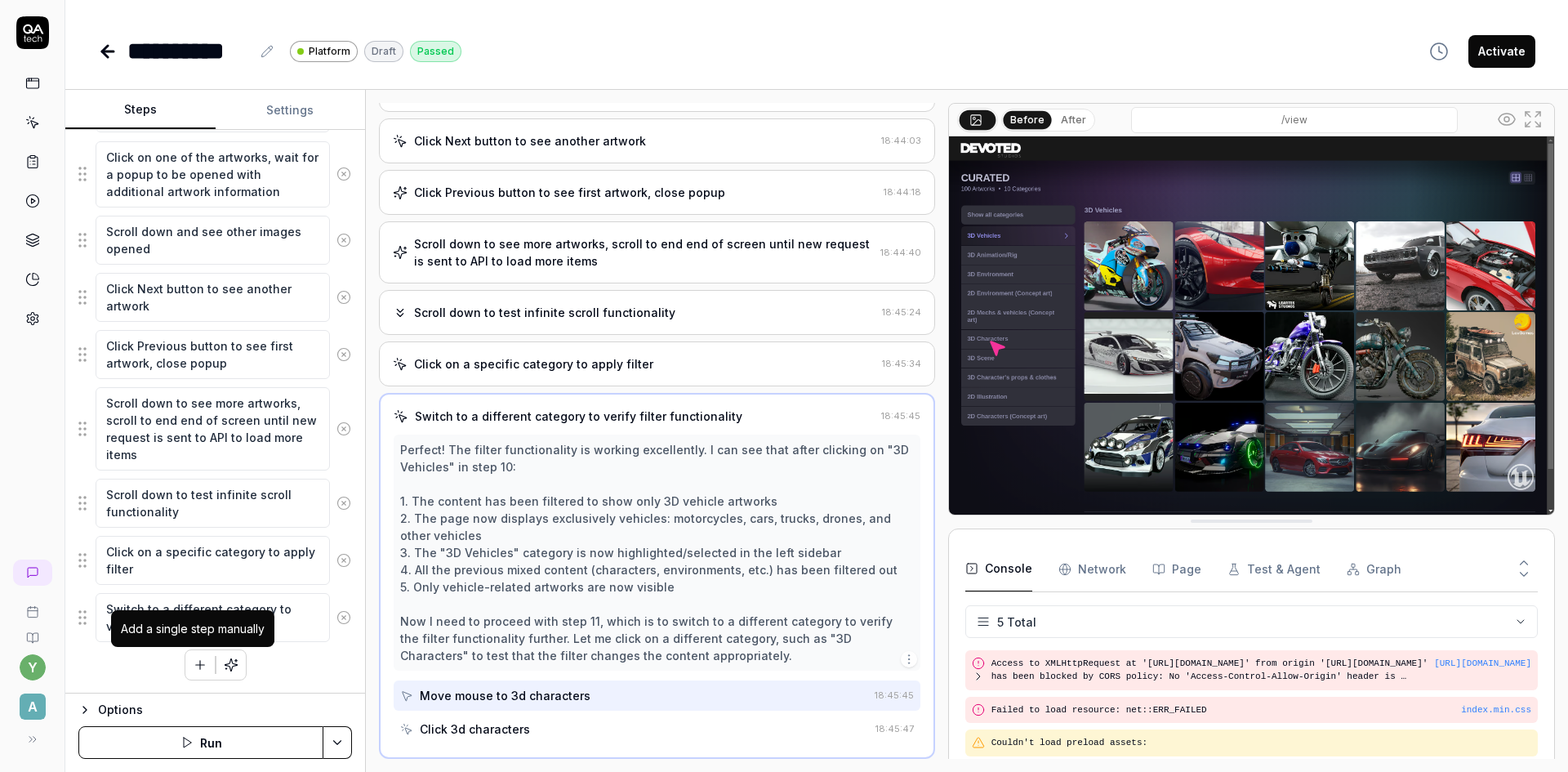
click at [200, 664] on icon "button" at bounding box center [200, 664] width 0 height 9
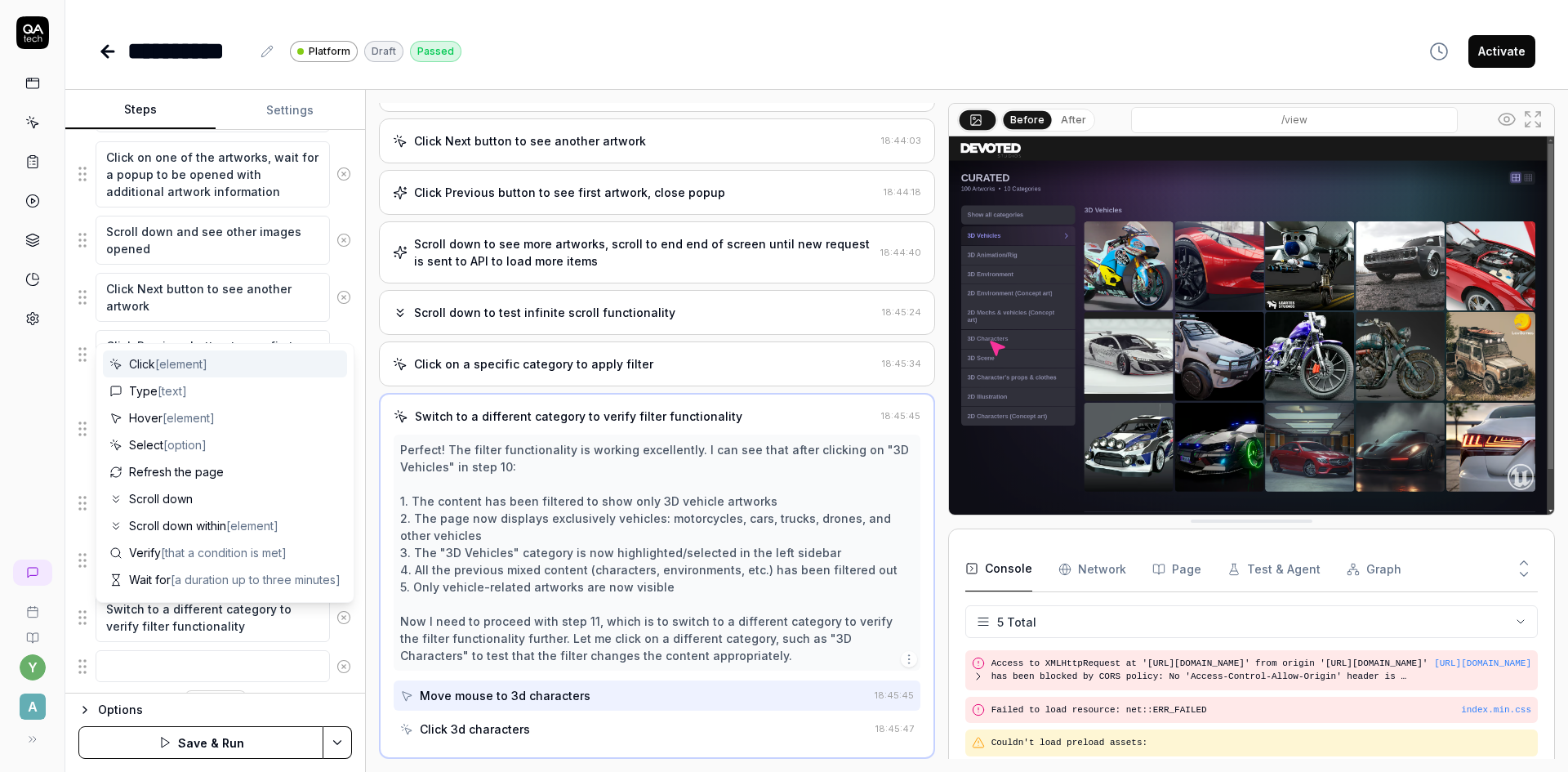
scroll to position [505, 0]
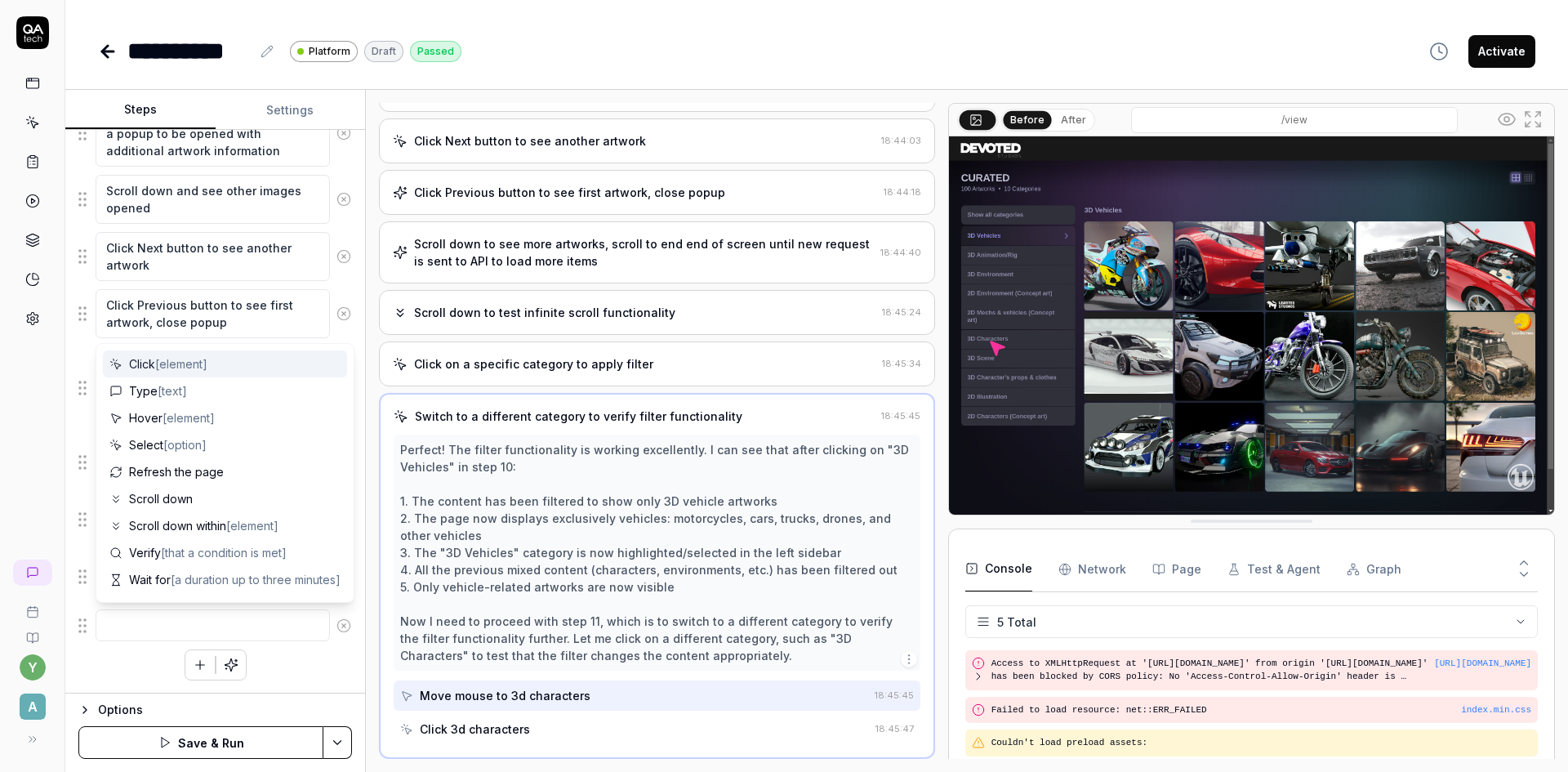
click at [135, 627] on textarea at bounding box center [213, 625] width 235 height 32
type textarea "*"
type textarea "C"
type textarea "*"
type textarea "Cl"
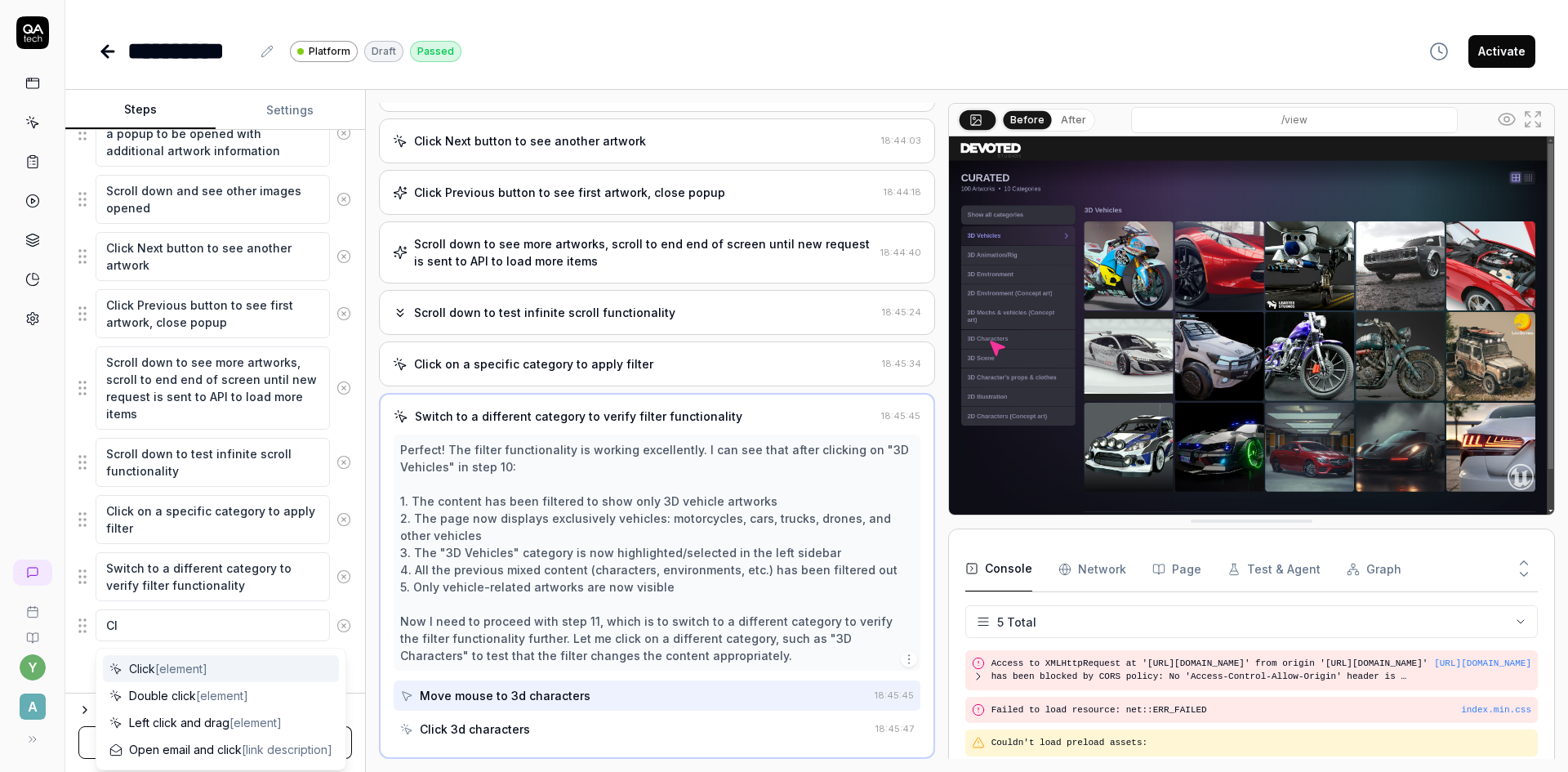
type textarea "*"
type textarea "Cli"
type textarea "*"
type textarea "Clic"
type textarea "*"
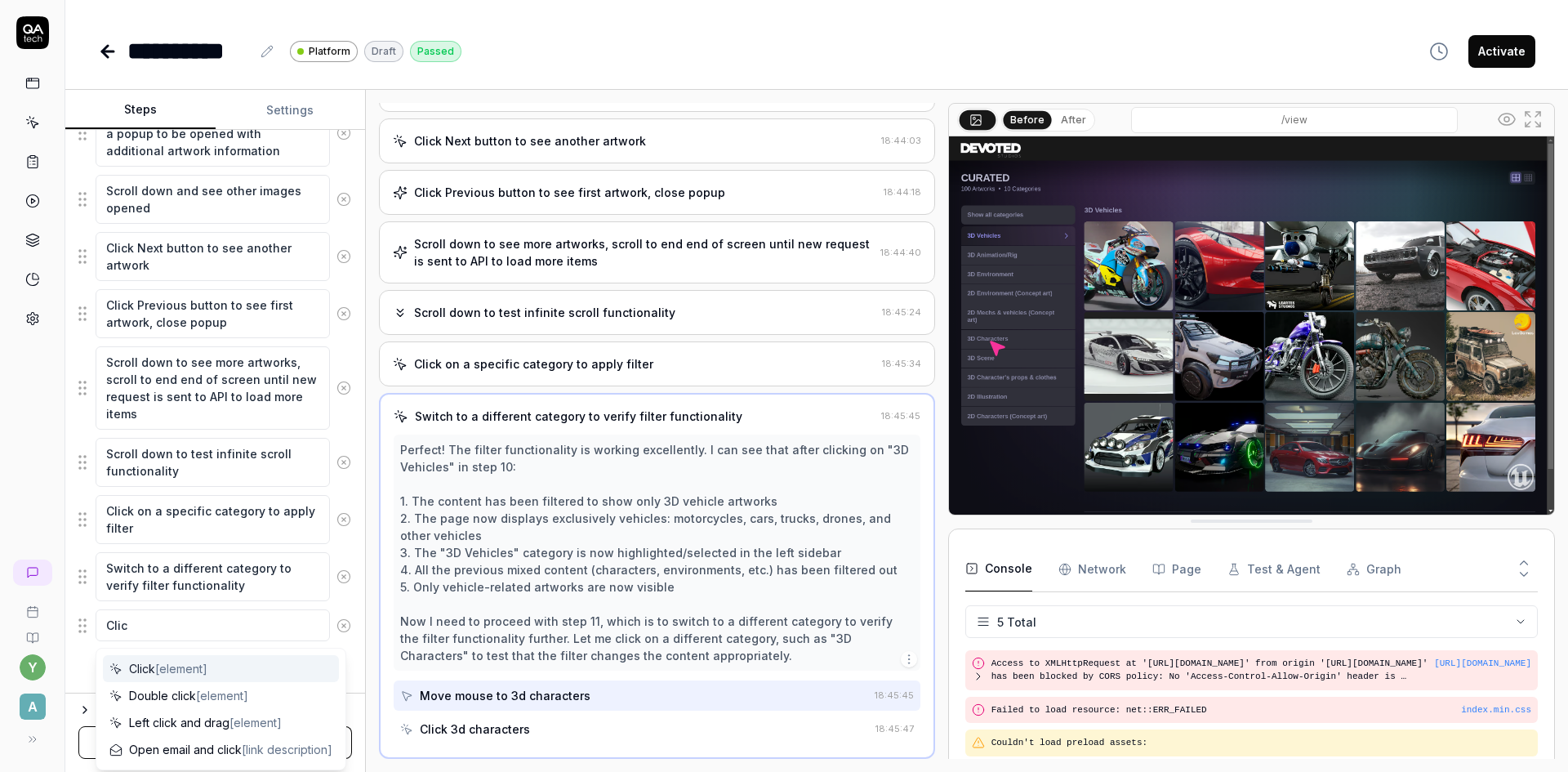
type textarea "Click"
type textarea "*"
type textarea "Click"
type textarea "*"
type textarea "Click o"
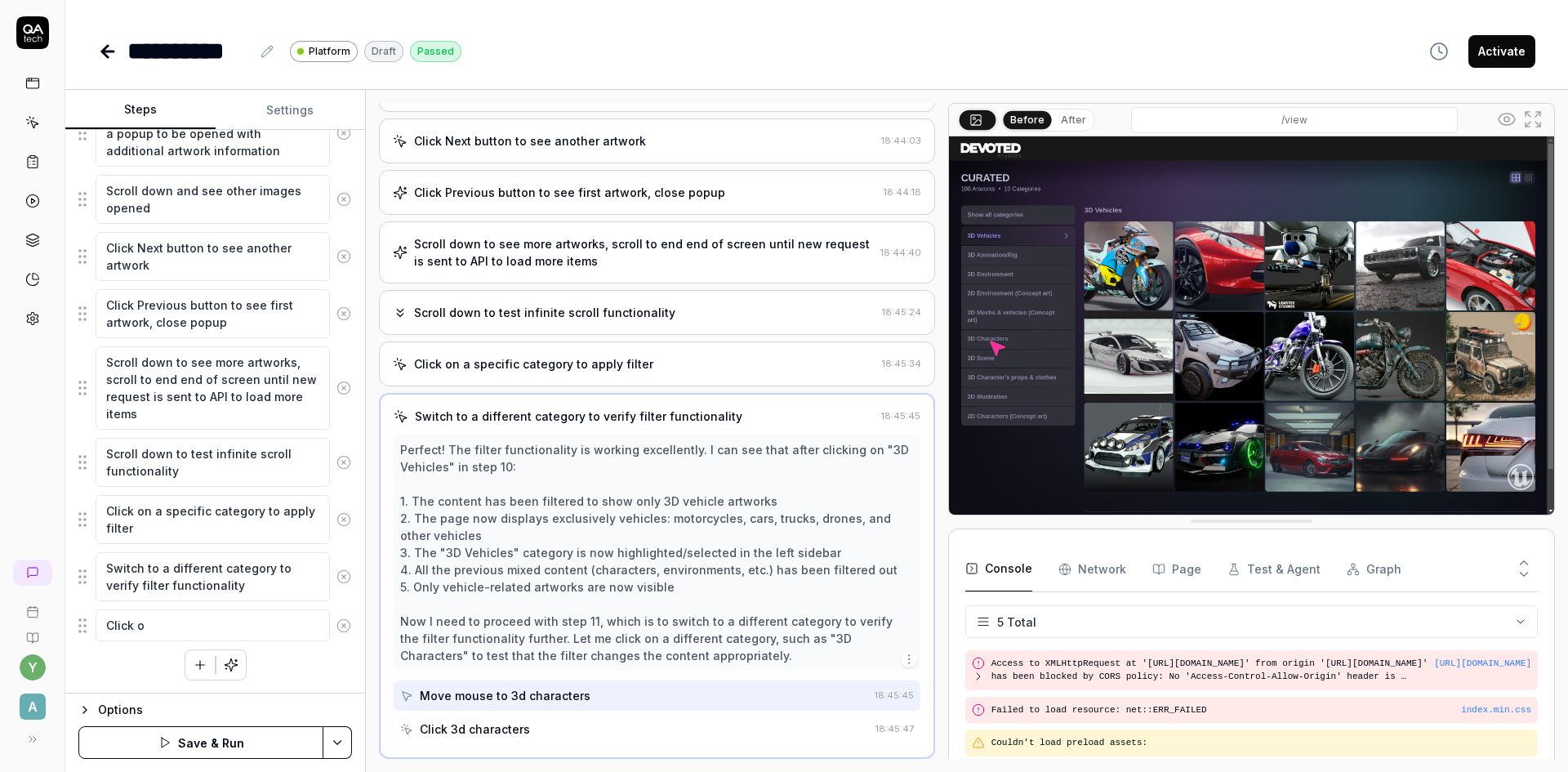
type textarea "*"
type textarea "Click on"
type textarea "*"
type textarea "Click on"
type textarea "*"
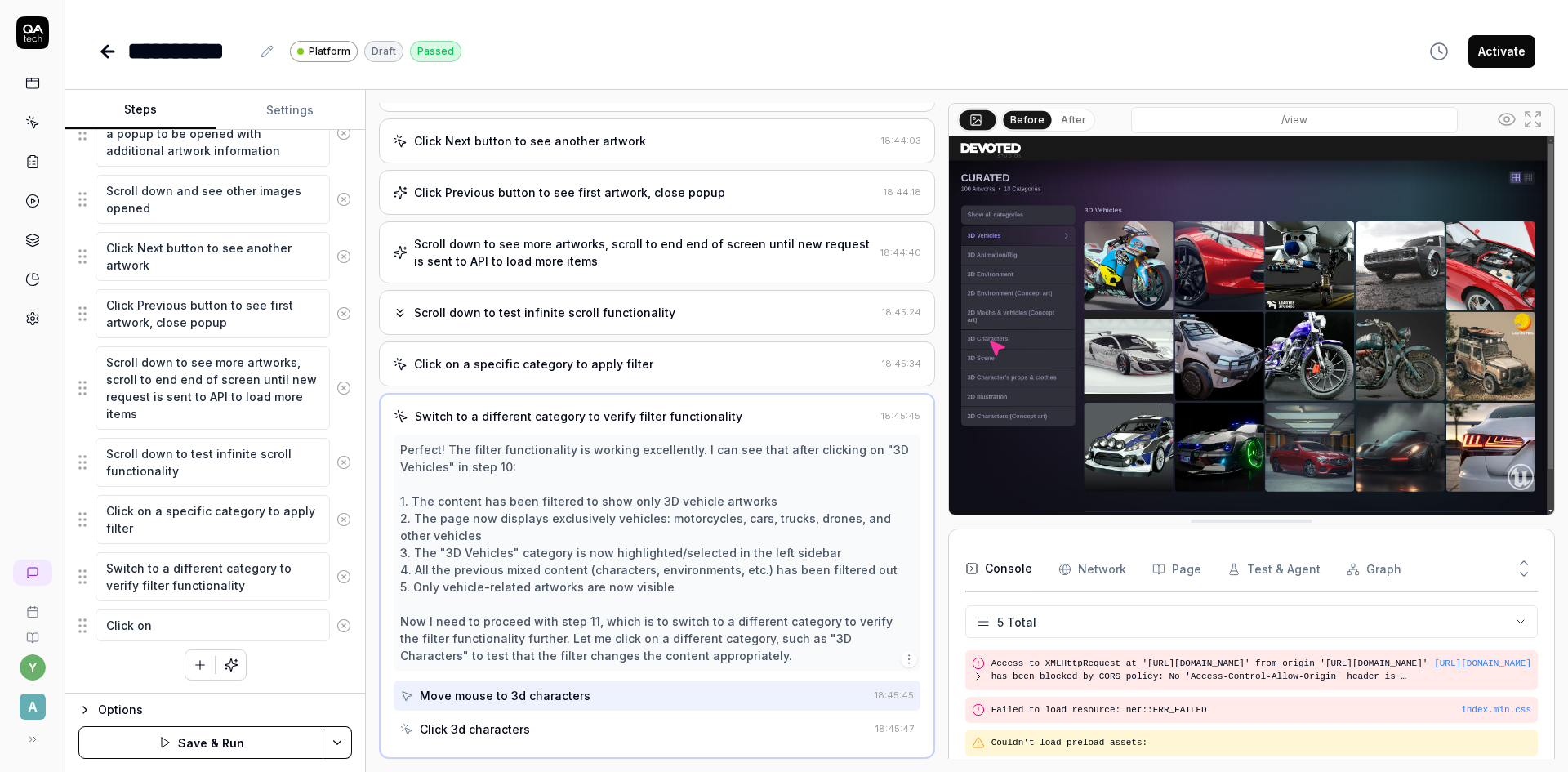
type textarea "Click on a"
type textarea "*"
type textarea "Click on an"
type textarea "*"
type textarea "Click on any"
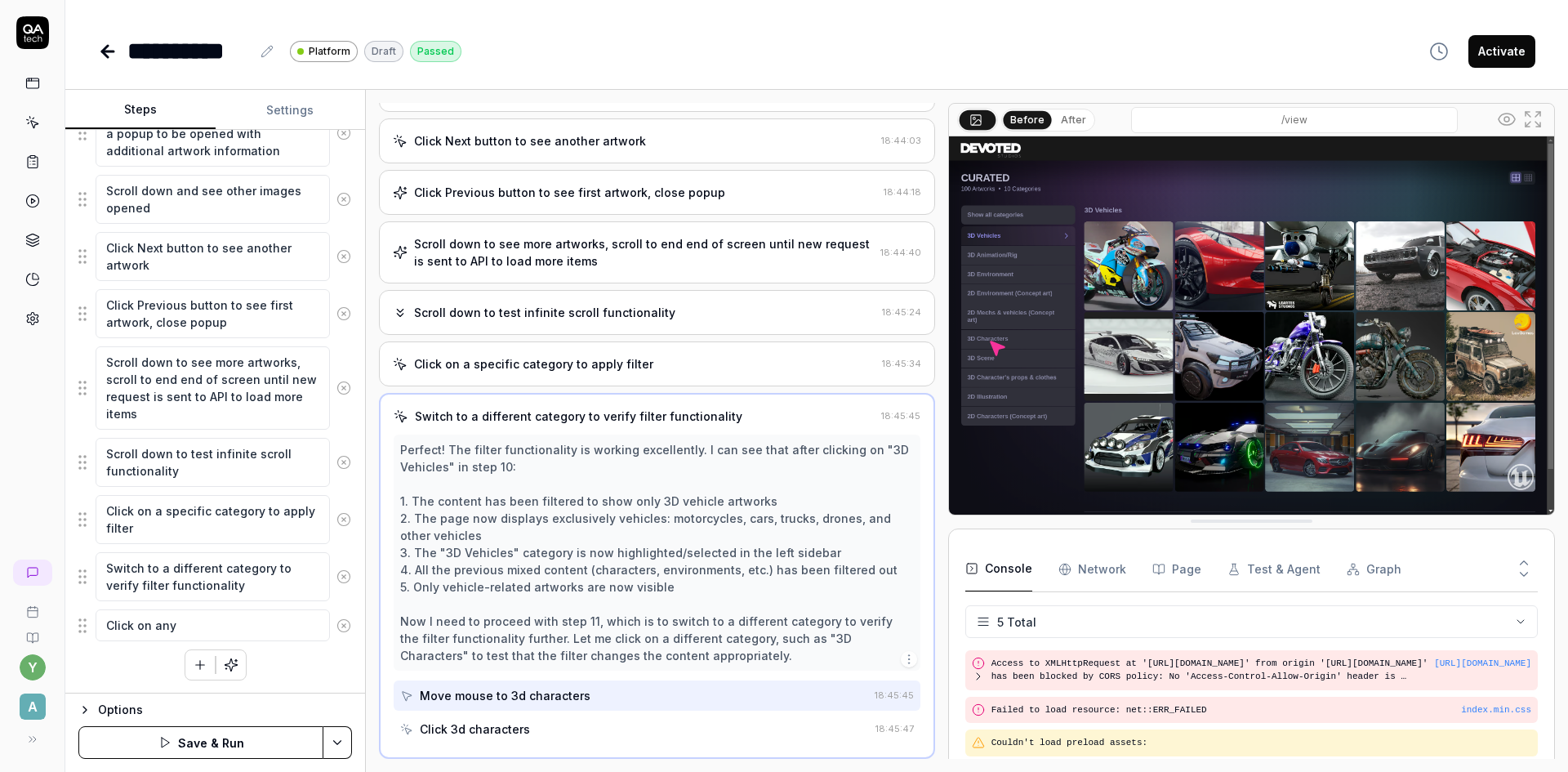
type textarea "*"
type textarea "Click on any"
type textarea "*"
type textarea "Click on any i"
type textarea "*"
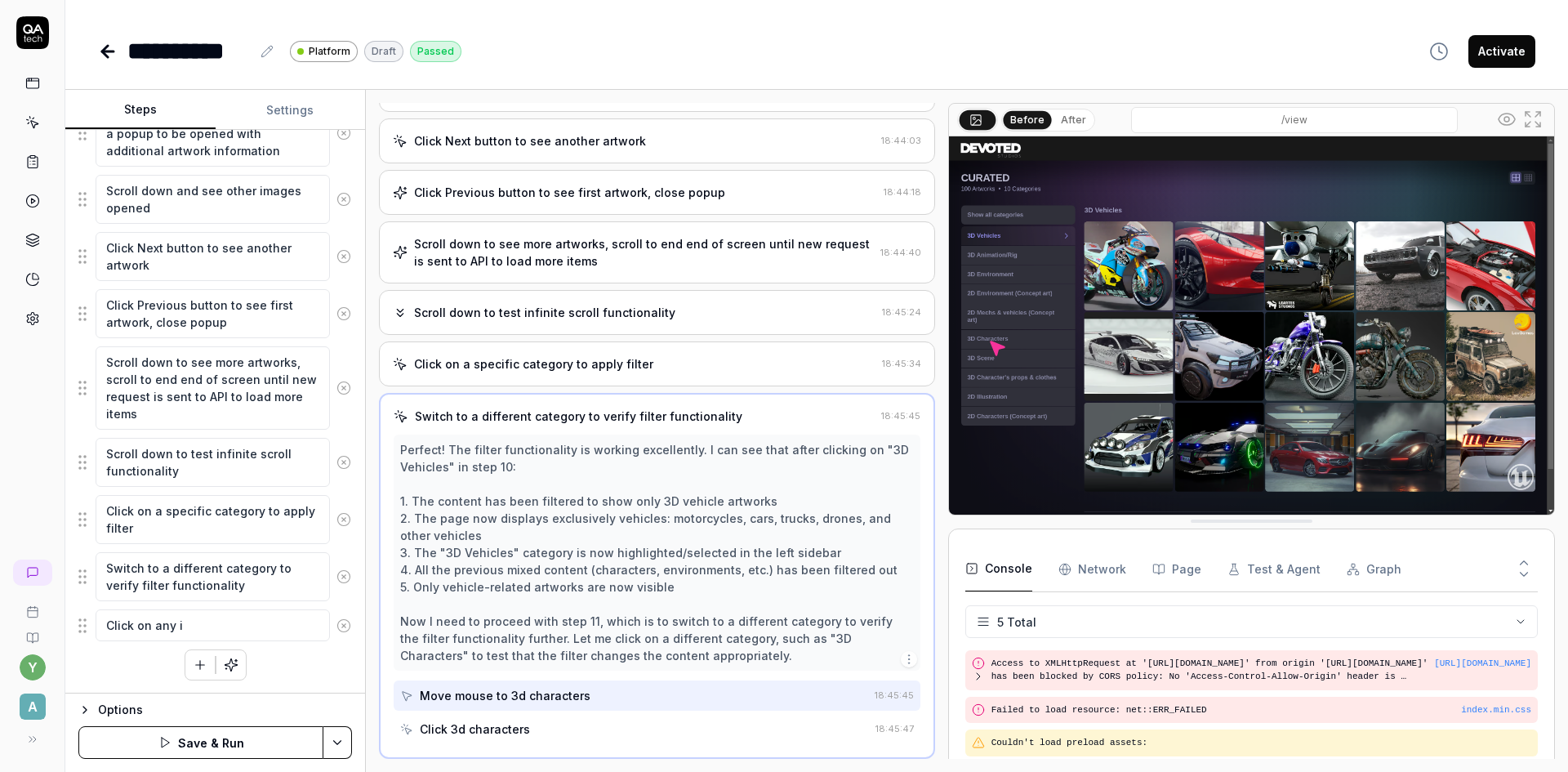
type textarea "Click on any im"
type textarea "*"
type textarea "Click on any ima"
type textarea "*"
type textarea "Click on any imag"
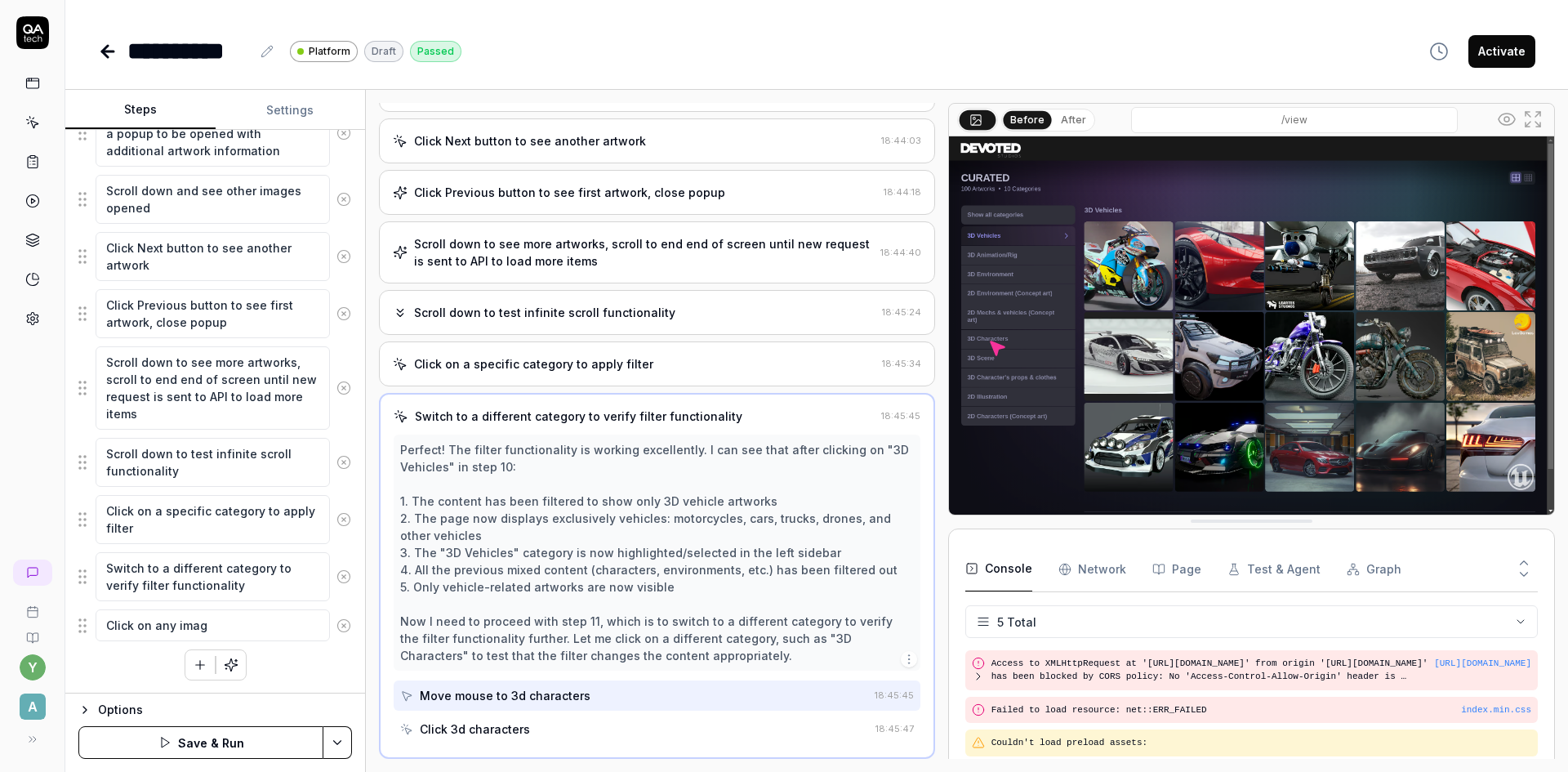
type textarea "*"
type textarea "Click on any image"
type textarea "*"
type textarea "Click on any image"
type textarea "*"
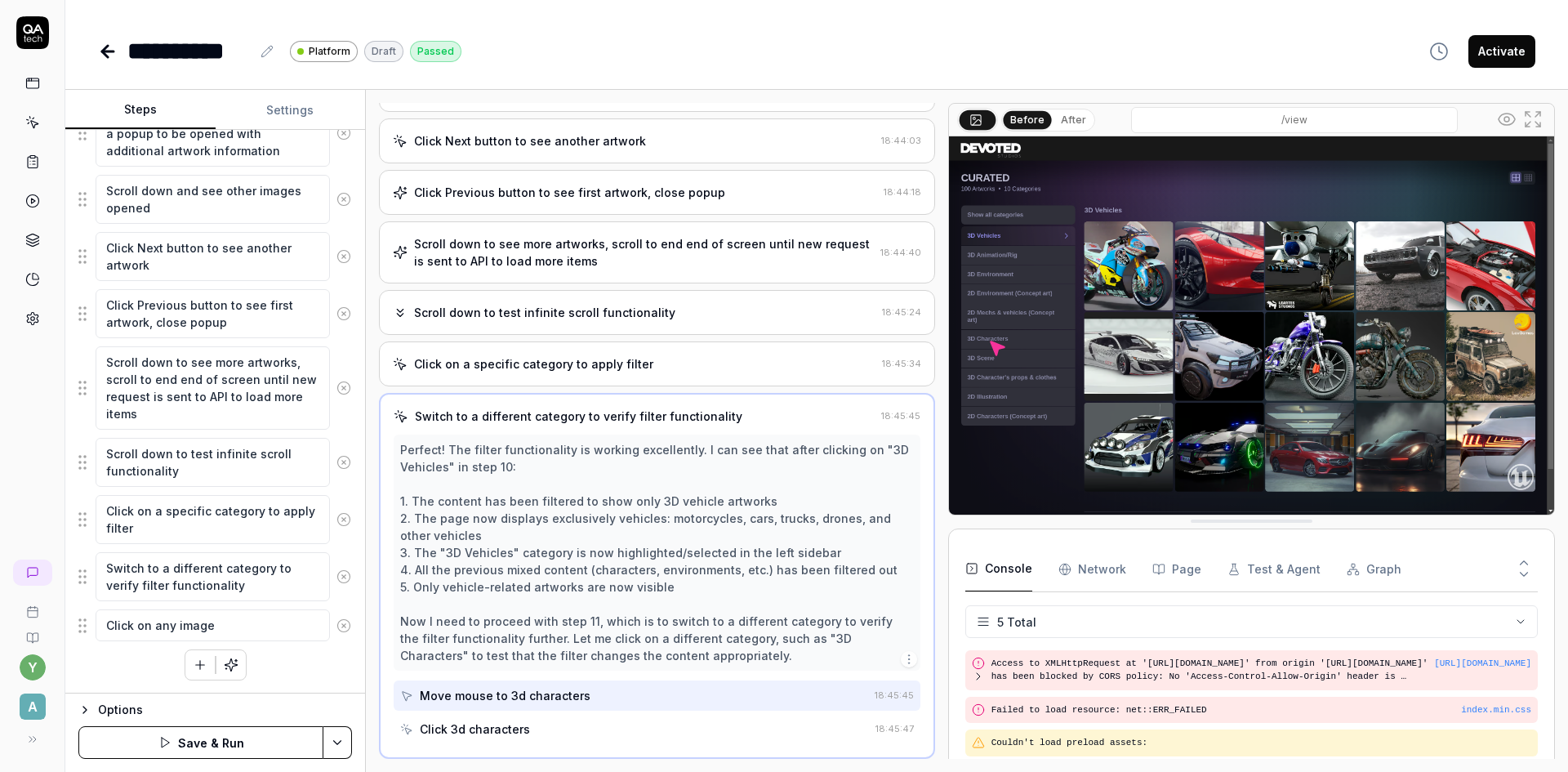
type textarea "Click on any image a"
type textarea "*"
type textarea "Click on any image an"
type textarea "*"
type textarea "Click on any image ans"
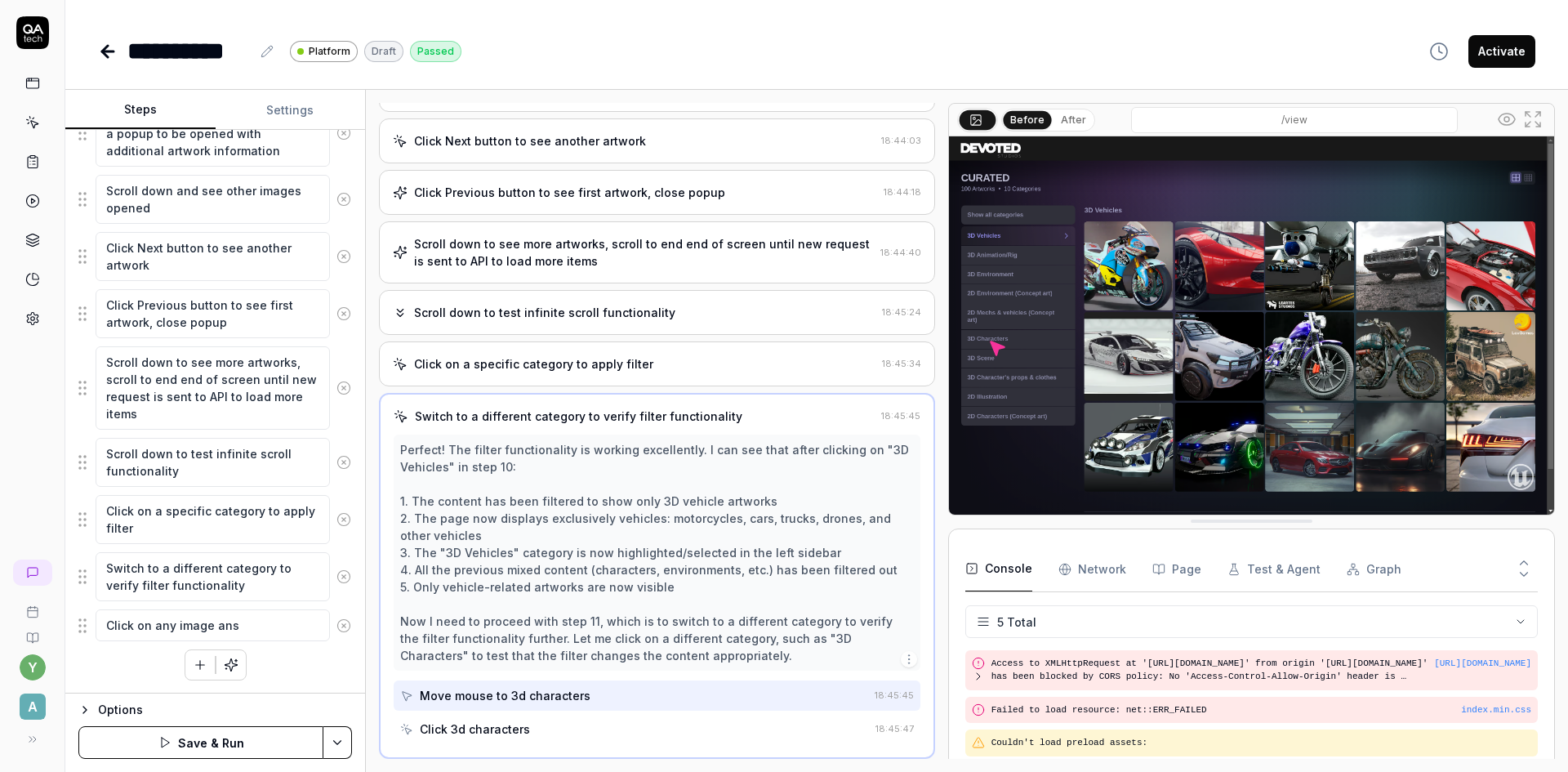
type textarea "*"
type textarea "Click on any image an"
type textarea "*"
type textarea "Click on any image and"
type textarea "*"
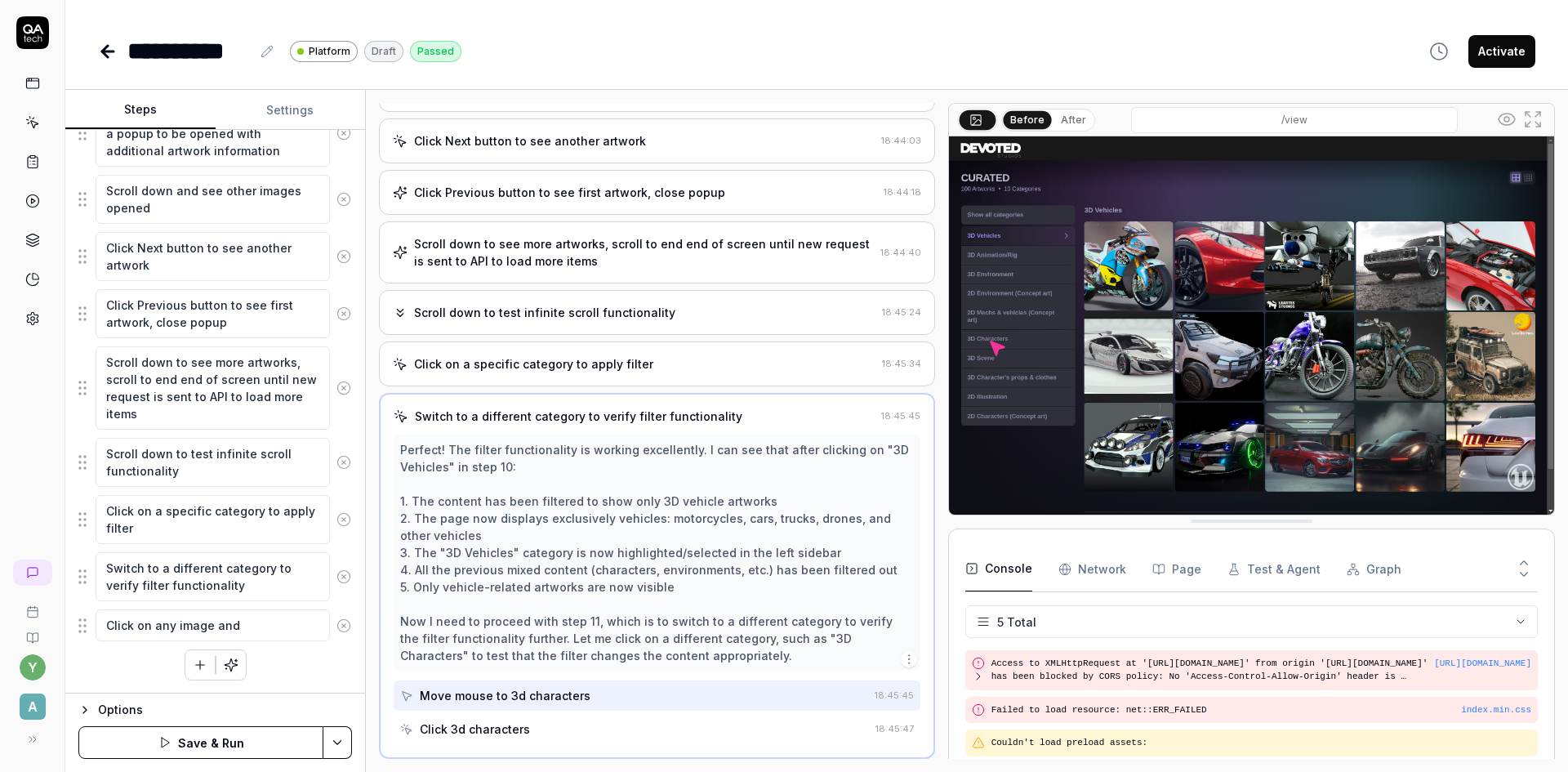
type textarea "Click on any image and"
type textarea "*"
type textarea "Click on any image and w"
type textarea "*"
type textarea "Click on any image and wa"
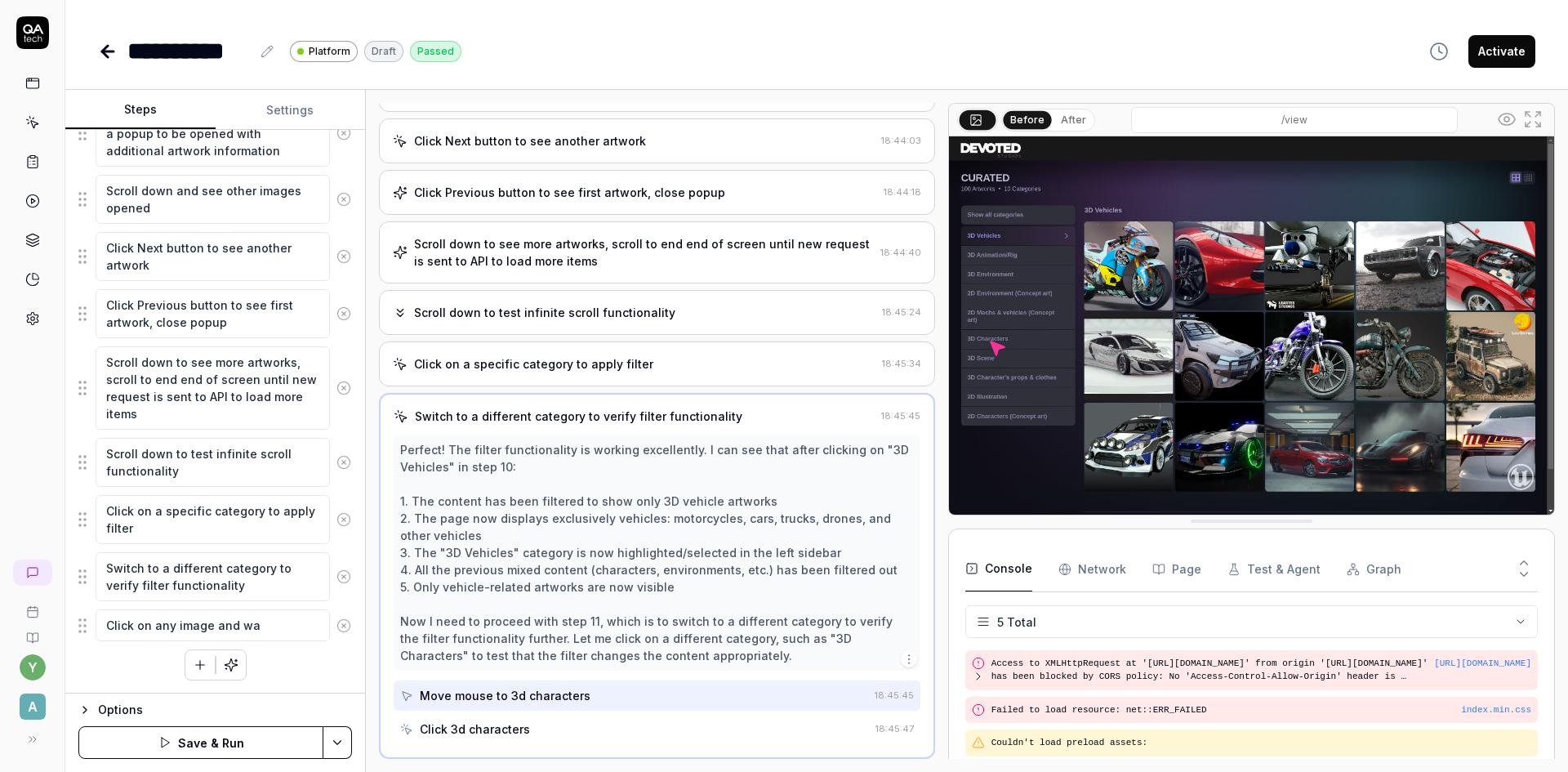
type textarea "*"
type textarea "Click on any image and wai"
type textarea "*"
type textarea "Click on any image and wait"
type textarea "*"
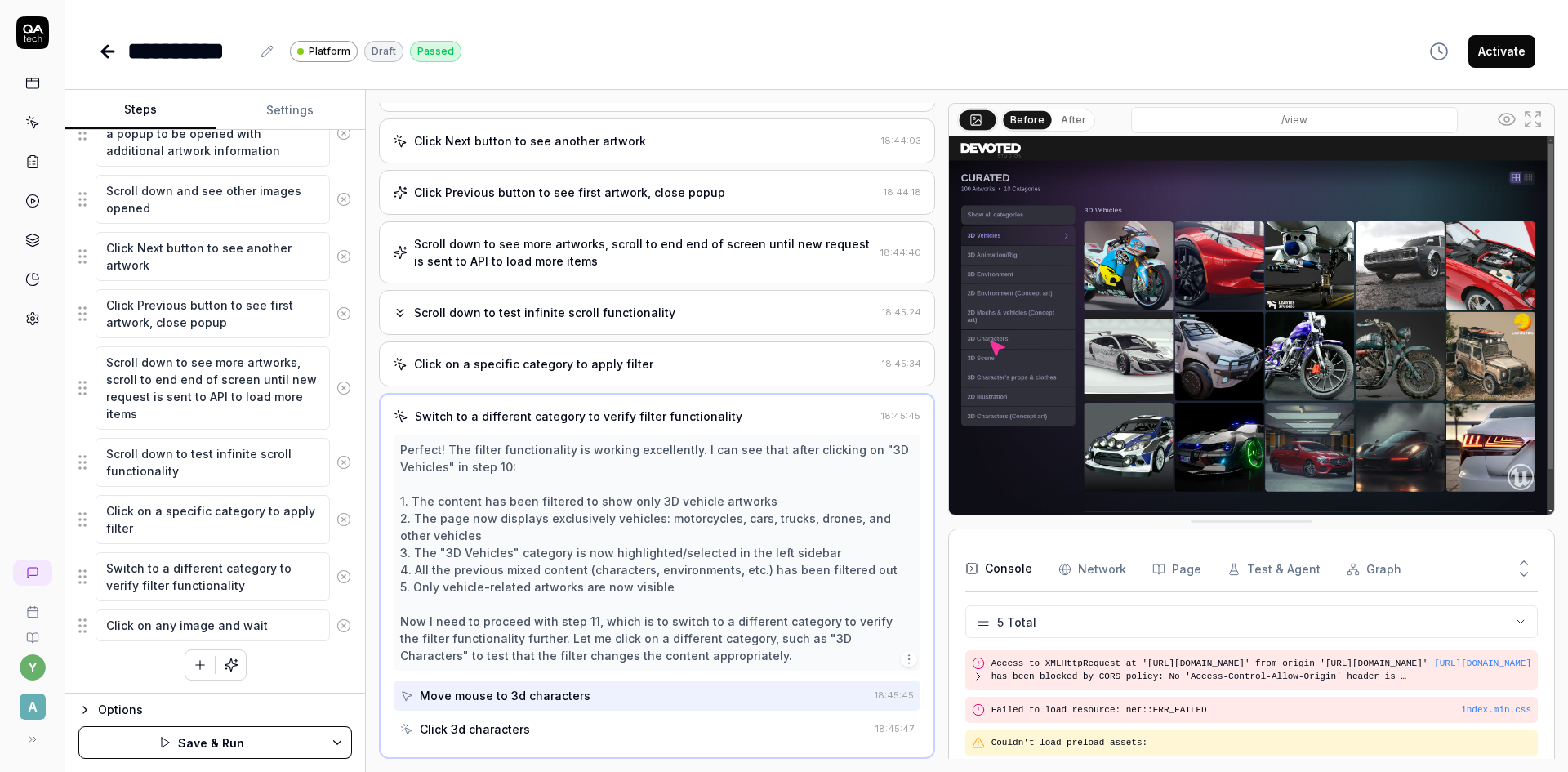
type textarea "Click on any image and wait t"
type textarea "*"
type textarea "Click on any image and wait ti"
type textarea "*"
type textarea "Click on any image and wait til"
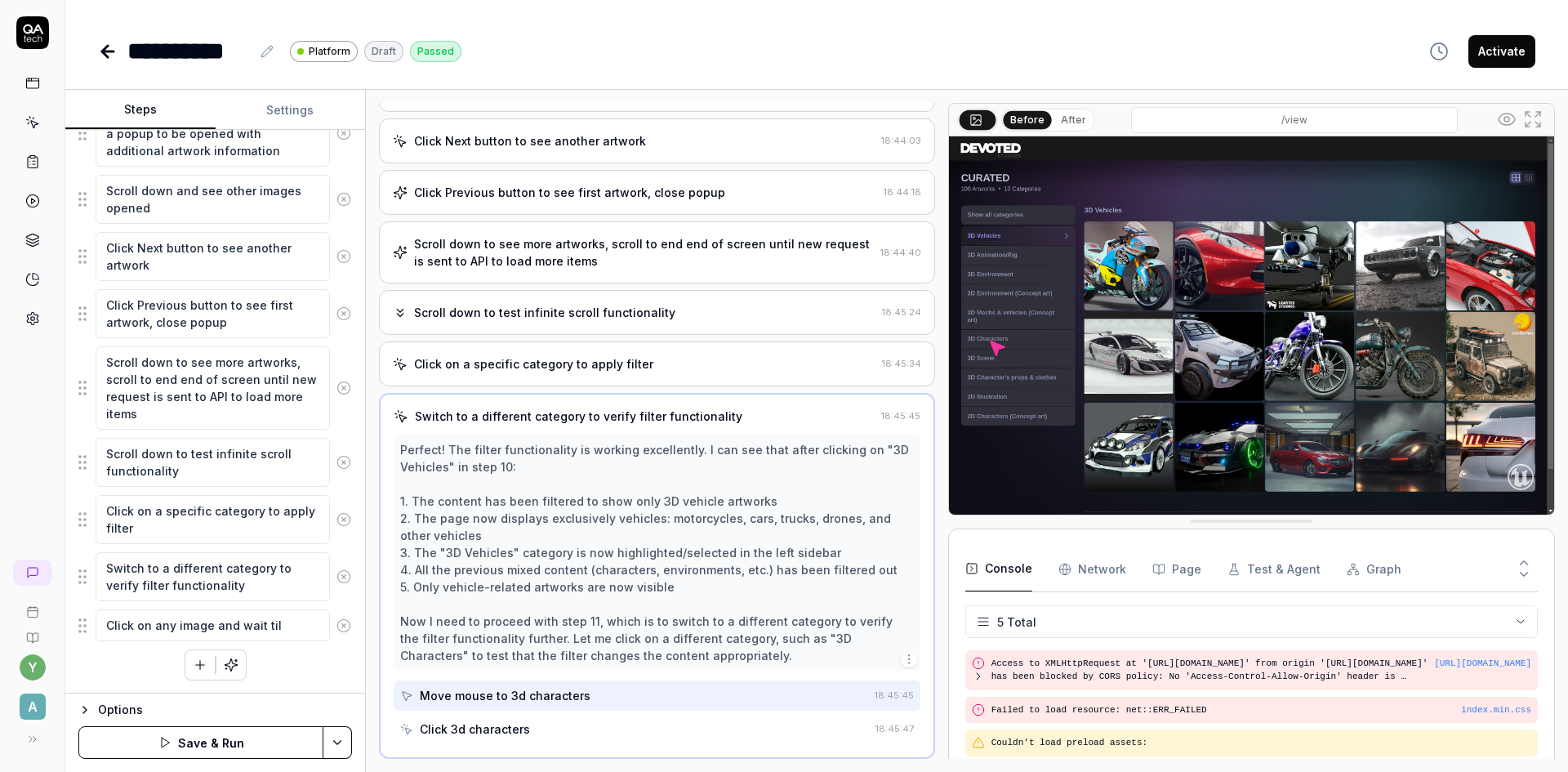
type textarea "*"
type textarea "Click on any image and wait till"
type textarea "*"
type textarea "Click on any image and wait till"
type textarea "*"
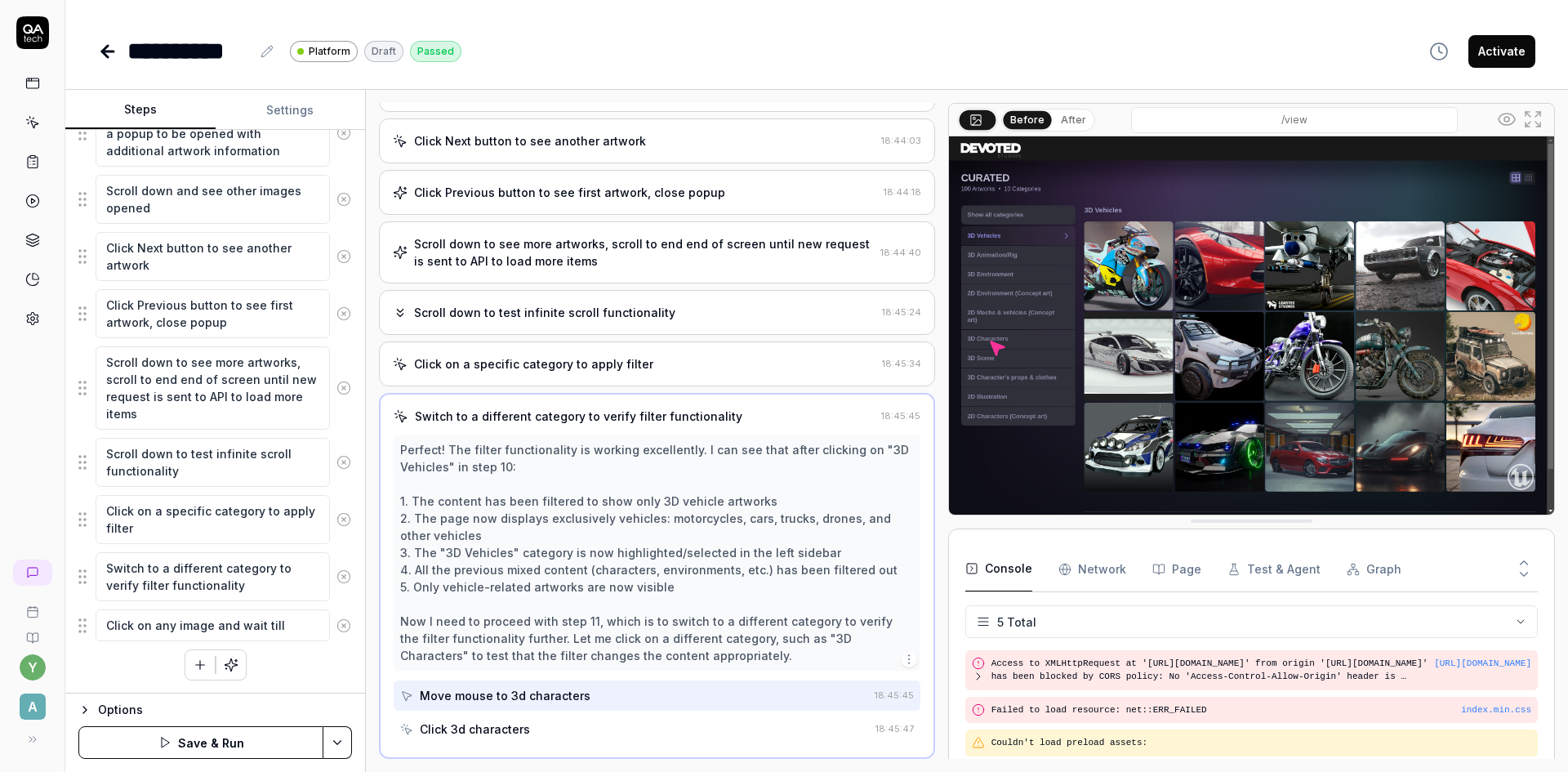
type textarea "Click on any image and wait till i"
type textarea "*"
type textarea "Click on any image and wait till it"
type textarea "*"
type textarea "Click on any image and wait till it"
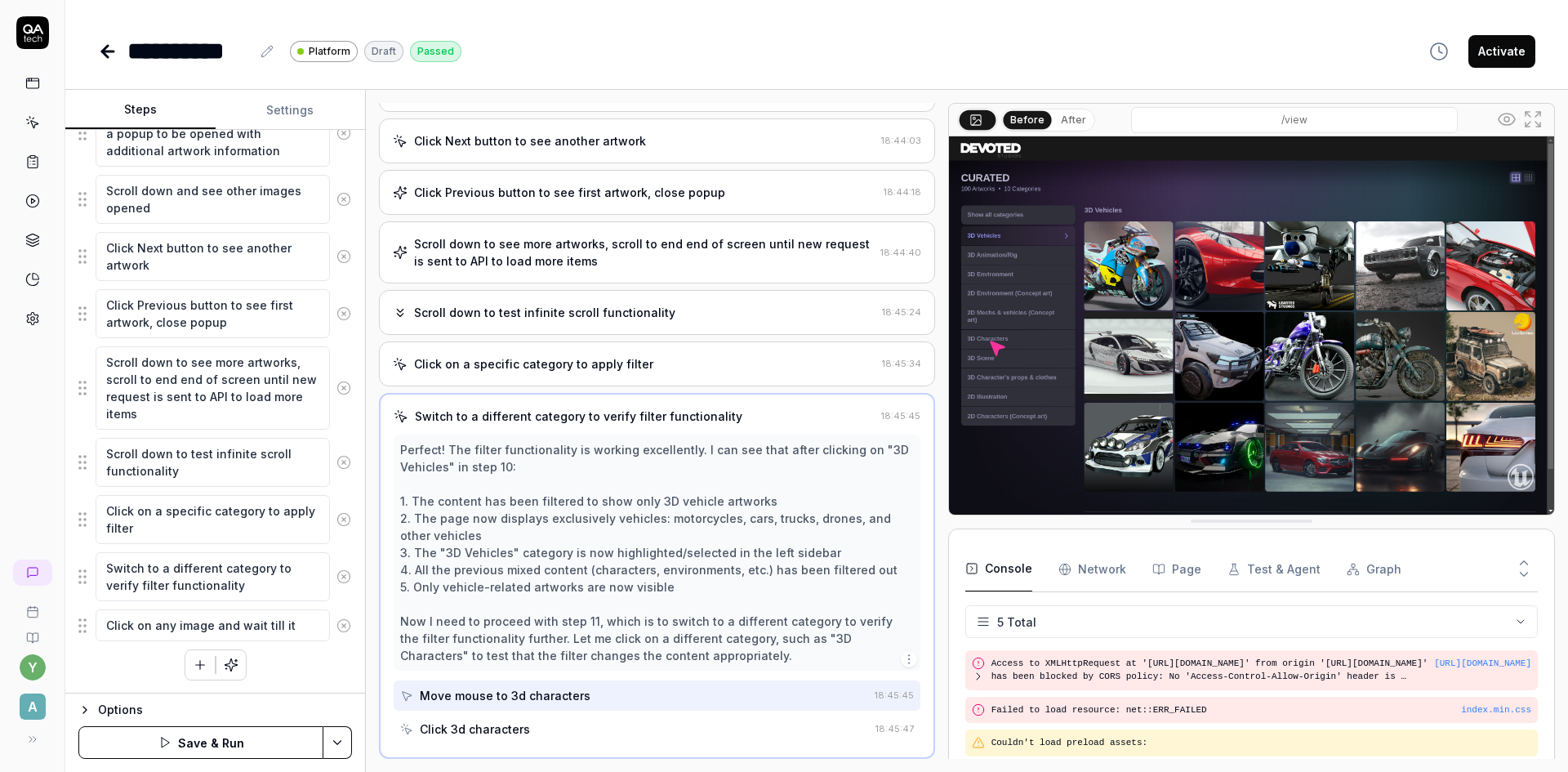
type textarea "*"
type textarea "Click on any image and wait till it w"
type textarea "*"
type textarea "Click on any image and wait till it wi"
type textarea "*"
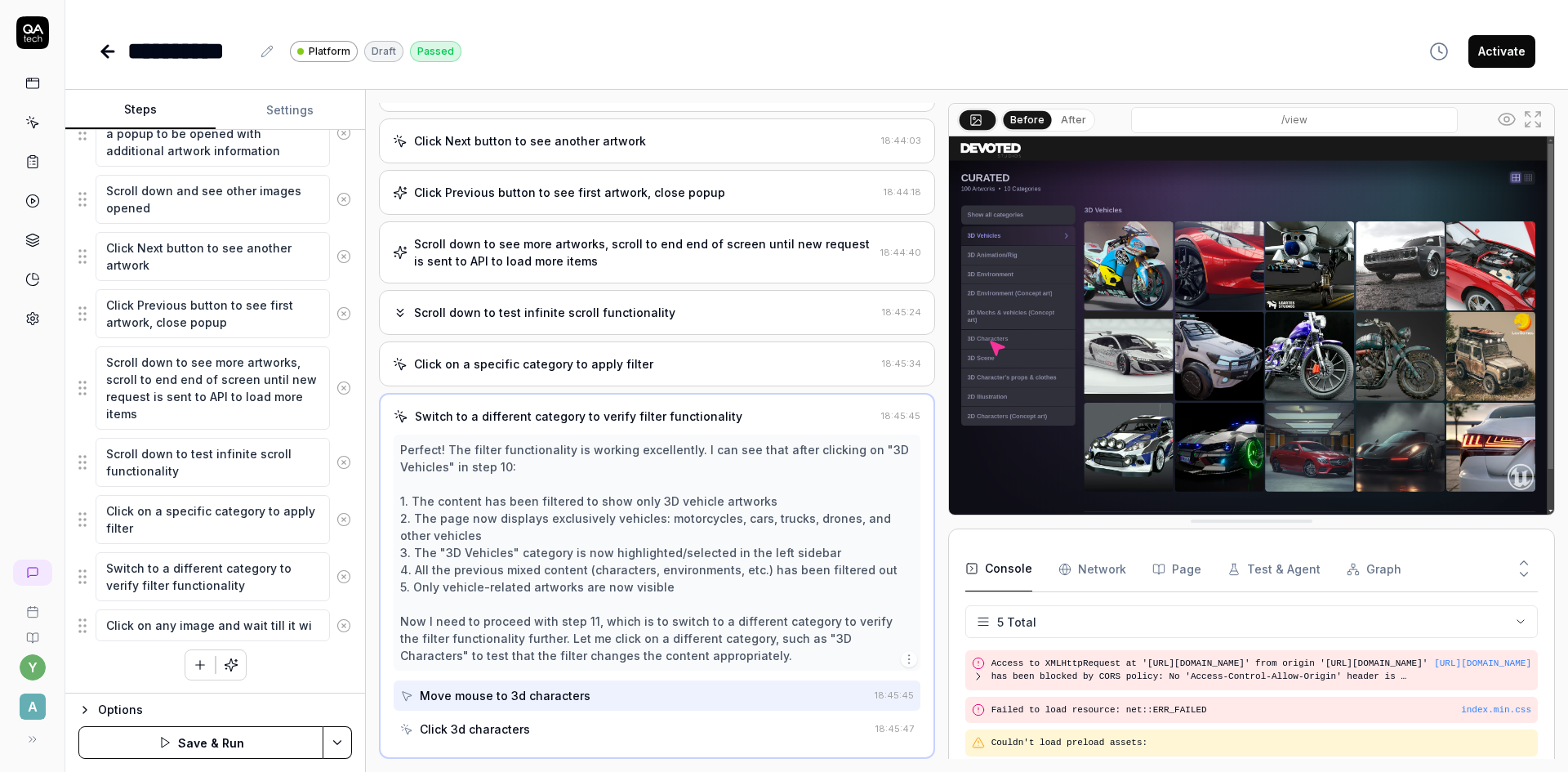
type textarea "Click on any image and wait till it wil"
type textarea "*"
type textarea "Click on any image and wait till it will"
type textarea "*"
type textarea "Click on any image and wait till it will"
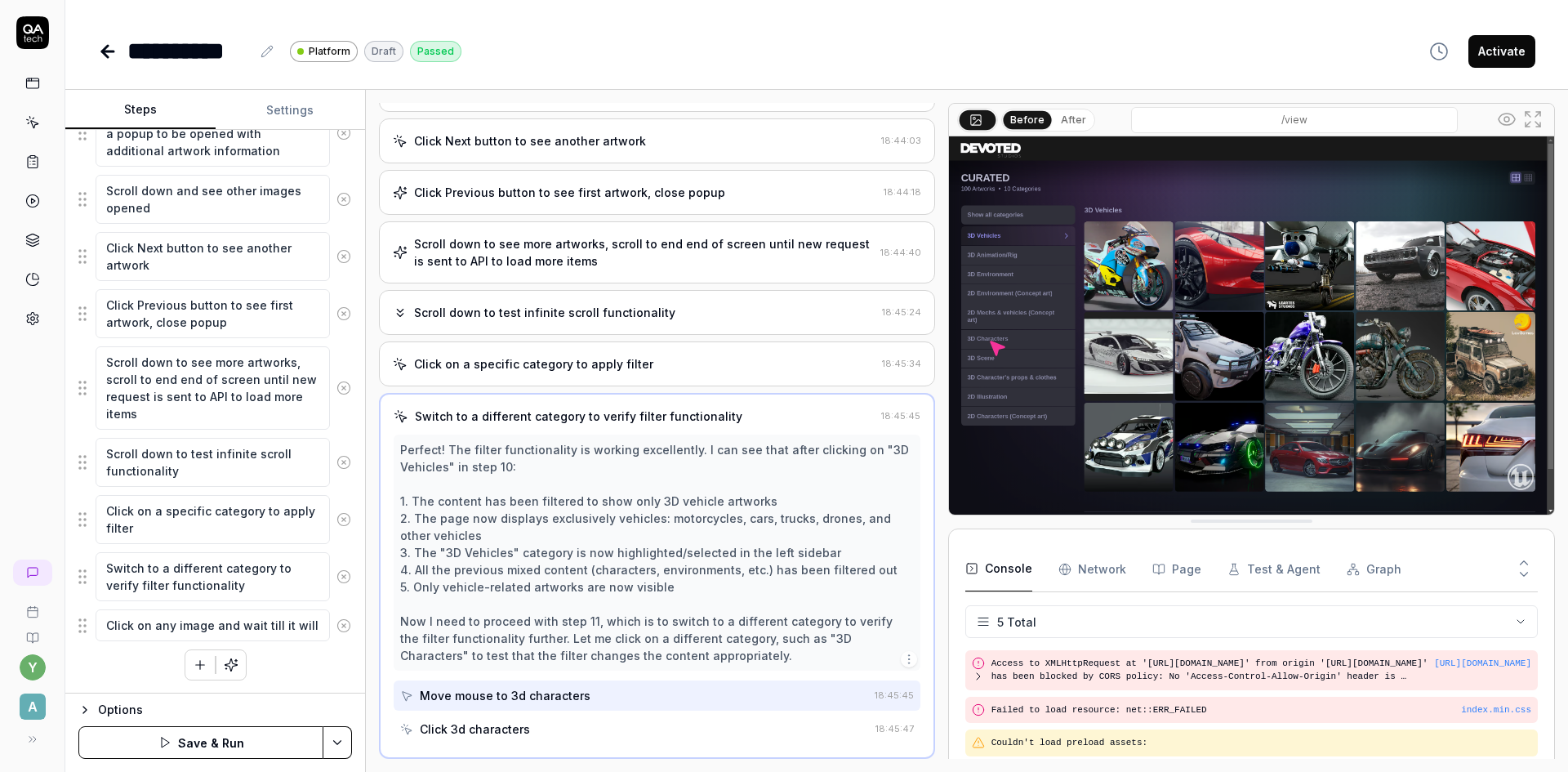
type textarea "*"
type textarea "Click on any image and wait till it will o"
type textarea "*"
type textarea "Click on any image and wait till it will op"
type textarea "*"
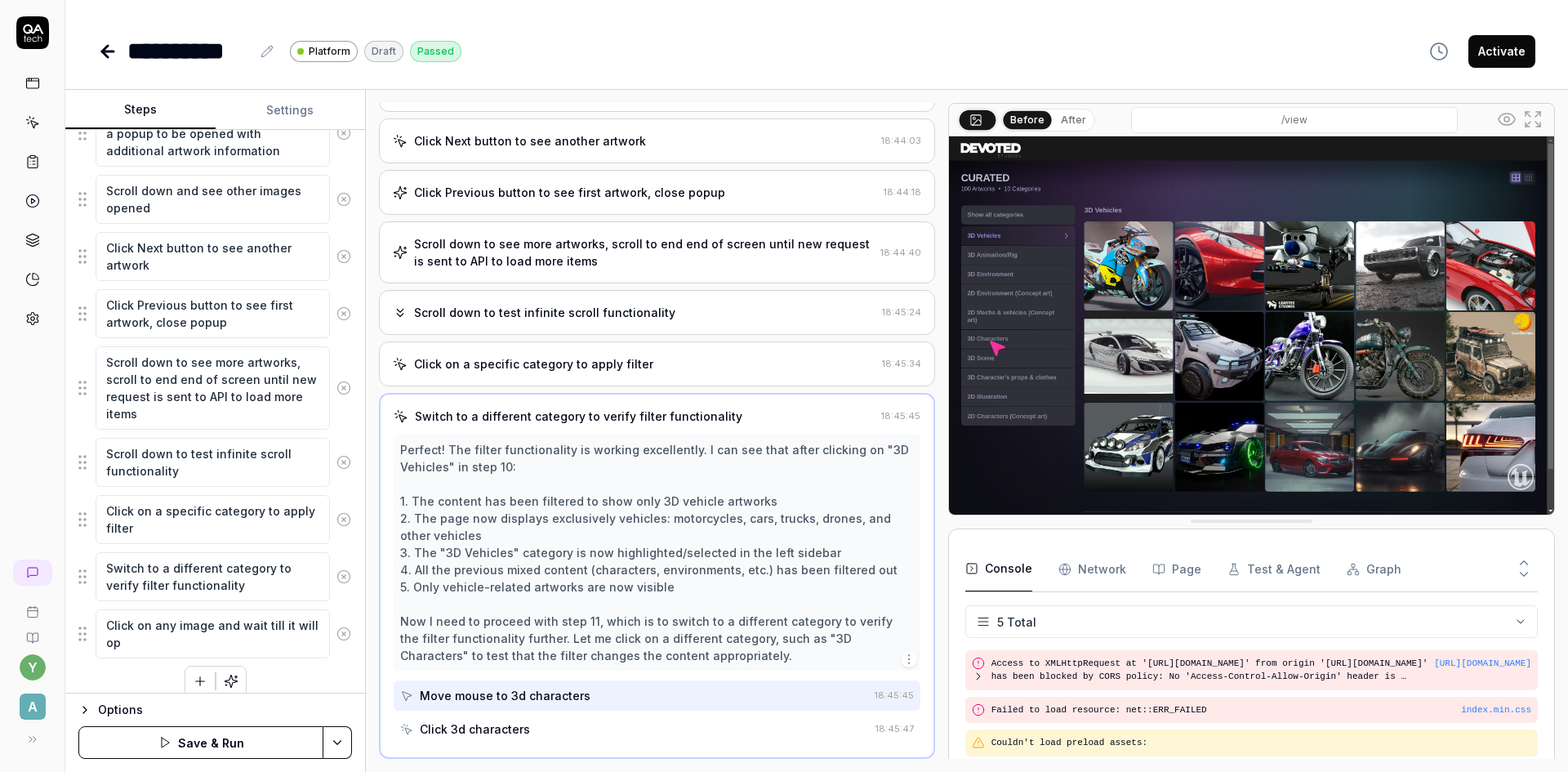
type textarea "Click on any image and wait till it will ope"
type textarea "*"
type textarea "Click on any image and wait till it will open"
type textarea "*"
type textarea "Click on any image and wait till it will opene"
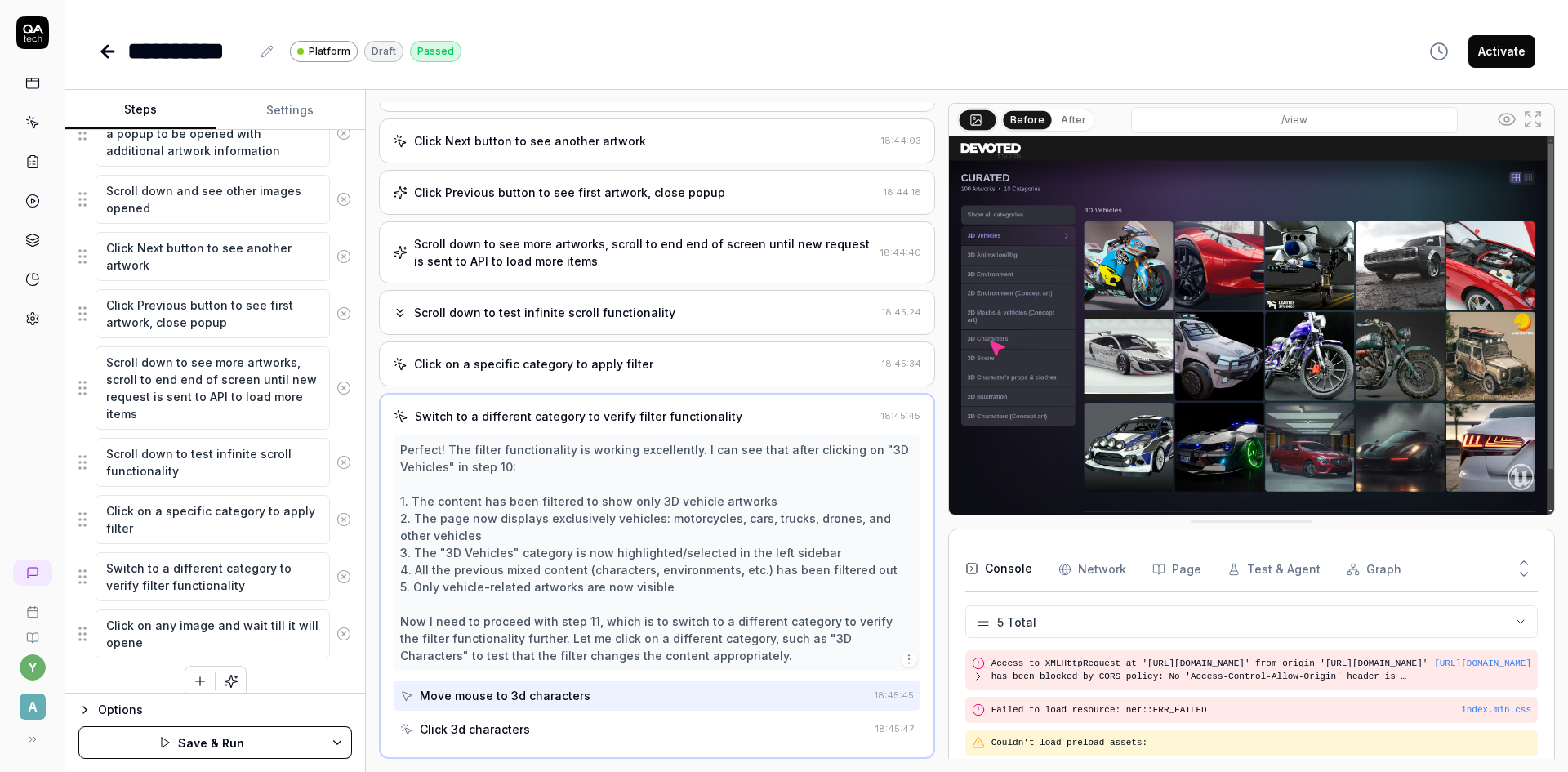
type textarea "*"
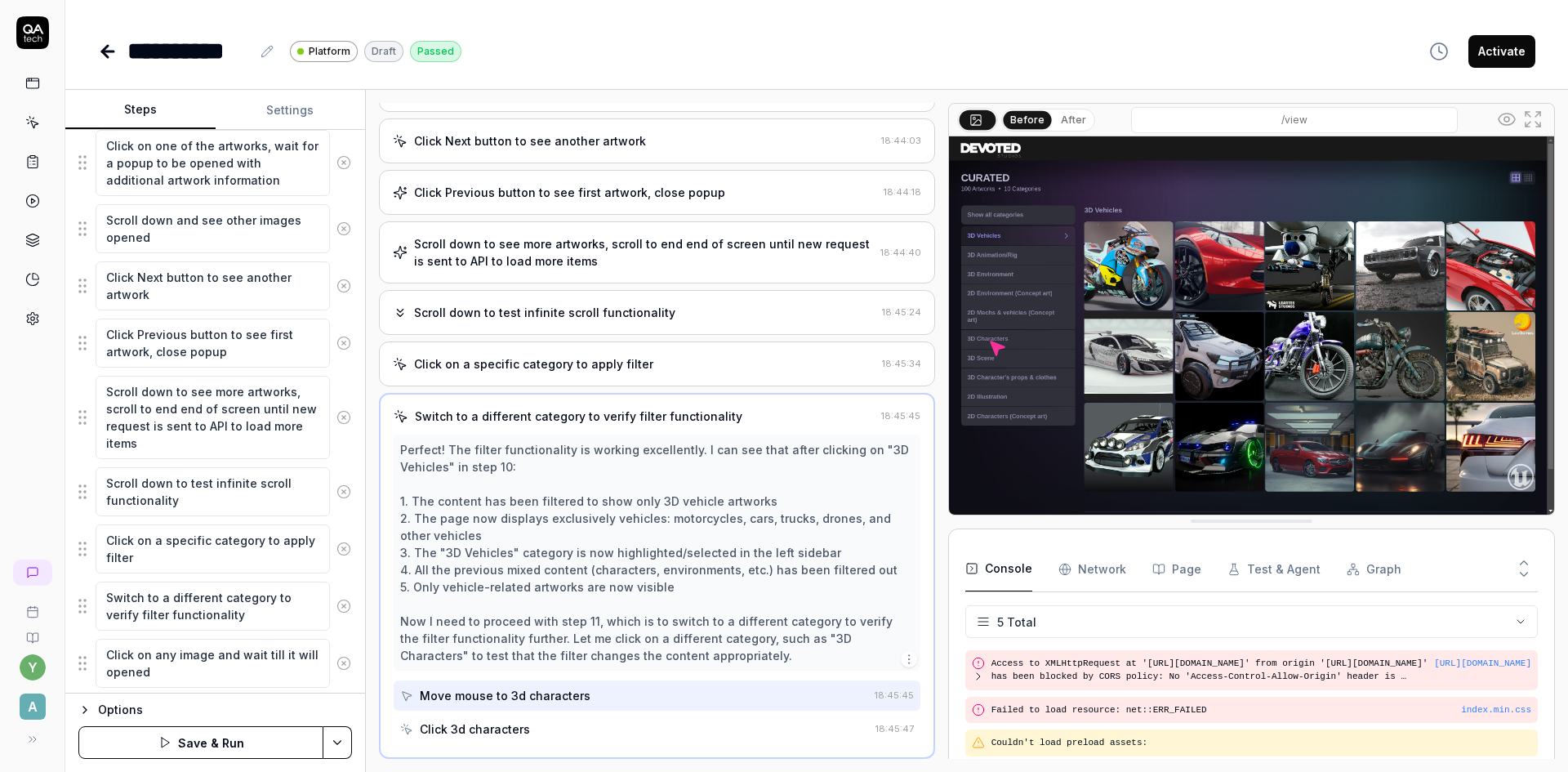
scroll to position [423, 0]
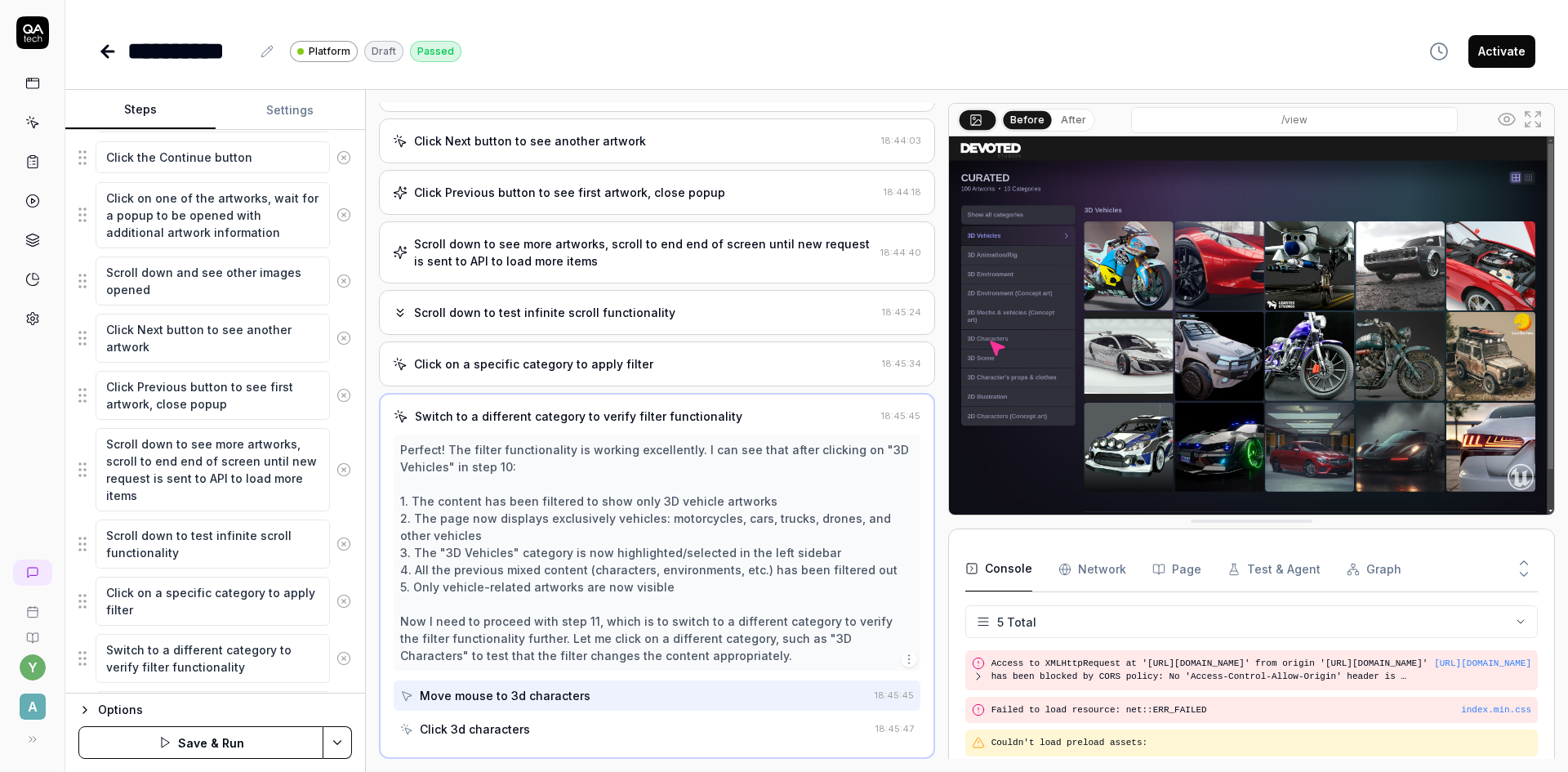
type textarea "Click on any image and wait till it will opened"
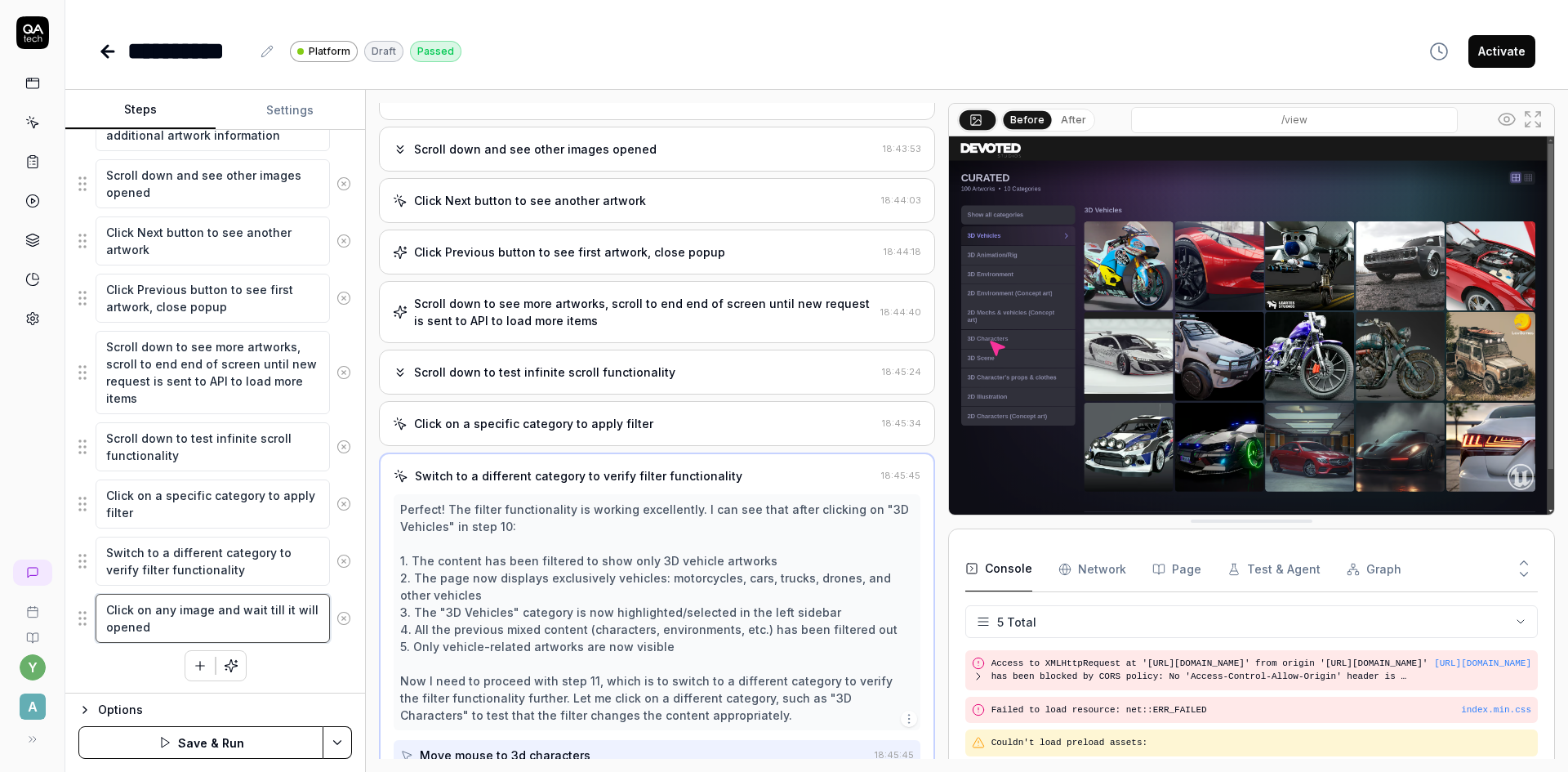
scroll to position [521, 0]
click at [143, 662] on div "Enter the provided email address Check the terms checkbox Click the Continue bu…" at bounding box center [214, 320] width 273 height 720
click at [194, 667] on icon "button" at bounding box center [199, 664] width 14 height 14
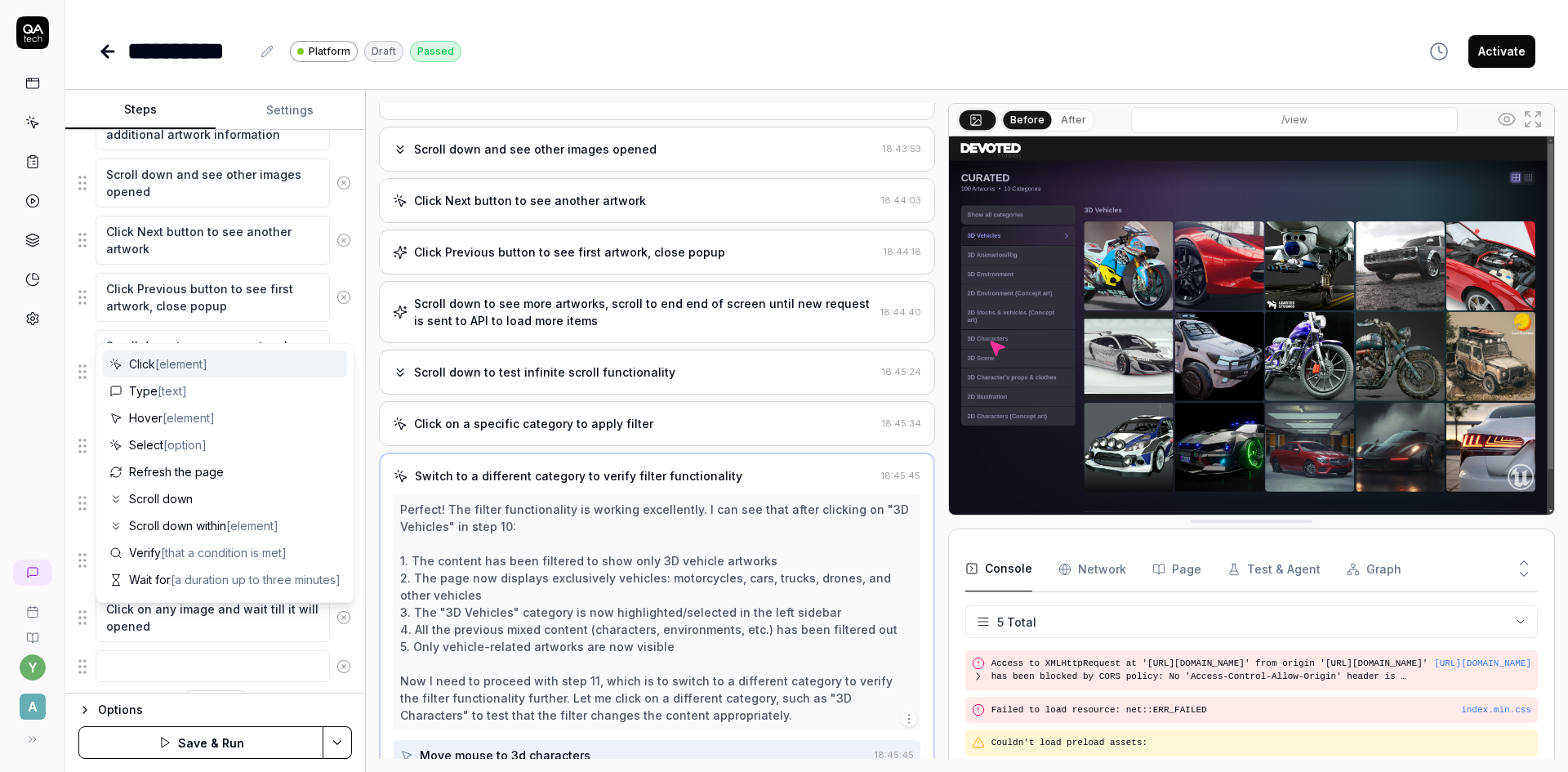
scroll to position [562, 0]
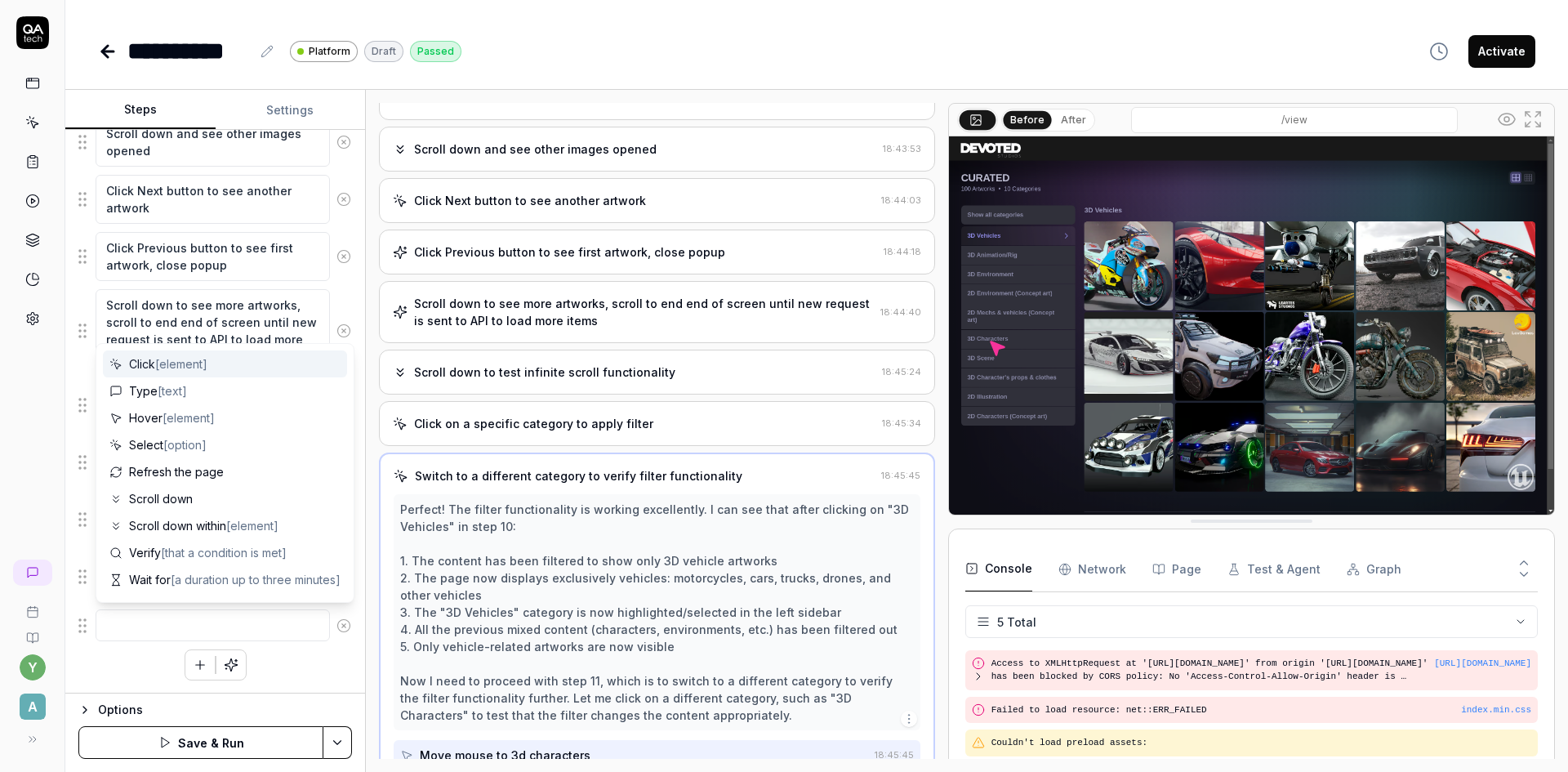
click at [161, 622] on textarea at bounding box center [213, 625] width 235 height 32
type textarea "*"
type textarea "C"
type textarea "*"
type textarea "Cl"
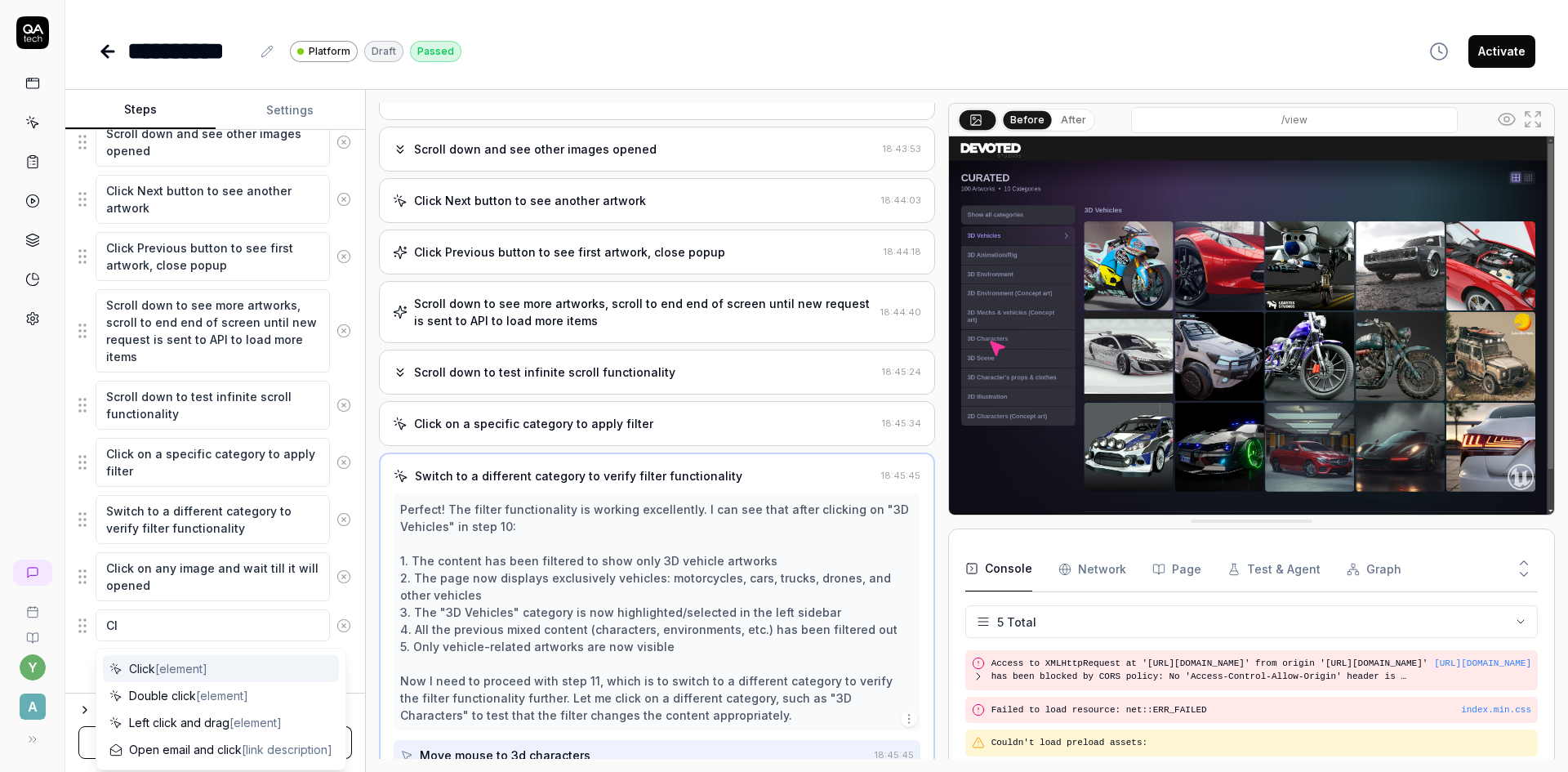
type textarea "*"
type textarea "Cli"
type textarea "*"
type textarea "Clic"
type textarea "*"
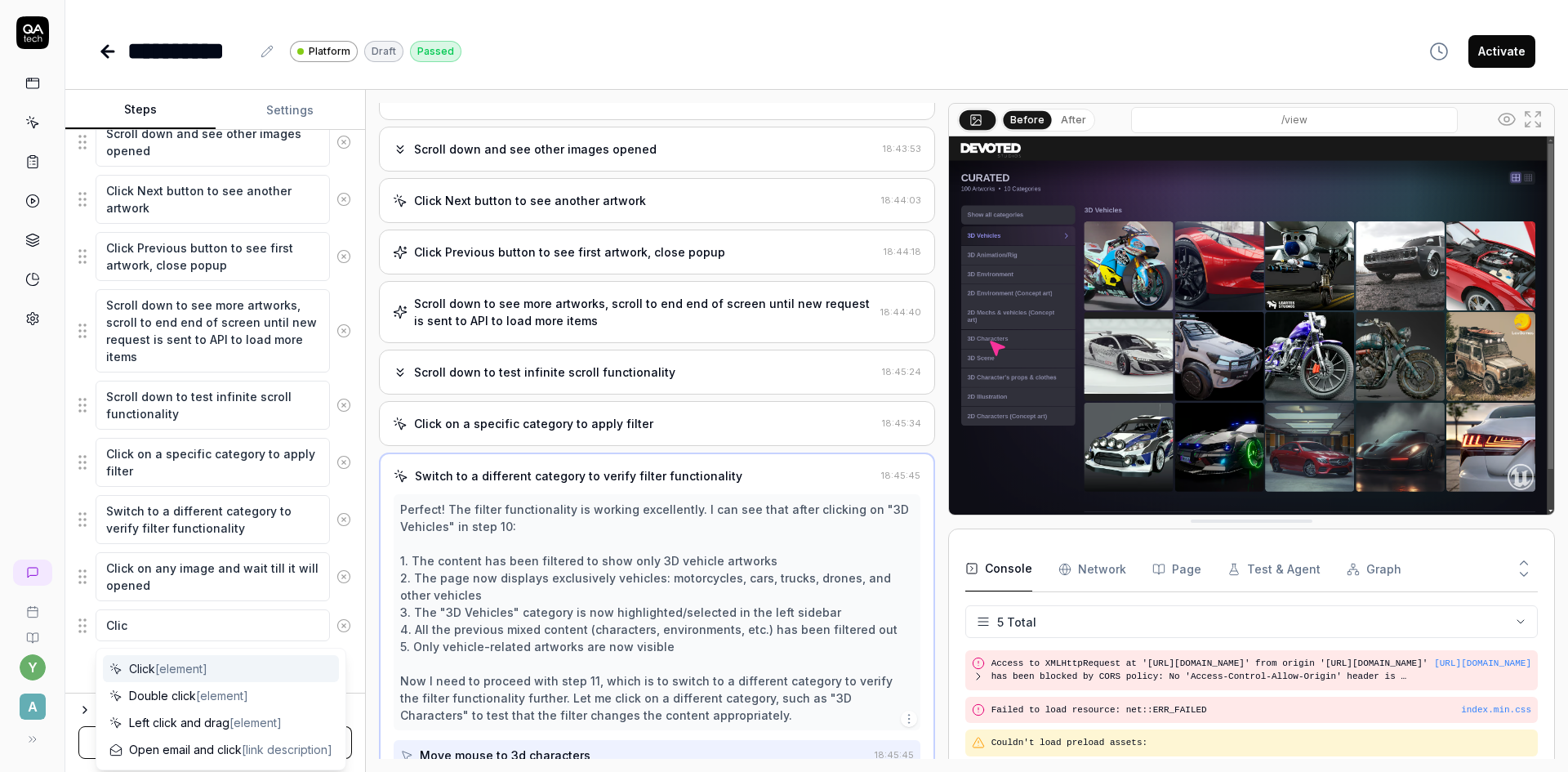
type textarea "Click"
type textarea "*"
type textarea "Click"
type textarea "*"
type textarea "Click o"
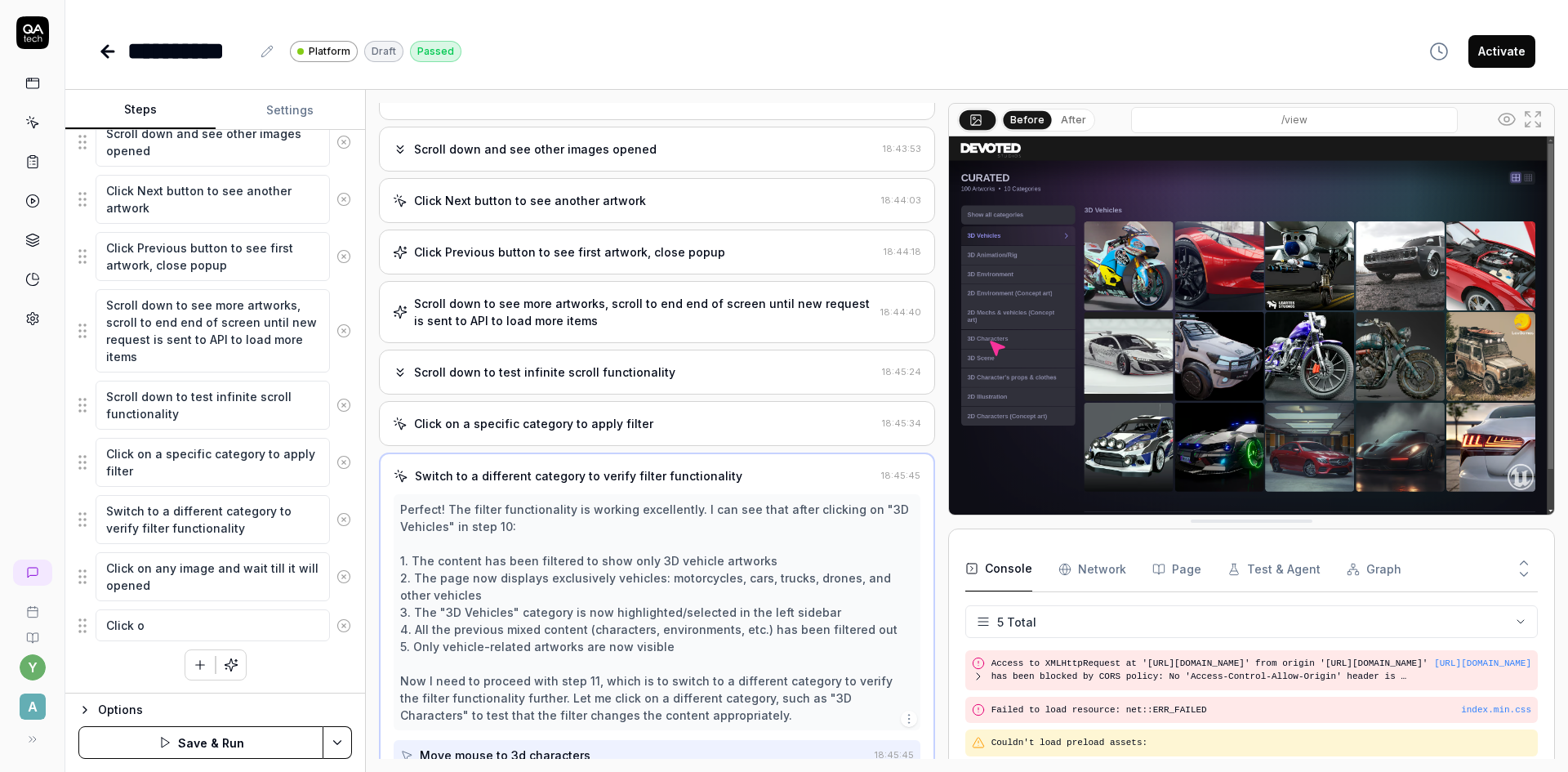
type textarea "*"
type textarea "Click on"
type textarea "*"
type textarea "Click on ["
type textarea "*"
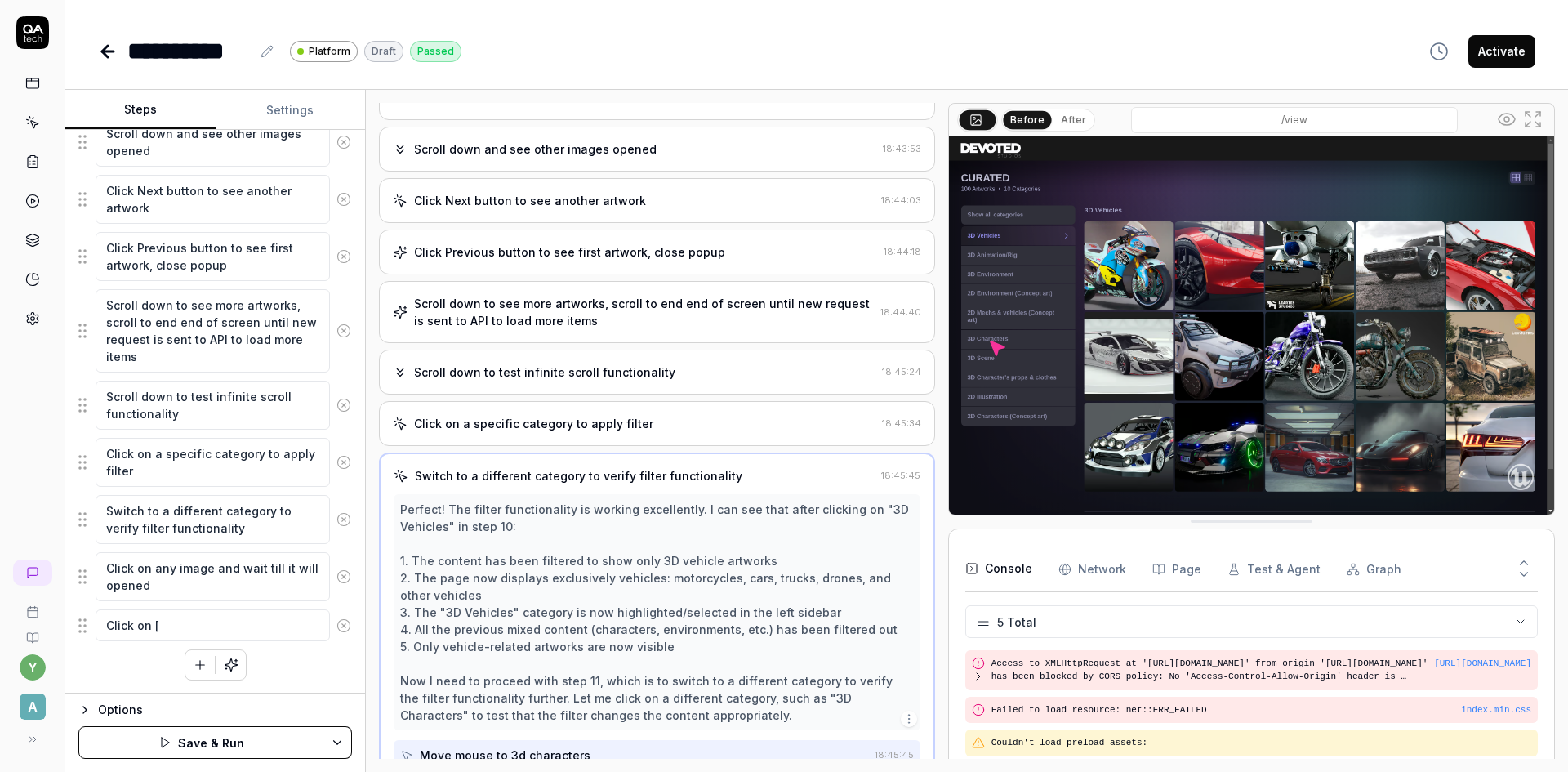
type textarea "Click on []"
click at [199, 685] on icon "button" at bounding box center [199, 680] width 14 height 14
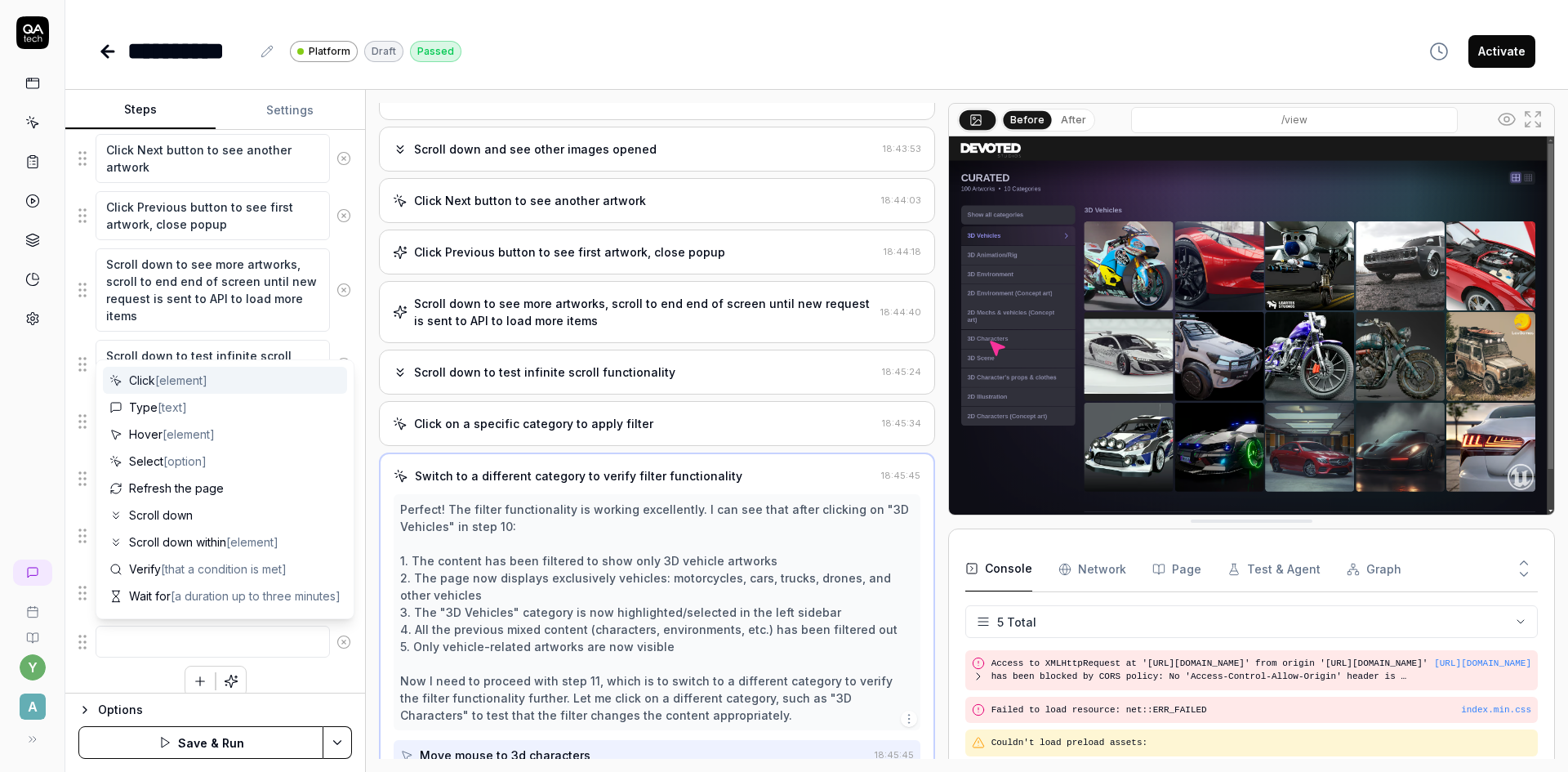
click at [156, 638] on textarea at bounding box center [213, 642] width 235 height 32
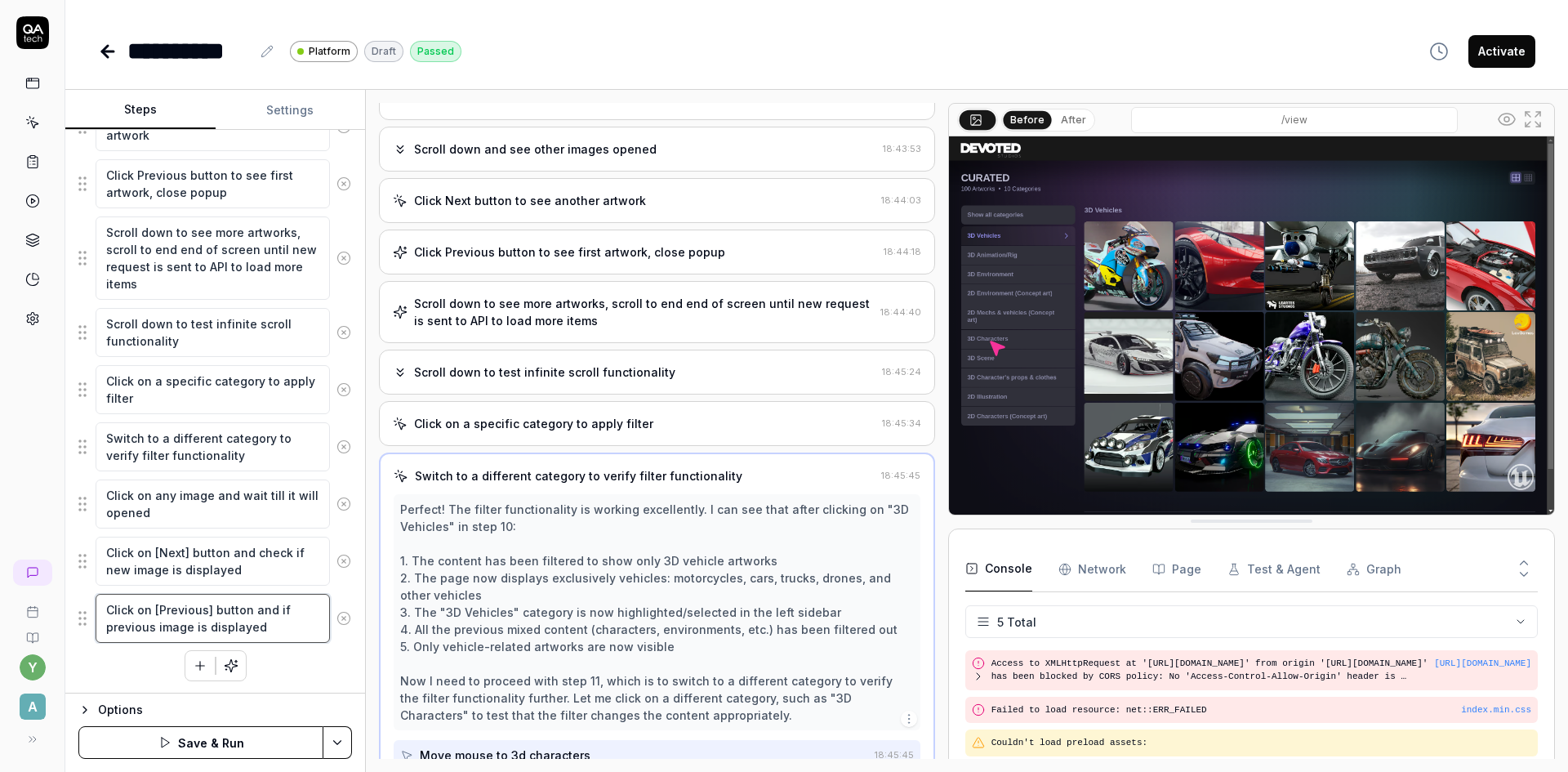
scroll to position [636, 0]
click at [193, 663] on icon "button" at bounding box center [199, 664] width 14 height 14
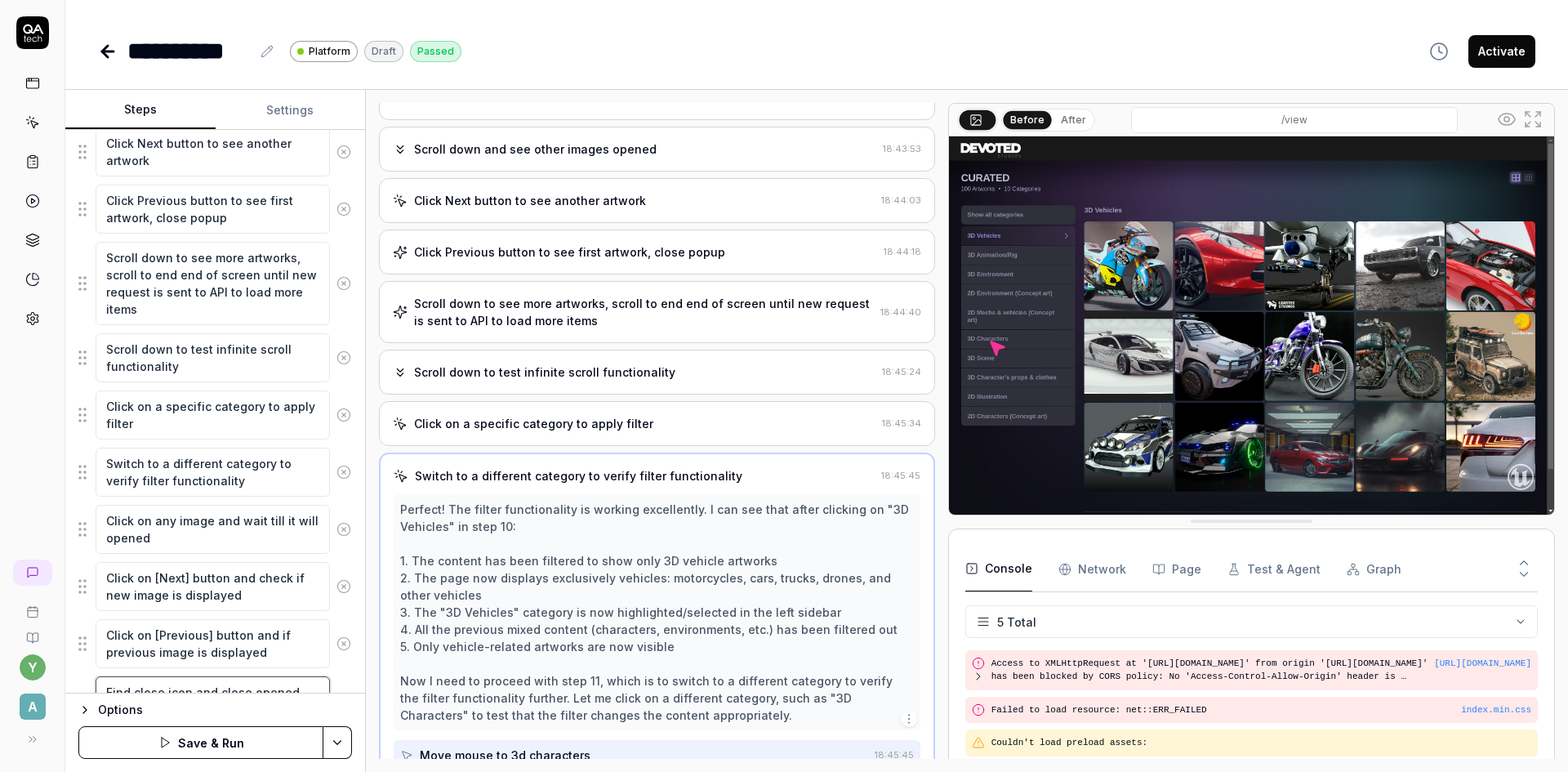
scroll to position [676, 0]
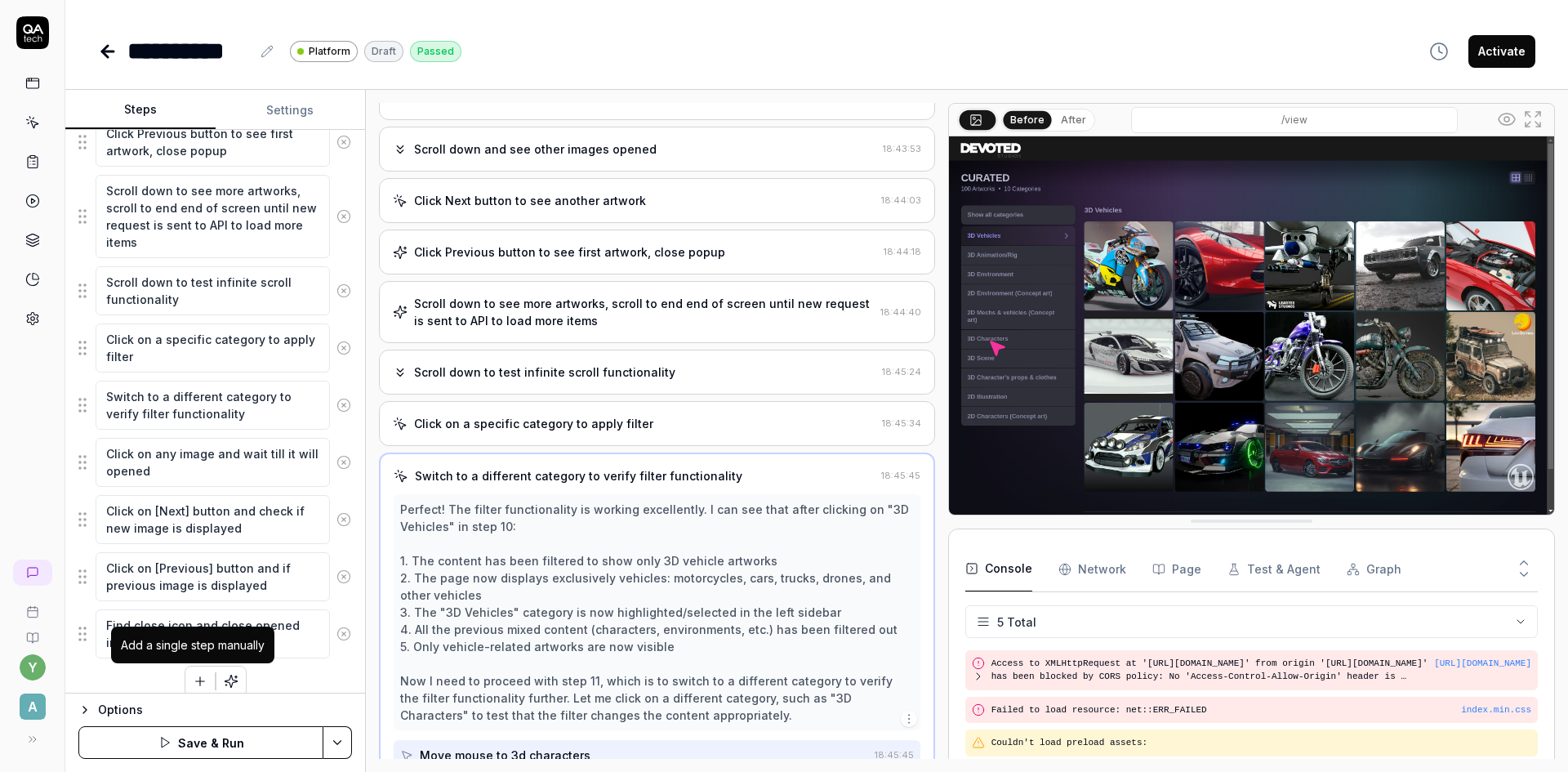
click at [193, 680] on icon "button" at bounding box center [199, 680] width 14 height 14
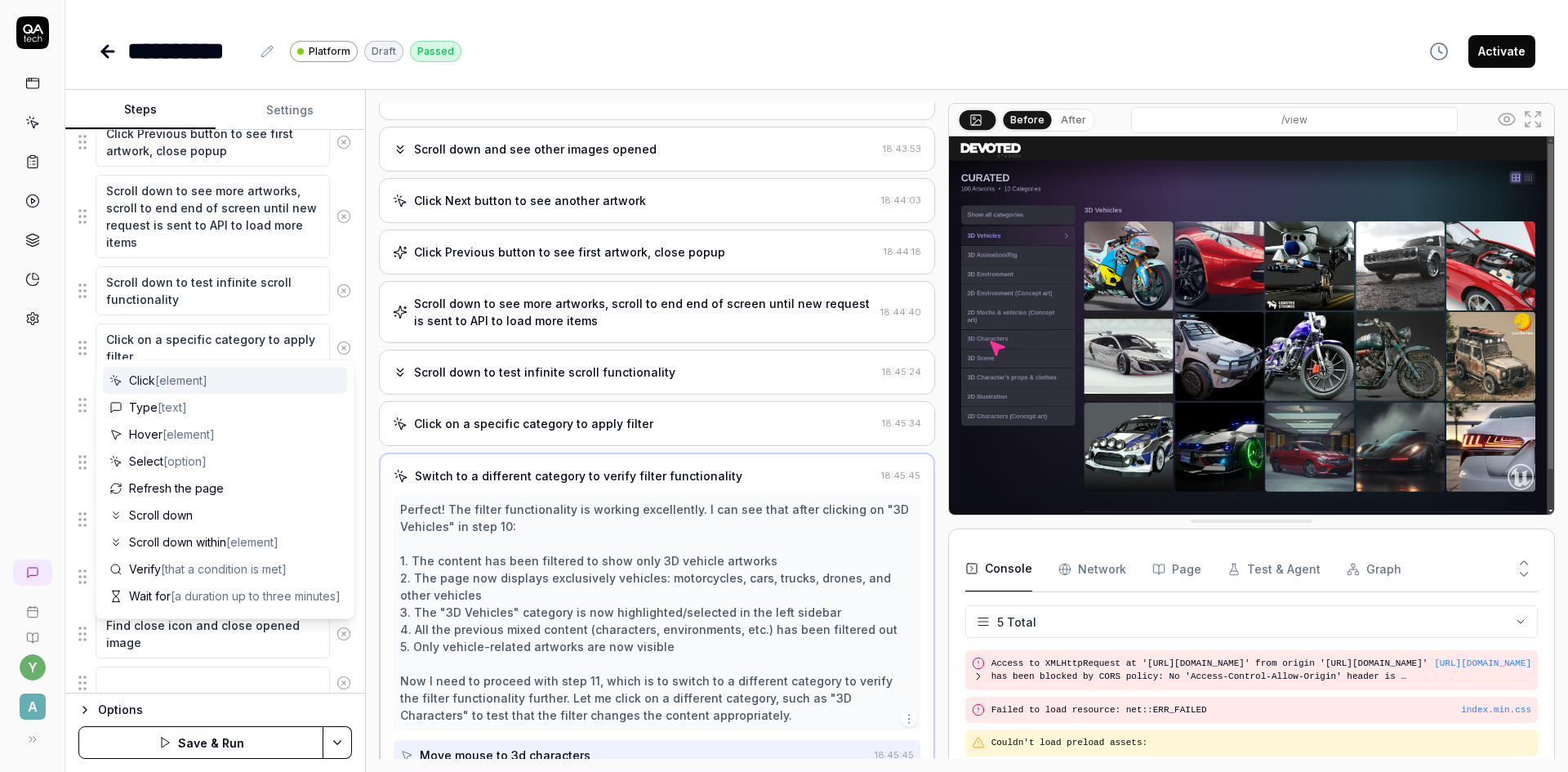
scroll to position [717, 0]
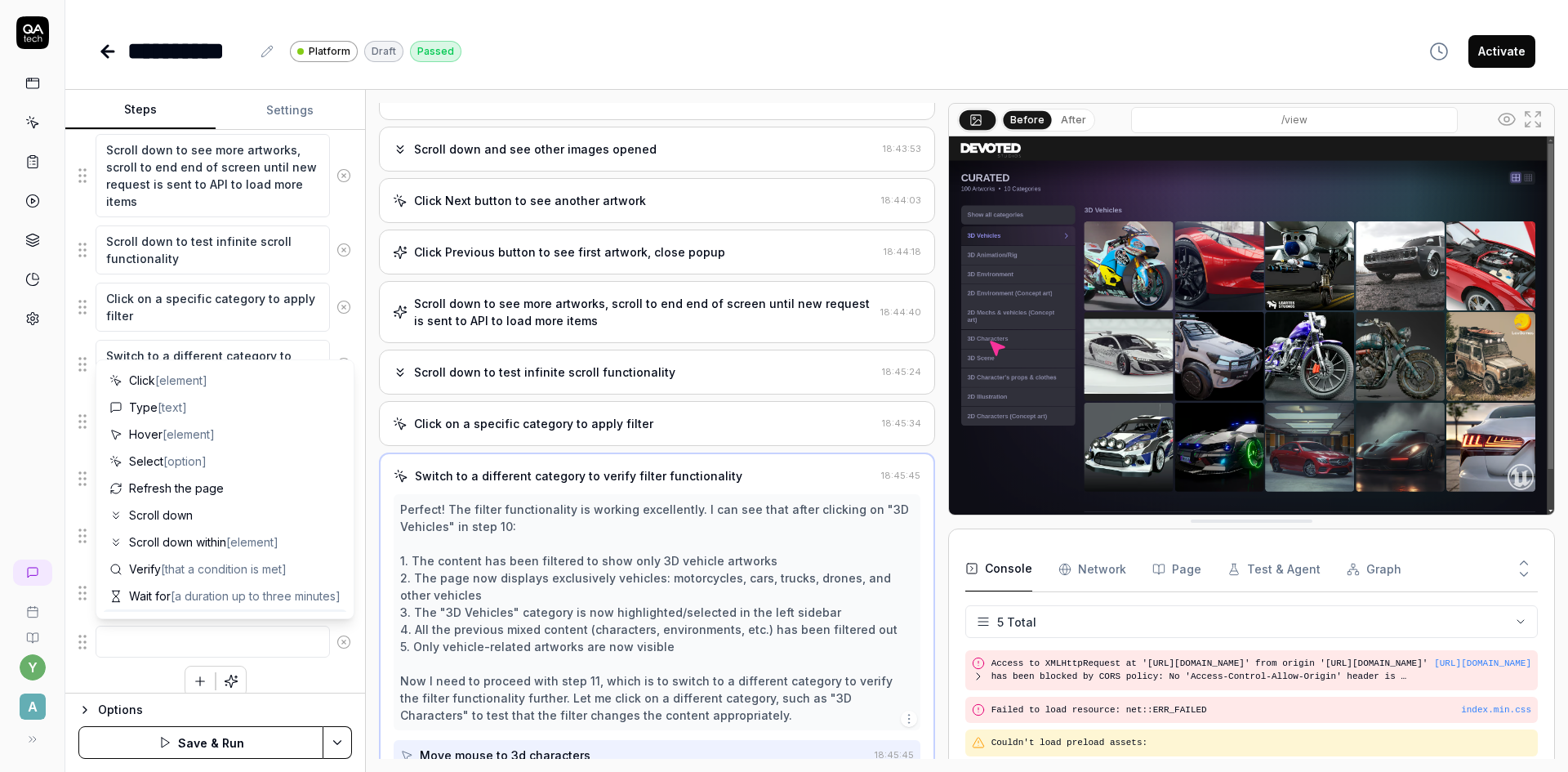
click at [170, 641] on textarea at bounding box center [213, 642] width 235 height 32
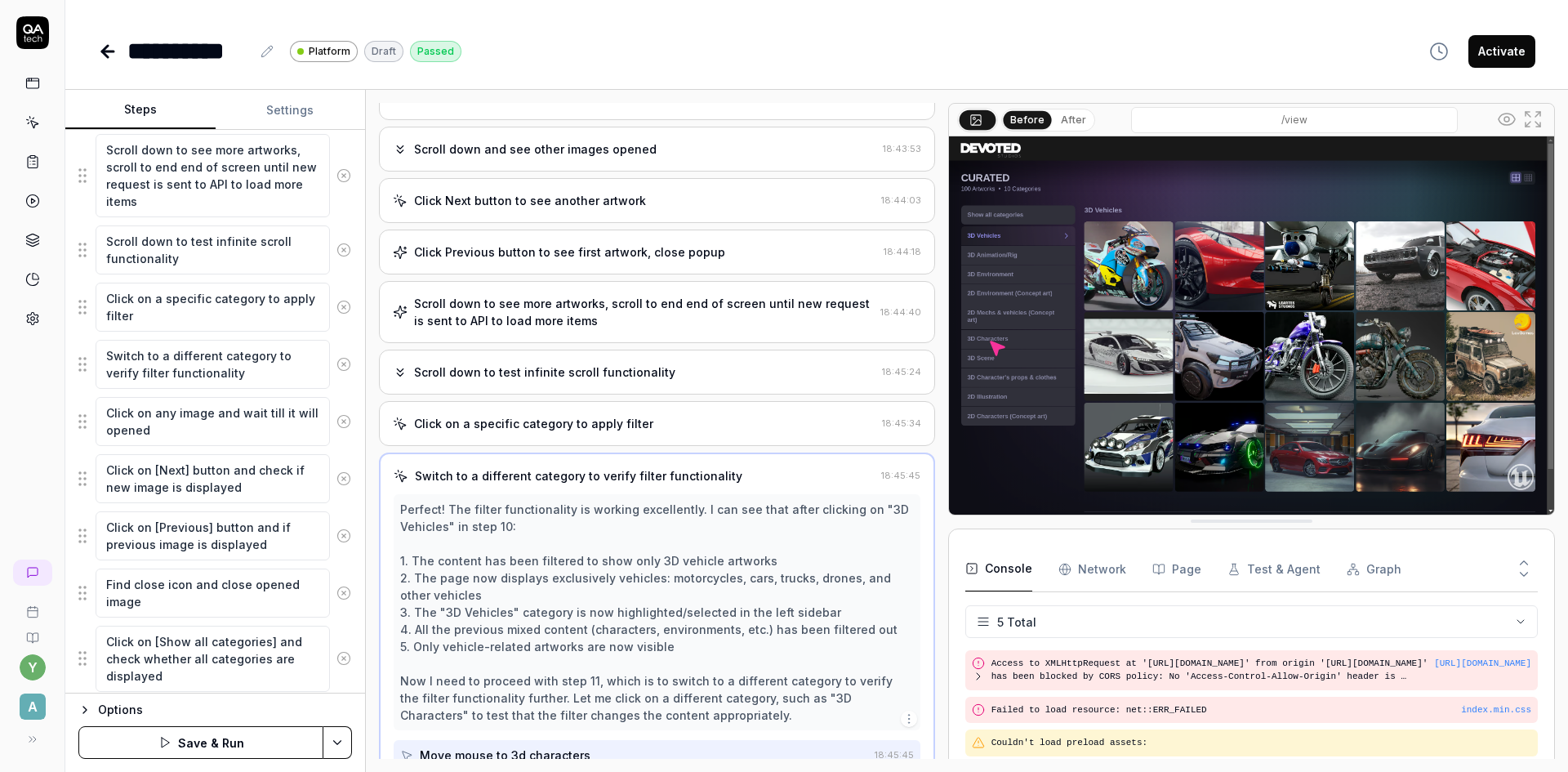
click at [178, 710] on div "Options" at bounding box center [225, 709] width 254 height 19
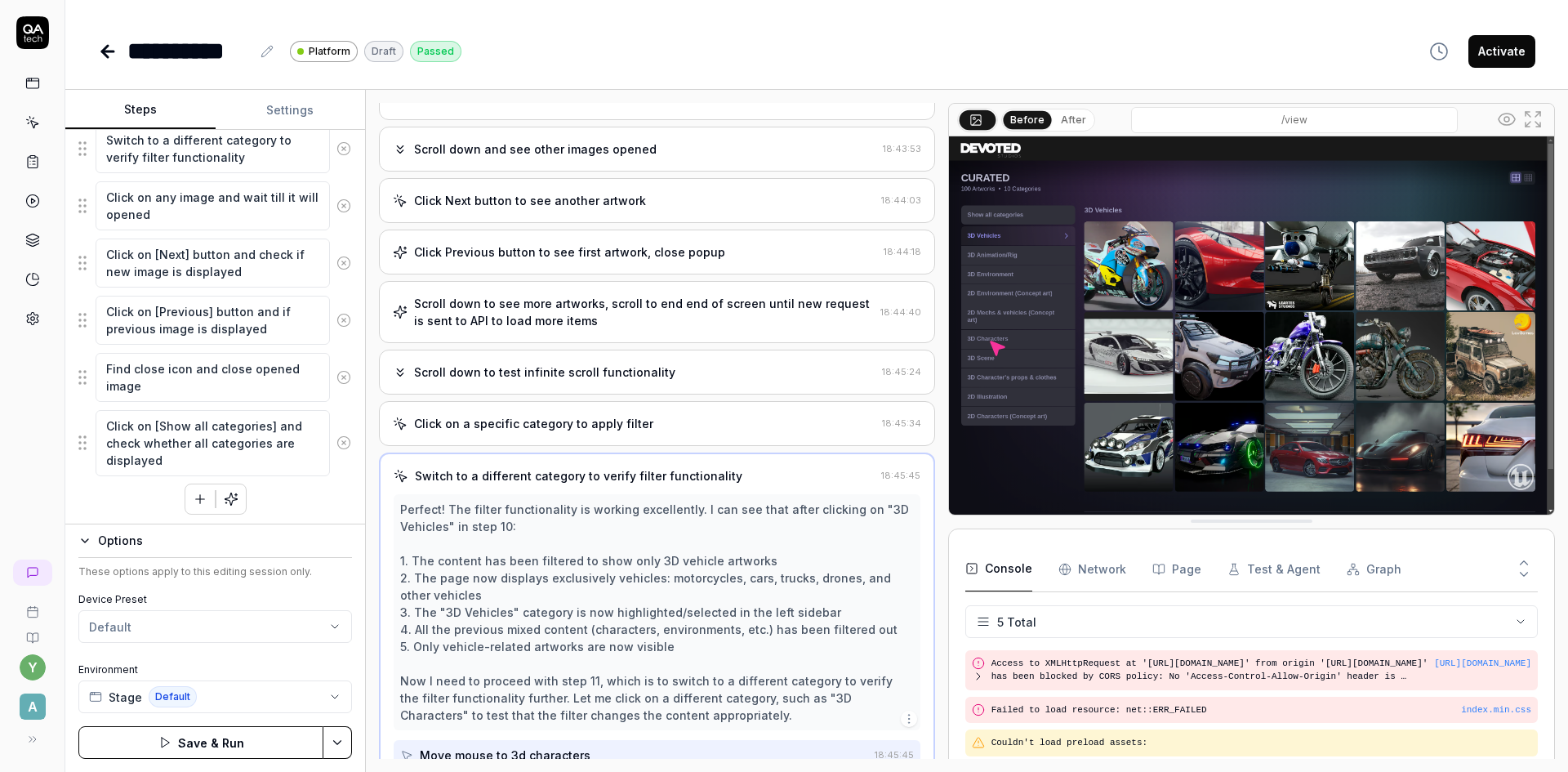
scroll to position [936, 0]
click at [193, 493] on icon "button" at bounding box center [199, 495] width 14 height 14
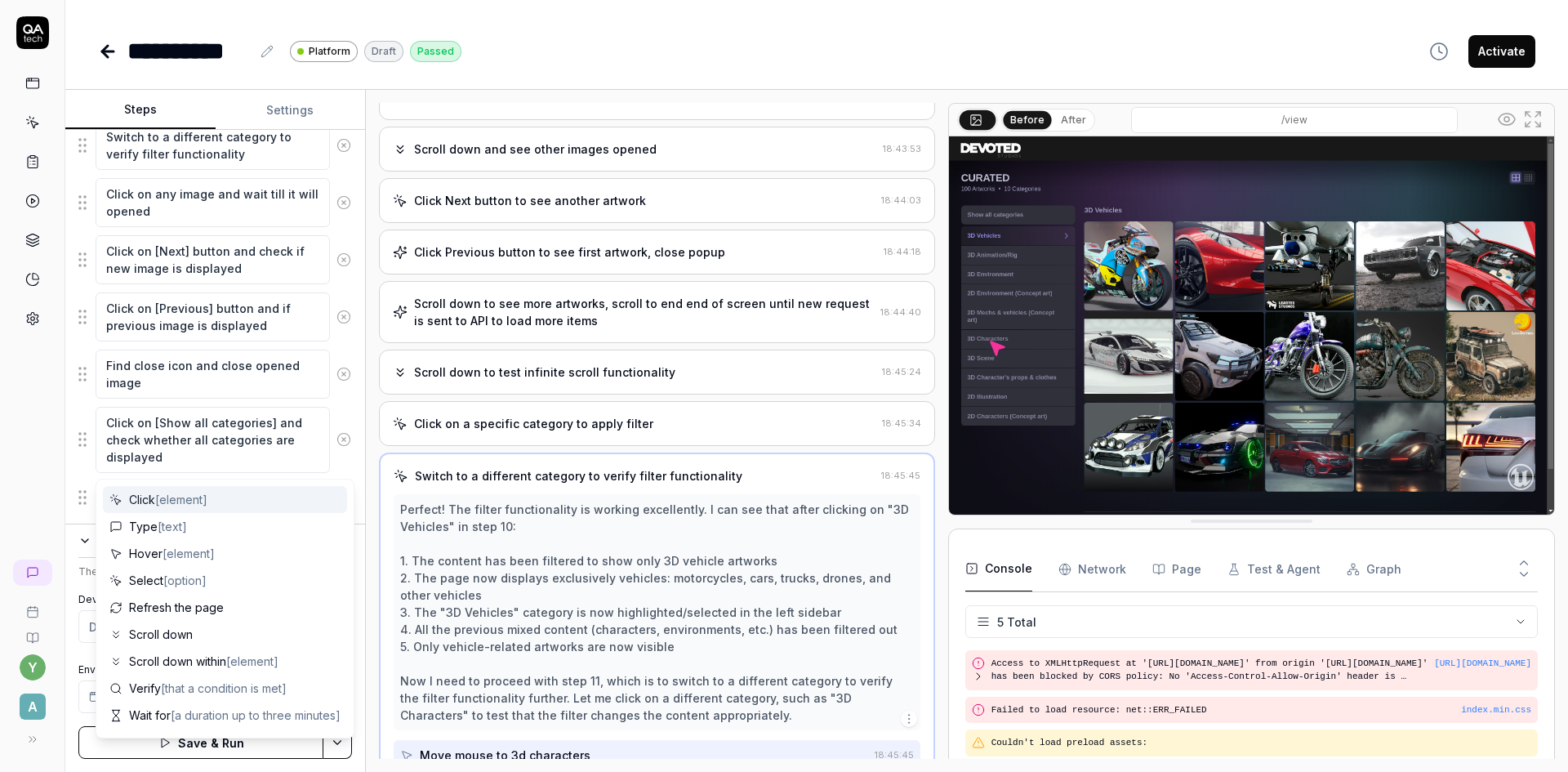
scroll to position [976, 0]
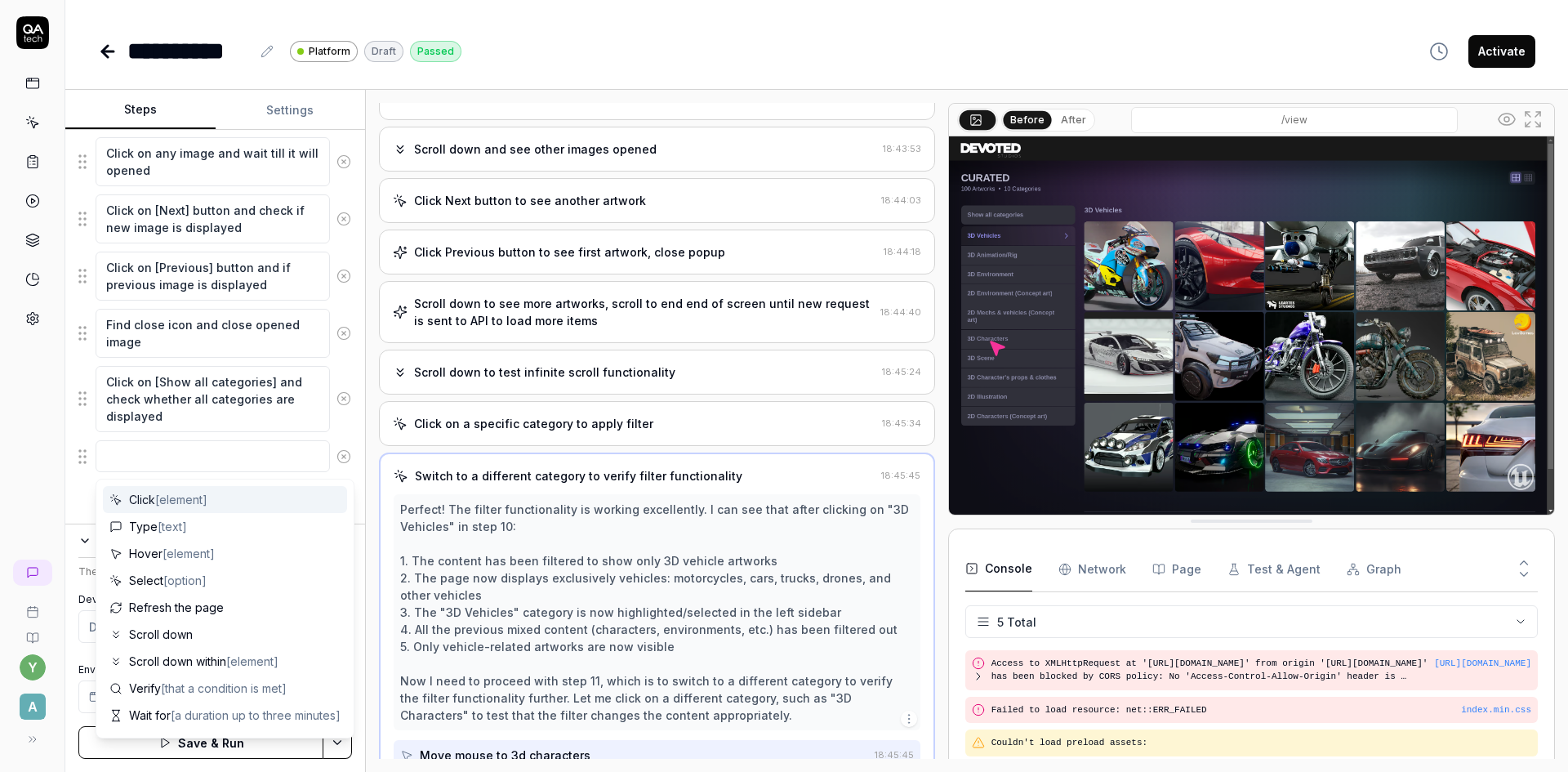
click at [153, 453] on textarea at bounding box center [213, 456] width 235 height 32
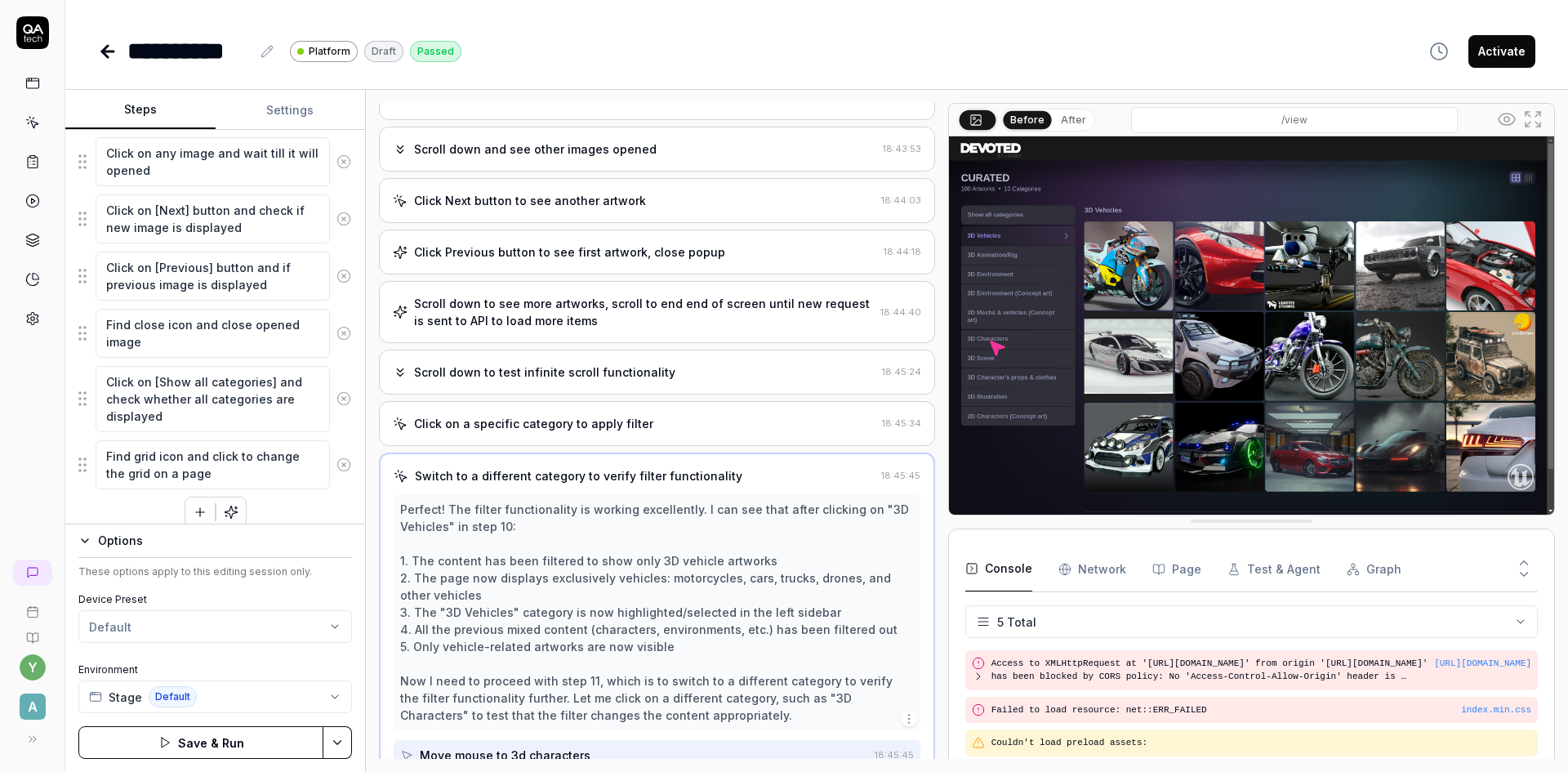
click at [268, 501] on div "Enter the provided email address Check the terms checkbox Click the Continue bu…" at bounding box center [214, 16] width 273 height 1023
click at [185, 742] on button "Save & Run" at bounding box center [200, 742] width 245 height 33
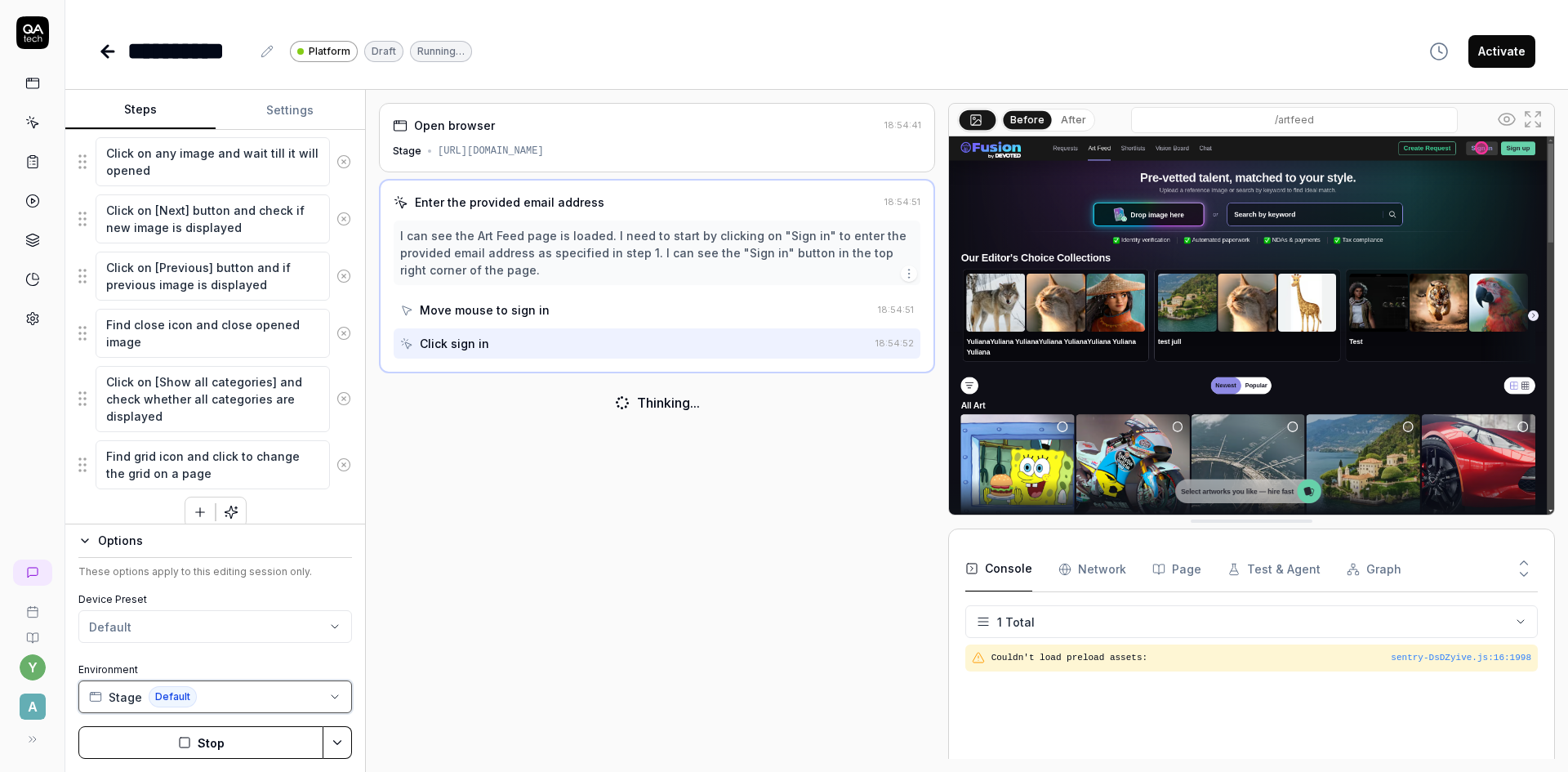
click at [200, 701] on button "Stage Default" at bounding box center [214, 696] width 273 height 33
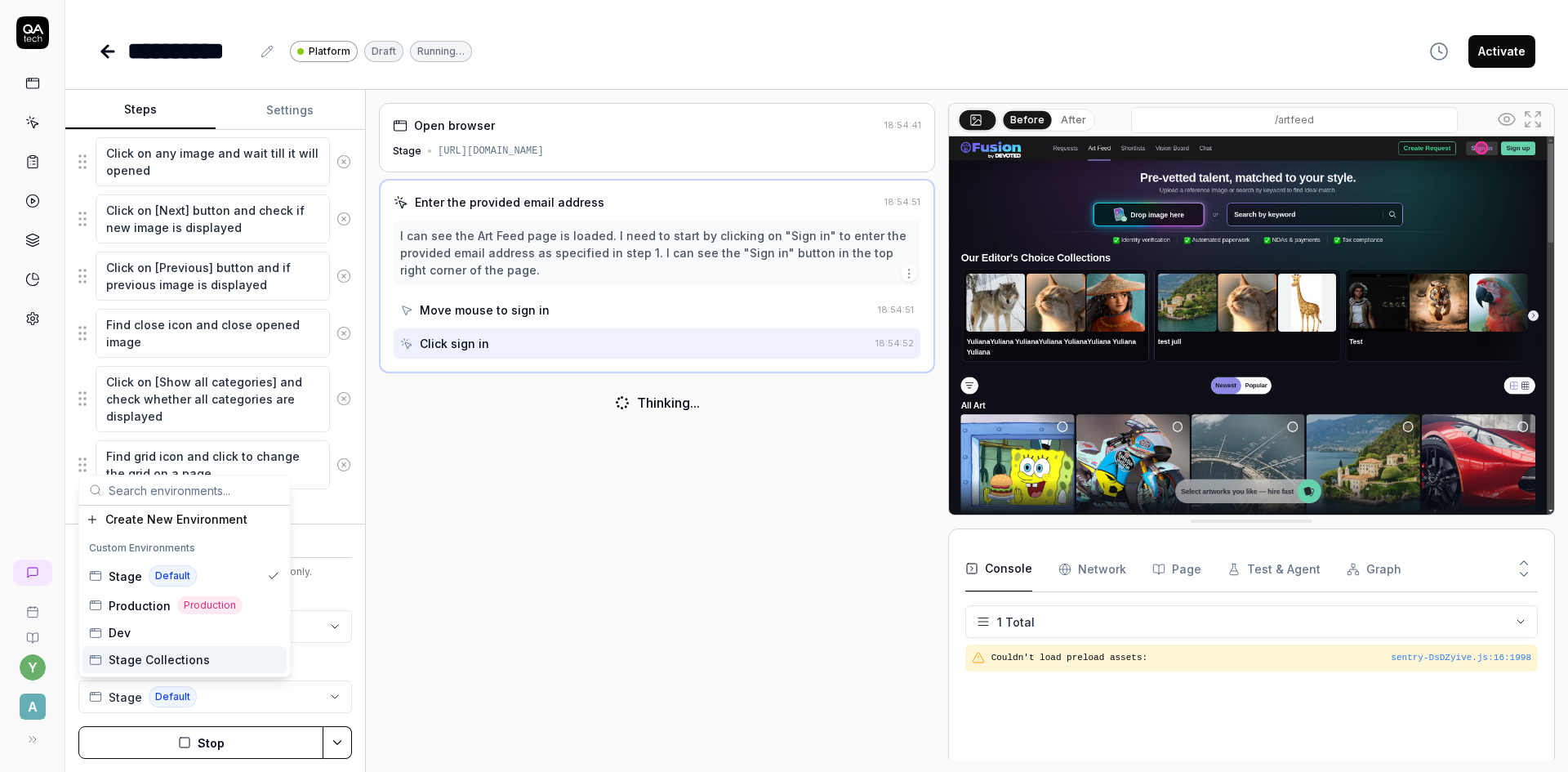
click at [150, 657] on span "Stage Collections" at bounding box center [159, 659] width 101 height 17
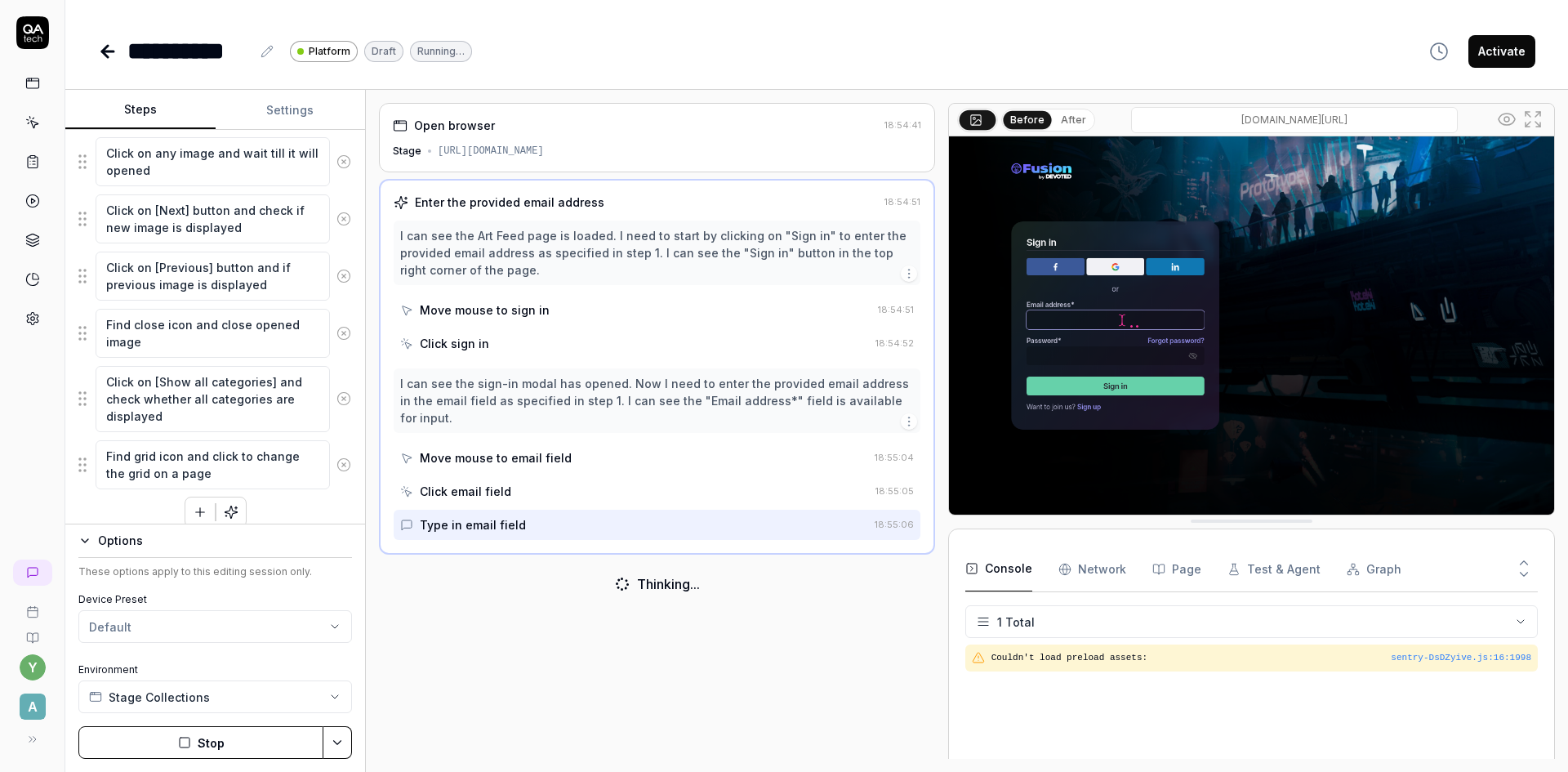
click at [235, 749] on button "Stop" at bounding box center [200, 742] width 245 height 33
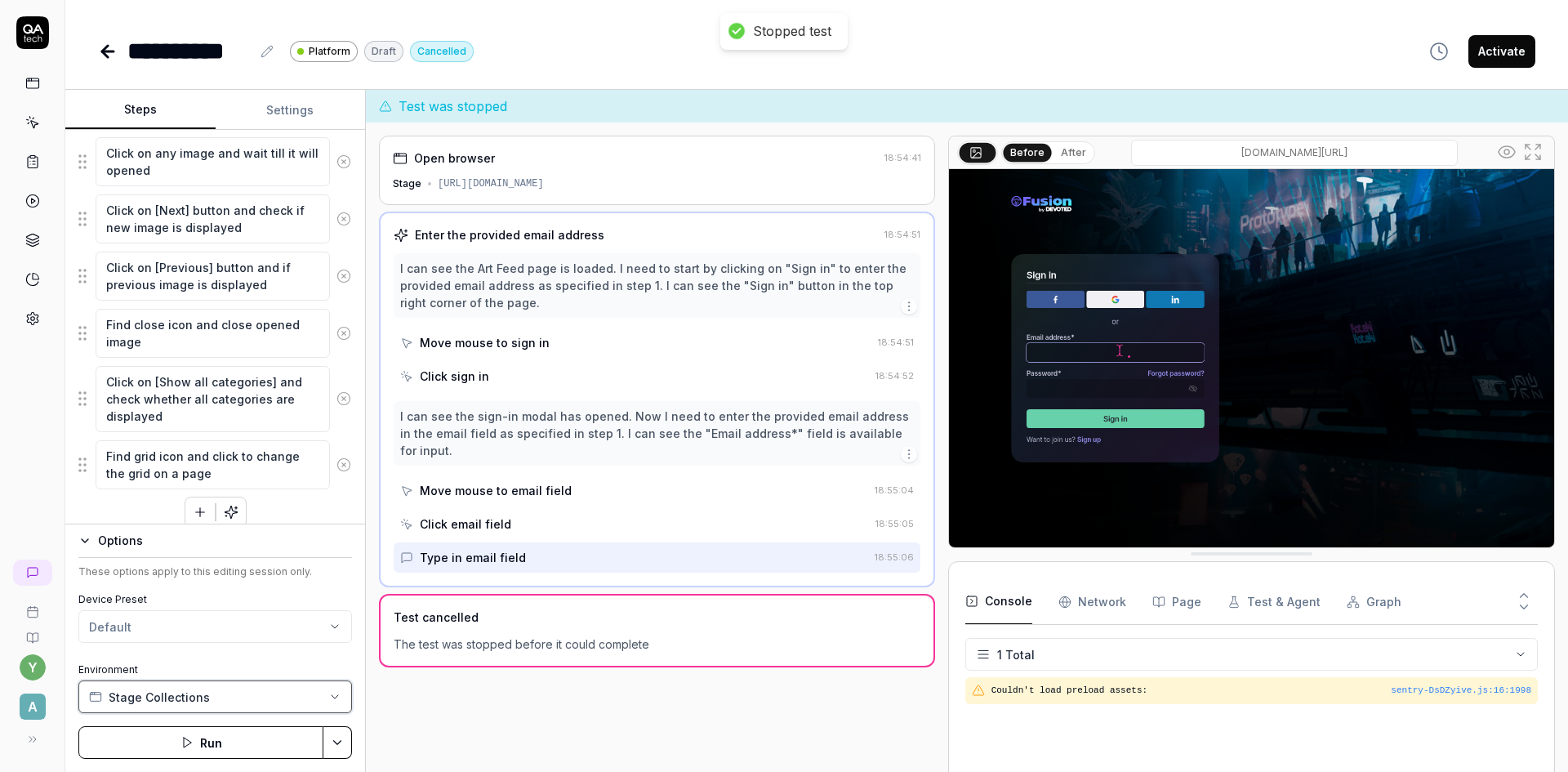
click at [219, 702] on button "Stage Collections" at bounding box center [214, 696] width 273 height 33
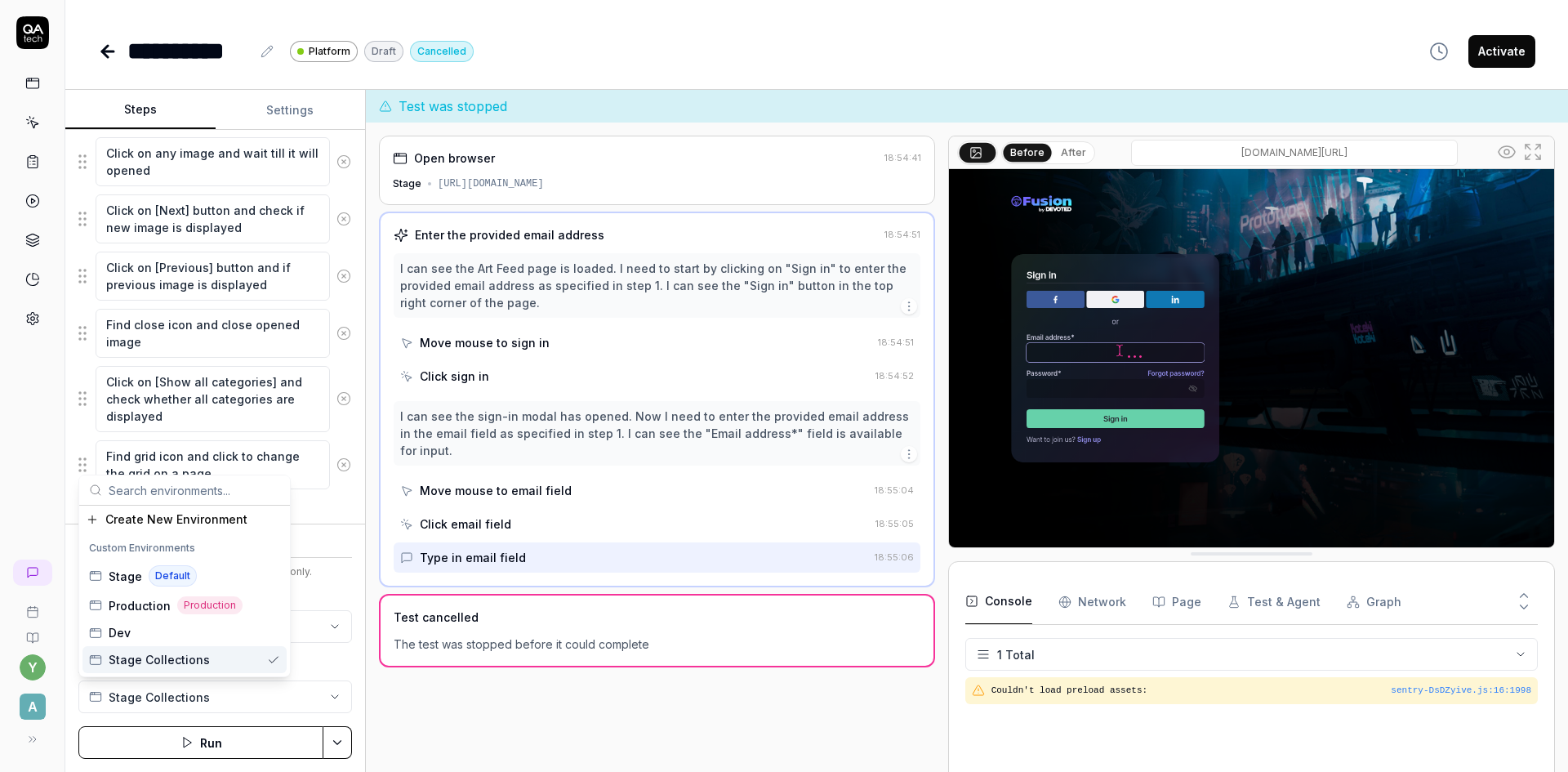
click at [198, 662] on span "Stage Collections" at bounding box center [159, 659] width 101 height 17
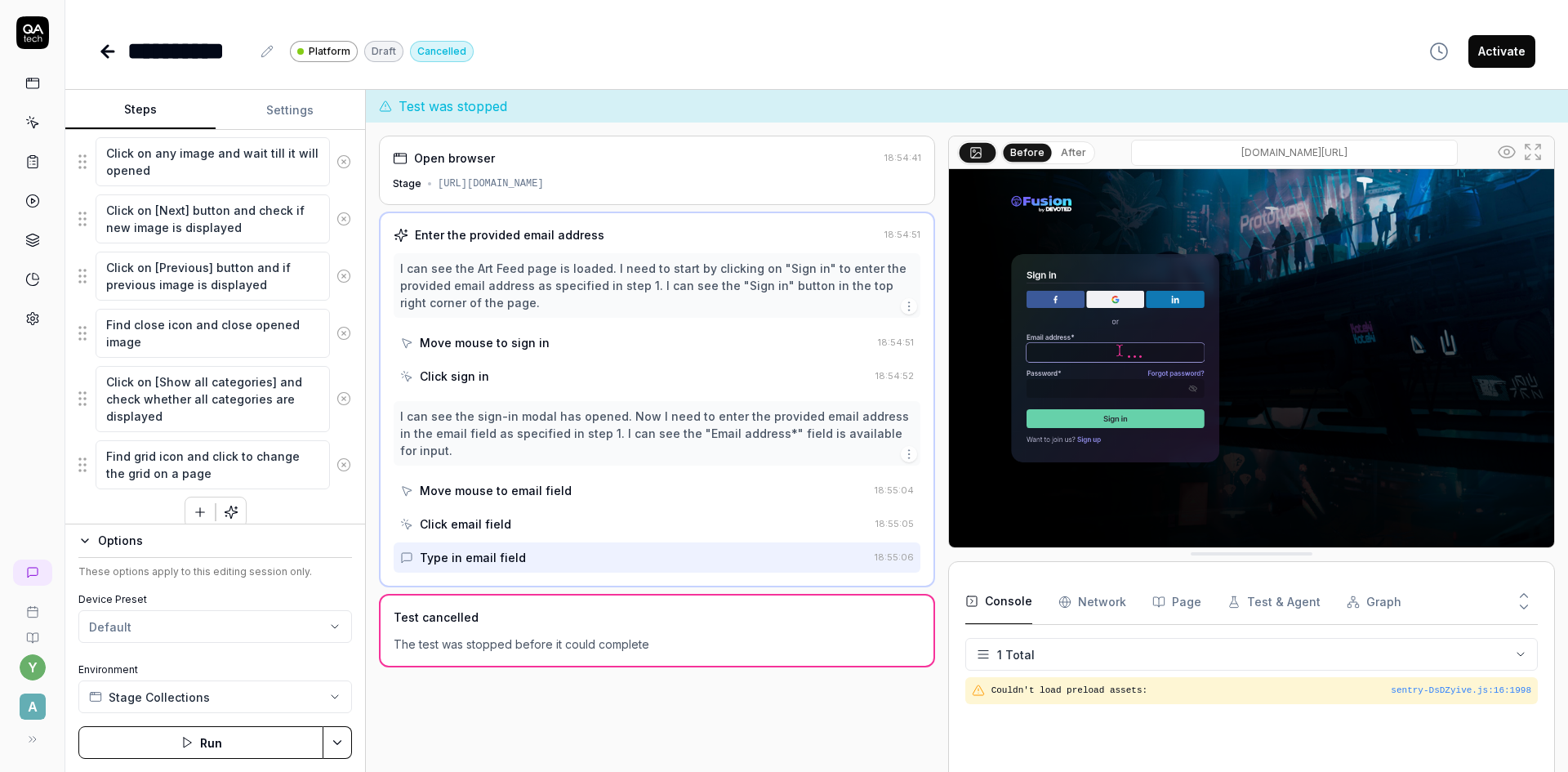
click at [214, 742] on button "Run" at bounding box center [200, 742] width 245 height 33
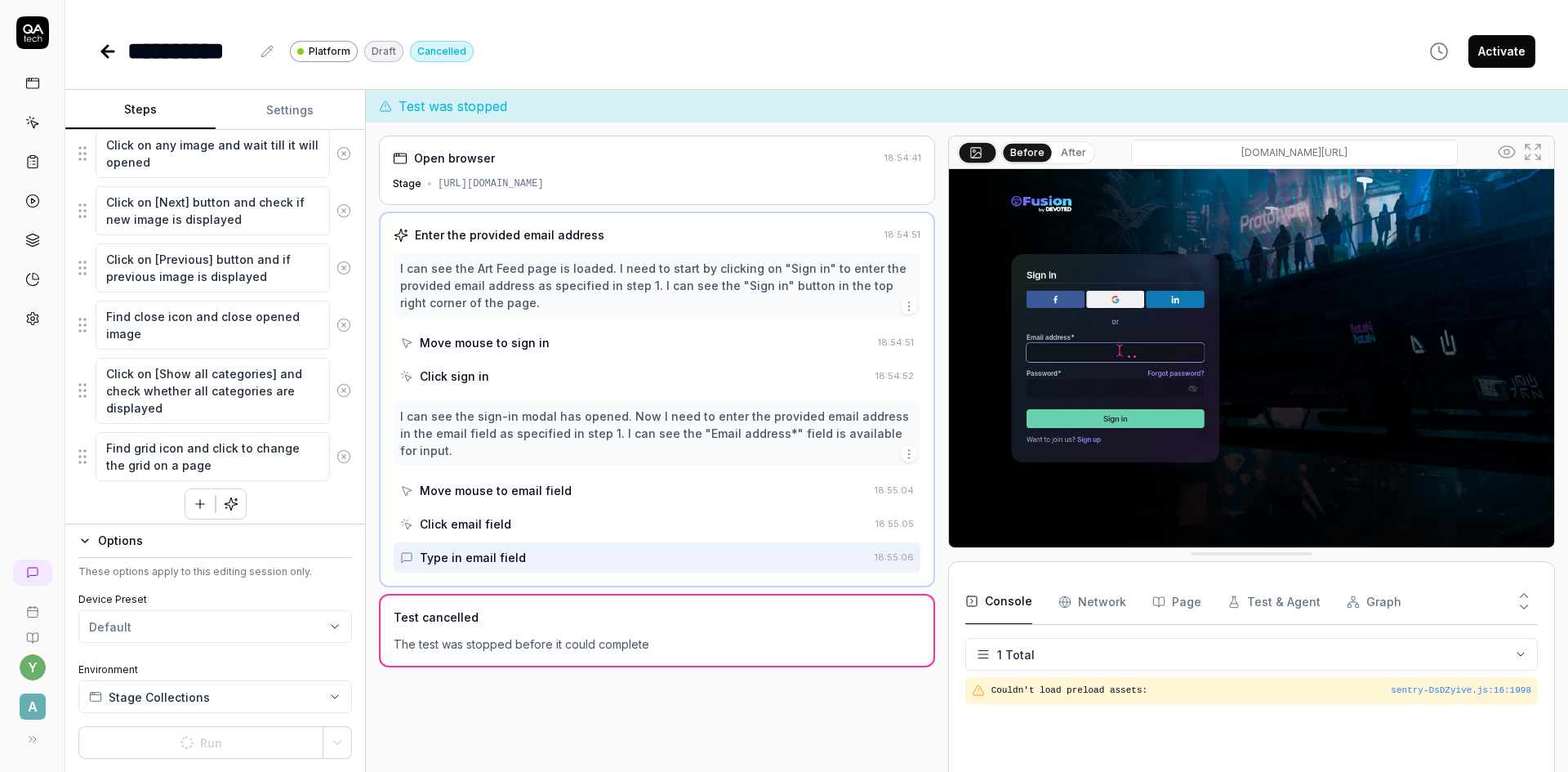
scroll to position [993, 0]
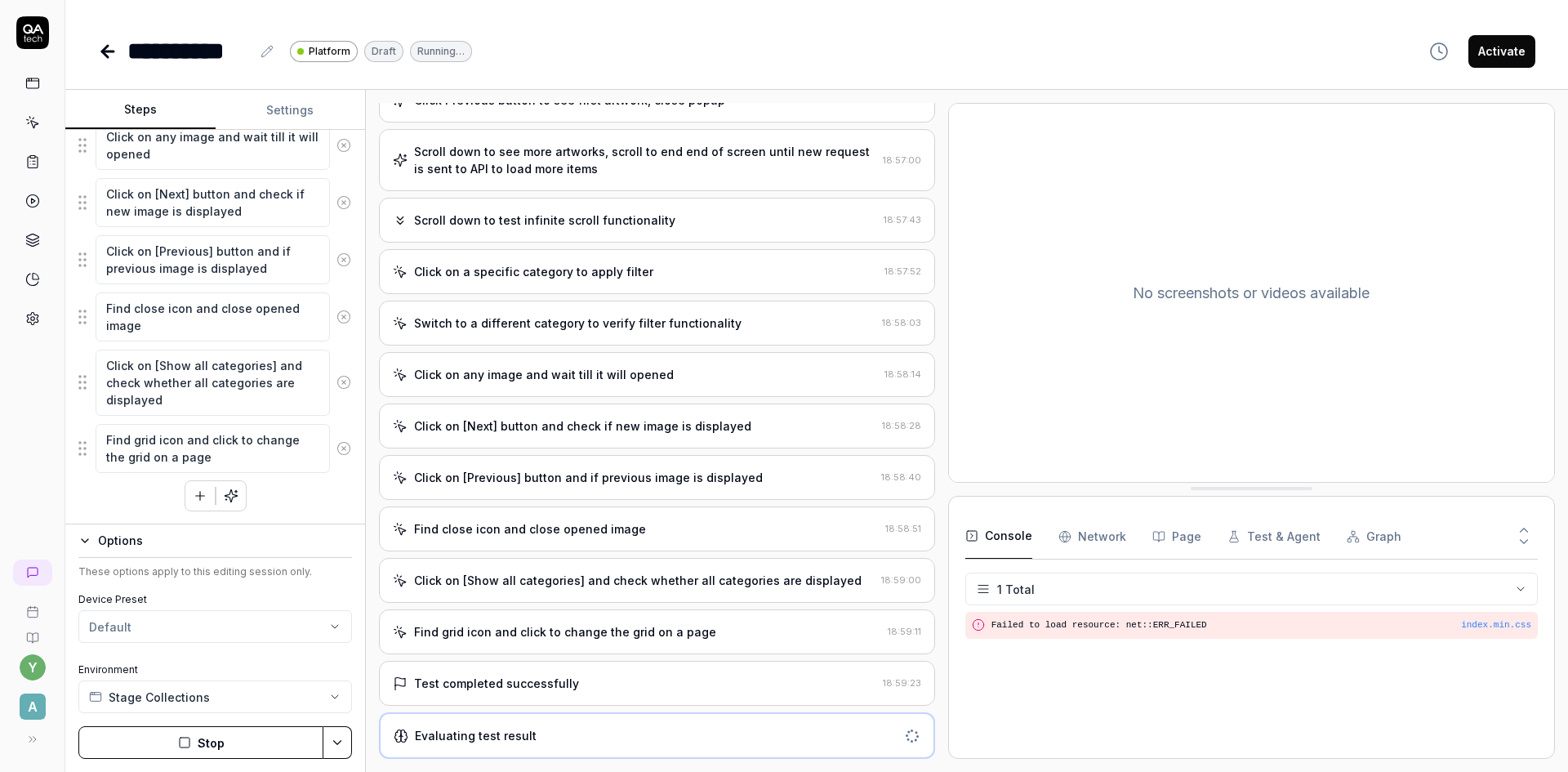
scroll to position [775, 0]
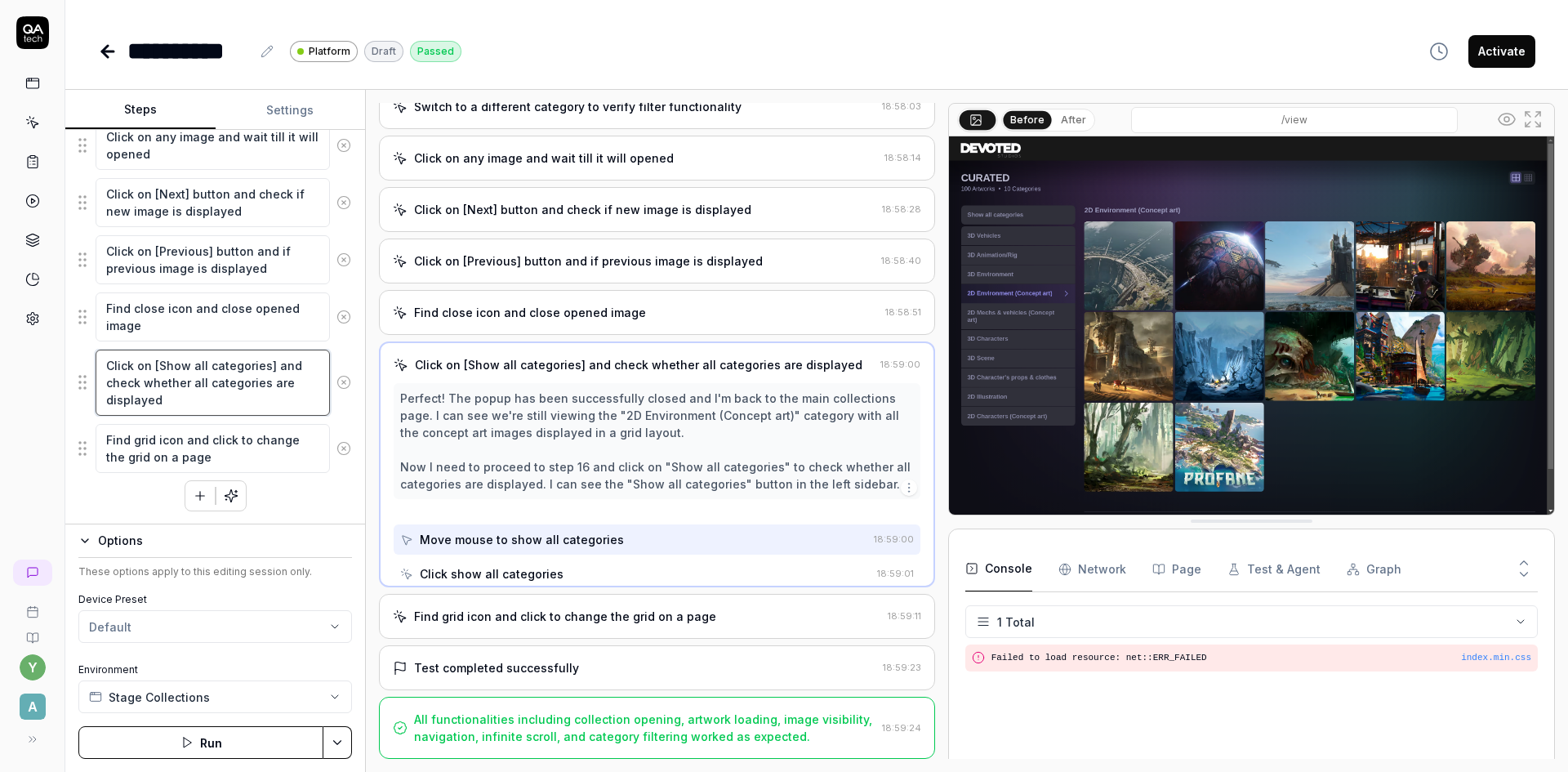
click at [229, 379] on textarea "Click on [Show all categories] and check whether all categories are displayed" at bounding box center [213, 383] width 235 height 66
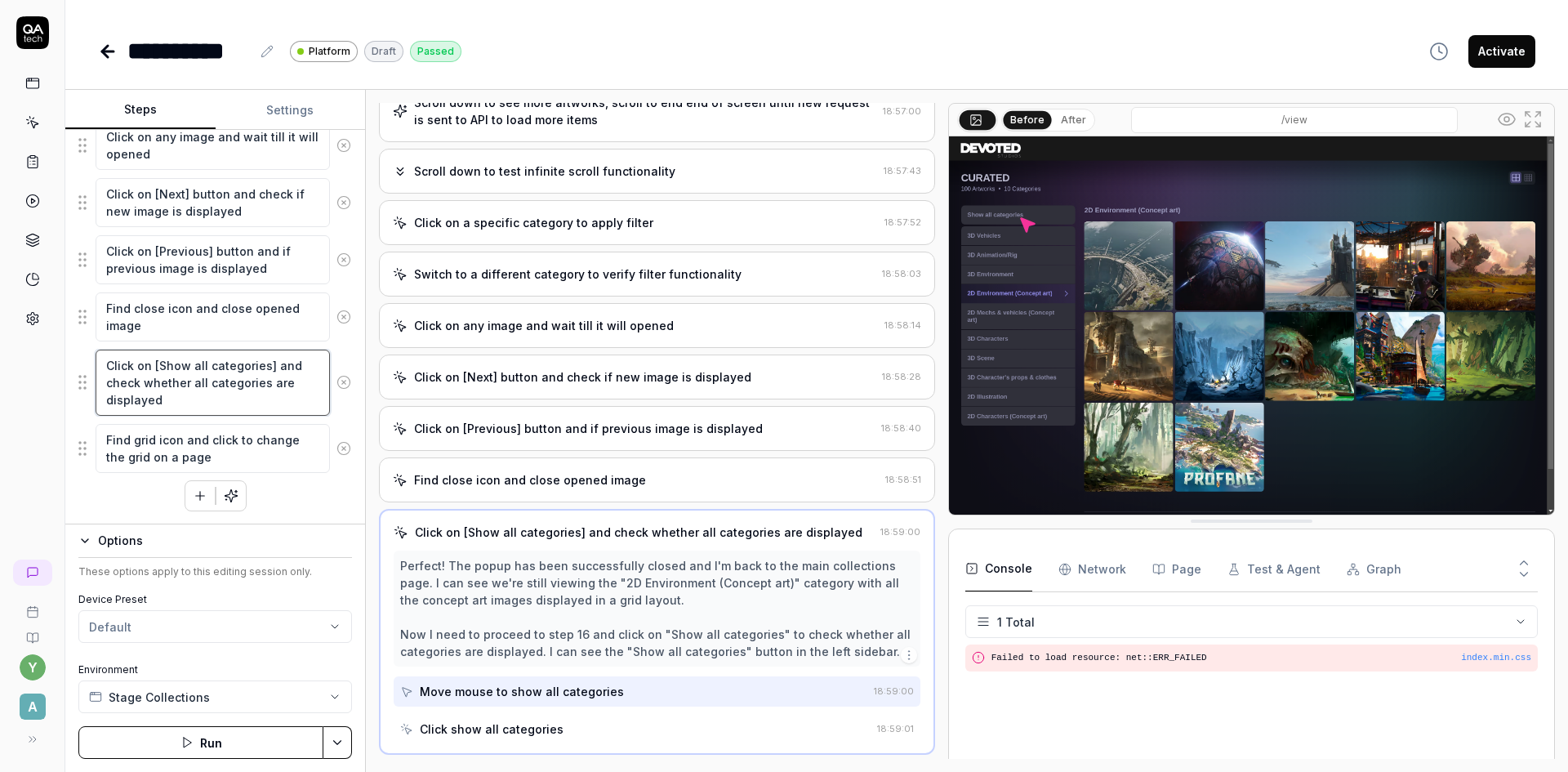
scroll to position [523, 0]
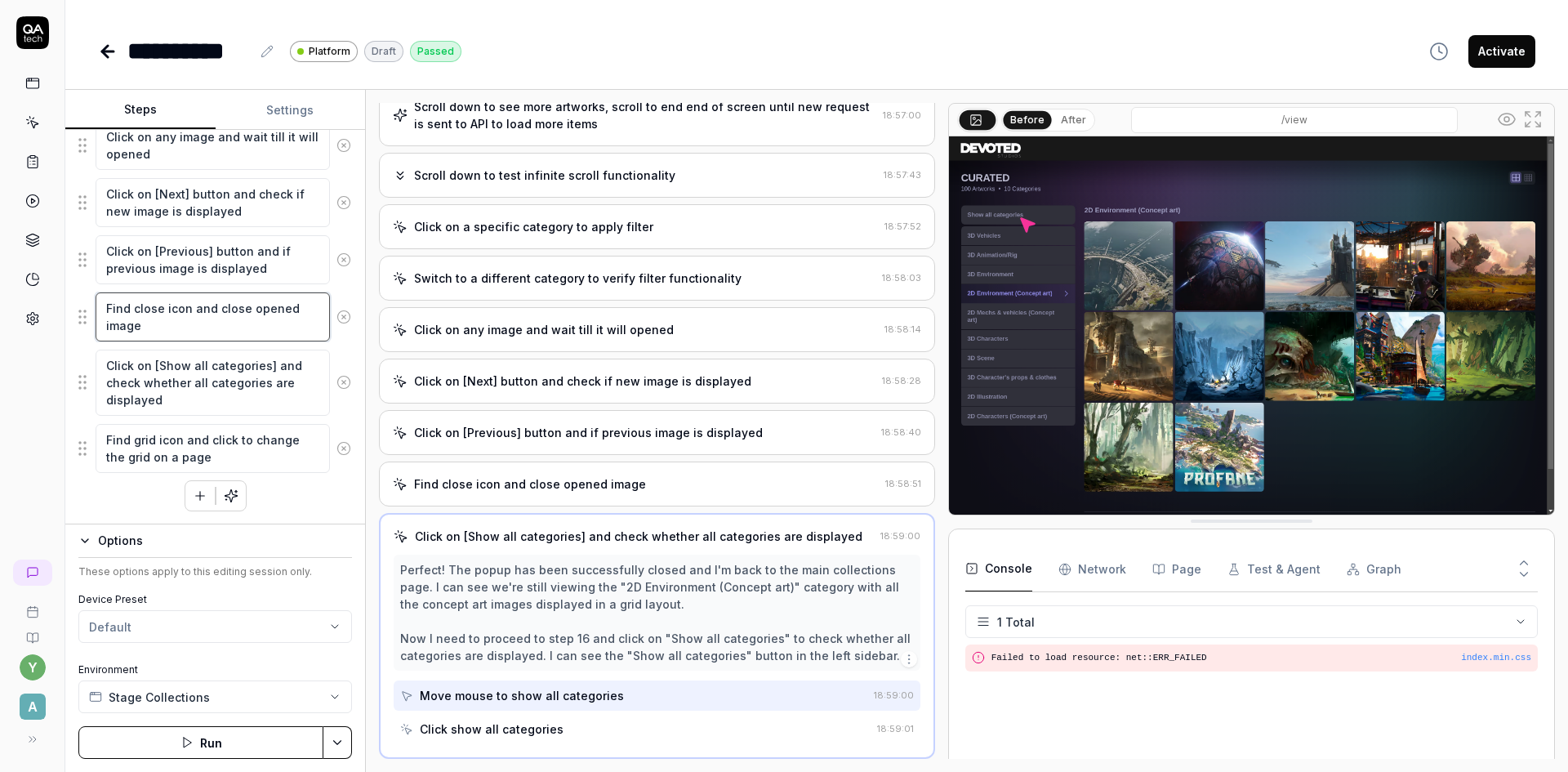
click at [219, 318] on textarea "Find close icon and close opened image" at bounding box center [213, 317] width 235 height 49
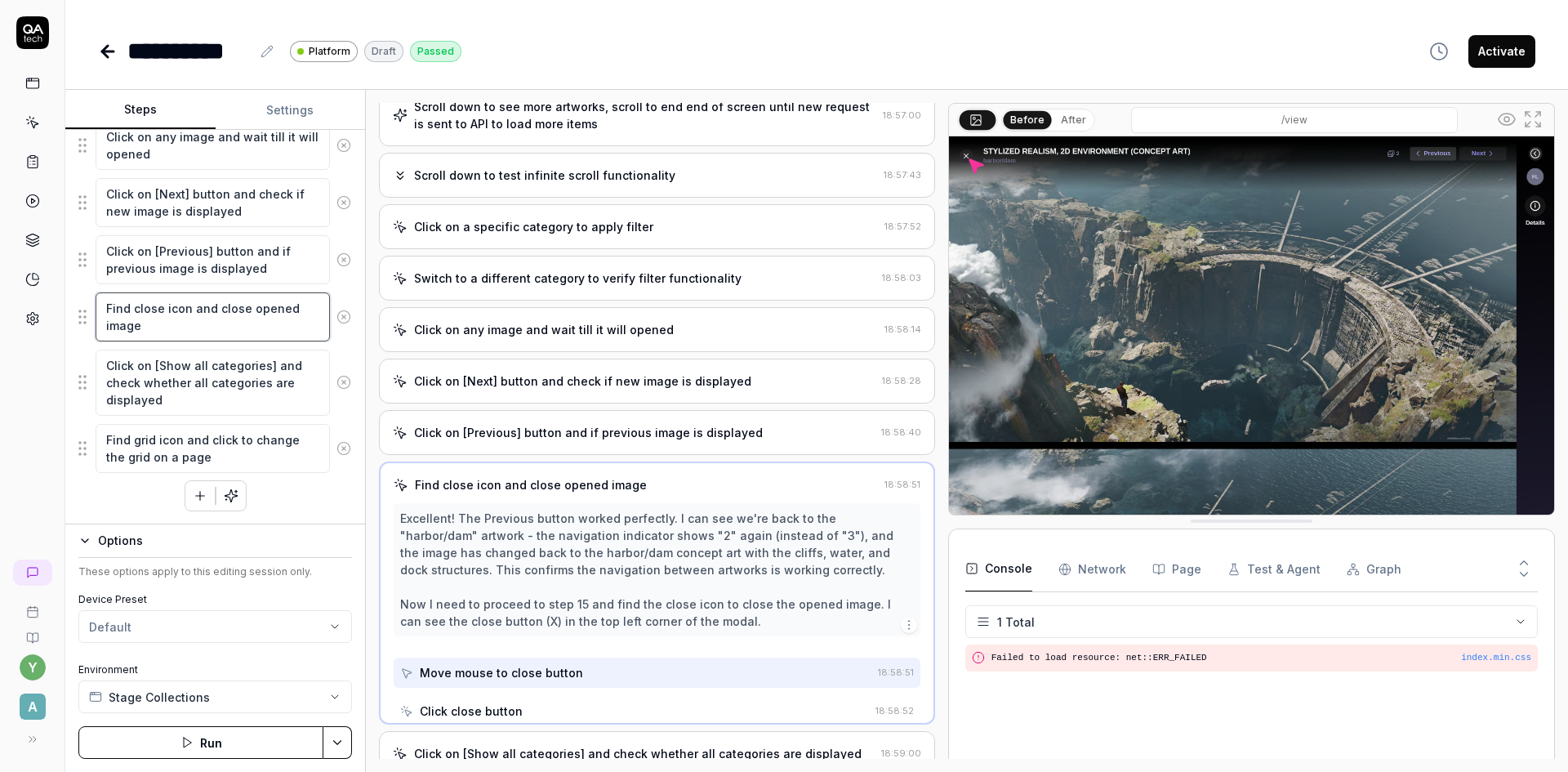
scroll to position [489, 0]
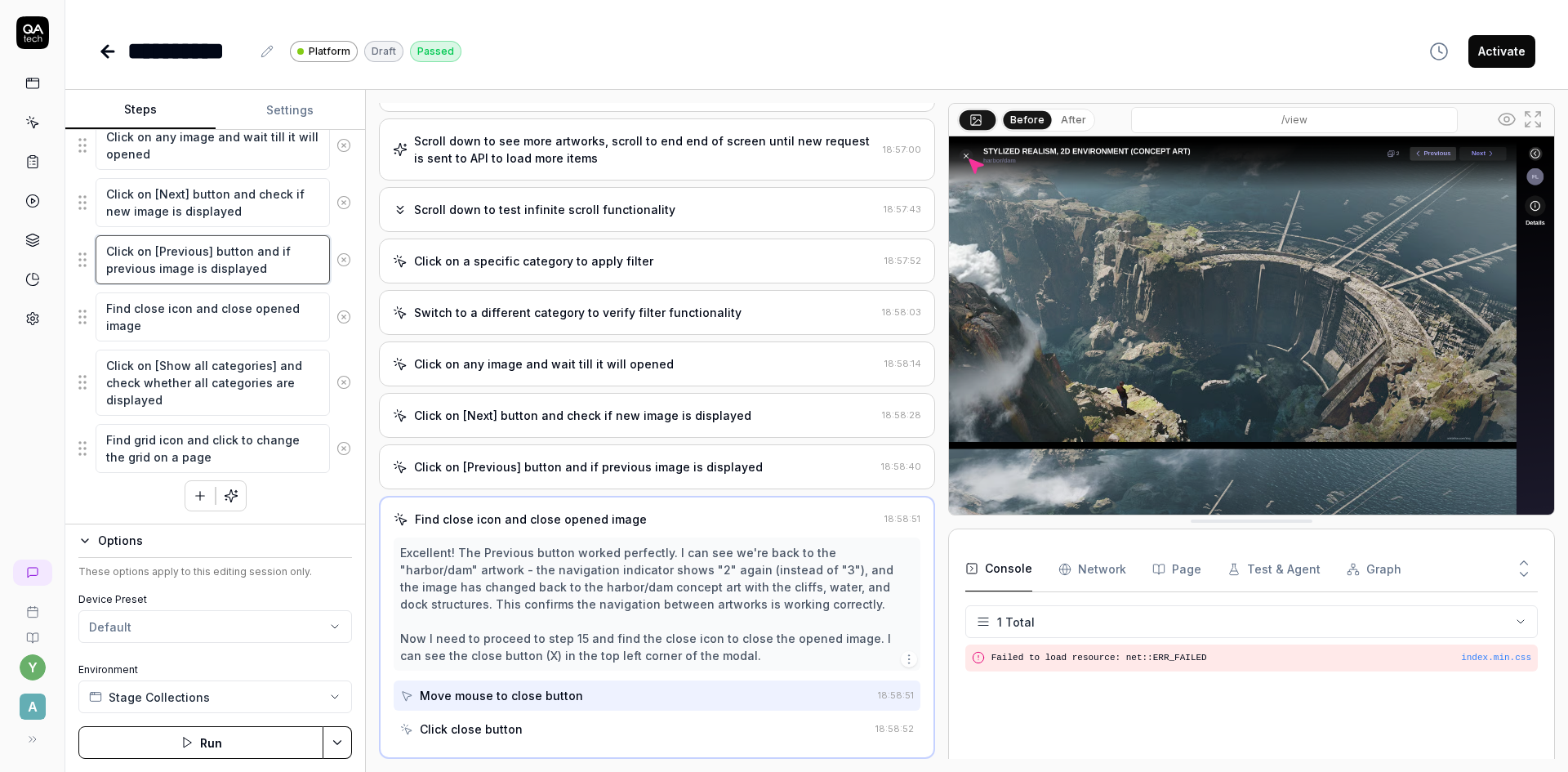
click at [218, 270] on textarea "Click on [Previous] button and if previous image is displayed" at bounding box center [213, 260] width 235 height 49
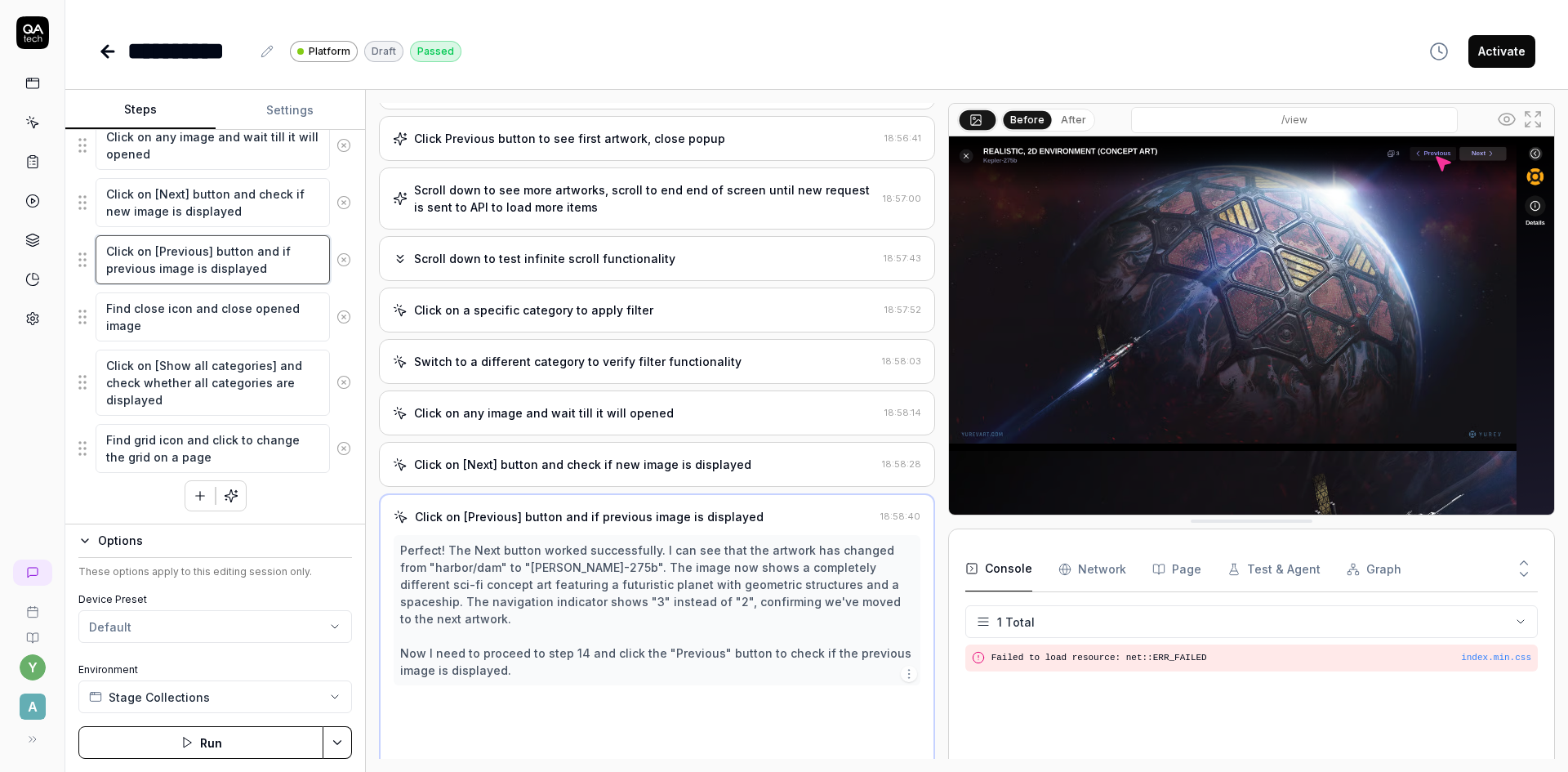
scroll to position [438, 0]
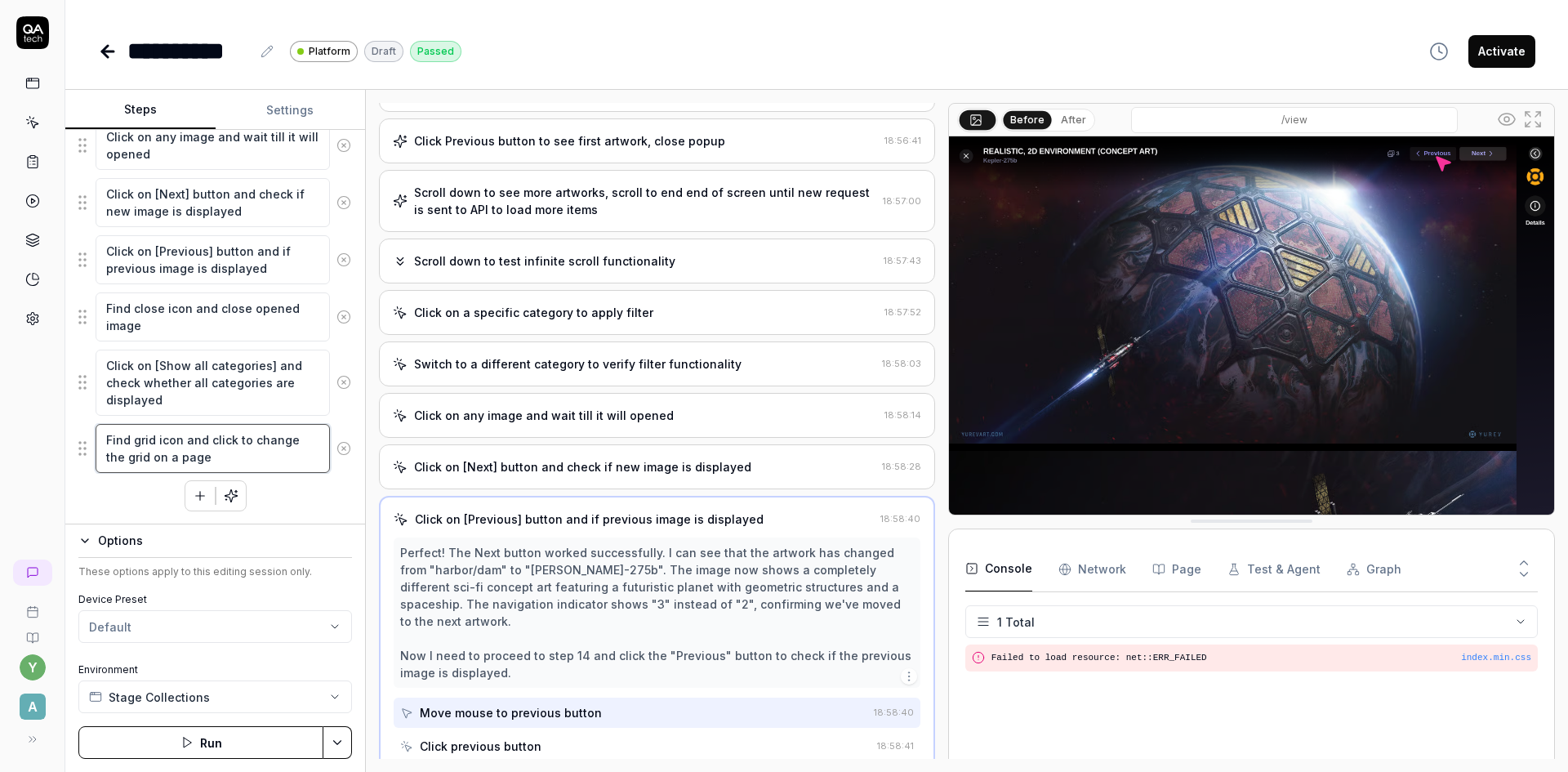
click at [203, 449] on textarea "Find grid icon and click to change the grid on a page" at bounding box center [213, 448] width 235 height 49
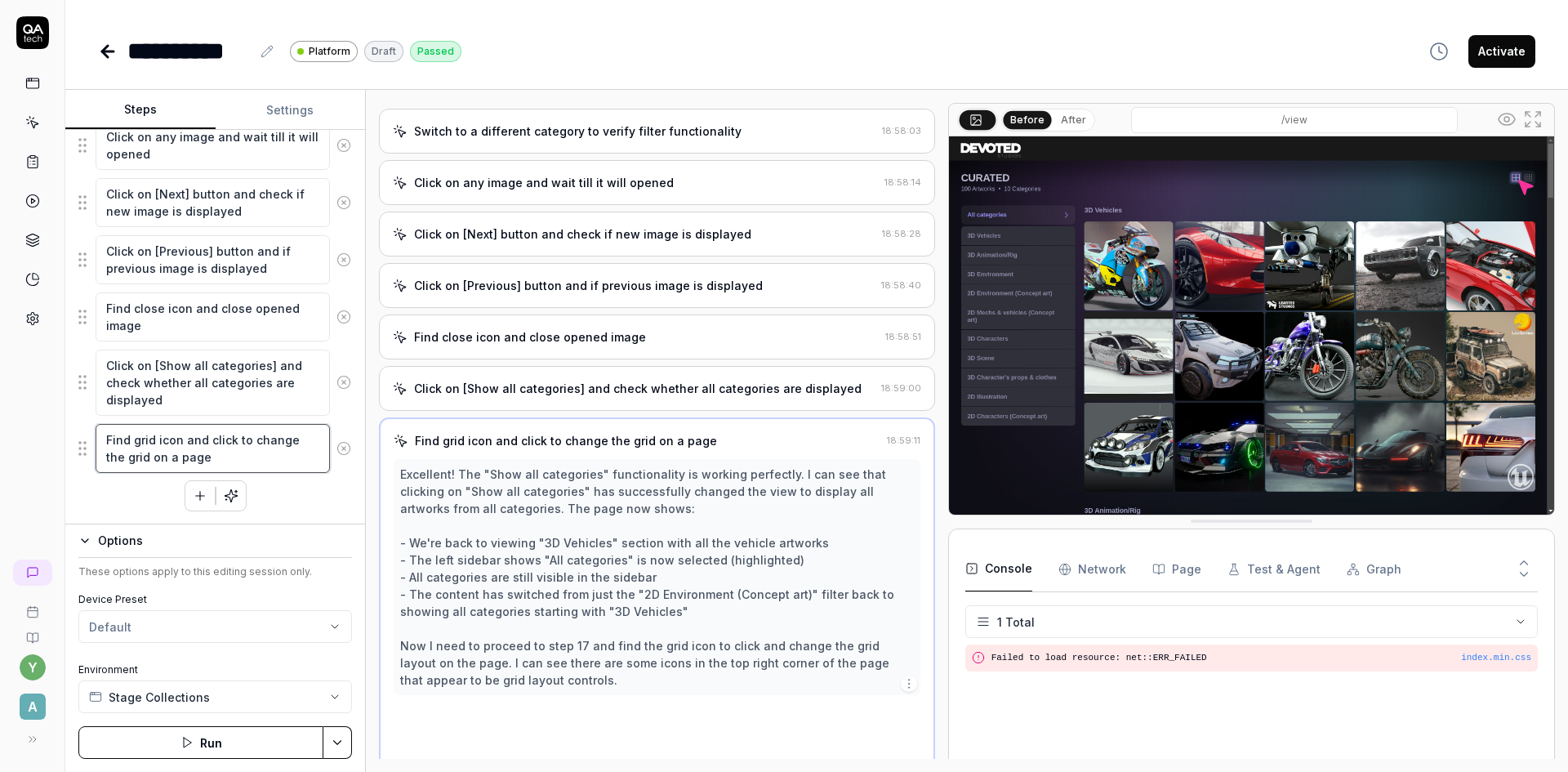
scroll to position [695, 0]
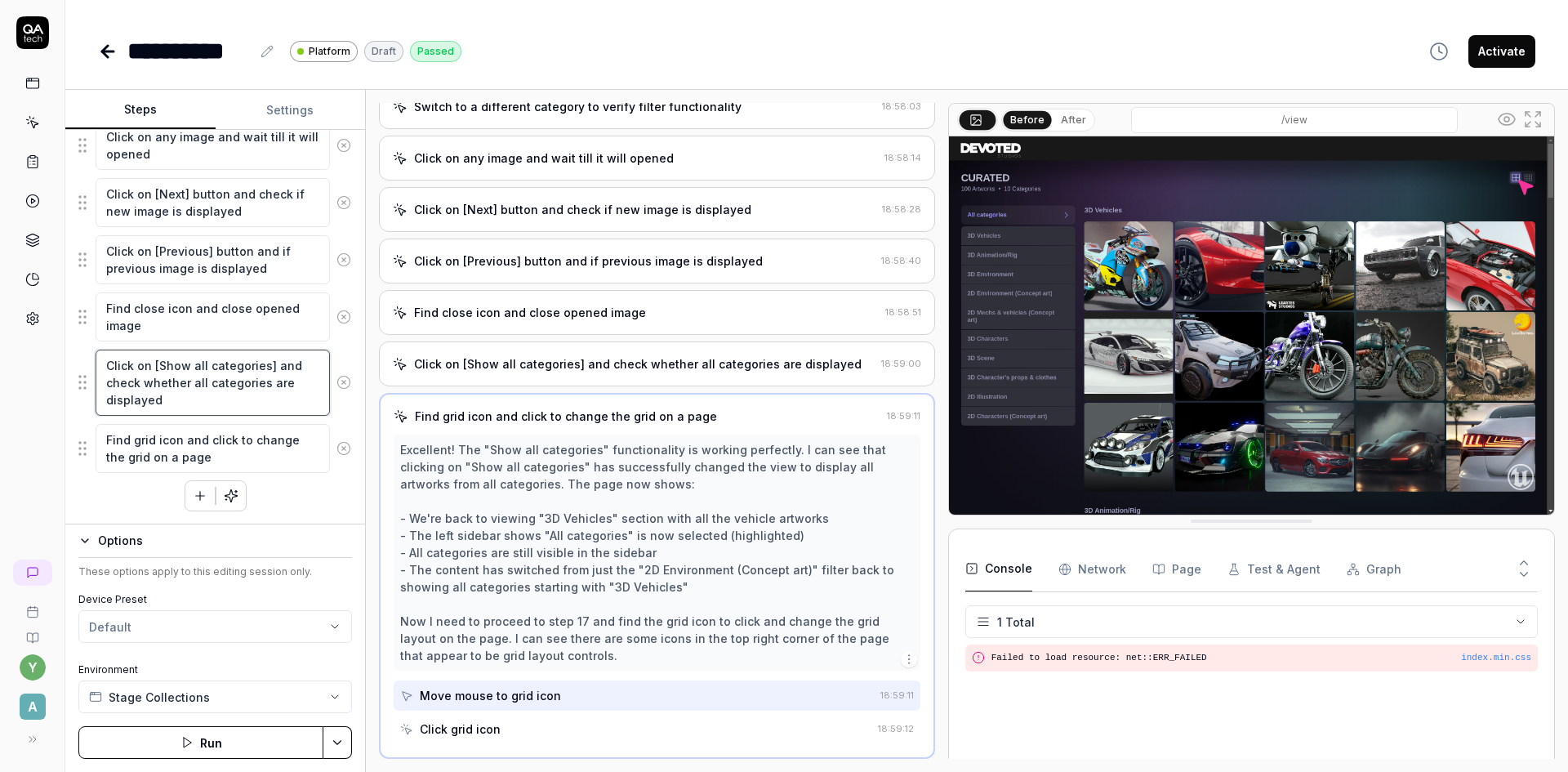
click at [203, 383] on textarea "Click on [Show all categories] and check whether all categories are displayed" at bounding box center [213, 383] width 235 height 66
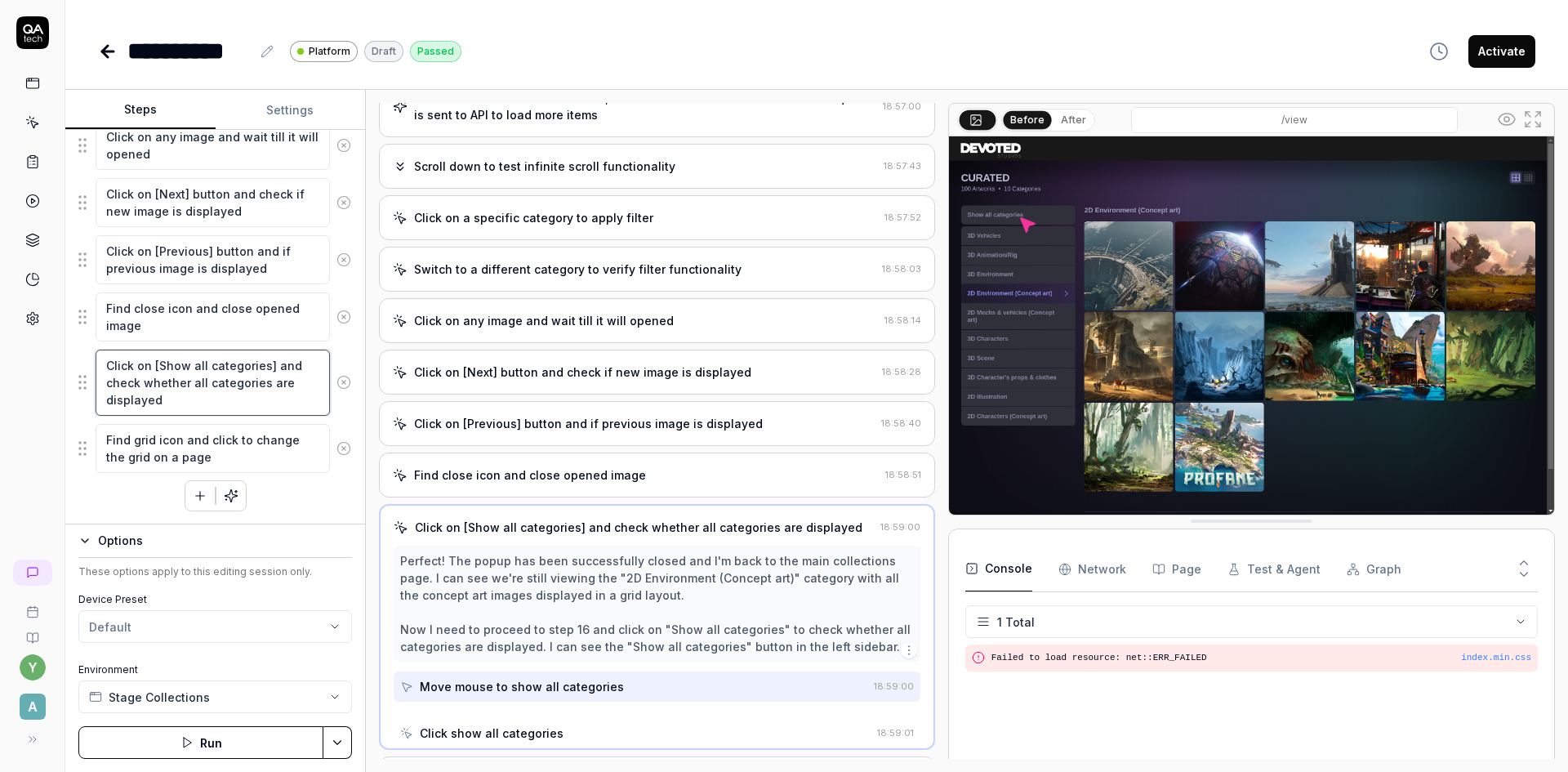
scroll to position [523, 0]
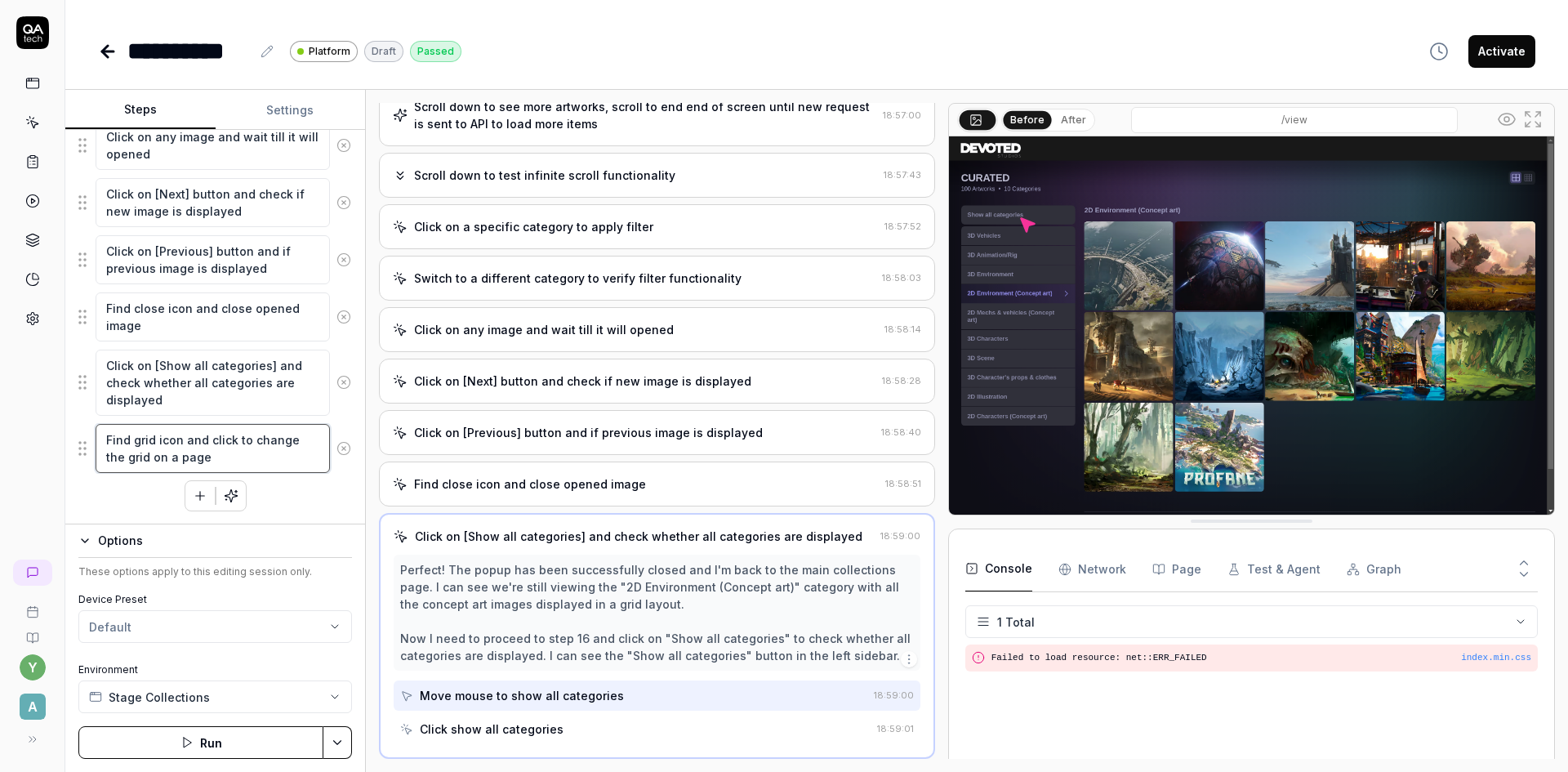
click at [201, 442] on textarea "Find grid icon and click to change the grid on a page" at bounding box center [213, 448] width 235 height 49
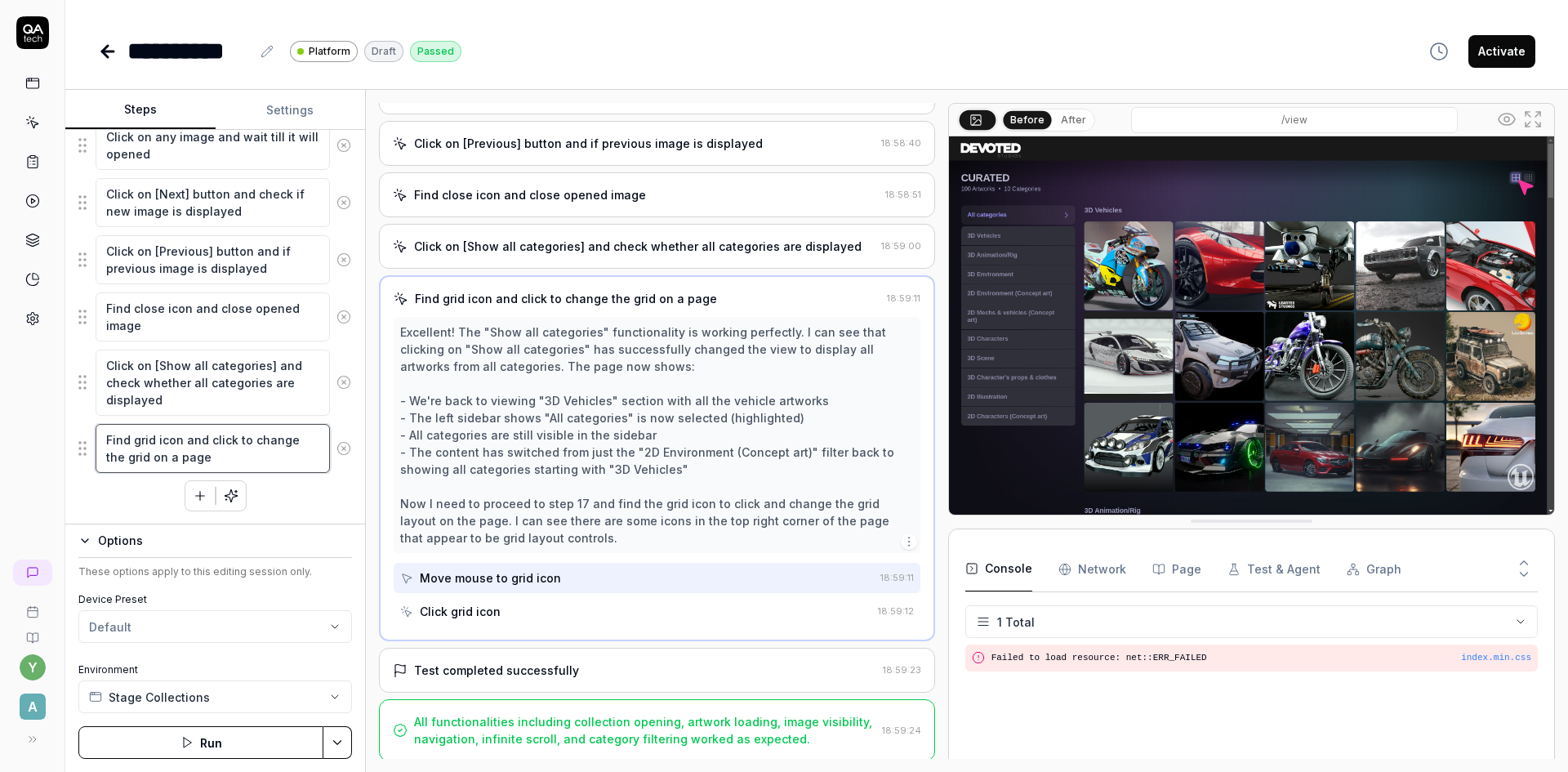
scroll to position [815, 0]
click at [606, 664] on div "Test completed successfully" at bounding box center [634, 668] width 483 height 17
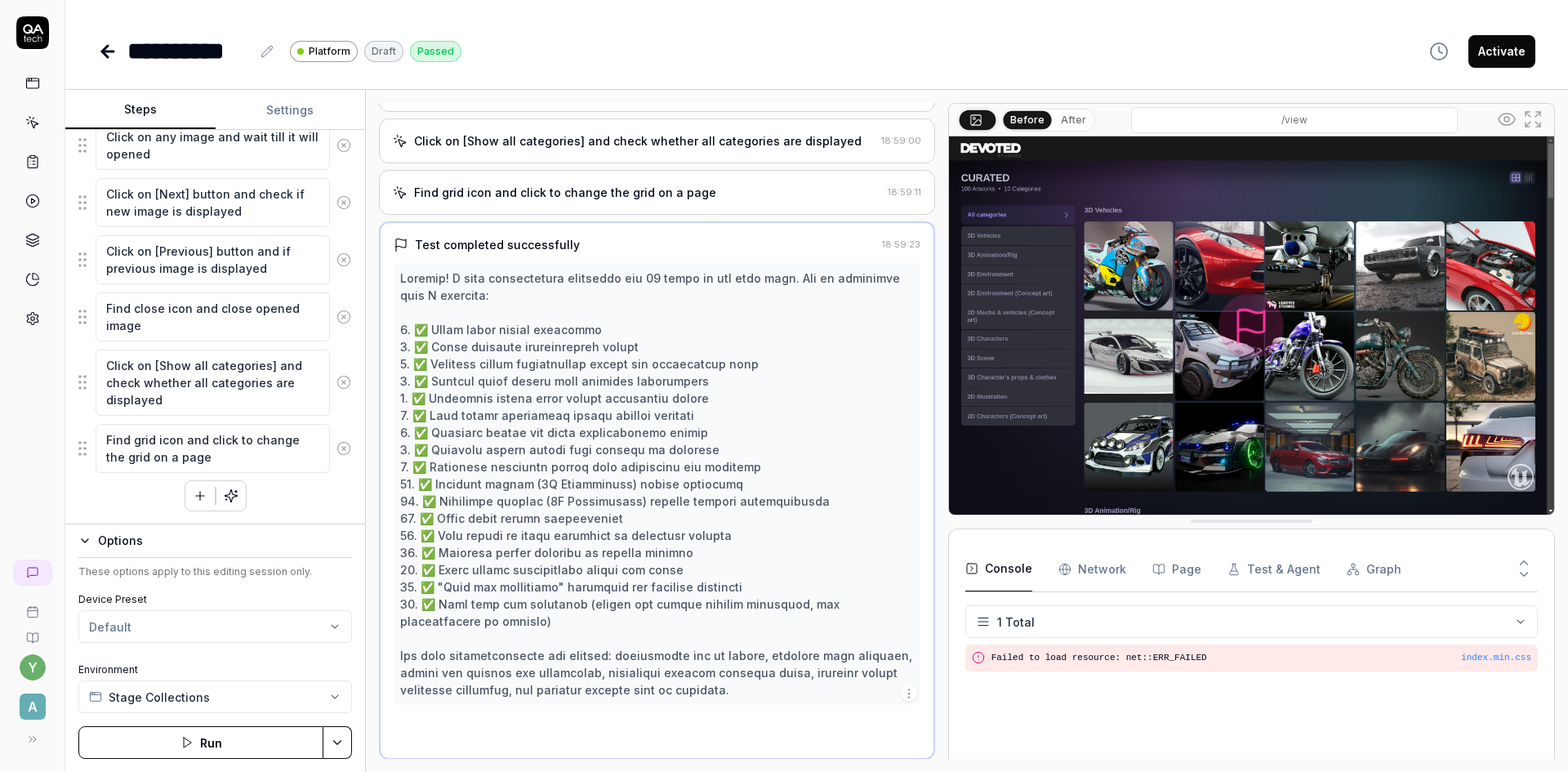
scroll to position [919, 0]
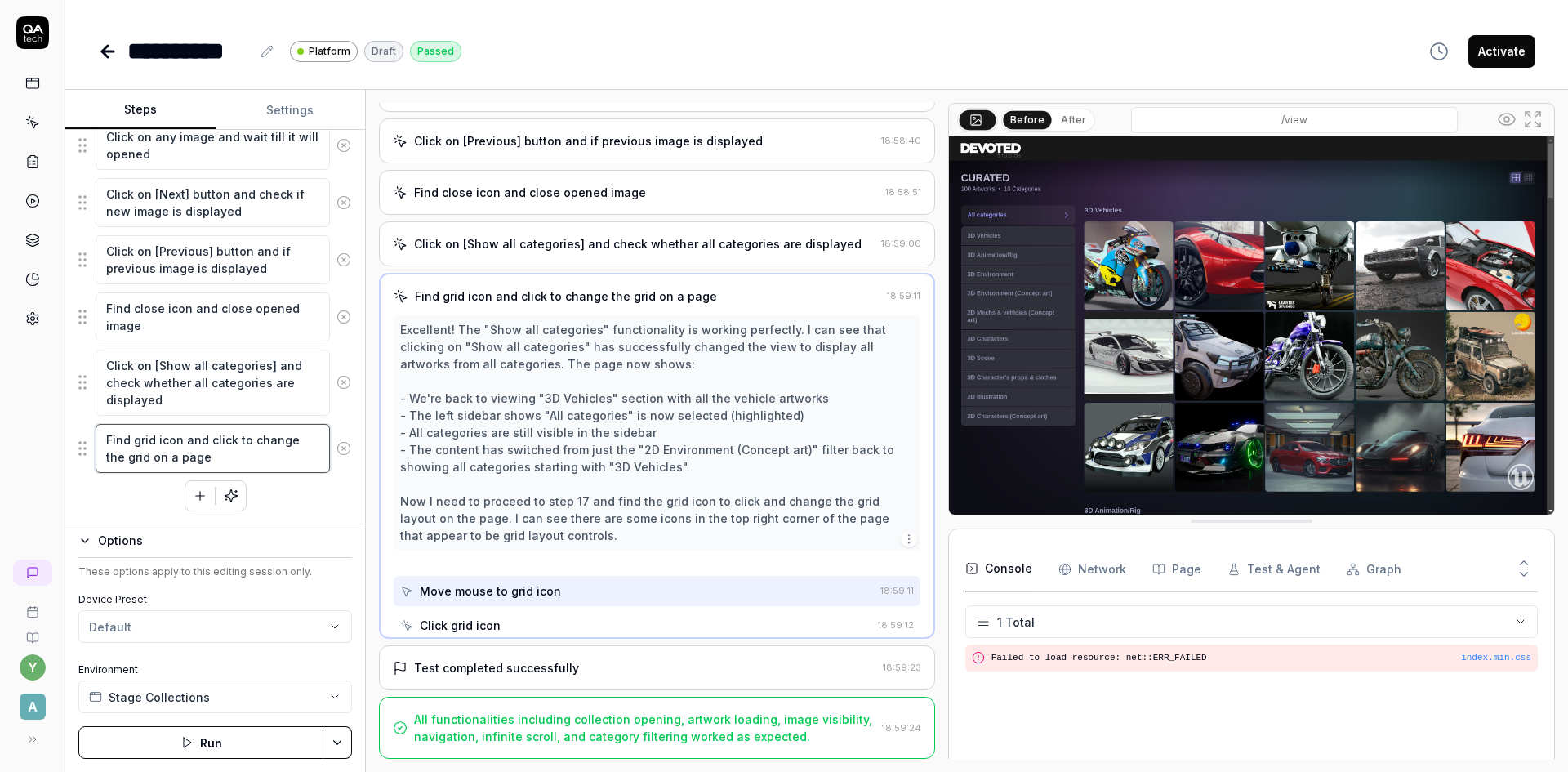
click at [207, 456] on textarea "Find grid icon and click to change the grid on a page" at bounding box center [213, 448] width 235 height 49
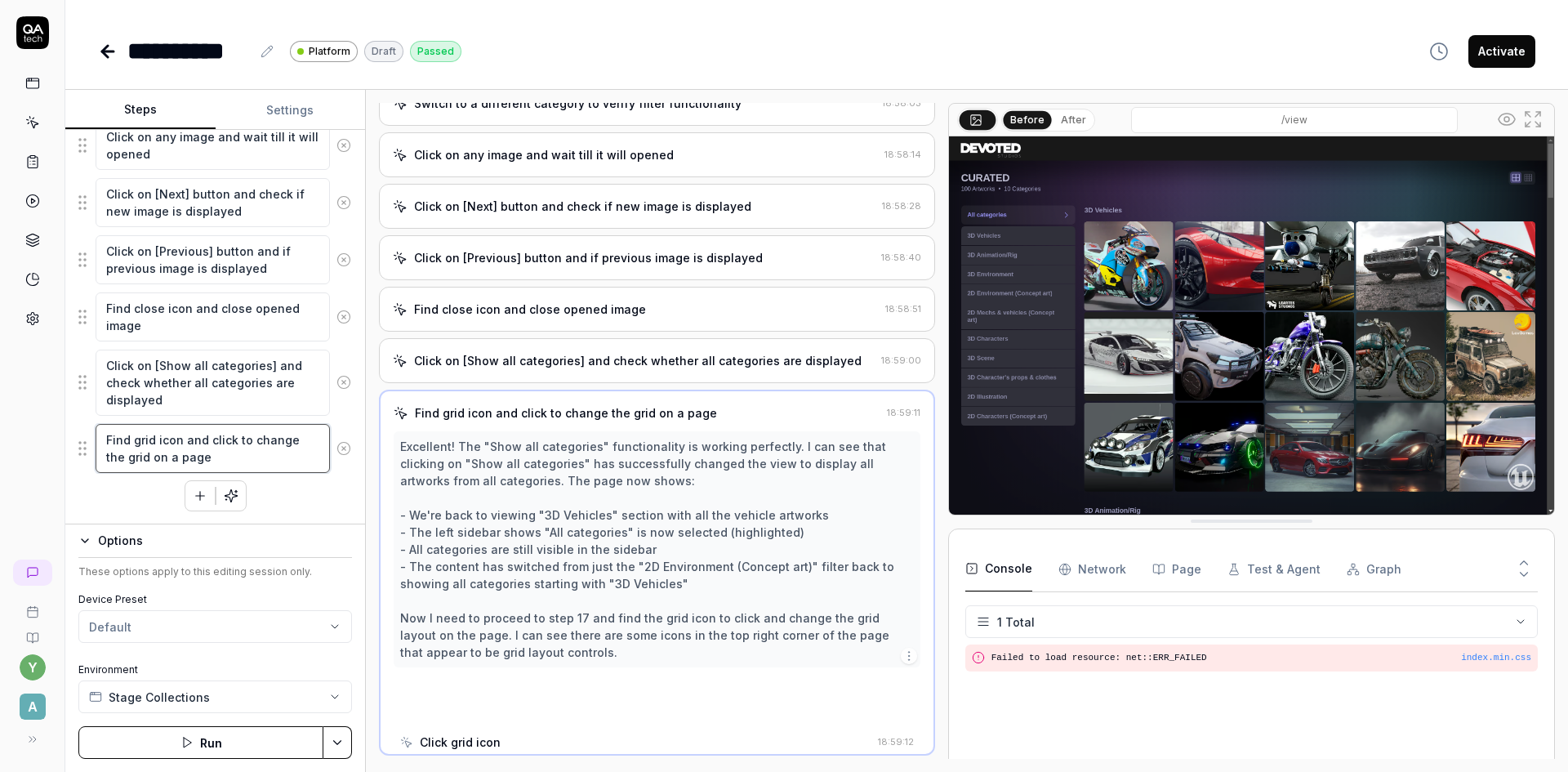
scroll to position [695, 0]
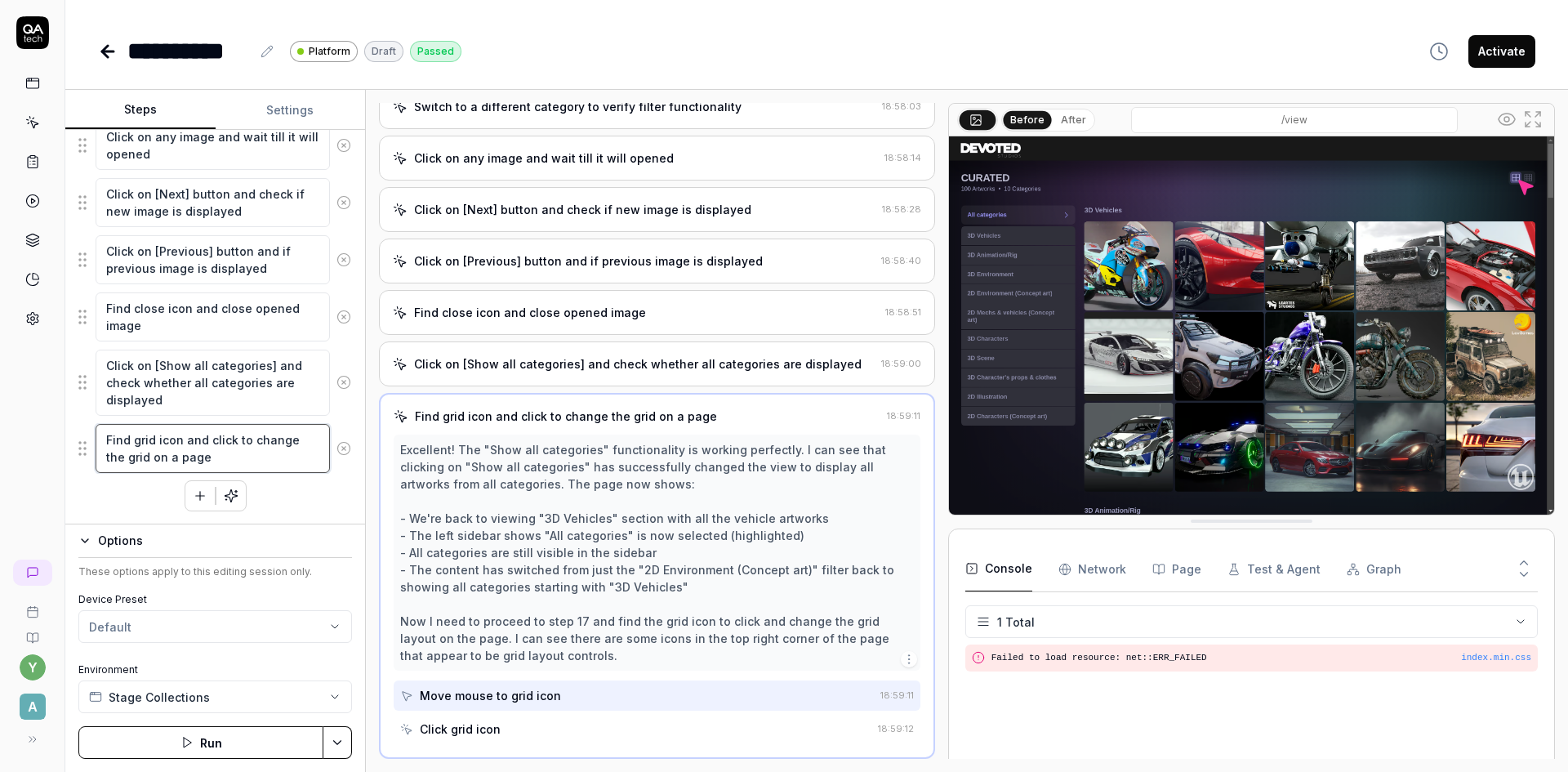
click at [235, 442] on textarea "Find grid icon and click to change the grid on a page" at bounding box center [213, 448] width 235 height 49
click at [132, 442] on textarea "Find grid icon and click to inactive to change the grid on a page" at bounding box center [213, 448] width 235 height 49
drag, startPoint x: 172, startPoint y: 438, endPoint x: 227, endPoint y: 447, distance: 55.7
click at [227, 447] on textarea "Find not highlighted grid icon and click to inactive to change the grid on a pa…" at bounding box center [213, 457] width 235 height 66
drag, startPoint x: 150, startPoint y: 455, endPoint x: 194, endPoint y: 458, distance: 44.1
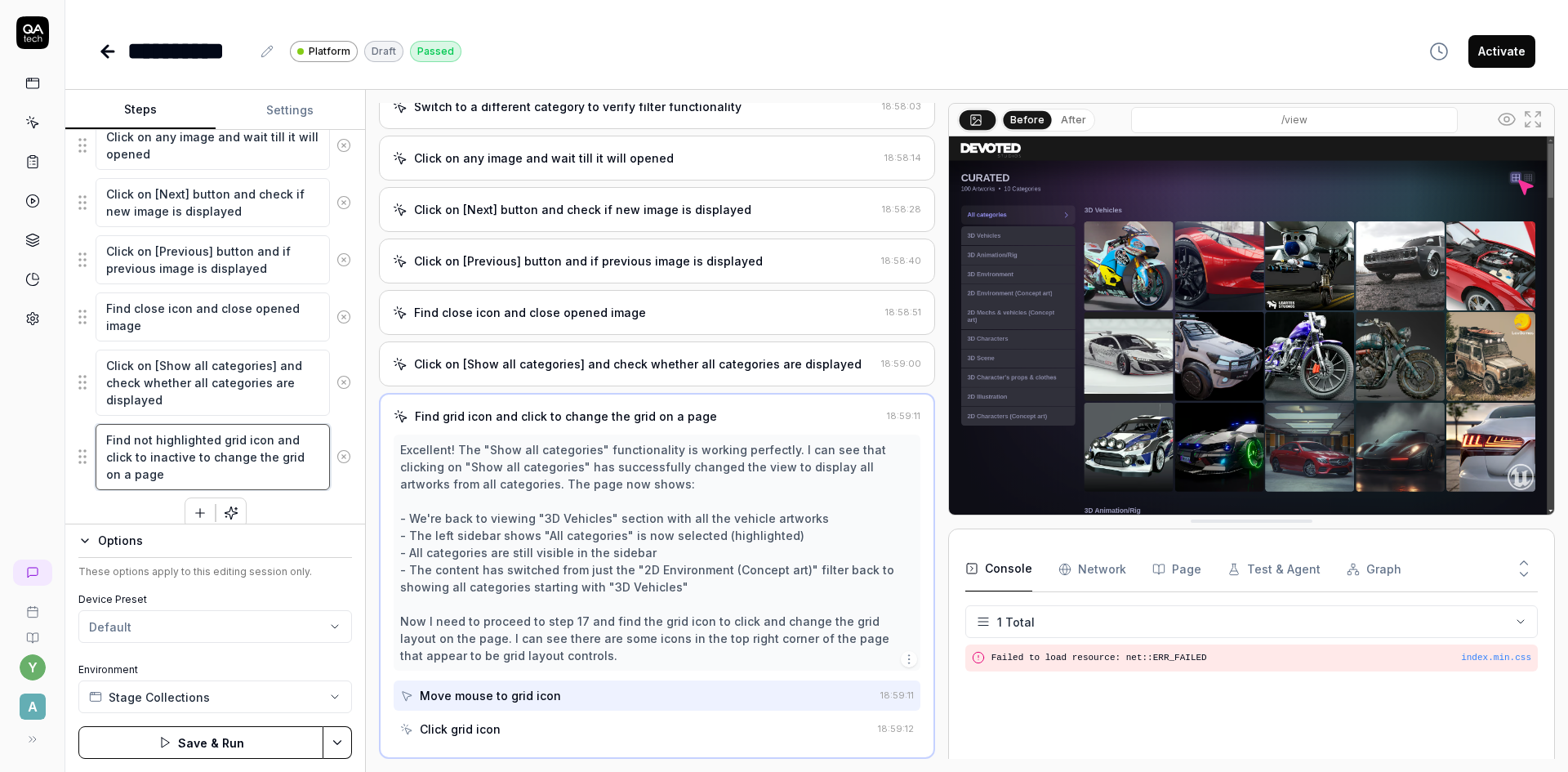
click at [194, 458] on textarea "Find not highlighted grid icon and click to inactive to change the grid on a pa…" at bounding box center [213, 457] width 235 height 66
click at [234, 745] on button "Save & Run" at bounding box center [200, 742] width 245 height 33
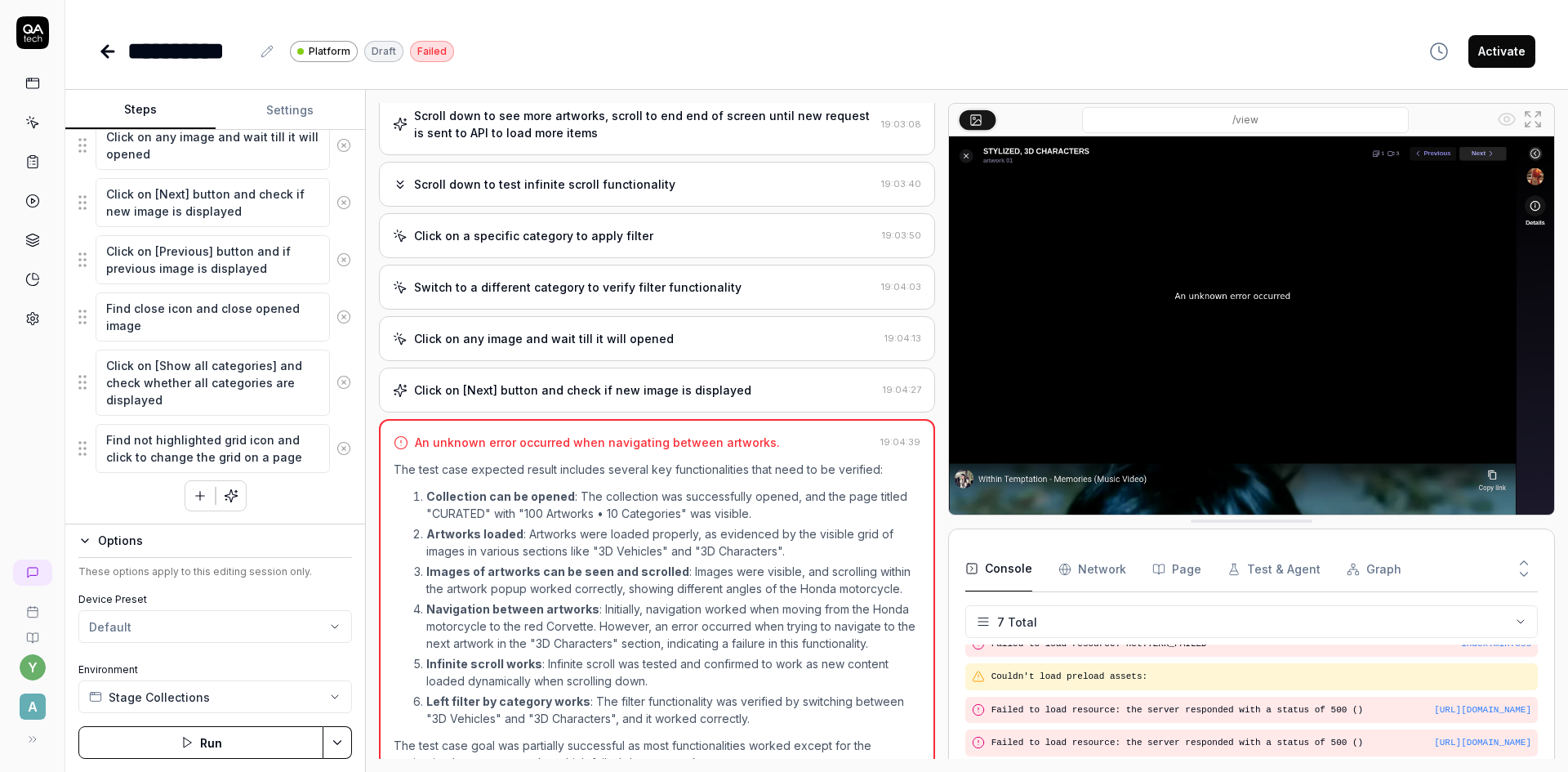
scroll to position [545, 0]
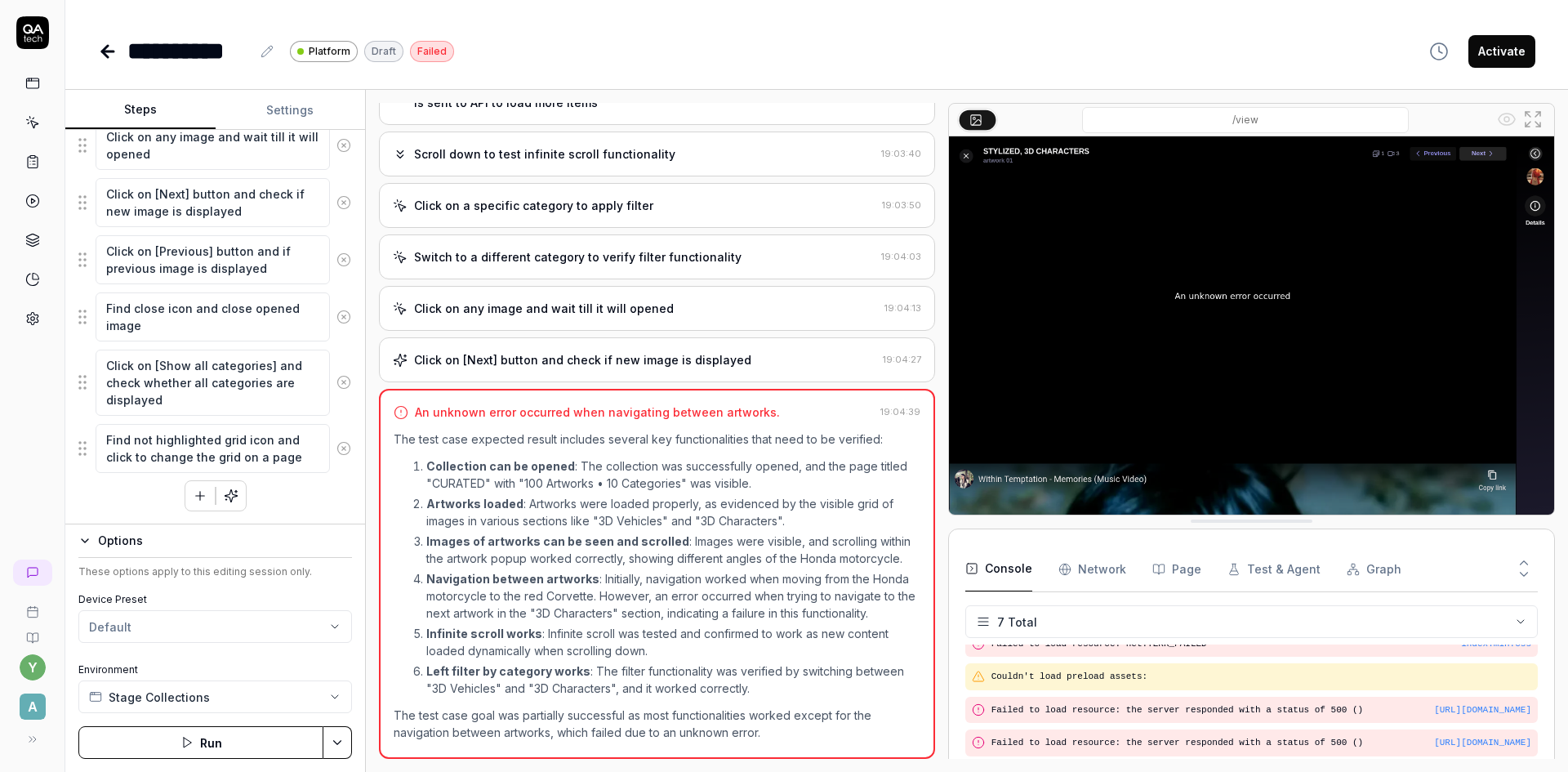
click at [488, 310] on div "Click on any image and wait till it will opened" at bounding box center [543, 308] width 260 height 17
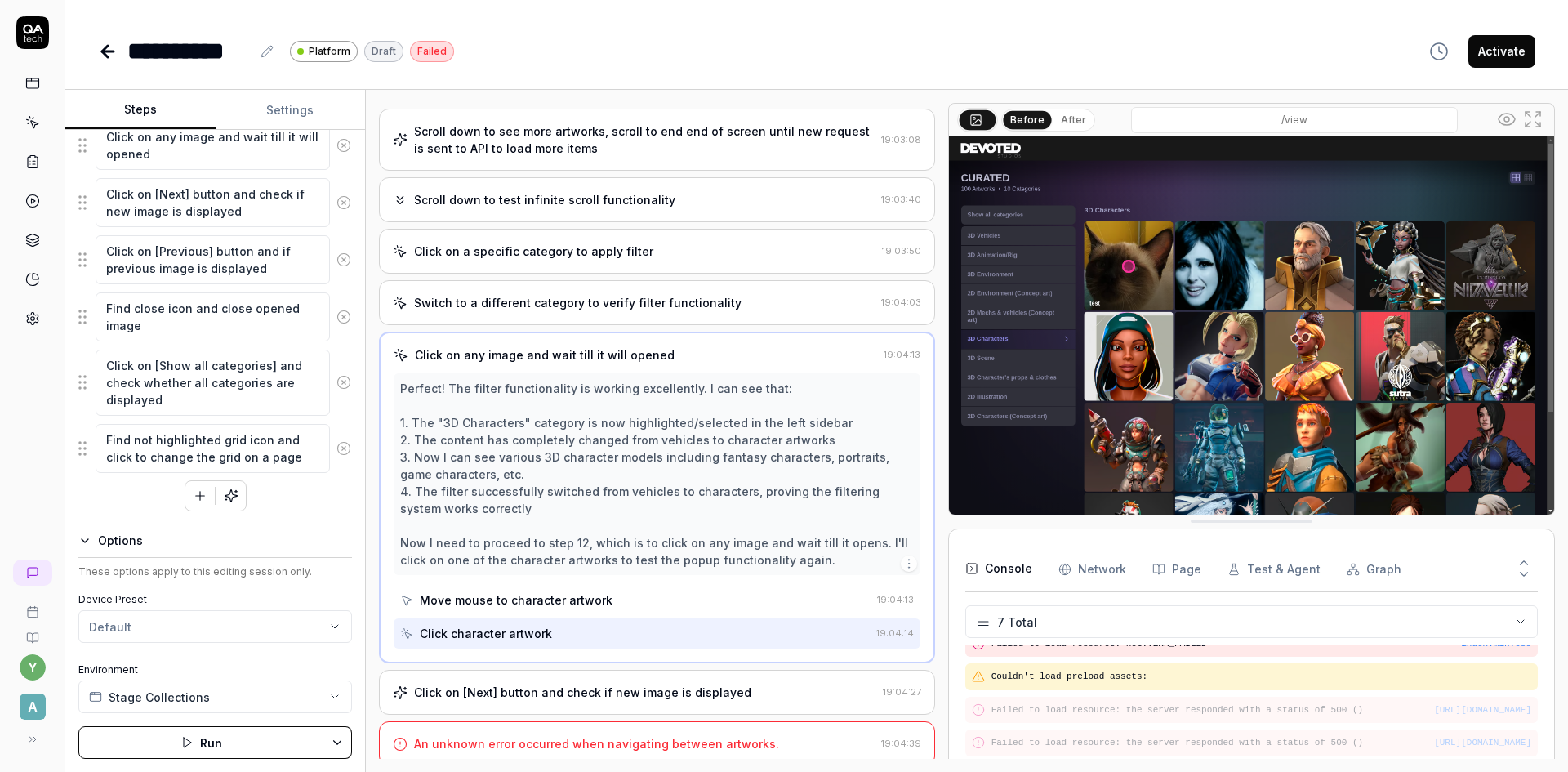
scroll to position [506, 0]
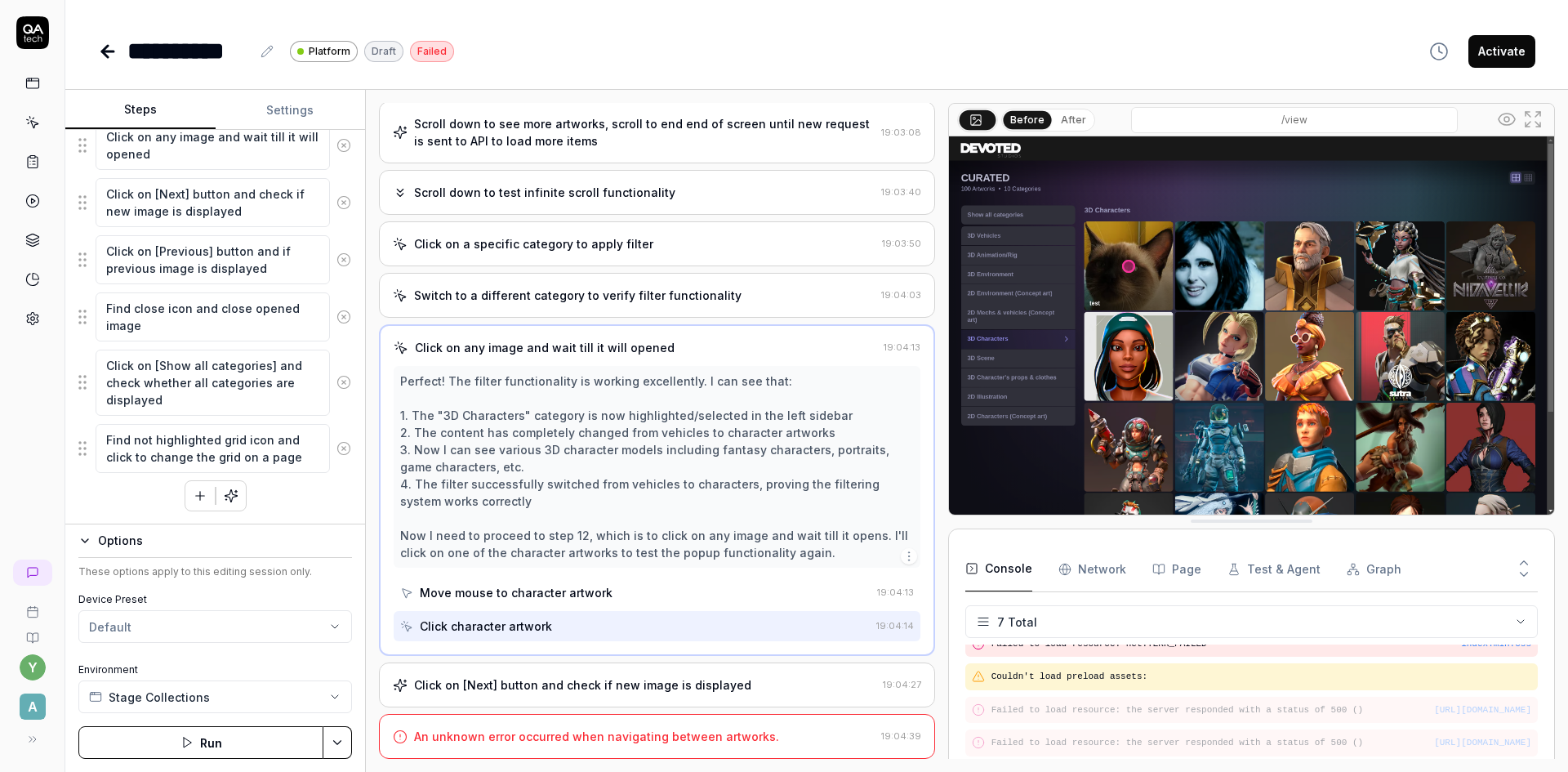
click at [525, 690] on div "Click on [Next] button and check if new image is displayed" at bounding box center [582, 685] width 337 height 17
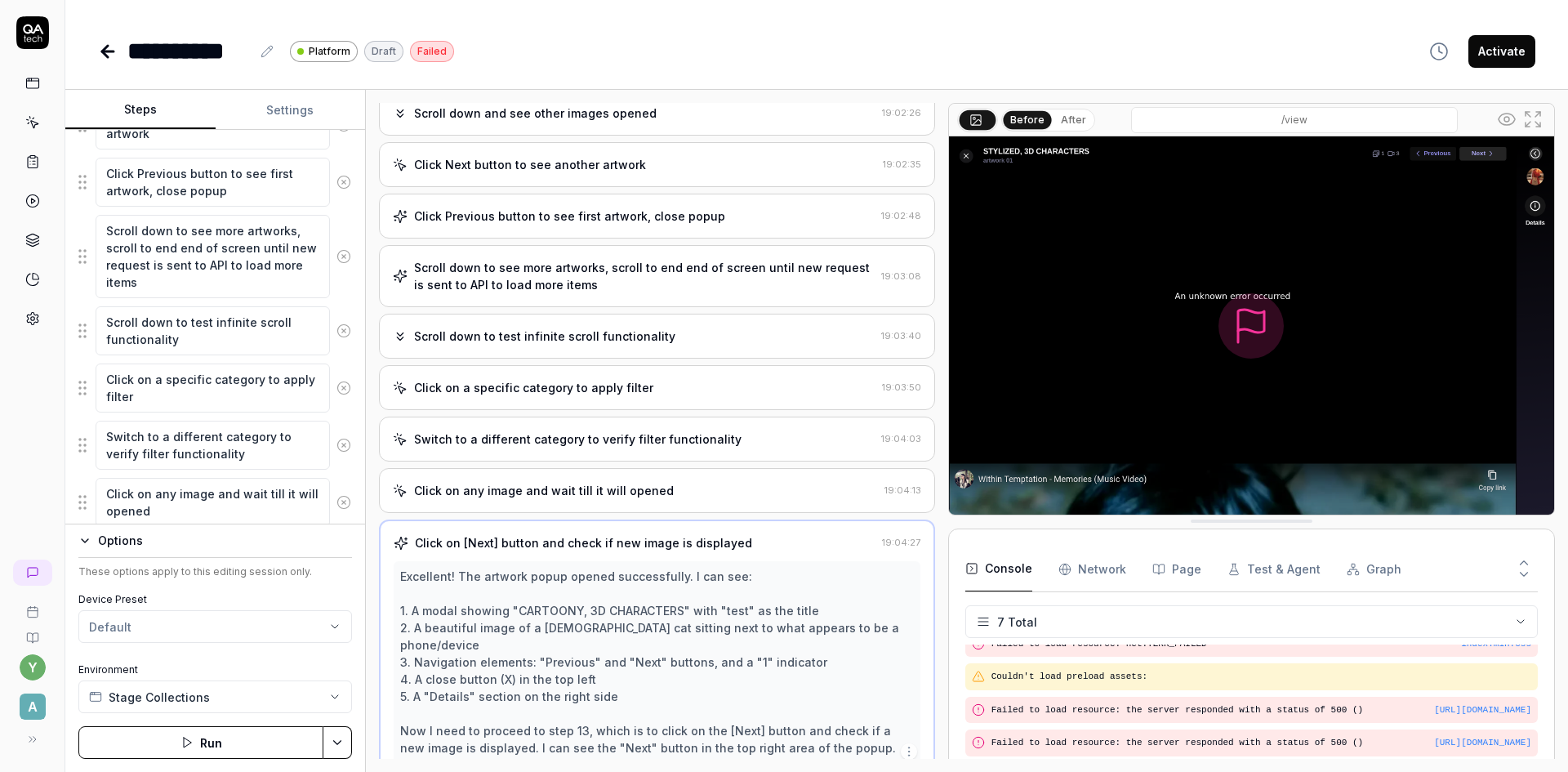
scroll to position [584, 0]
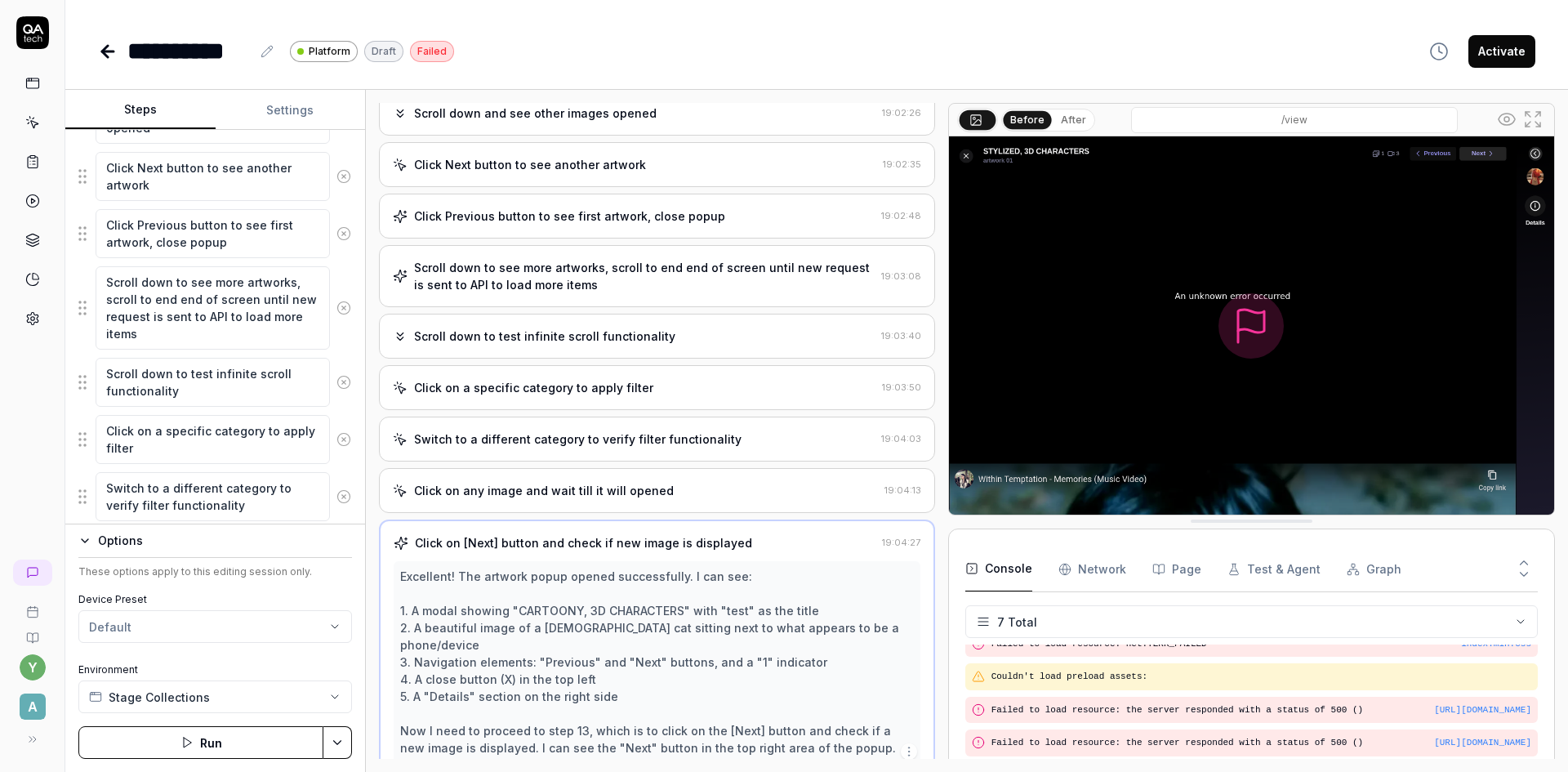
click at [443, 484] on div "Click on any image and wait till it will opened" at bounding box center [543, 490] width 260 height 17
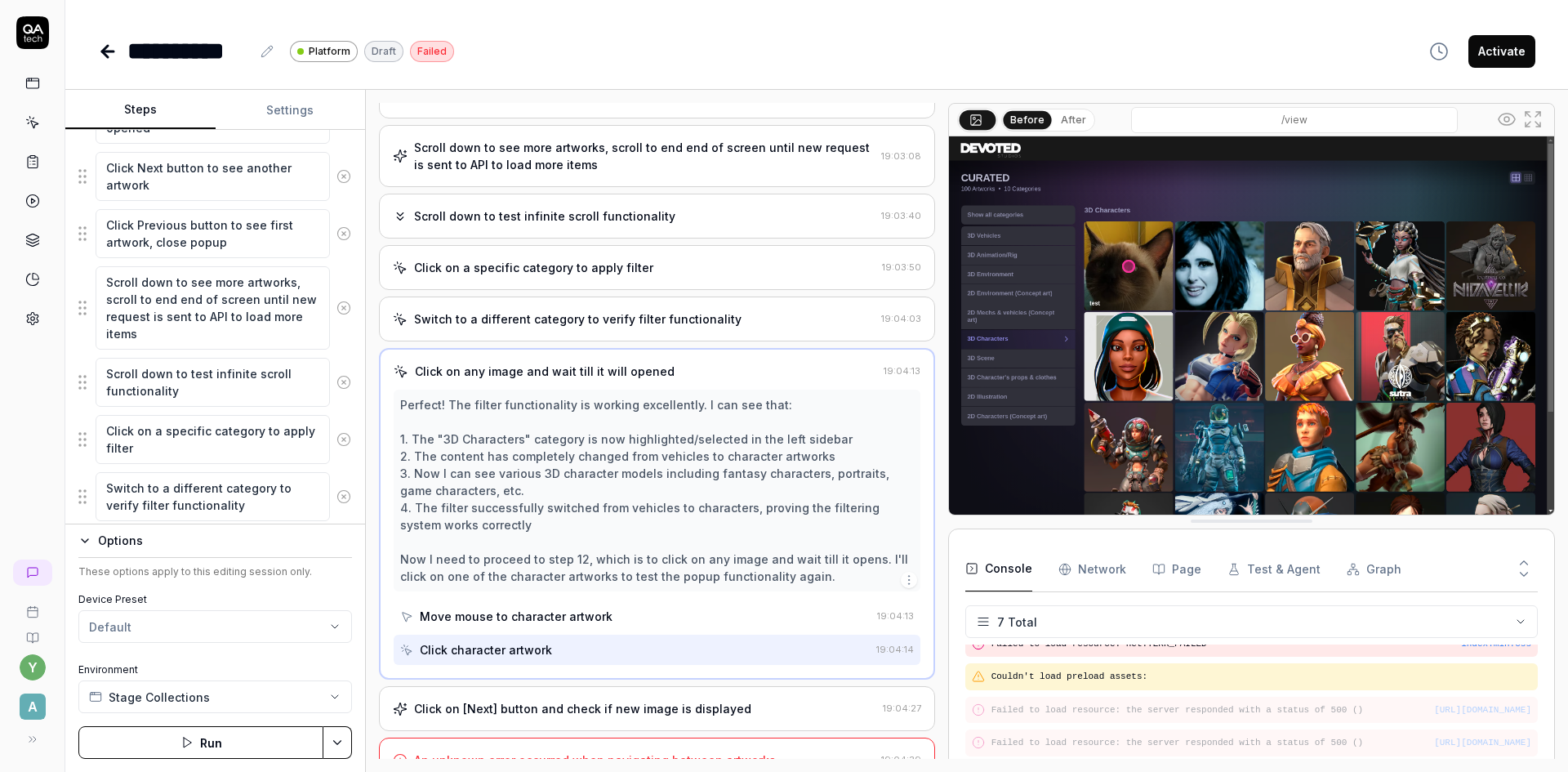
scroll to position [506, 0]
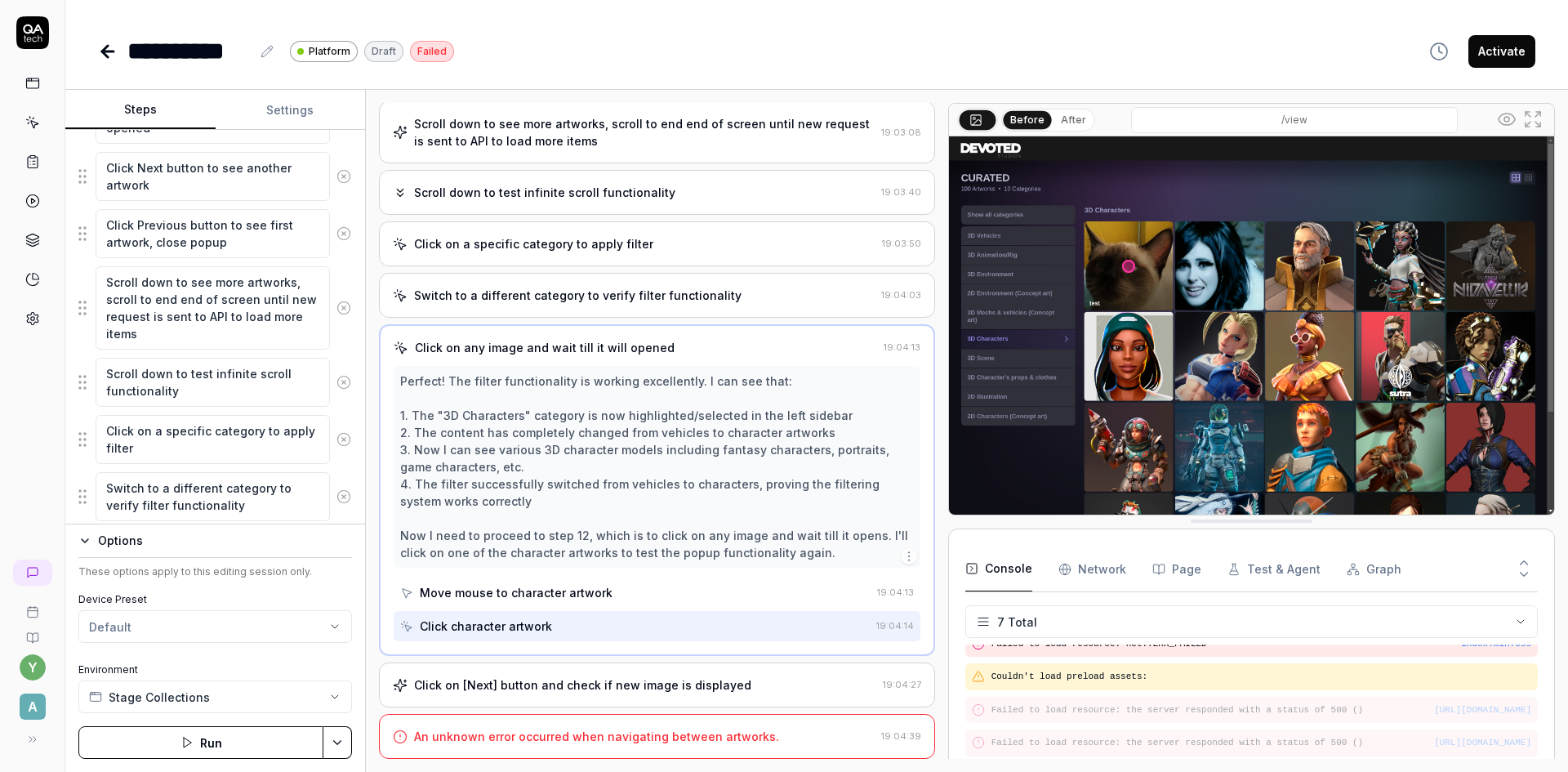
click at [535, 689] on div "Click on [Next] button and check if new image is displayed" at bounding box center [582, 685] width 337 height 17
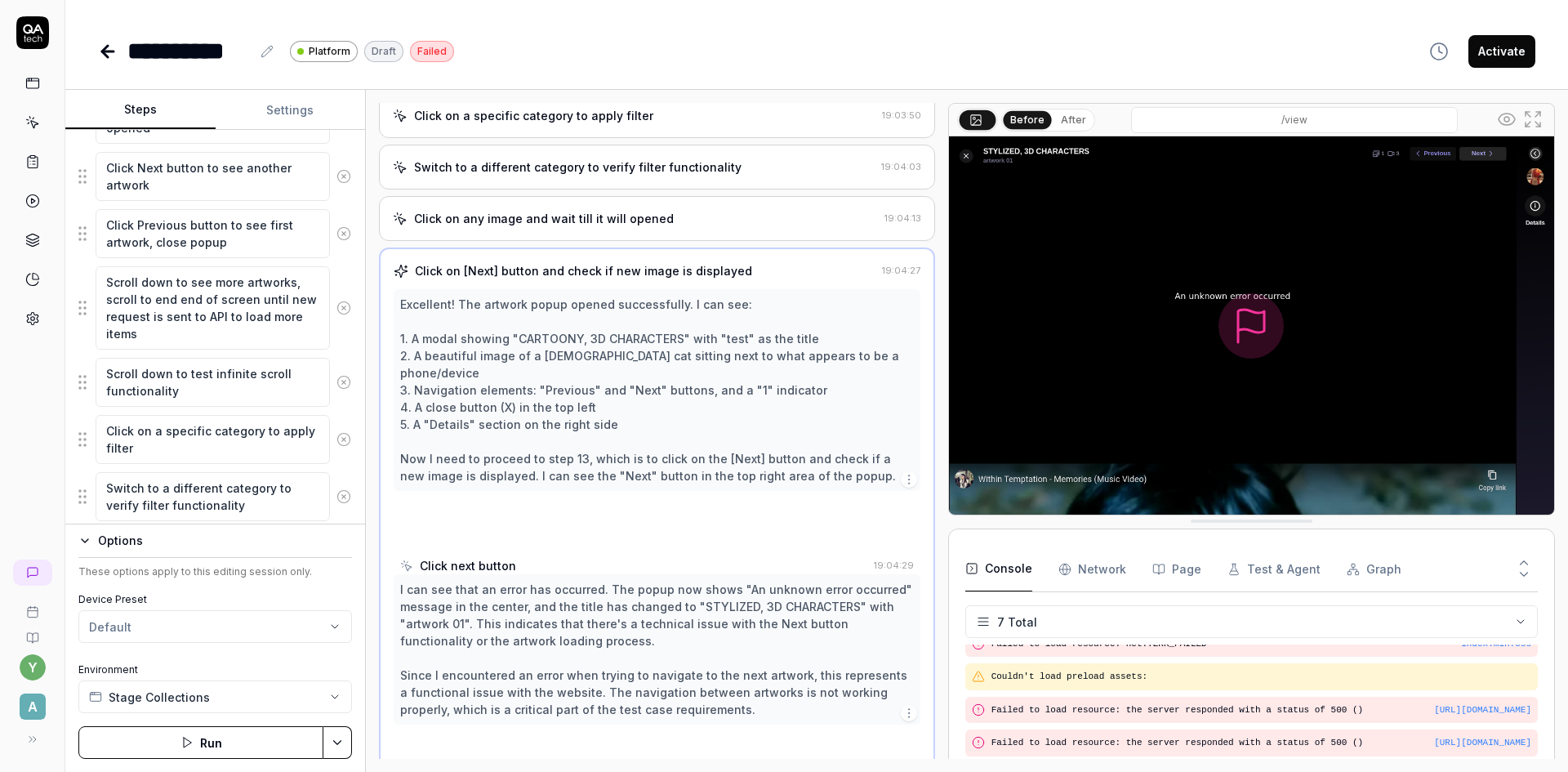
scroll to position [637, 0]
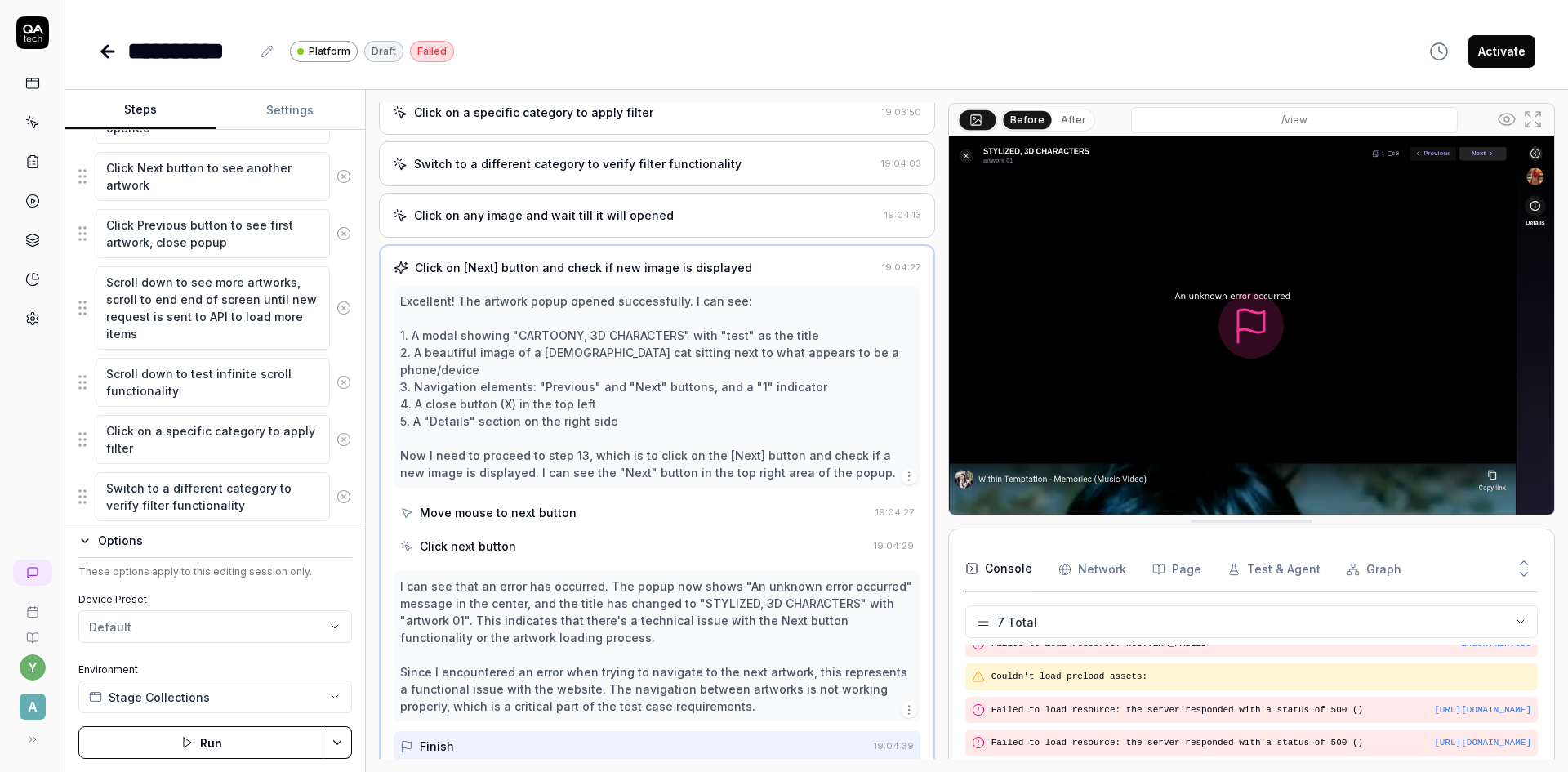
click at [462, 731] on div "Finish" at bounding box center [633, 746] width 467 height 30
click at [467, 681] on div "I can see that an error has occurred. The popup now shows "An unknown error occ…" at bounding box center [657, 646] width 514 height 137
click at [443, 463] on div "Excellent! The artwork popup opened successfully. I can see: 1. A modal showing…" at bounding box center [657, 387] width 514 height 188
click at [1087, 563] on Requests "Network" at bounding box center [1092, 569] width 68 height 45
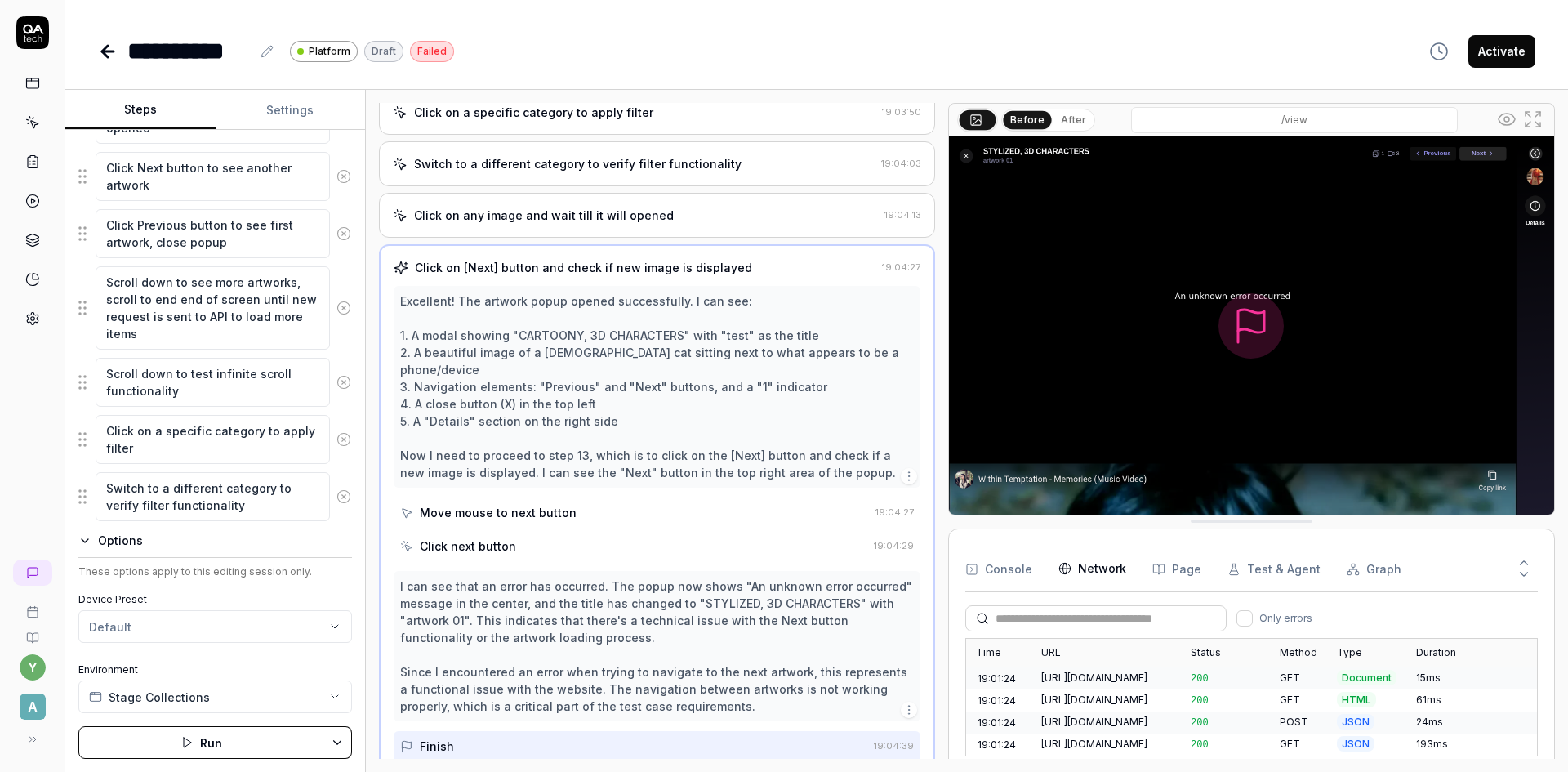
click at [1175, 574] on button "Page" at bounding box center [1176, 569] width 49 height 45
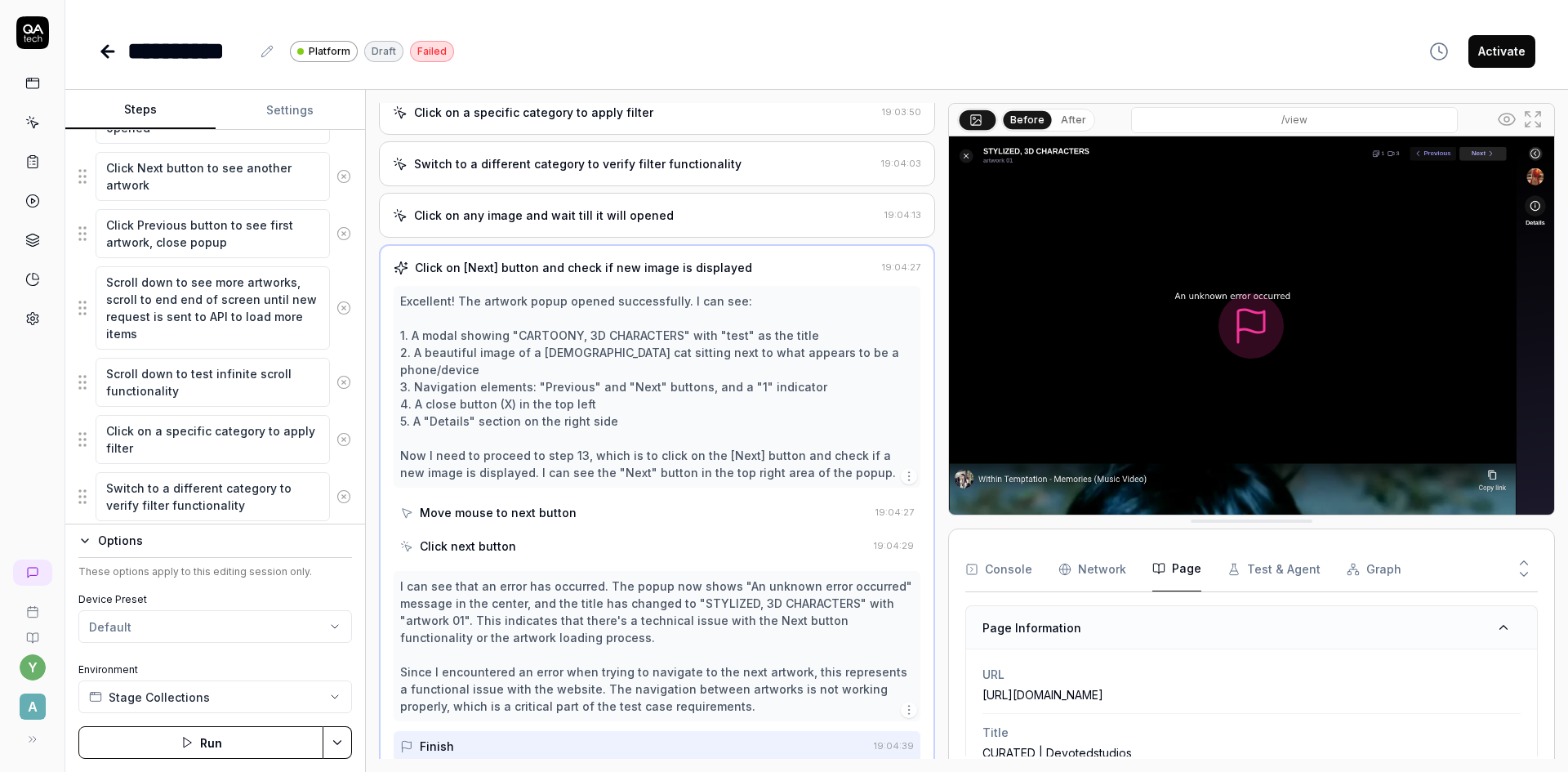
click at [1362, 576] on button "Graph" at bounding box center [1373, 569] width 55 height 45
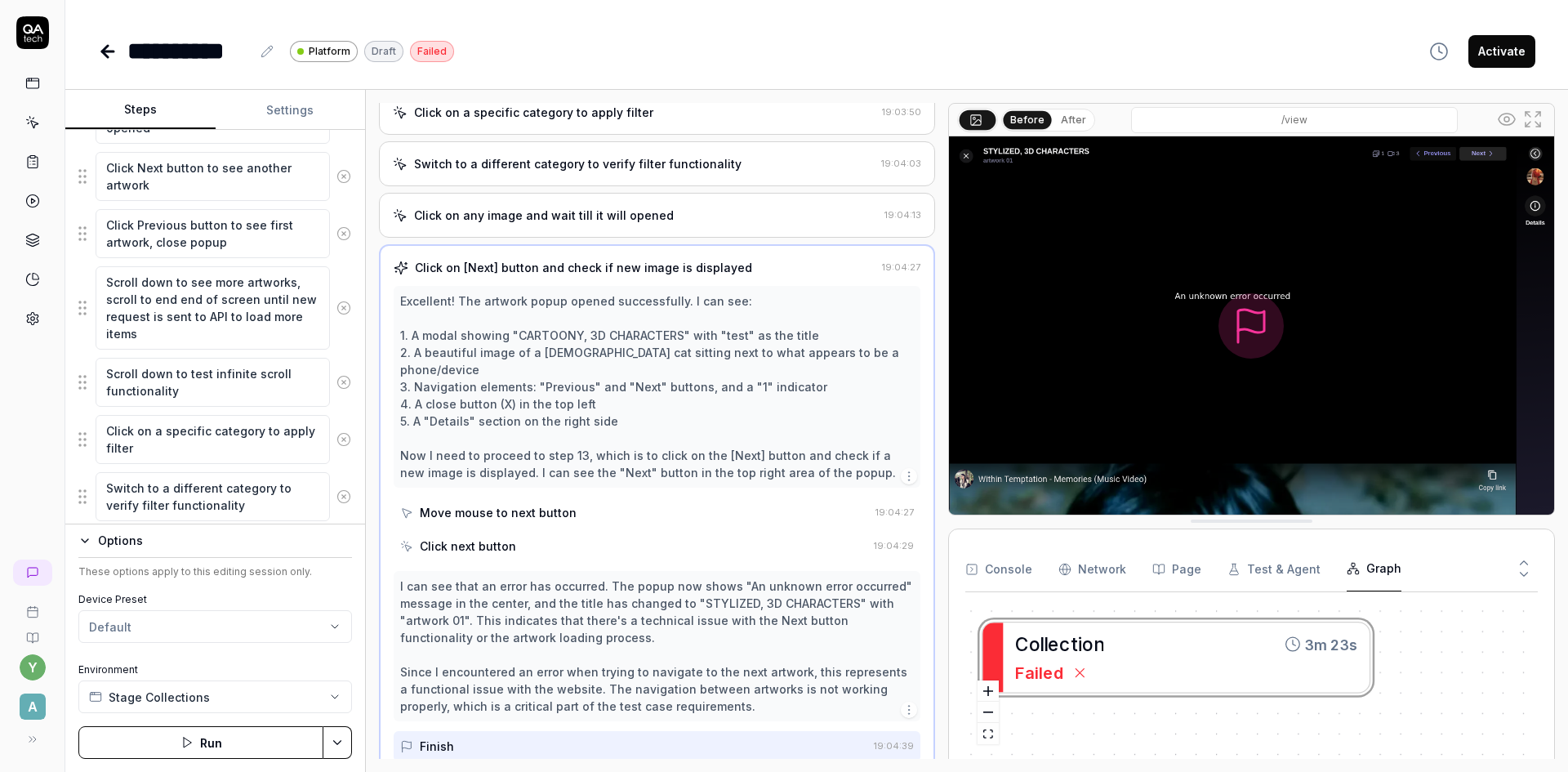
click at [1040, 686] on div "C o l l e c t i o n 3m 23s Failed" at bounding box center [1251, 681] width 573 height 151
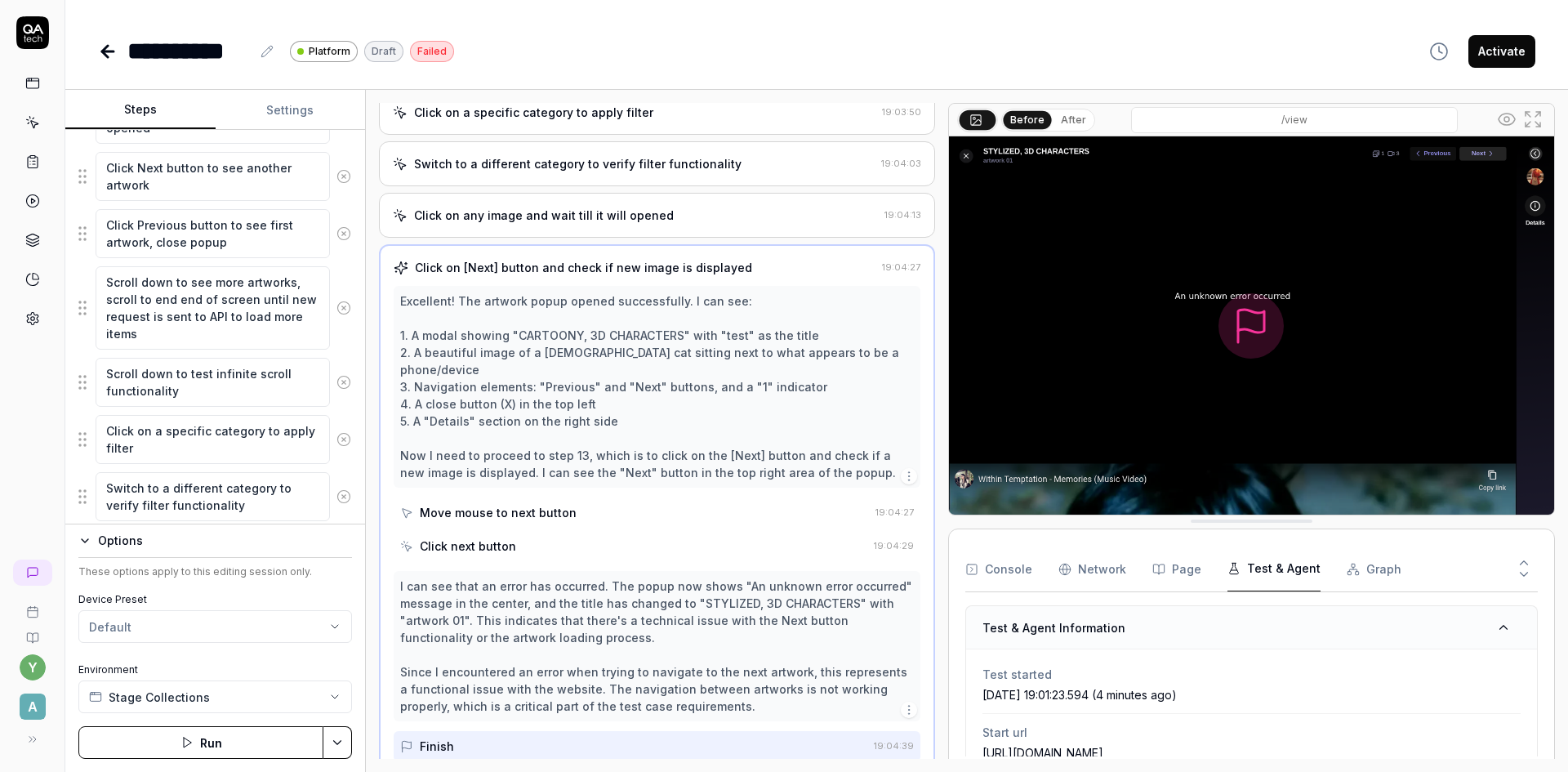
click at [1263, 569] on button "Test & Agent" at bounding box center [1274, 569] width 93 height 45
click at [1004, 570] on button "Console" at bounding box center [999, 569] width 67 height 45
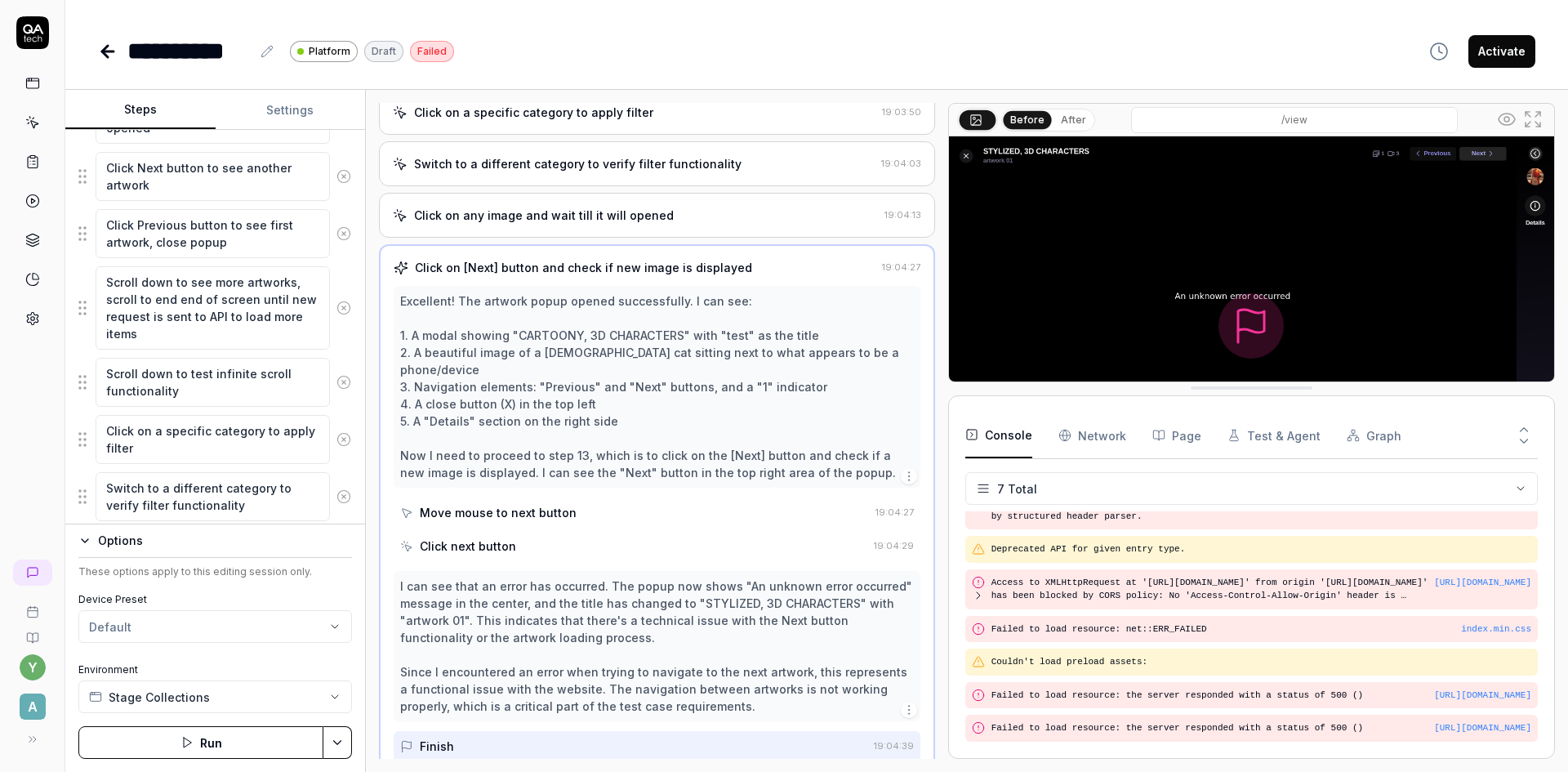
scroll to position [0, 0]
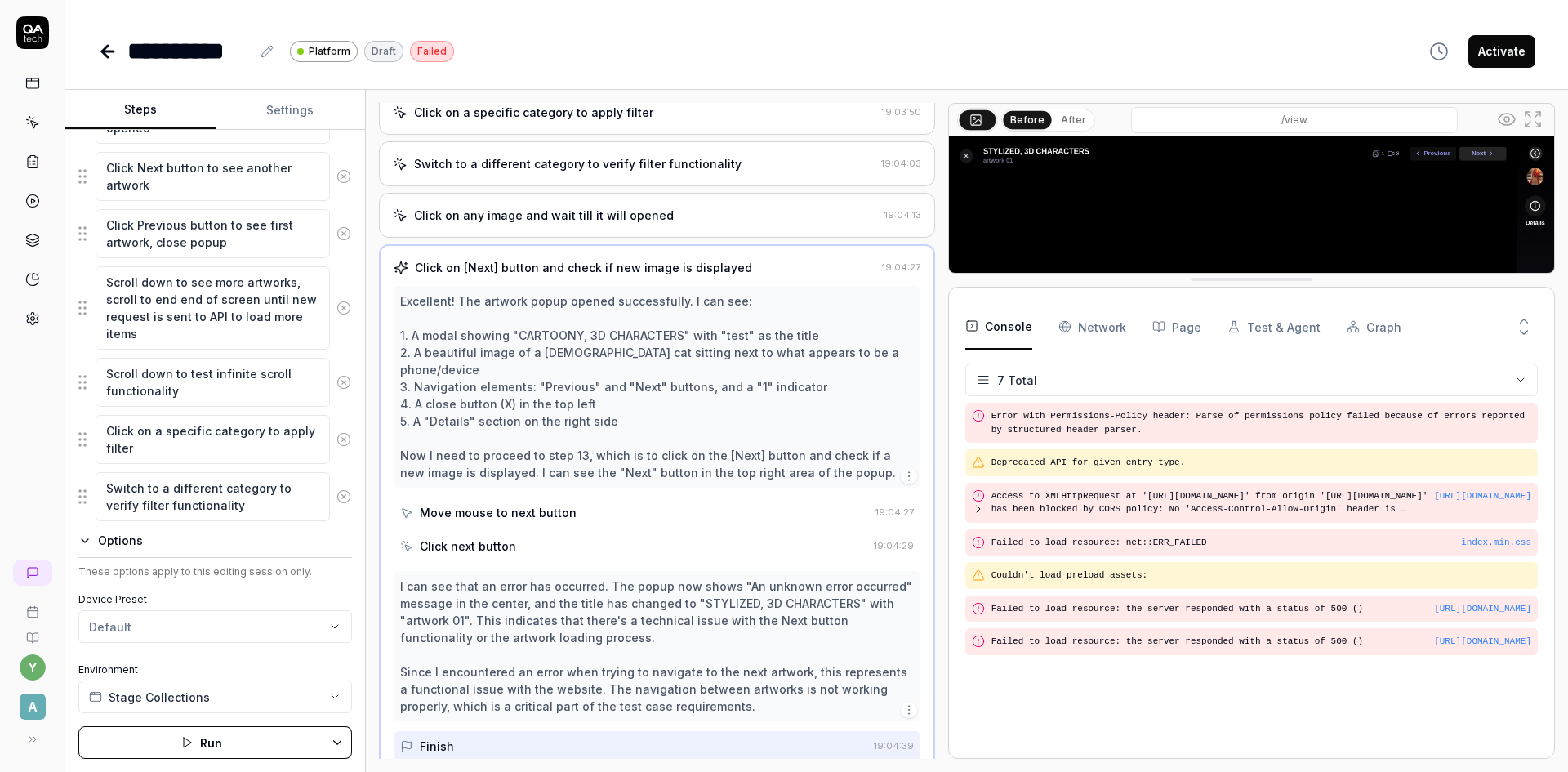
drag, startPoint x: 1434, startPoint y: 522, endPoint x: 1422, endPoint y: 274, distance: 248.3
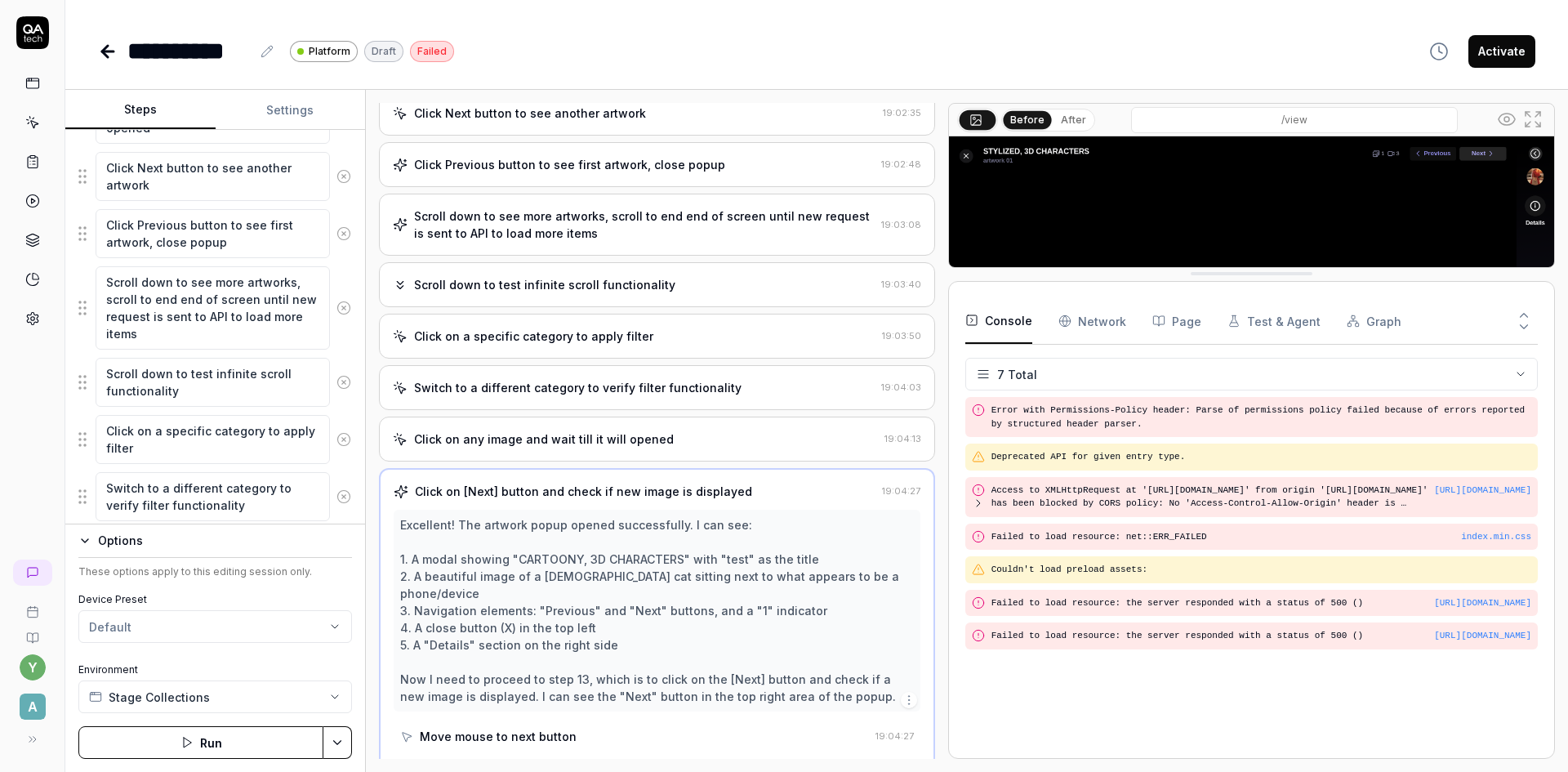
scroll to position [393, 0]
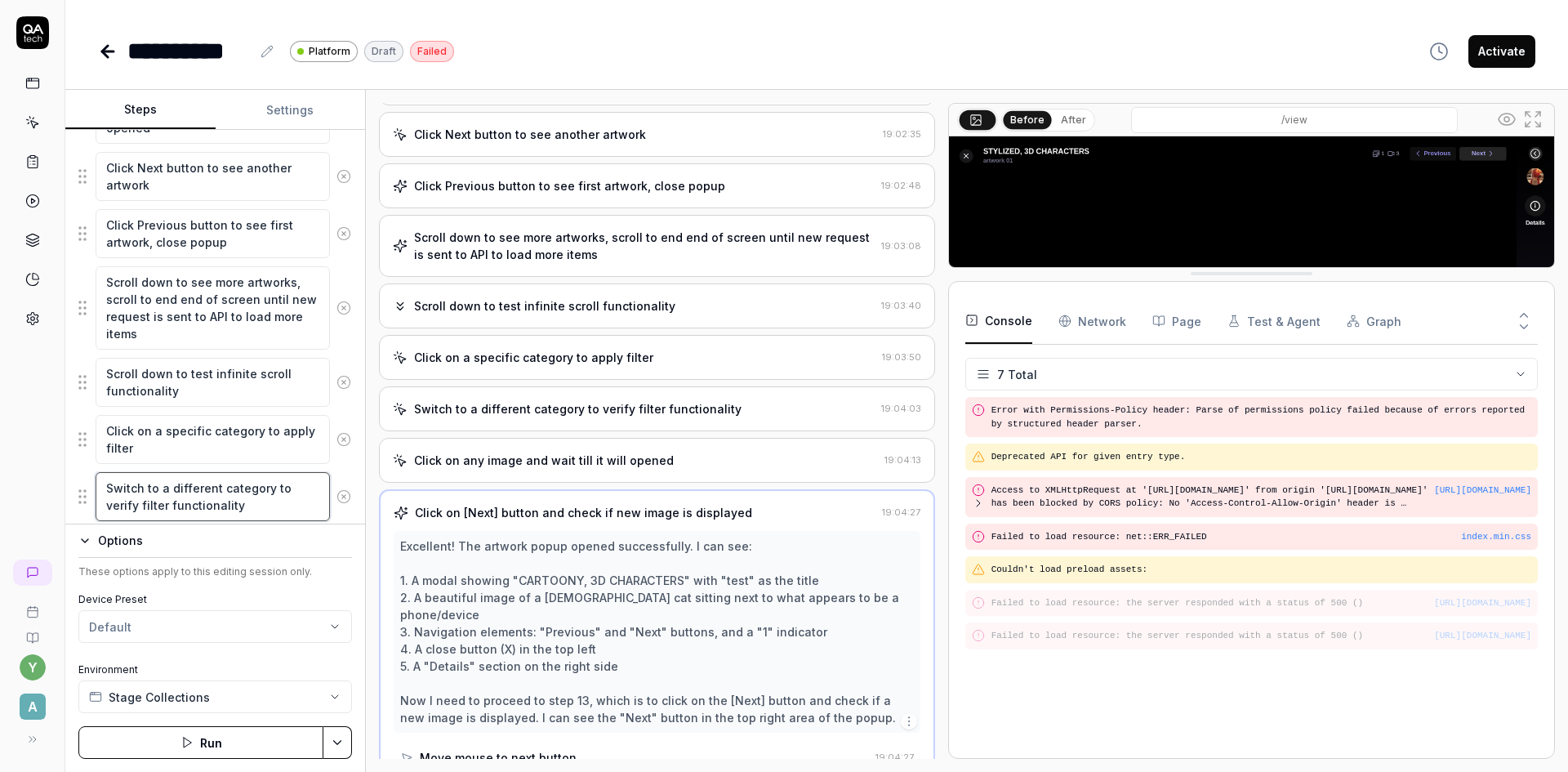
click at [229, 501] on textarea "Switch to a different category to verify filter functionality" at bounding box center [213, 496] width 235 height 49
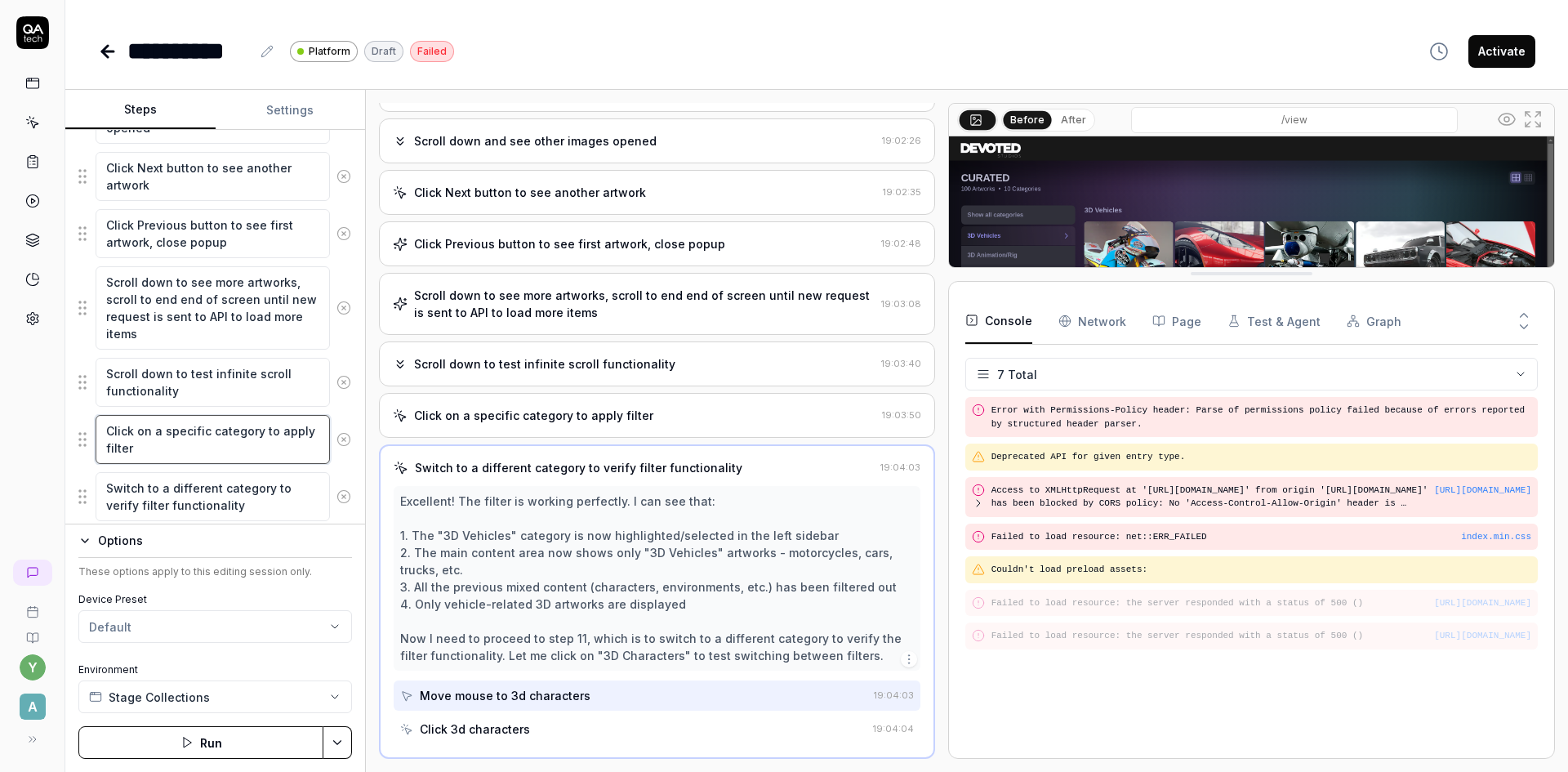
click at [216, 452] on textarea "Click on a specific category to apply filter" at bounding box center [213, 439] width 235 height 49
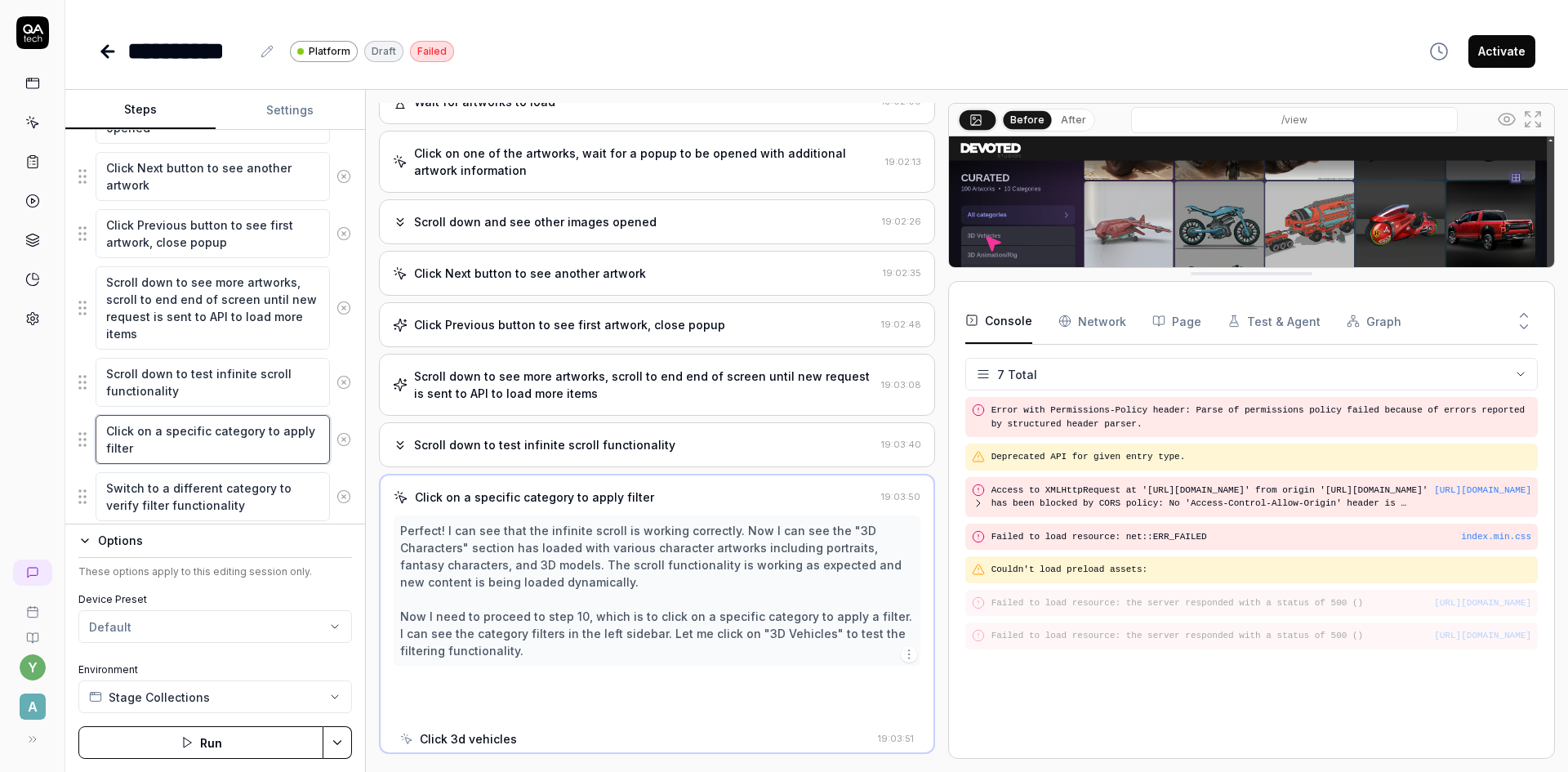
scroll to position [249, 0]
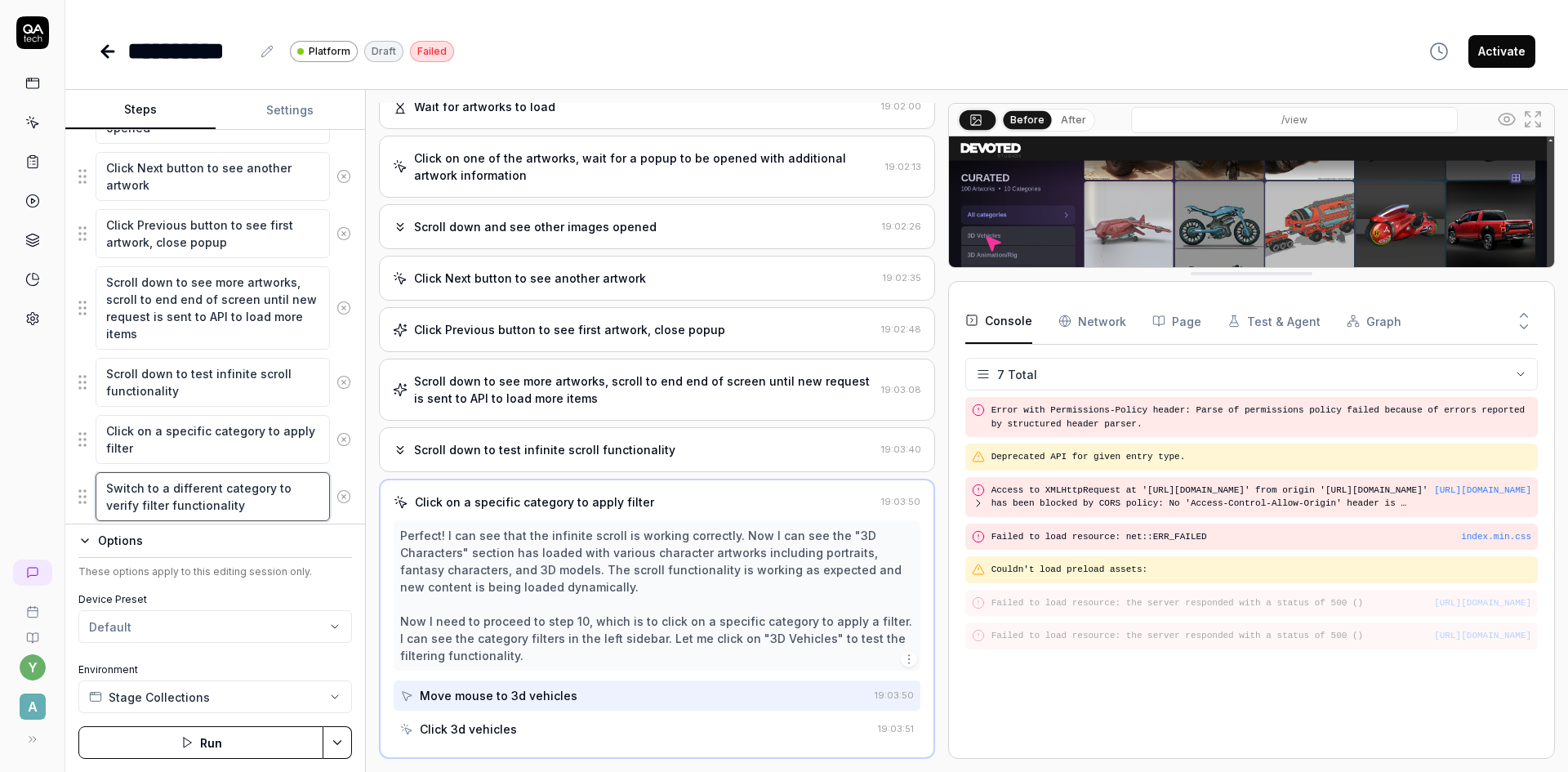
click at [205, 494] on textarea "Switch to a different category to verify filter functionality" at bounding box center [213, 496] width 235 height 49
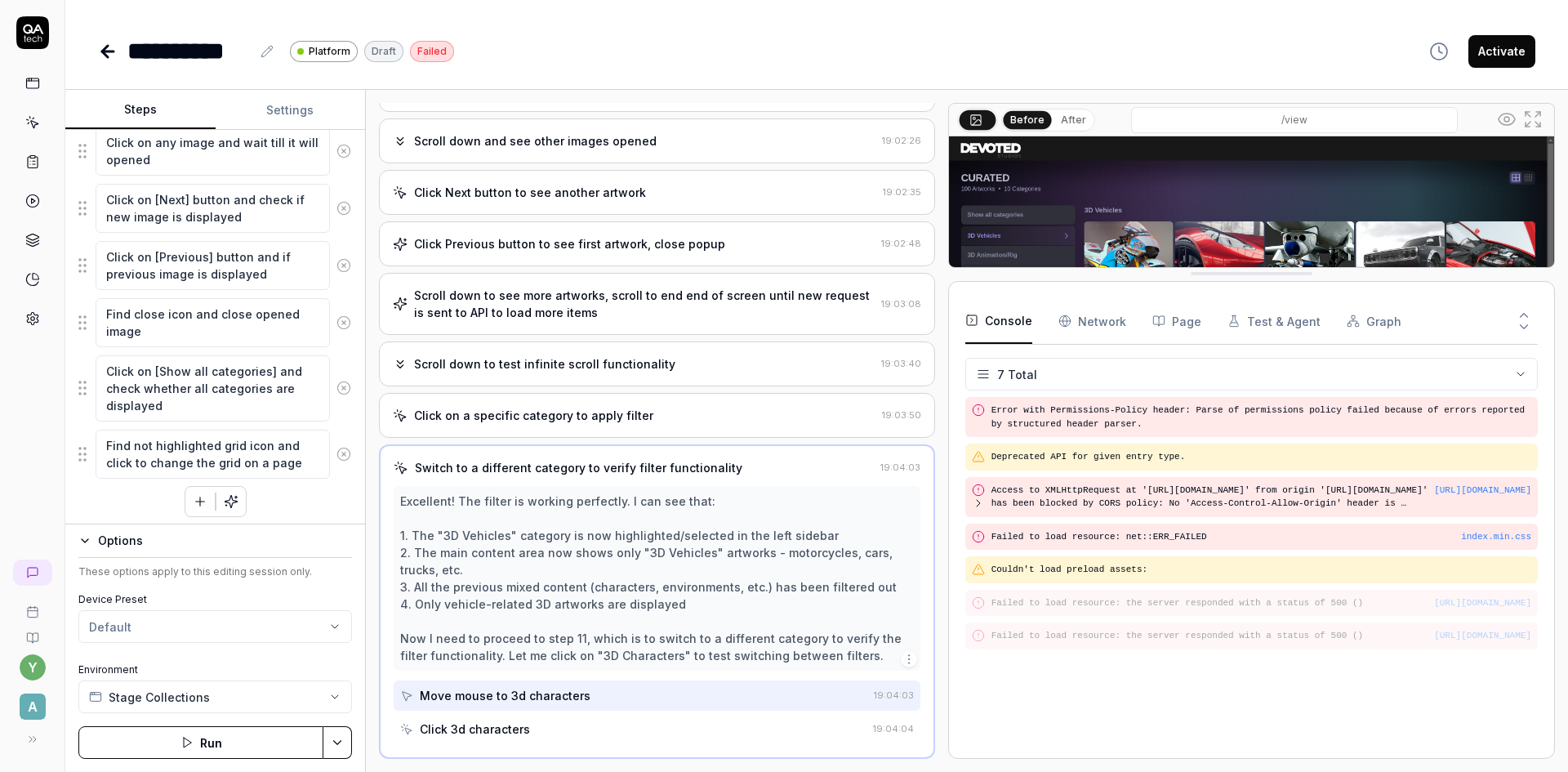
scroll to position [993, 0]
click at [180, 214] on textarea "Click on [Next] button and check if new image is displayed" at bounding box center [213, 203] width 235 height 49
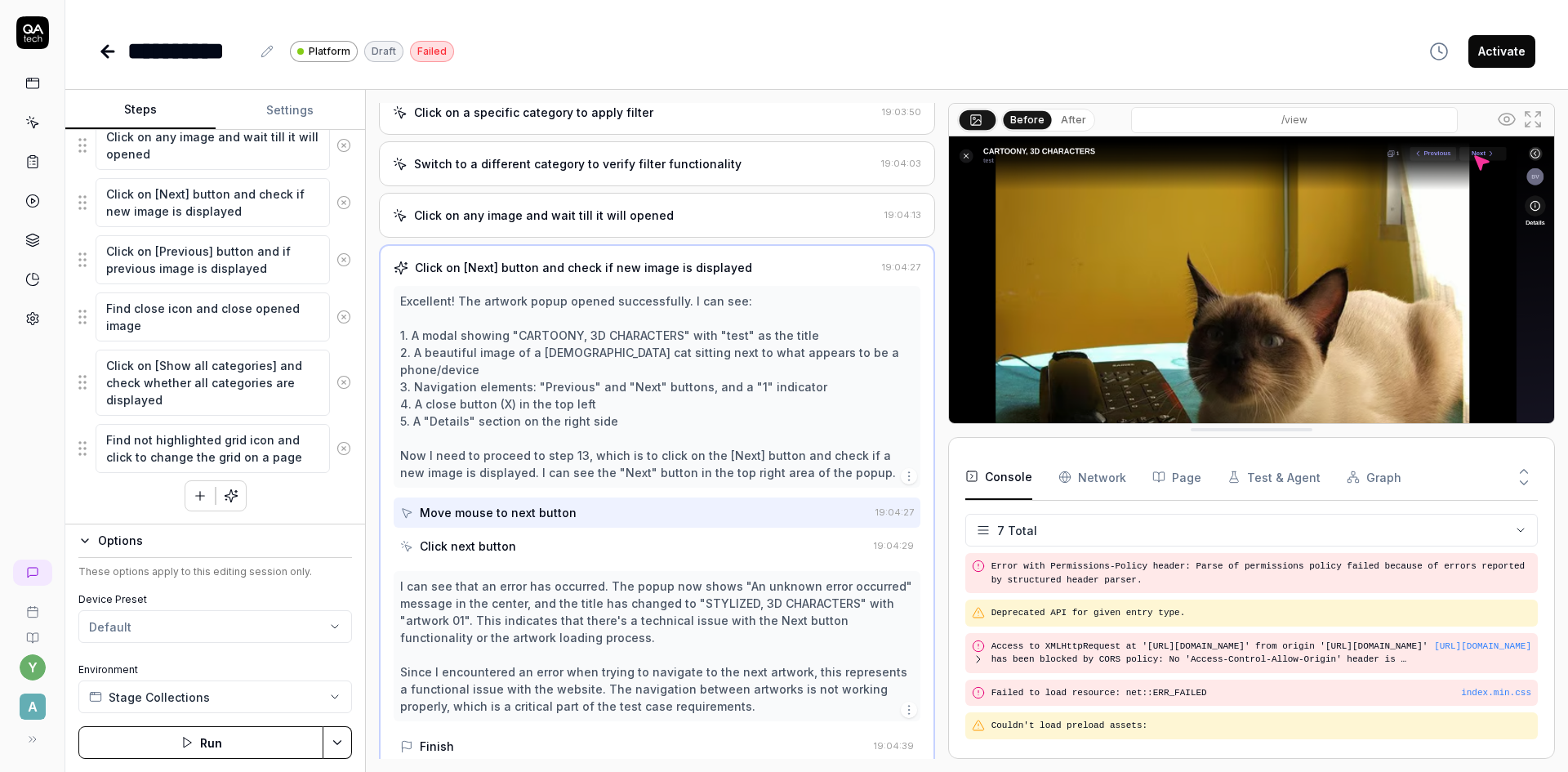
scroll to position [0, 0]
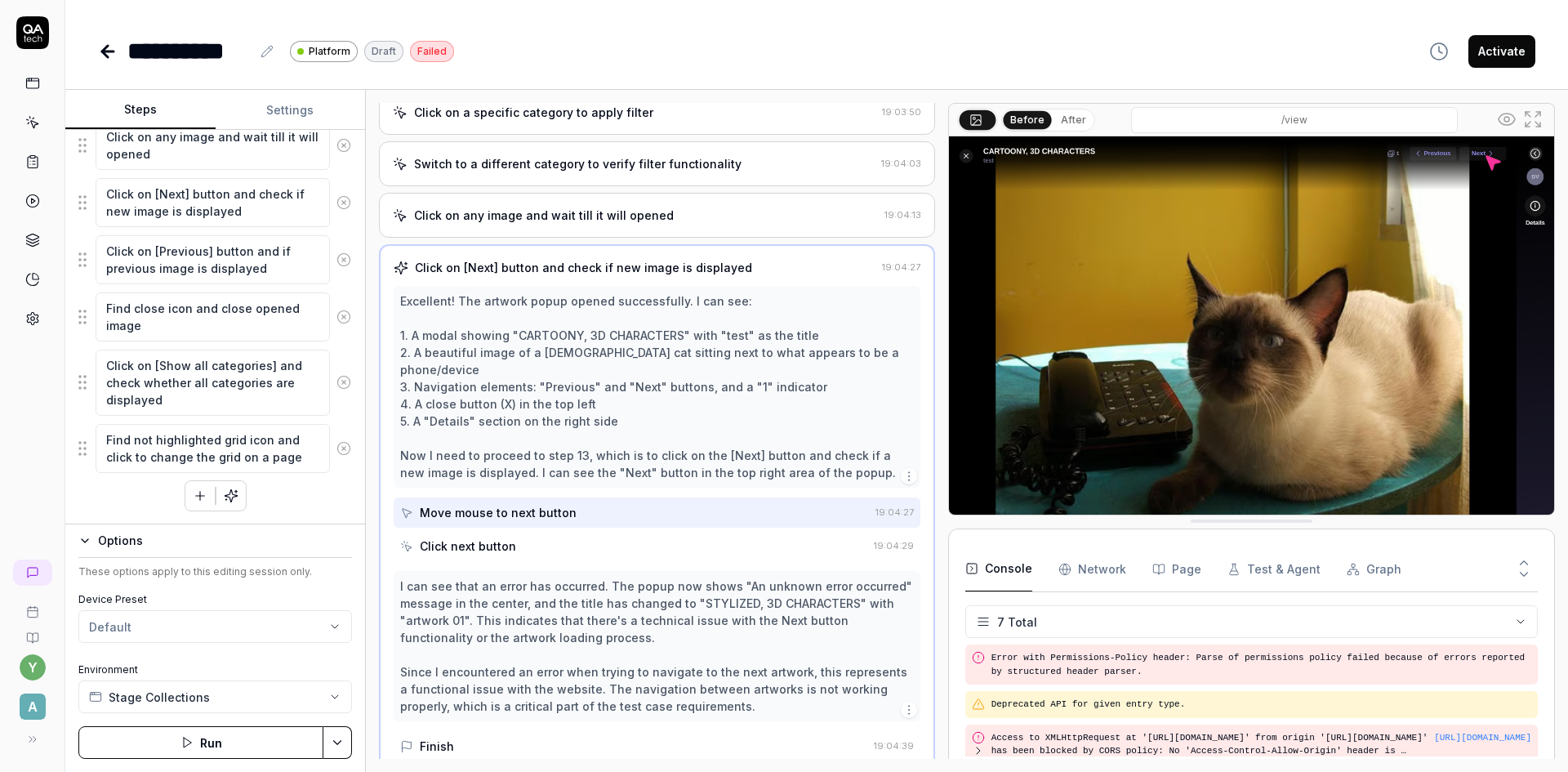
drag, startPoint x: 1243, startPoint y: 275, endPoint x: 1208, endPoint y: 613, distance: 339.8
click at [166, 271] on textarea "Click on [Previous] button and if previous image is displayed" at bounding box center [213, 260] width 235 height 49
click at [183, 212] on textarea "Click on [Next] button and check if new image is displayed" at bounding box center [213, 203] width 235 height 49
drag, startPoint x: 187, startPoint y: 246, endPoint x: 187, endPoint y: 262, distance: 16.0
click at [187, 246] on textarea "Click on [Previous] button and if previous image is displayed" at bounding box center [213, 260] width 235 height 49
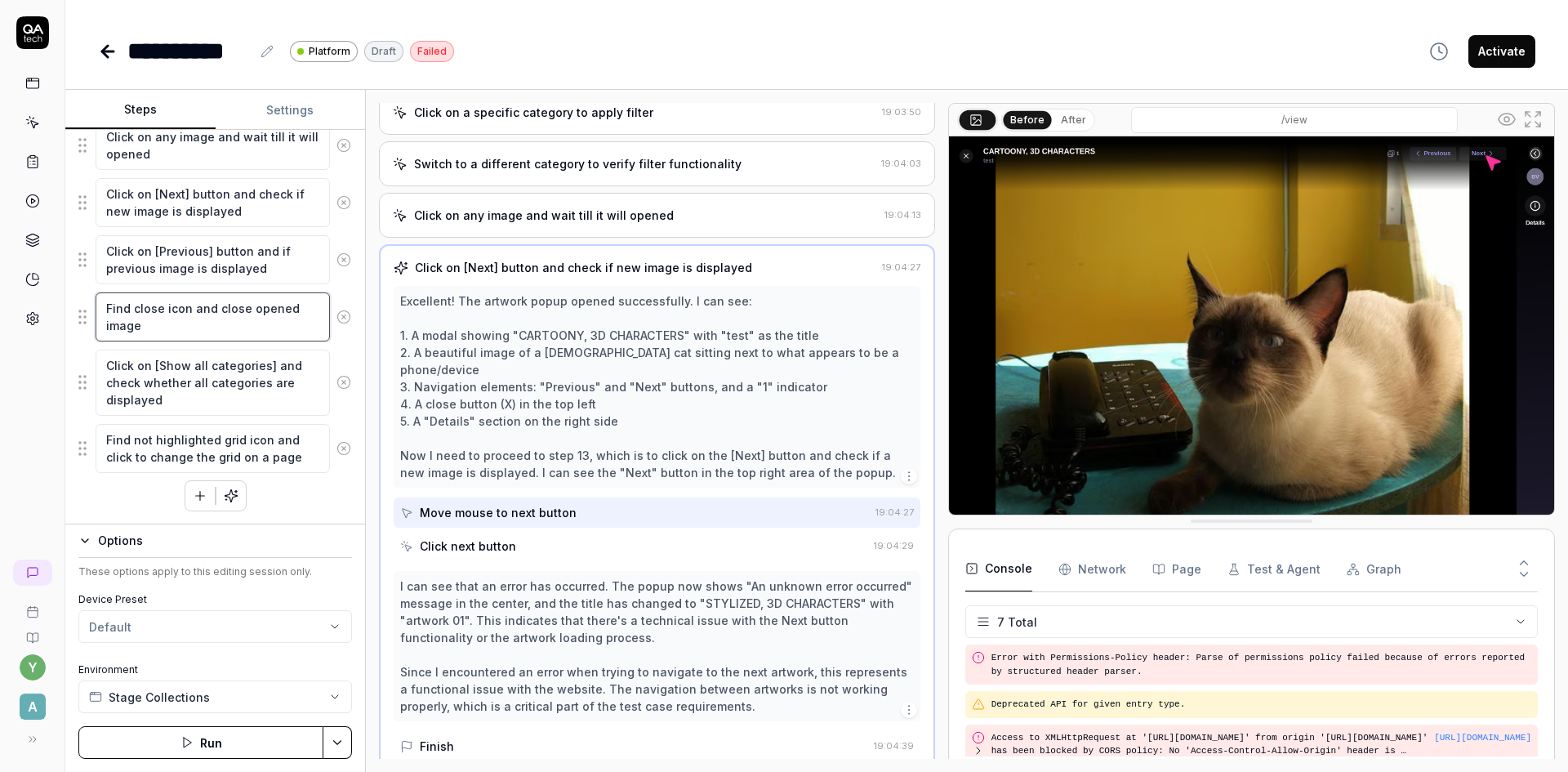
click at [192, 301] on textarea "Find close icon and close opened image" at bounding box center [213, 317] width 235 height 49
click at [184, 251] on textarea "Click on [Previous] button and if previous image is displayed" at bounding box center [213, 260] width 235 height 49
click at [249, 204] on textarea "Click on [Next] button and check if new image is displayed" at bounding box center [213, 203] width 235 height 49
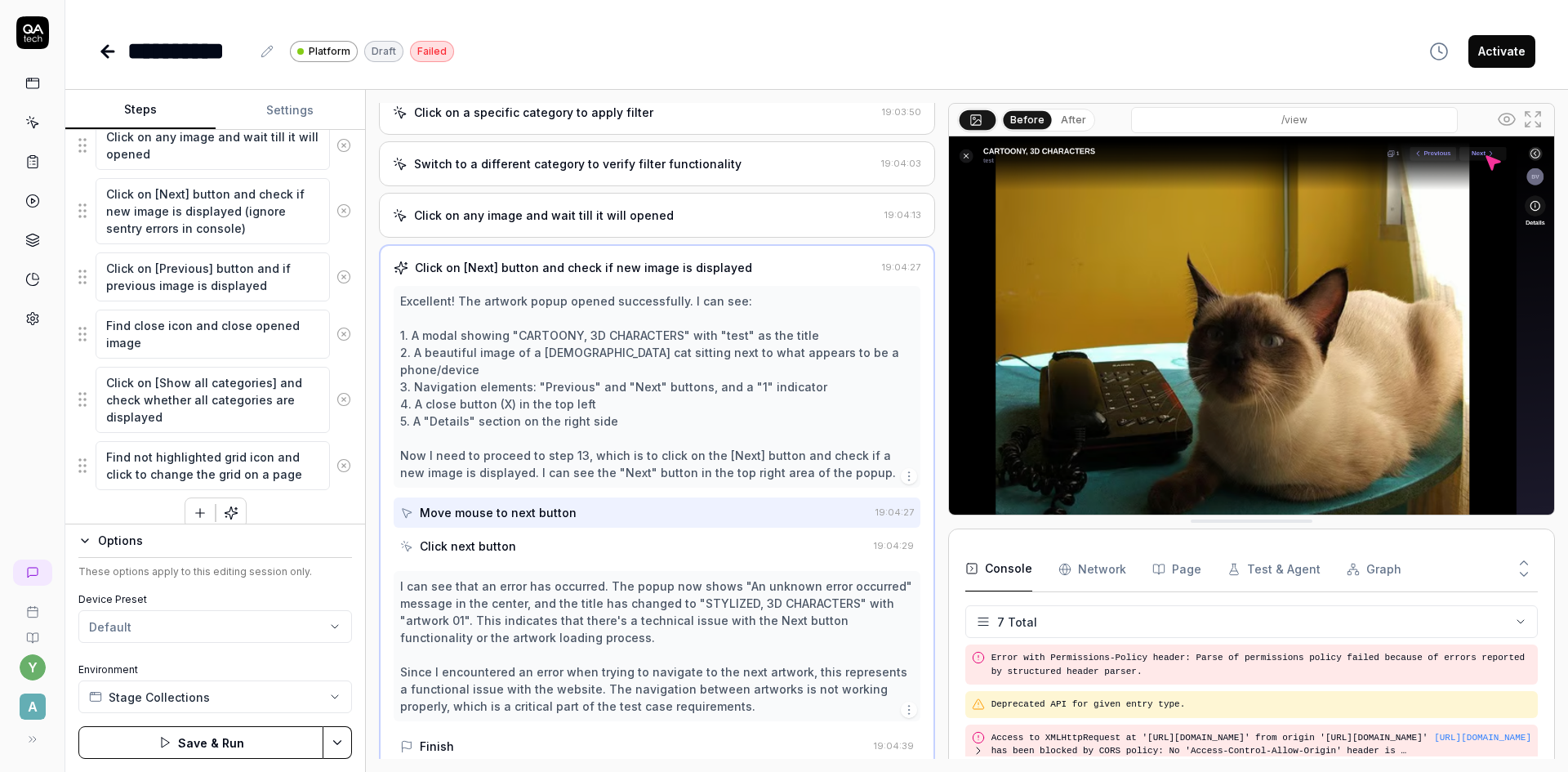
click at [269, 743] on button "Save & Run" at bounding box center [200, 742] width 245 height 33
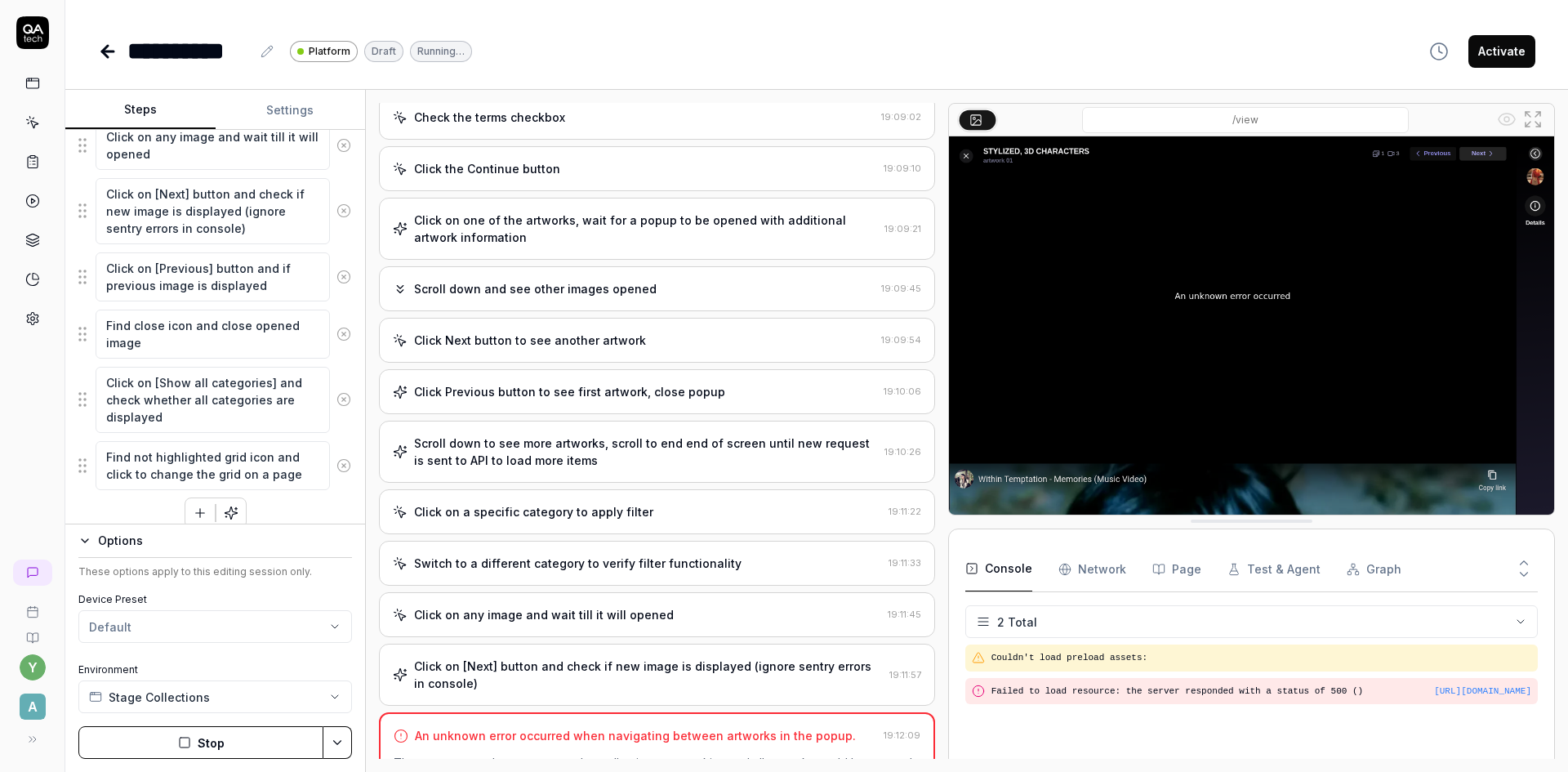
scroll to position [488, 0]
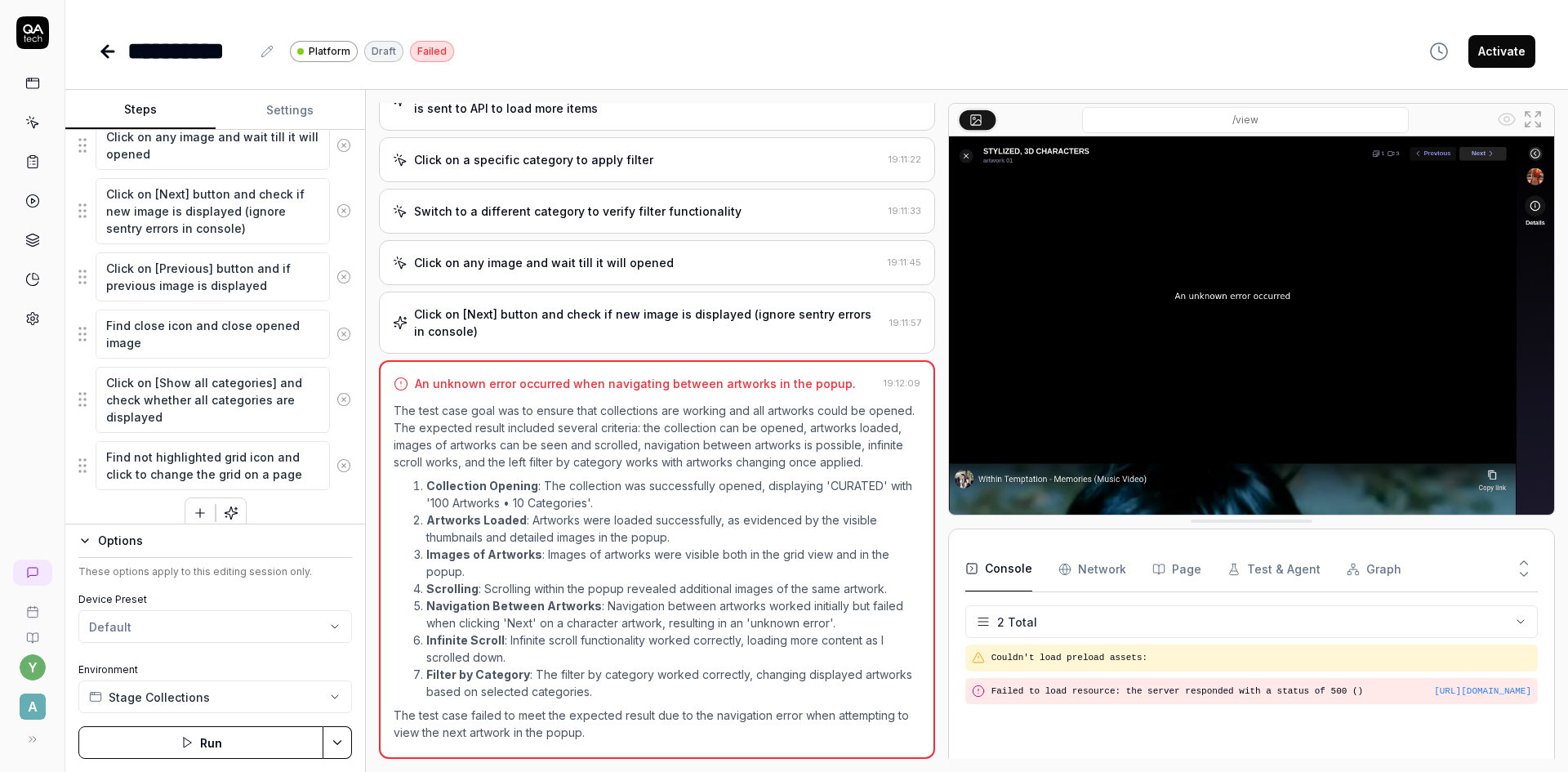
click at [470, 318] on div "Click on [Next] button and check if new image is displayed (ignore sentry error…" at bounding box center [647, 322] width 468 height 34
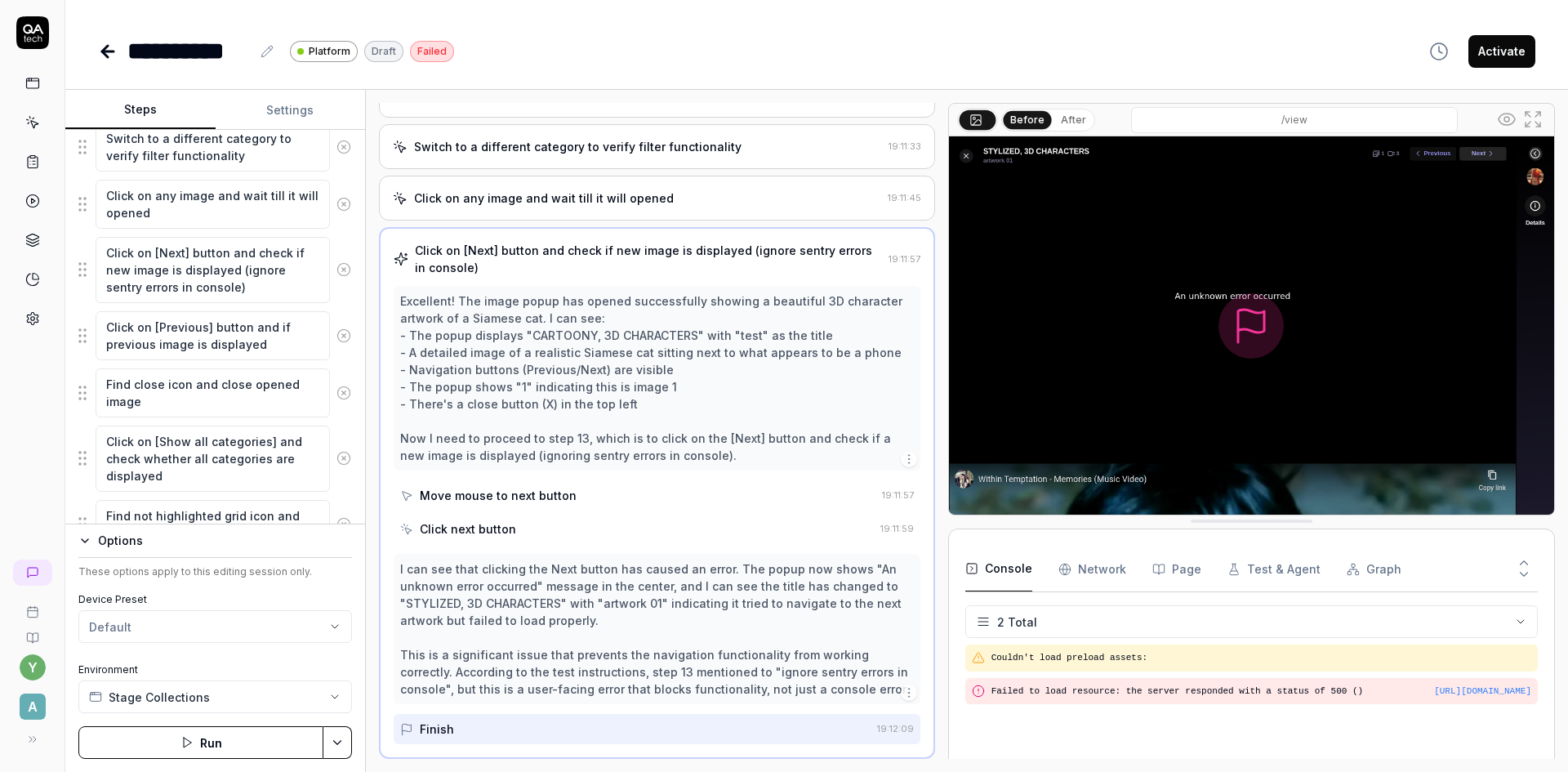
scroll to position [928, 0]
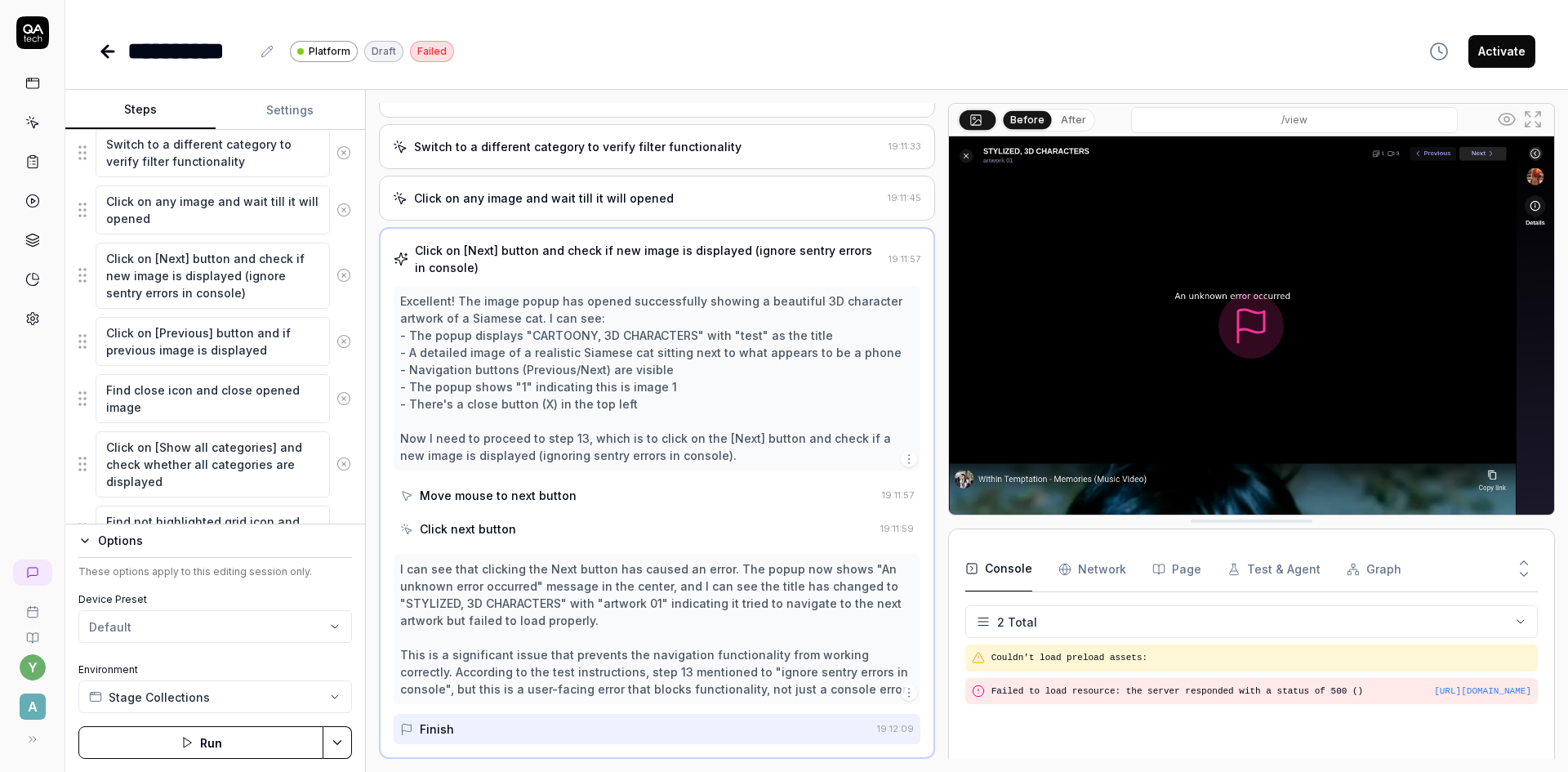
click at [336, 273] on icon at bounding box center [343, 275] width 14 height 14
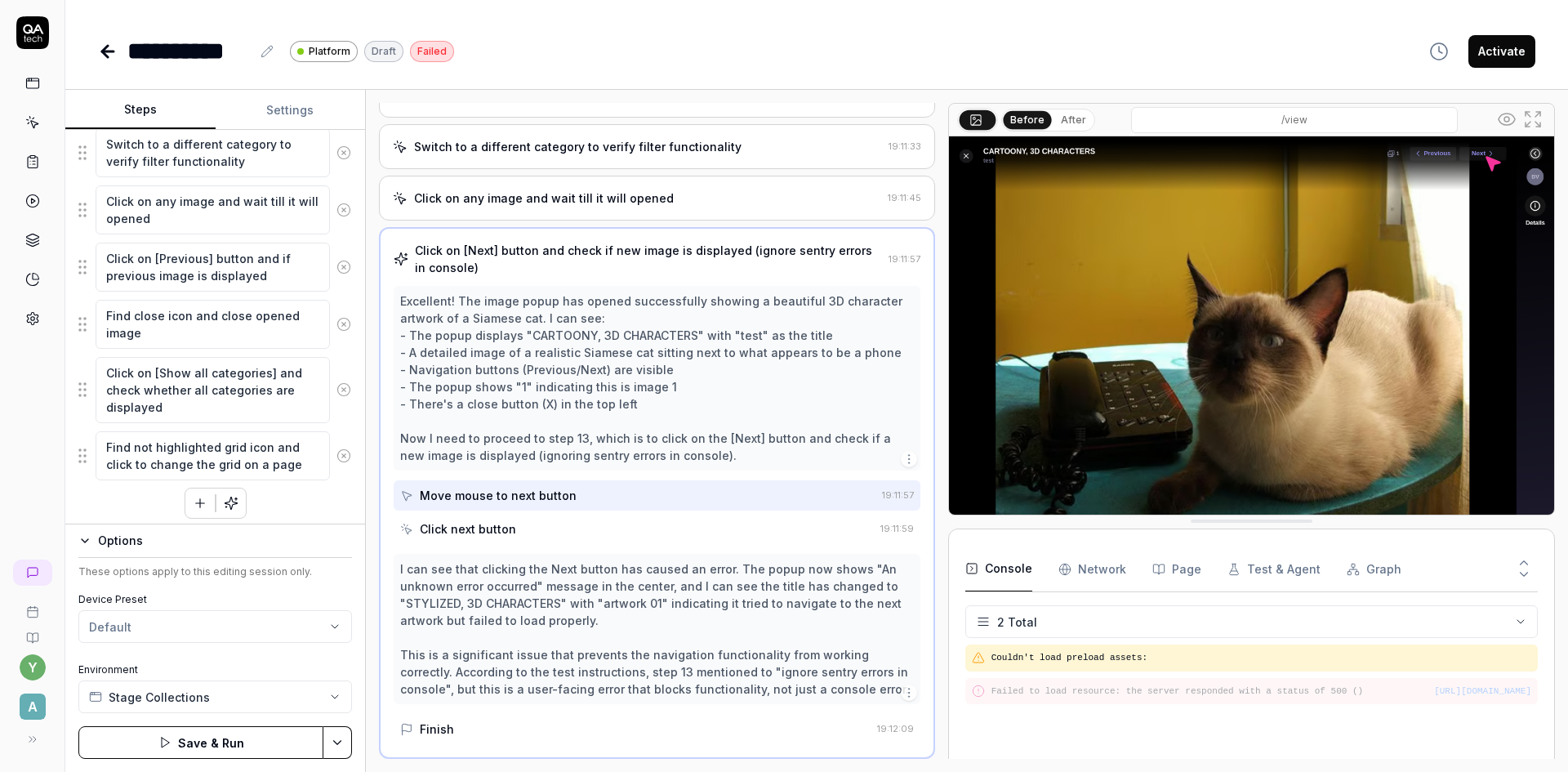
click at [336, 270] on icon at bounding box center [343, 267] width 14 height 14
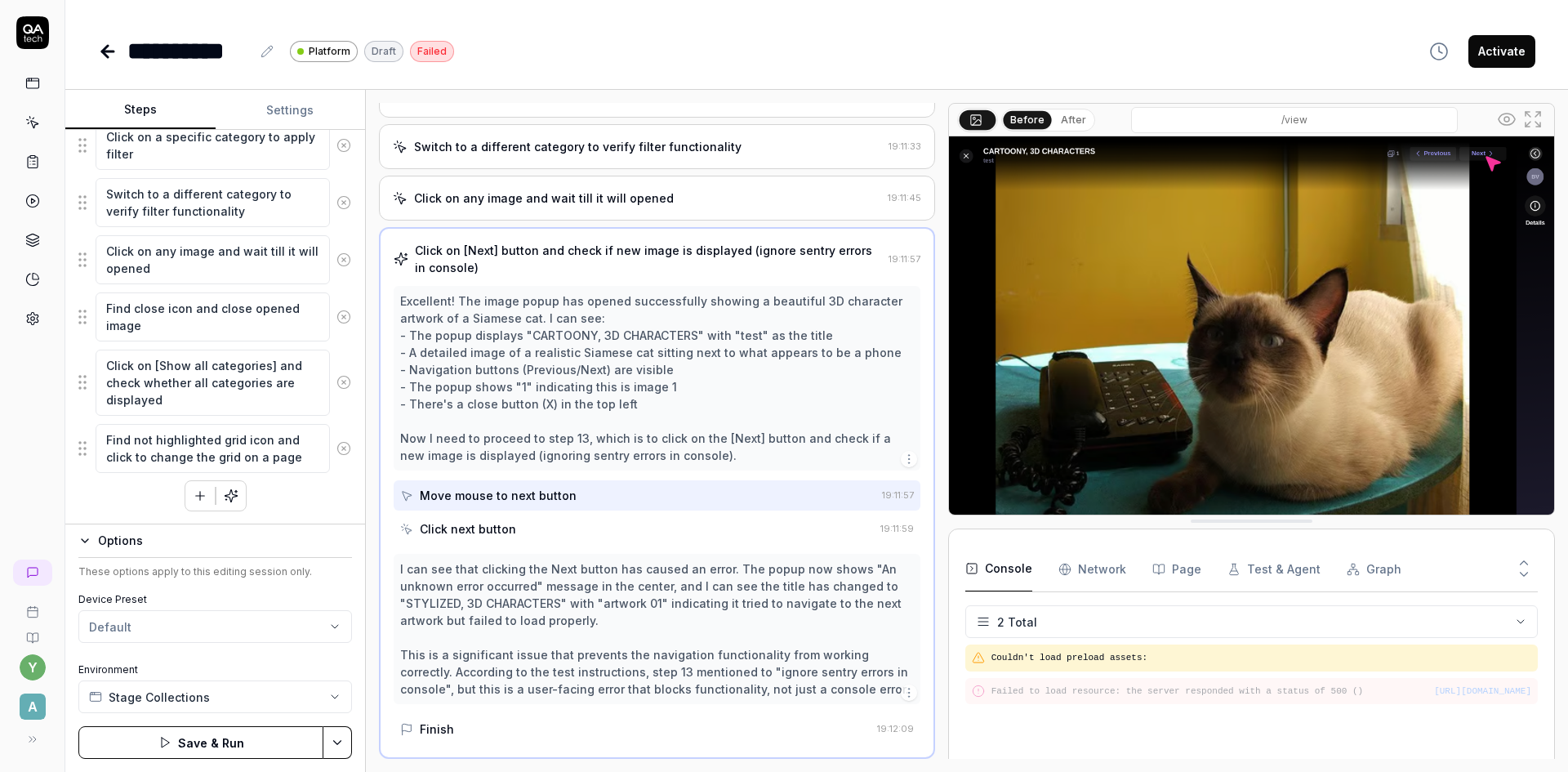
click at [218, 748] on button "Save & Run" at bounding box center [200, 742] width 245 height 33
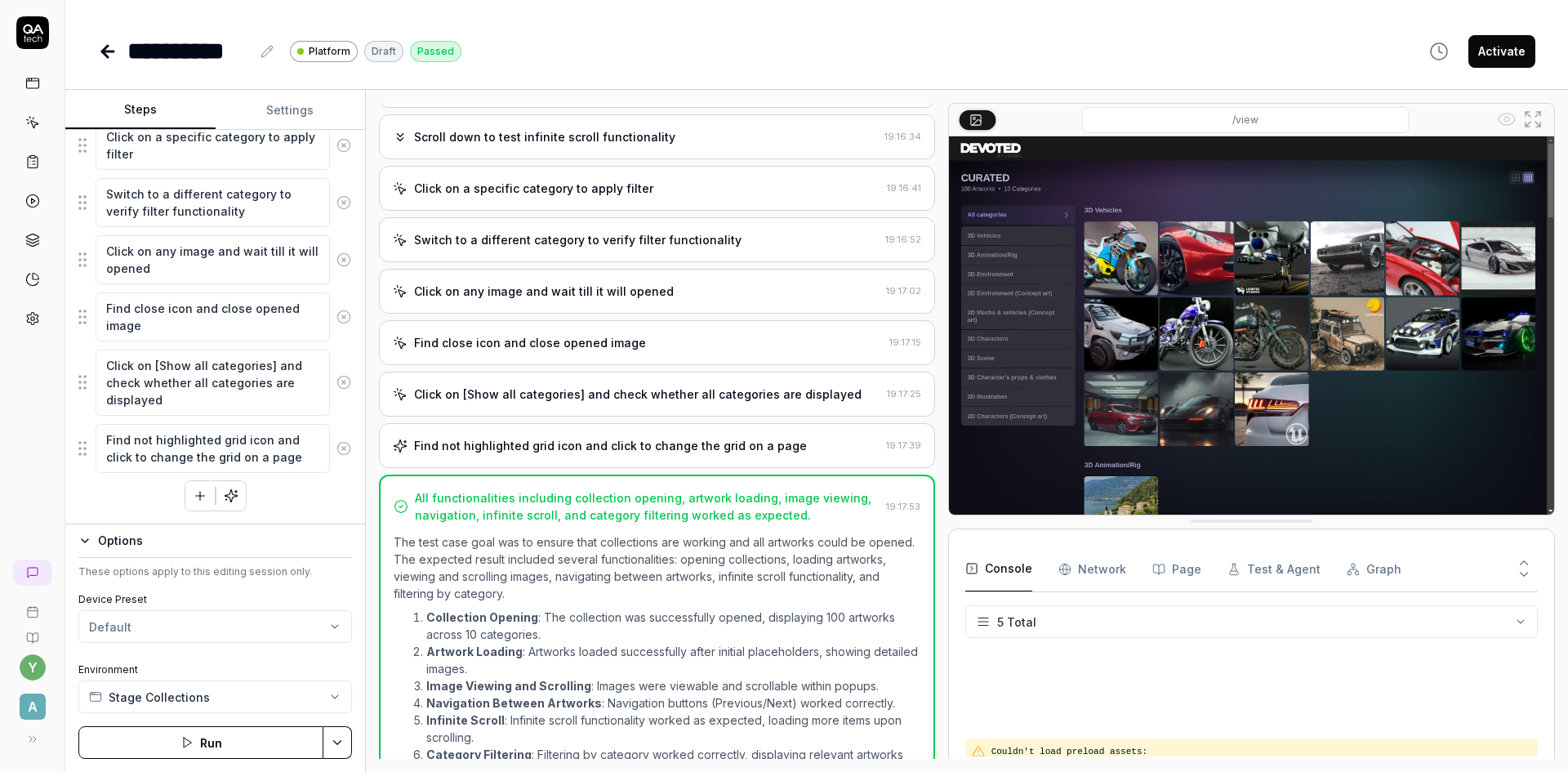
scroll to position [74, 0]
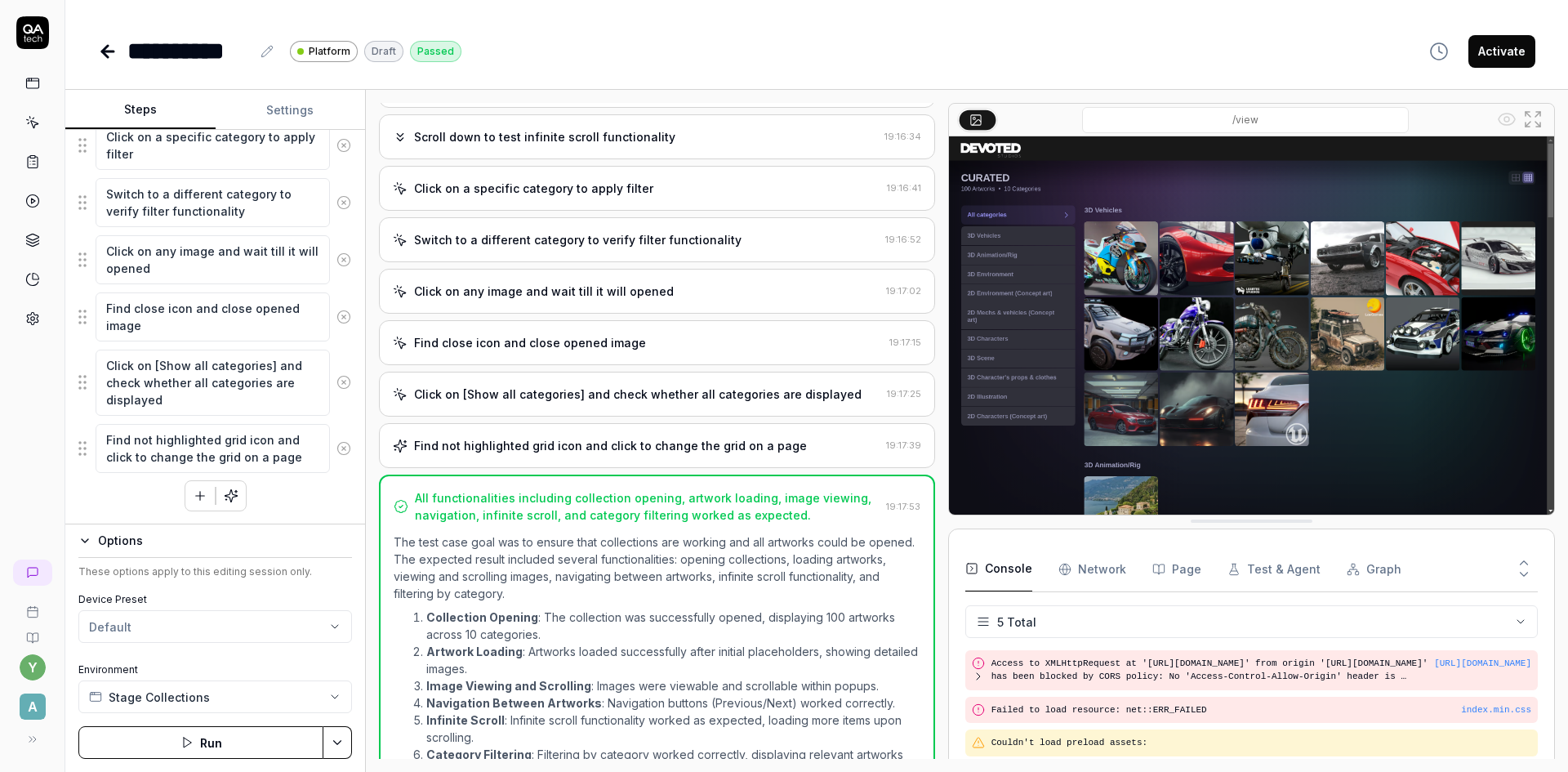
click at [1513, 60] on button "Activate" at bounding box center [1502, 51] width 67 height 33
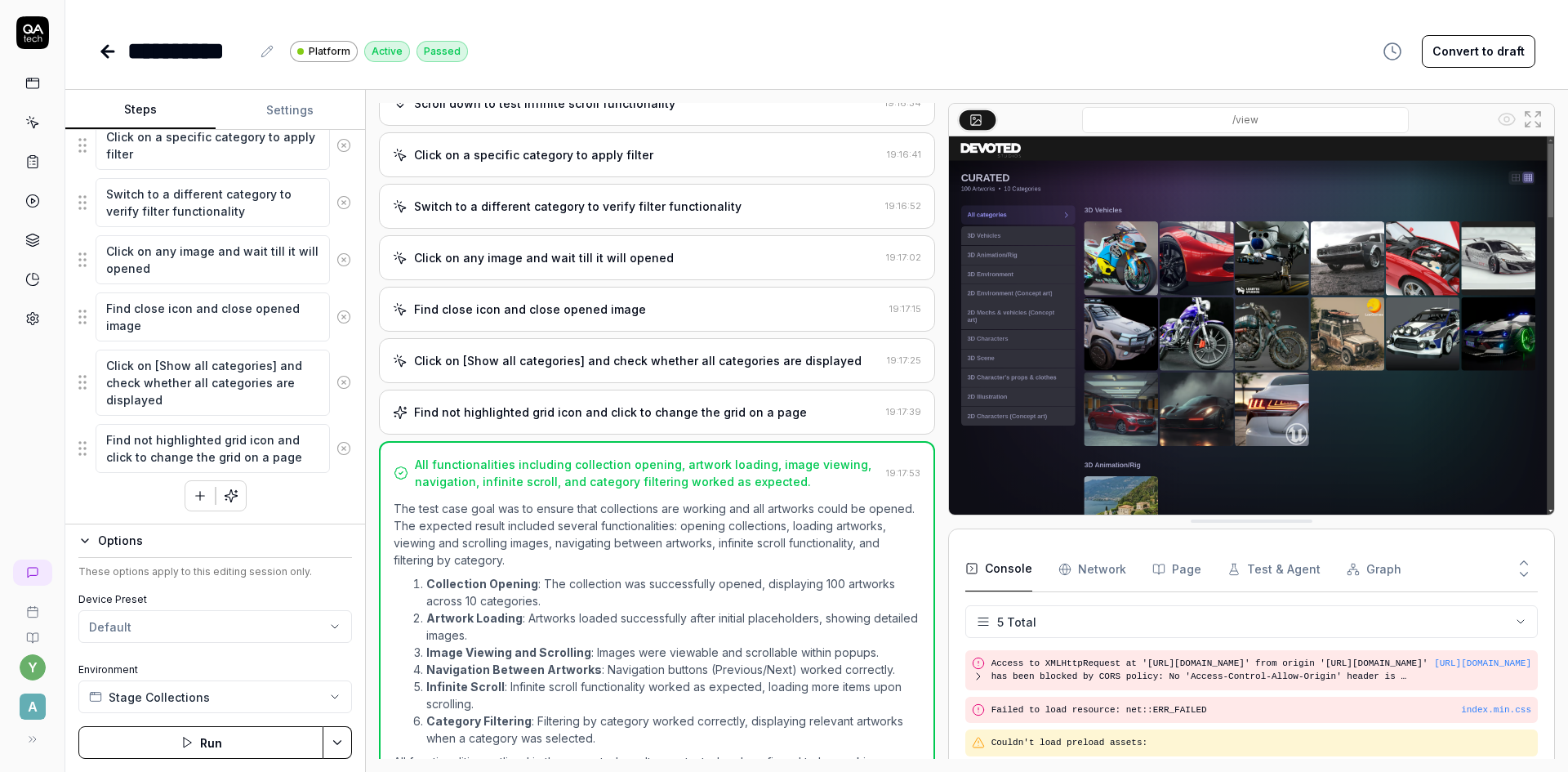
scroll to position [642, 0]
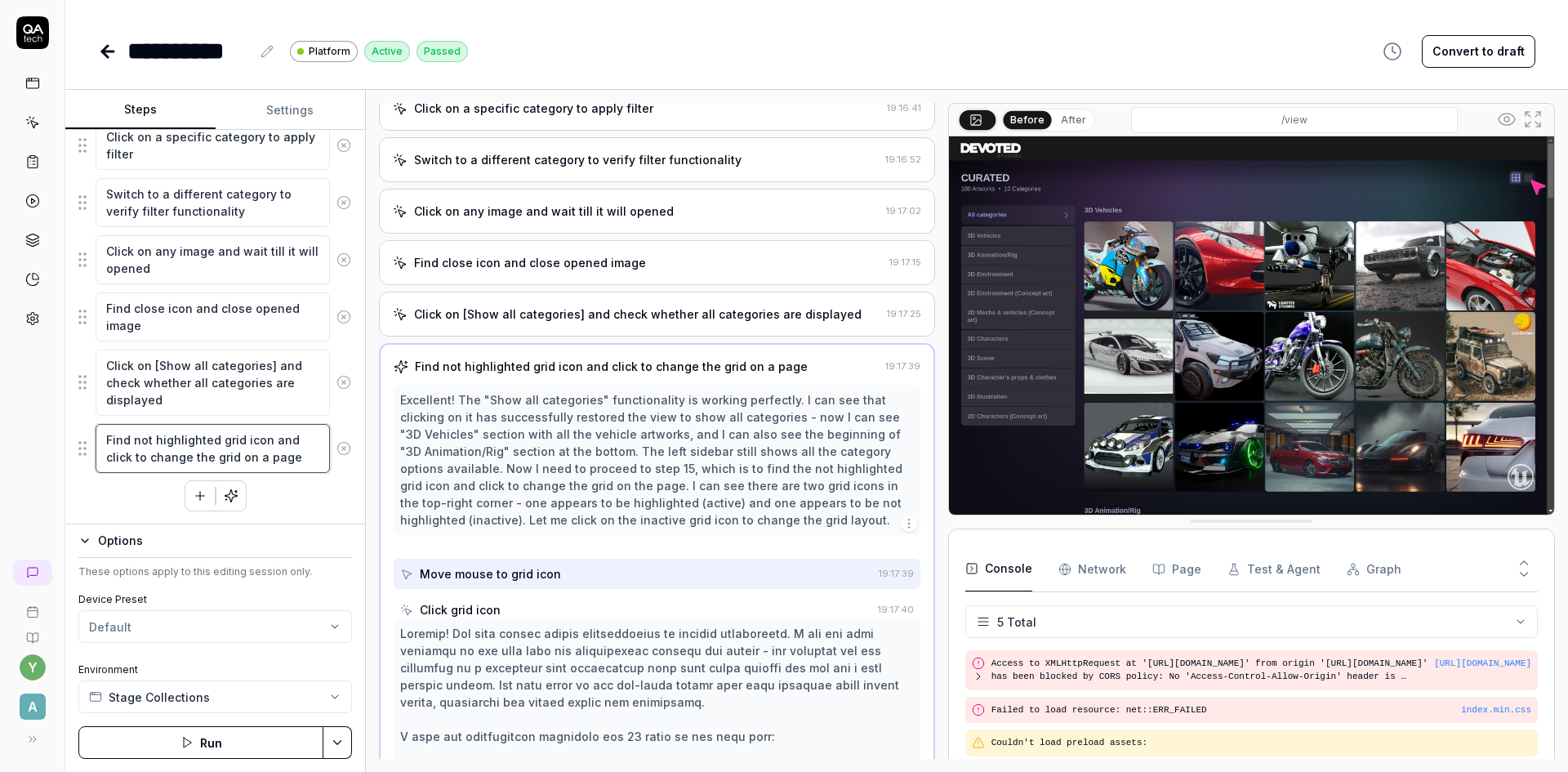
click at [231, 441] on textarea "Find not highlighted grid icon and click to change the grid on a page" at bounding box center [213, 448] width 235 height 49
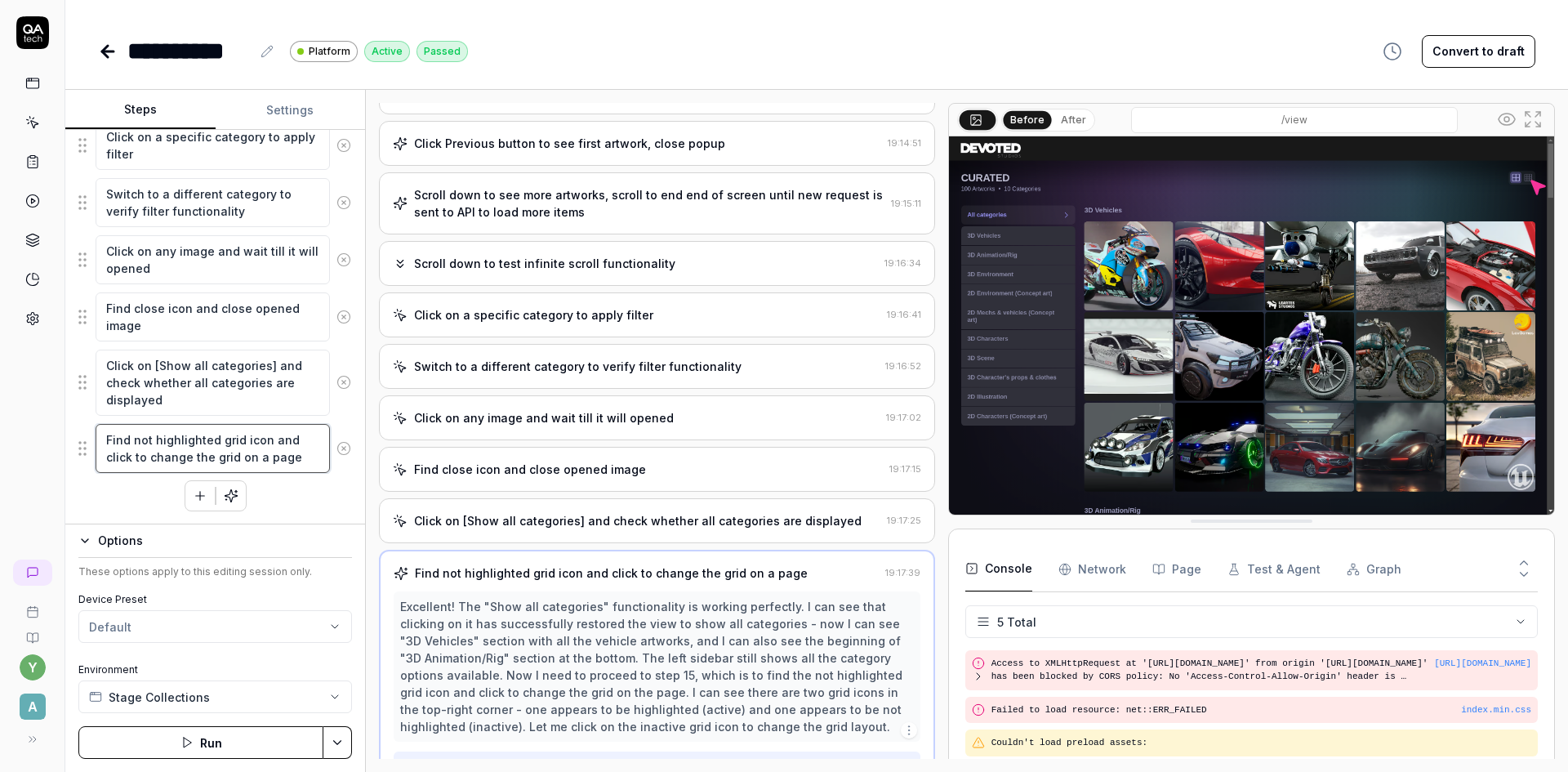
scroll to position [284, 0]
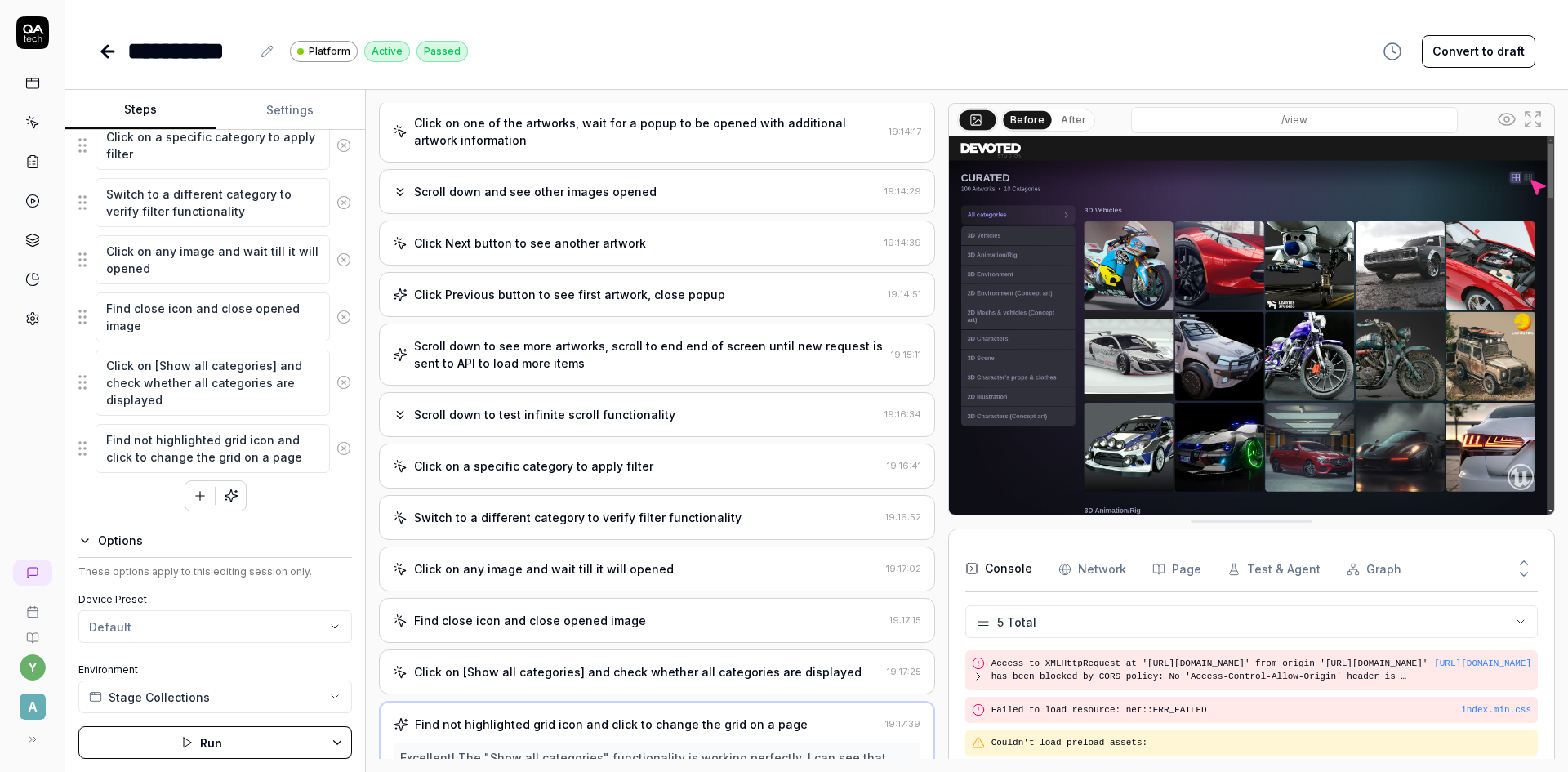
click at [108, 58] on icon at bounding box center [108, 51] width 19 height 19
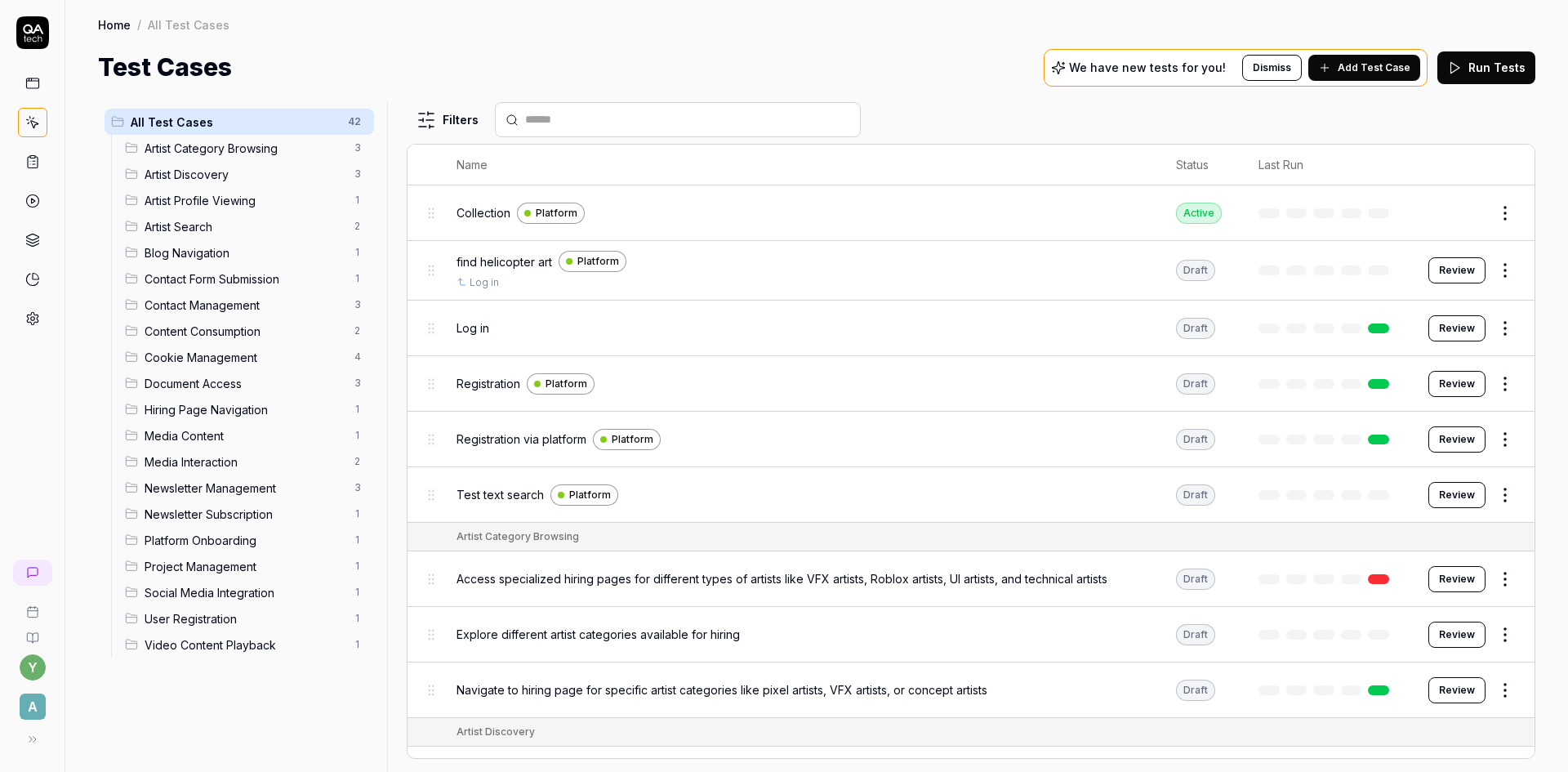
click at [1461, 216] on button "Edit" at bounding box center [1465, 213] width 40 height 26
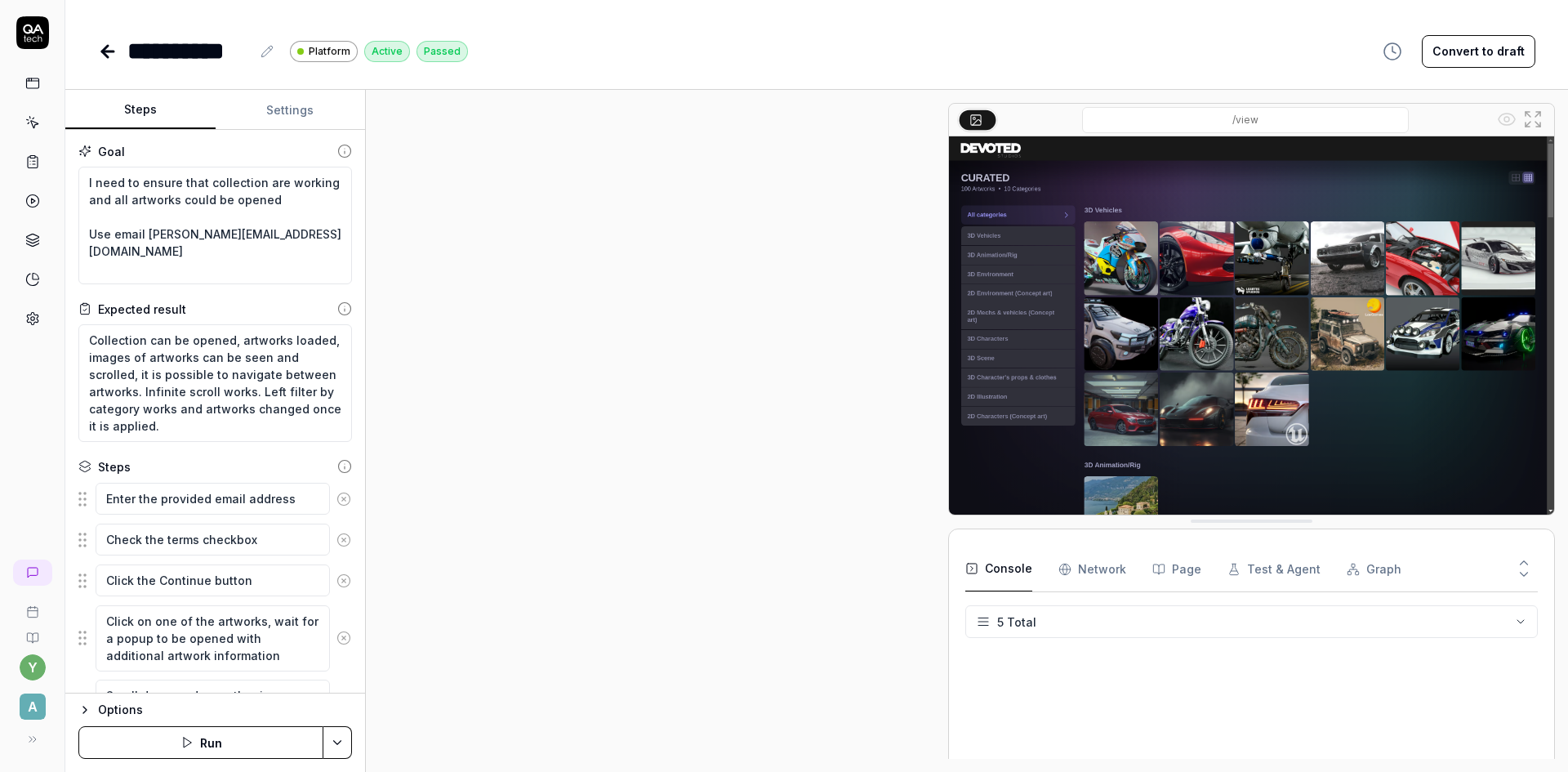
scroll to position [642, 0]
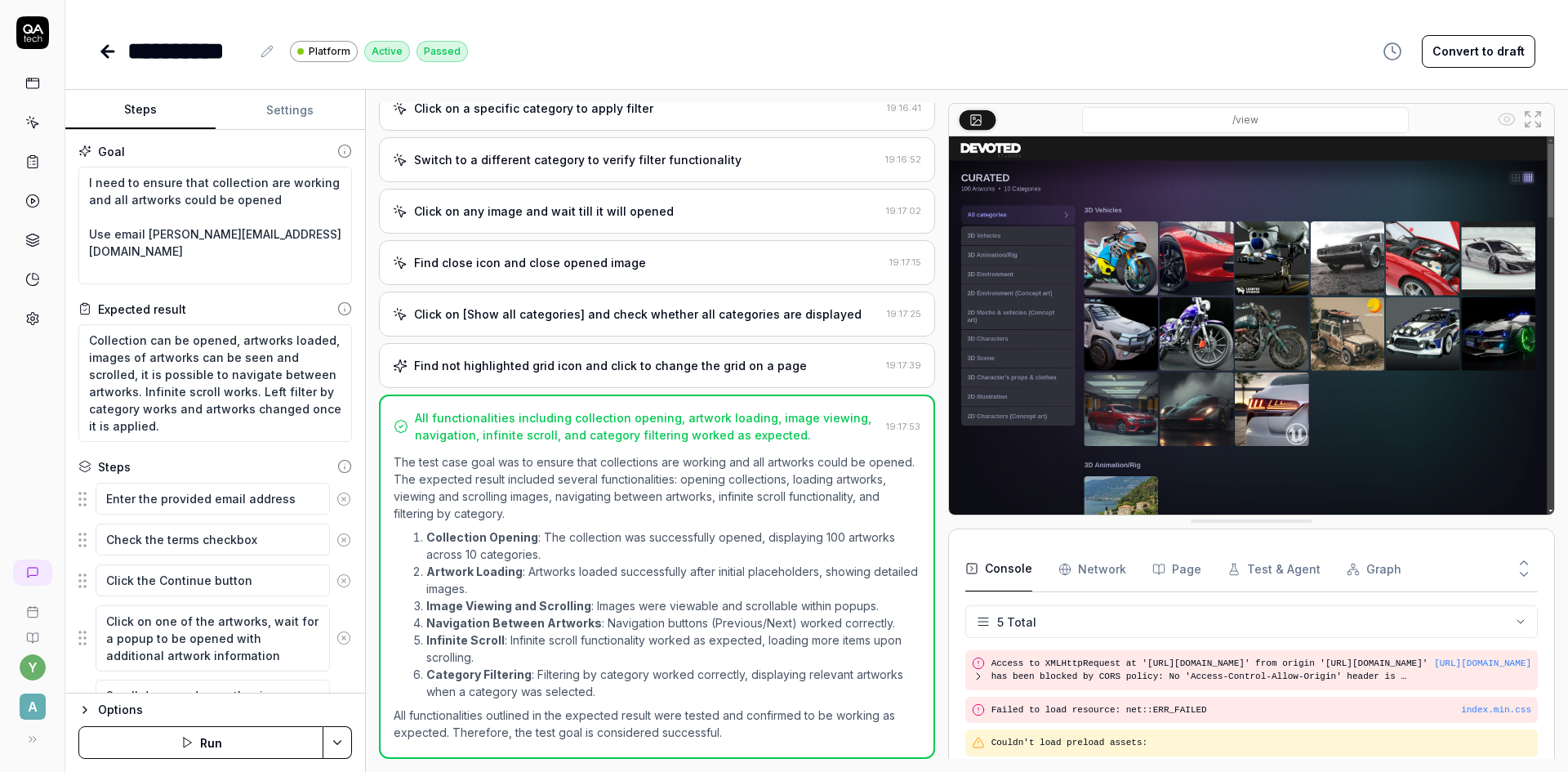
click at [83, 707] on icon "button" at bounding box center [85, 710] width 13 height 13
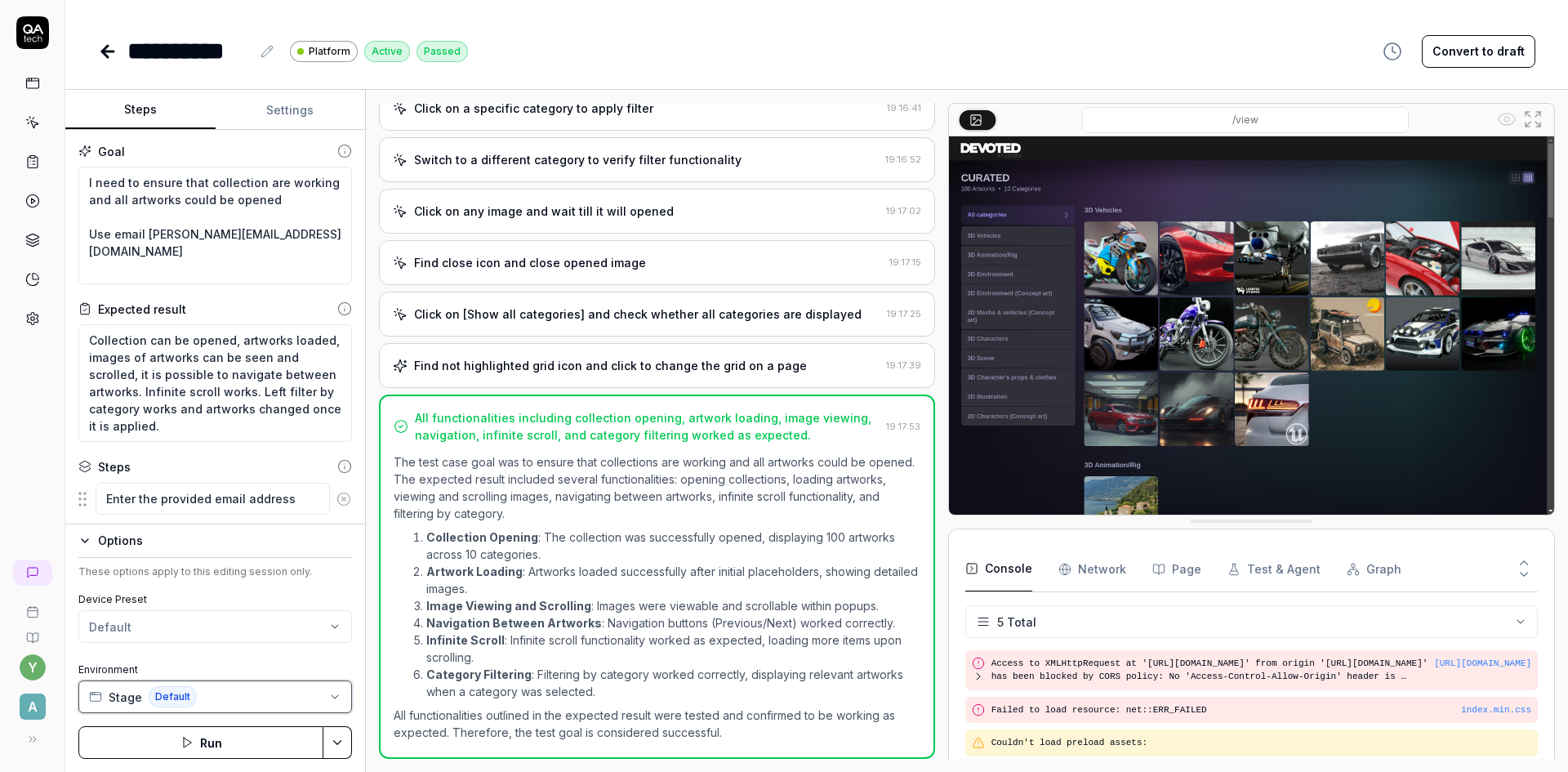
click at [230, 701] on button "Stage Default" at bounding box center [214, 696] width 273 height 33
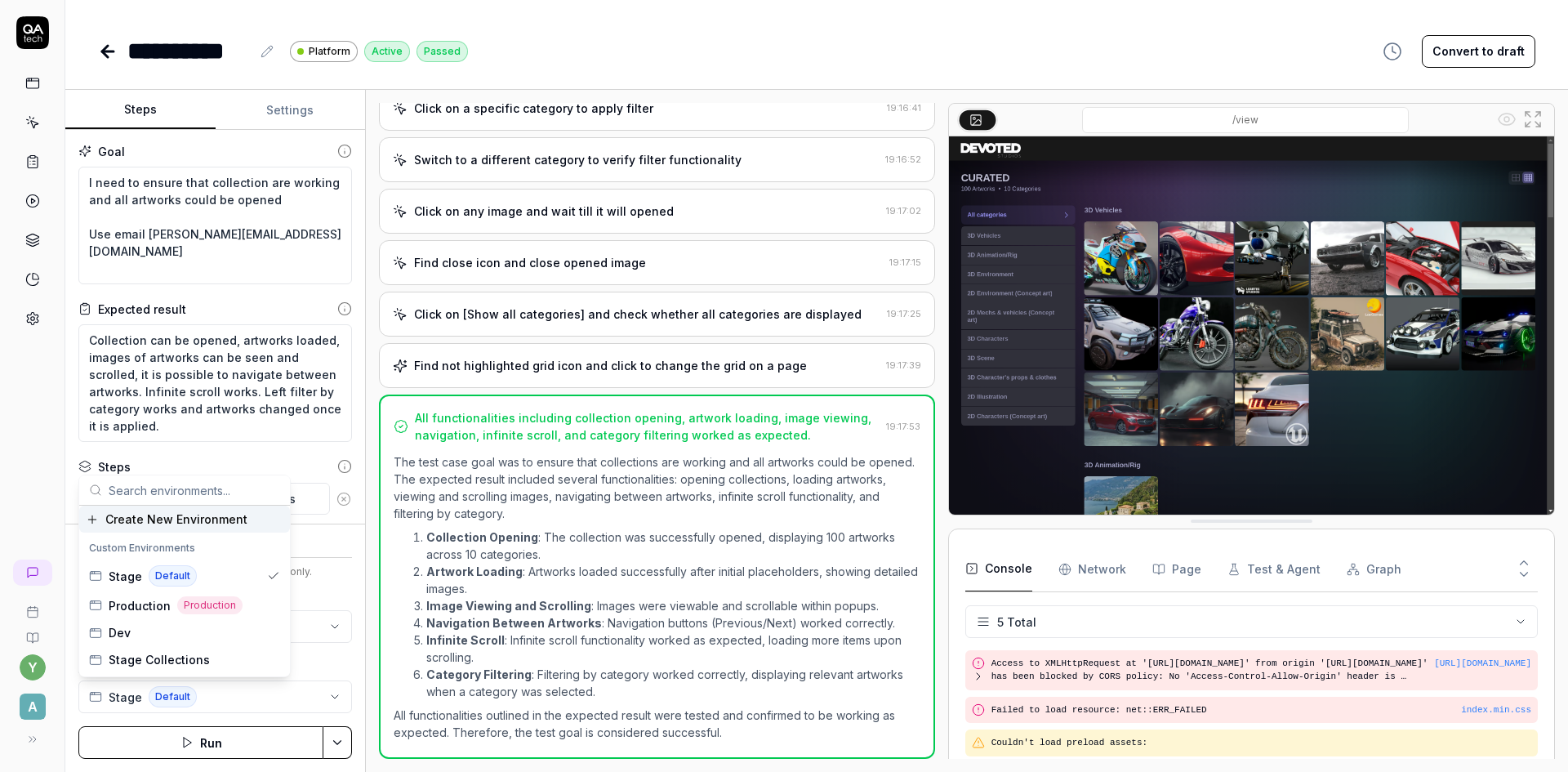
click at [288, 101] on button "Settings" at bounding box center [290, 110] width 150 height 40
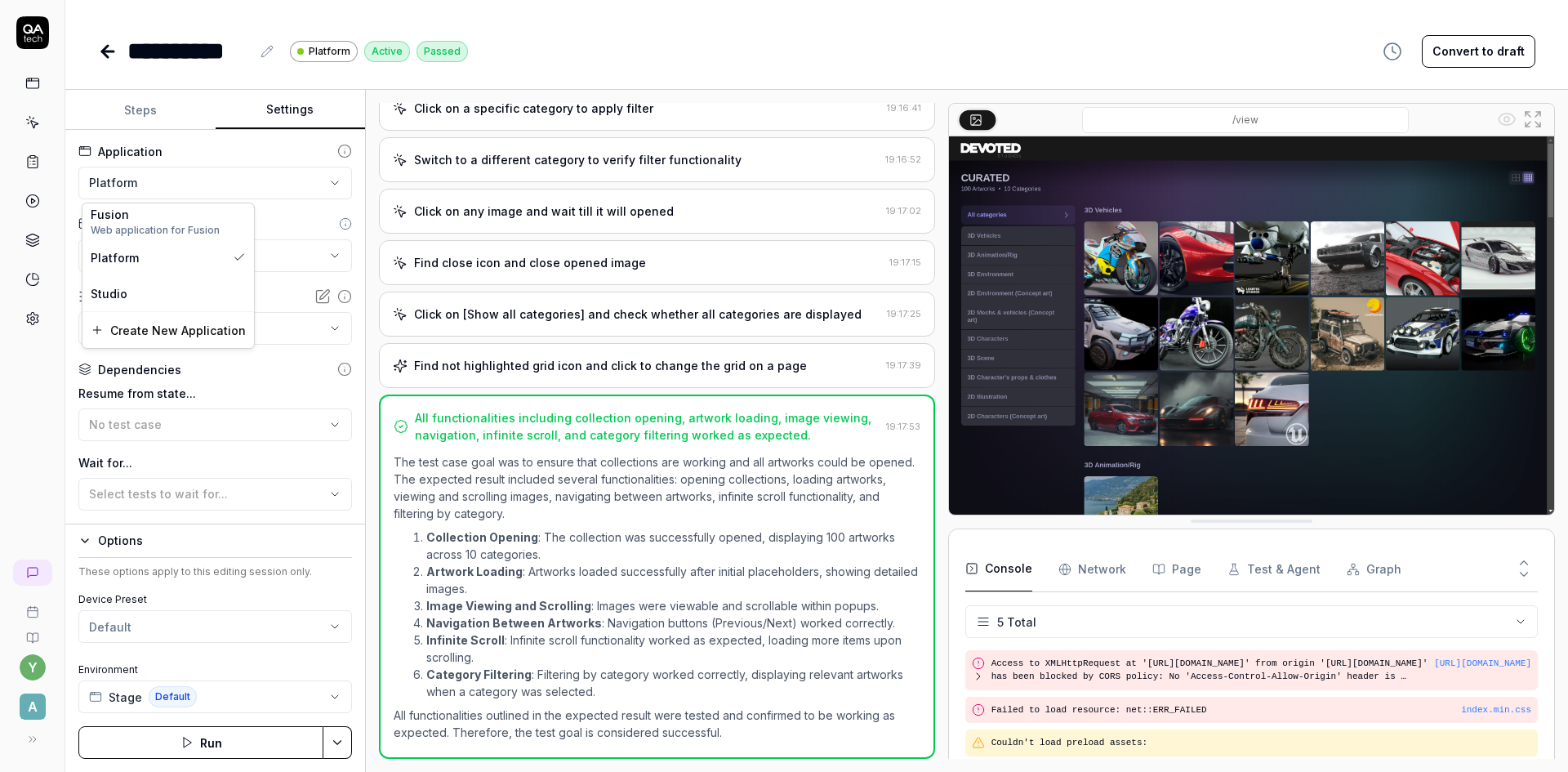
click at [214, 183] on html "**********" at bounding box center [784, 386] width 1568 height 772
click at [136, 109] on html "**********" at bounding box center [784, 386] width 1568 height 772
click at [136, 109] on button "Steps" at bounding box center [140, 110] width 150 height 40
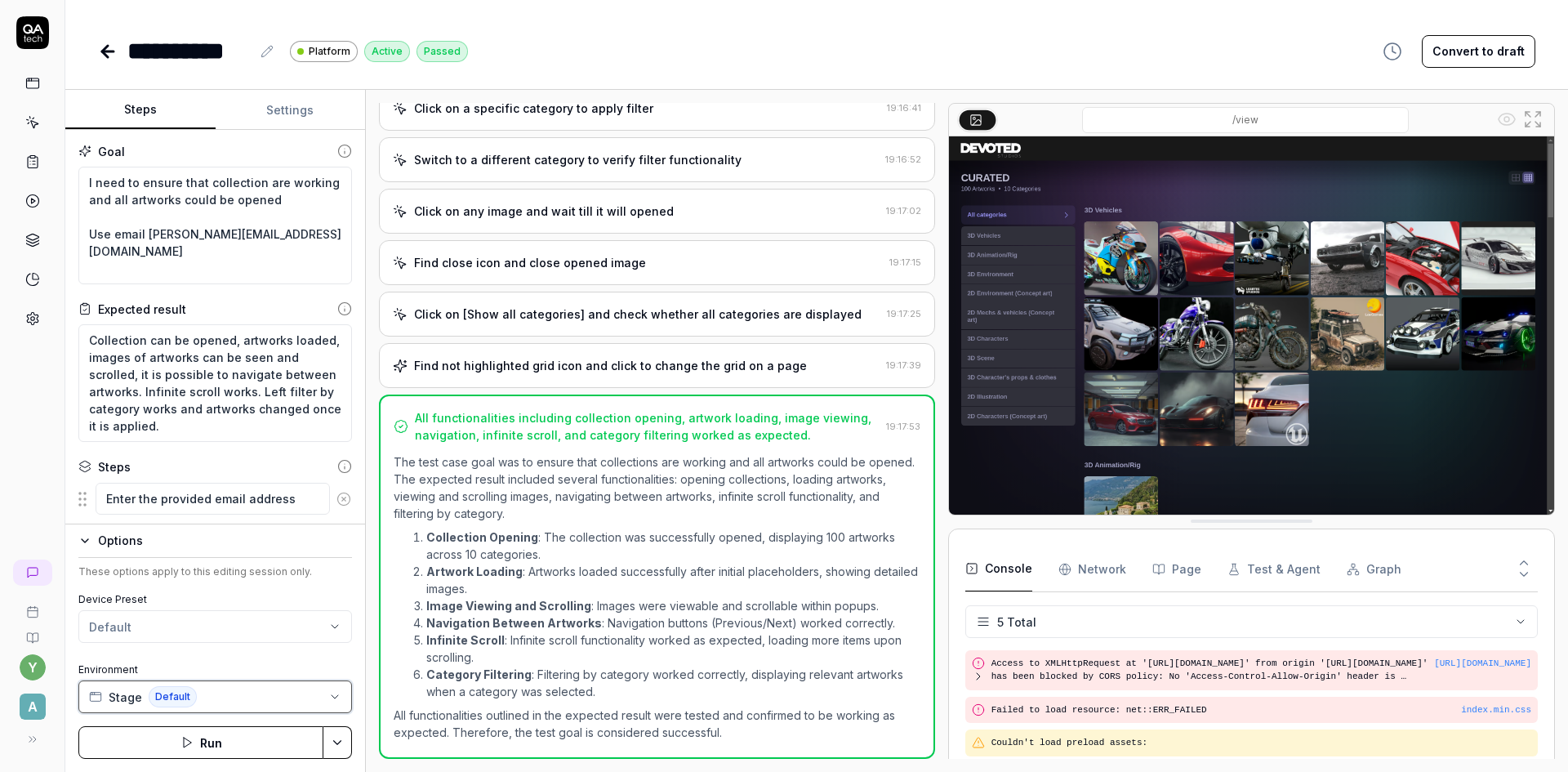
click at [213, 692] on button "Stage Default" at bounding box center [214, 696] width 273 height 33
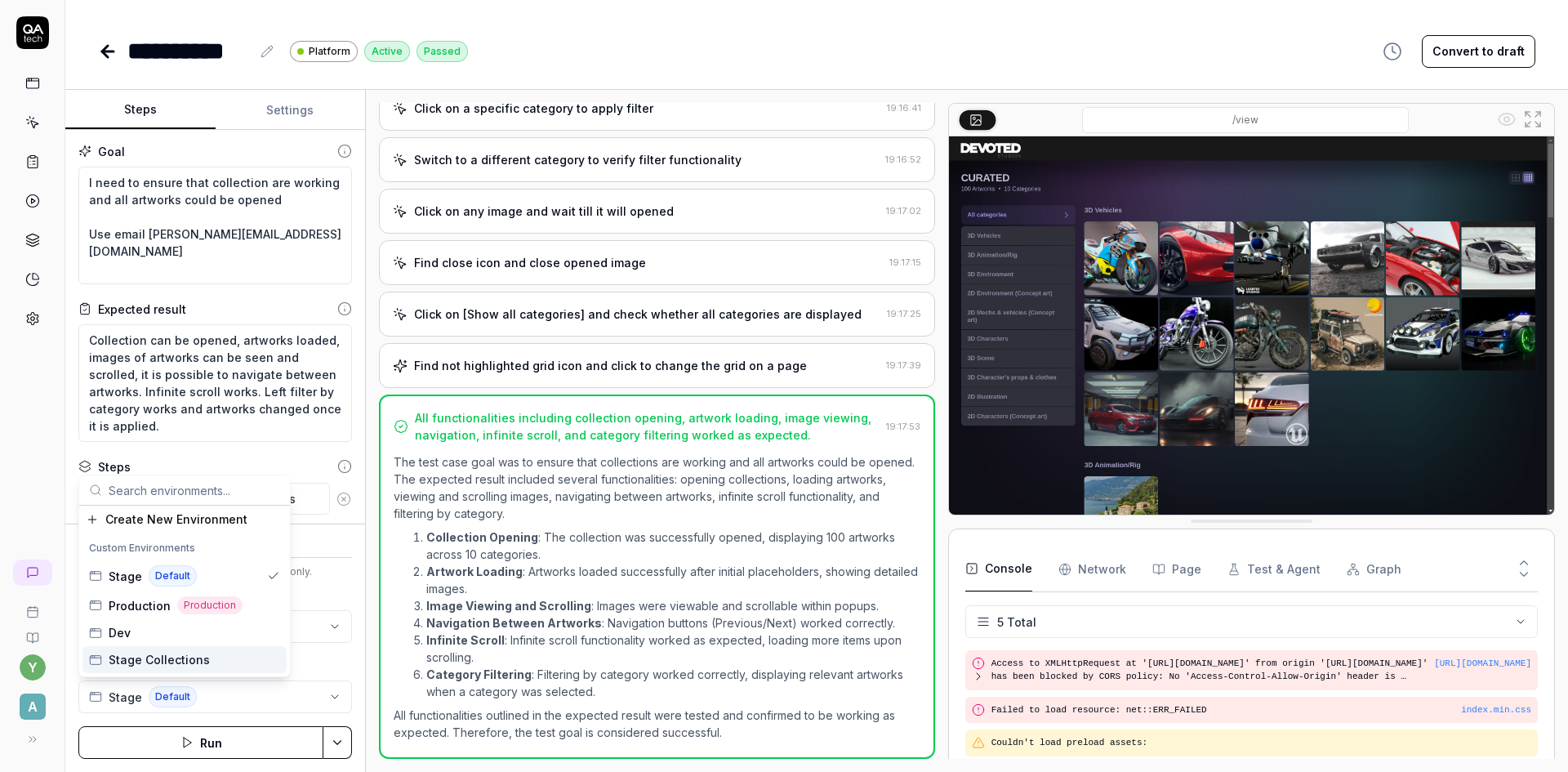
click at [177, 663] on span "Stage Collections" at bounding box center [159, 659] width 101 height 17
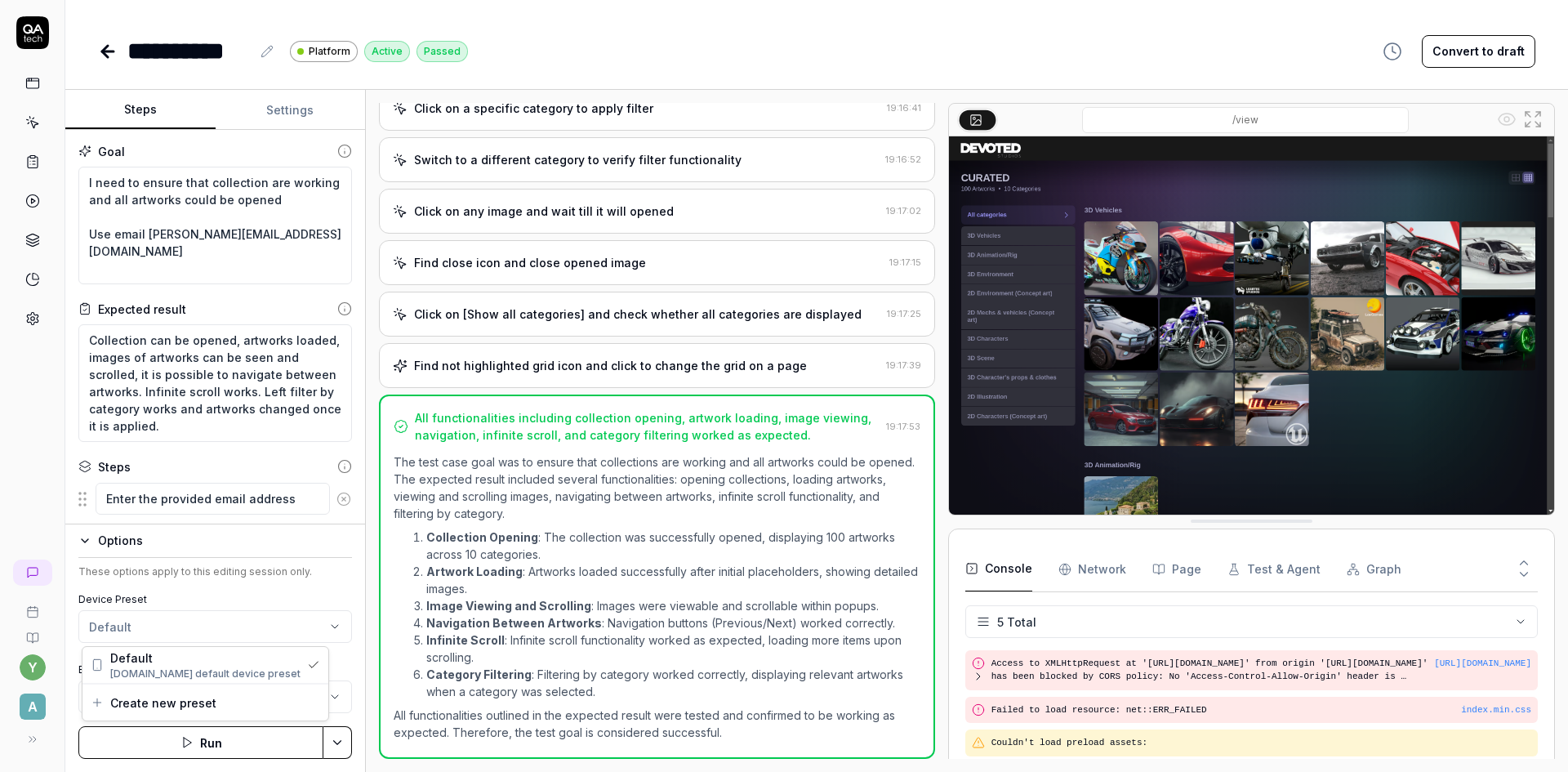
click at [182, 637] on html "**********" at bounding box center [784, 386] width 1568 height 772
click at [40, 507] on html "**********" at bounding box center [784, 386] width 1568 height 772
click at [80, 540] on icon "button" at bounding box center [85, 541] width 13 height 13
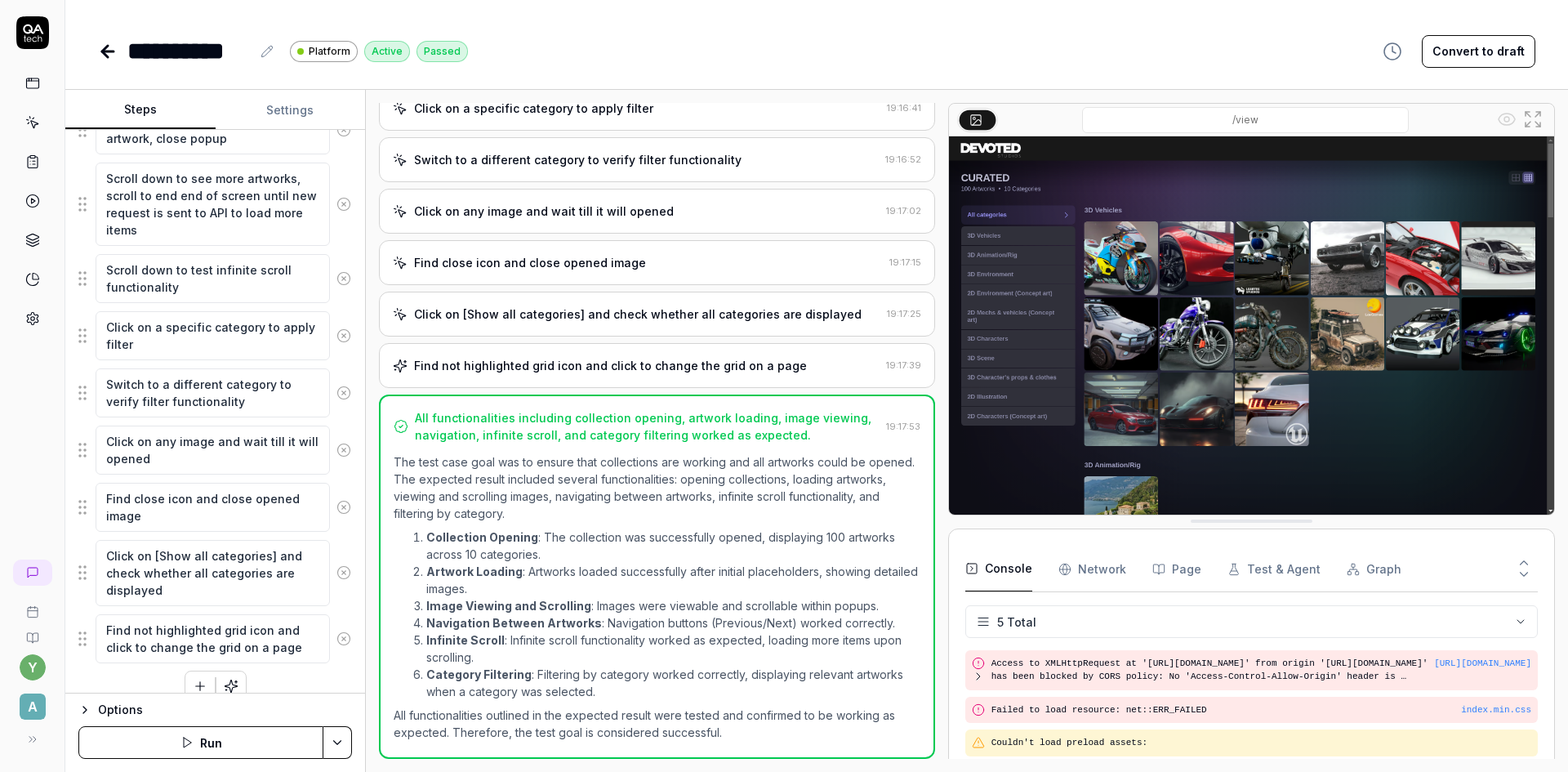
scroll to position [710, 0]
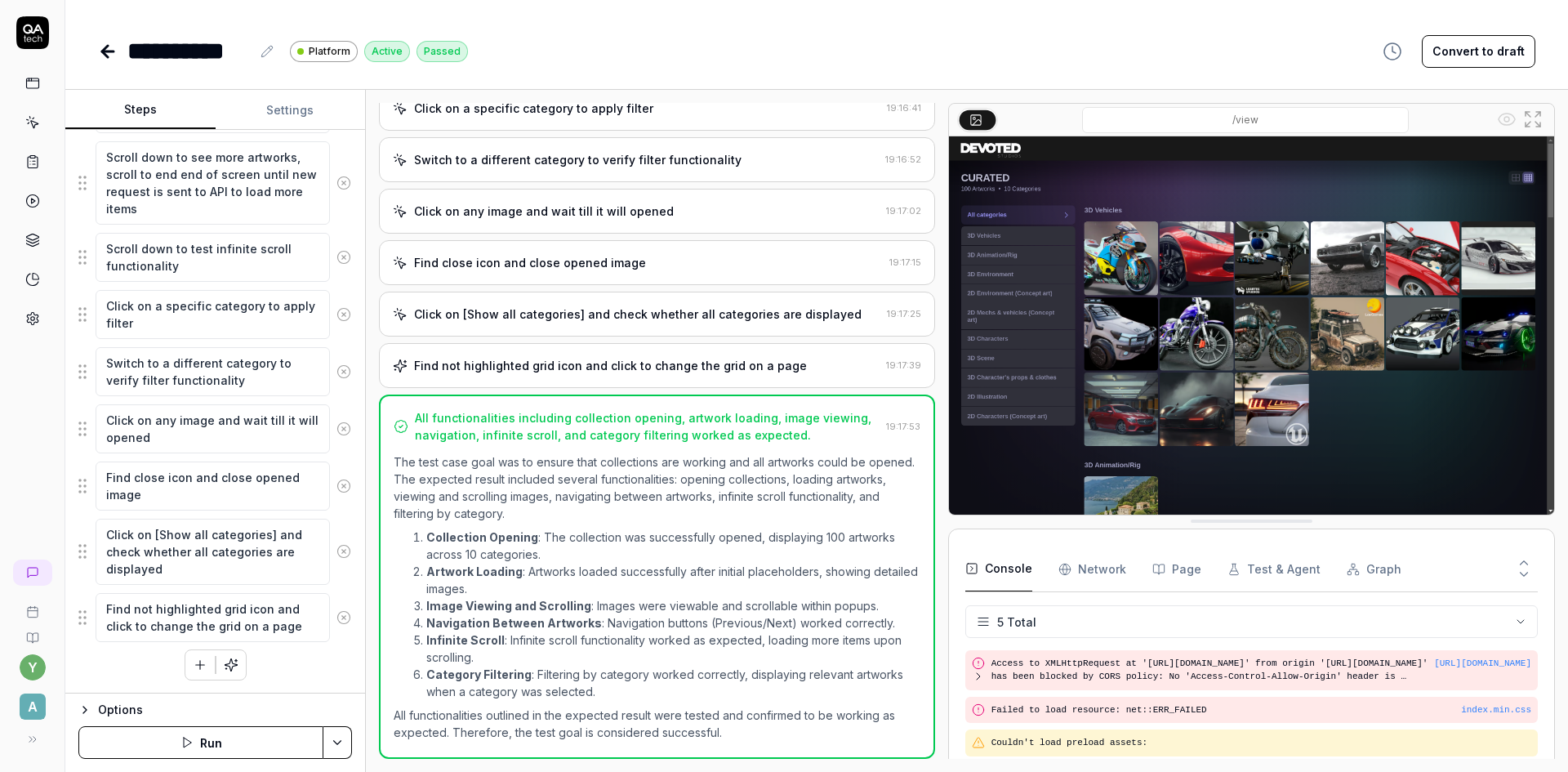
click at [298, 110] on button "Settings" at bounding box center [290, 110] width 150 height 40
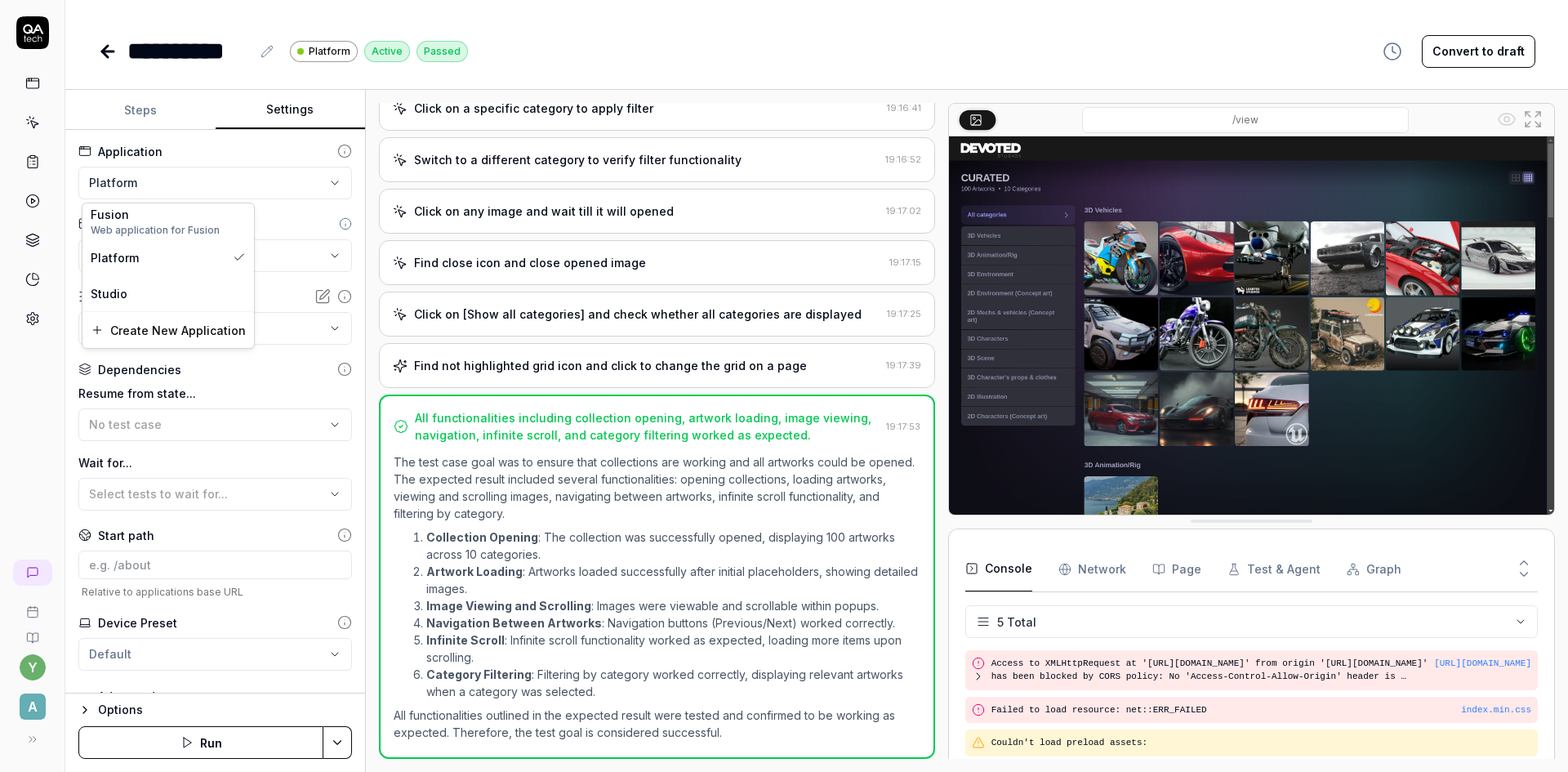
click at [157, 185] on html "**********" at bounding box center [784, 386] width 1568 height 772
click at [278, 154] on html "**********" at bounding box center [784, 386] width 1568 height 772
click at [214, 253] on html "**********" at bounding box center [784, 386] width 1568 height 772
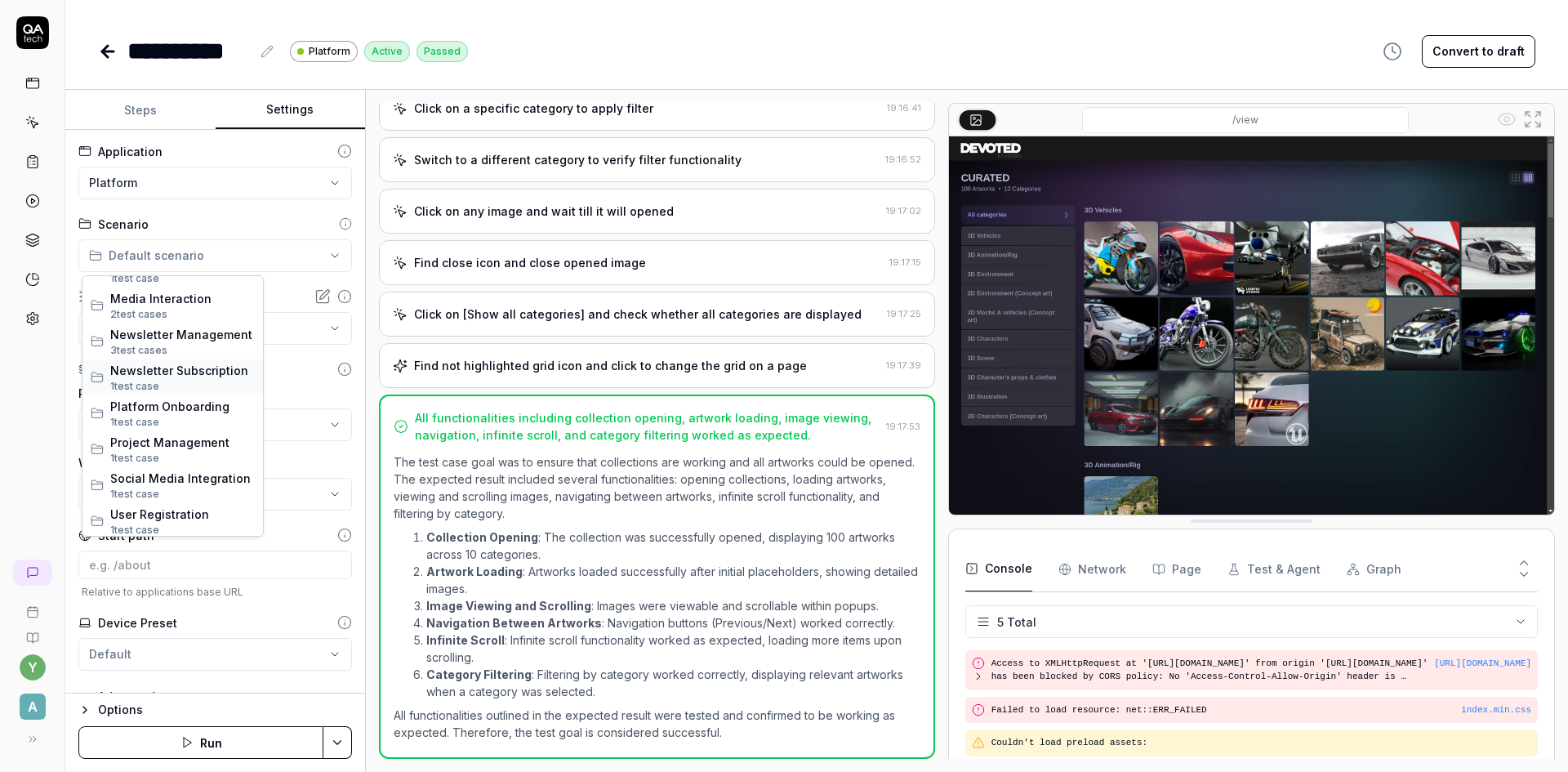
scroll to position [459, 0]
click at [229, 209] on html "**********" at bounding box center [784, 386] width 1568 height 772
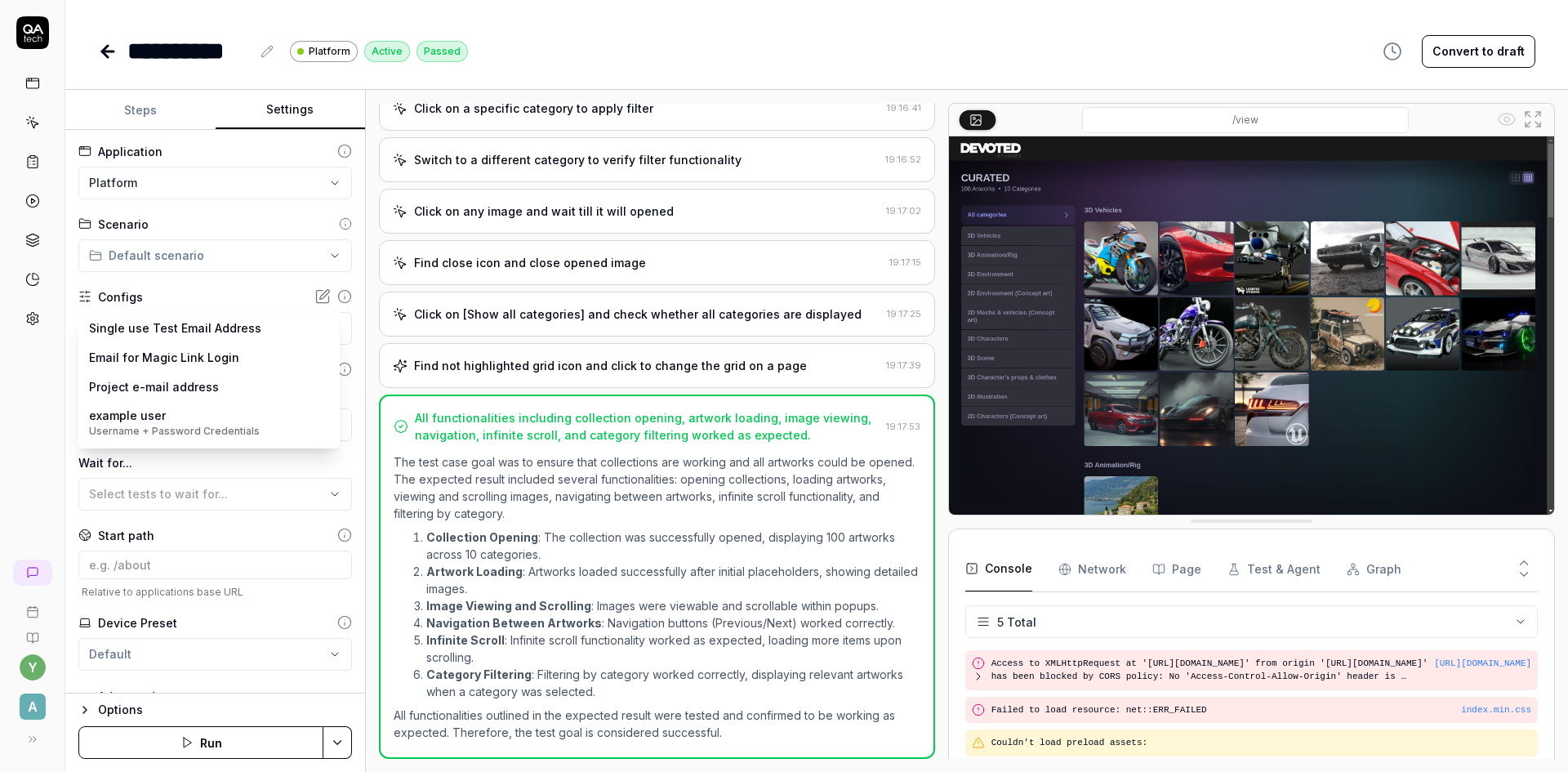
click at [177, 325] on body "**********" at bounding box center [784, 386] width 1568 height 772
click at [43, 404] on html "**********" at bounding box center [784, 386] width 1568 height 772
click at [193, 426] on div "No test case" at bounding box center [207, 424] width 236 height 17
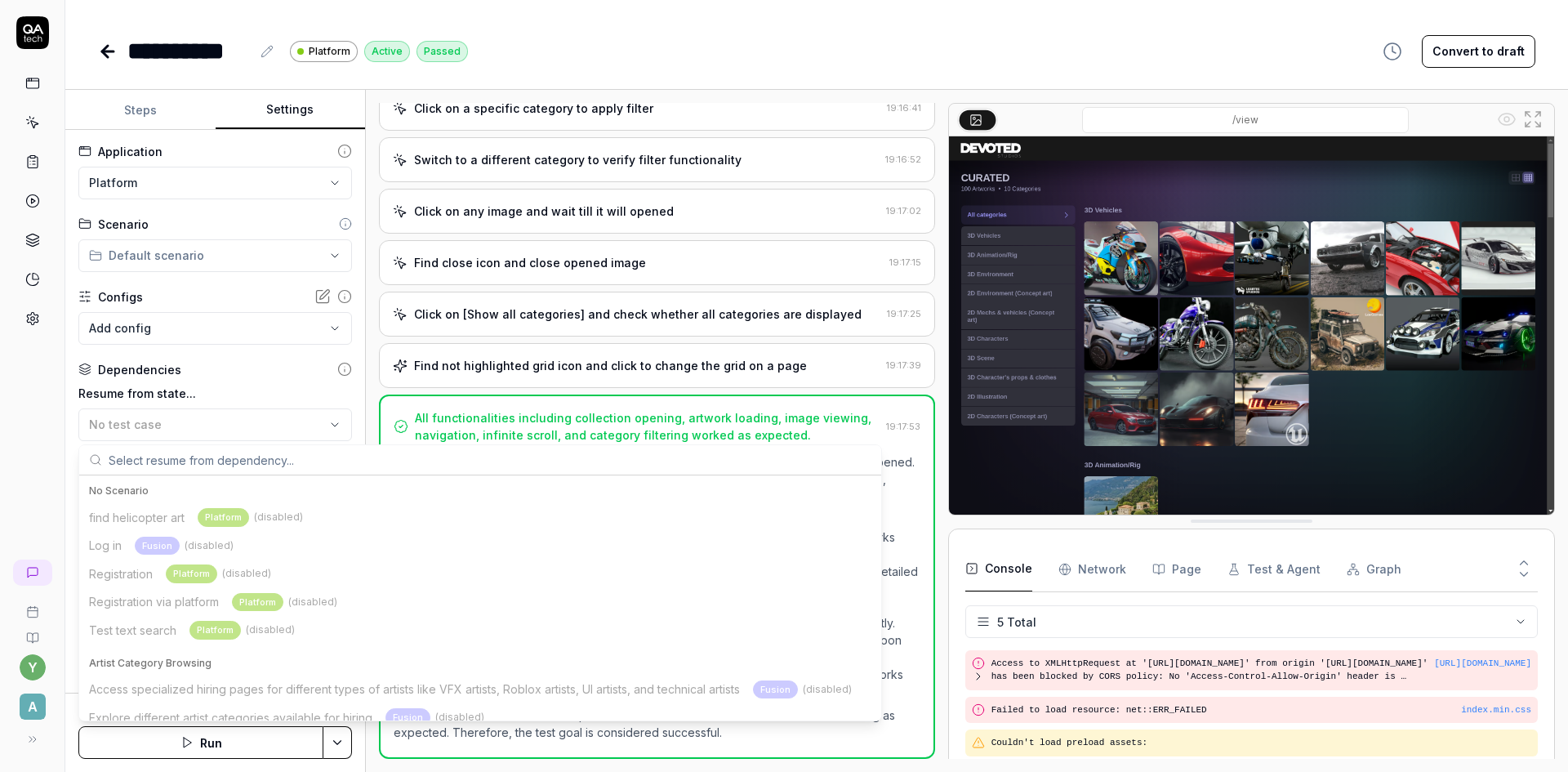
click at [26, 429] on div "y A" at bounding box center [33, 386] width 66 height 772
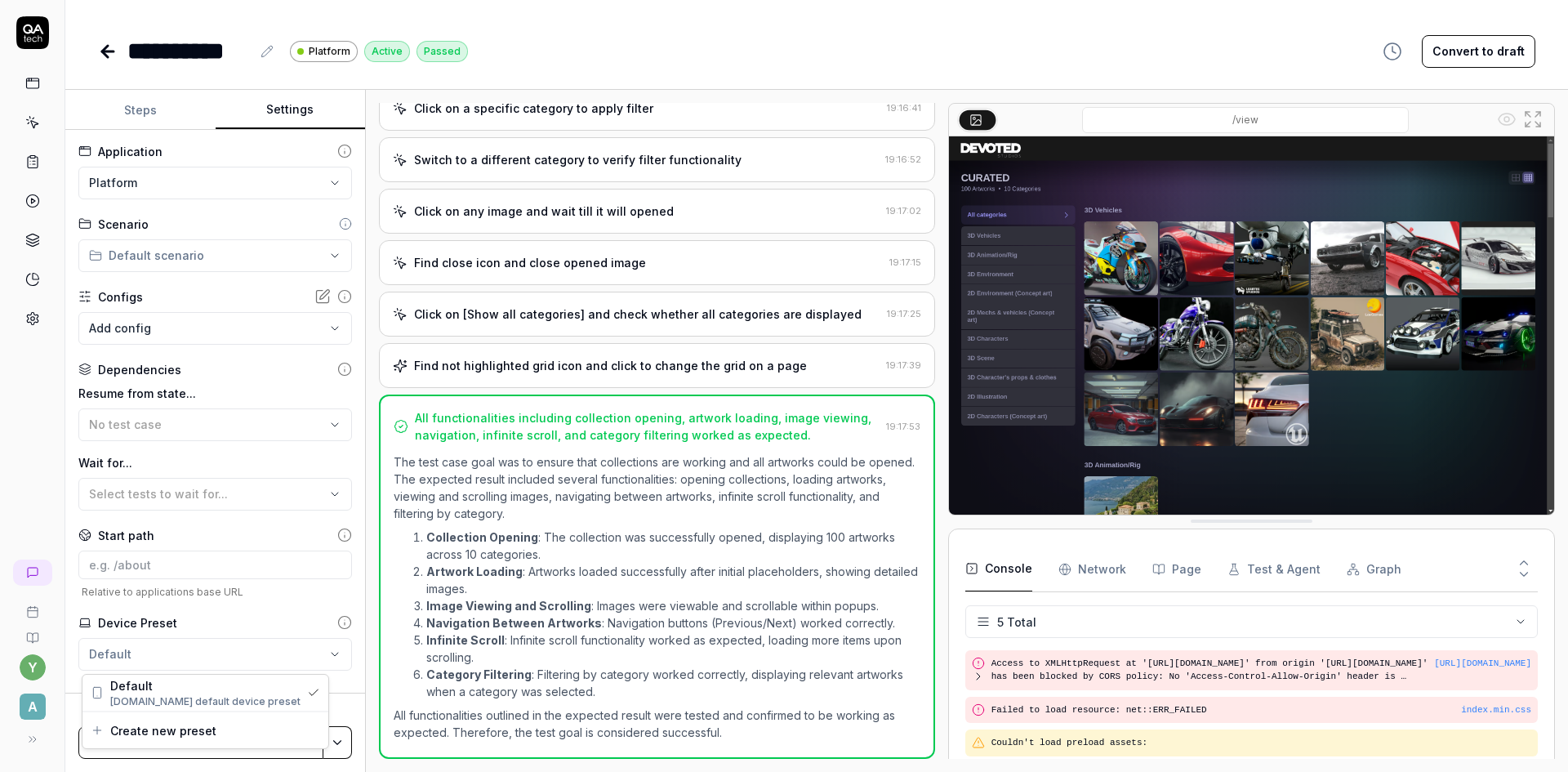
click at [154, 657] on html "**********" at bounding box center [784, 386] width 1568 height 772
click at [34, 500] on html "**********" at bounding box center [784, 386] width 1568 height 772
click at [84, 706] on icon "button" at bounding box center [85, 710] width 13 height 13
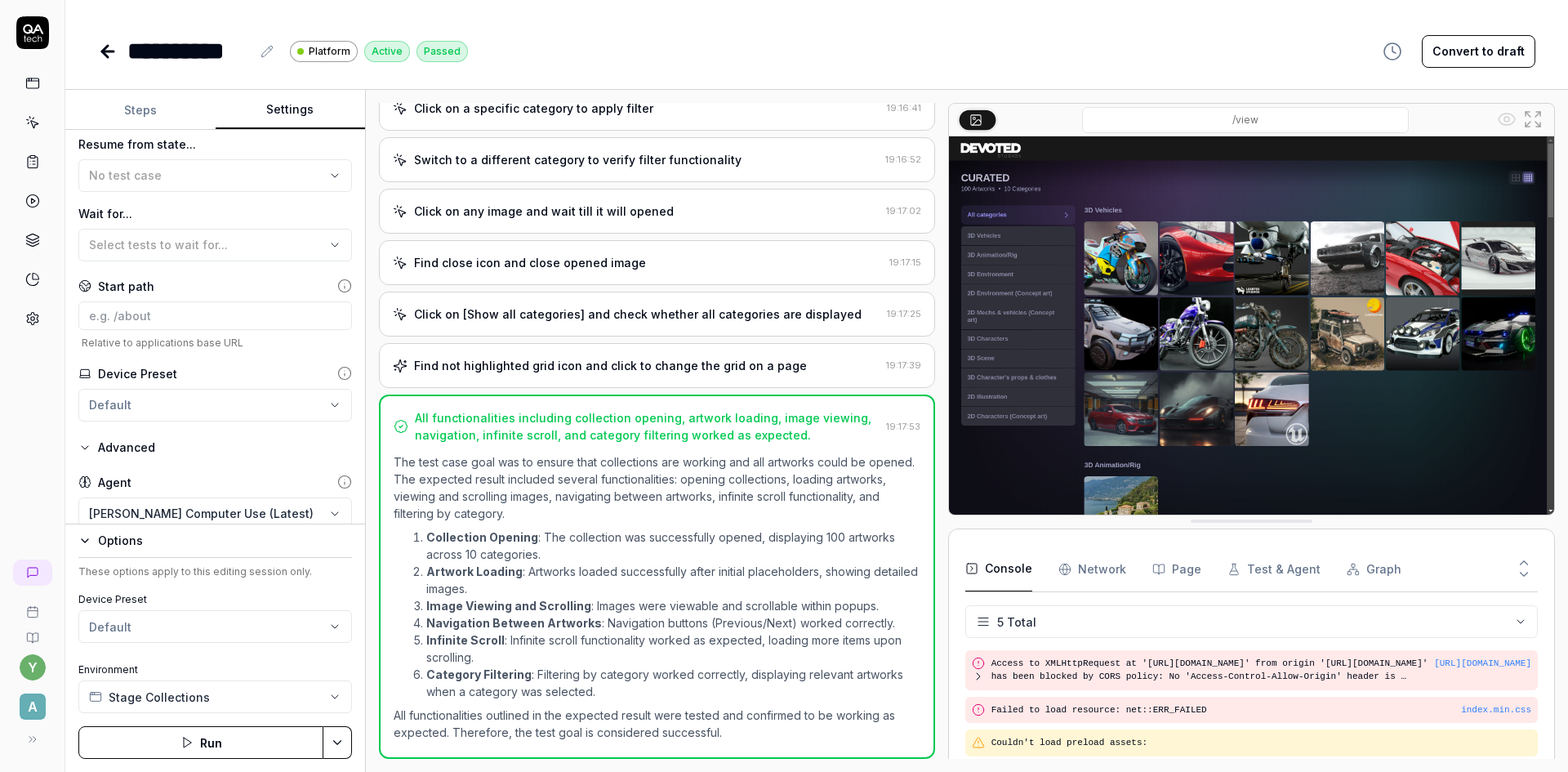
scroll to position [243, 0]
click at [1473, 56] on button "Convert to draft" at bounding box center [1478, 51] width 114 height 33
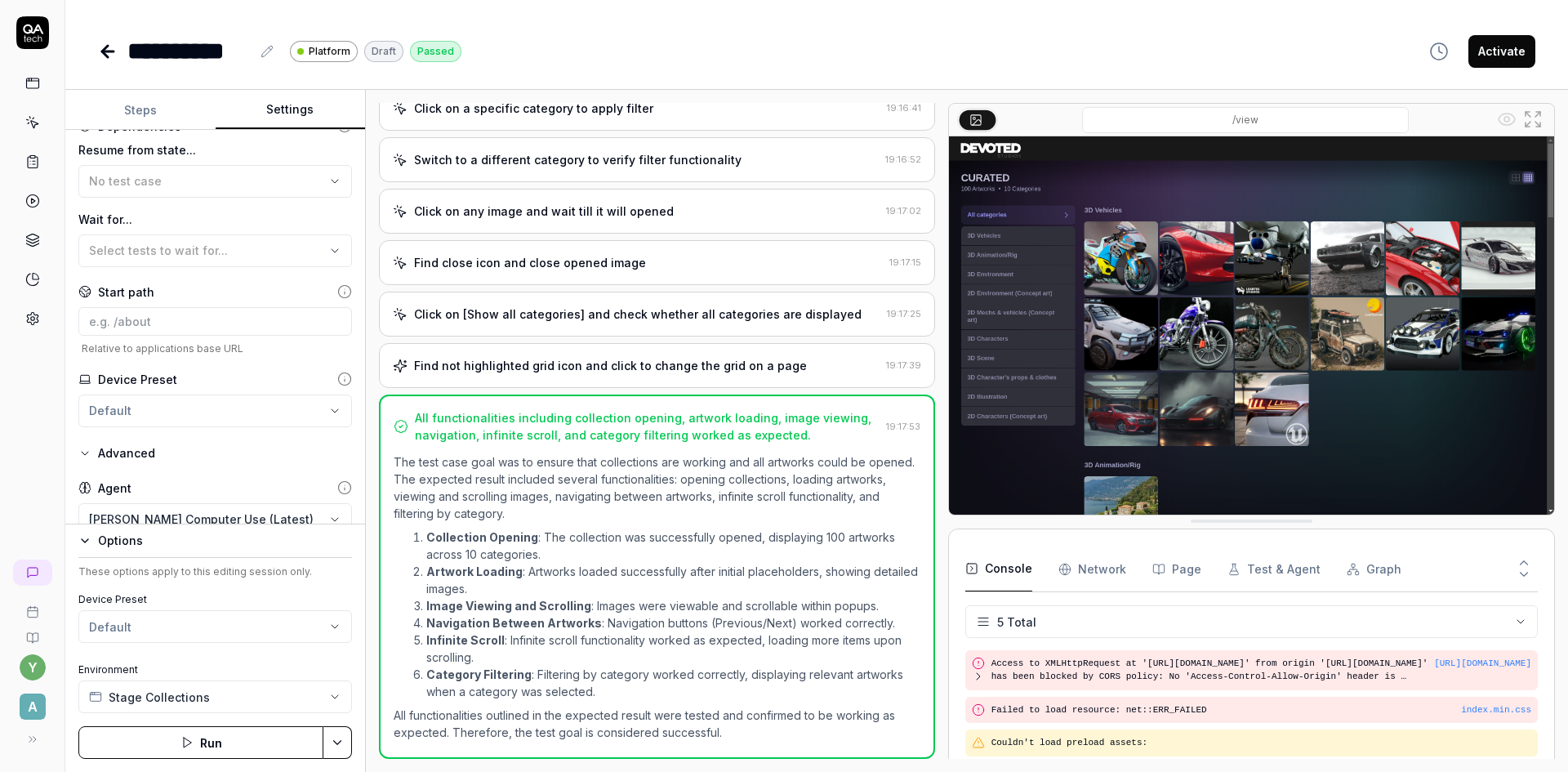
click at [330, 54] on span "Platform" at bounding box center [330, 50] width 42 height 14
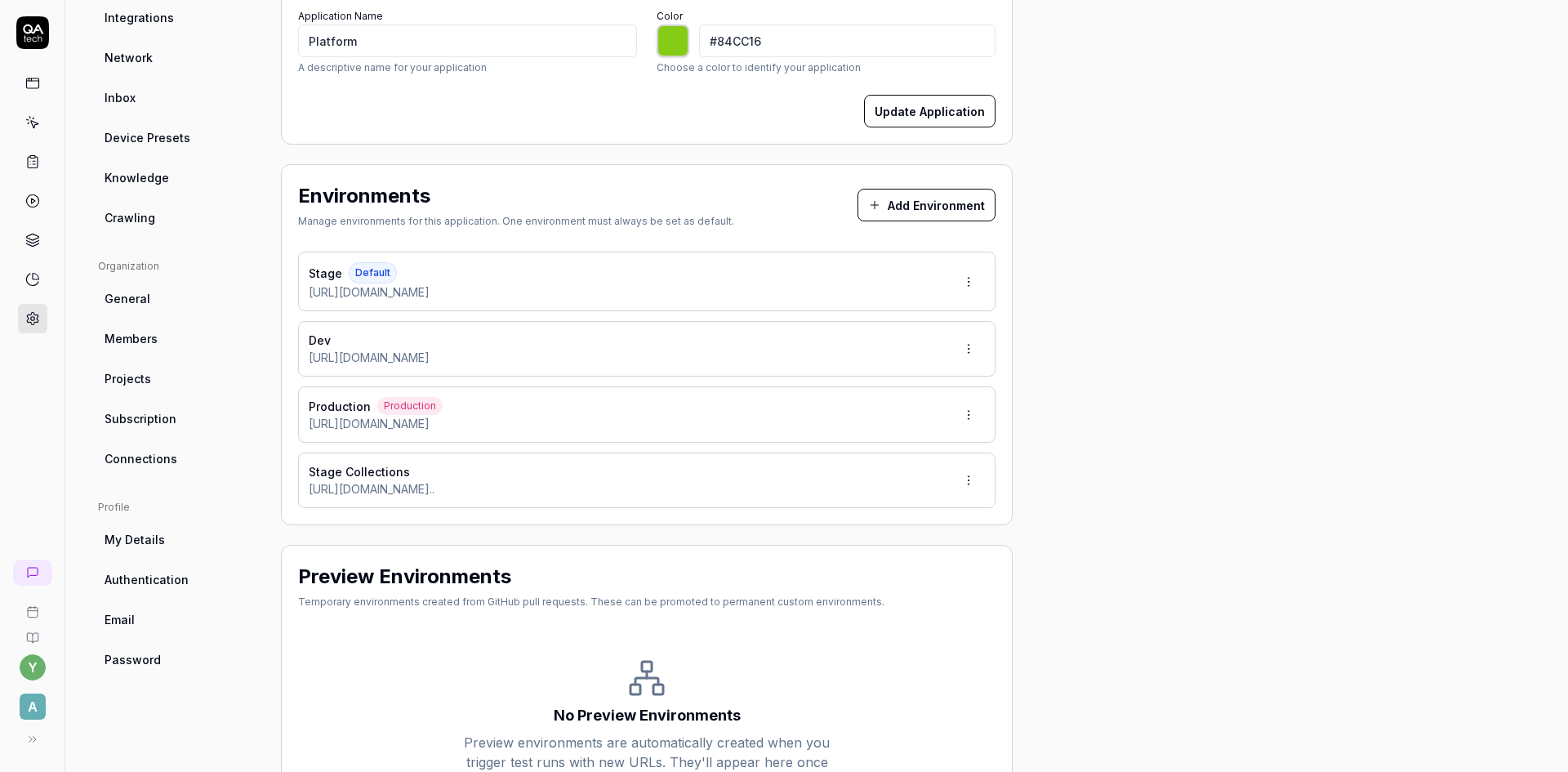
scroll to position [326, 0]
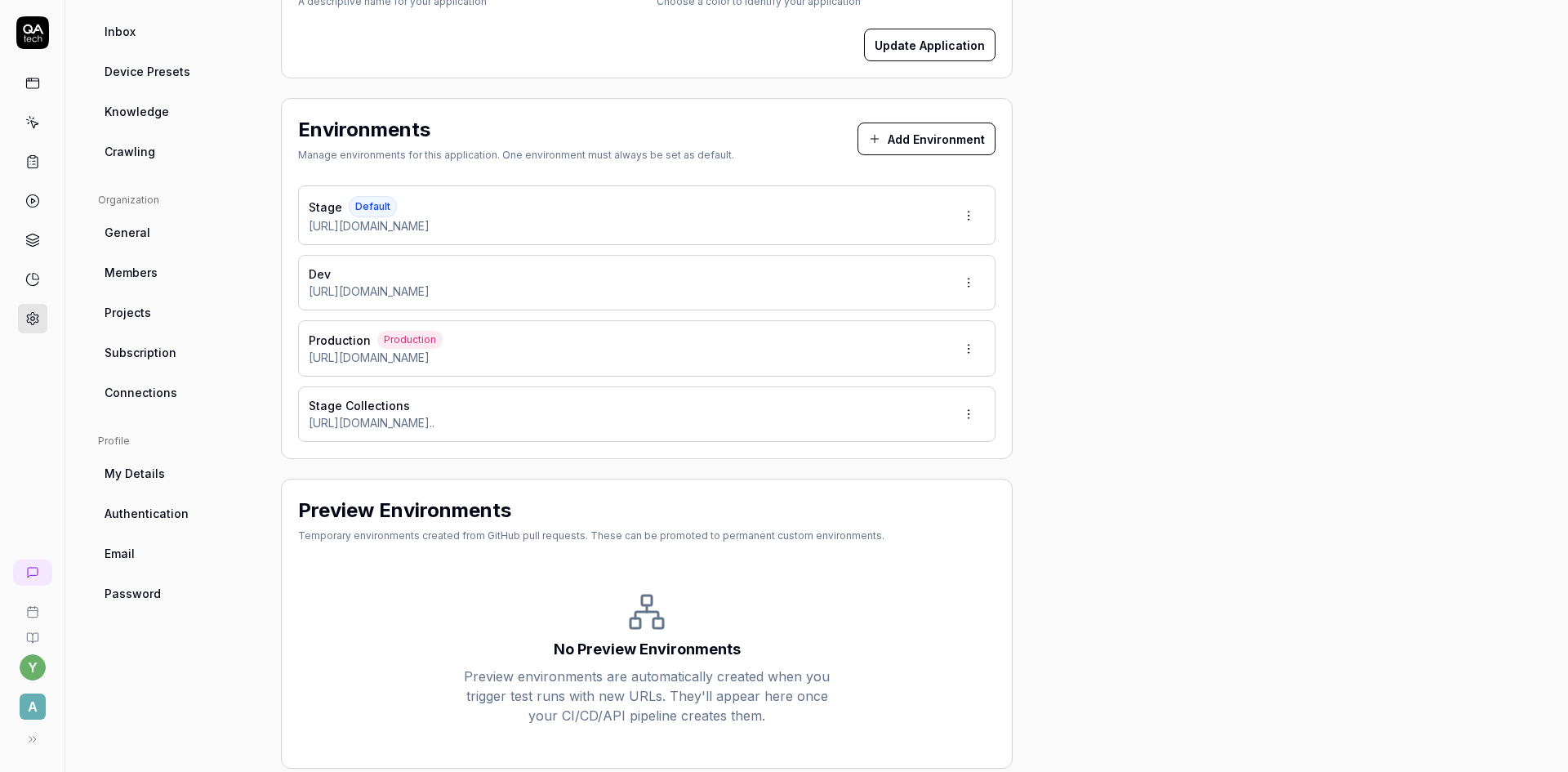
click at [969, 411] on html "y A Home / Settings Home / Settings Settings Project General Applications Confi…" at bounding box center [784, 386] width 1568 height 772
click at [737, 412] on html "y A Home / Settings Home / Settings Settings Project General Applications Confi…" at bounding box center [784, 386] width 1568 height 772
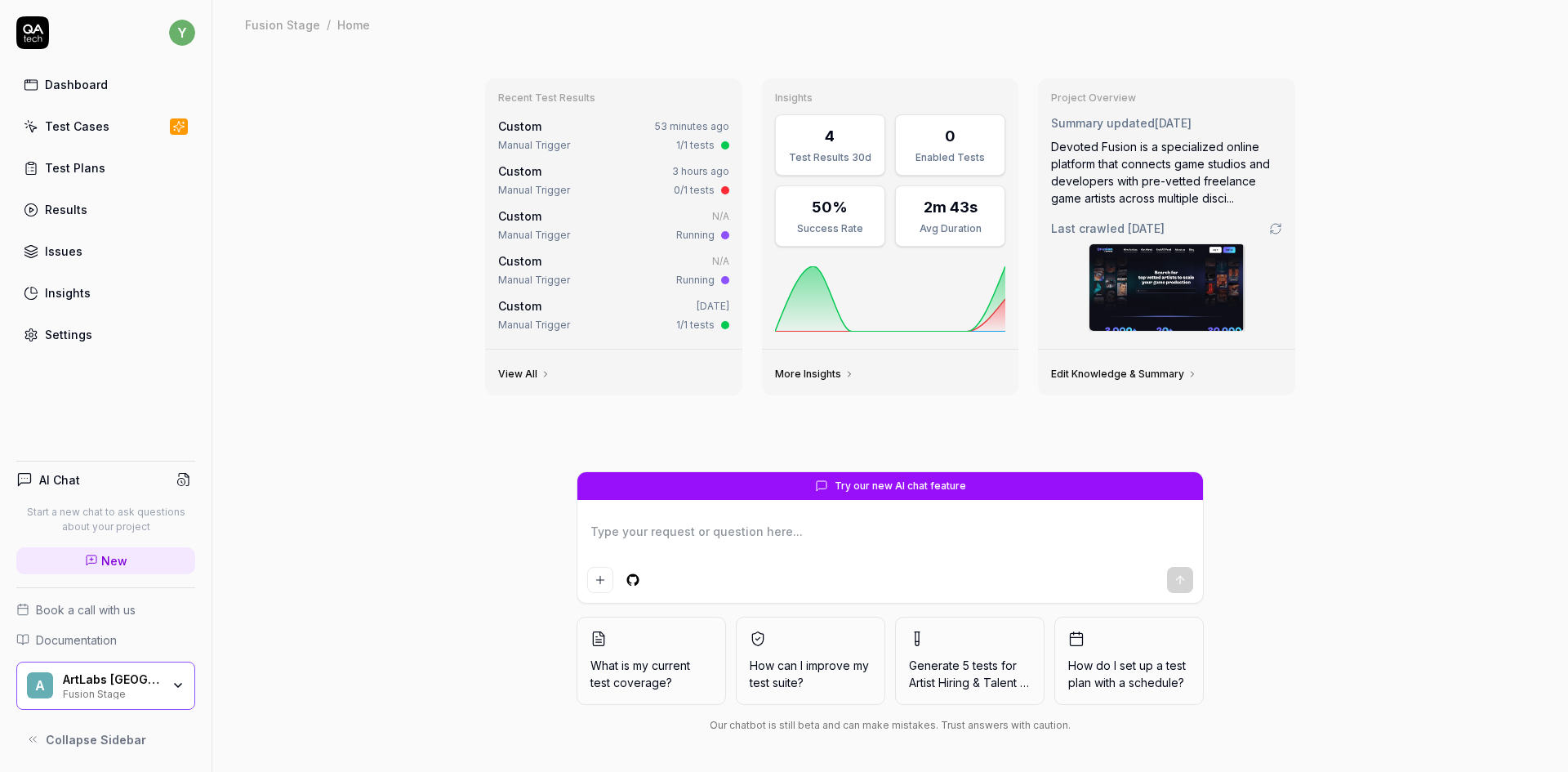
click at [156, 693] on div "Fusion Stage" at bounding box center [112, 693] width 98 height 13
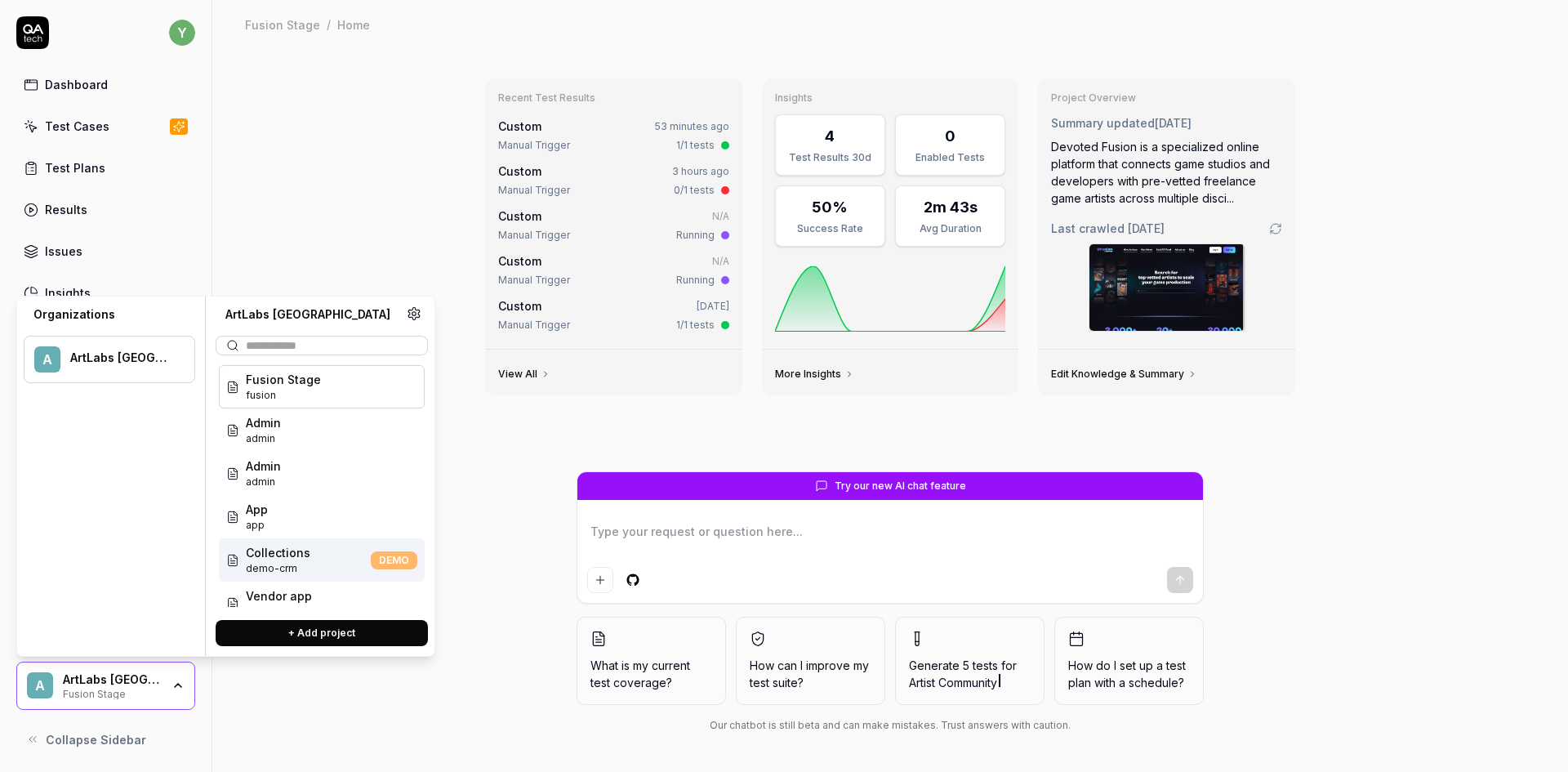
click at [296, 560] on span "Collections" at bounding box center [277, 553] width 65 height 17
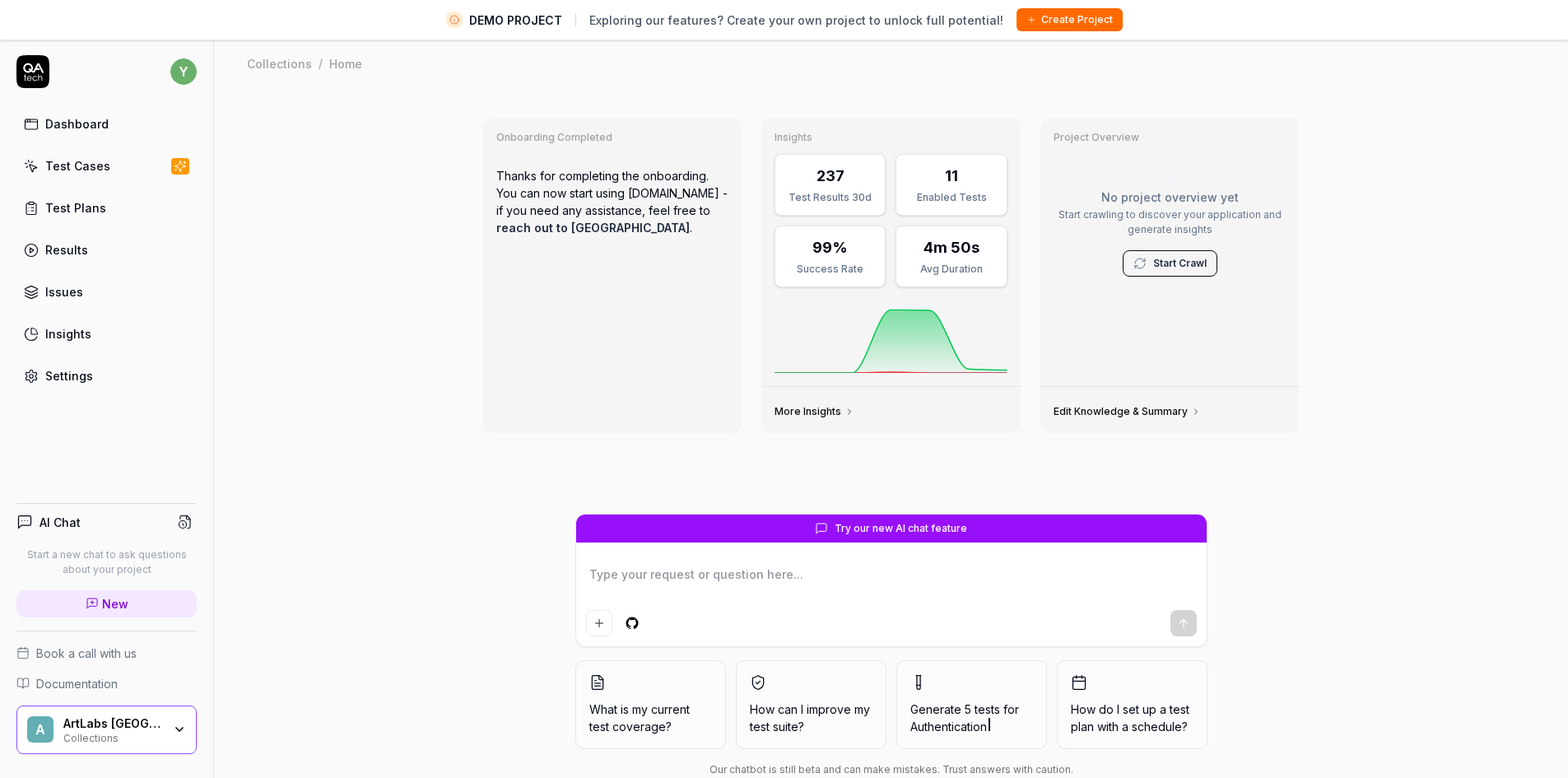
click at [42, 174] on link "Test Cases" at bounding box center [106, 166] width 181 height 32
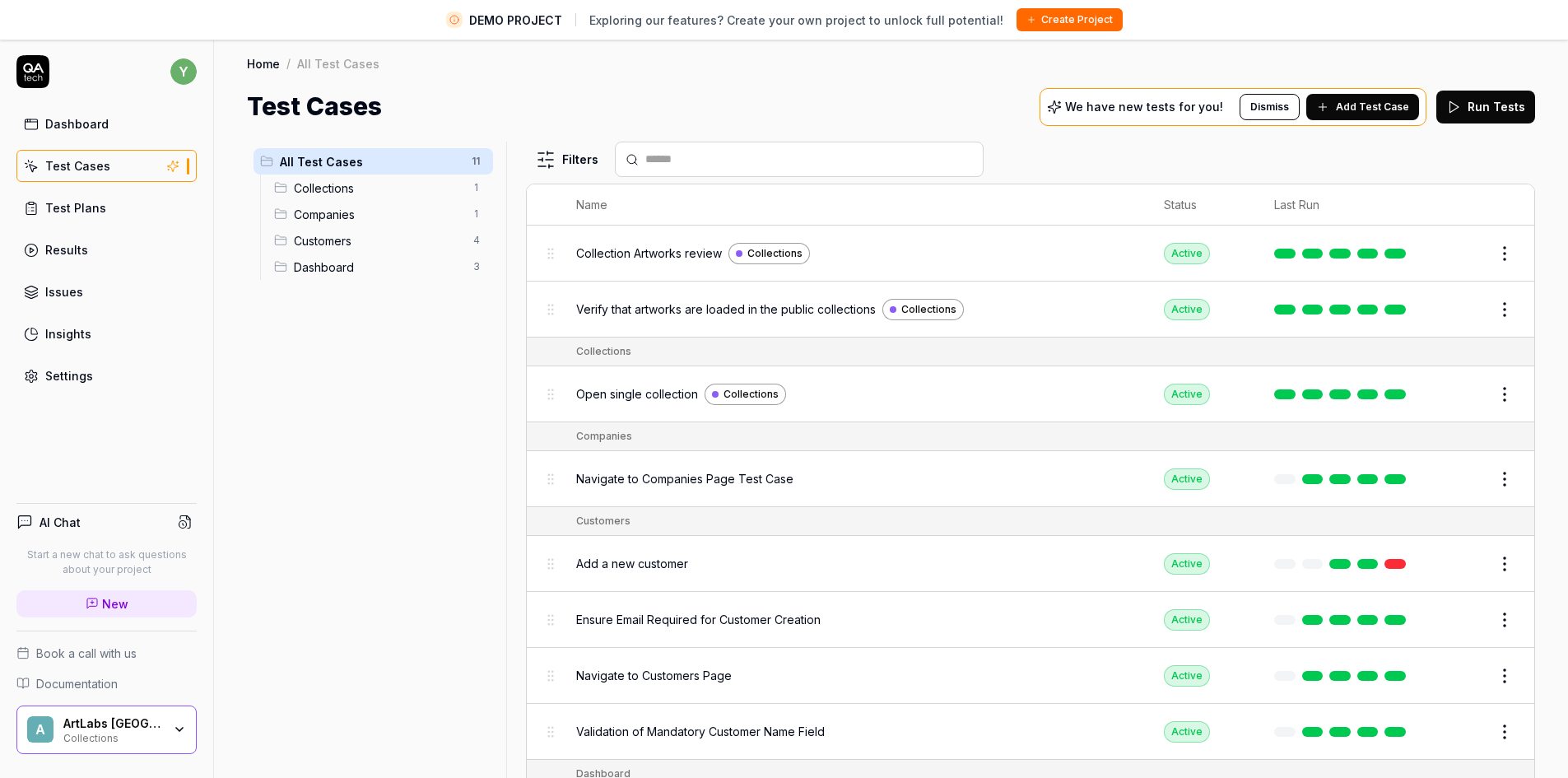
click at [324, 184] on span "Collections" at bounding box center [379, 188] width 170 height 17
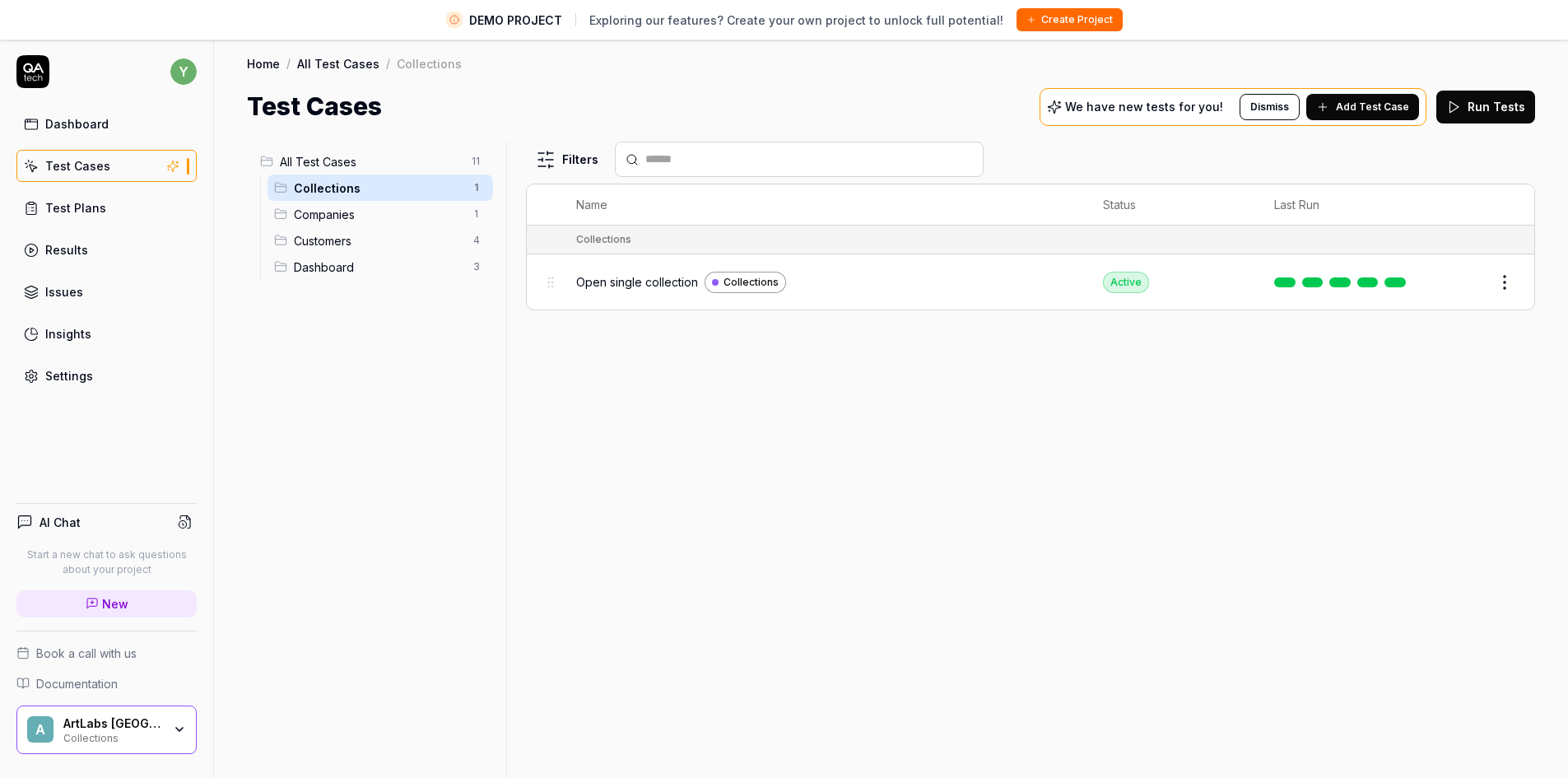
click at [1464, 281] on button "Edit" at bounding box center [1465, 282] width 40 height 26
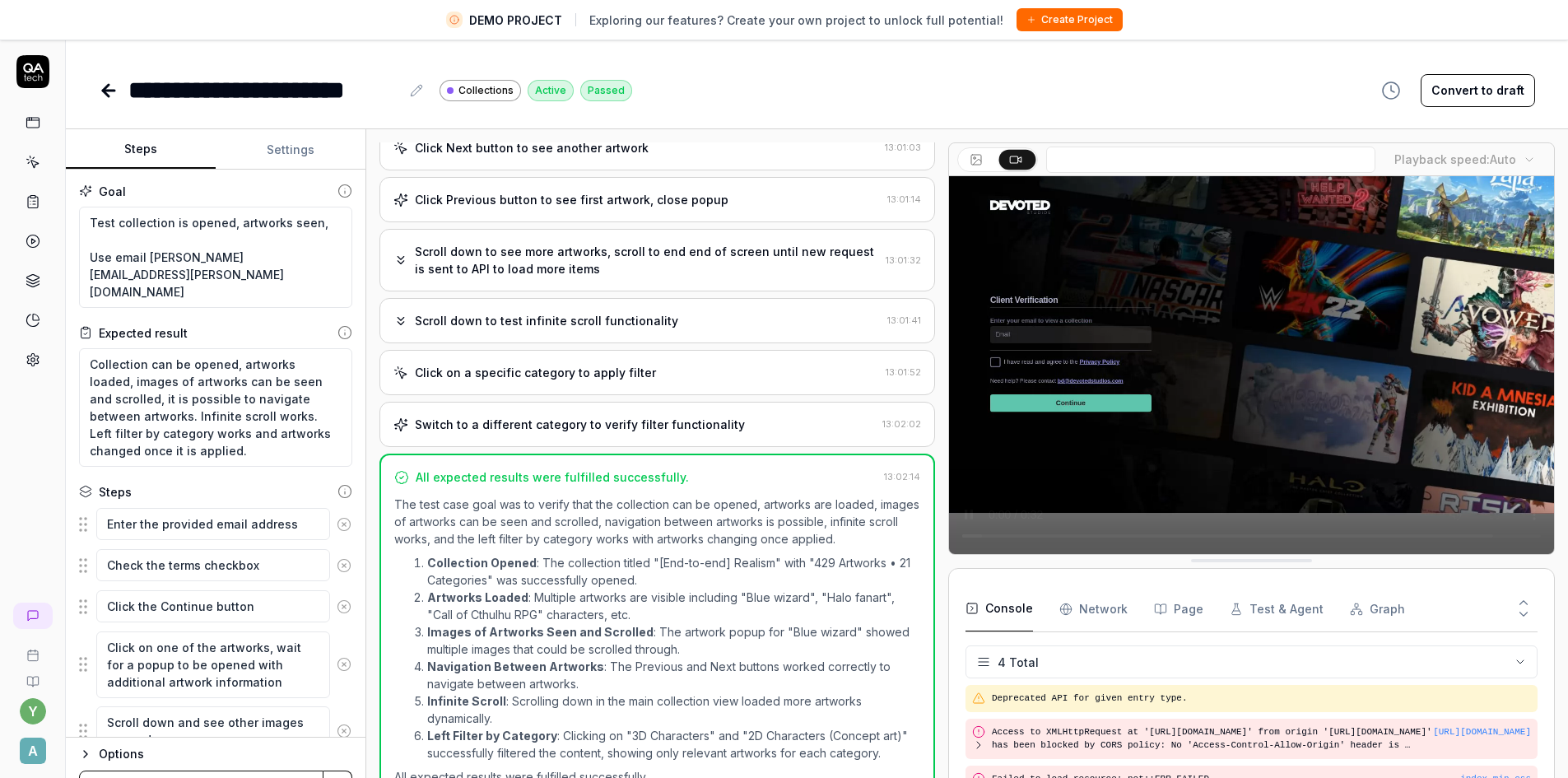
scroll to position [28, 0]
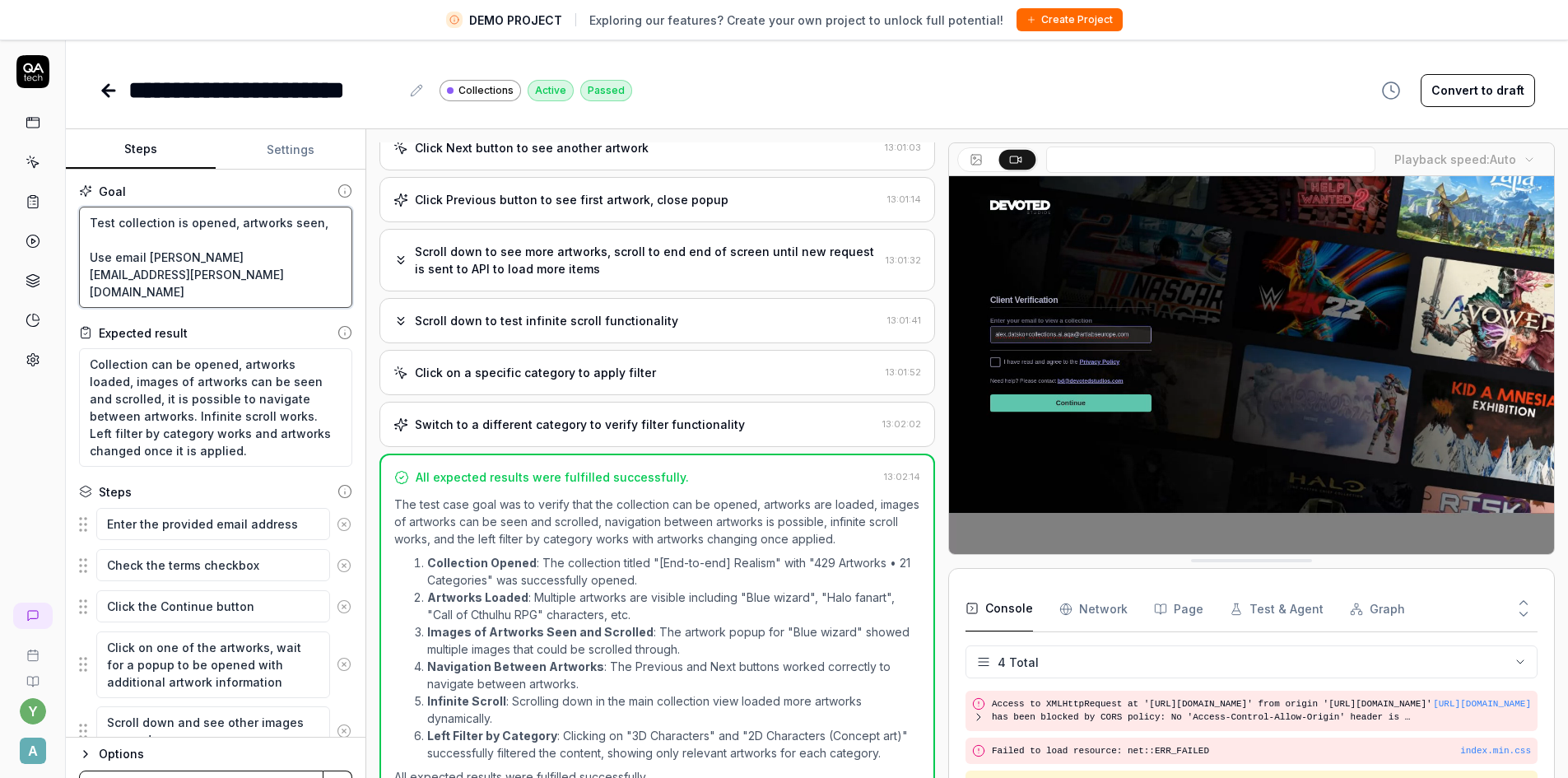
drag, startPoint x: 143, startPoint y: 294, endPoint x: 90, endPoint y: 264, distance: 60.9
click at [90, 264] on textarea "Test collection is opened, artworks seen, Use email [PERSON_NAME][EMAIL_ADDRESS…" at bounding box center [215, 257] width 273 height 101
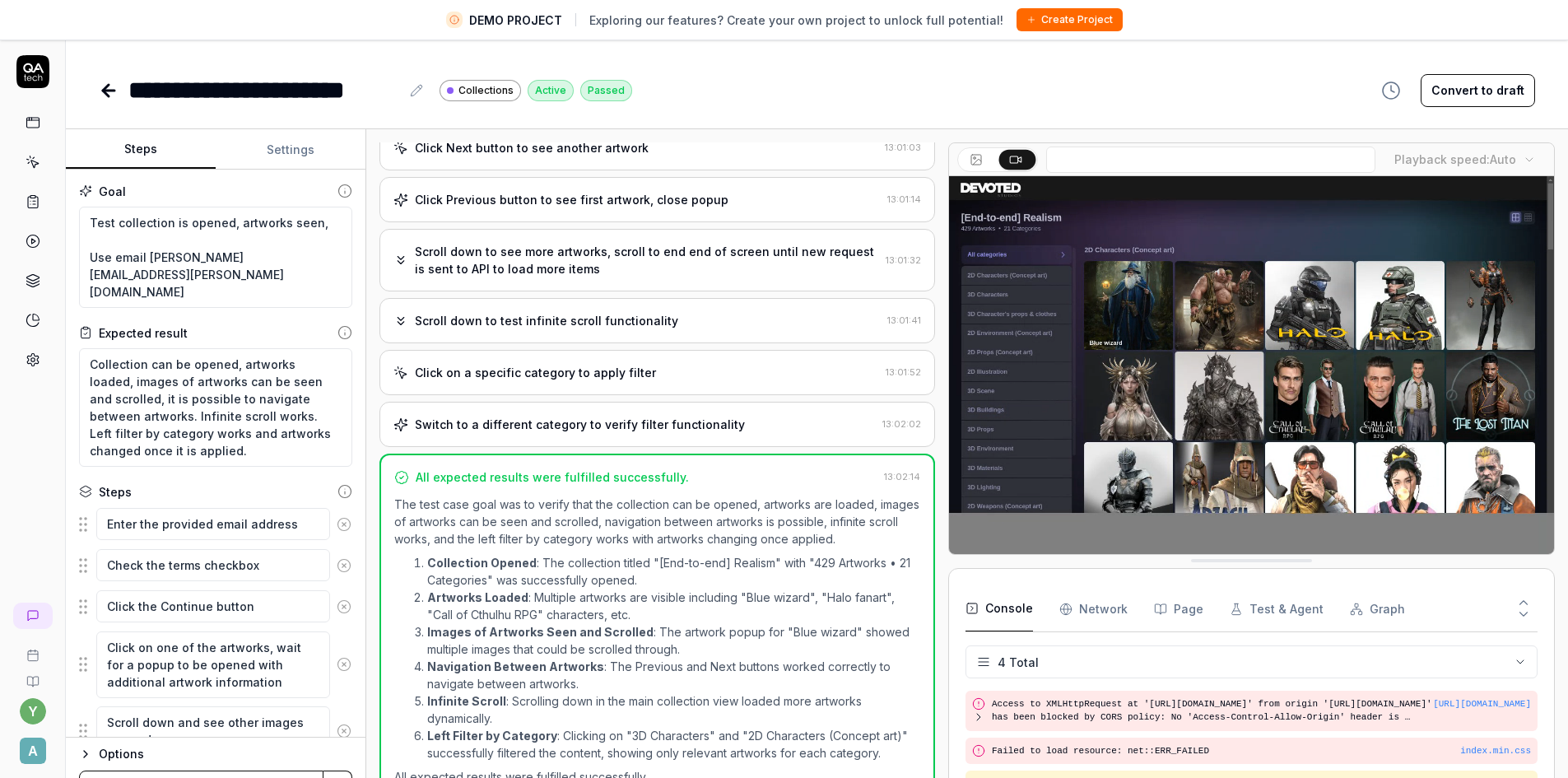
click at [36, 745] on span "A" at bounding box center [32, 750] width 26 height 26
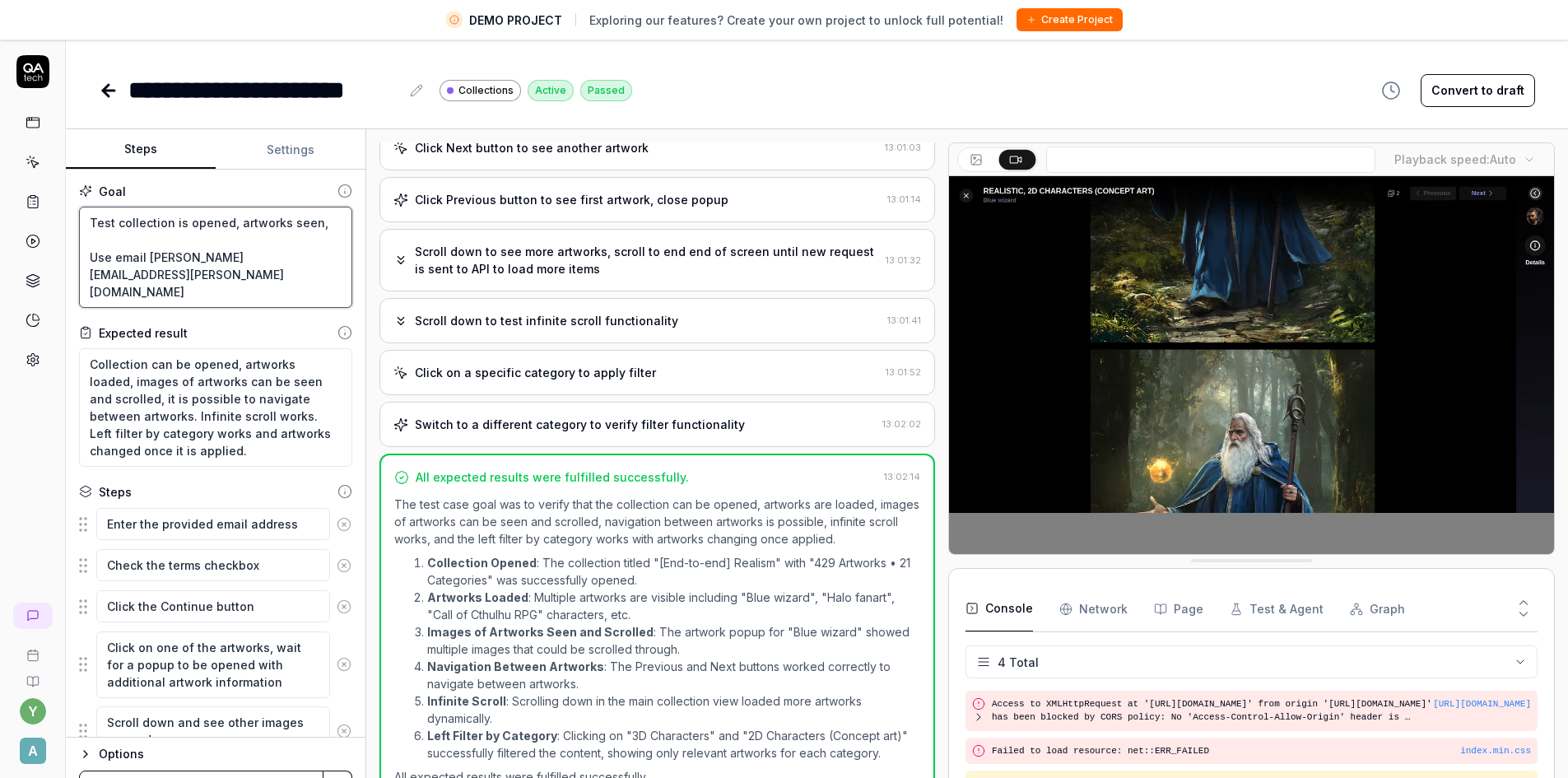
drag, startPoint x: 170, startPoint y: 296, endPoint x: 89, endPoint y: 258, distance: 89.5
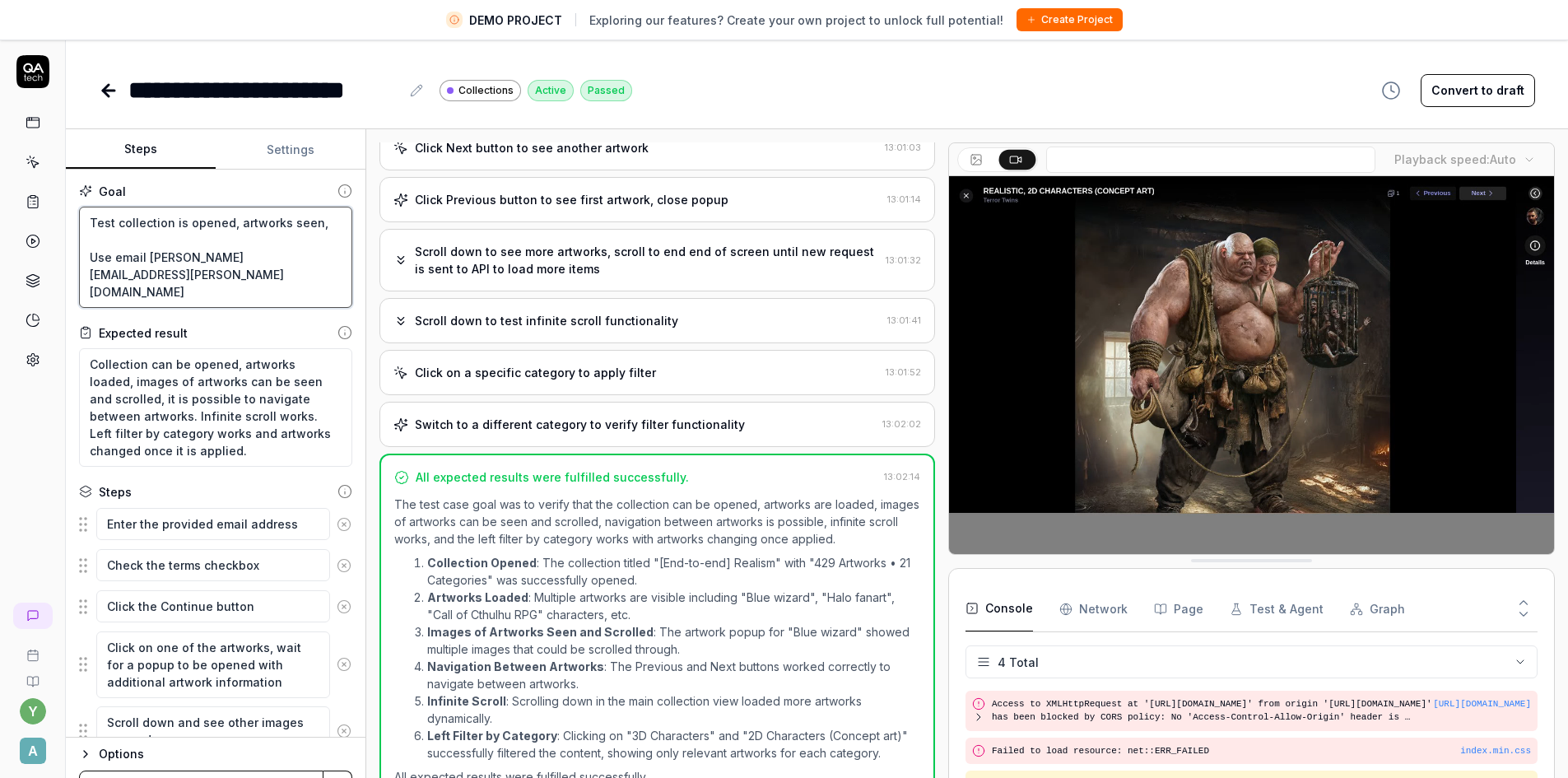
click at [89, 258] on textarea "Test collection is opened, artworks seen, Use email [PERSON_NAME][EMAIL_ADDRESS…" at bounding box center [215, 257] width 273 height 101
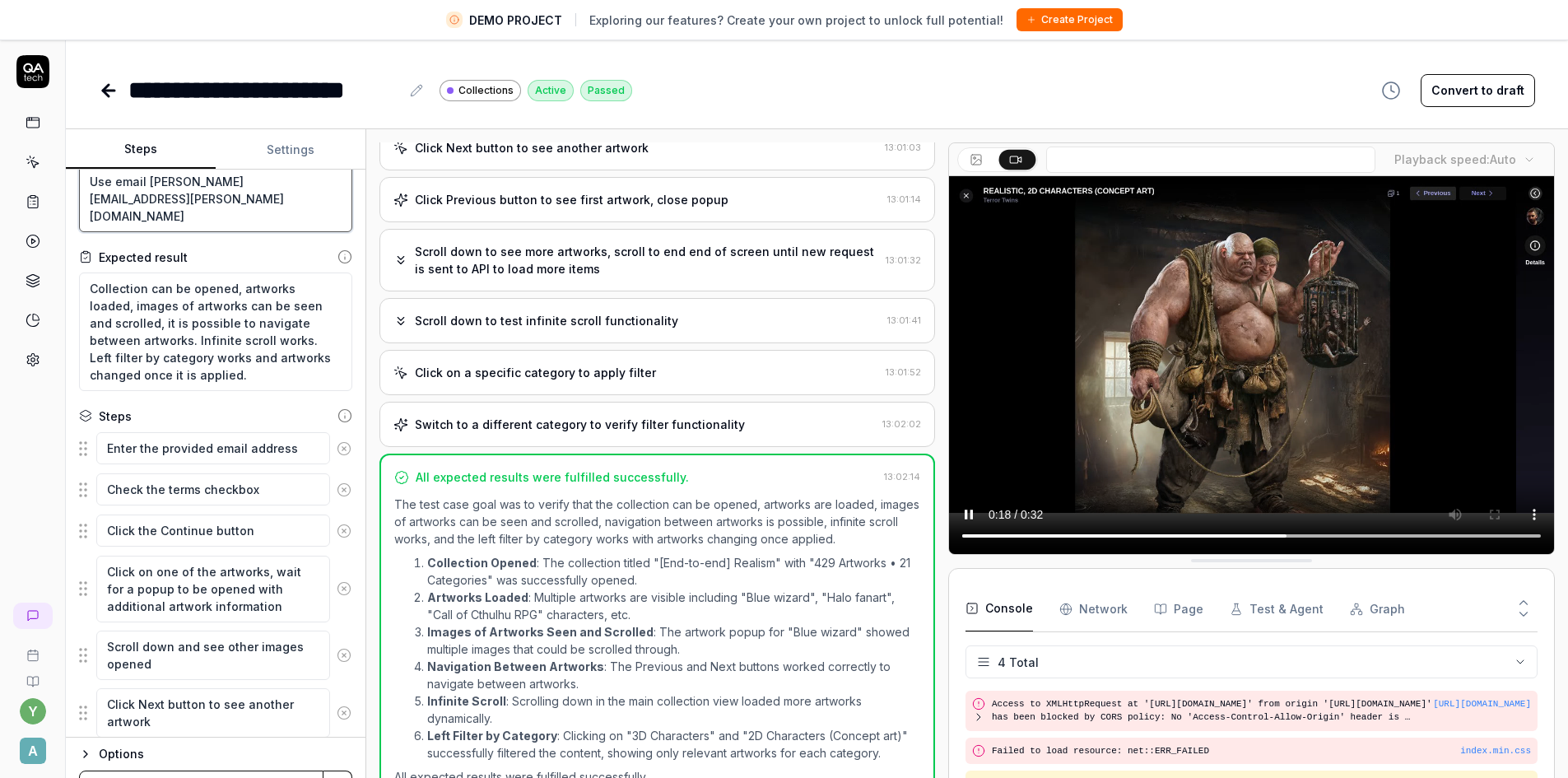
scroll to position [82, 0]
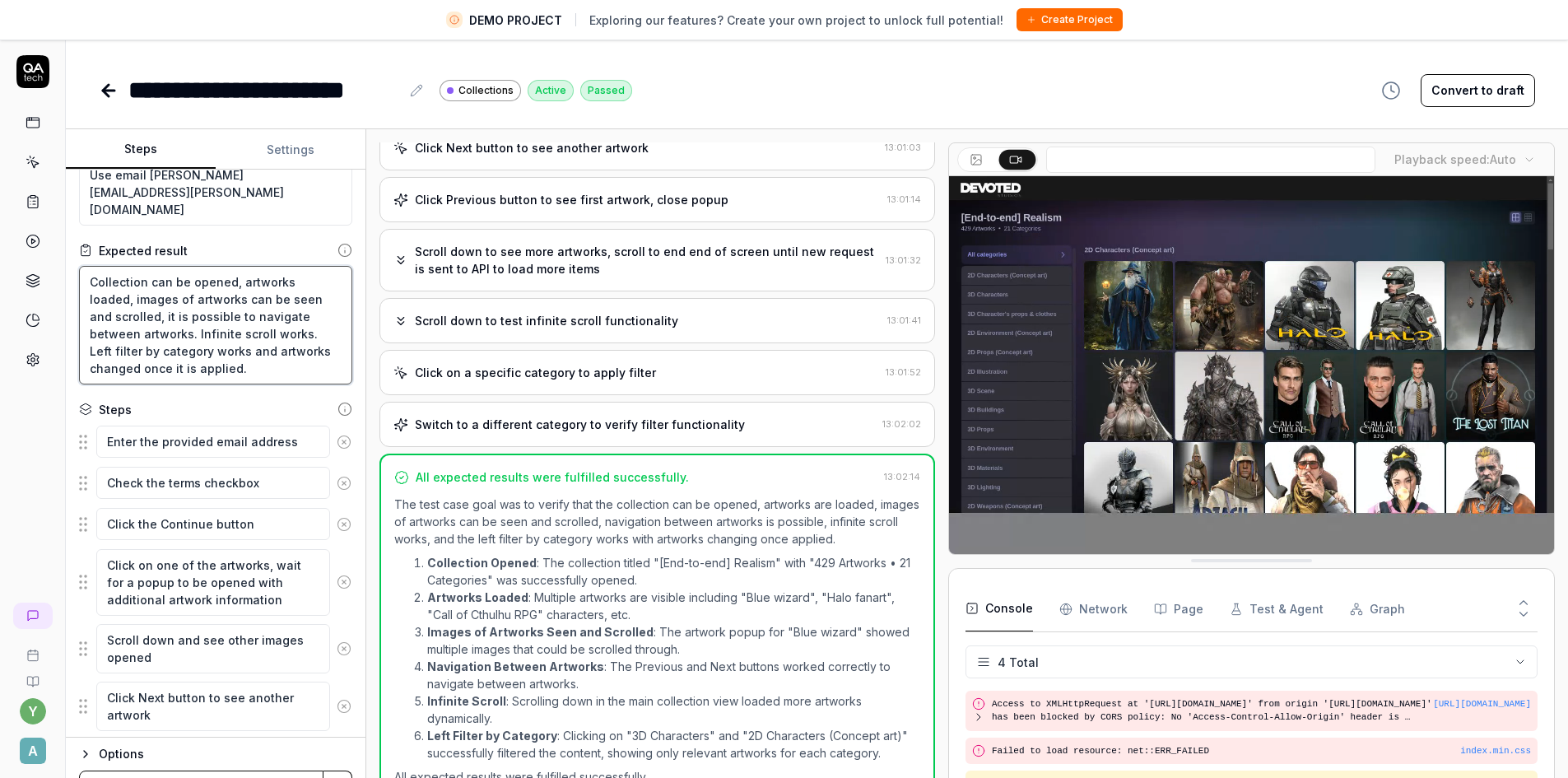
drag, startPoint x: 244, startPoint y: 370, endPoint x: 70, endPoint y: 281, distance: 195.4
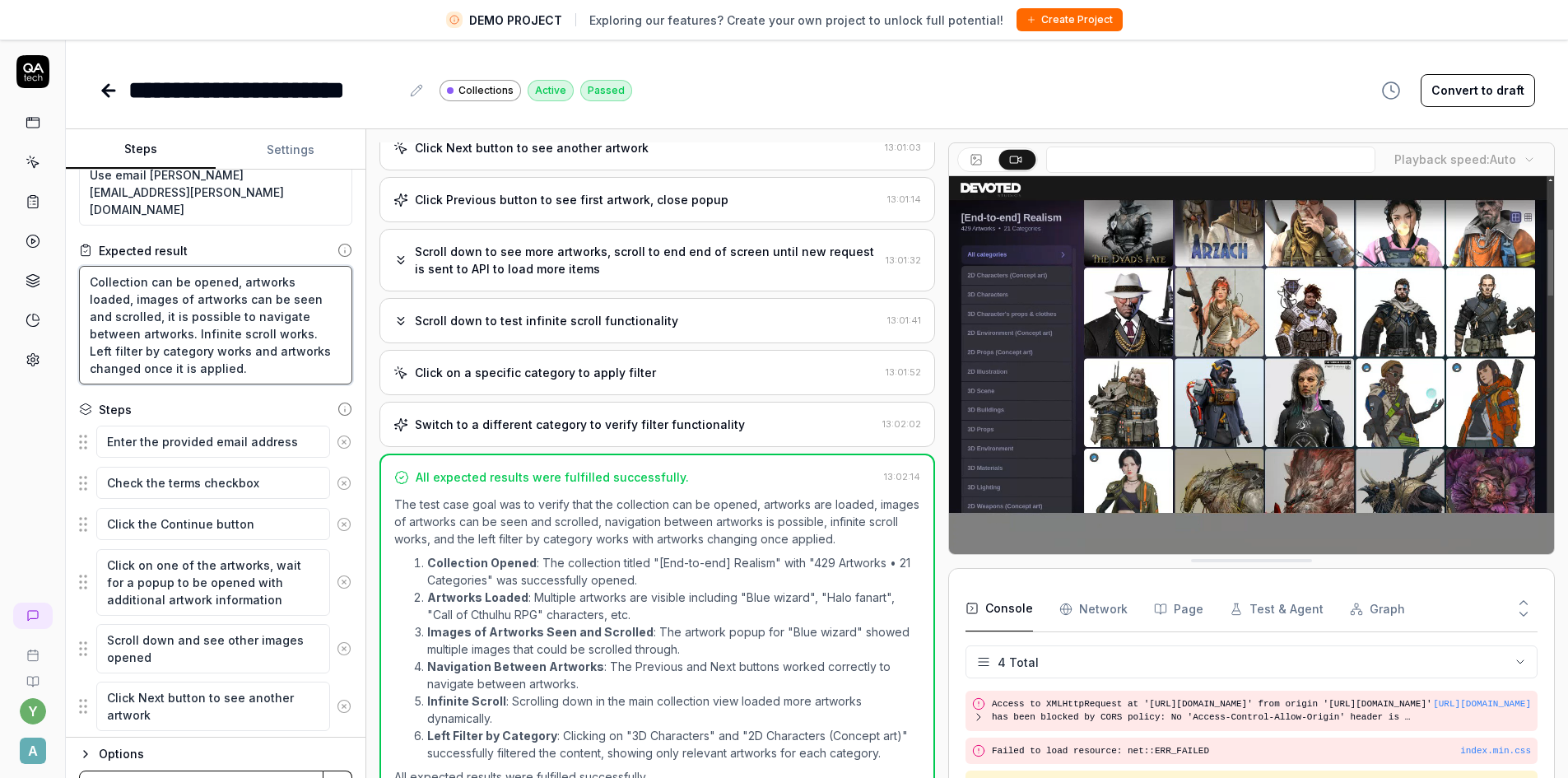
click at [70, 281] on div "Goal Test collection is opened, artworks seen, Use email alex.datsko+collection…" at bounding box center [215, 453] width 299 height 568
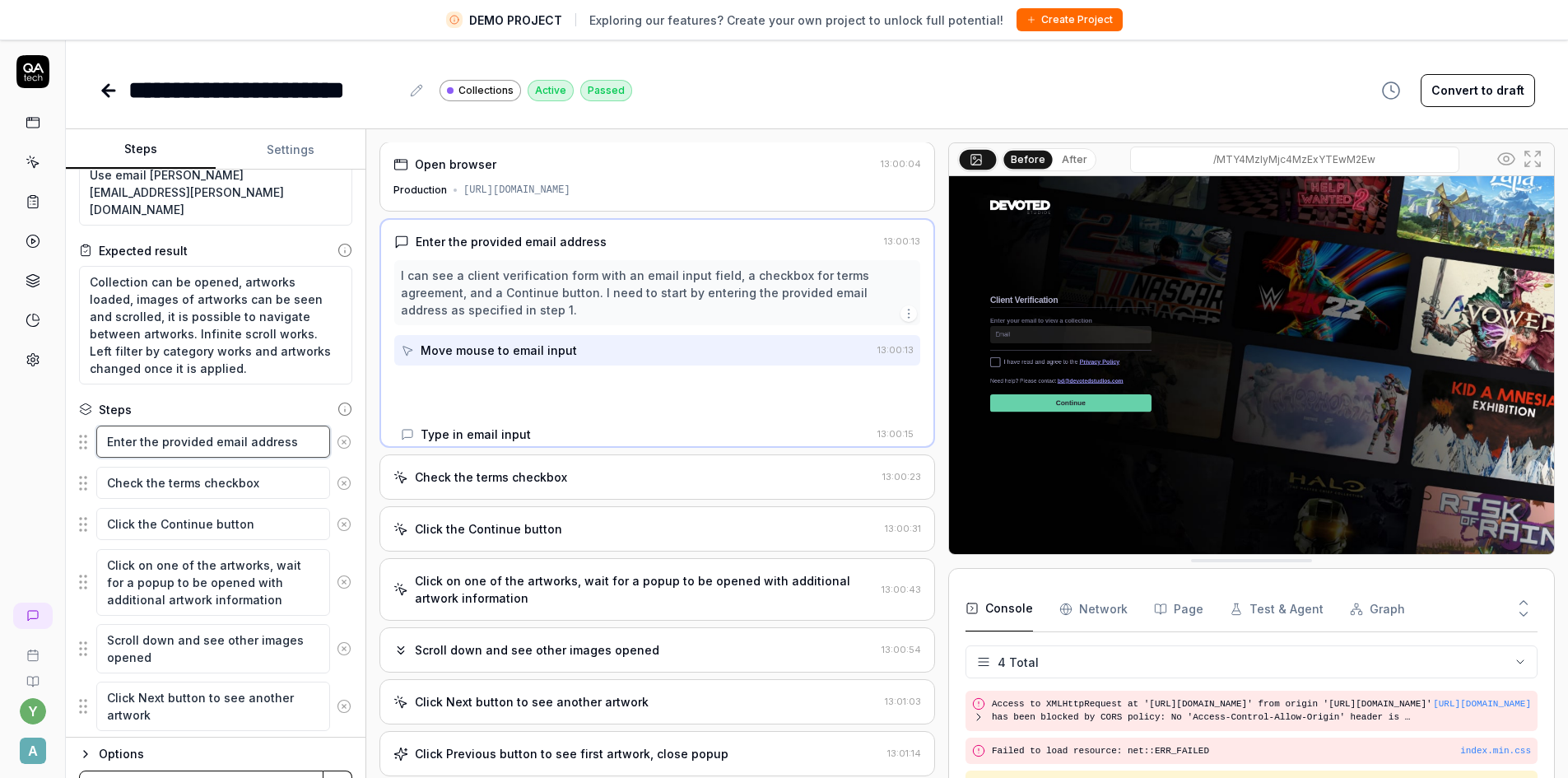
scroll to position [0, 0]
drag, startPoint x: 293, startPoint y: 447, endPoint x: 100, endPoint y: 445, distance: 193.0
click at [100, 445] on textarea "Enter the provided email address" at bounding box center [214, 442] width 234 height 32
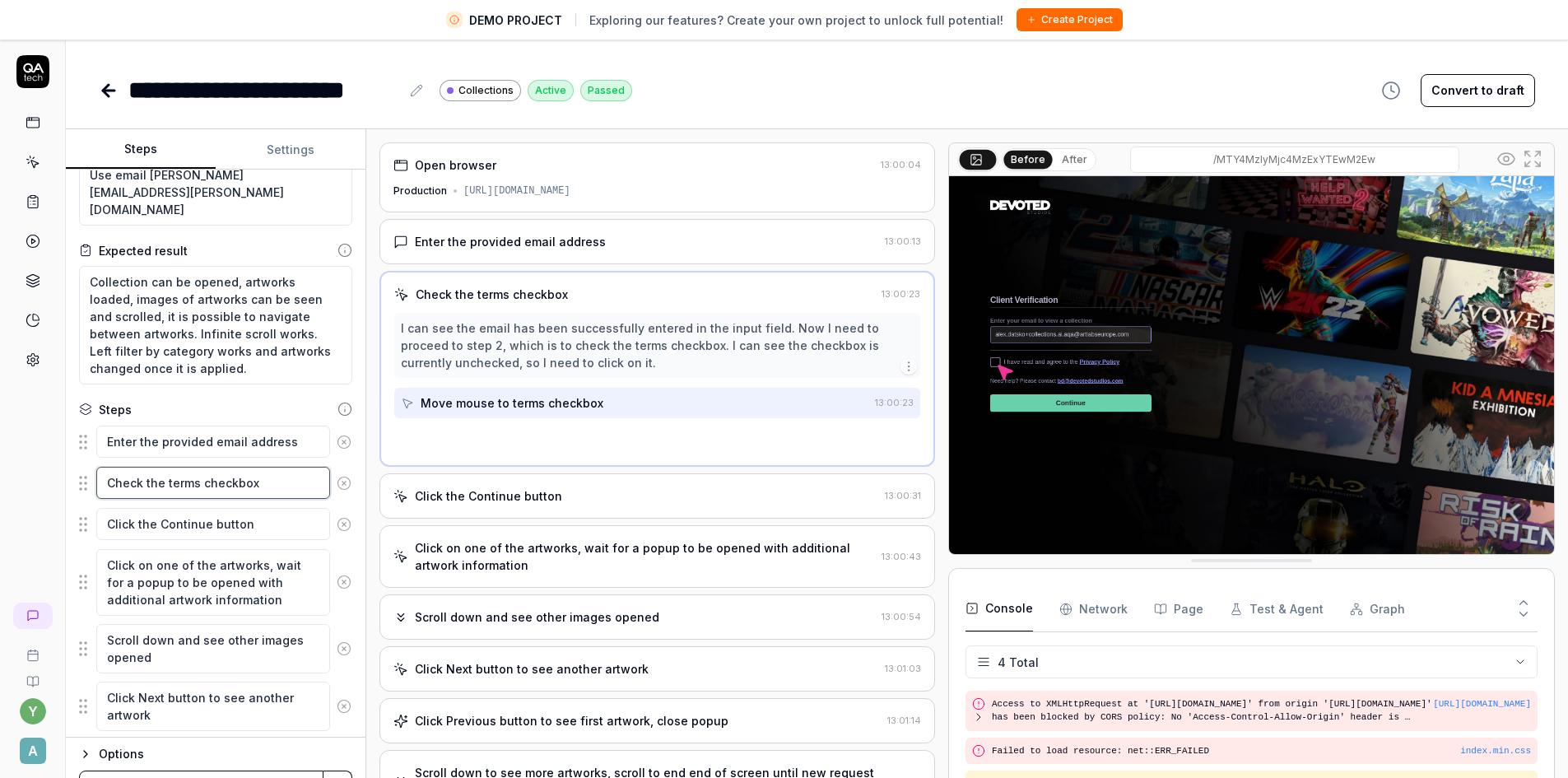
drag, startPoint x: 202, startPoint y: 481, endPoint x: 90, endPoint y: 478, distance: 112.0
click at [90, 478] on div "Check the terms checkbox" at bounding box center [215, 483] width 273 height 35
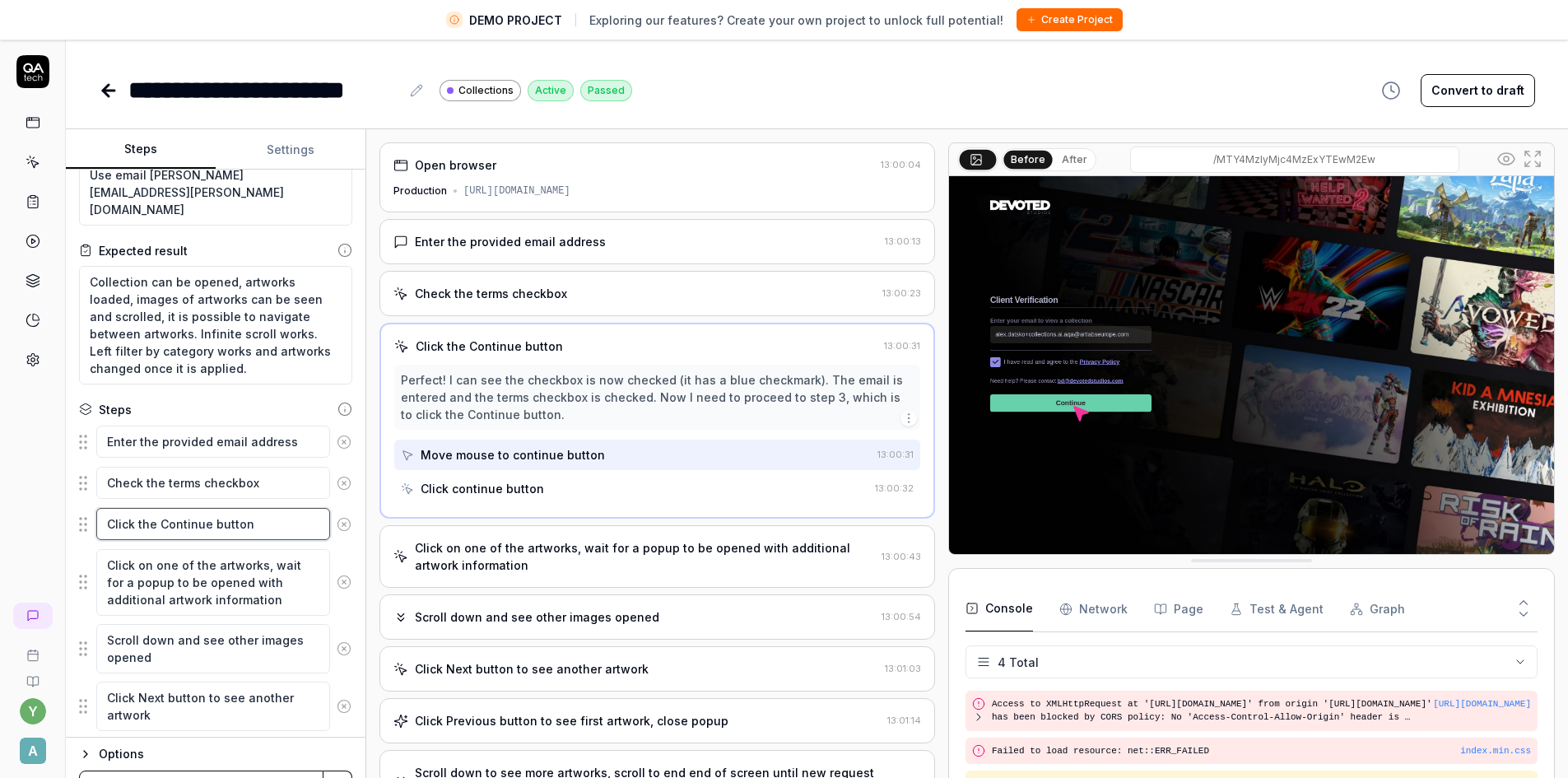
drag, startPoint x: 280, startPoint y: 528, endPoint x: 65, endPoint y: 518, distance: 215.2
click at [65, 518] on div "**********" at bounding box center [784, 428] width 1568 height 778
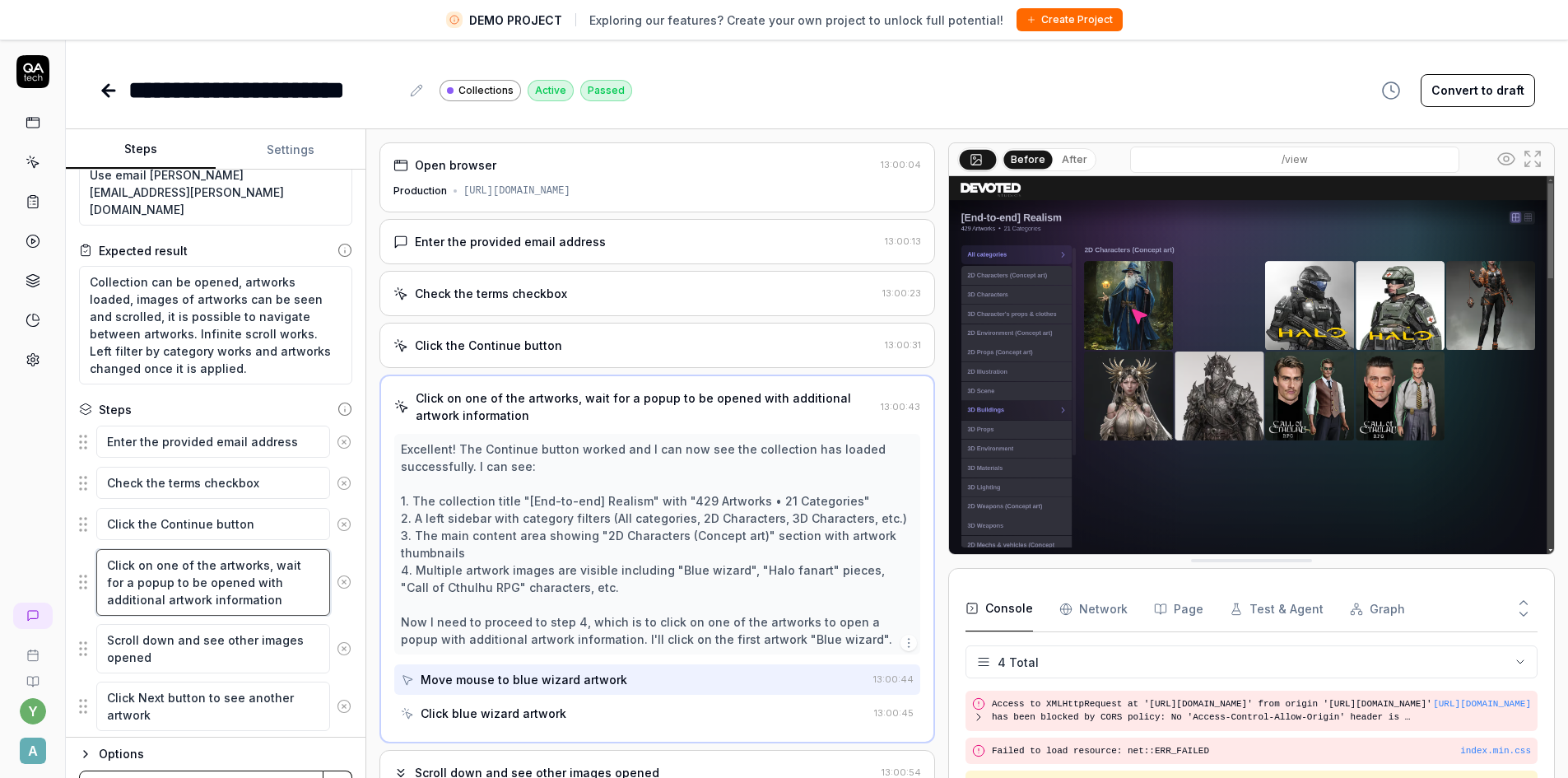
drag, startPoint x: 284, startPoint y: 597, endPoint x: 95, endPoint y: 560, distance: 192.6
click at [95, 560] on div "Click on one of the artworks, wait for a popup to be opened with additional art…" at bounding box center [215, 582] width 273 height 69
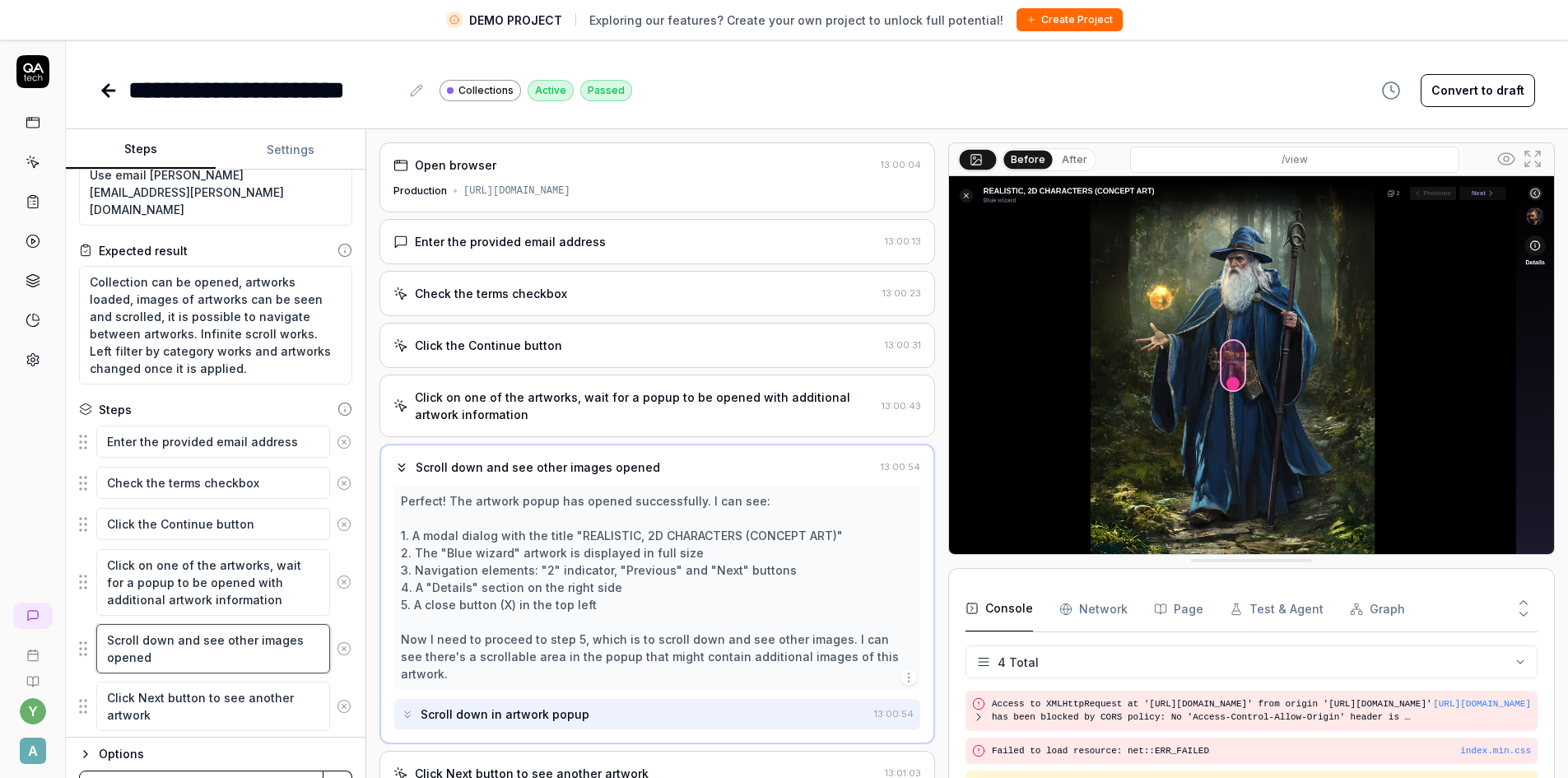
drag, startPoint x: 151, startPoint y: 656, endPoint x: 100, endPoint y: 640, distance: 53.5
click at [100, 640] on textarea "Scroll down and see other images opened" at bounding box center [214, 648] width 234 height 49
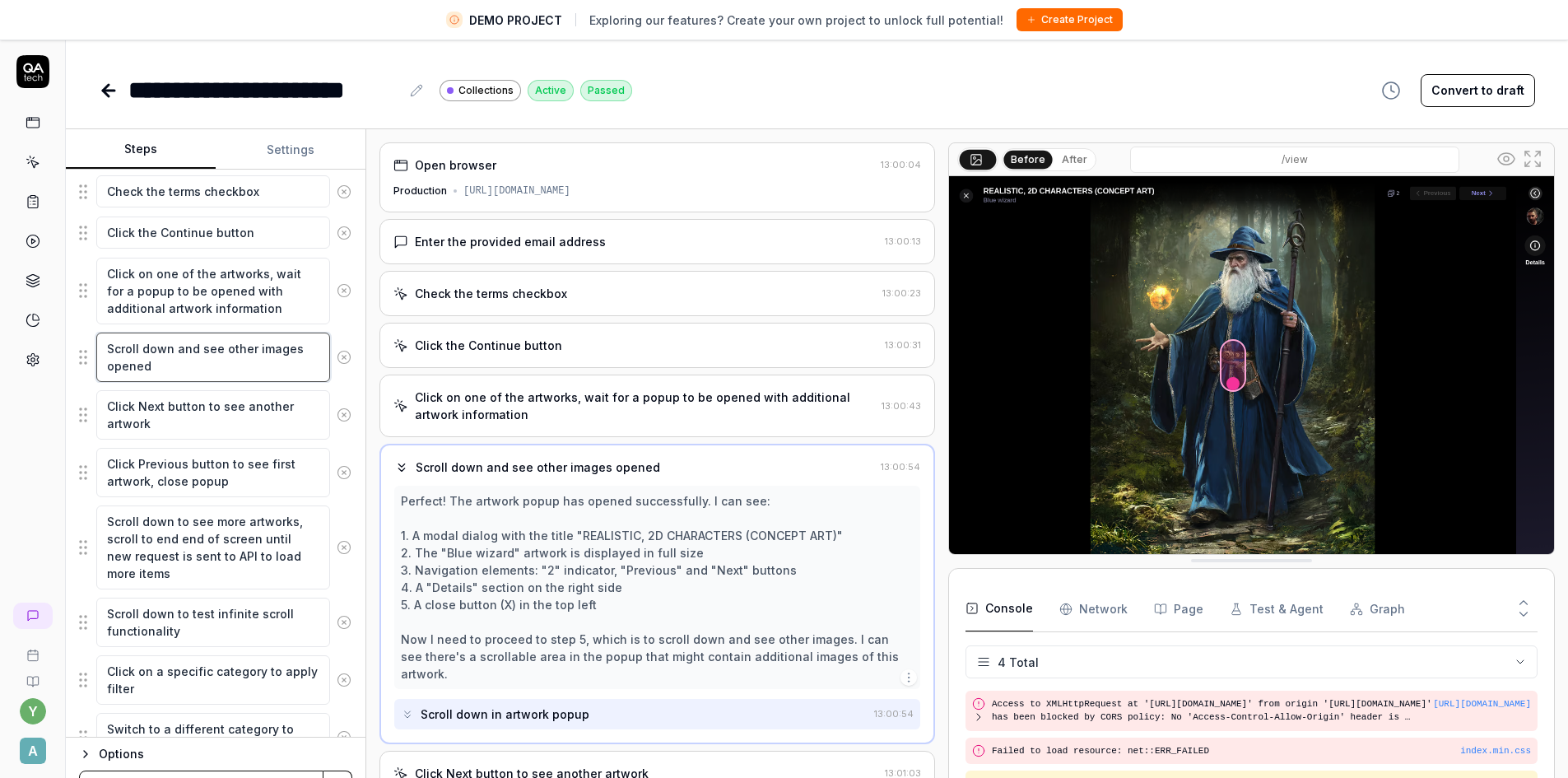
scroll to position [412, 0]
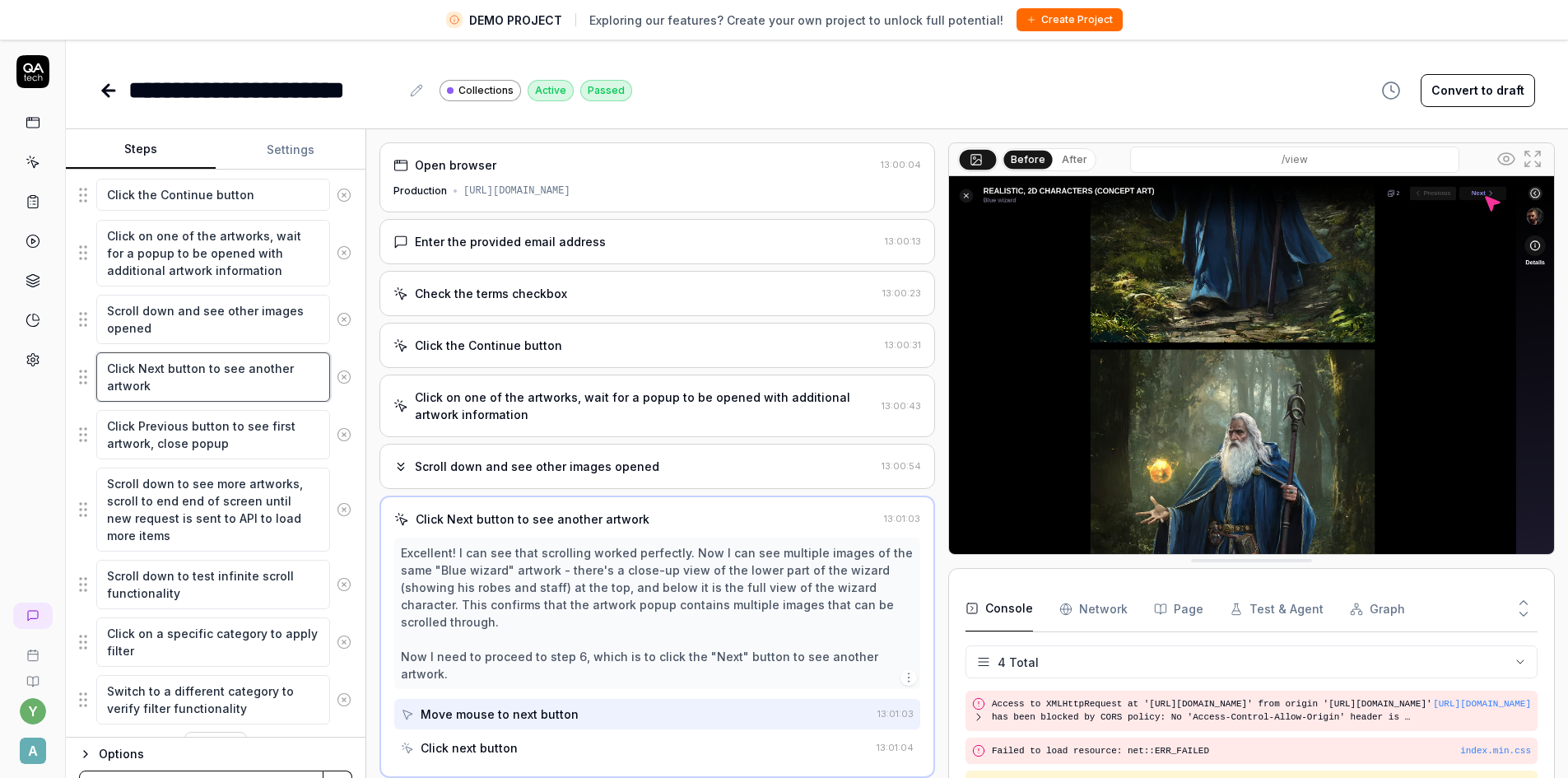
drag, startPoint x: 164, startPoint y: 387, endPoint x: 100, endPoint y: 370, distance: 66.2
click at [100, 370] on textarea "Click Next button to see another artwork" at bounding box center [214, 377] width 234 height 49
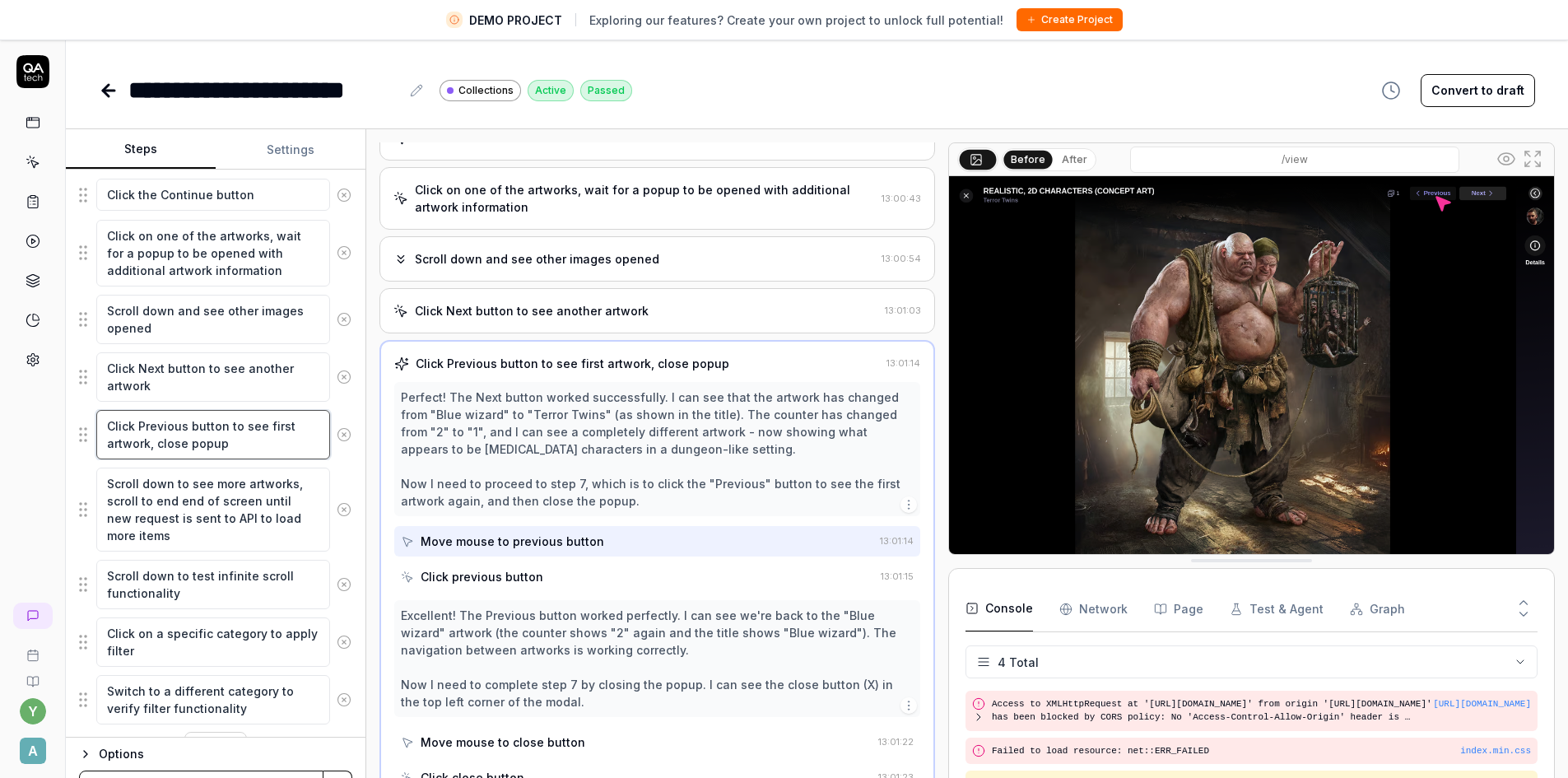
scroll to position [210, 0]
drag, startPoint x: 229, startPoint y: 448, endPoint x: 97, endPoint y: 429, distance: 133.4
click at [97, 429] on textarea "Click Previous button to see first artwork, close popup" at bounding box center [214, 435] width 234 height 49
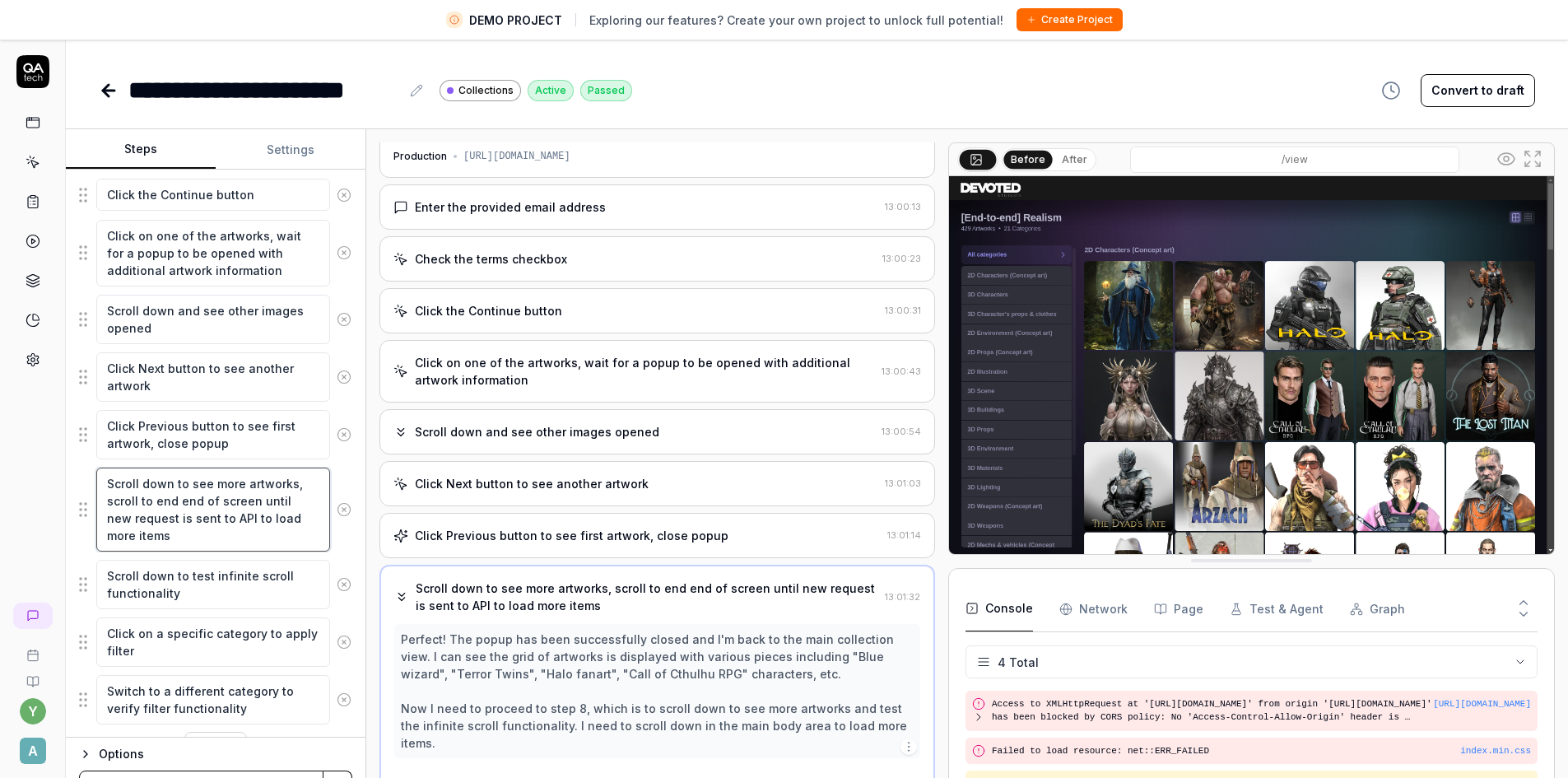
scroll to position [27, 0]
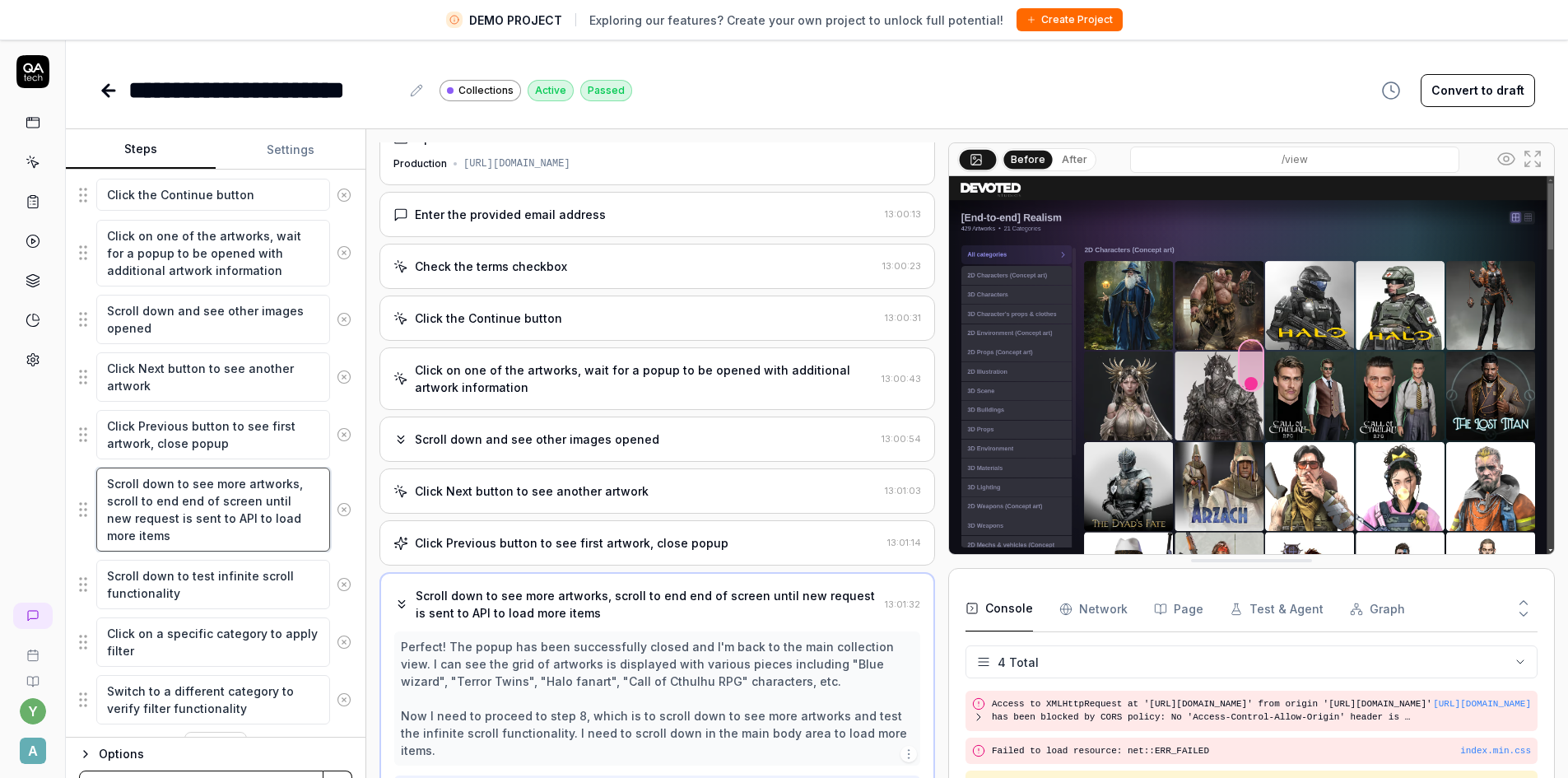
drag, startPoint x: 129, startPoint y: 514, endPoint x: 95, endPoint y: 483, distance: 46.0
click at [95, 483] on div "Scroll down to see more artworks, scroll to end end of screen until new request…" at bounding box center [215, 509] width 273 height 86
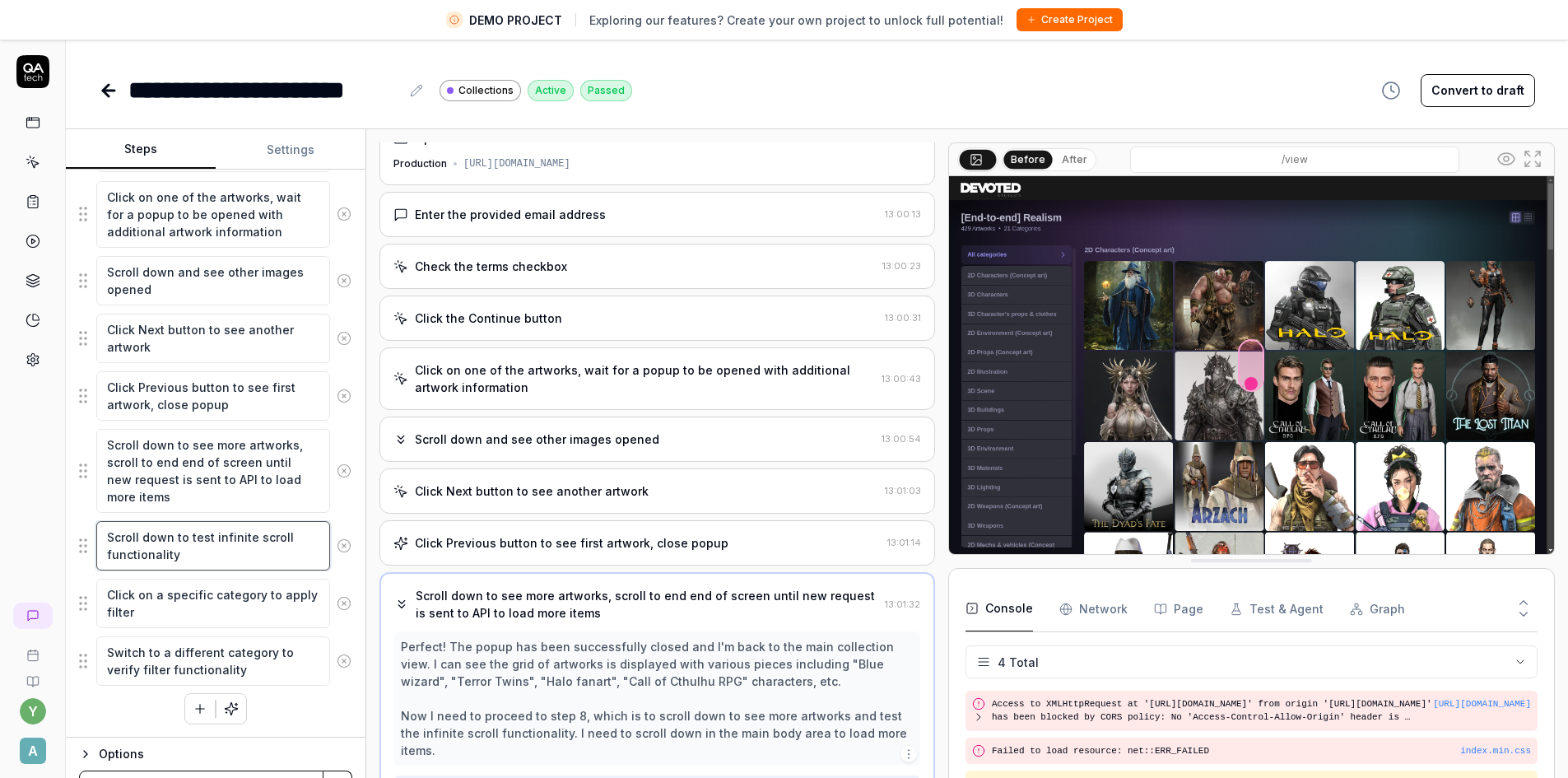
scroll to position [79, 0]
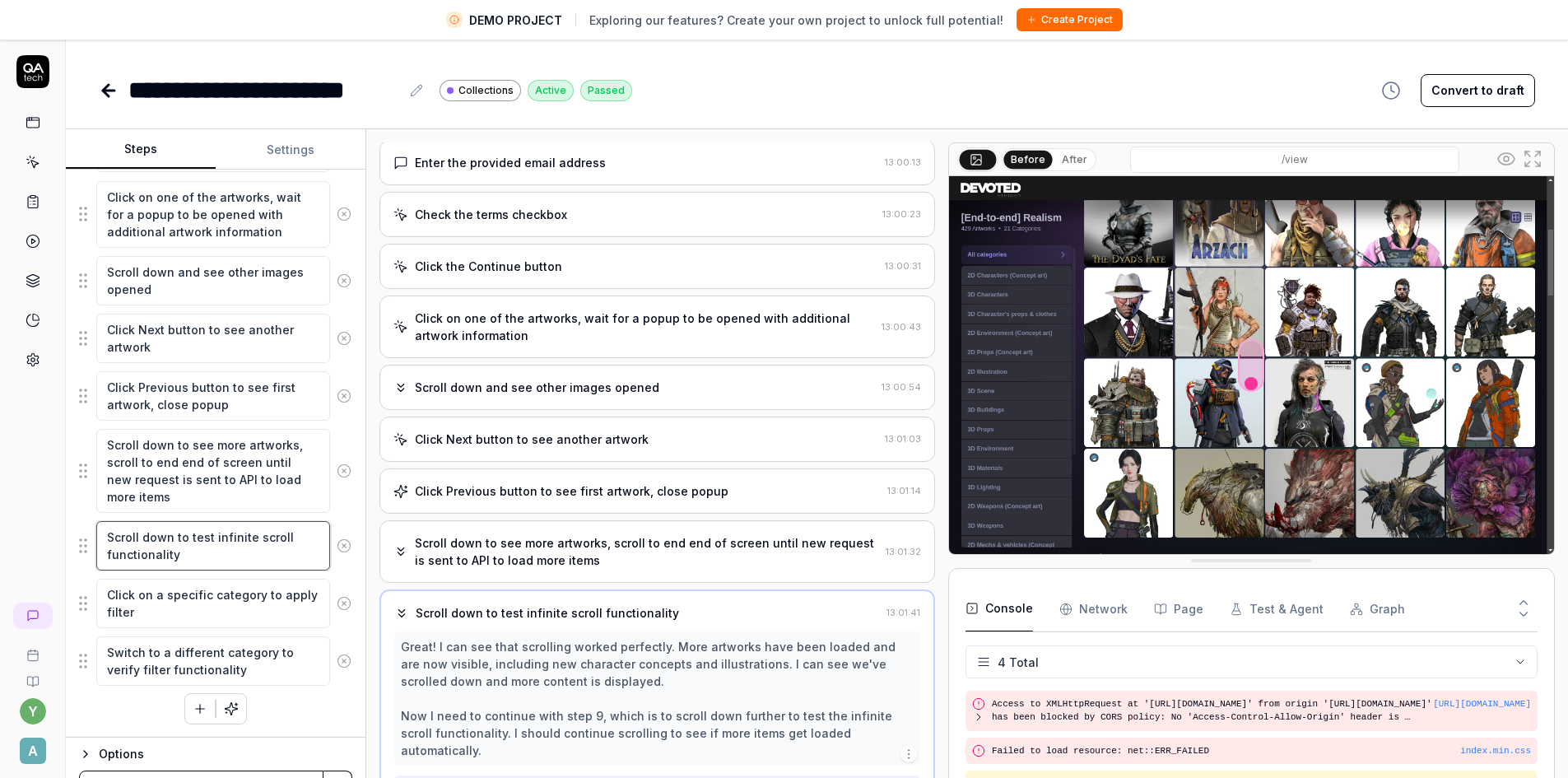
drag, startPoint x: 190, startPoint y: 553, endPoint x: 101, endPoint y: 534, distance: 91.0
click at [101, 534] on textarea "Scroll down to test infinite scroll functionality" at bounding box center [214, 546] width 234 height 49
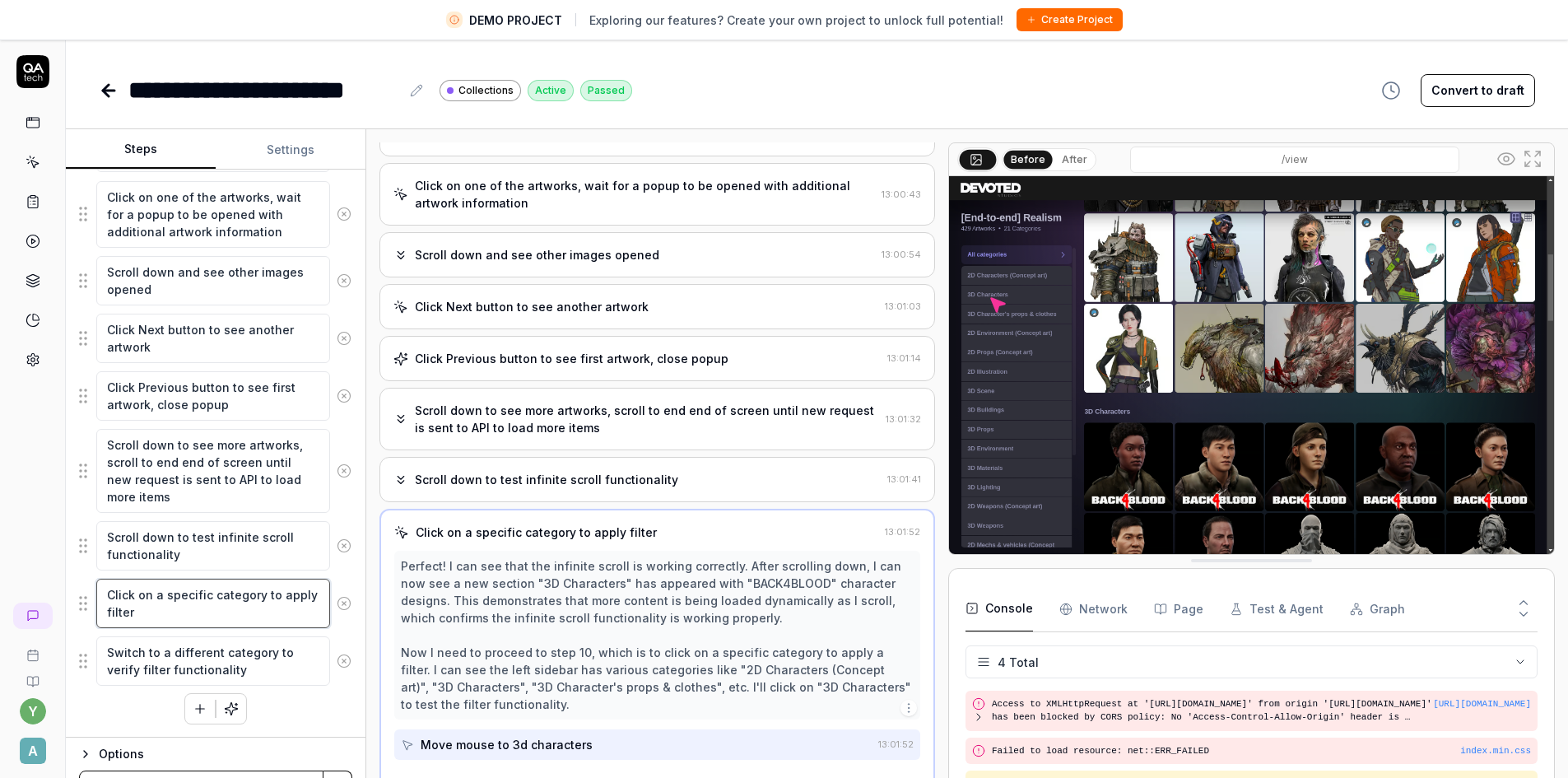
scroll to position [216, 0]
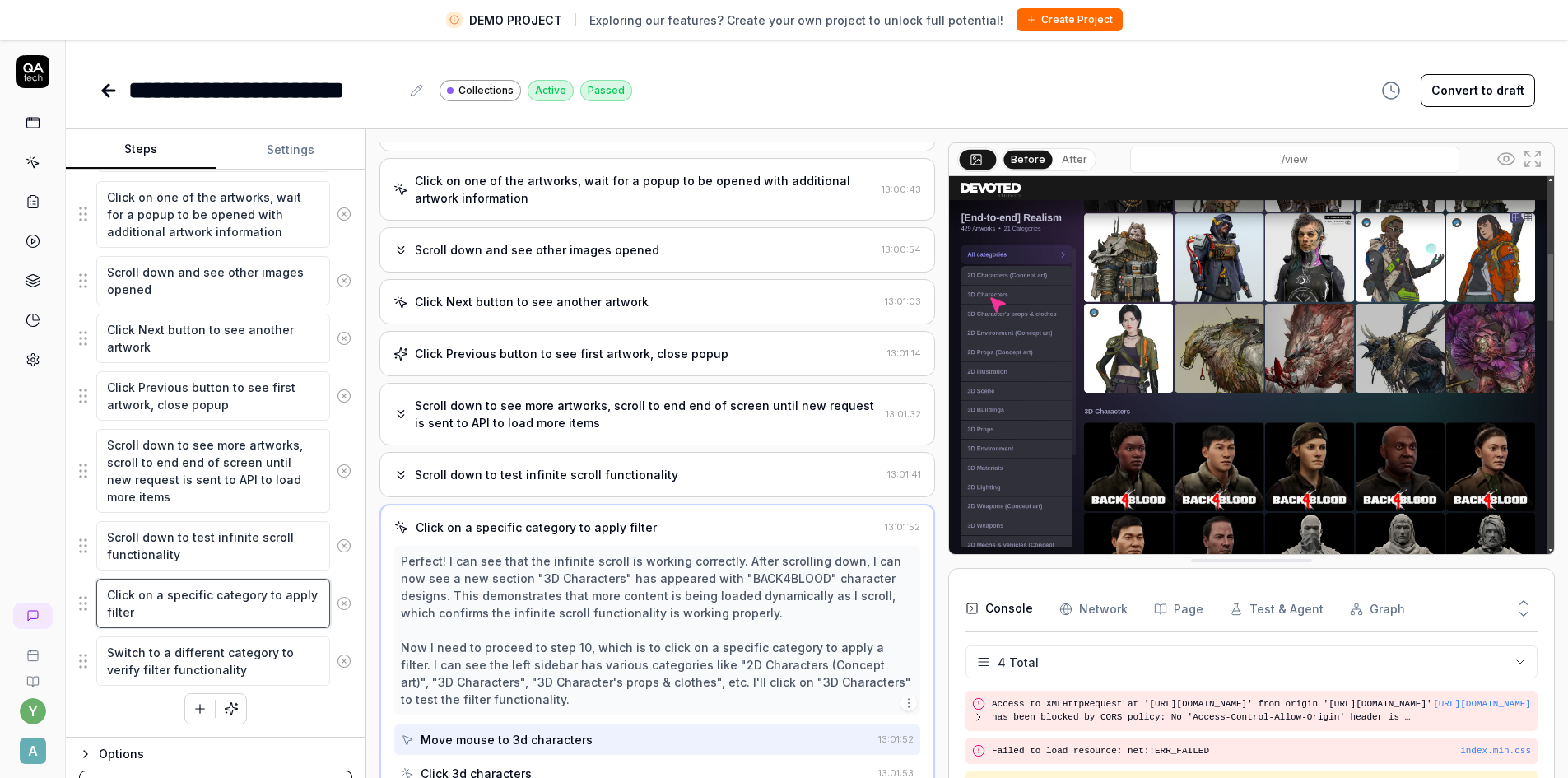
drag, startPoint x: 186, startPoint y: 613, endPoint x: 107, endPoint y: 586, distance: 83.5
click at [107, 586] on textarea "Click on a specific category to apply filter" at bounding box center [214, 603] width 234 height 49
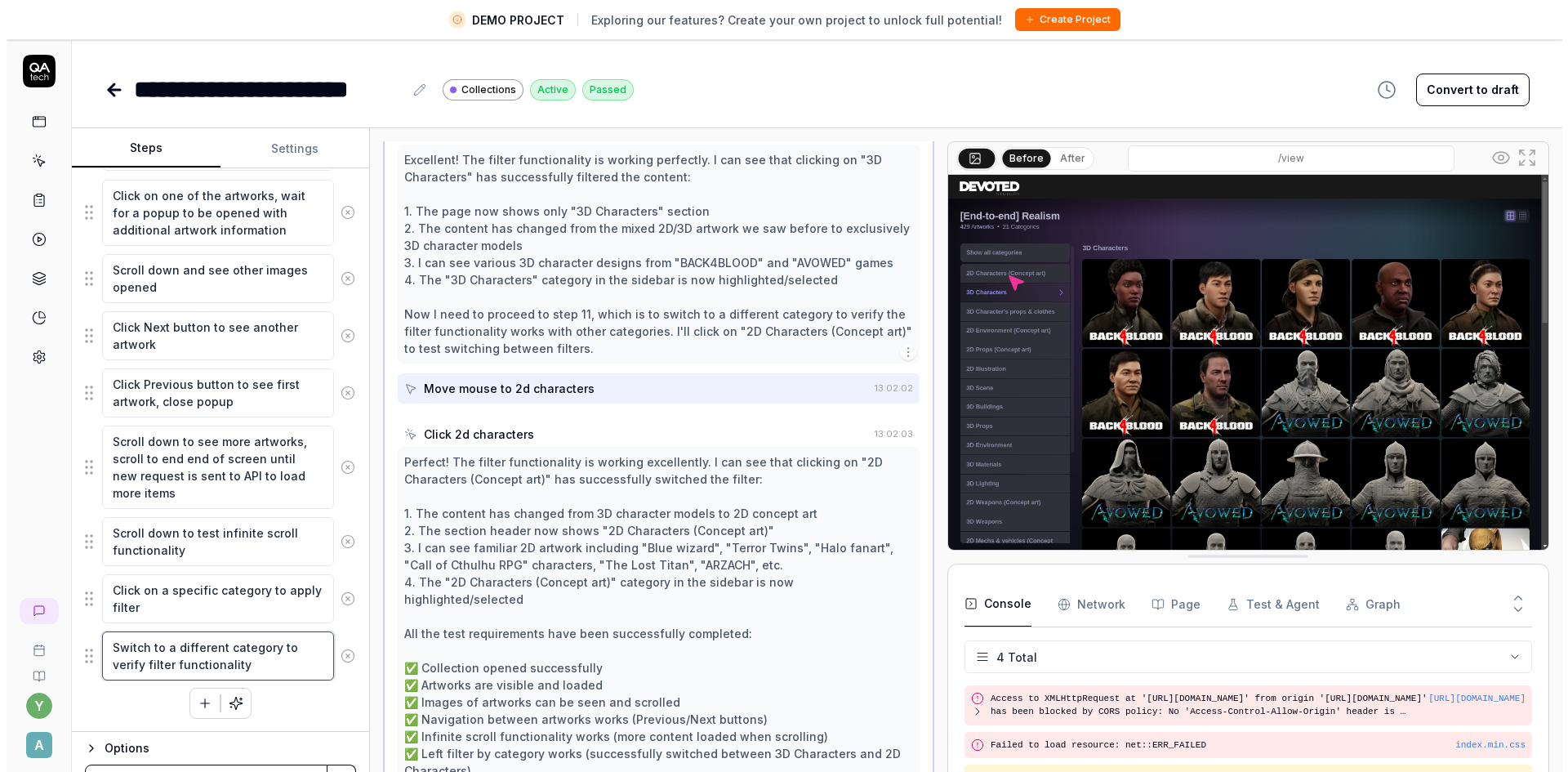
scroll to position [706, 0]
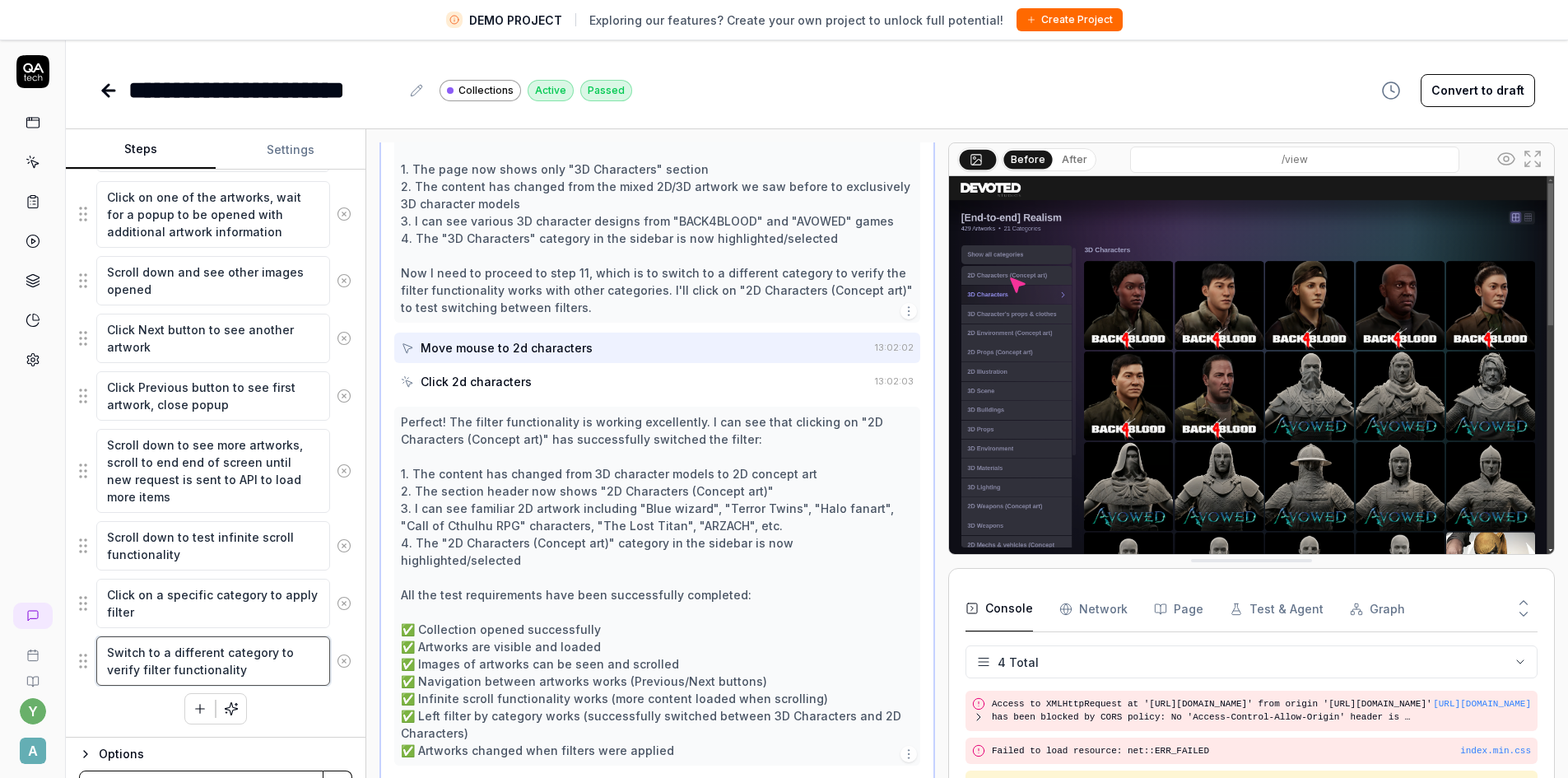
drag, startPoint x: 259, startPoint y: 670, endPoint x: 86, endPoint y: 642, distance: 175.3
click at [86, 642] on div "Switch to a different category to verify filter functionality" at bounding box center [215, 661] width 273 height 51
click at [112, 92] on icon at bounding box center [108, 90] width 19 height 19
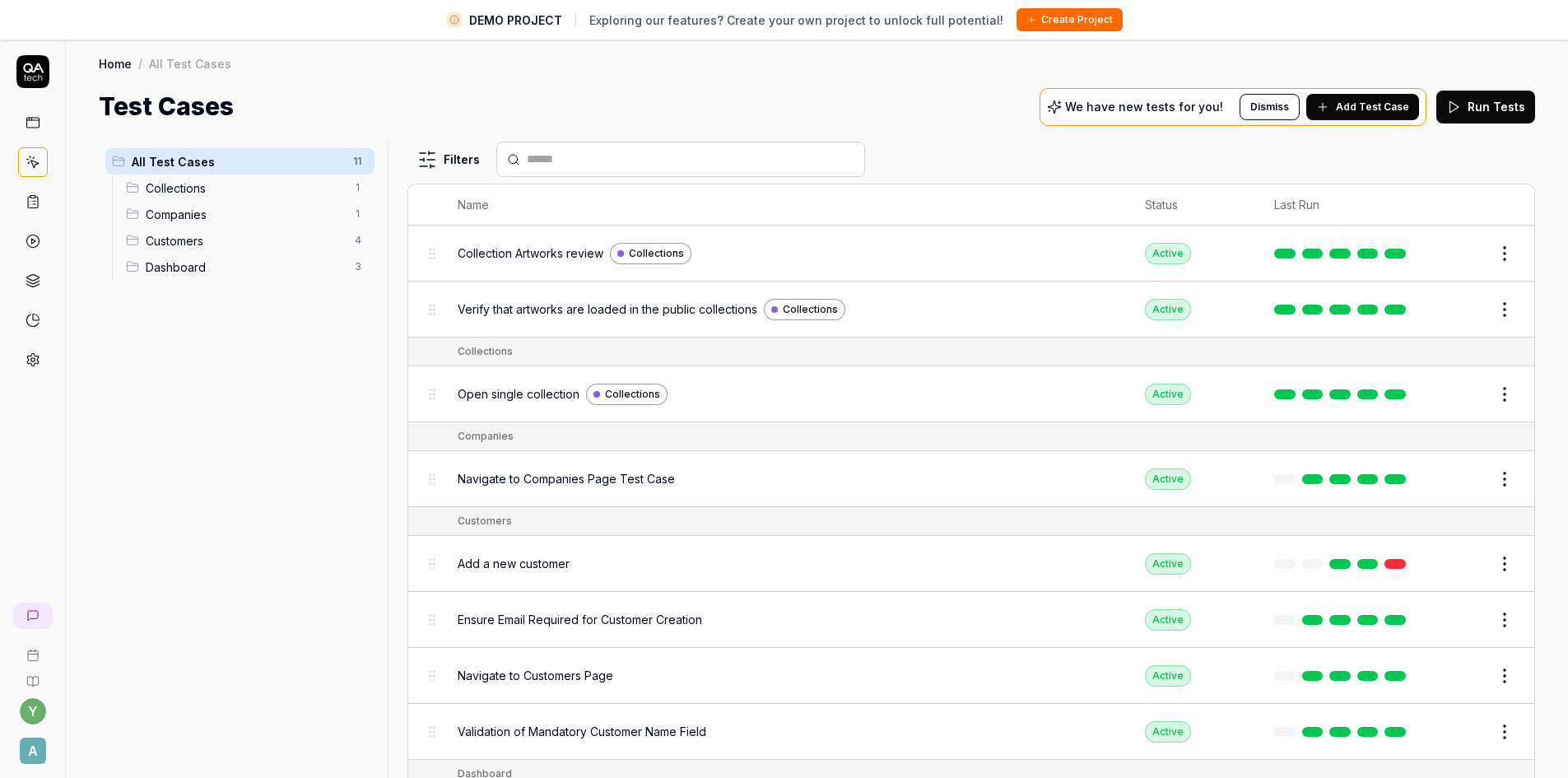
click at [40, 753] on span "A" at bounding box center [32, 750] width 26 height 26
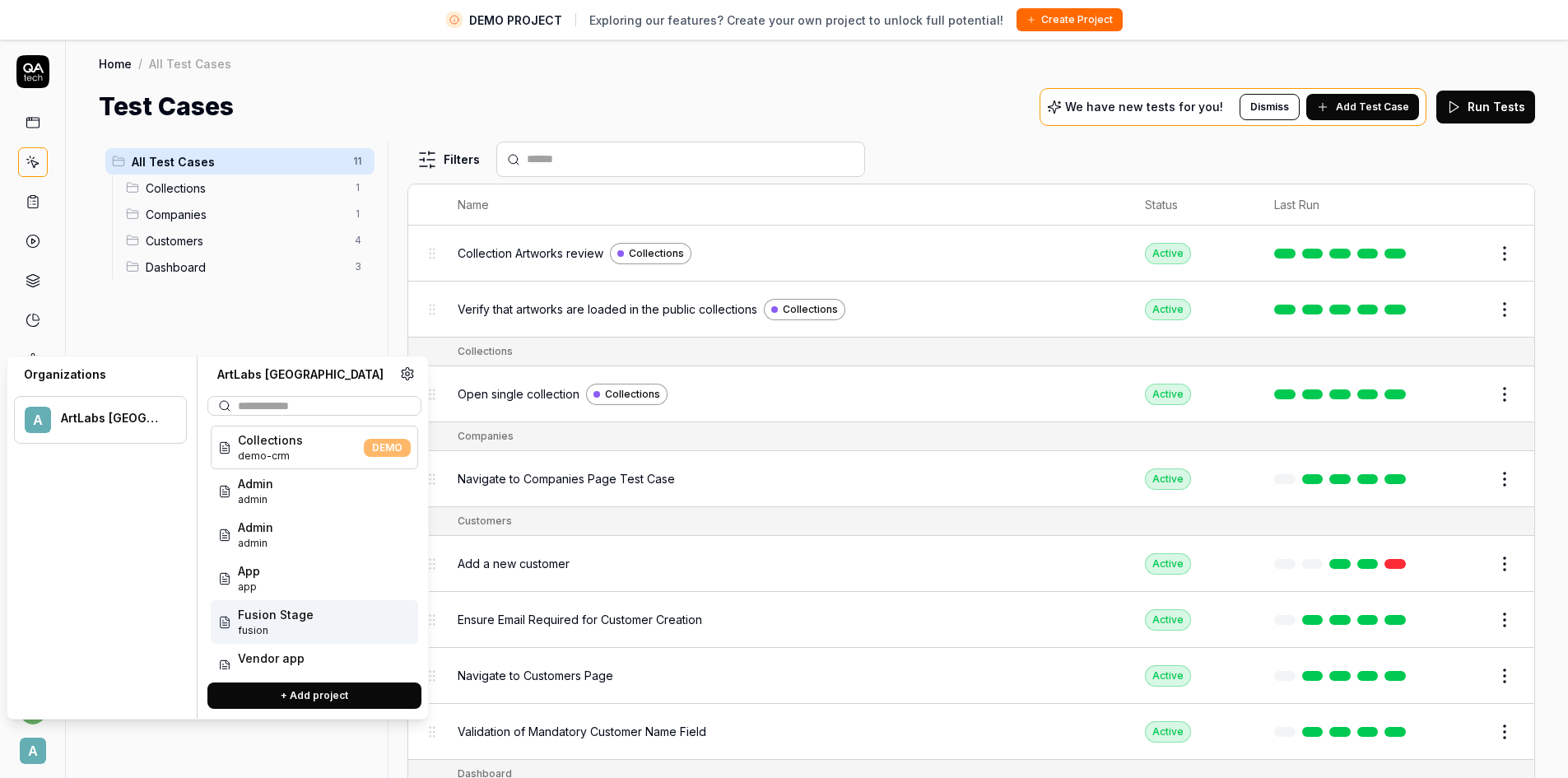
click at [282, 626] on span "fusion" at bounding box center [275, 630] width 75 height 14
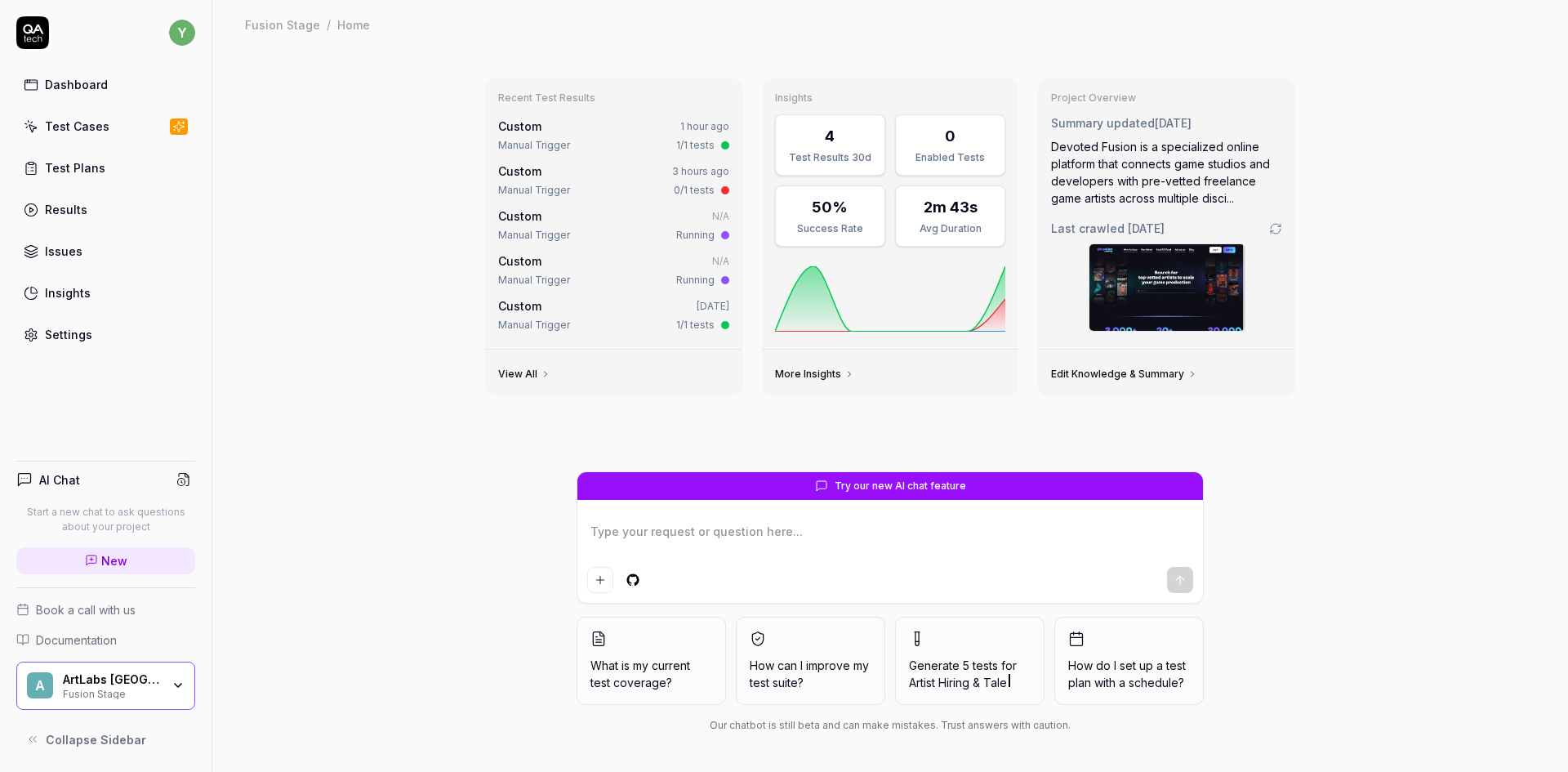
click at [57, 124] on div "Test Cases" at bounding box center [77, 126] width 65 height 17
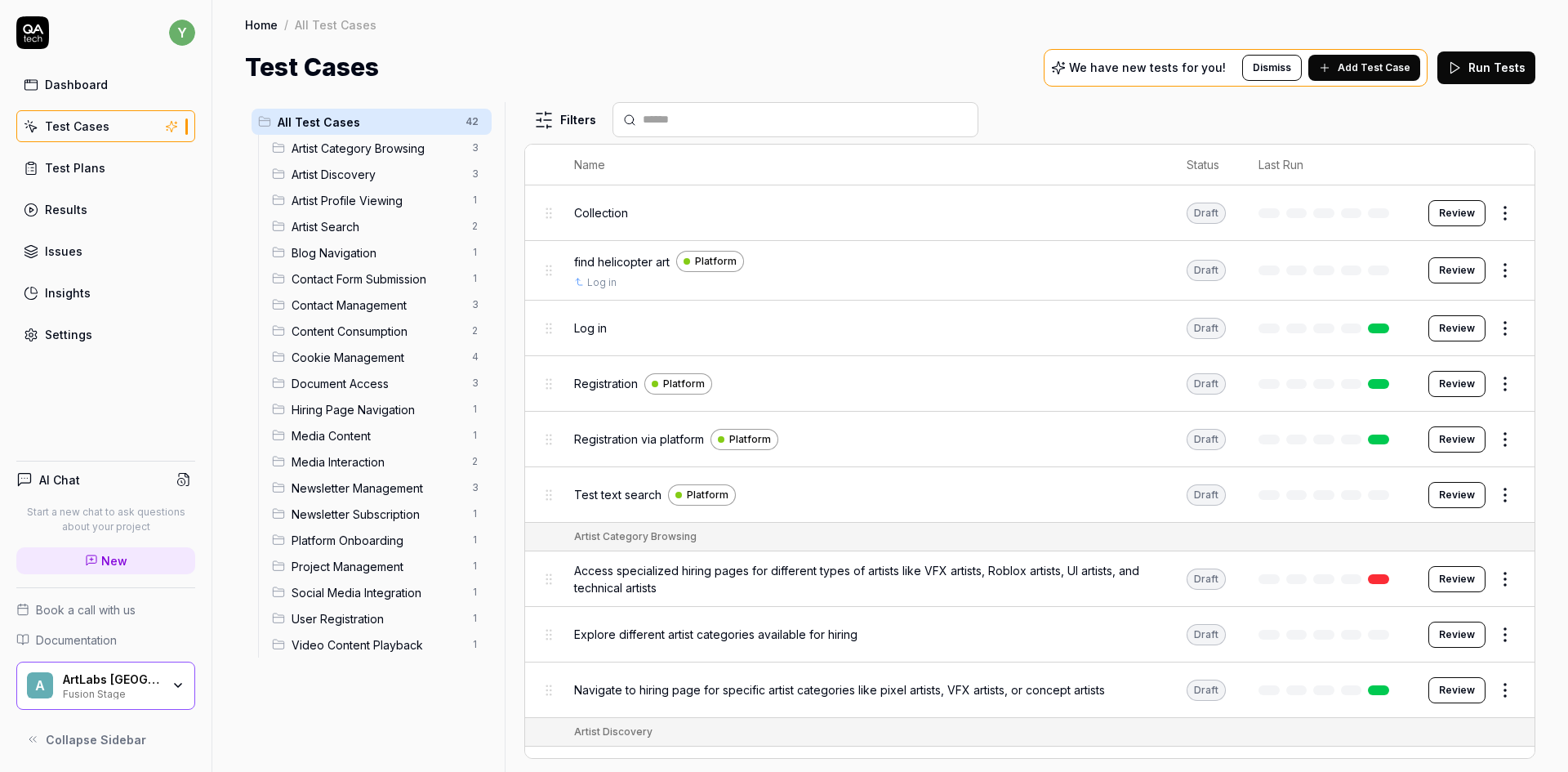
click at [641, 497] on span "Test text search" at bounding box center [618, 494] width 87 height 17
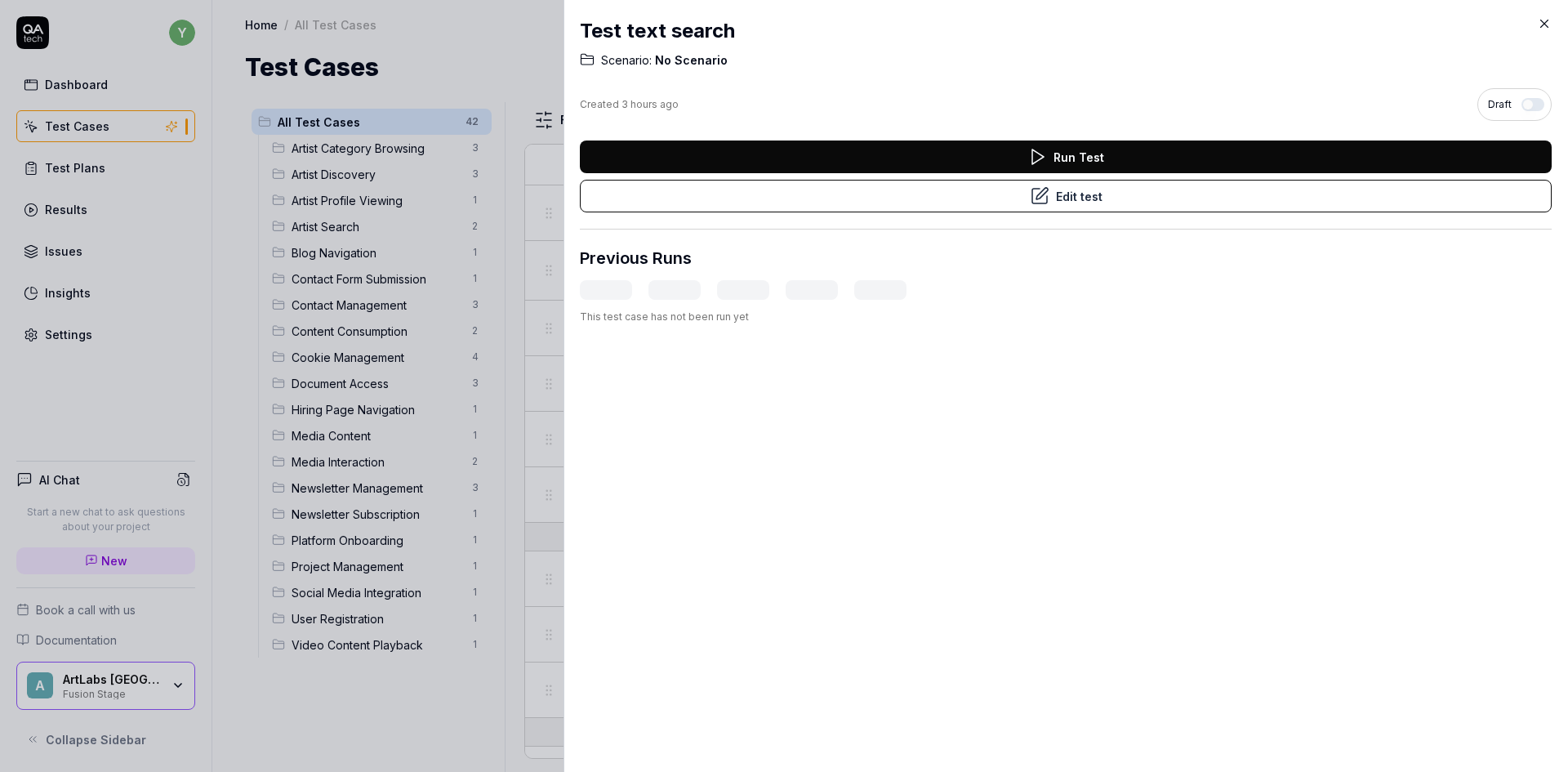
click at [1063, 201] on button "Edit test" at bounding box center [1065, 196] width 972 height 33
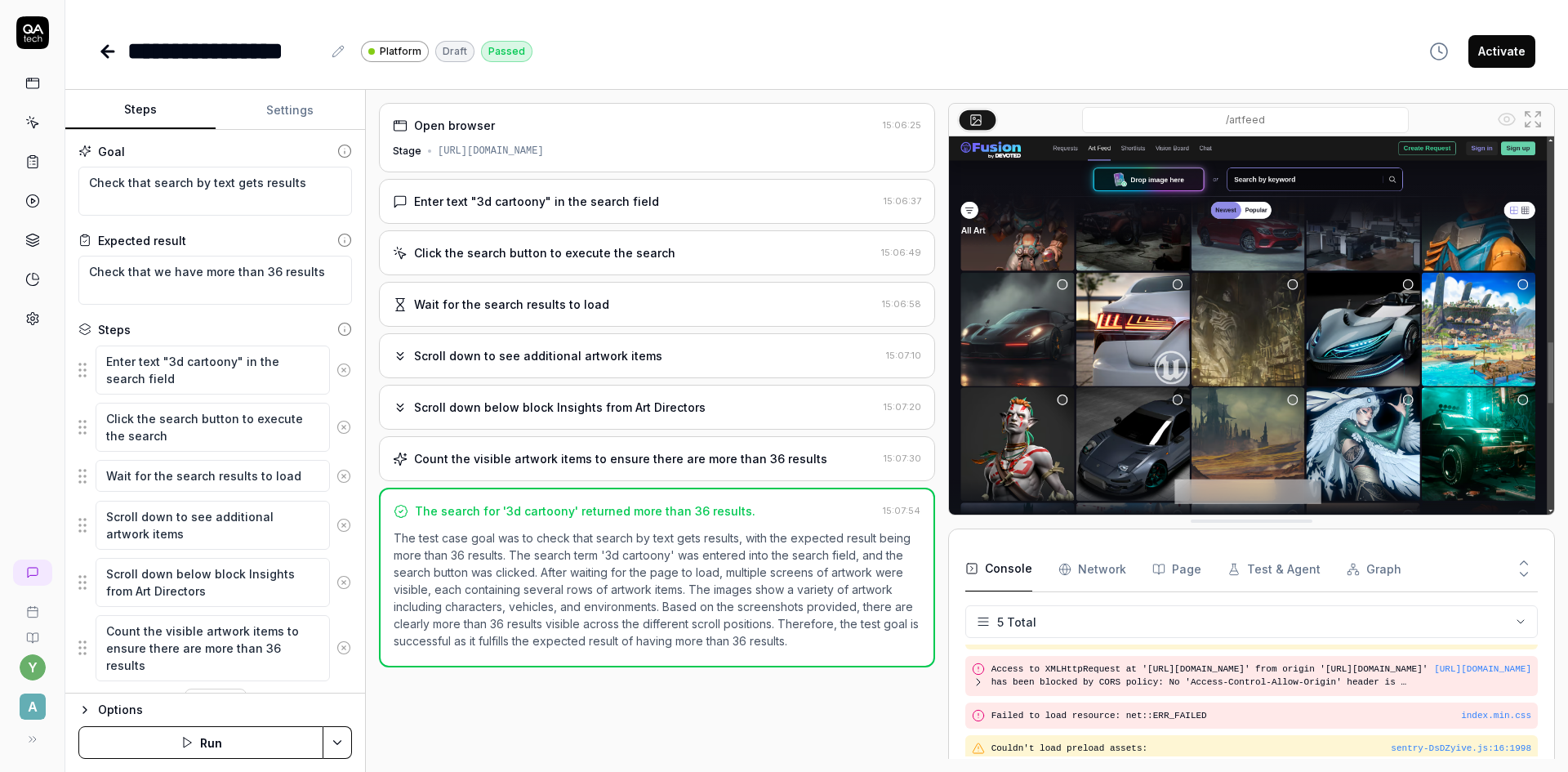
scroll to position [74, 0]
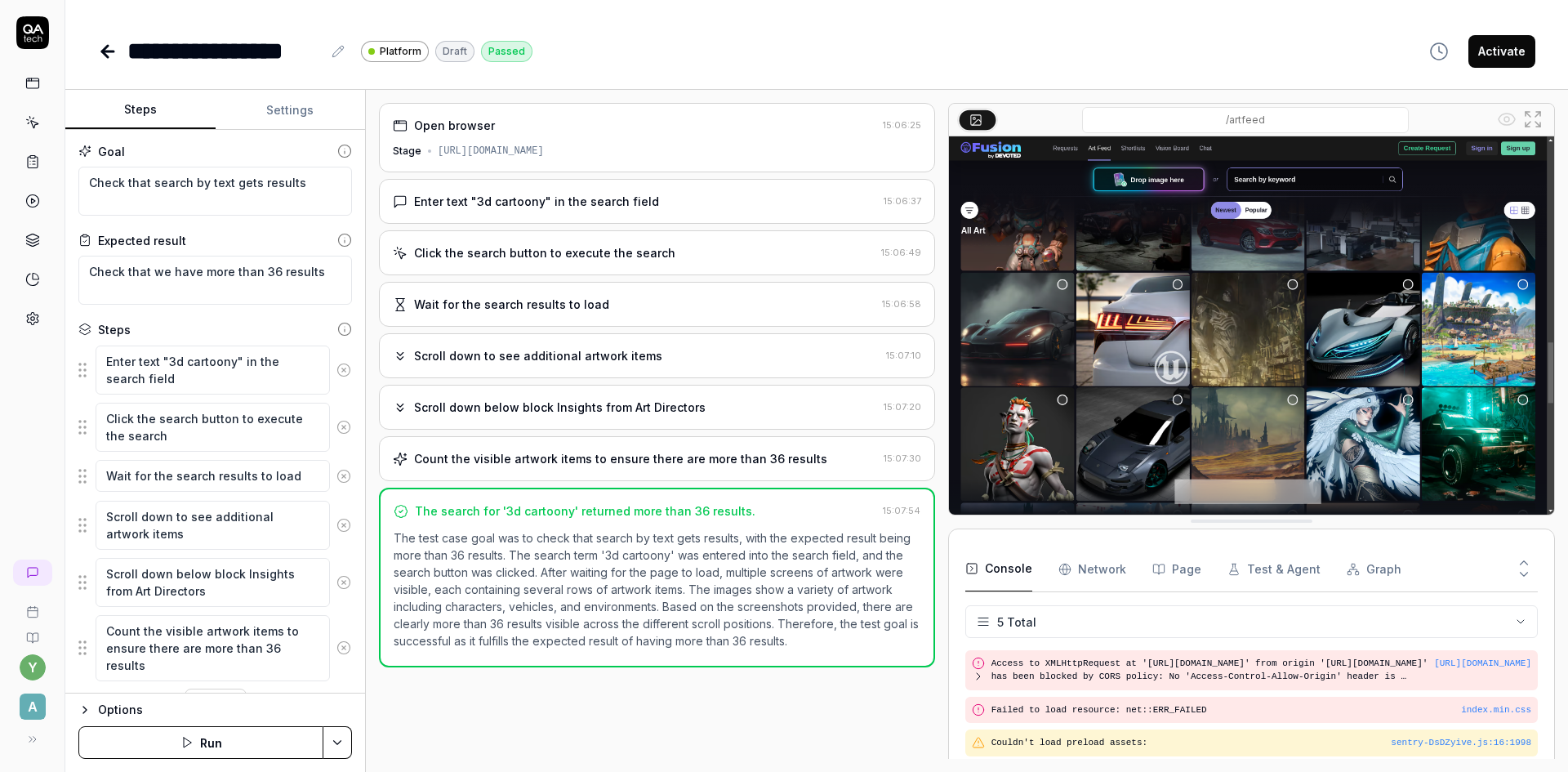
click at [91, 713] on icon "button" at bounding box center [85, 710] width 13 height 13
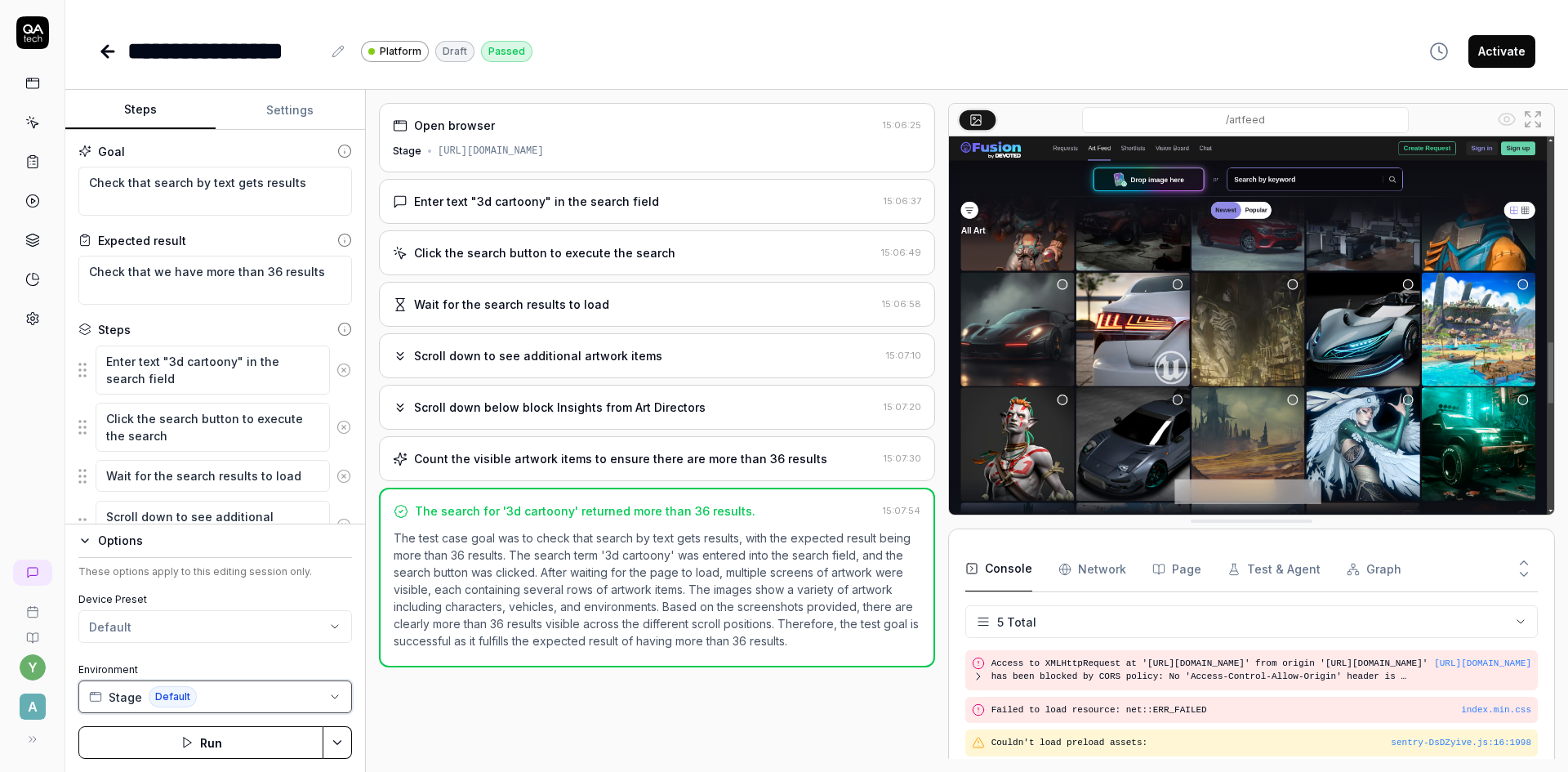
click at [216, 701] on button "Stage Default" at bounding box center [214, 696] width 273 height 33
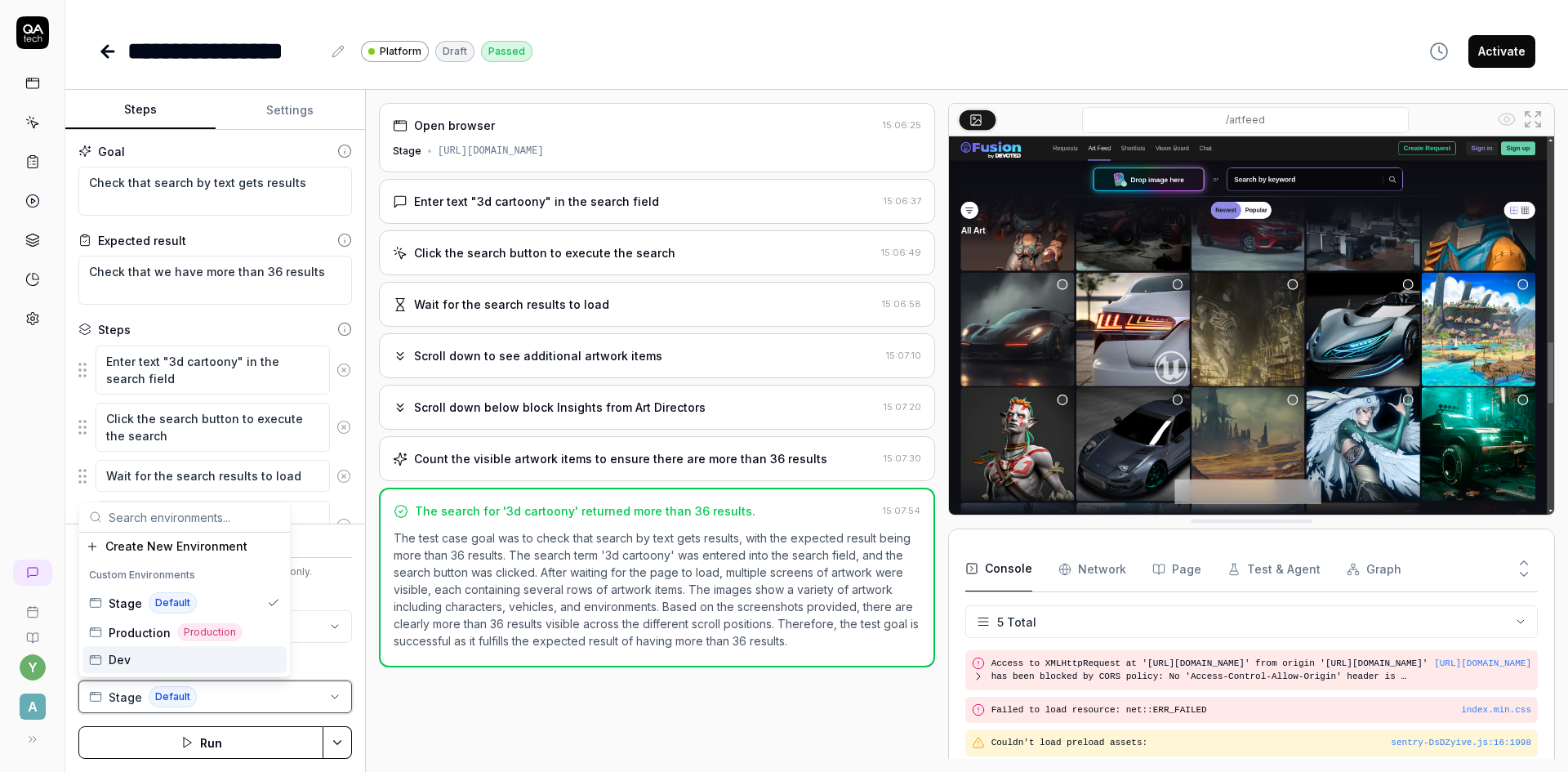
click at [213, 698] on button "Stage Default" at bounding box center [214, 696] width 273 height 33
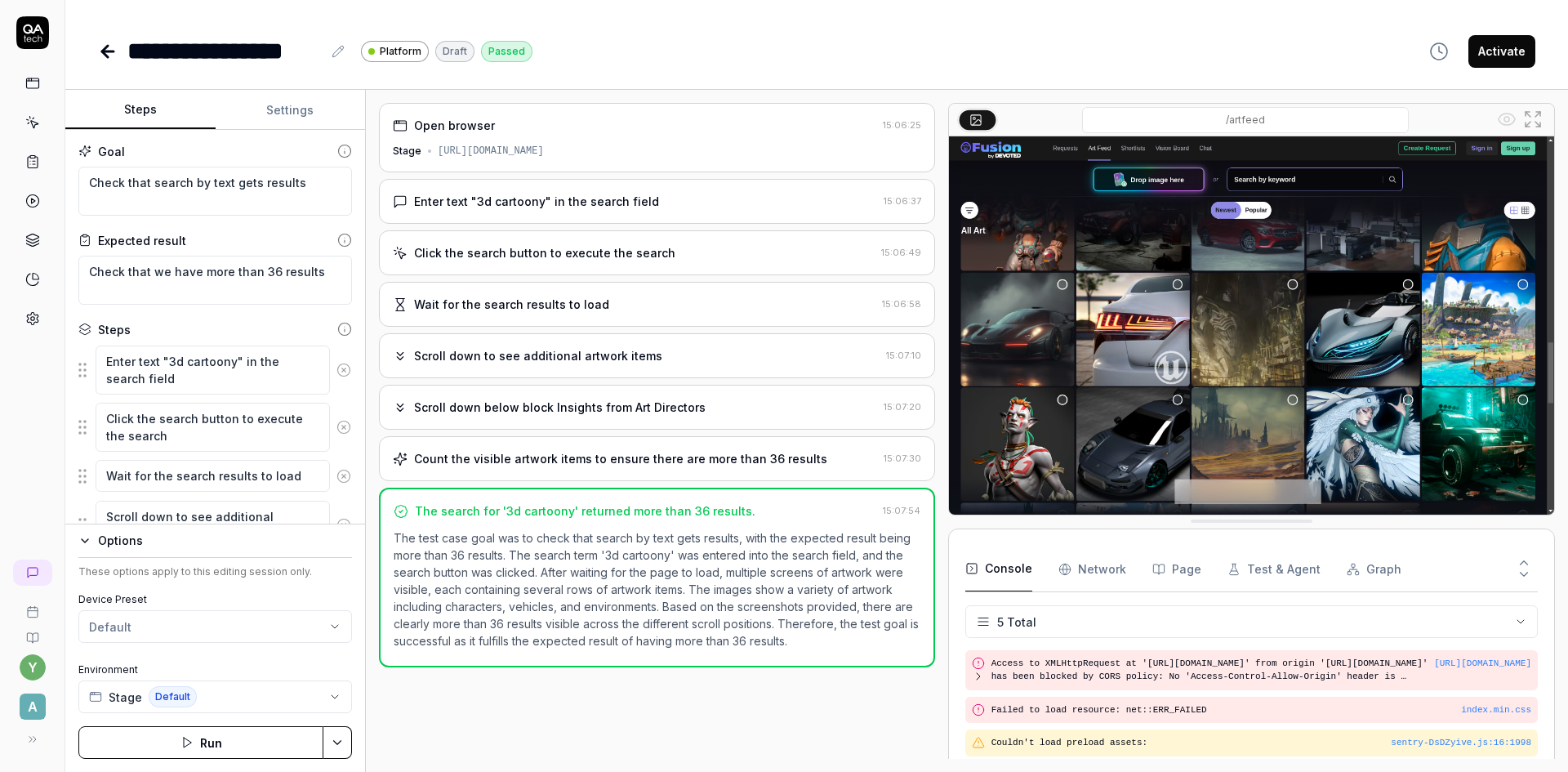
click at [224, 743] on button "Run" at bounding box center [200, 742] width 245 height 33
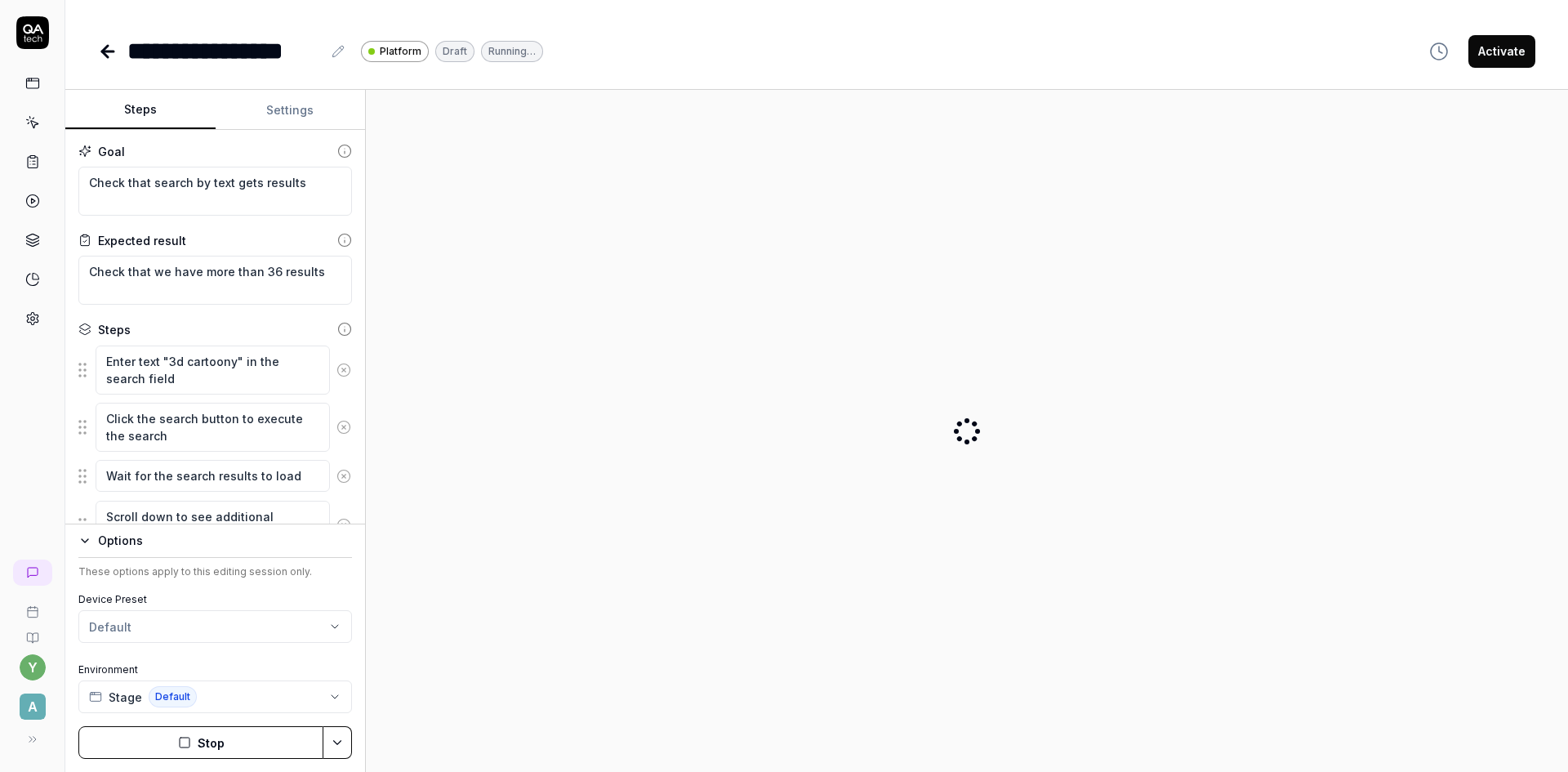
click at [212, 741] on button "Stop" at bounding box center [200, 742] width 245 height 33
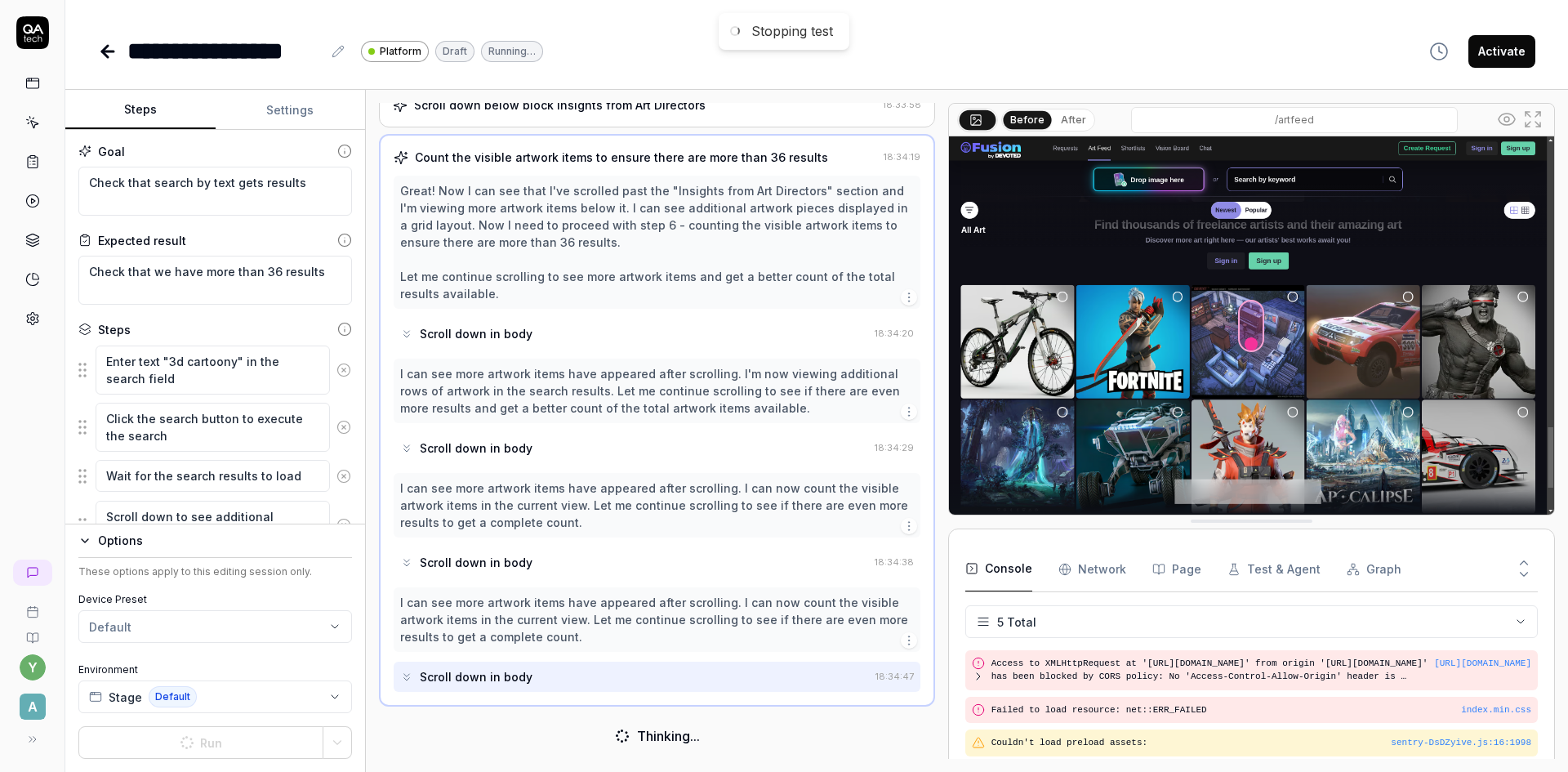
click at [288, 116] on button "Settings" at bounding box center [290, 110] width 150 height 40
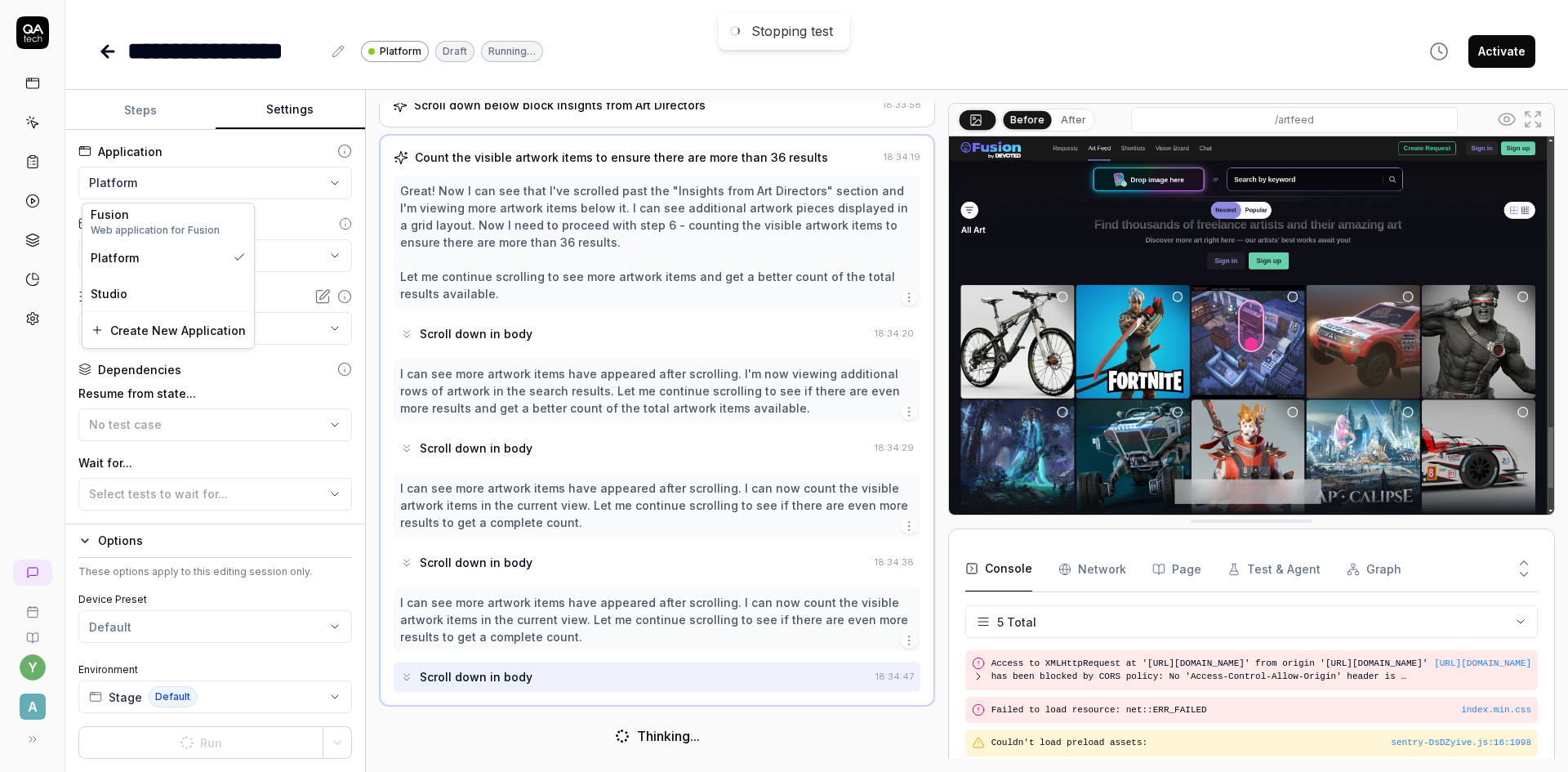
click at [224, 191] on html "**********" at bounding box center [784, 386] width 1568 height 772
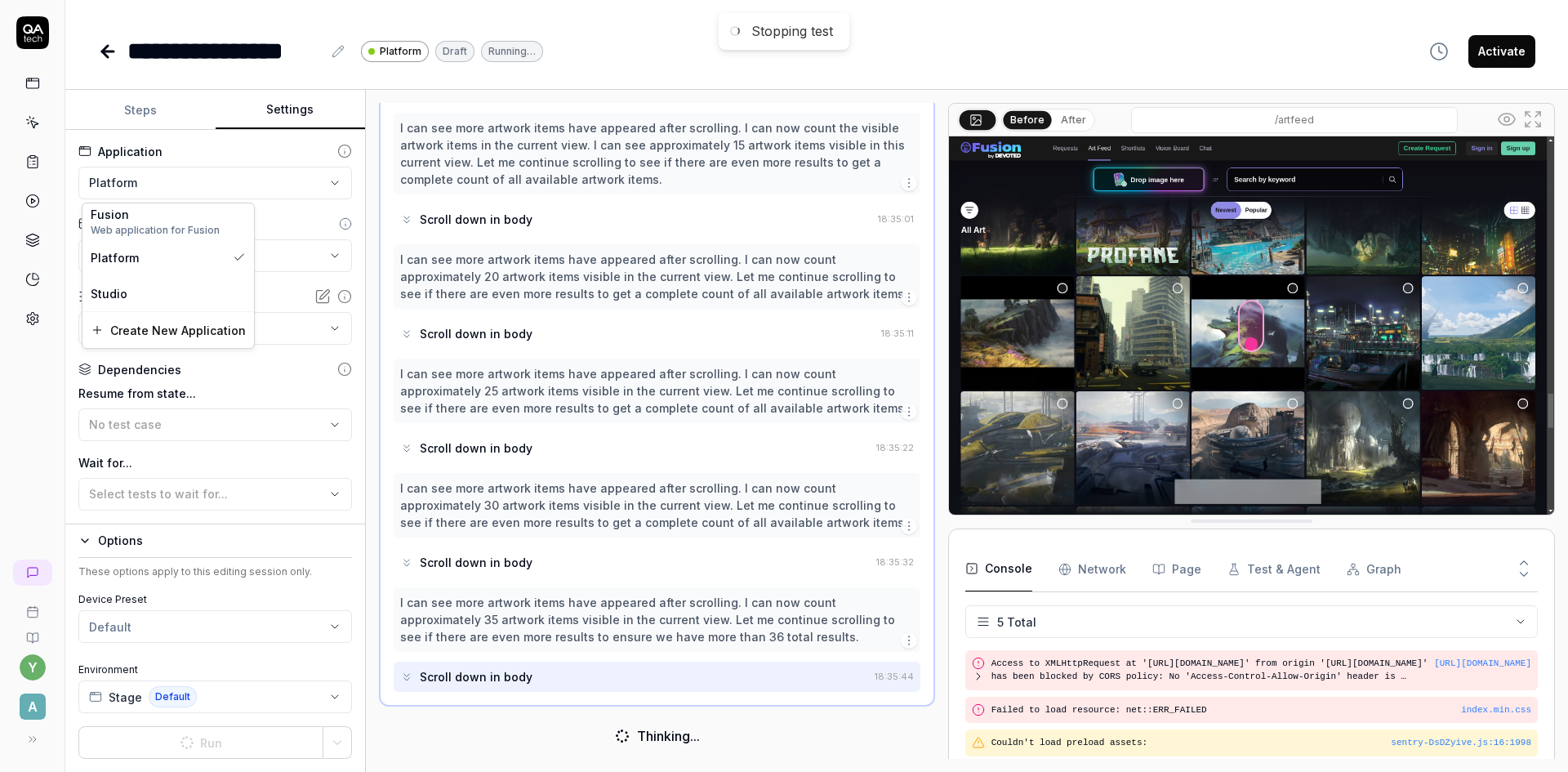
scroll to position [891, 0]
click at [937, 41] on html "**********" at bounding box center [784, 386] width 1568 height 772
click at [105, 48] on icon at bounding box center [104, 51] width 6 height 12
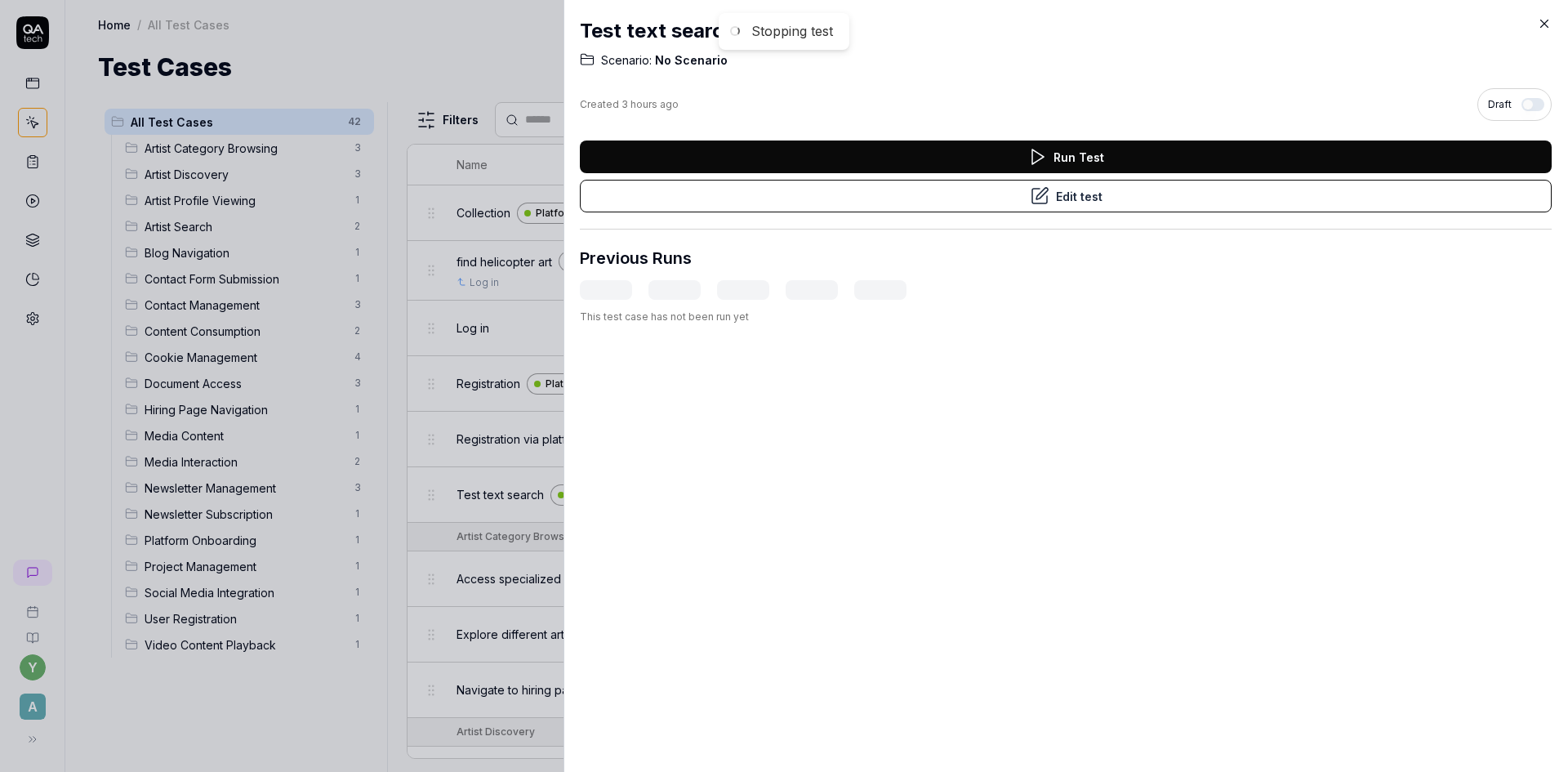
click at [441, 32] on div at bounding box center [784, 386] width 1568 height 772
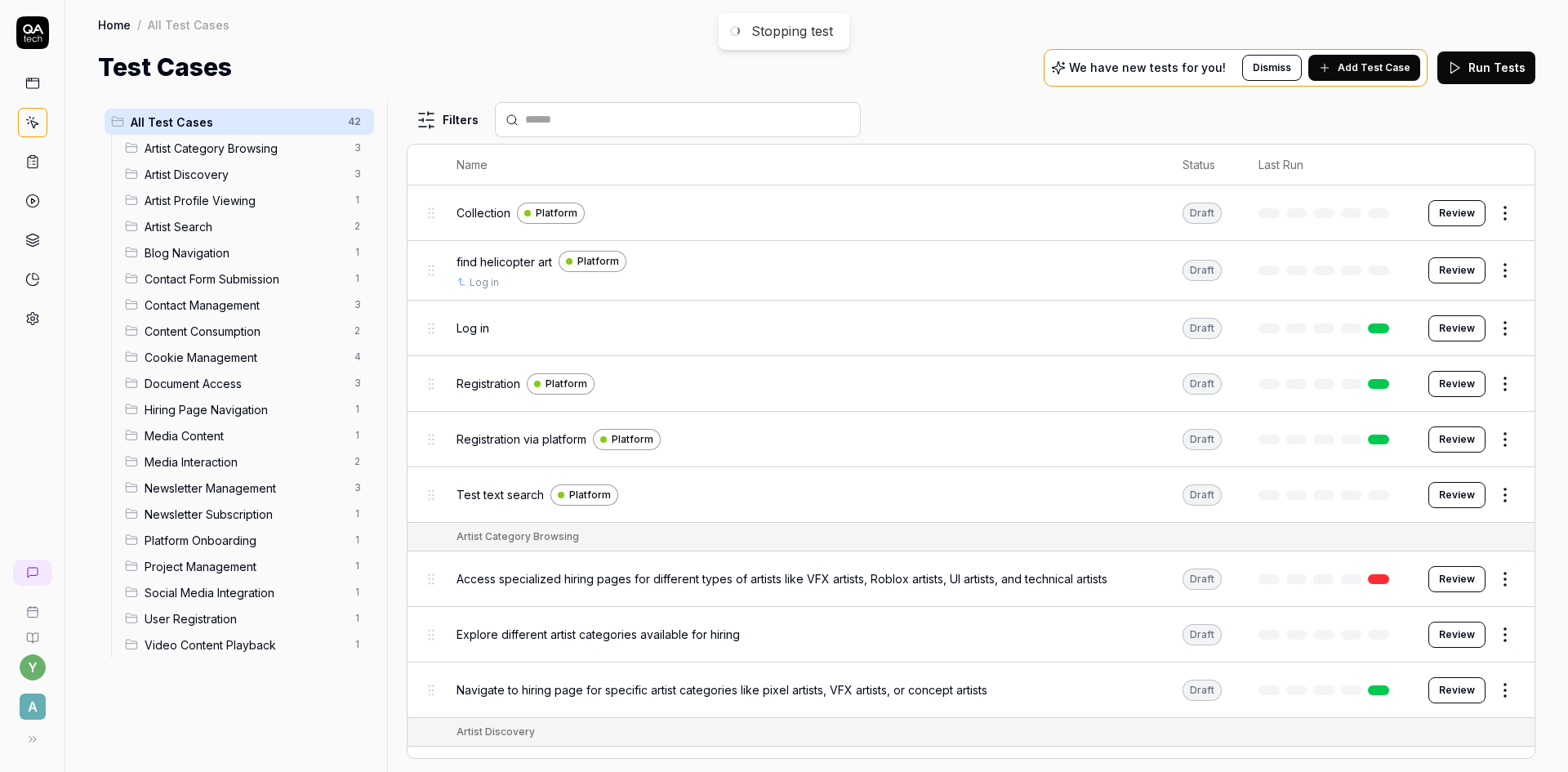
click at [34, 708] on span "A" at bounding box center [32, 706] width 26 height 26
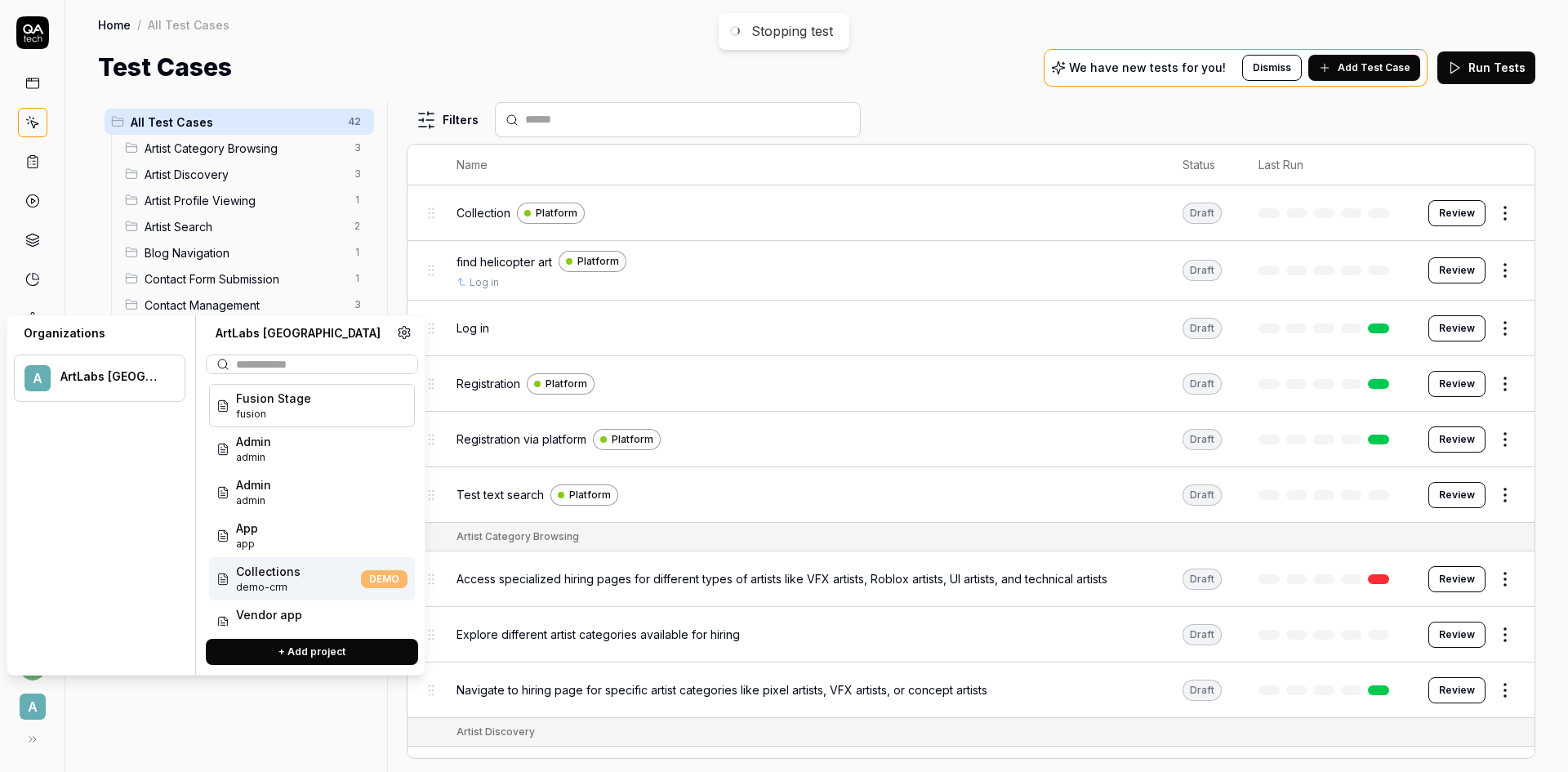
click at [286, 588] on span "demo-crm" at bounding box center [268, 586] width 65 height 14
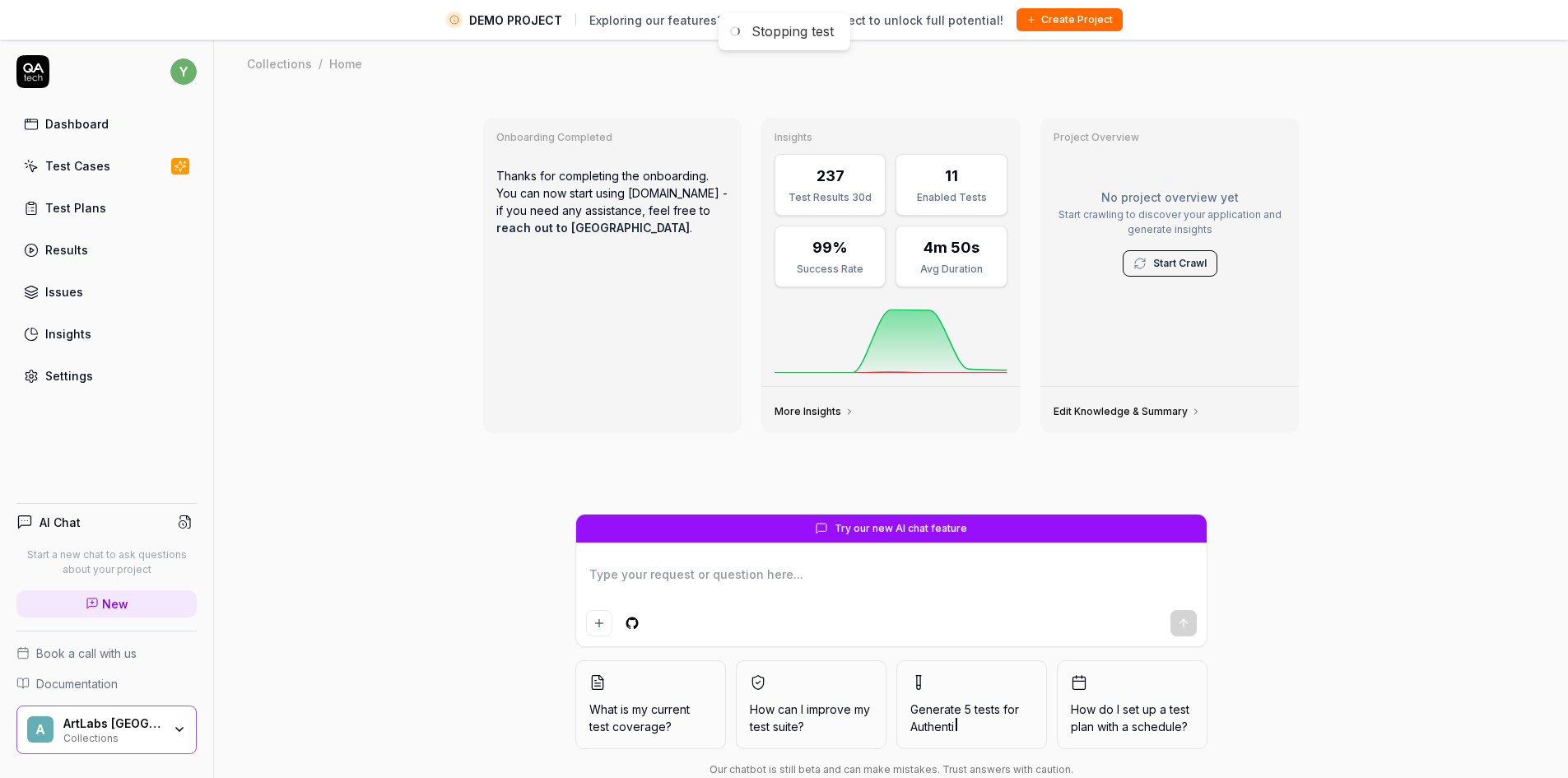
click at [87, 173] on div "Test Cases" at bounding box center [77, 165] width 65 height 17
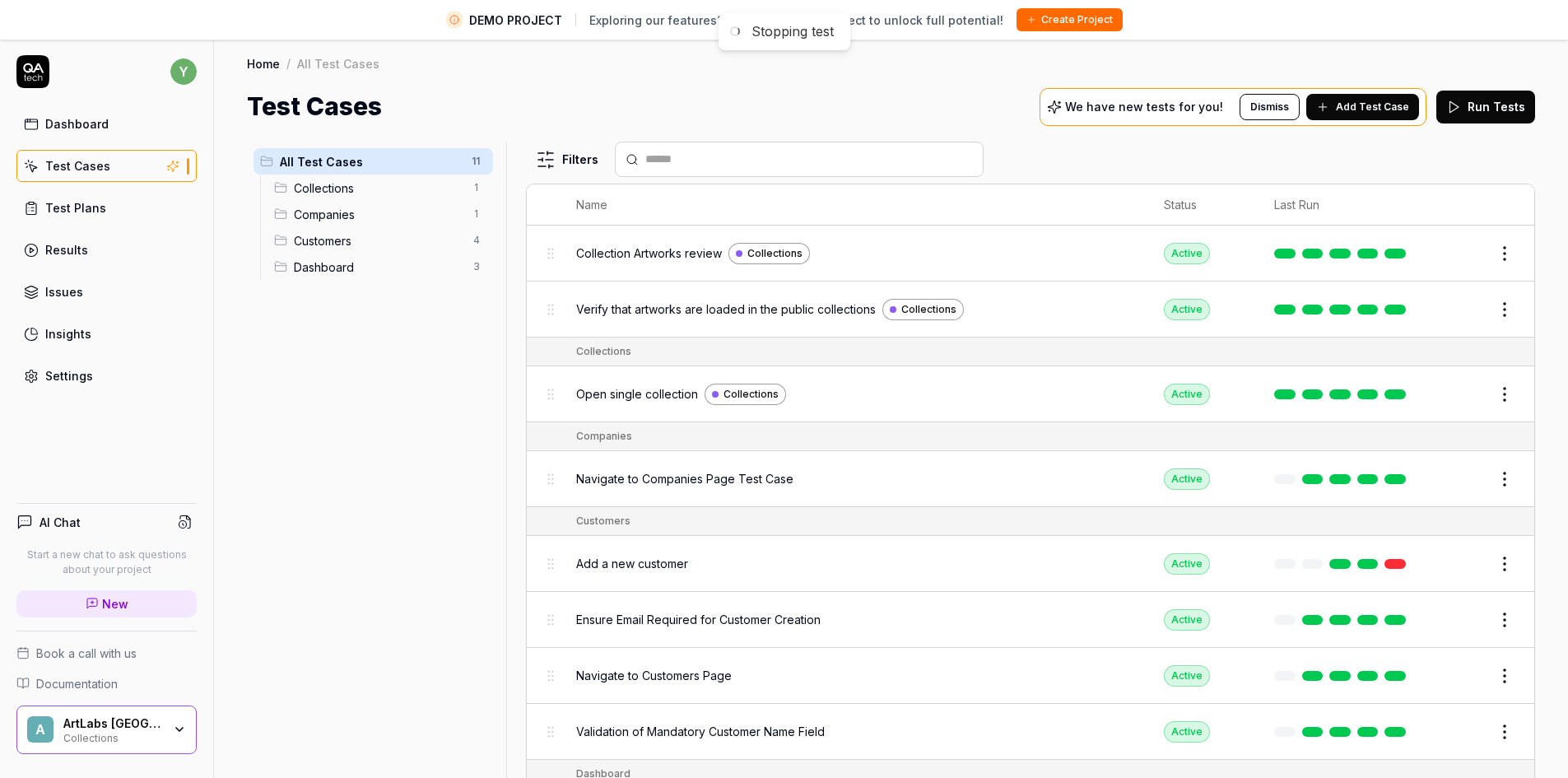
click at [337, 186] on span "Collections" at bounding box center [379, 188] width 170 height 17
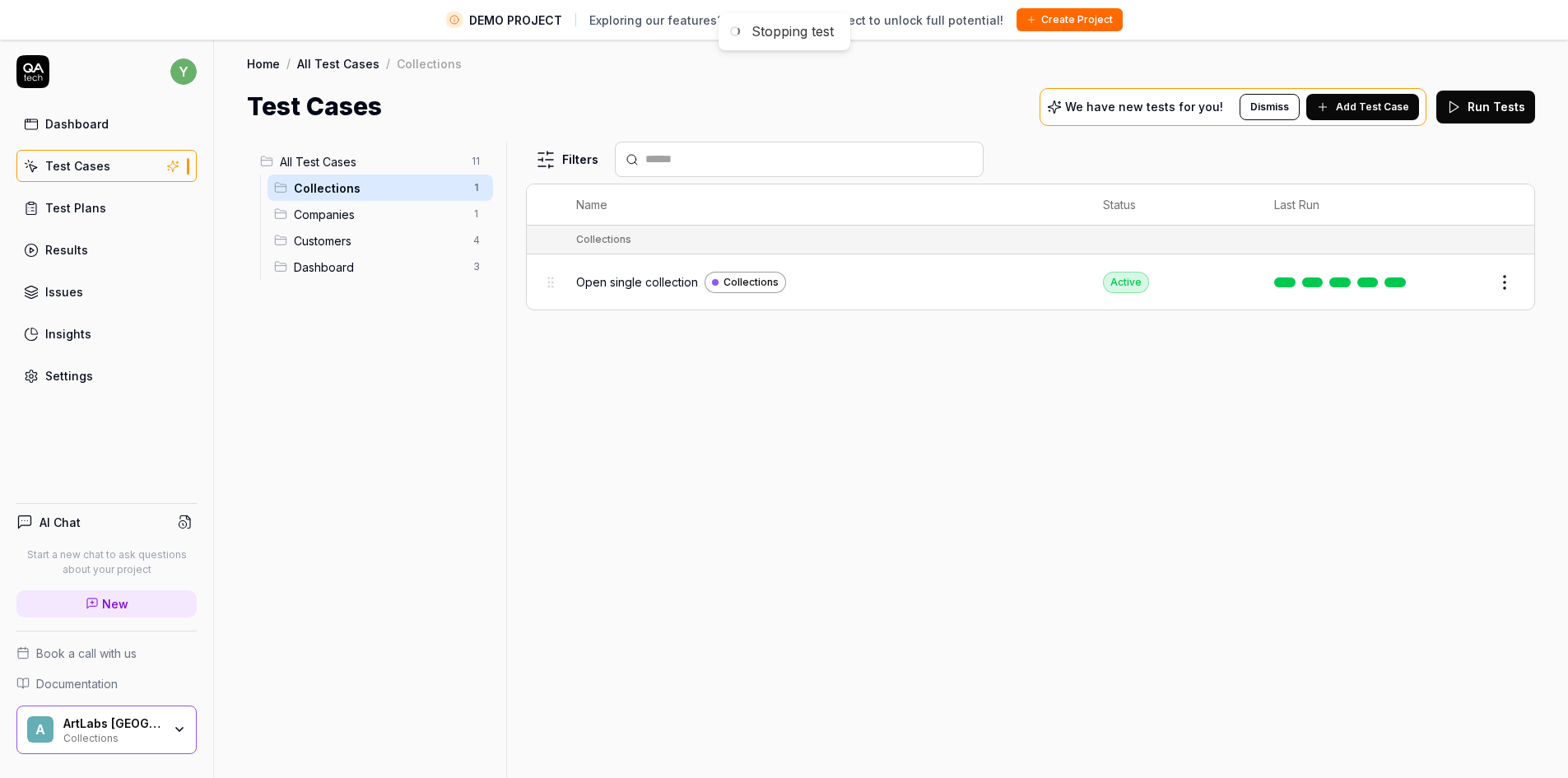
click at [1473, 276] on button "Edit" at bounding box center [1465, 282] width 40 height 26
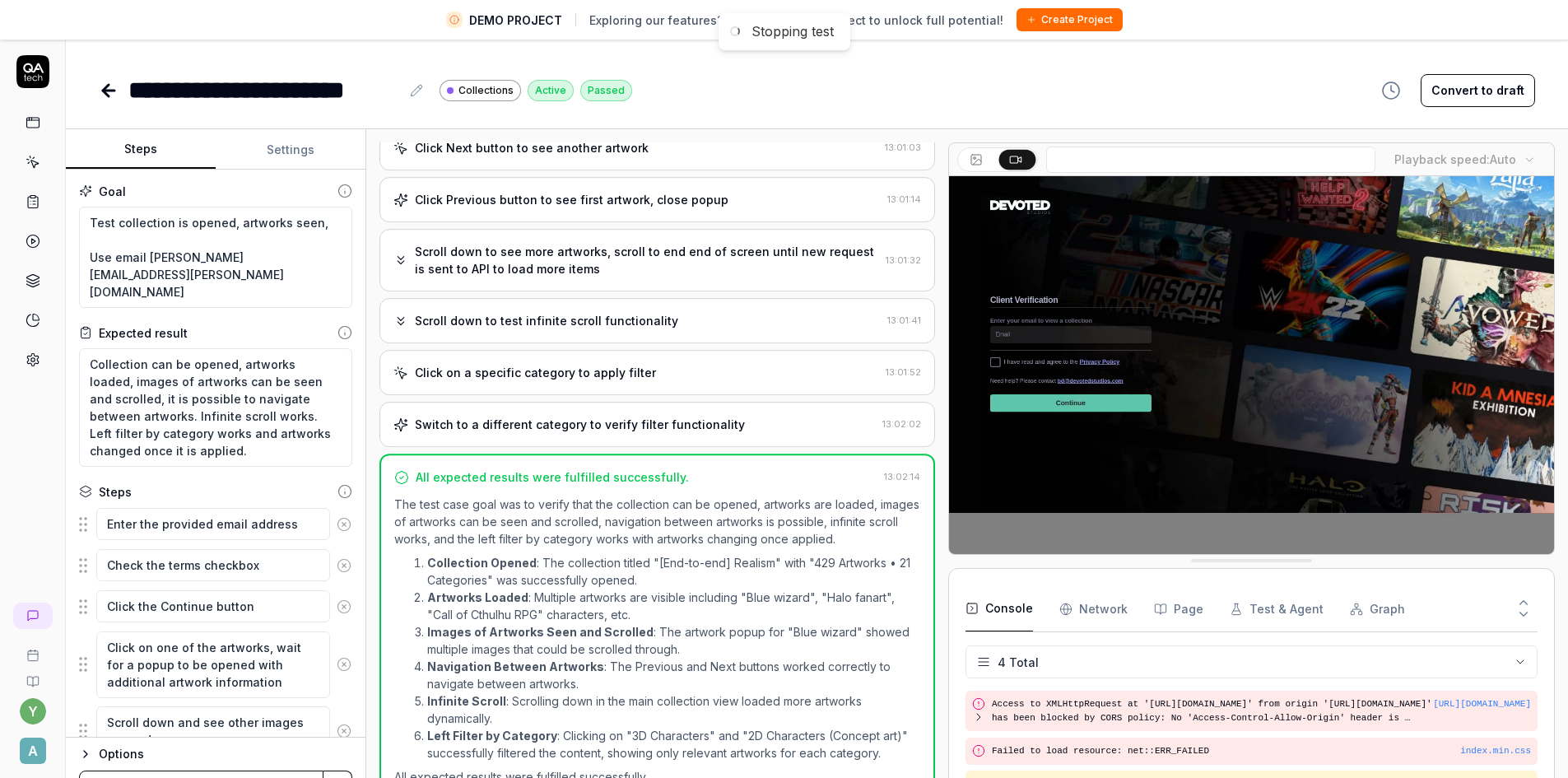
scroll to position [370, 0]
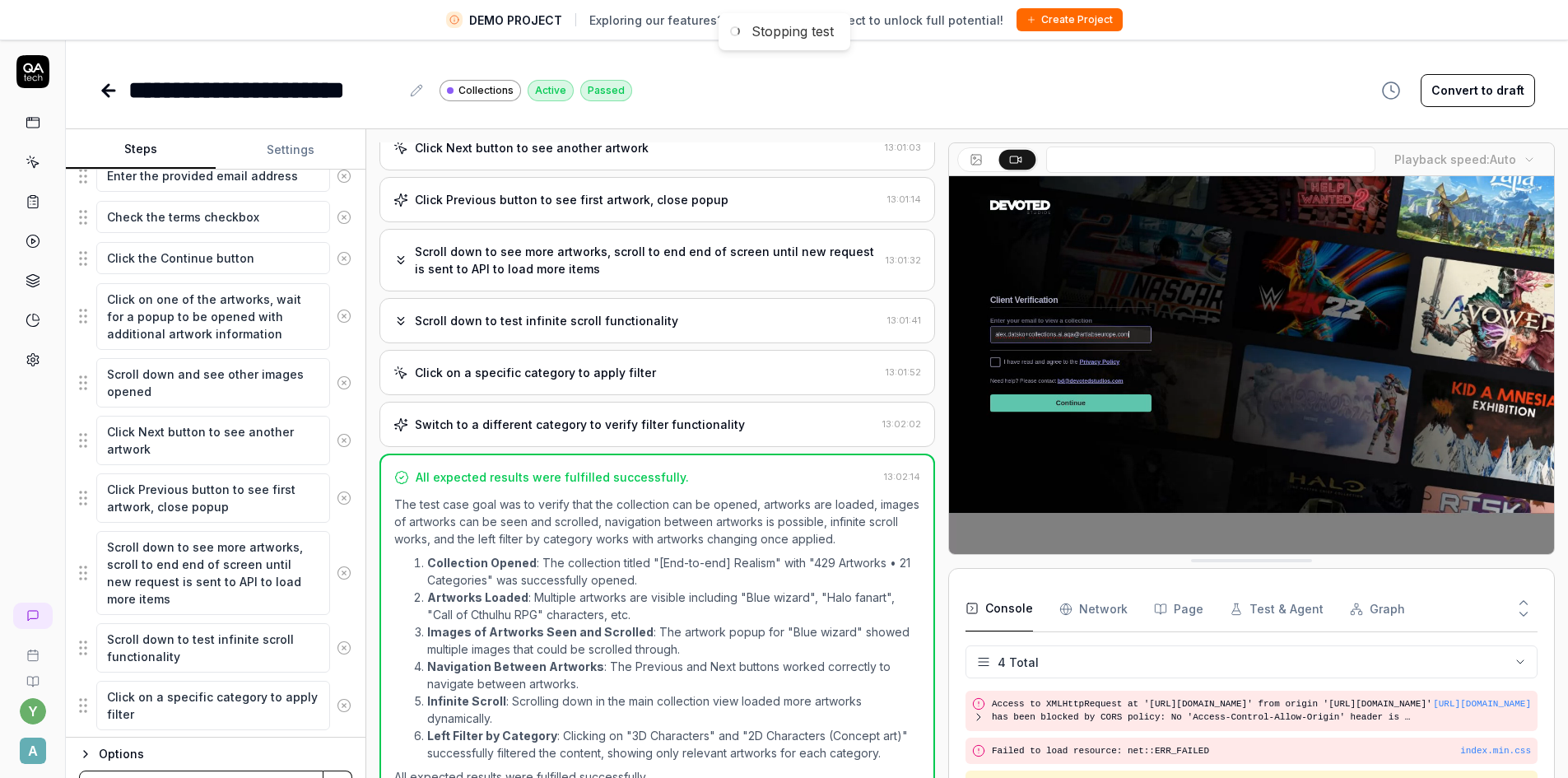
scroll to position [412, 0]
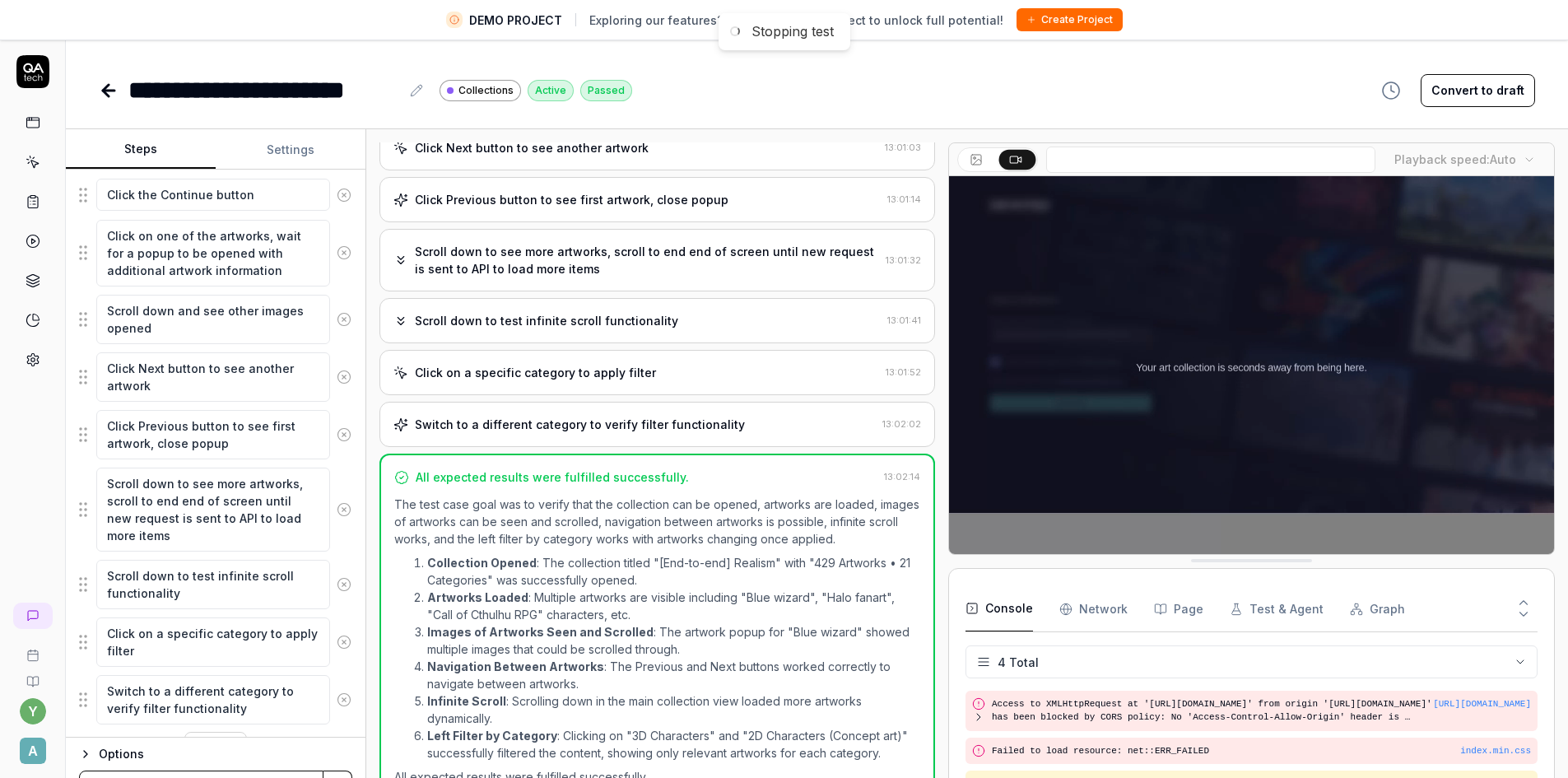
click at [97, 753] on button "Options" at bounding box center [215, 753] width 273 height 19
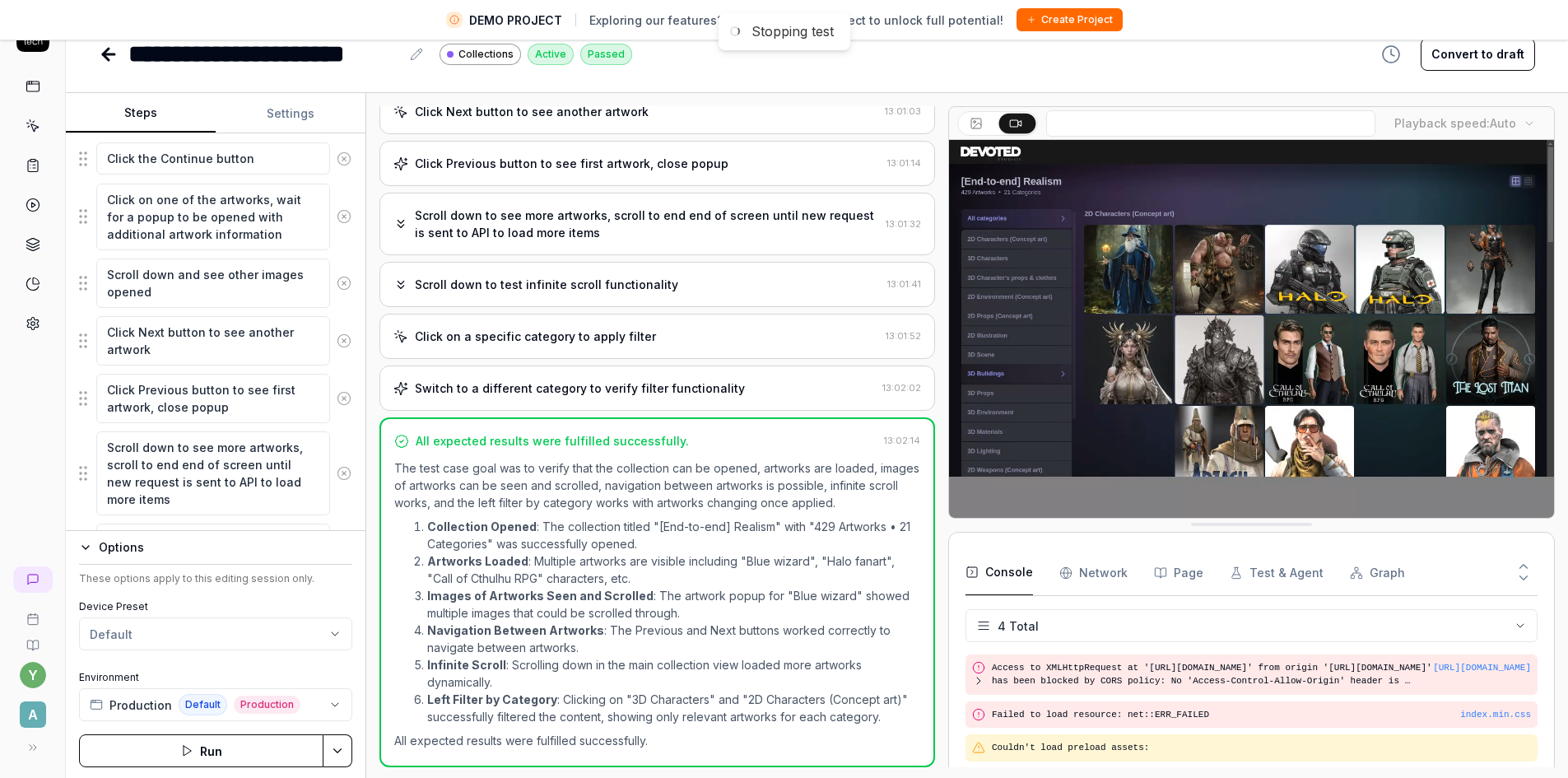
scroll to position [39, 0]
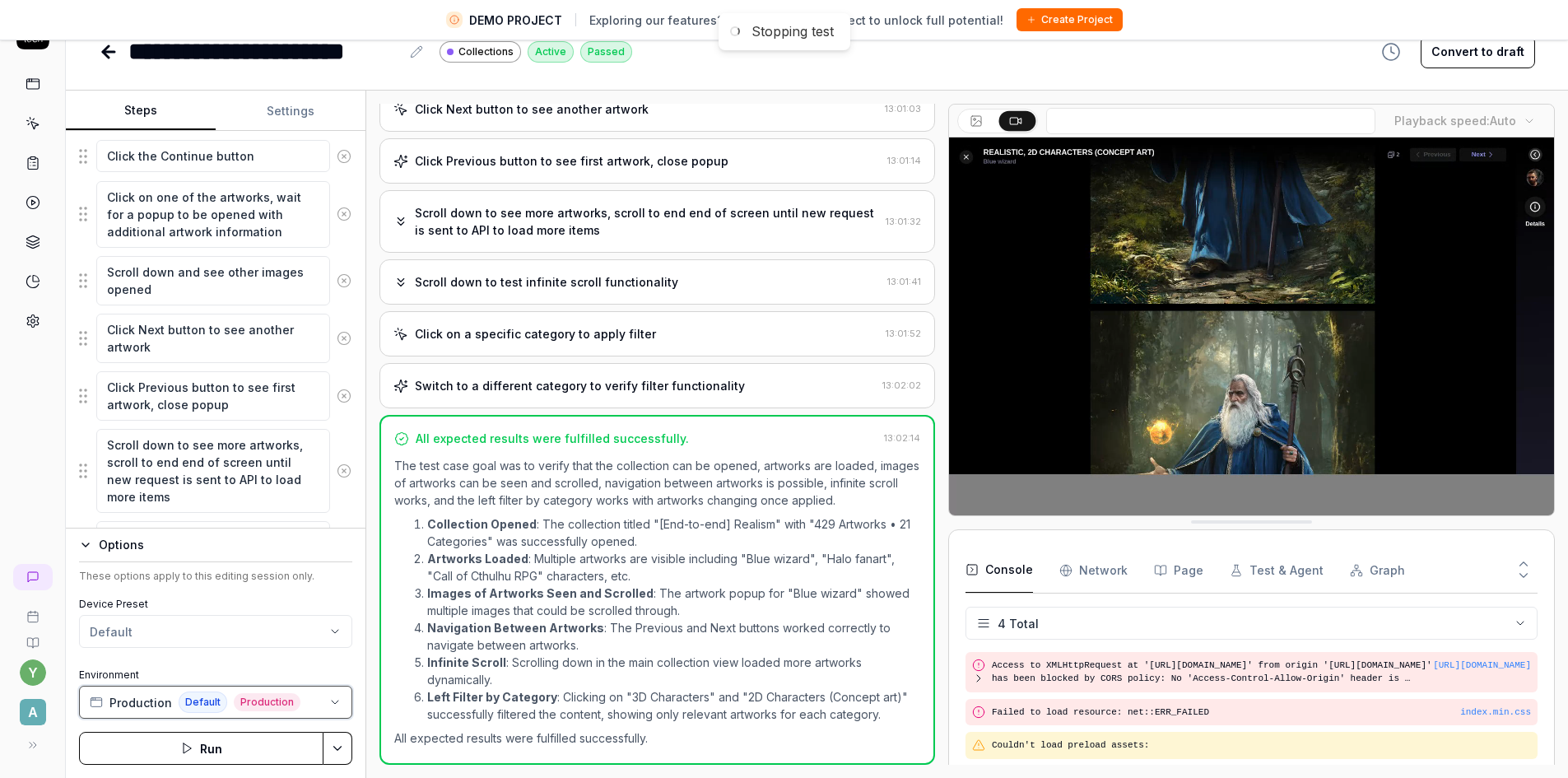
click at [304, 705] on button "Production Default Production" at bounding box center [215, 702] width 273 height 33
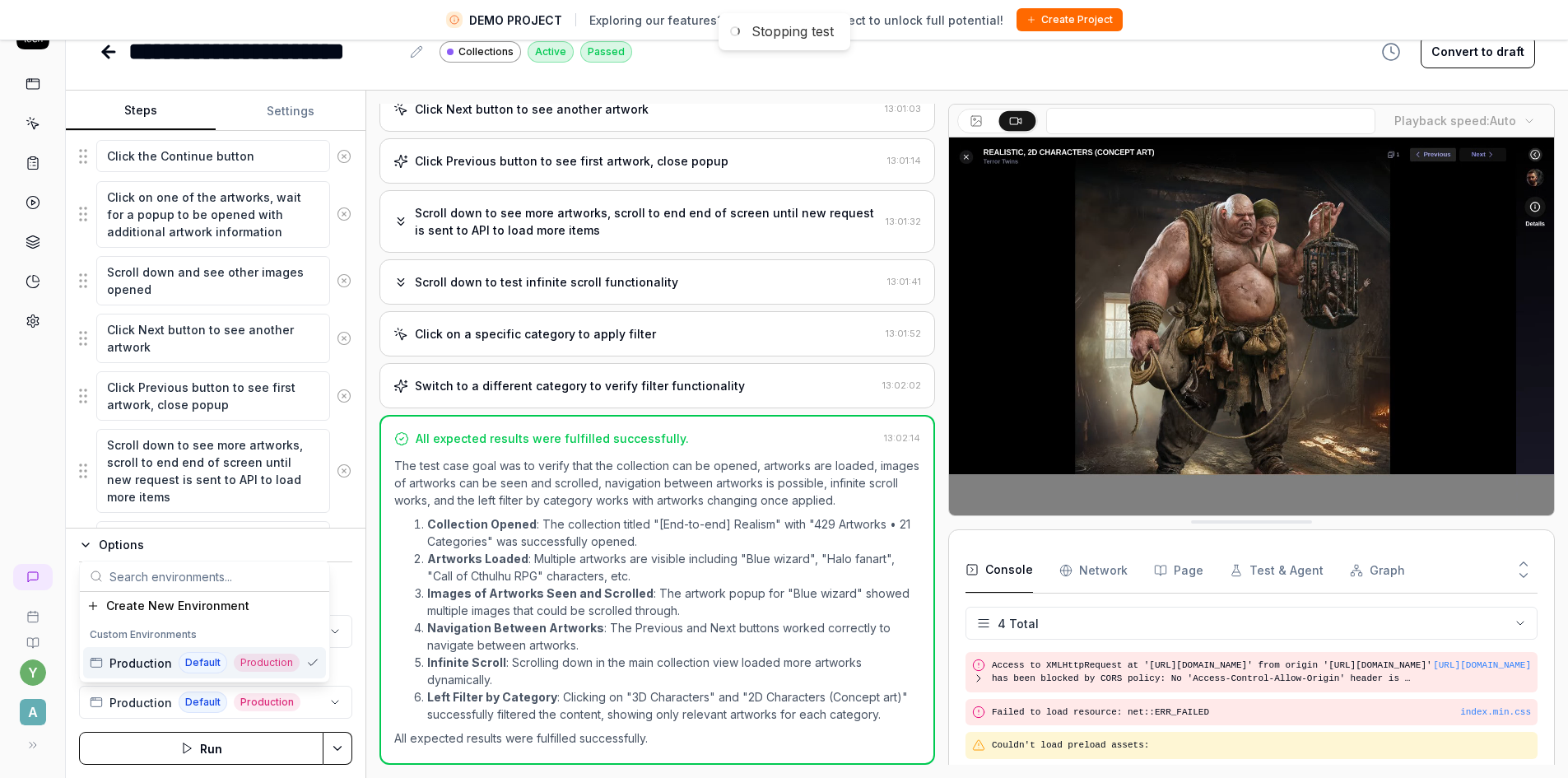
click at [92, 774] on div "Options These options apply to this editing session only. Device Preset Default…" at bounding box center [215, 652] width 299 height 250
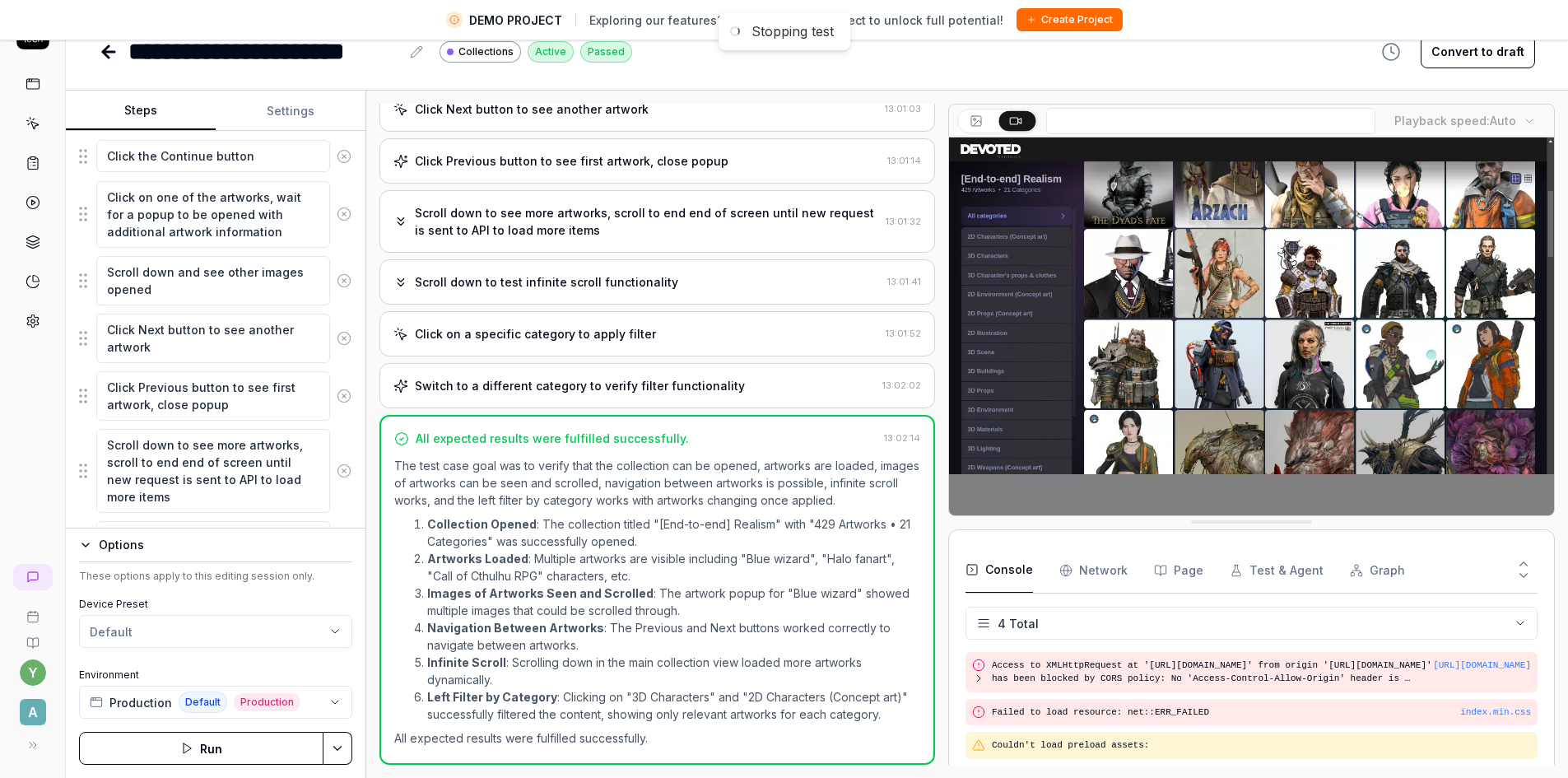
click at [290, 106] on button "Settings" at bounding box center [290, 111] width 150 height 40
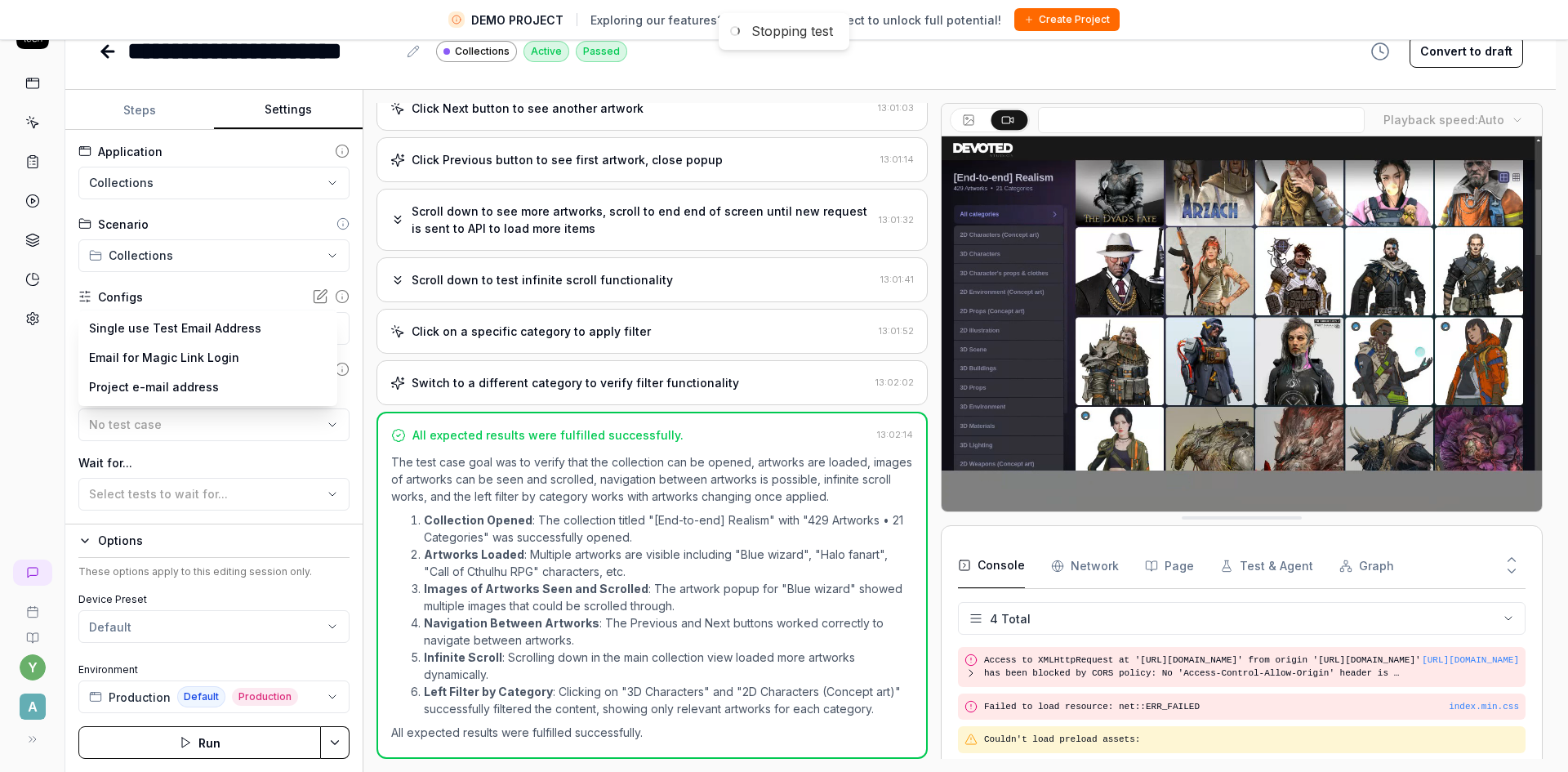
click at [251, 325] on body "**********" at bounding box center [778, 366] width 1555 height 810
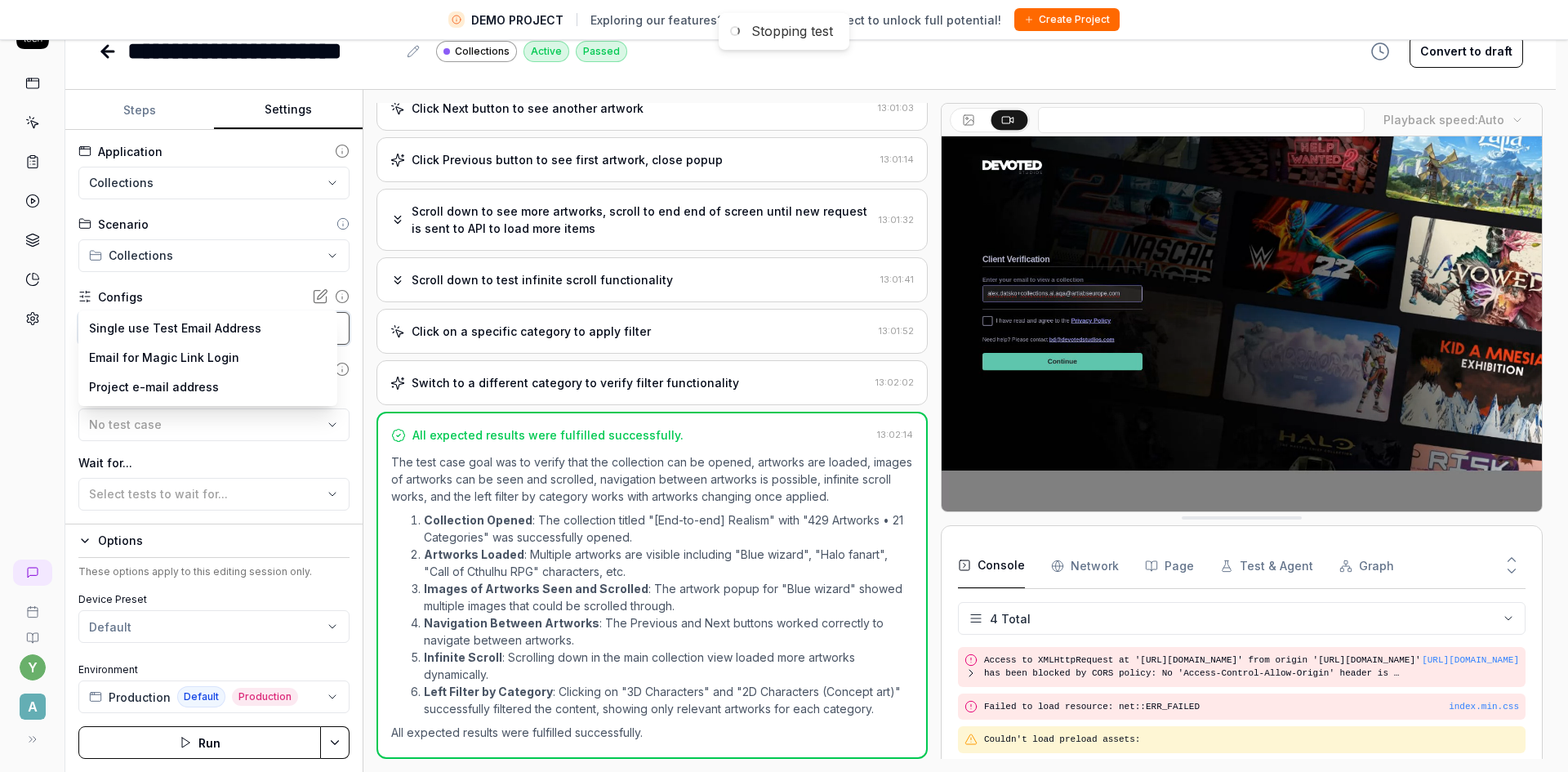
click at [35, 370] on html "**********" at bounding box center [784, 366] width 1568 height 810
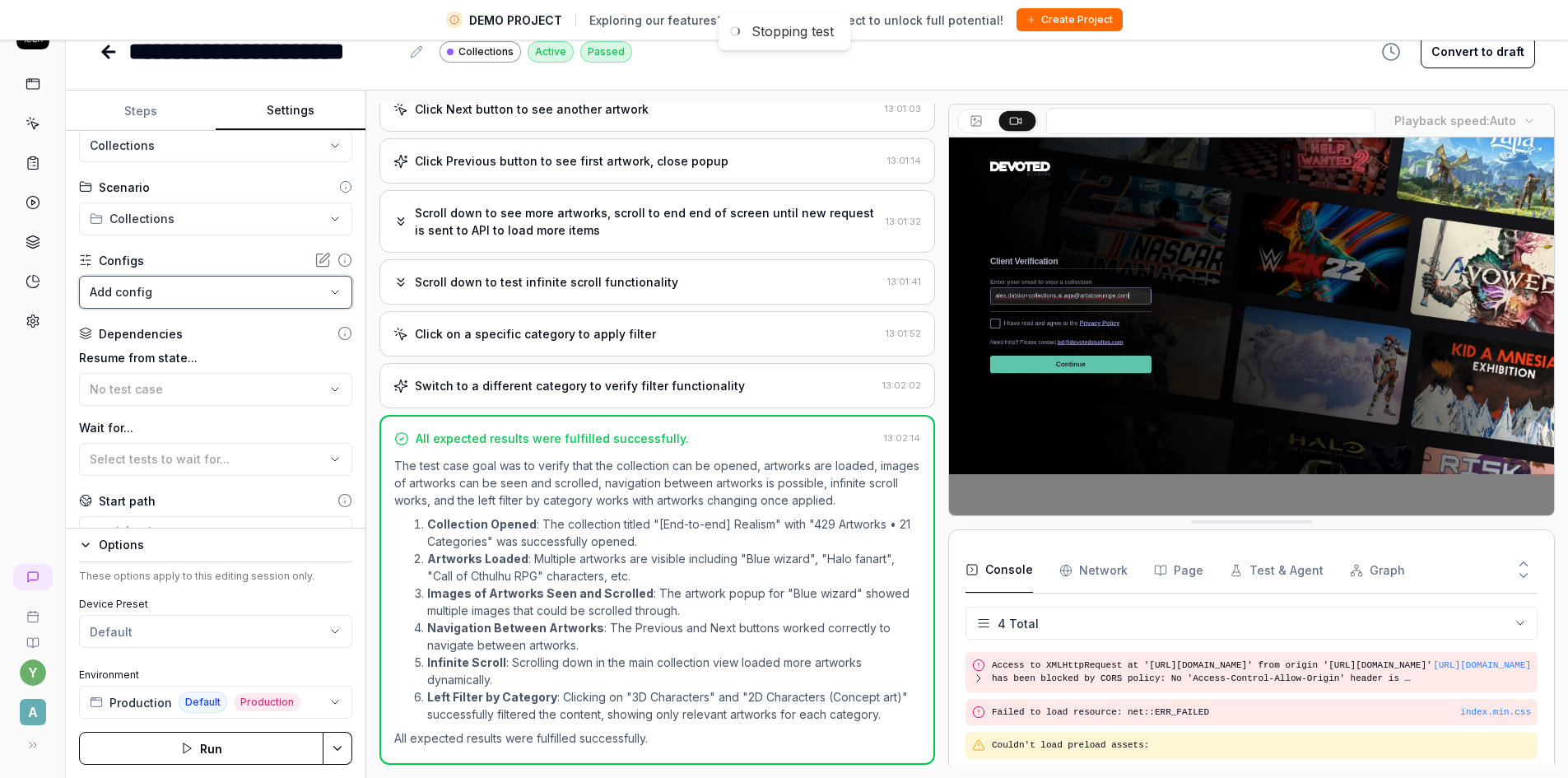
scroll to position [0, 0]
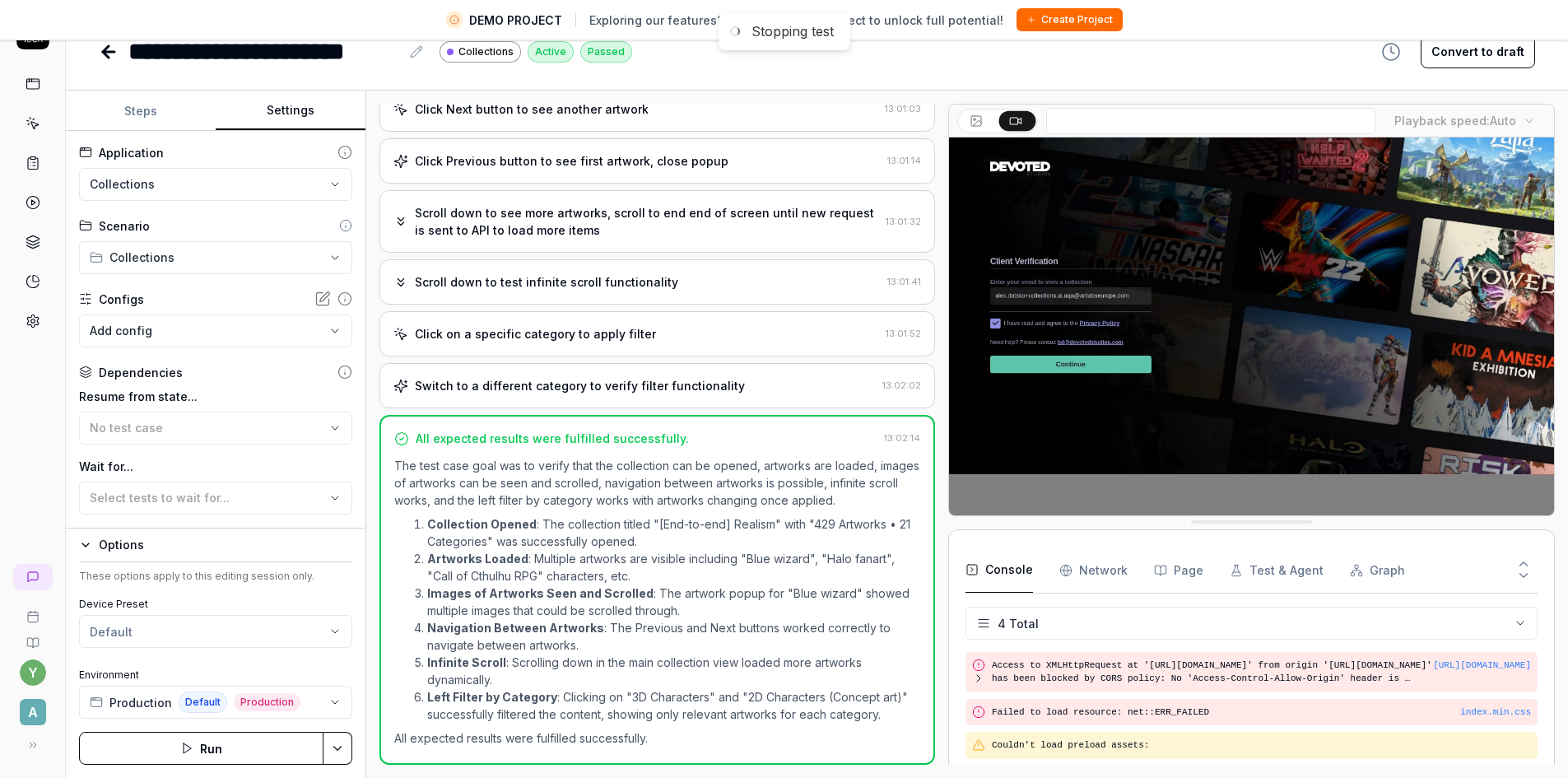
click at [248, 260] on html "**********" at bounding box center [784, 369] width 1568 height 816
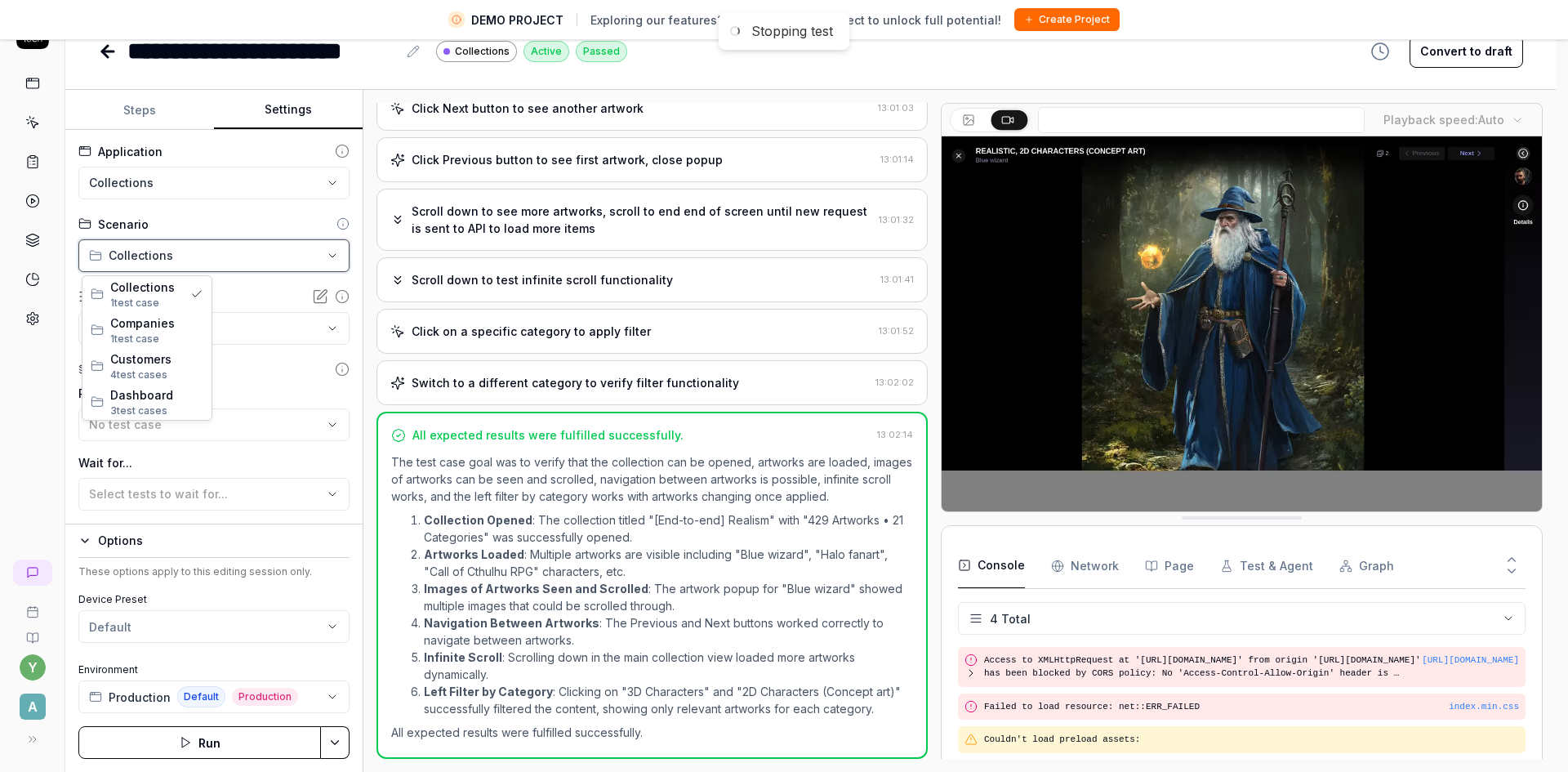
click at [224, 180] on html "**********" at bounding box center [784, 366] width 1568 height 810
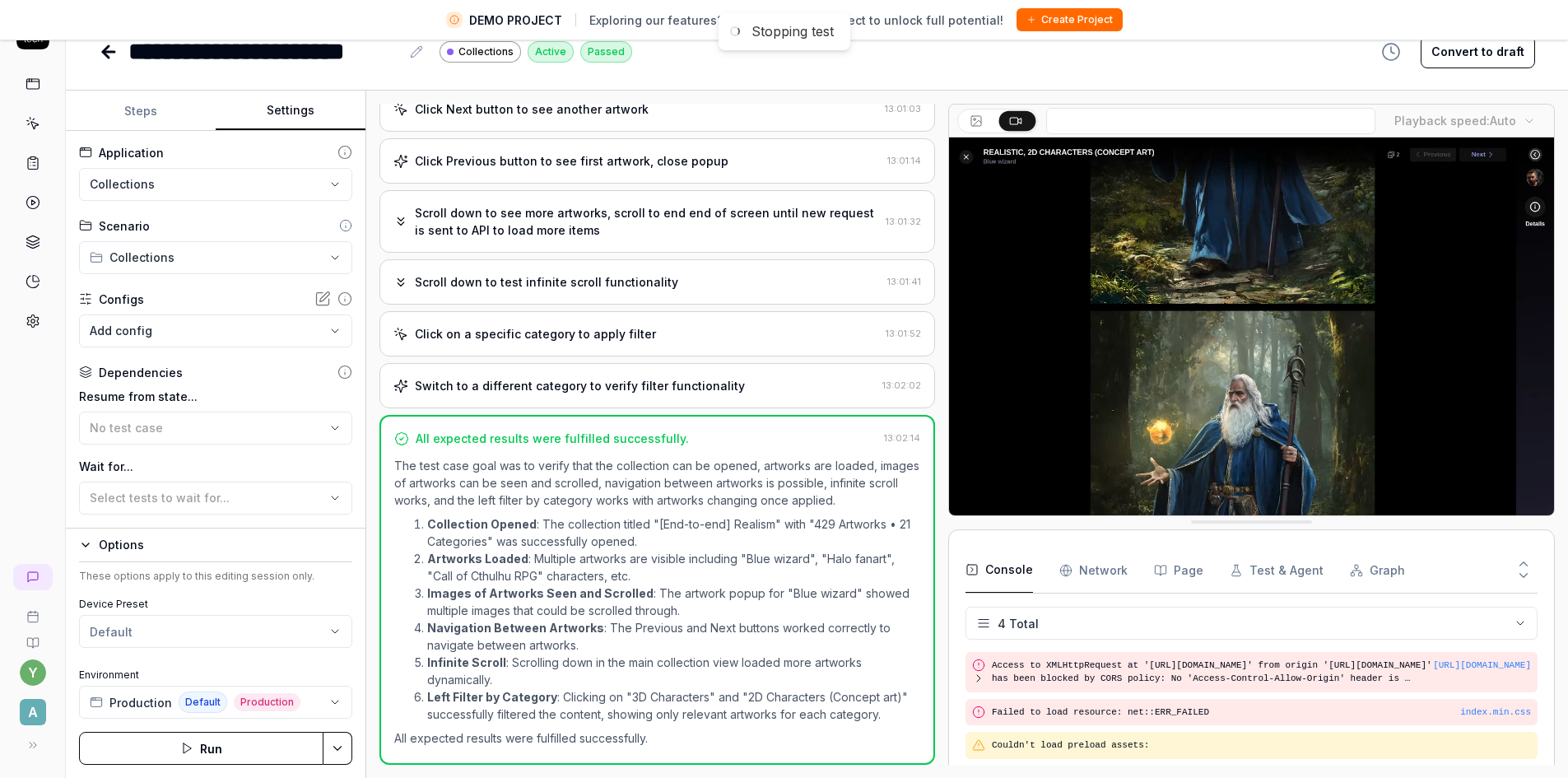
click at [225, 181] on html "**********" at bounding box center [784, 369] width 1568 height 816
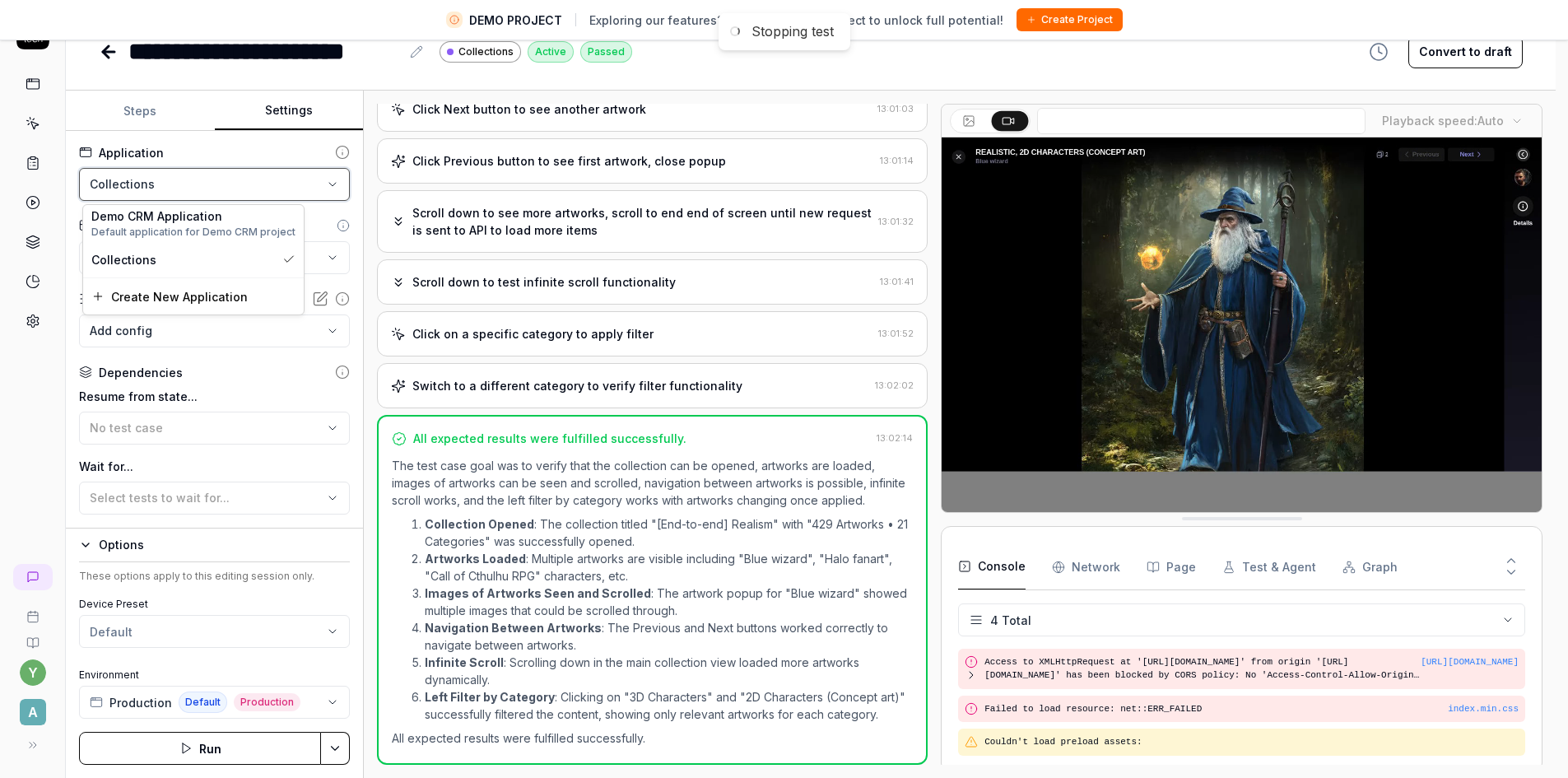
click at [225, 181] on html "**********" at bounding box center [784, 369] width 1568 height 816
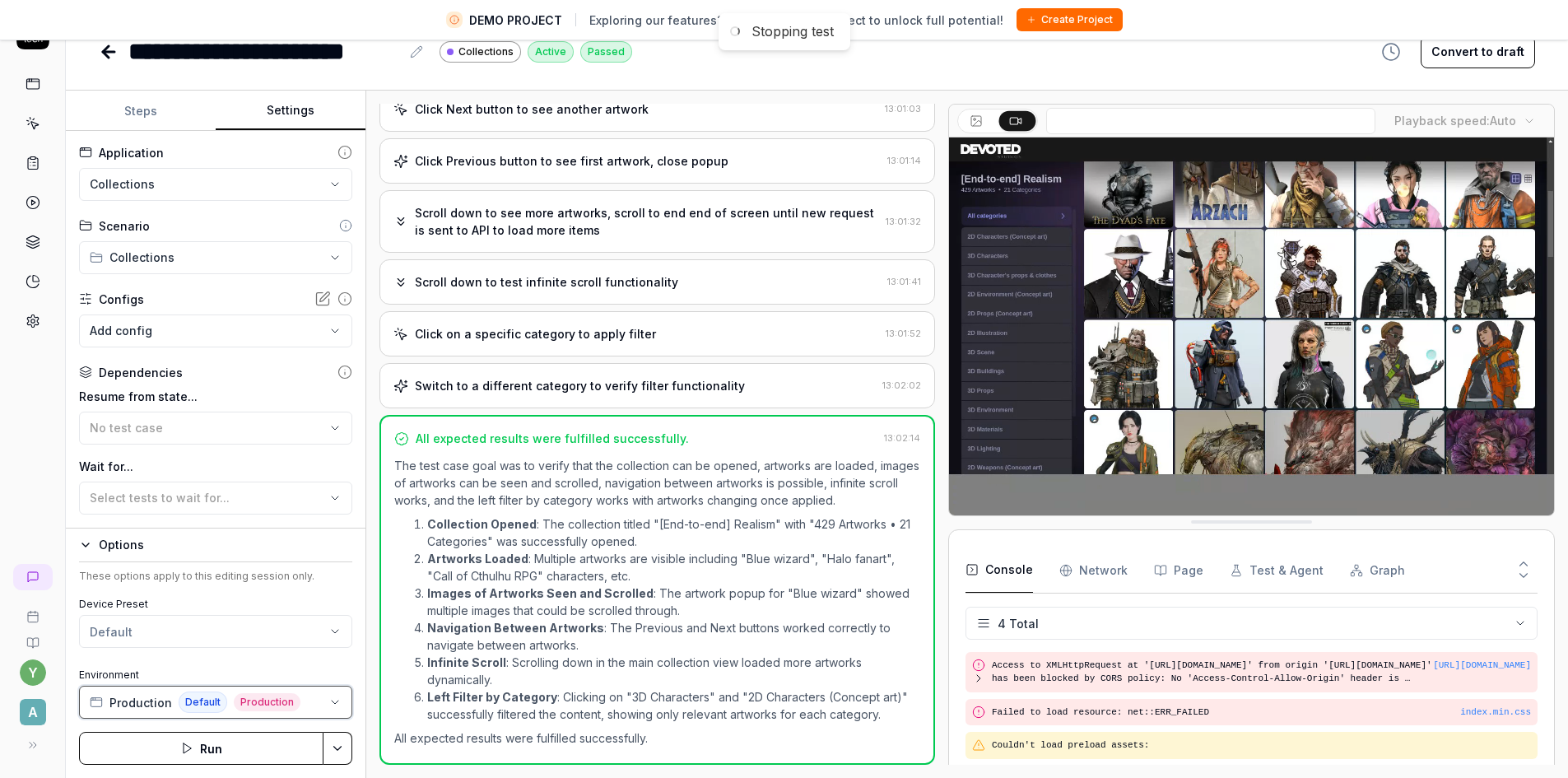
click at [337, 703] on icon "button" at bounding box center [335, 703] width 14 height 14
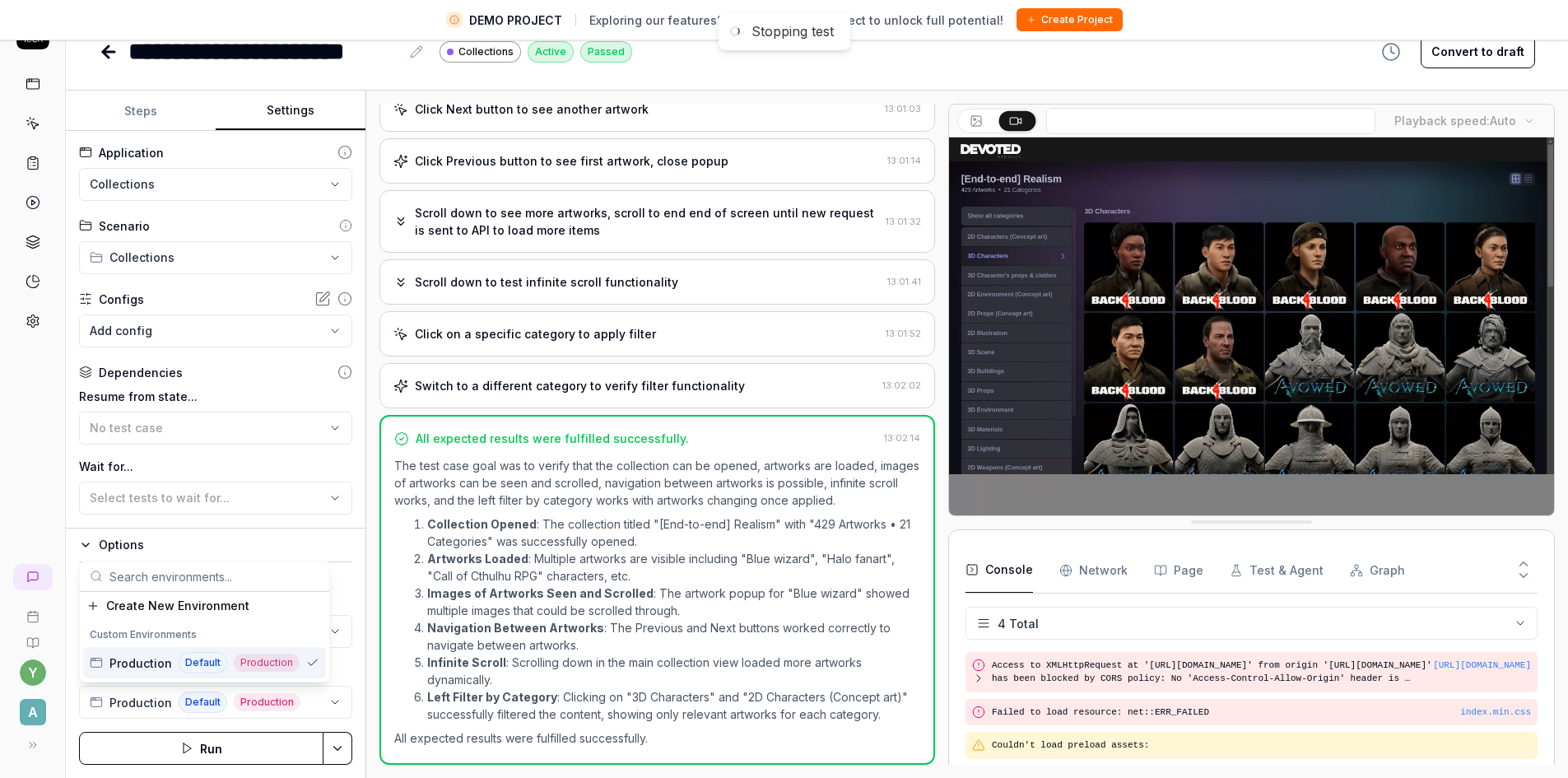
click at [120, 663] on span "Production" at bounding box center [141, 663] width 63 height 17
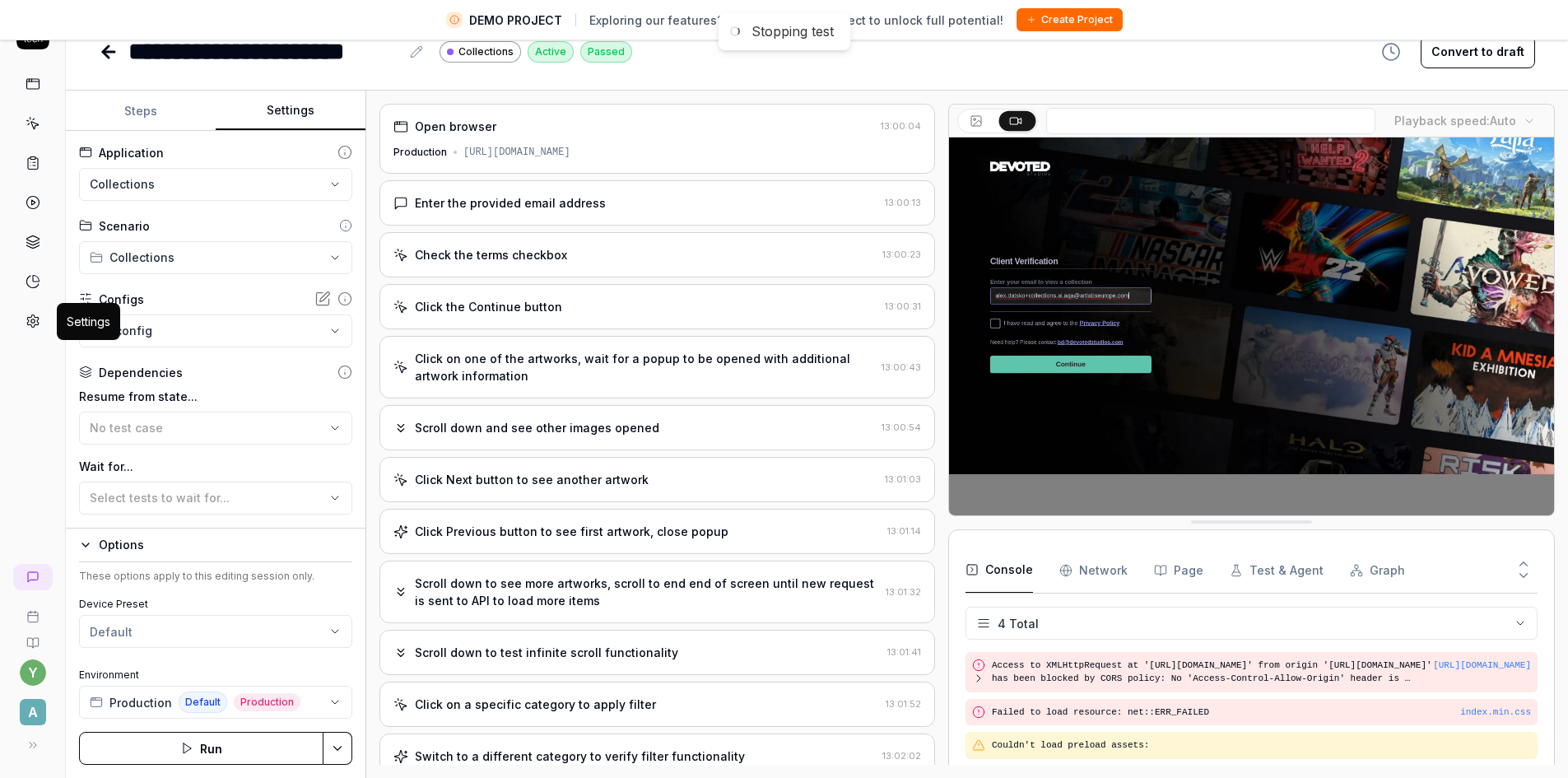
click at [28, 314] on icon at bounding box center [32, 320] width 14 height 14
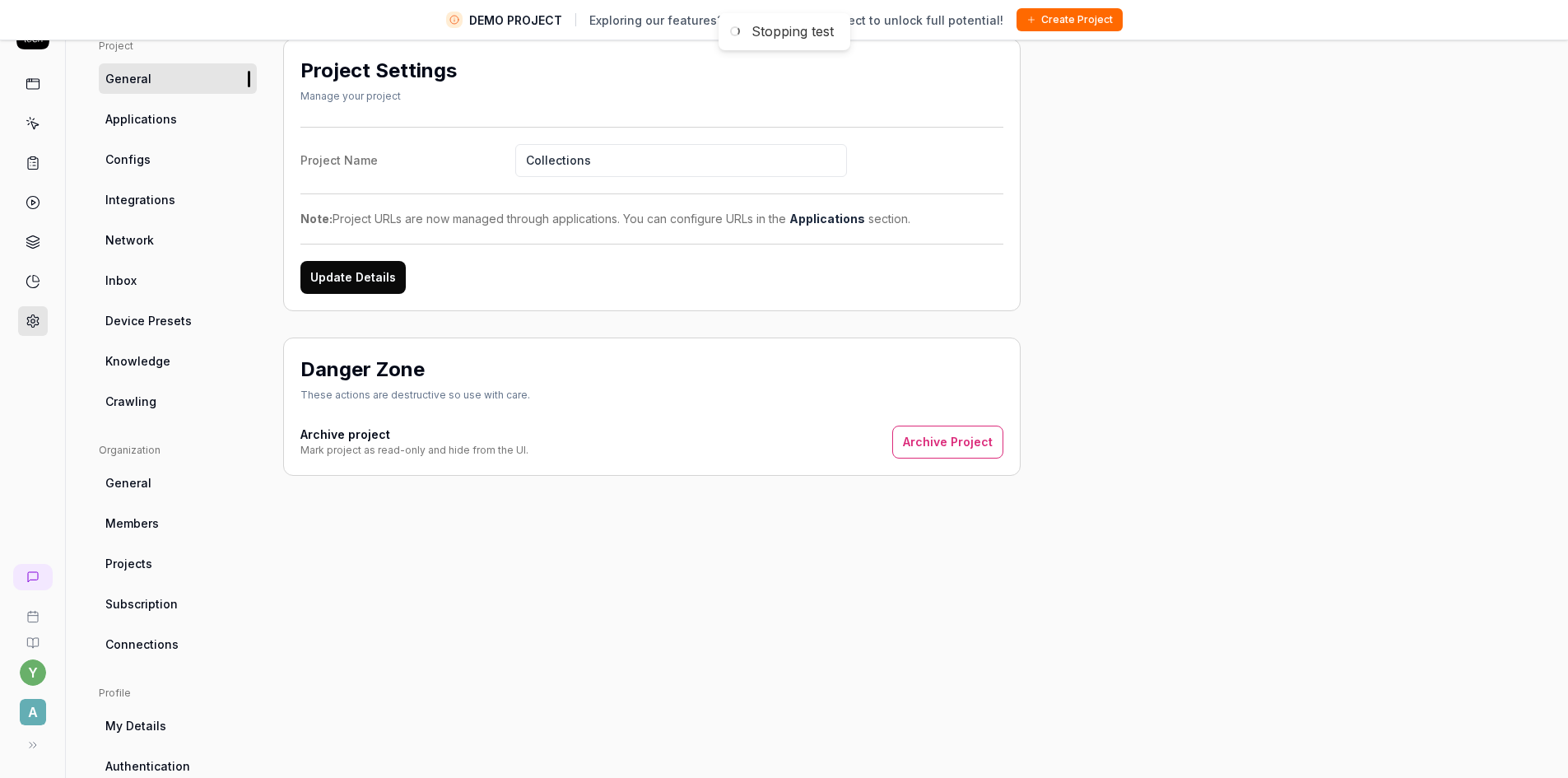
scroll to position [82, 0]
click at [124, 597] on span "Subscription" at bounding box center [141, 602] width 72 height 17
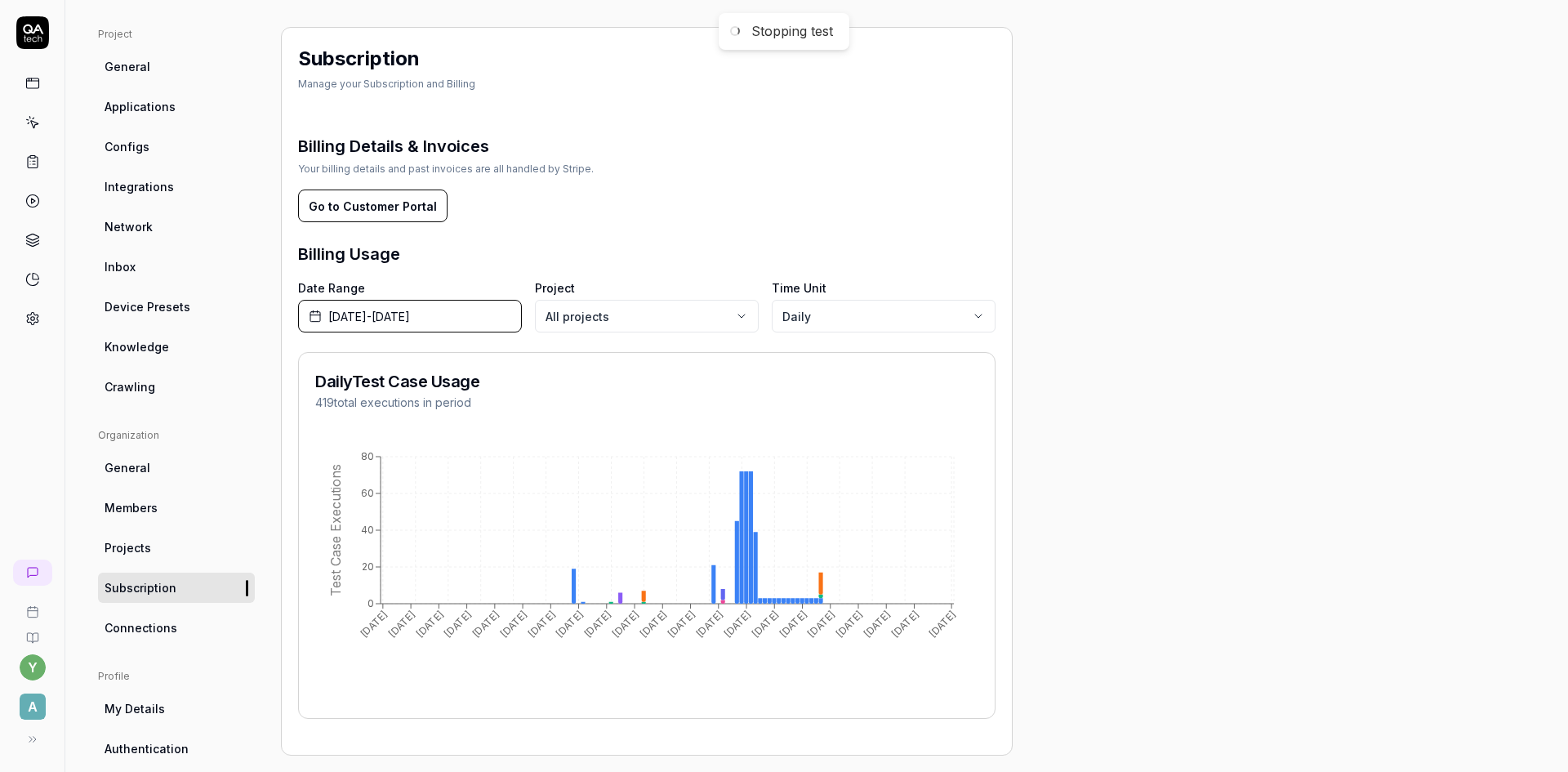
scroll to position [163, 0]
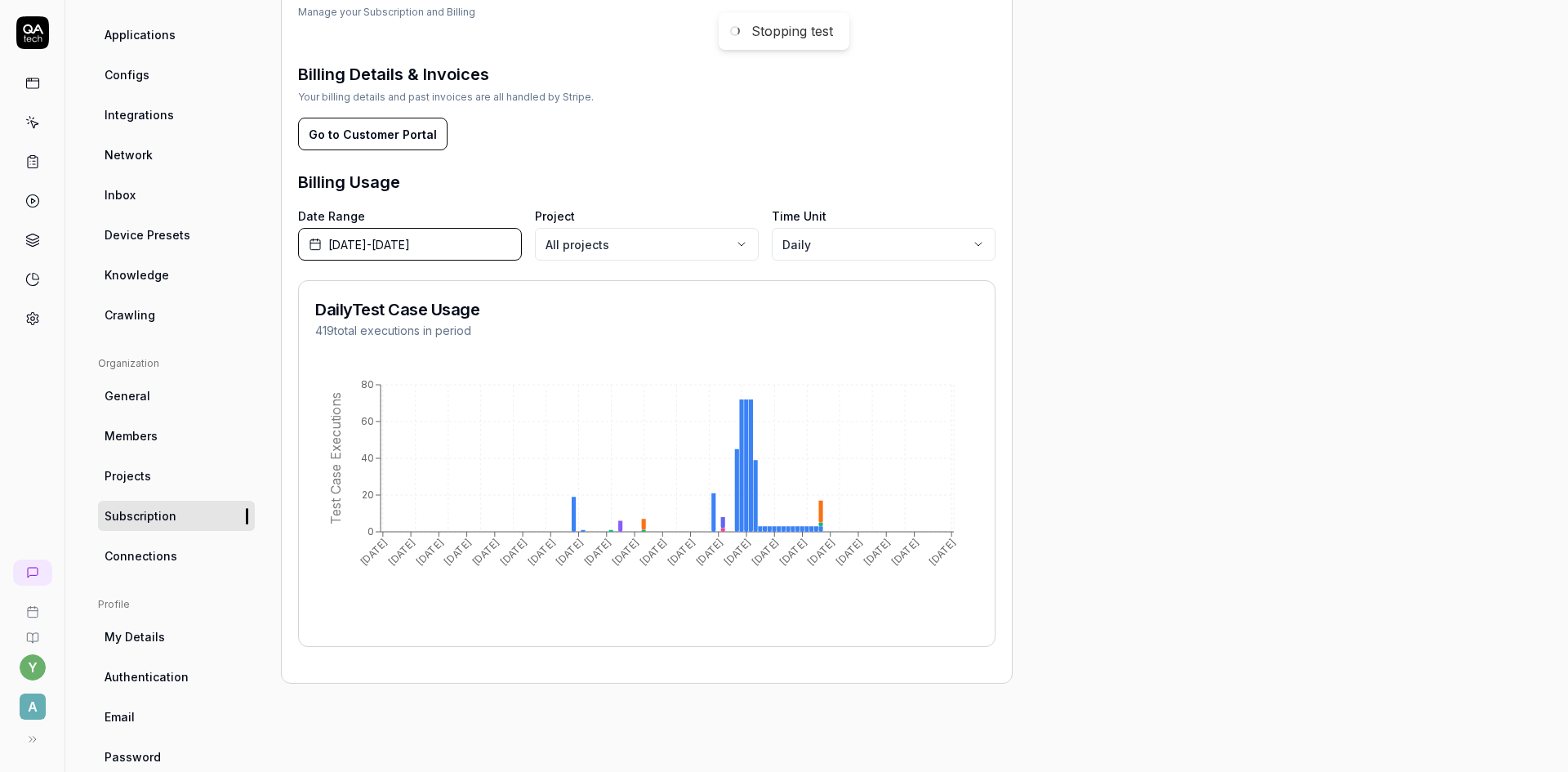
click at [410, 246] on span "July 1st, 2025 - October 31st, 2025" at bounding box center [368, 245] width 82 height 17
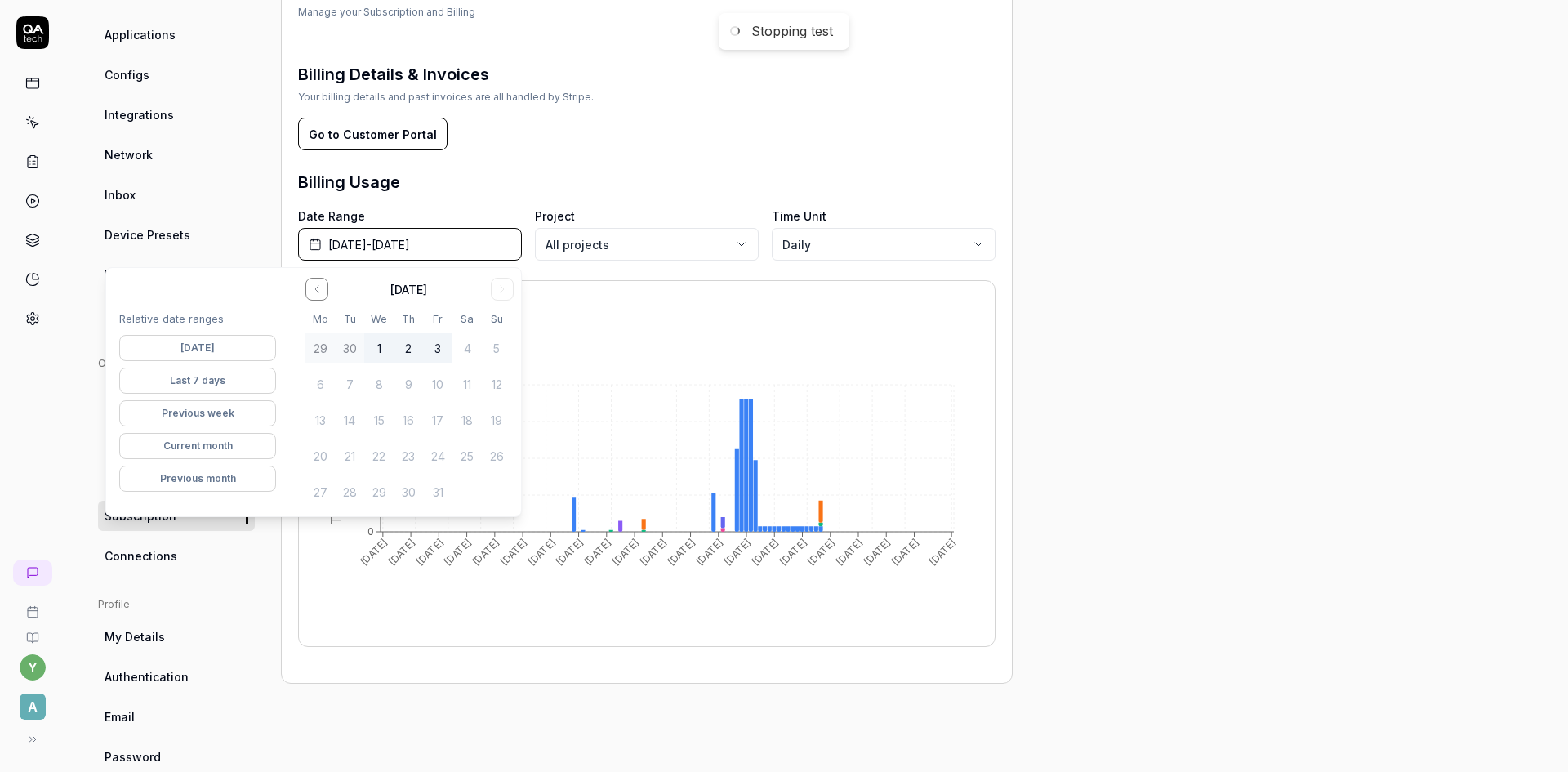
click at [396, 245] on span "July 1st, 2025 - October 31st, 2025" at bounding box center [368, 245] width 82 height 17
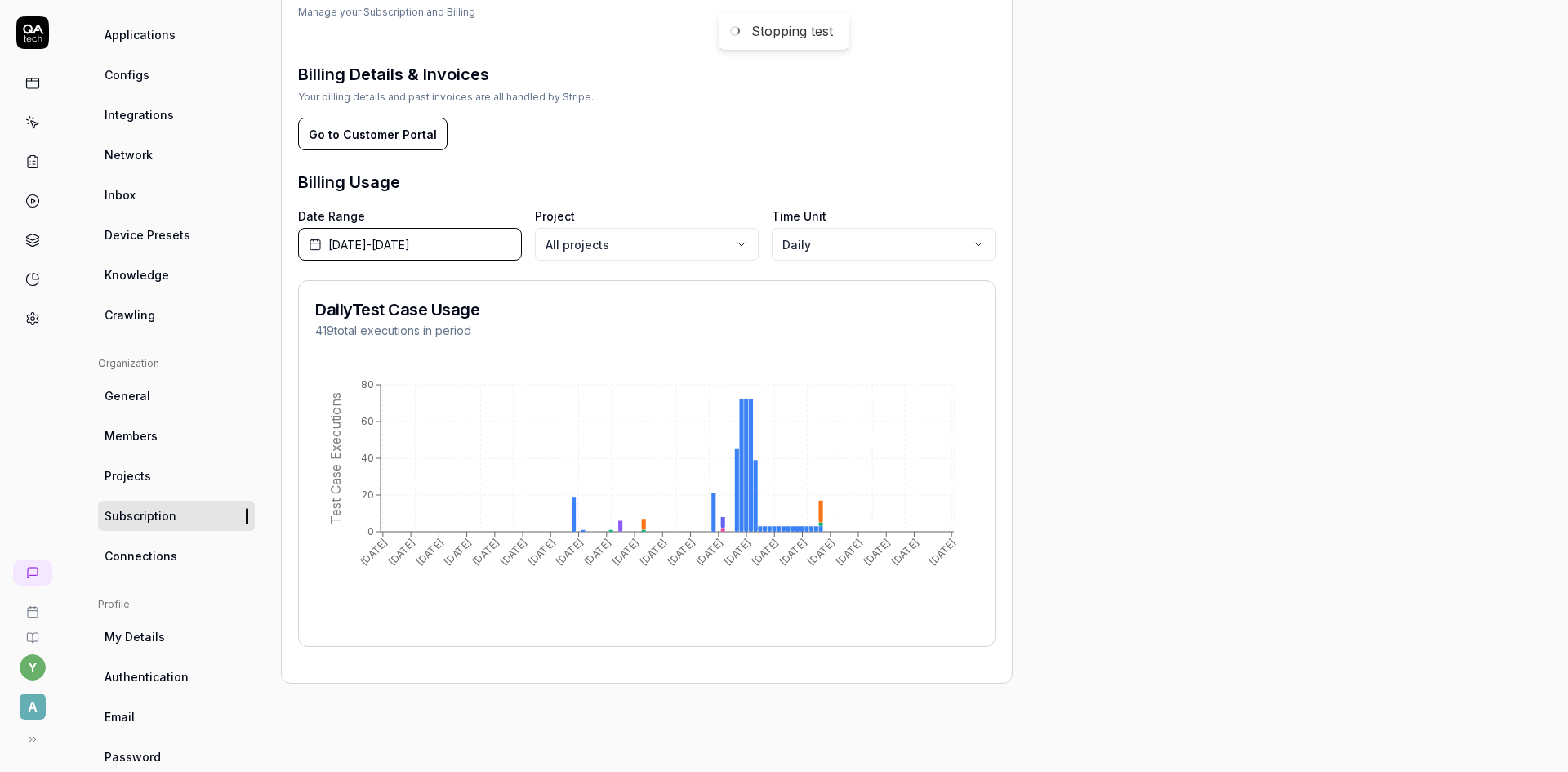
click at [396, 245] on span "July 1st, 2025 - October 31st, 2025" at bounding box center [368, 245] width 82 height 17
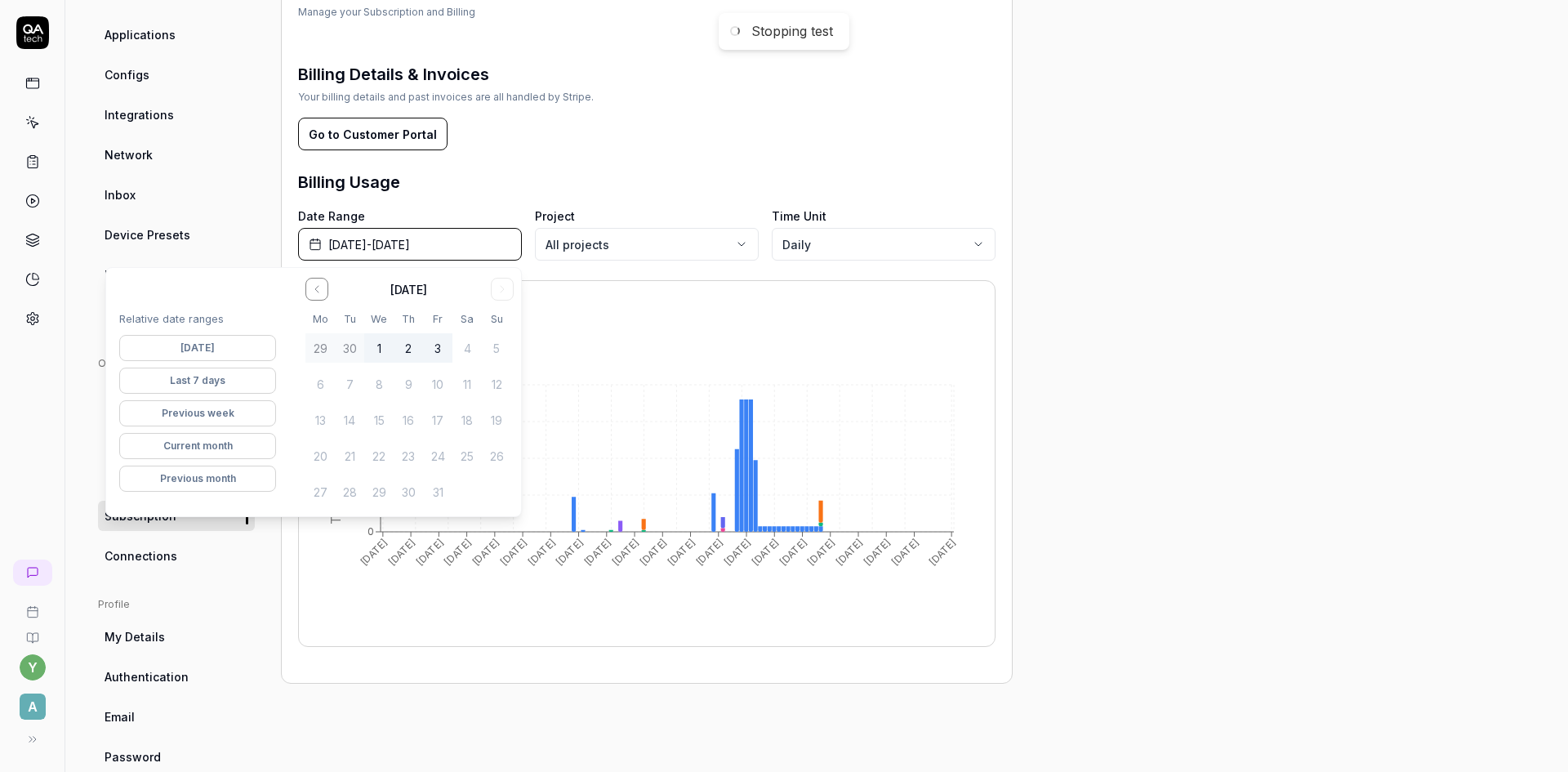
click at [381, 346] on button "1" at bounding box center [378, 347] width 29 height 29
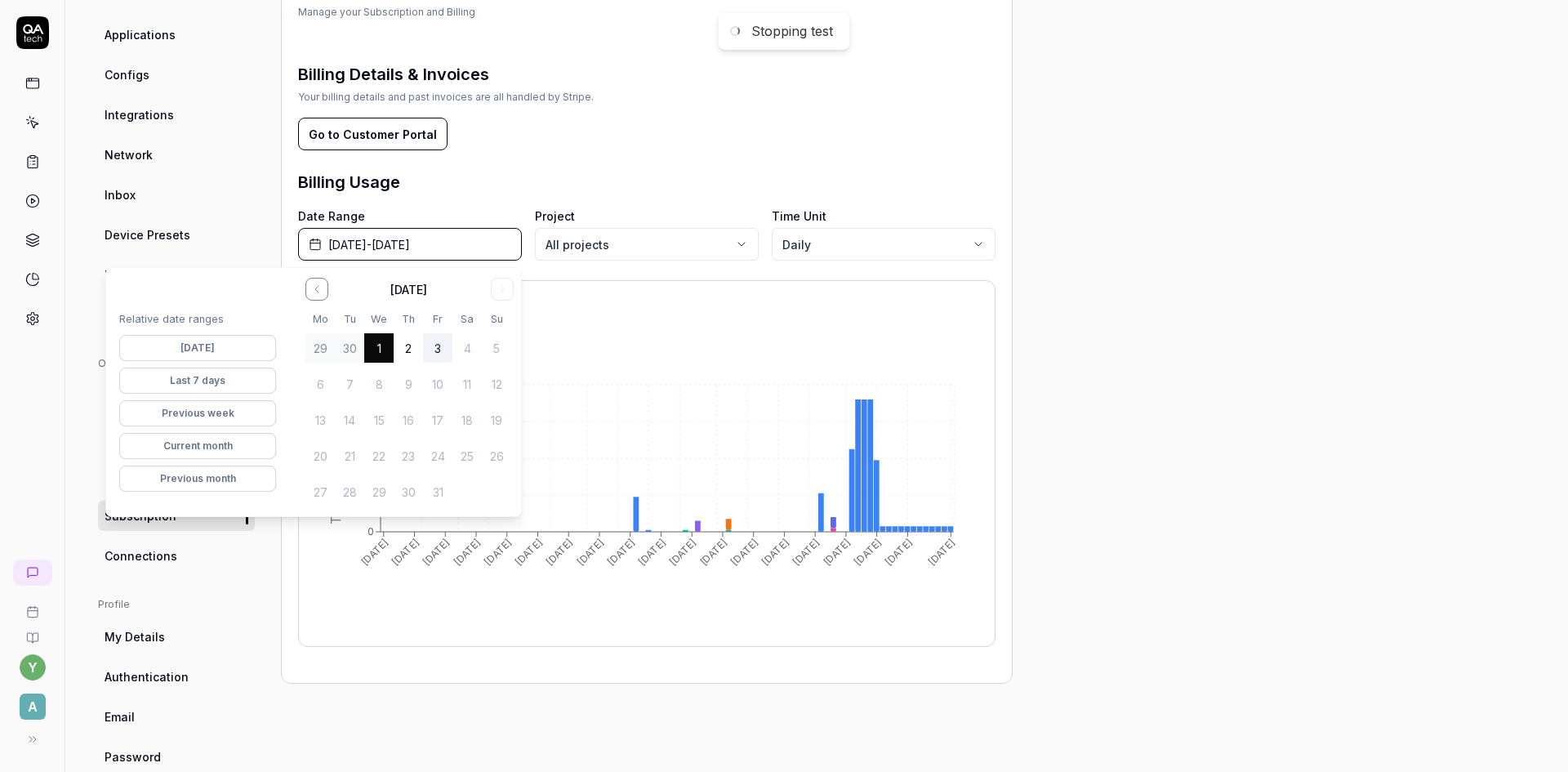
click at [443, 352] on button "3" at bounding box center [437, 347] width 29 height 29
click at [382, 345] on button "1" at bounding box center [378, 347] width 29 height 29
click at [825, 249] on body "Stopping test y A Settings Settings Settings Project General Applications Confi…" at bounding box center [784, 386] width 1568 height 772
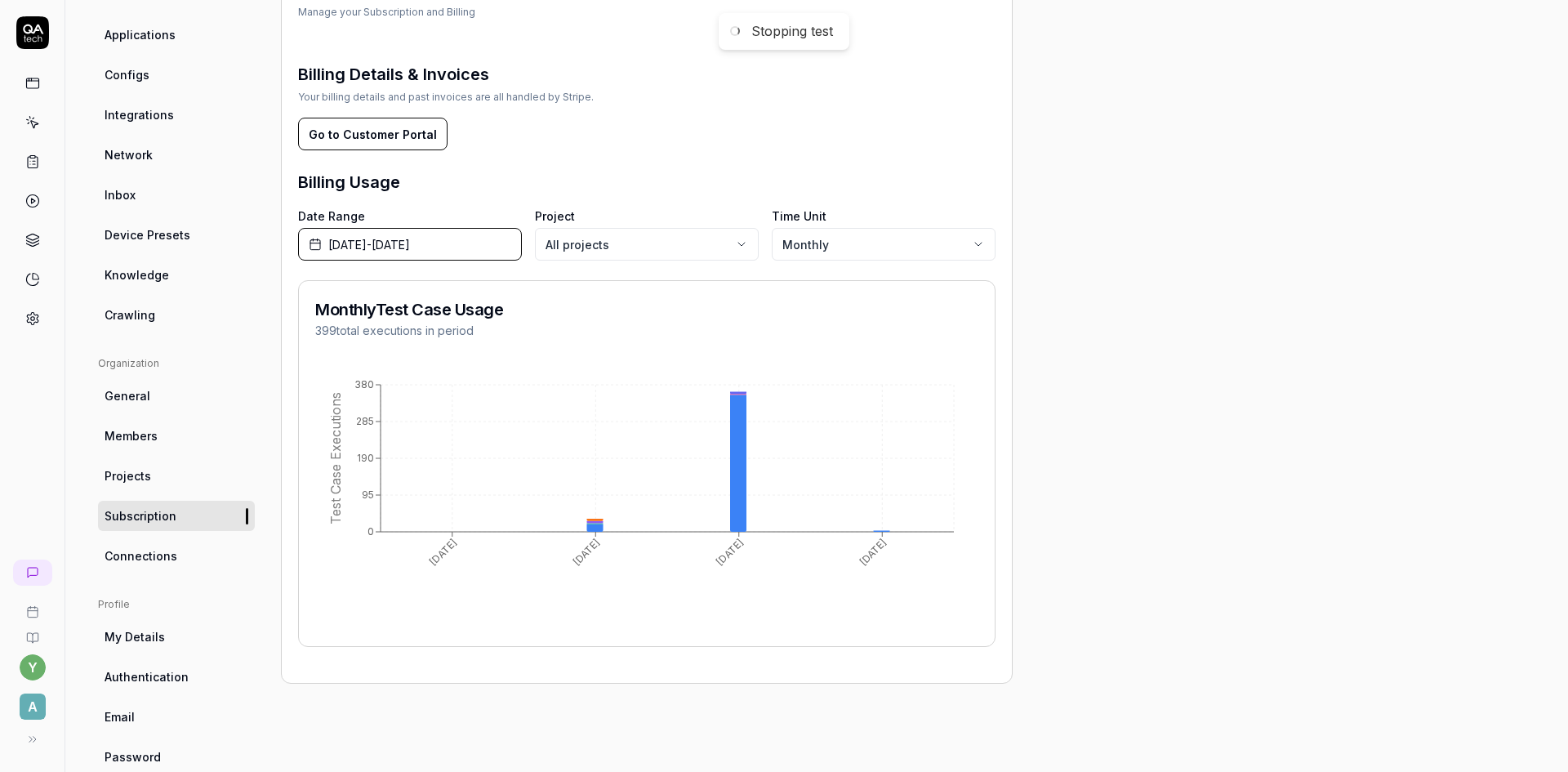
click at [405, 246] on span "July 1st, 2025 - October 1st, 2025" at bounding box center [368, 245] width 82 height 17
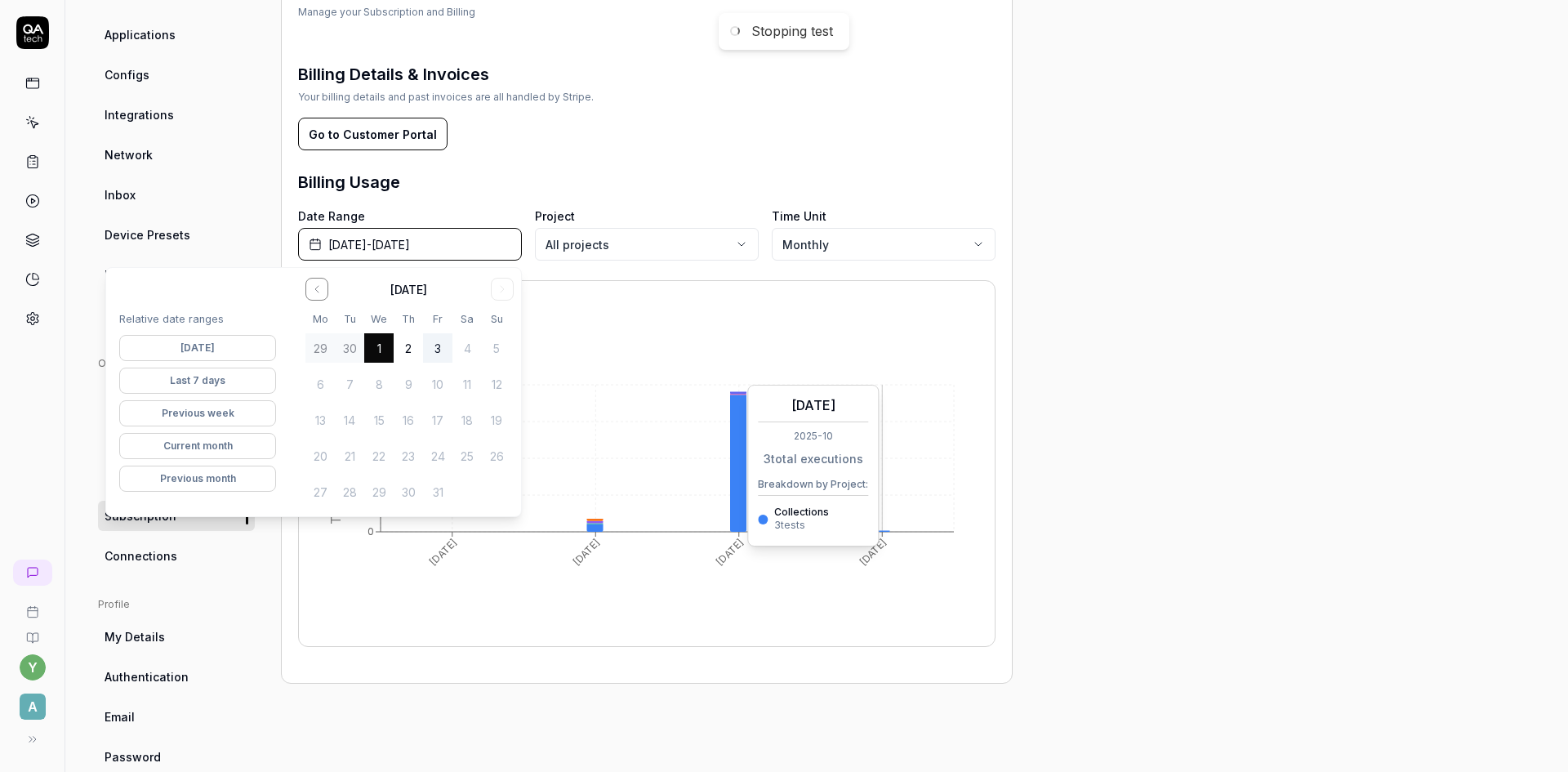
click at [880, 529] on icon "Jul 2025 Aug 2025 Sep 2025 Oct 2025 0 95 190 285 380 Test Case Executions" at bounding box center [647, 499] width 663 height 262
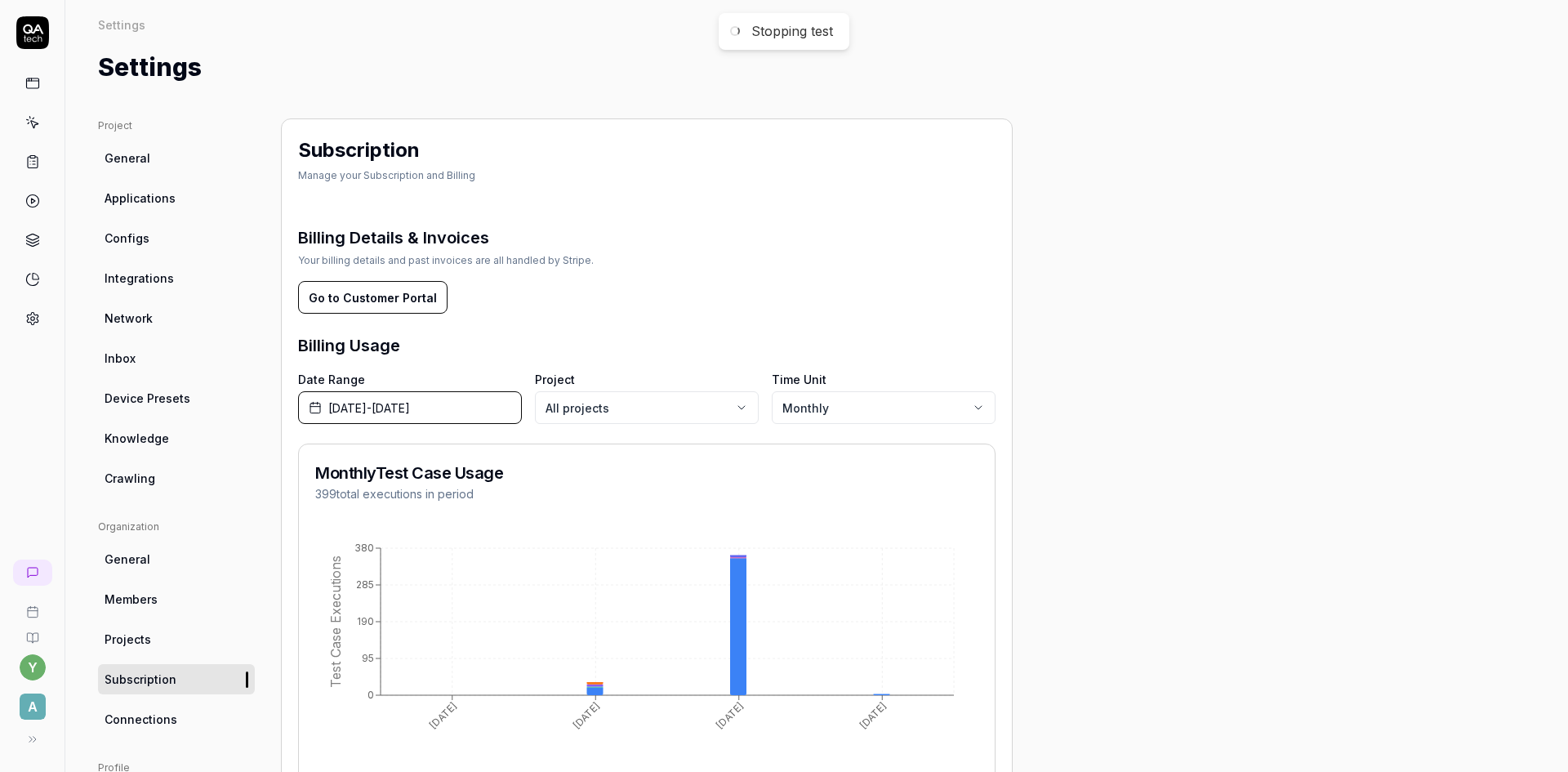
click at [39, 708] on span "A" at bounding box center [32, 706] width 26 height 26
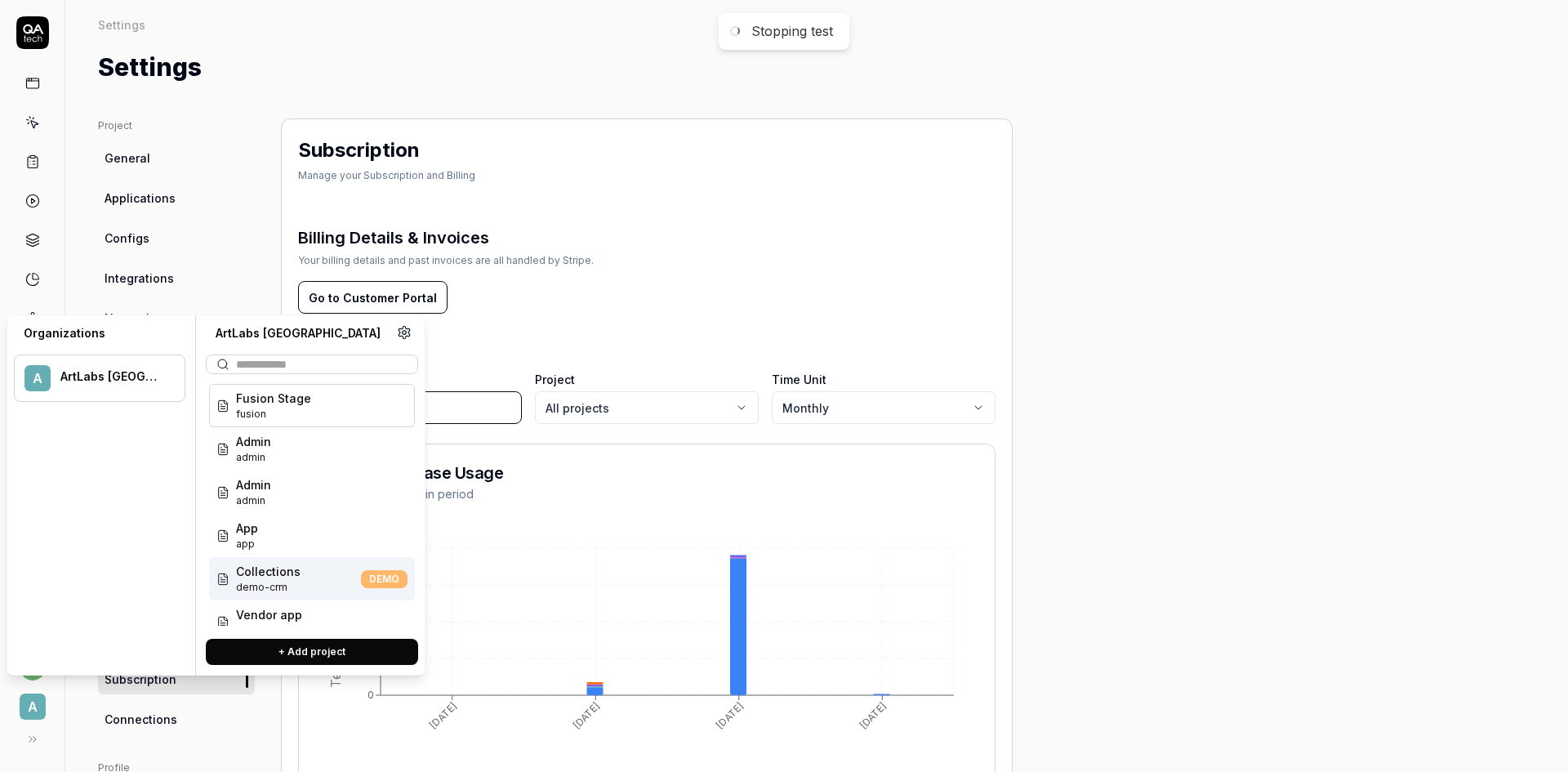
click at [288, 579] on span "Collections" at bounding box center [268, 571] width 65 height 17
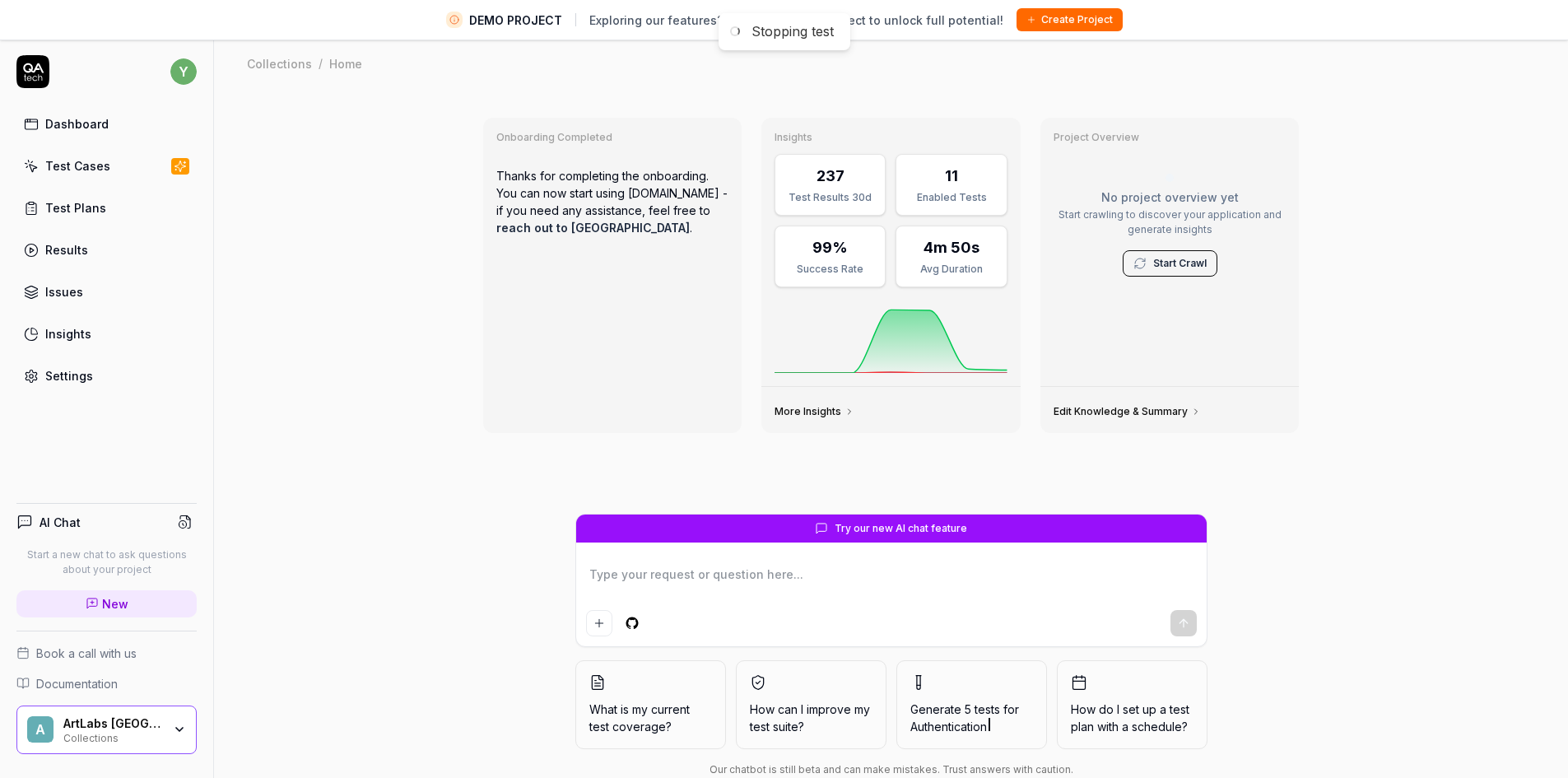
click at [71, 163] on div "Test Cases" at bounding box center [77, 165] width 65 height 17
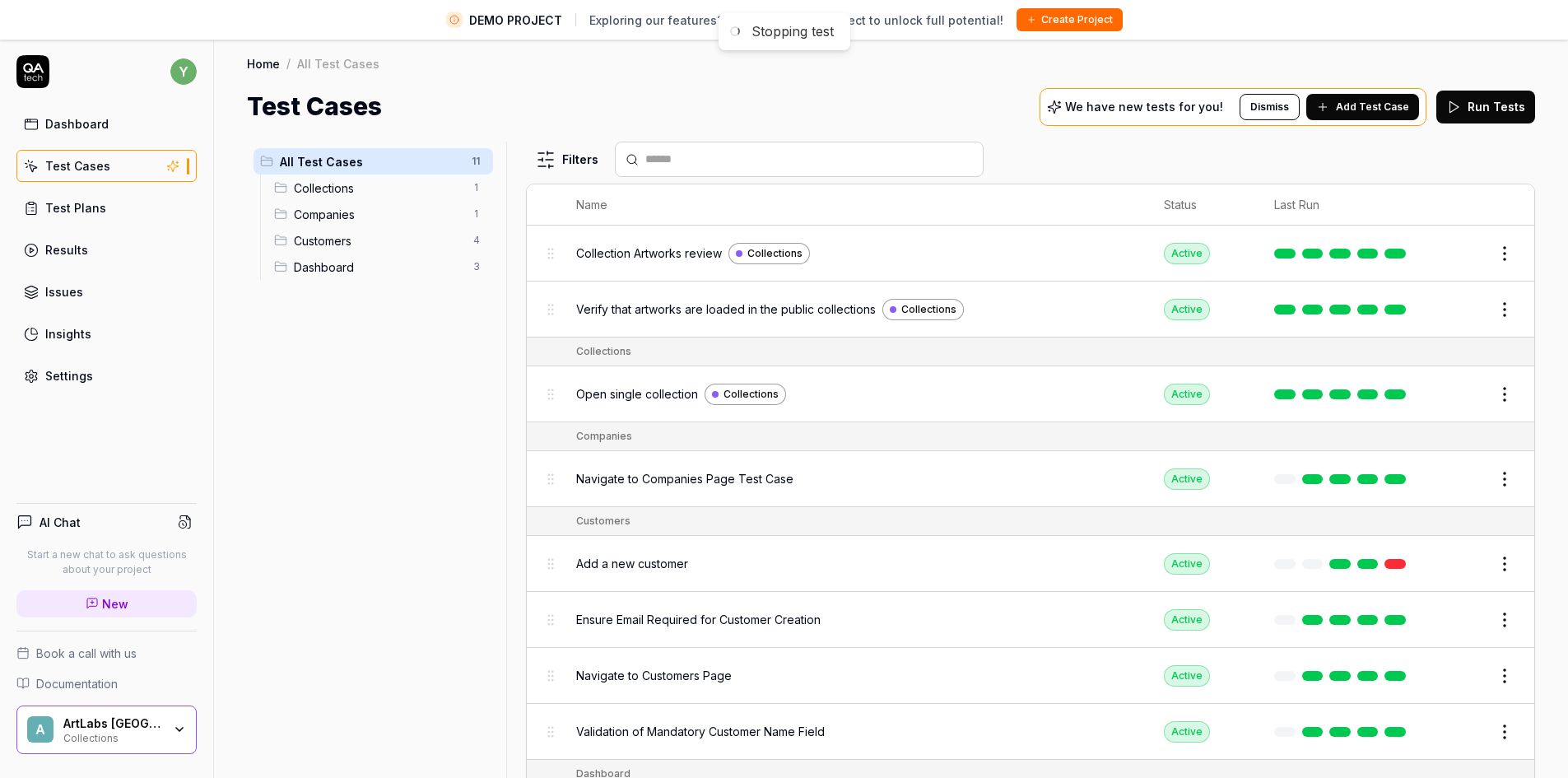
click at [314, 195] on span "Collections" at bounding box center [379, 188] width 170 height 17
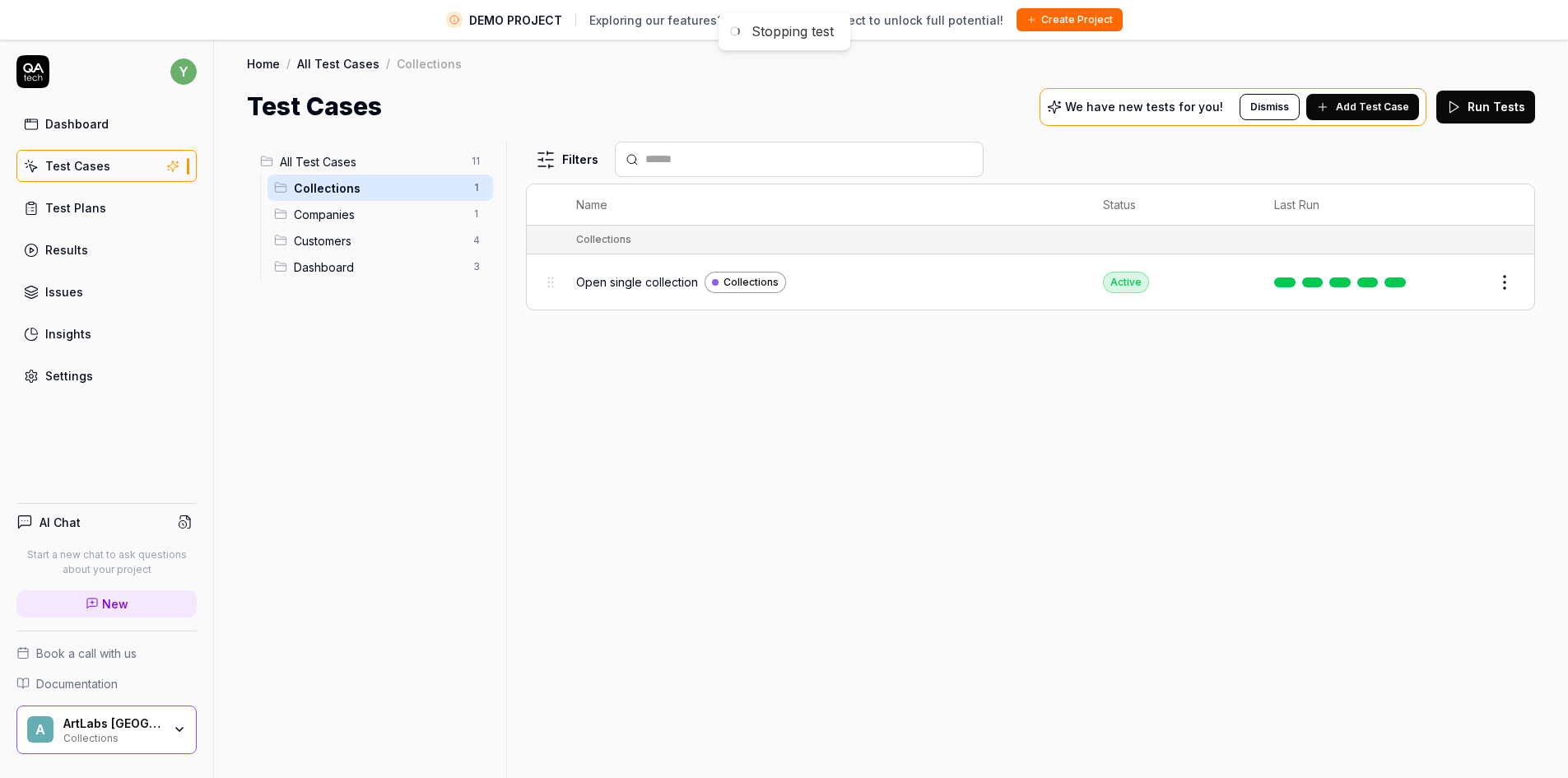
click at [1465, 278] on button "Edit" at bounding box center [1465, 282] width 40 height 26
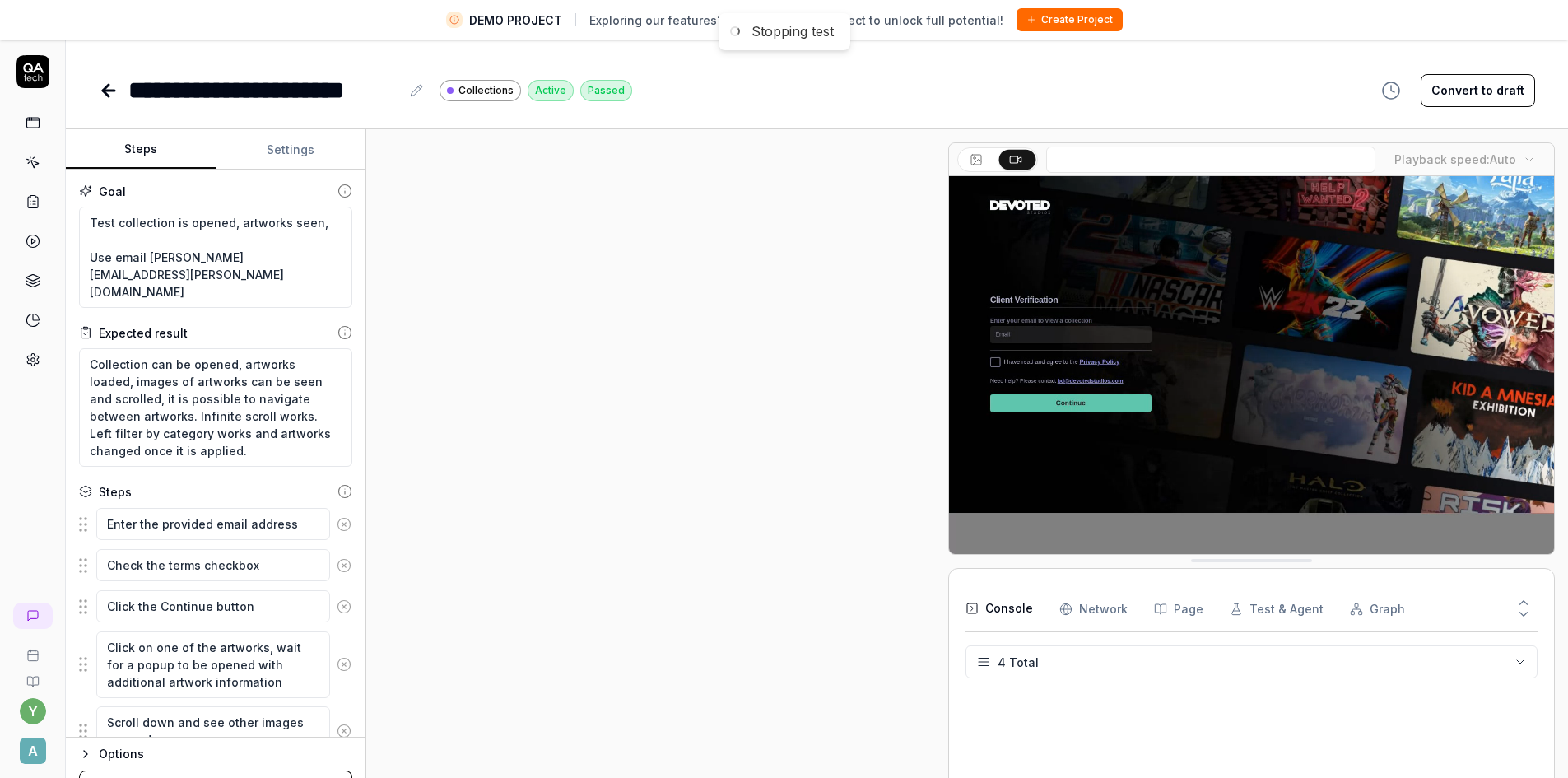
scroll to position [370, 0]
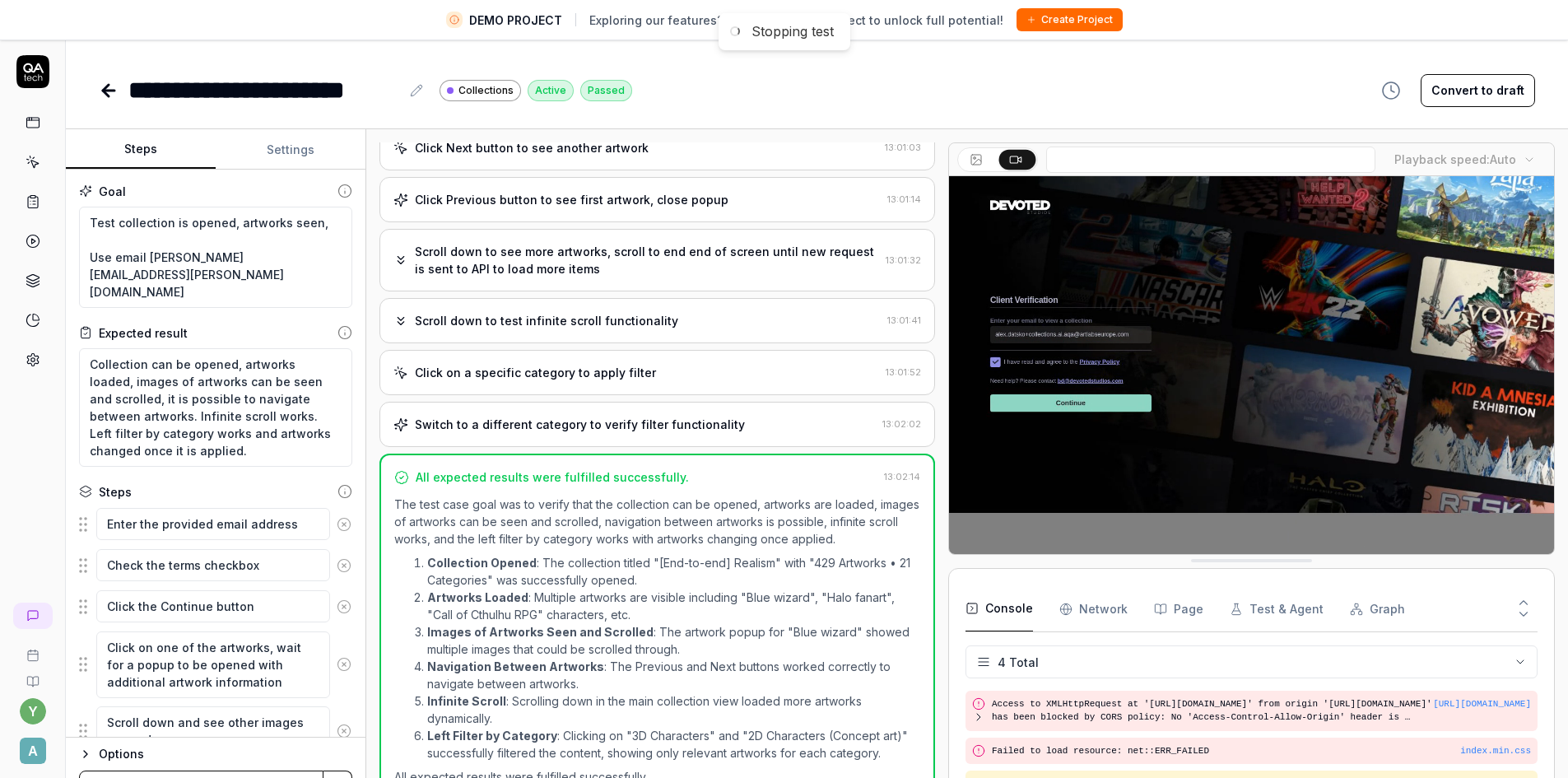
click at [102, 754] on div "Options" at bounding box center [225, 753] width 253 height 19
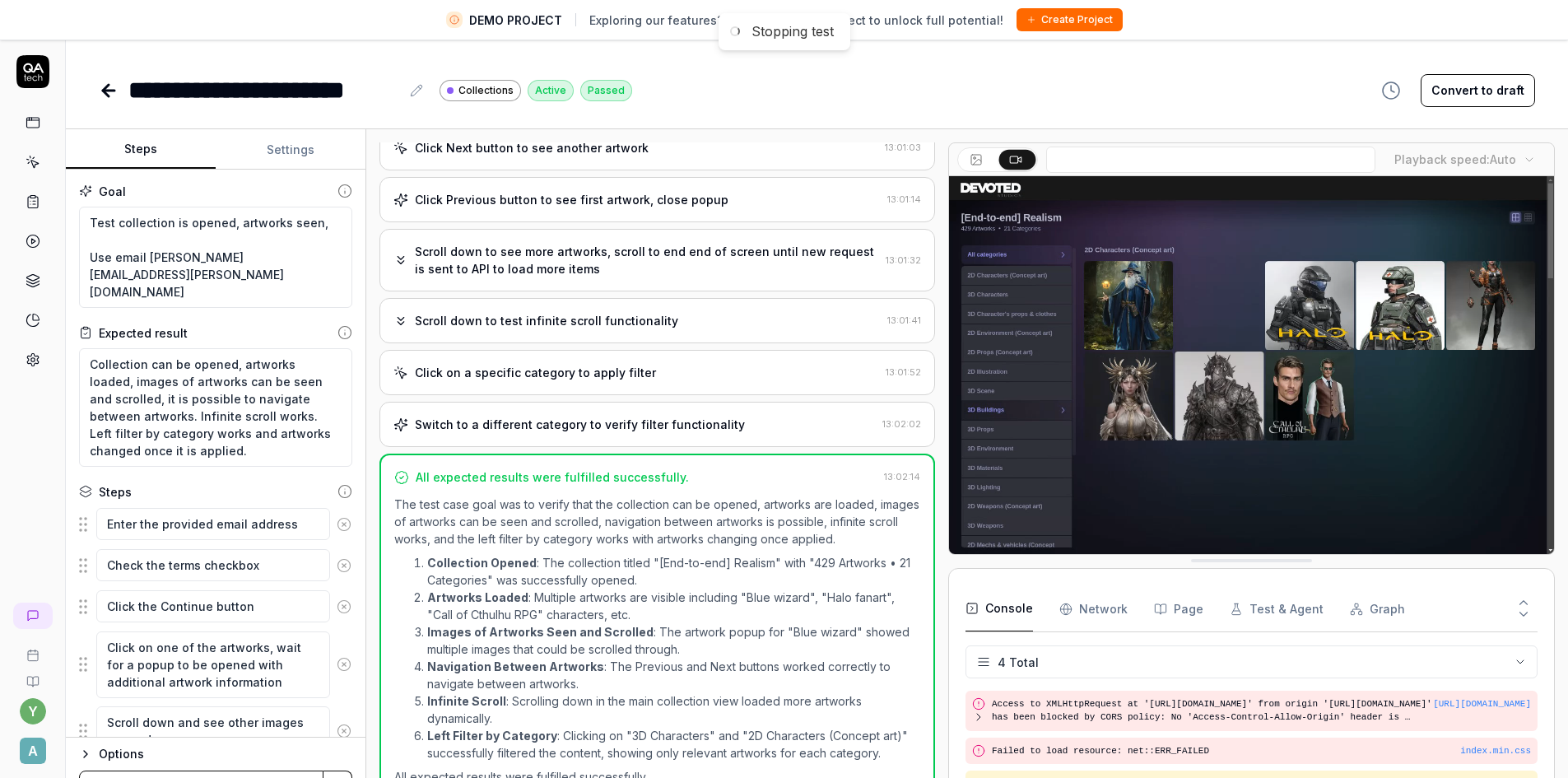
type textarea "*"
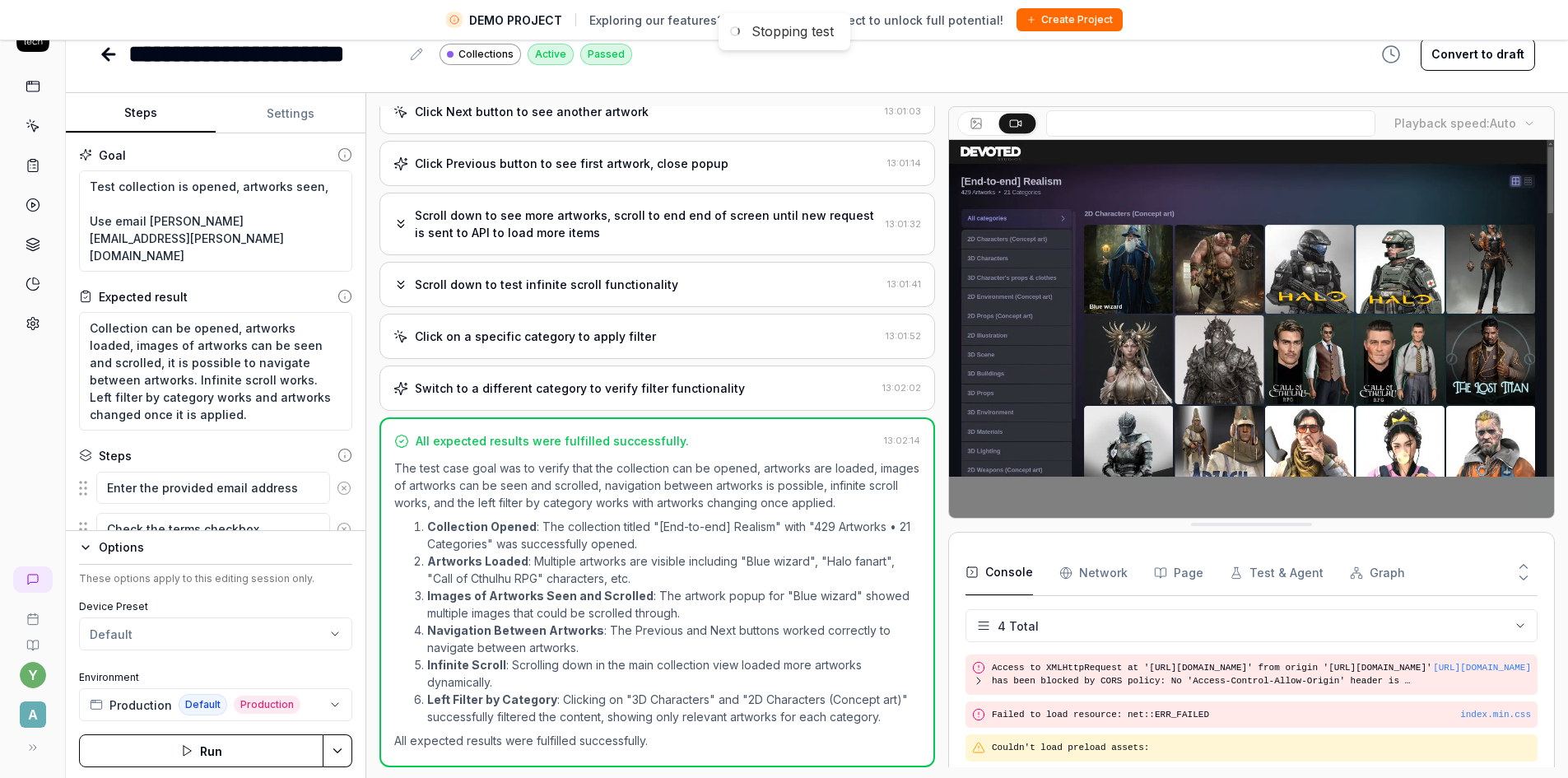
scroll to position [39, 0]
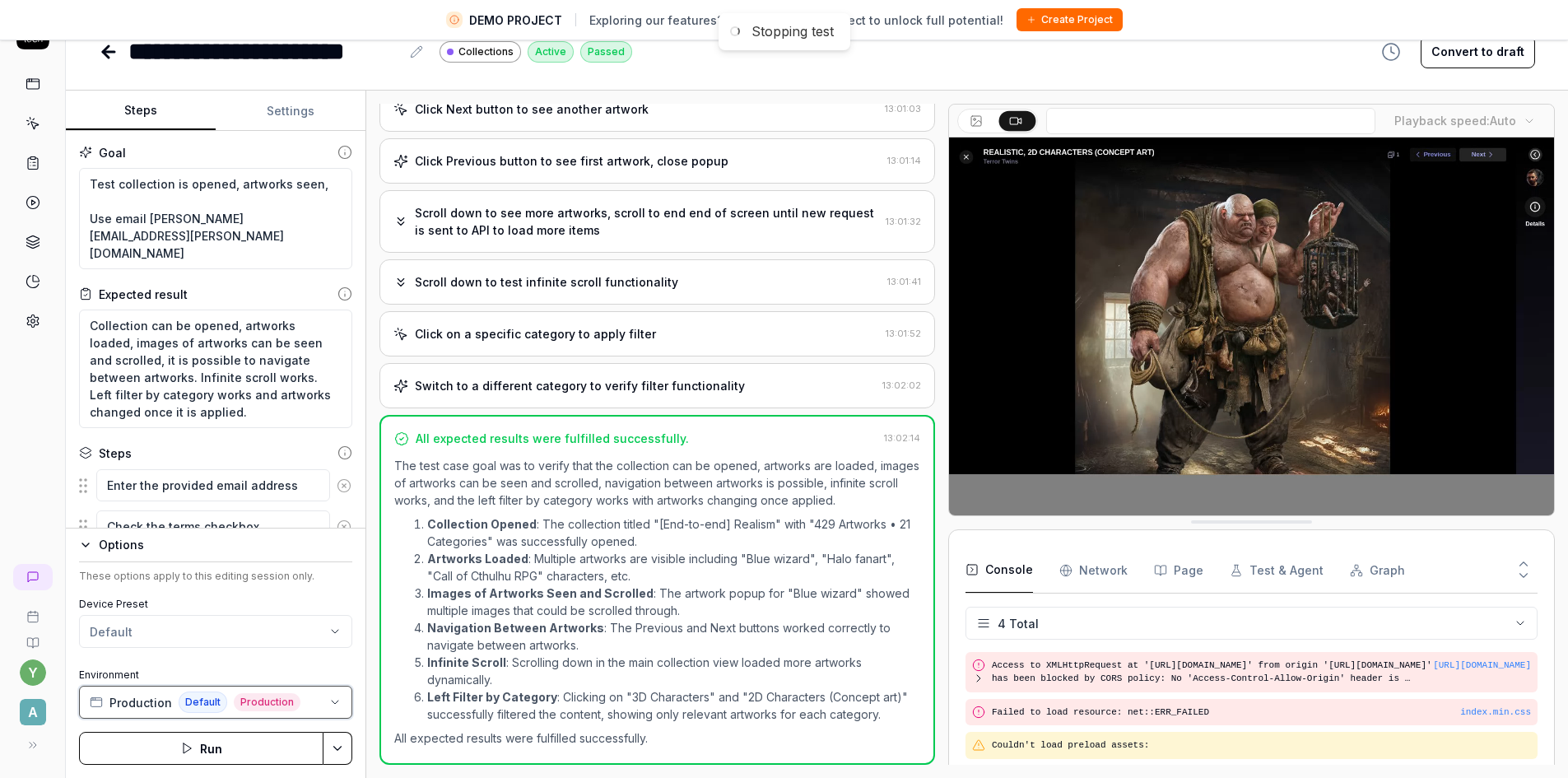
click at [314, 701] on button "Production Default Production" at bounding box center [215, 702] width 273 height 33
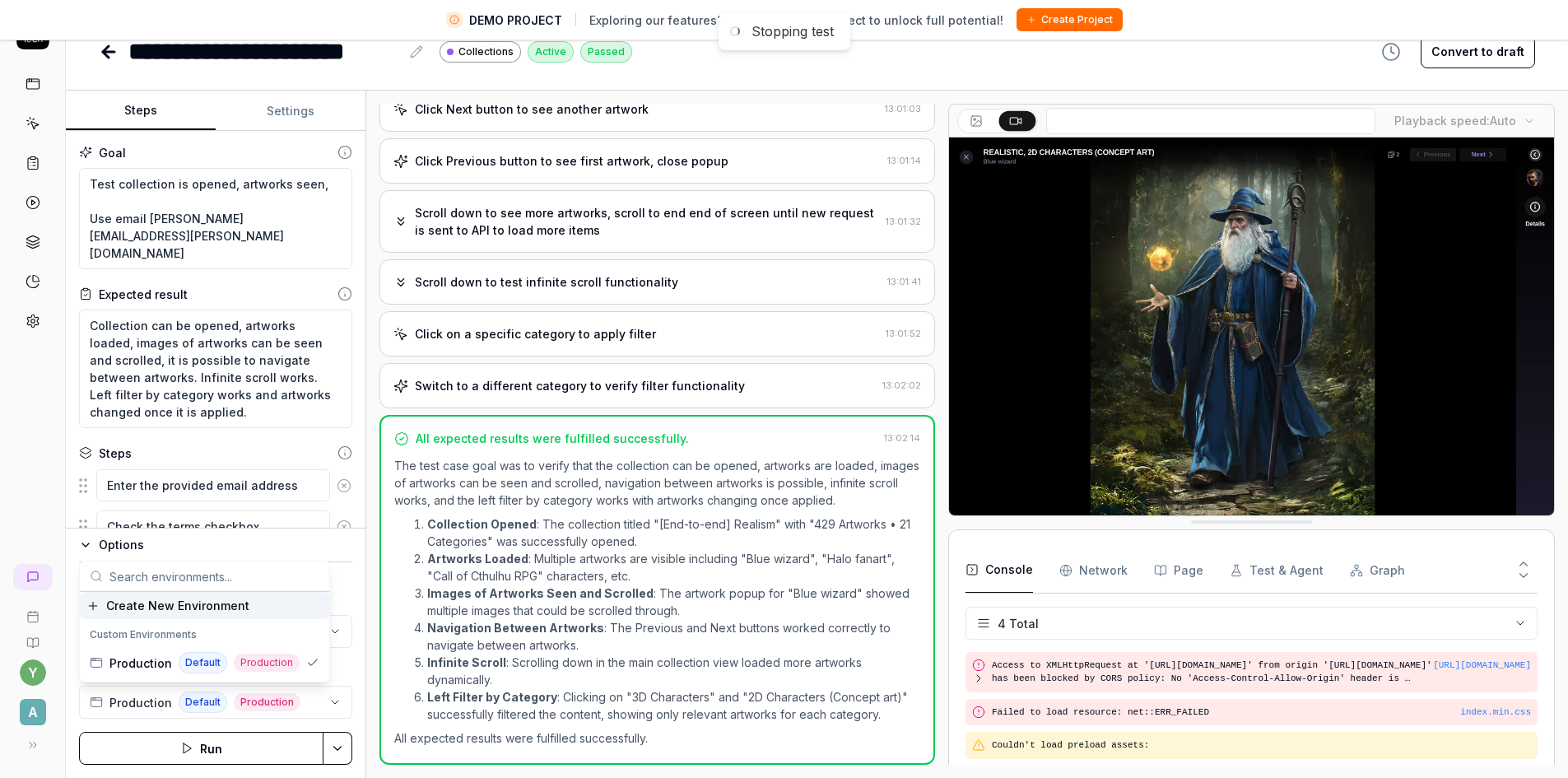
click at [21, 433] on div "y A" at bounding box center [33, 389] width 66 height 778
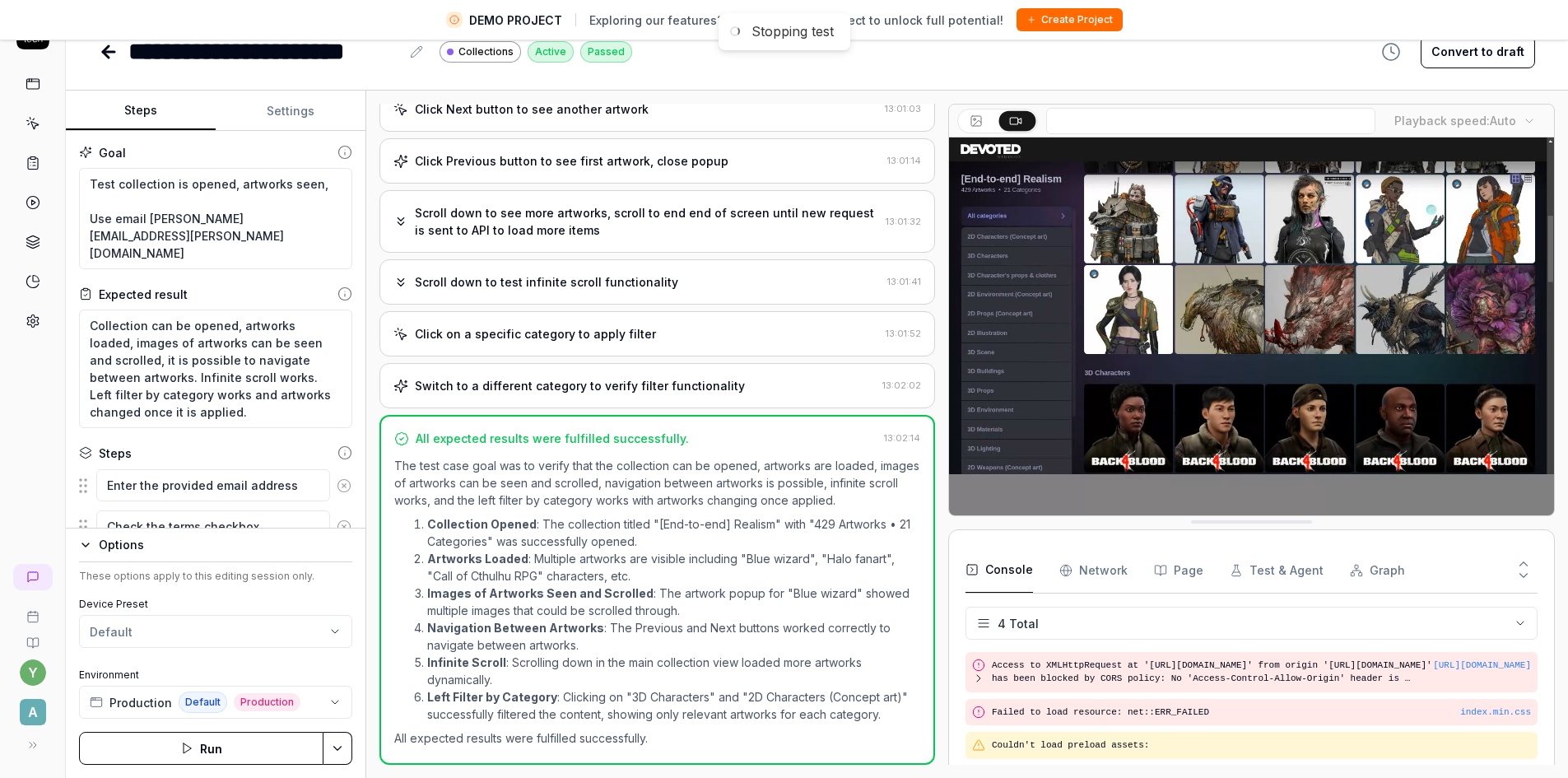
click at [154, 107] on button "Steps" at bounding box center [141, 111] width 150 height 40
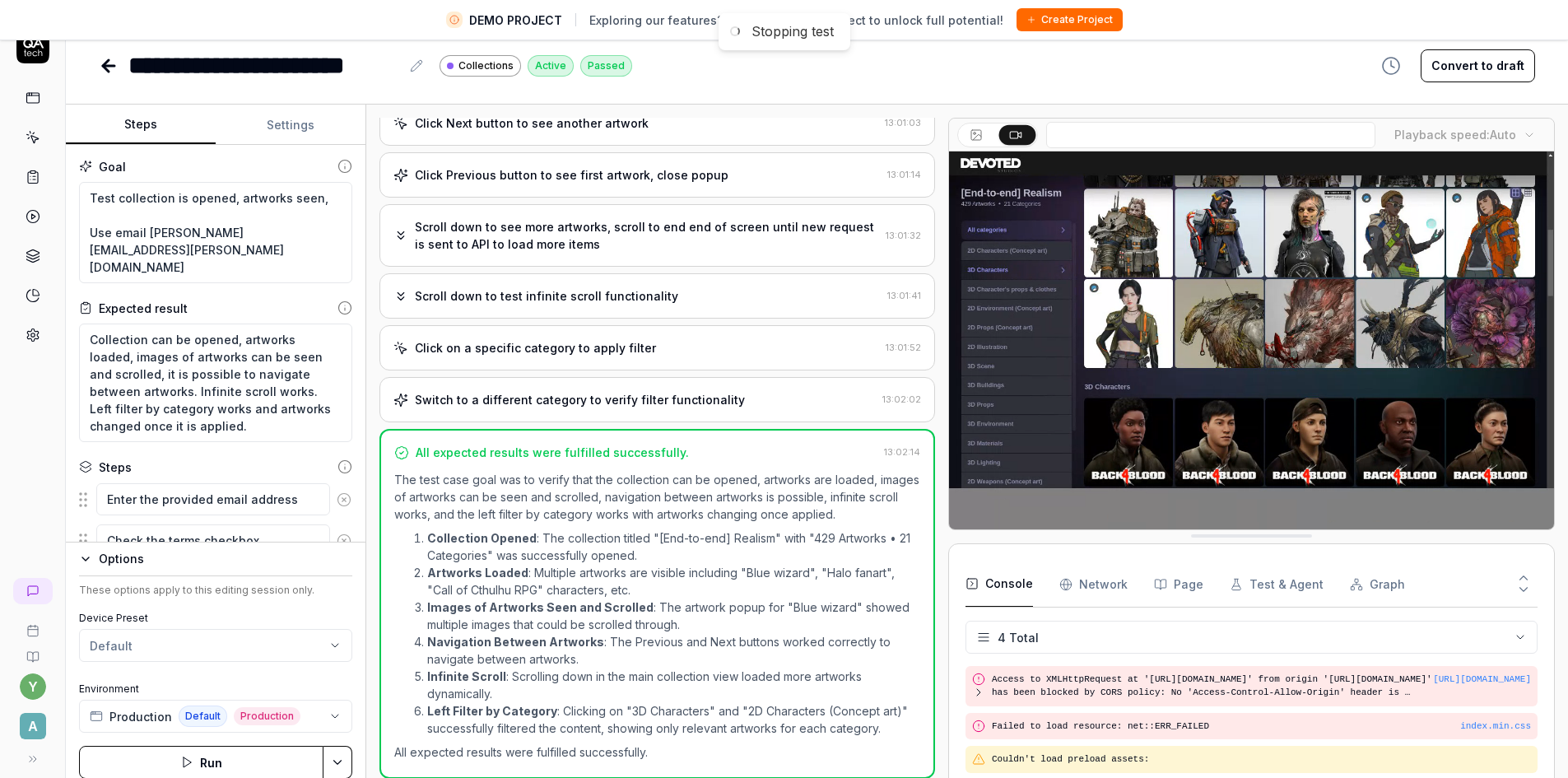
scroll to position [0, 0]
